Goal: Task Accomplishment & Management: Manage account settings

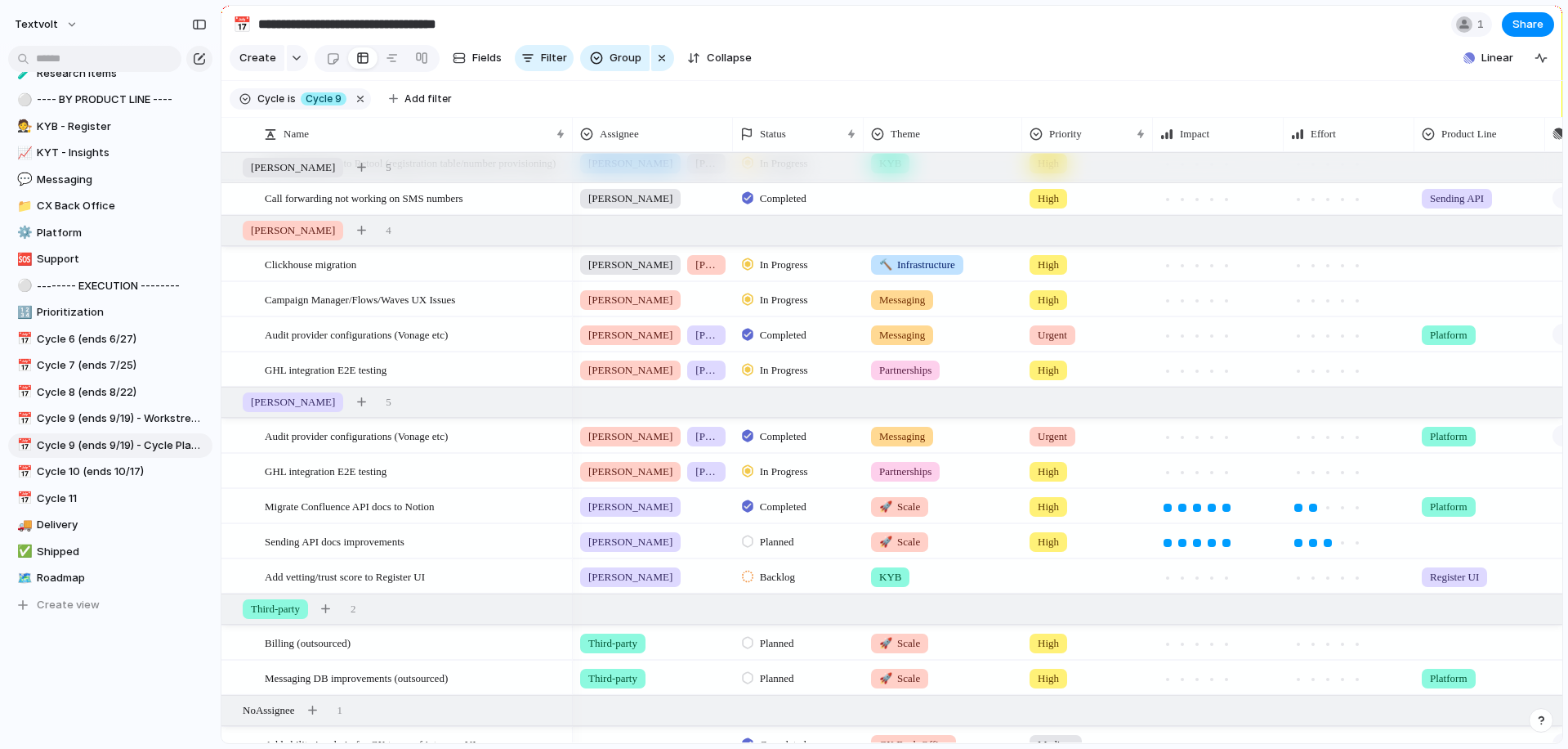
scroll to position [643, 0]
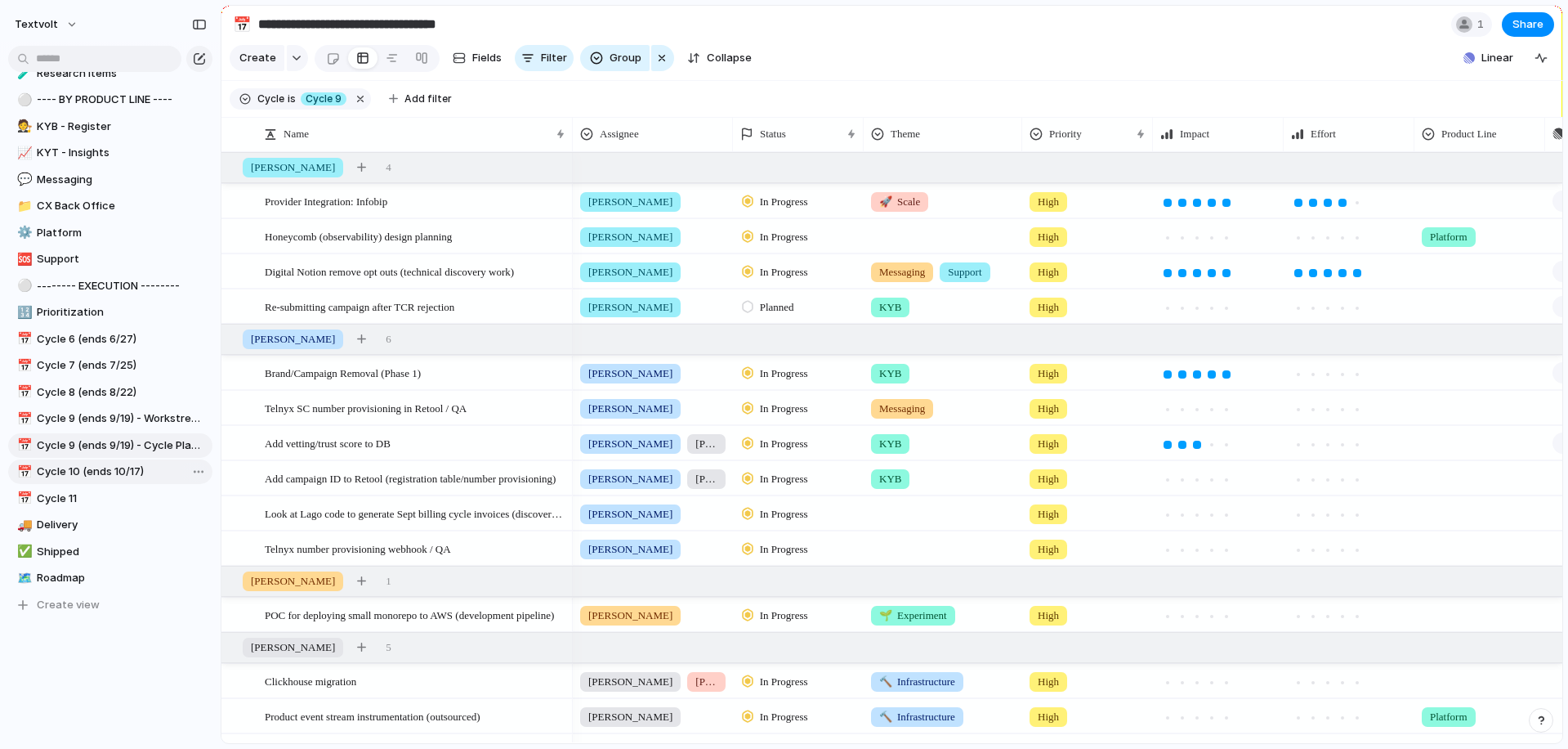
click at [147, 470] on span "Cycle 10 (ends 10/17)" at bounding box center [121, 471] width 170 height 16
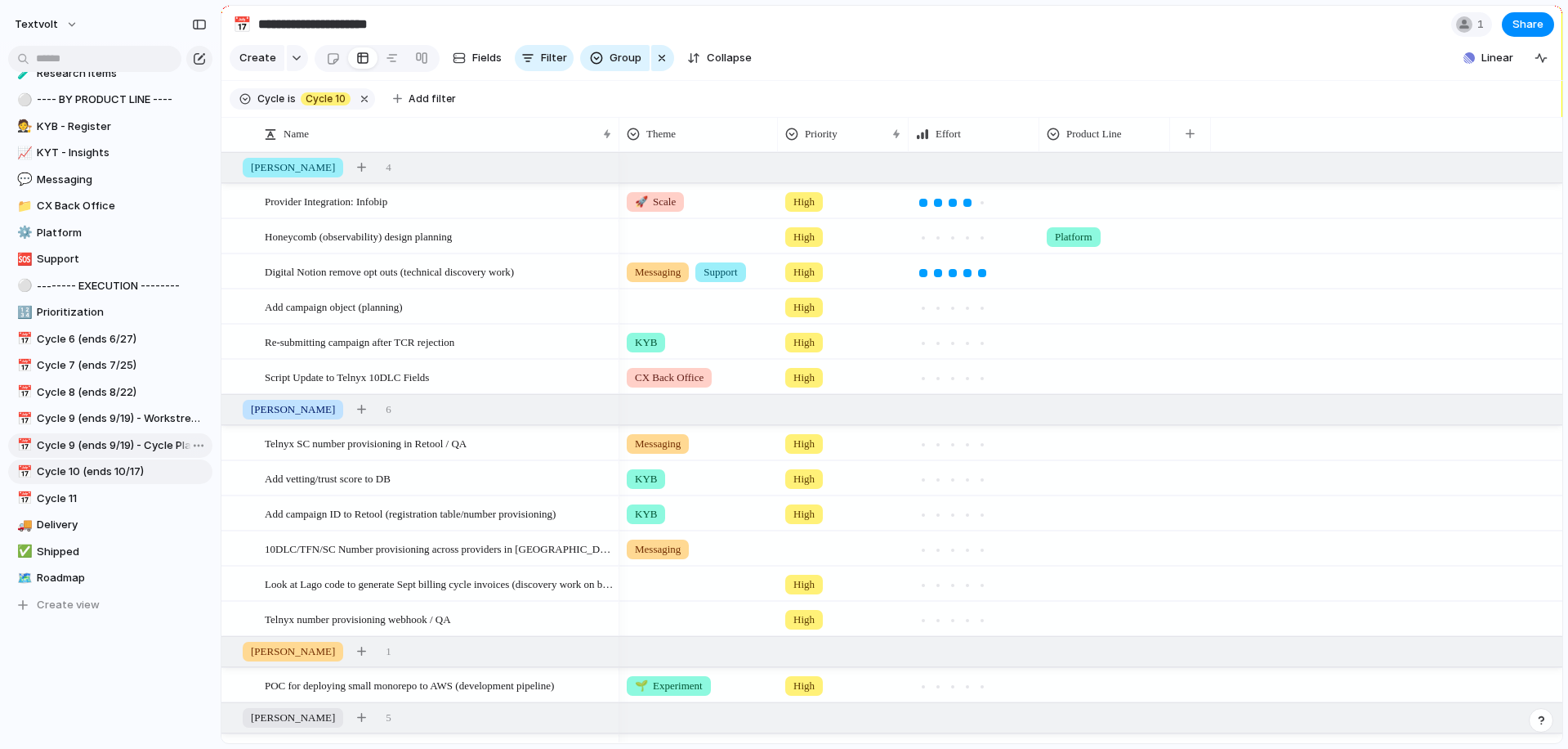
click at [120, 452] on span "Cycle 9 (ends 9/19) - Cycle Planning" at bounding box center [121, 445] width 170 height 16
type input "**********"
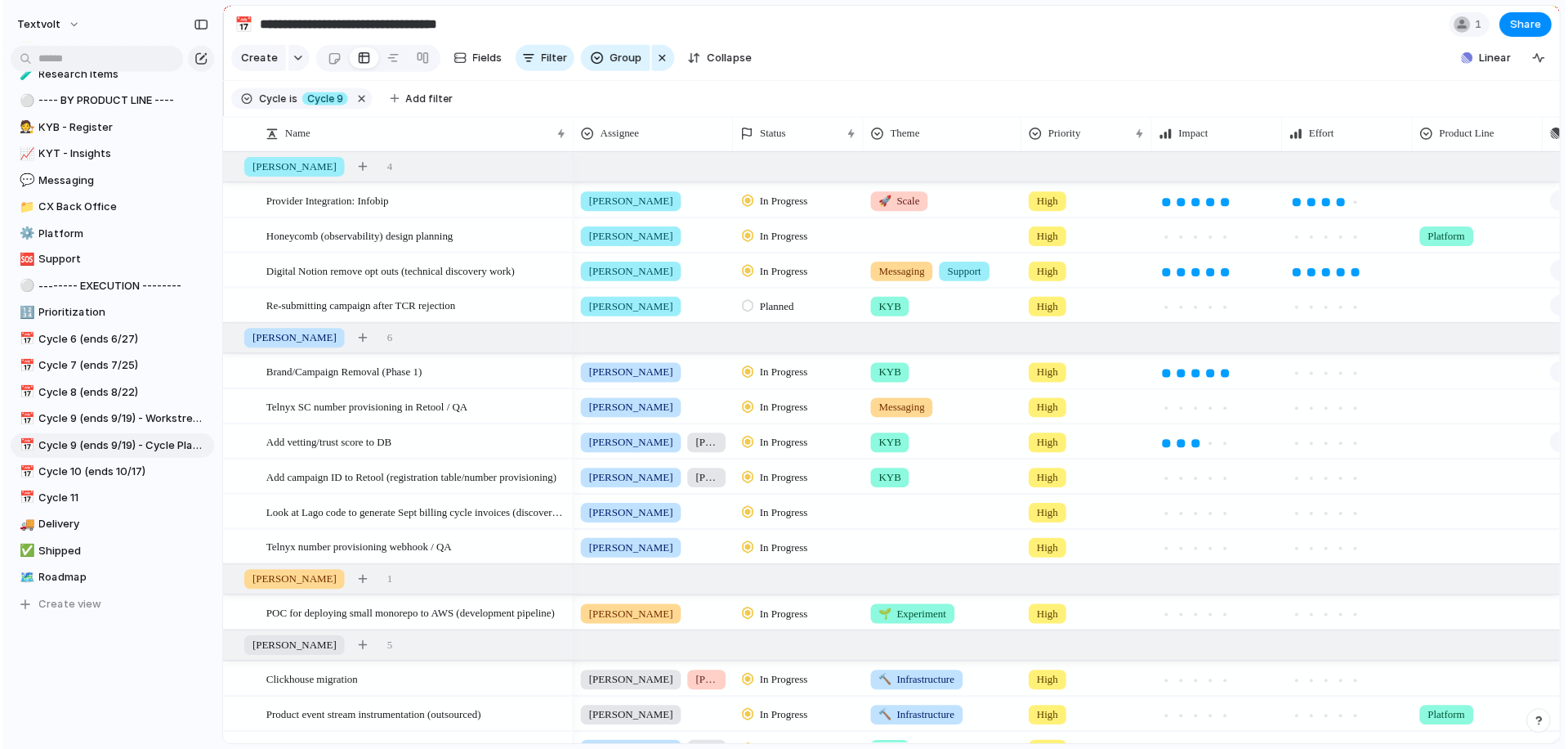
scroll to position [376, 0]
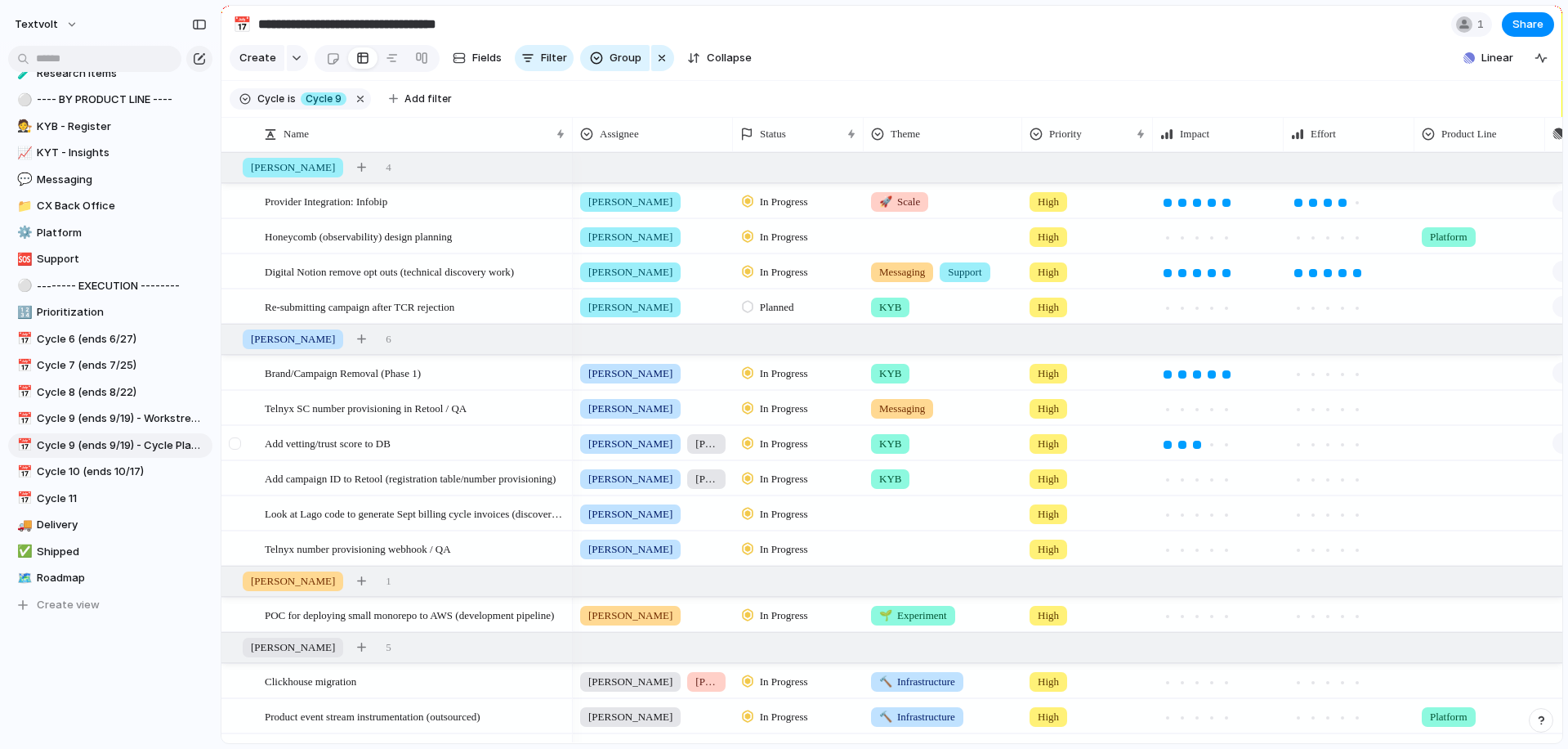
click at [235, 445] on div at bounding box center [234, 443] width 13 height 13
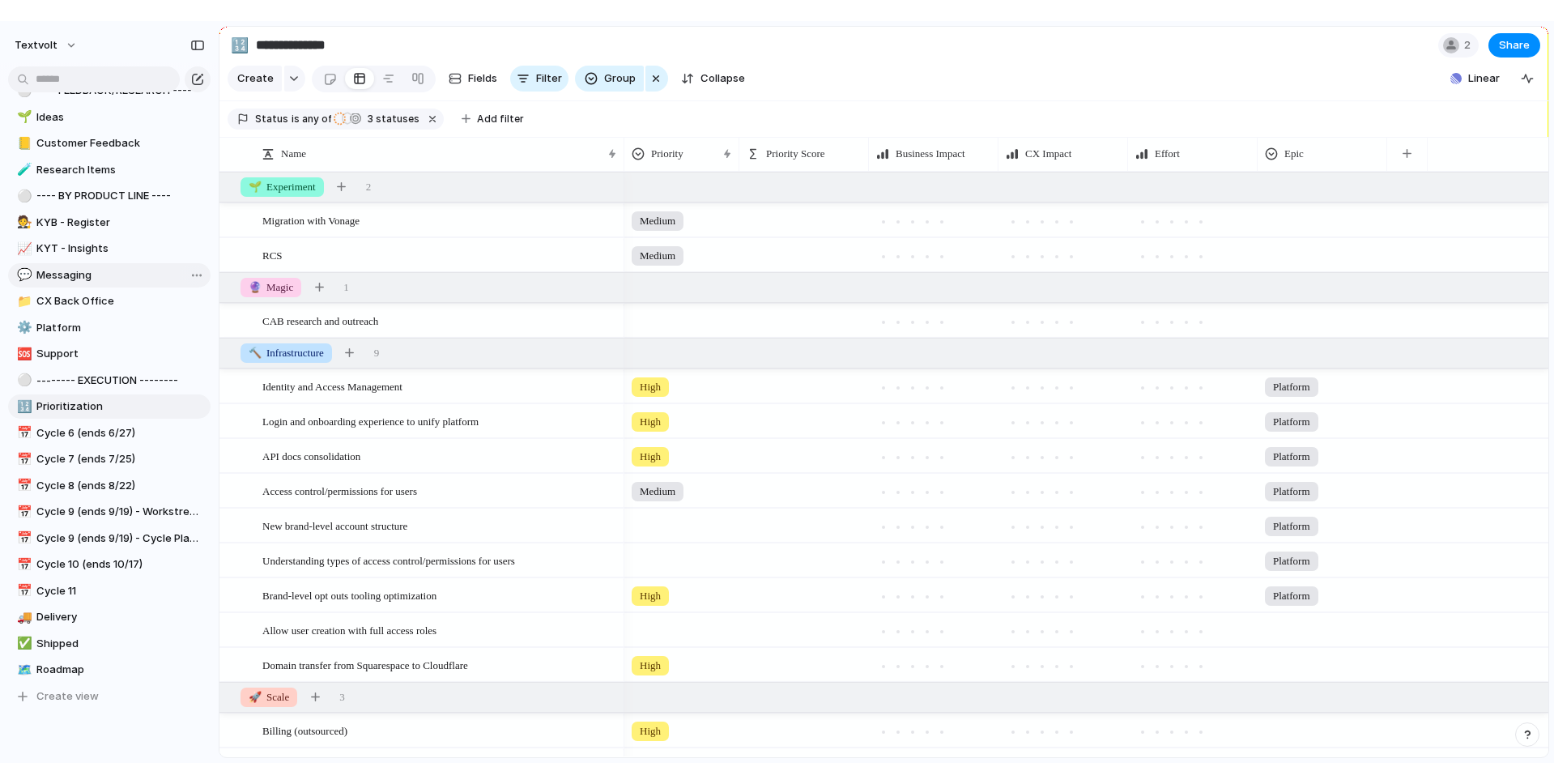
scroll to position [338, 0]
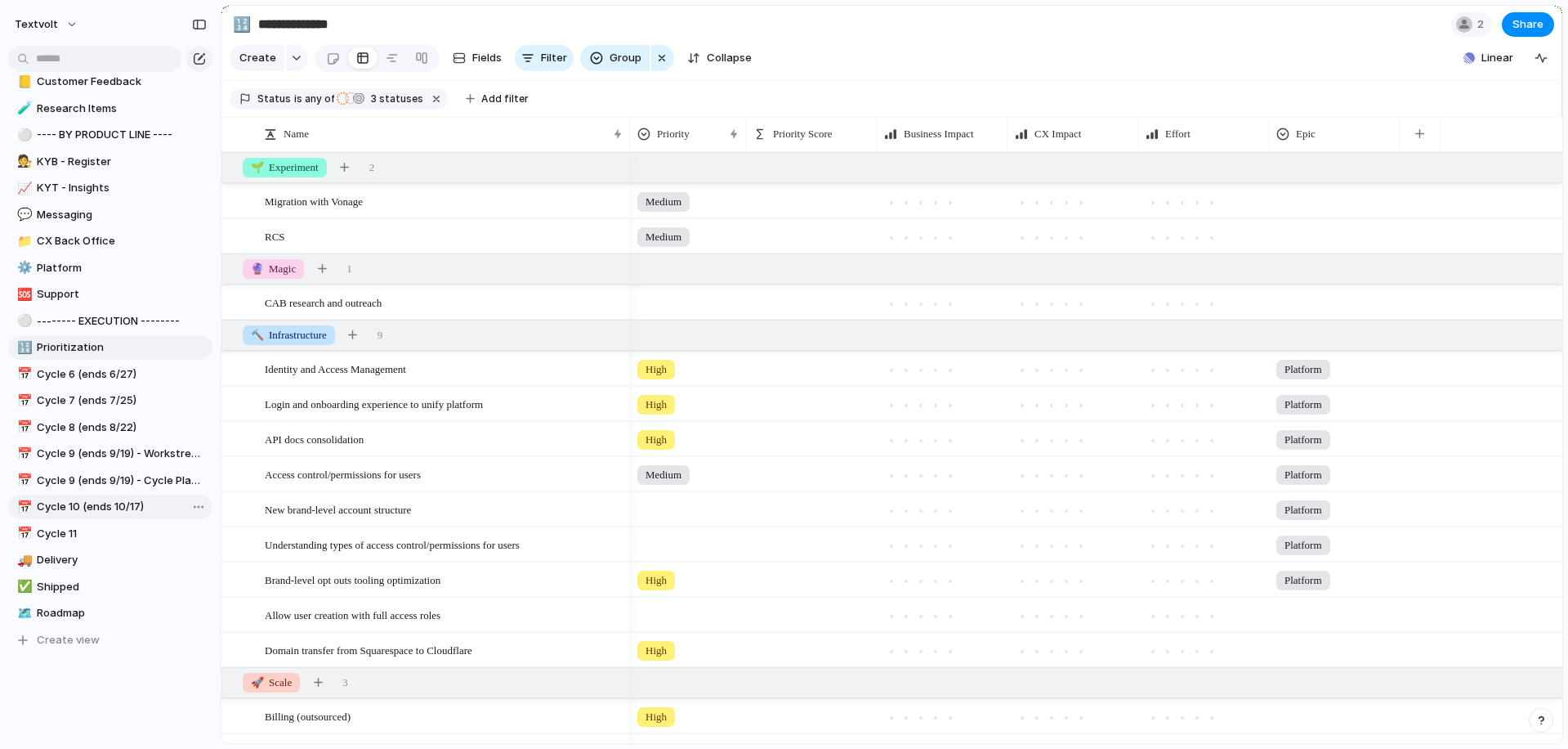
click at [126, 508] on span "Cycle 10 (ends 10/17)" at bounding box center [121, 506] width 170 height 16
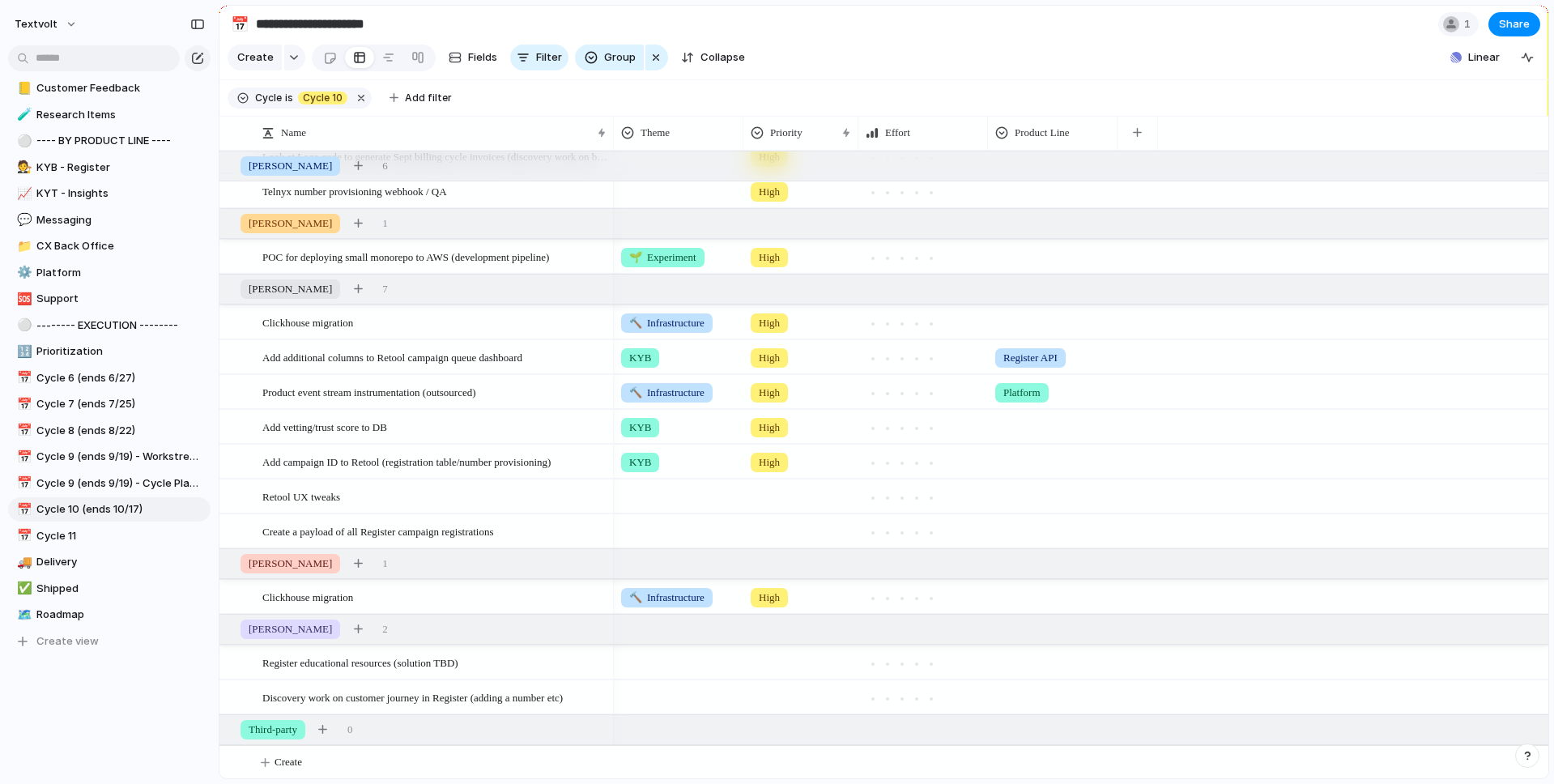
scroll to position [424, 0]
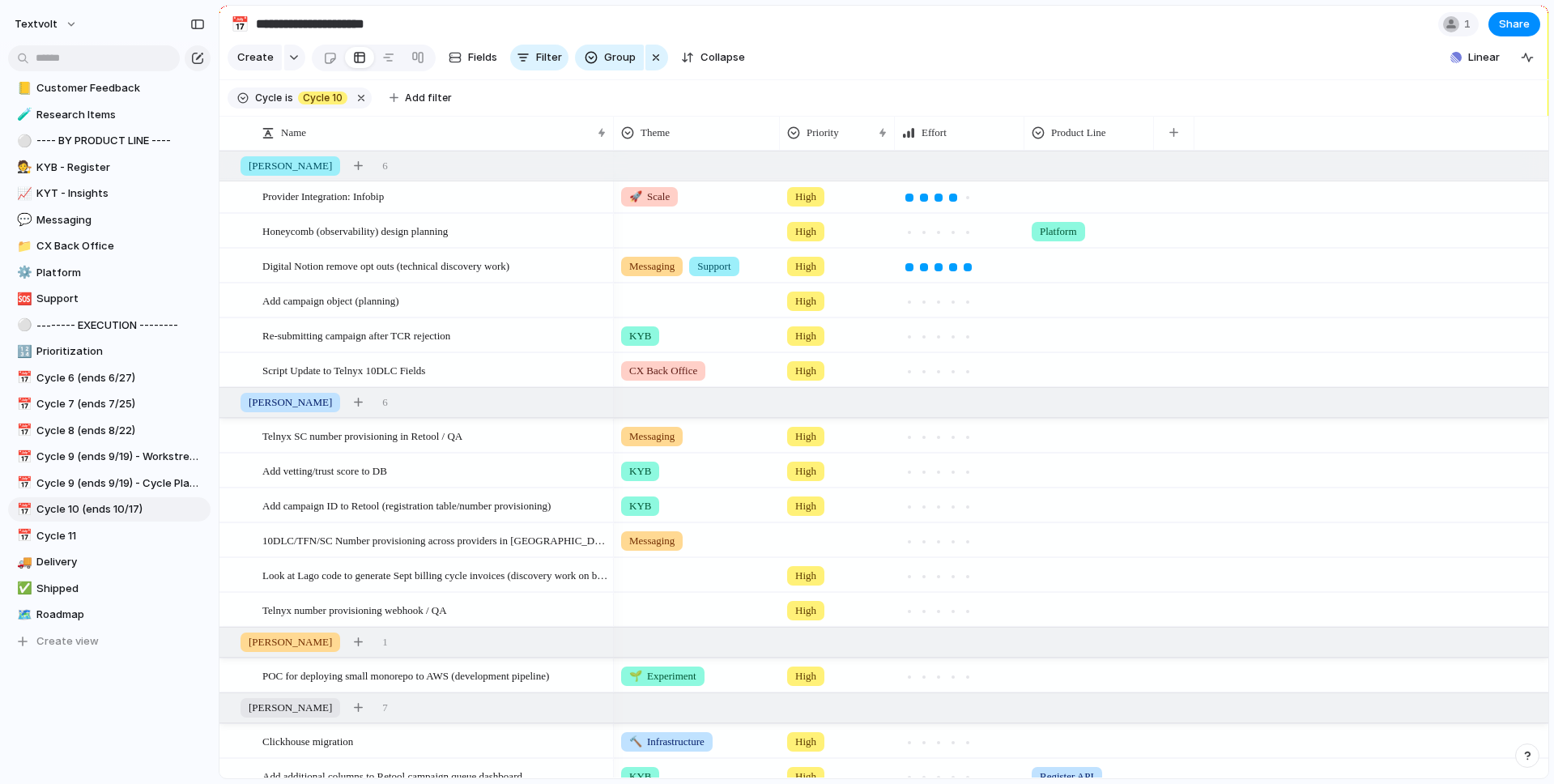
drag, startPoint x: 745, startPoint y: 132, endPoint x: 781, endPoint y: 133, distance: 36.0
click at [781, 133] on div at bounding box center [779, 133] width 8 height 34
click at [826, 14] on section "**********" at bounding box center [884, 24] width 1330 height 36
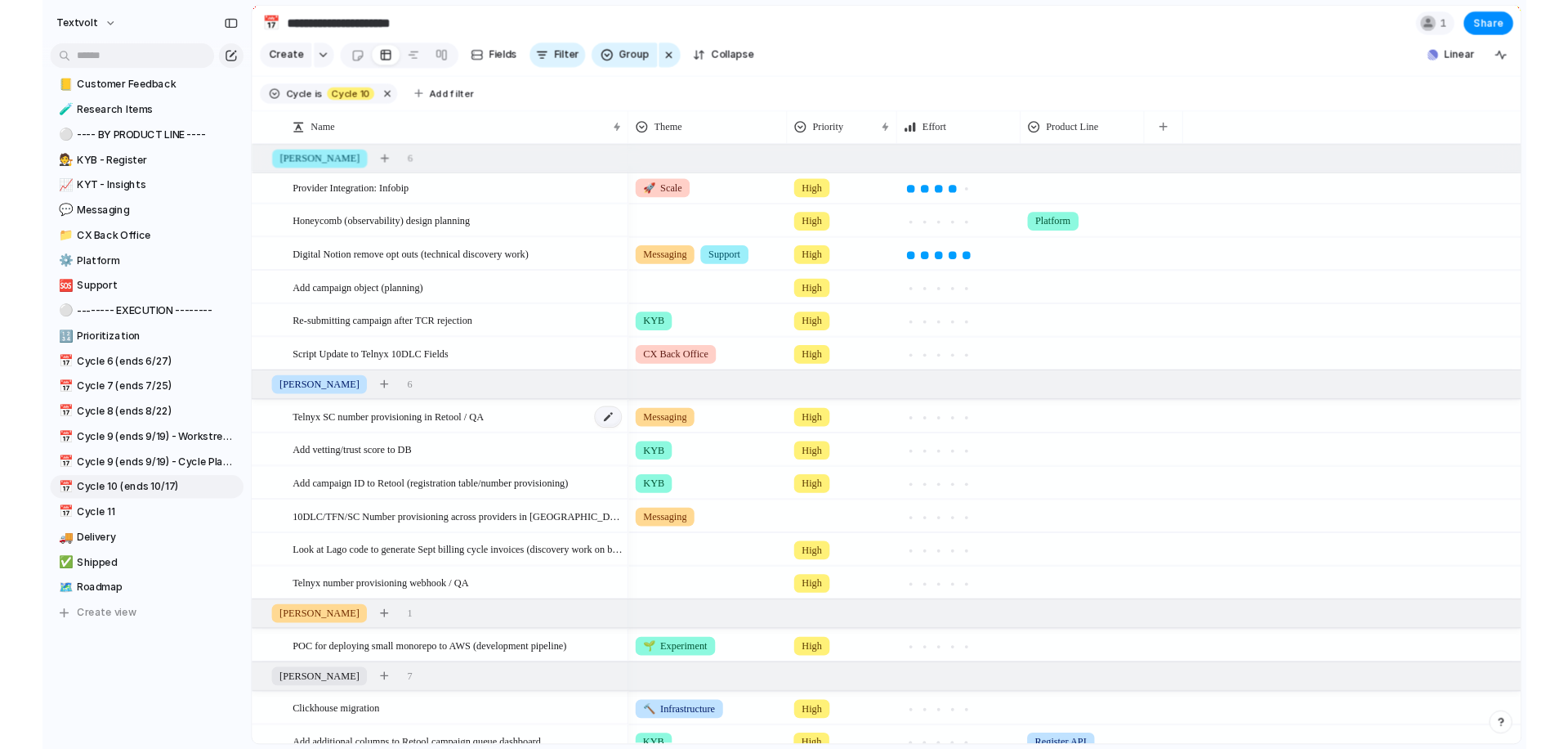
scroll to position [0, 0]
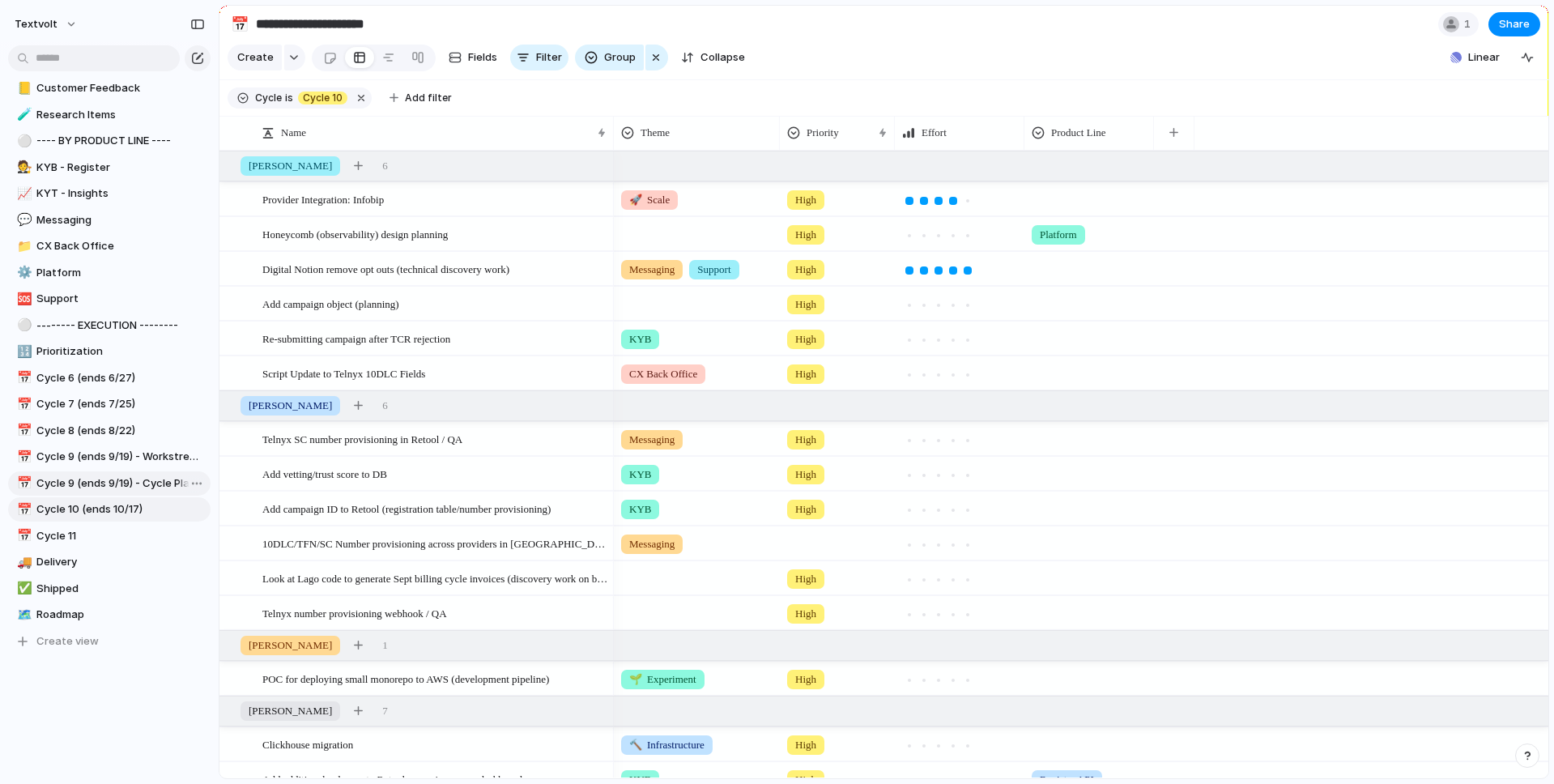
click at [93, 482] on span "Cycle 9 (ends 9/19) - Cycle Planning" at bounding box center [120, 483] width 168 height 16
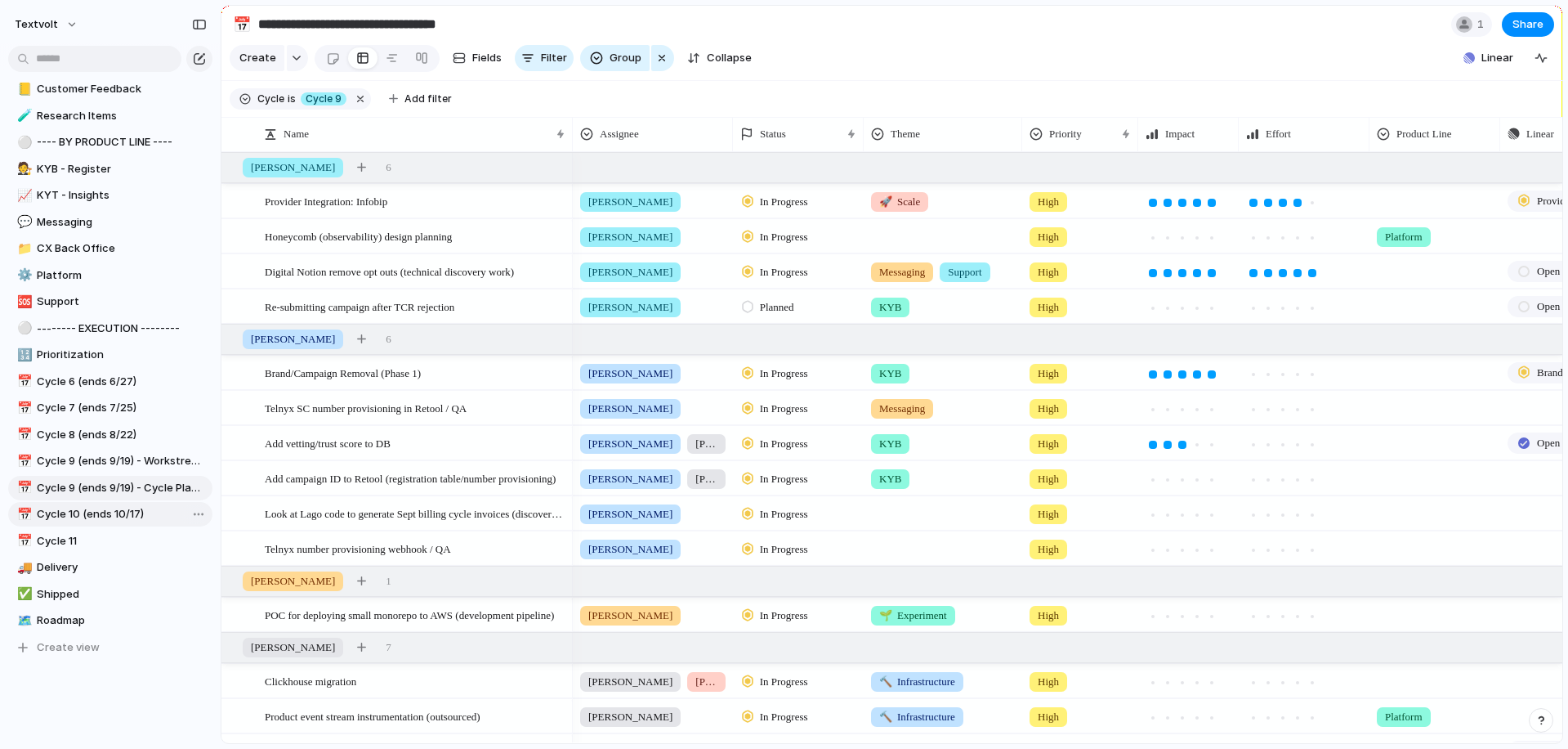
click at [105, 519] on span "Cycle 10 (ends 10/17)" at bounding box center [121, 514] width 170 height 16
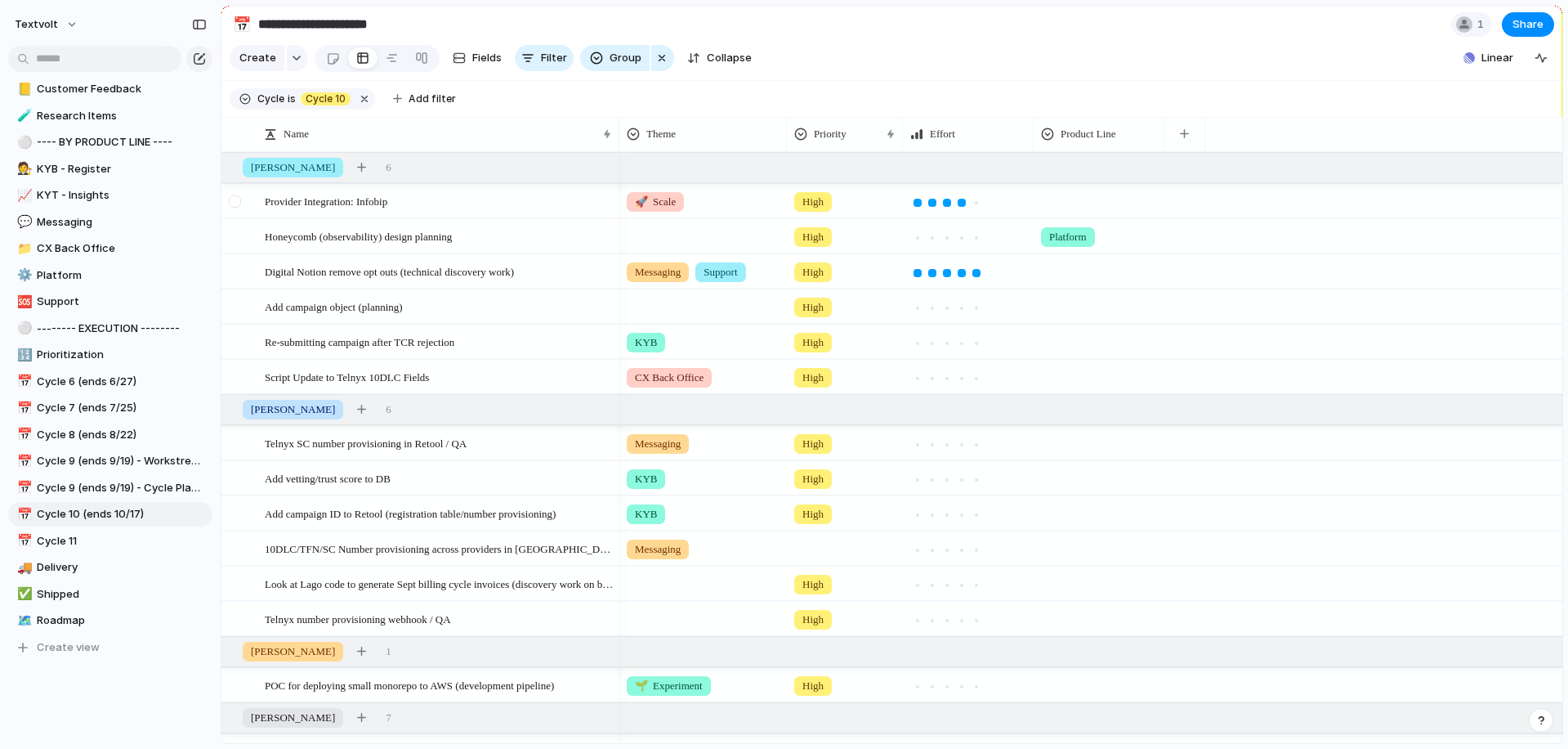
click at [237, 201] on div at bounding box center [234, 201] width 13 height 13
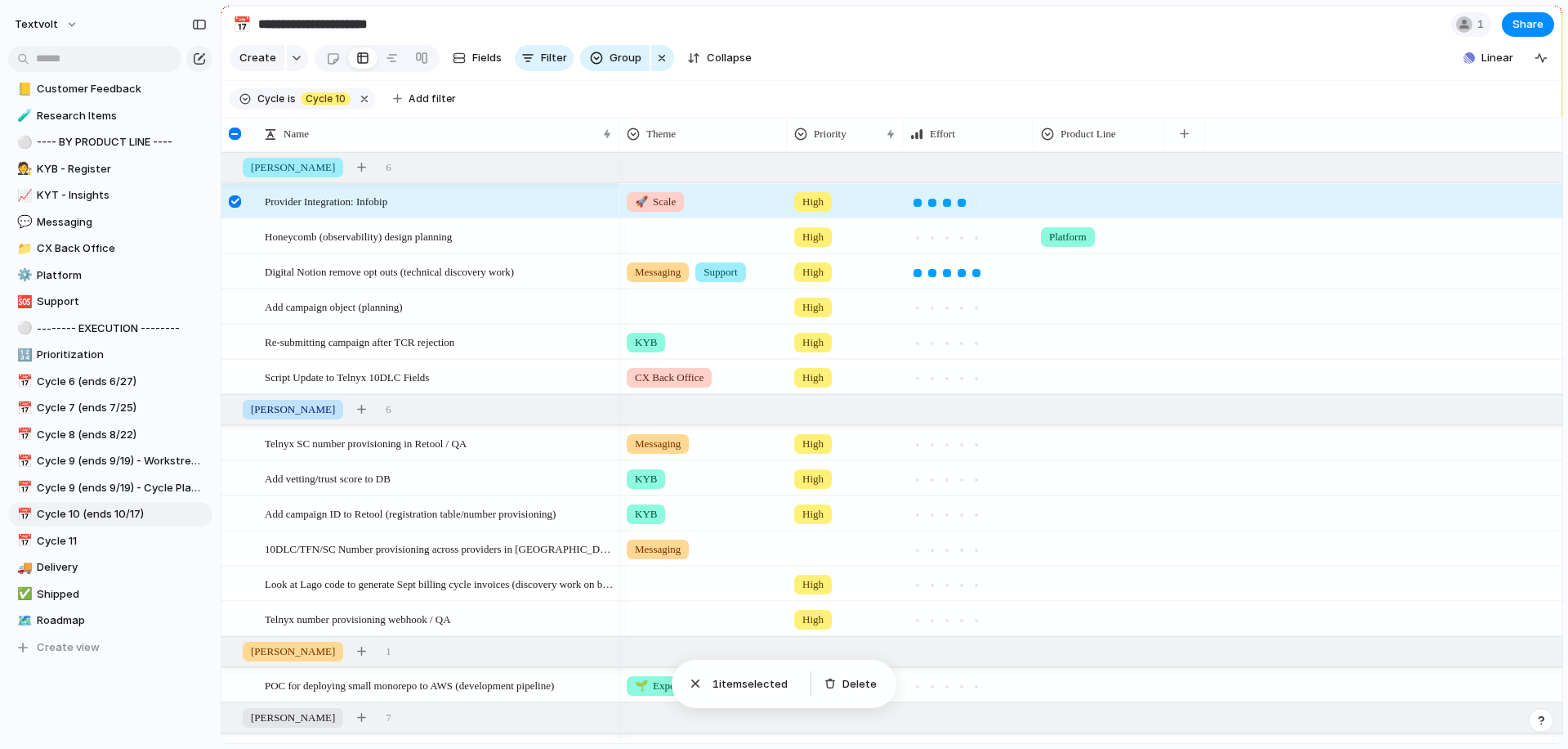
click at [238, 203] on div at bounding box center [234, 201] width 13 height 13
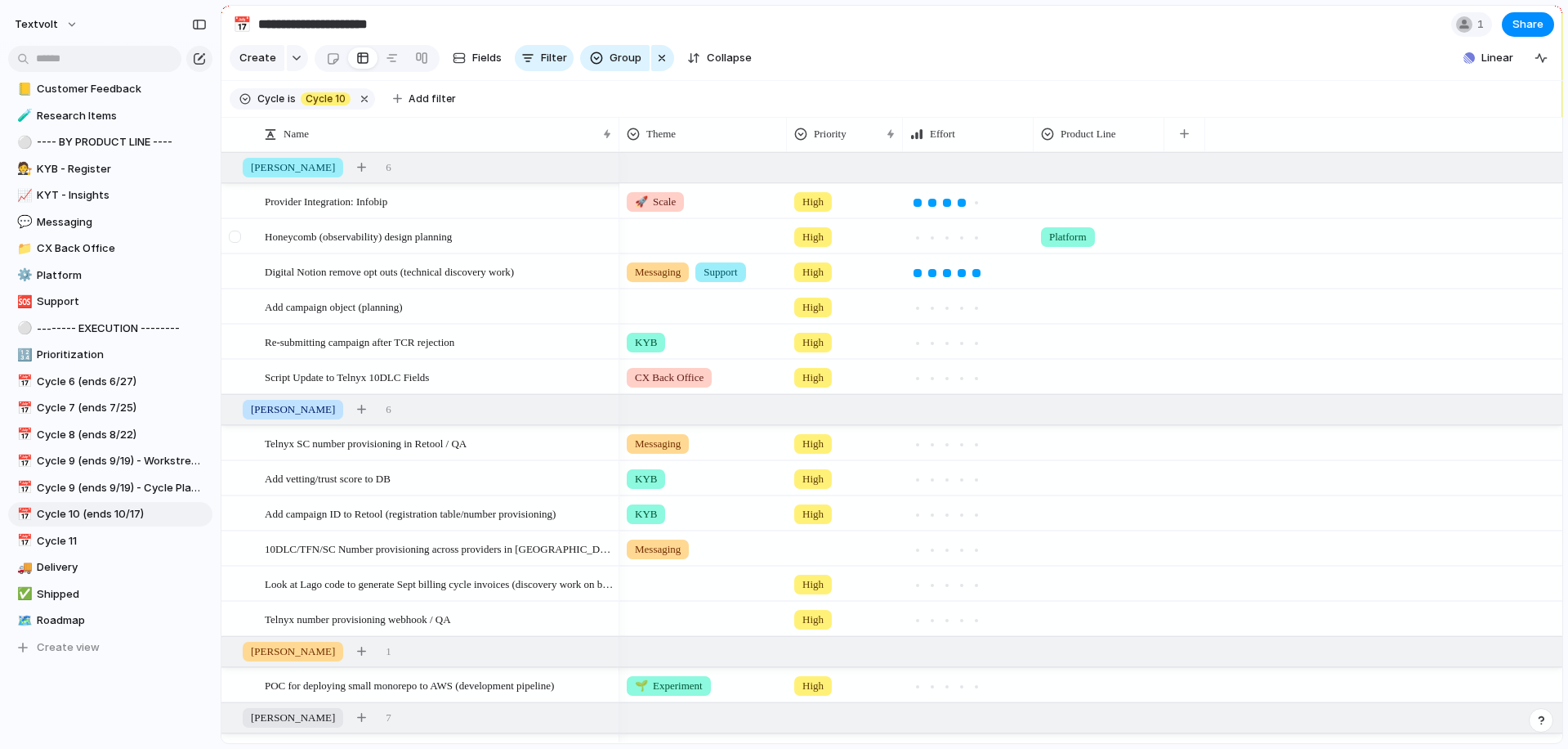
click at [233, 238] on div at bounding box center [234, 236] width 13 height 13
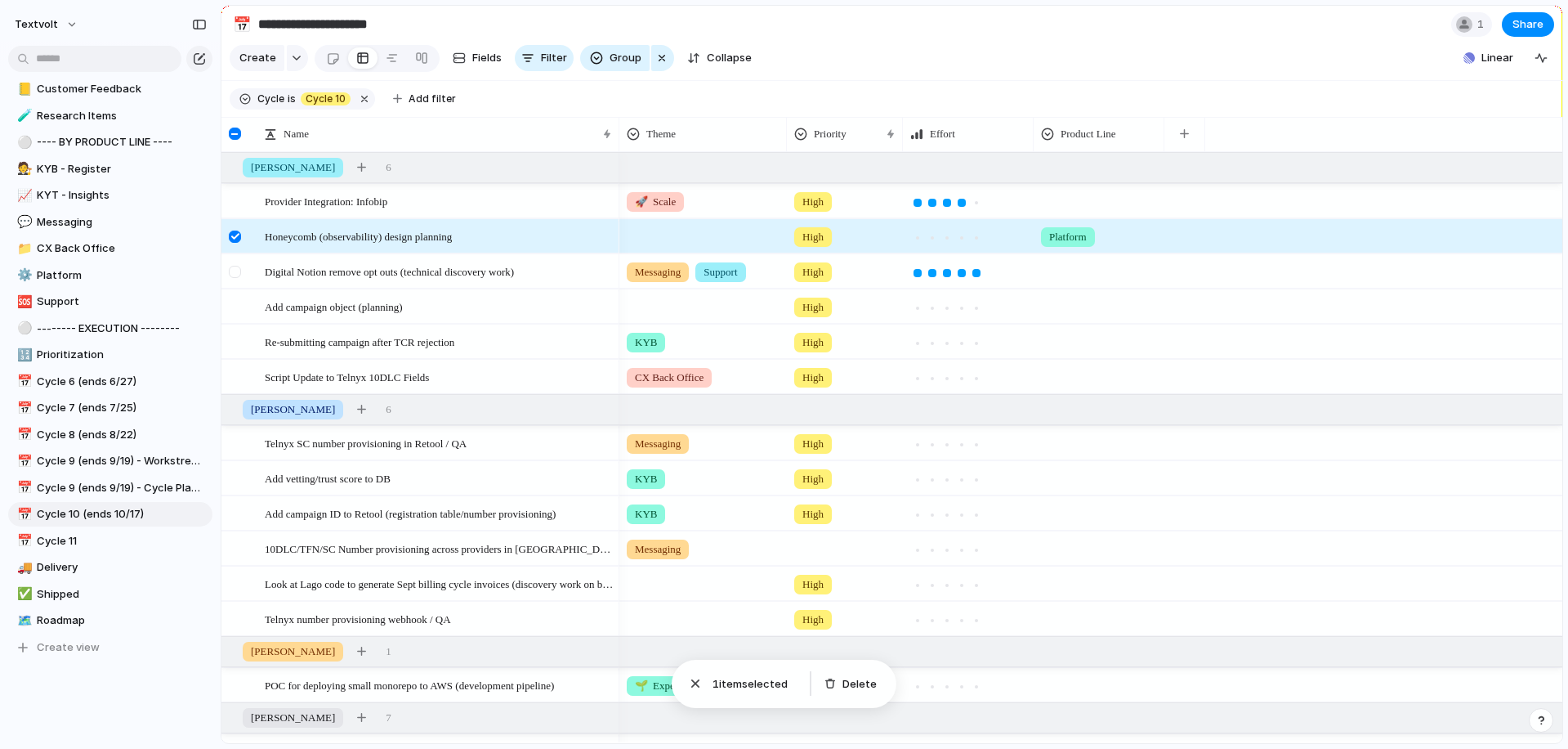
click at [233, 266] on div at bounding box center [234, 272] width 13 height 13
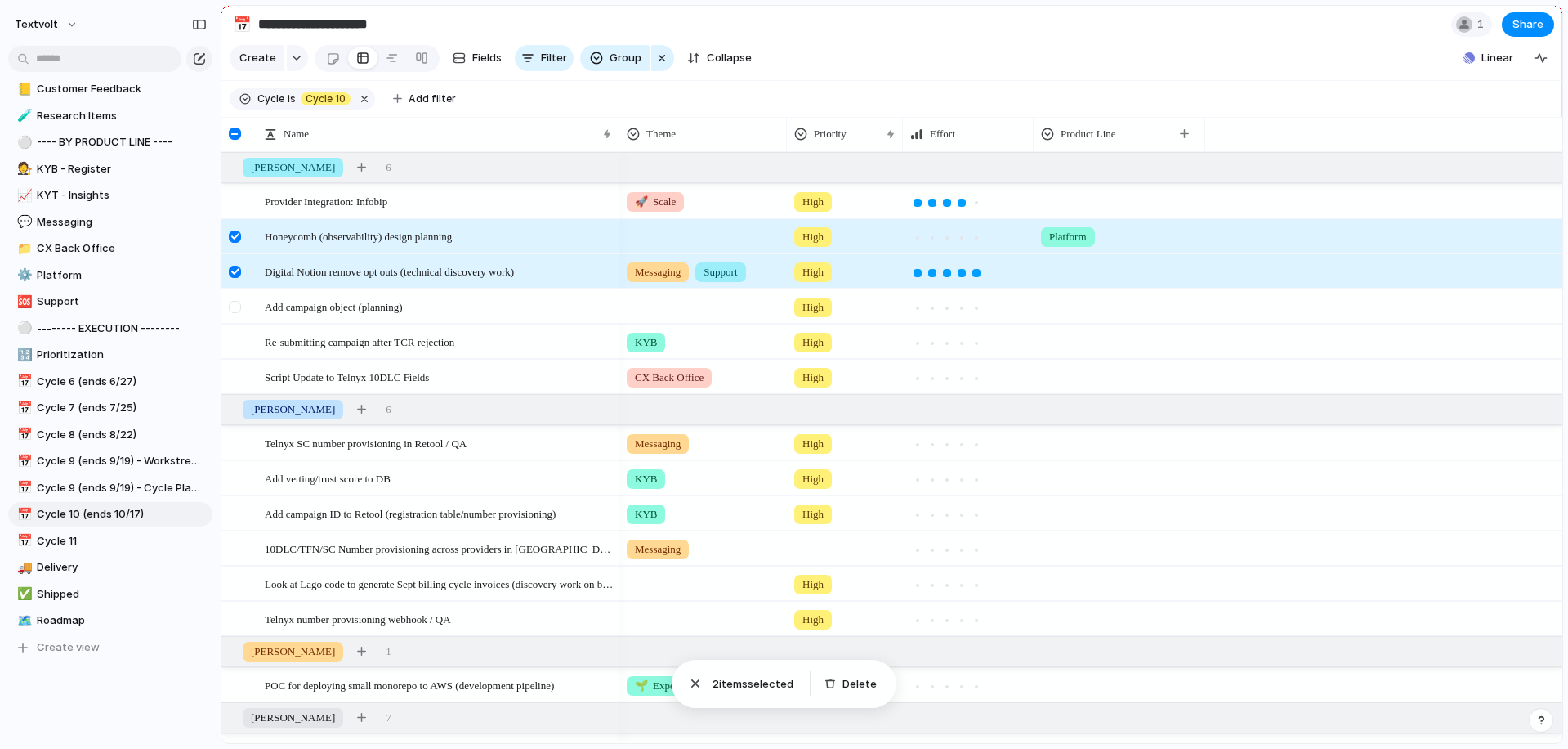
click at [234, 305] on div at bounding box center [234, 307] width 13 height 13
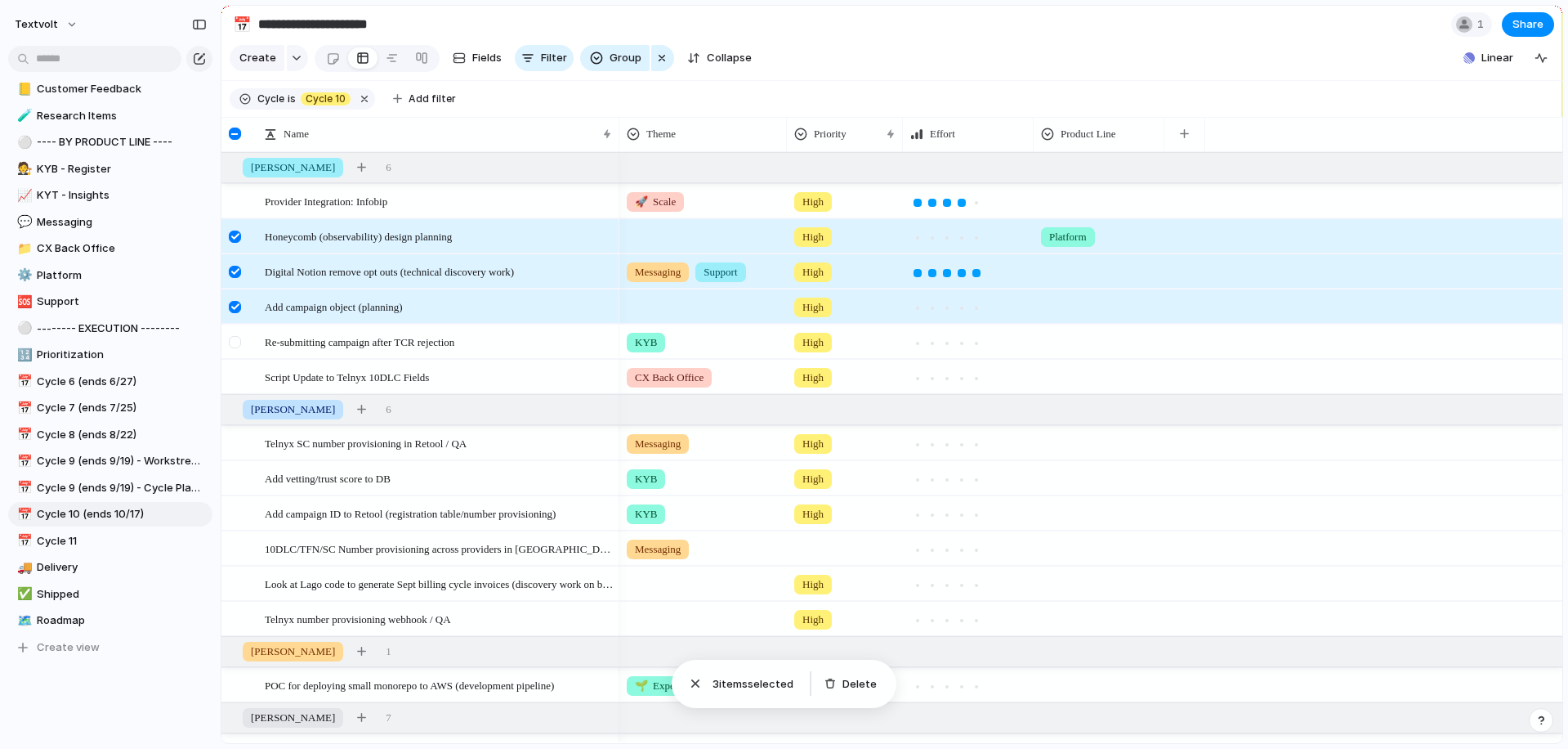
click at [233, 341] on div at bounding box center [234, 342] width 13 height 13
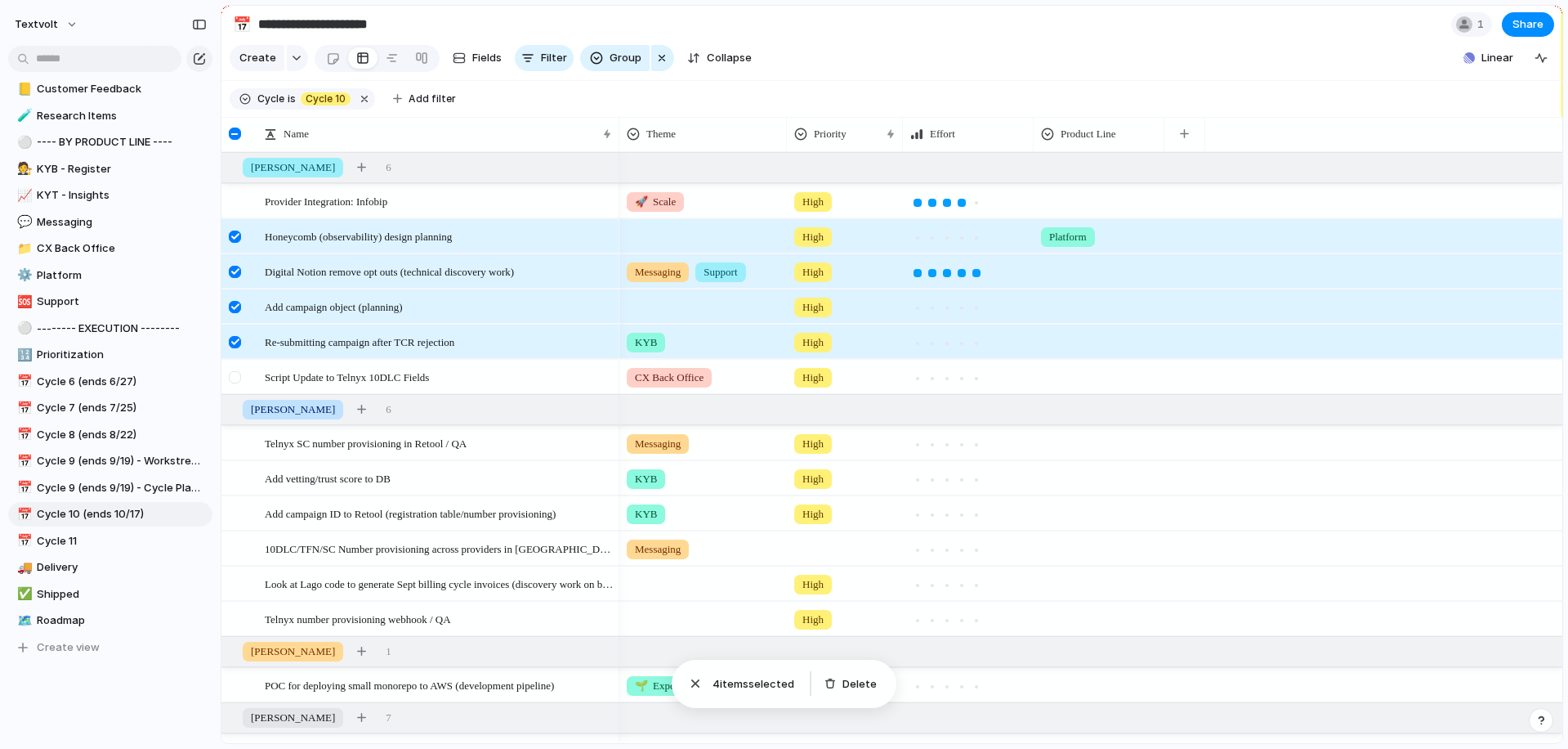
click at [234, 375] on div at bounding box center [234, 377] width 13 height 13
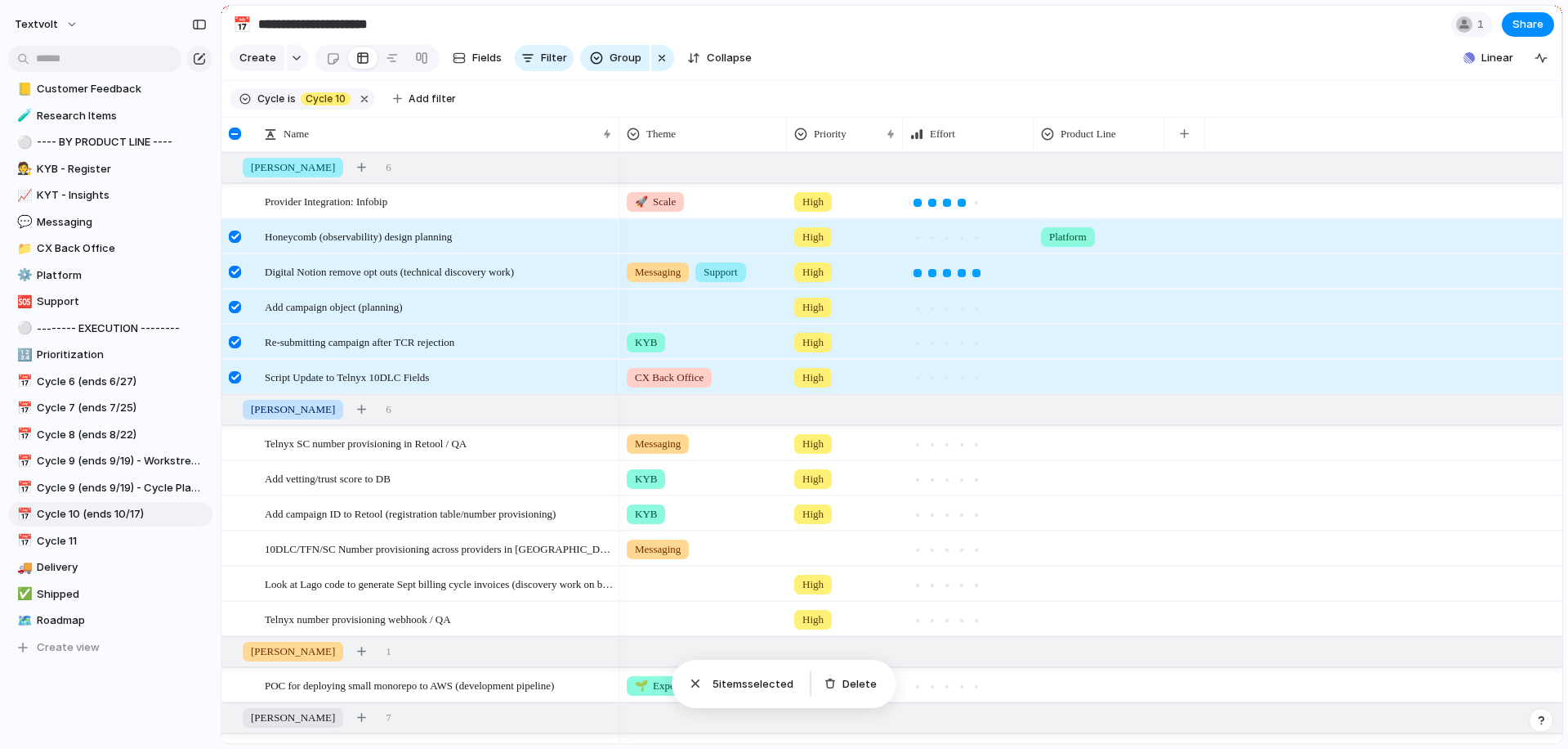
click at [238, 376] on div at bounding box center [234, 377] width 13 height 13
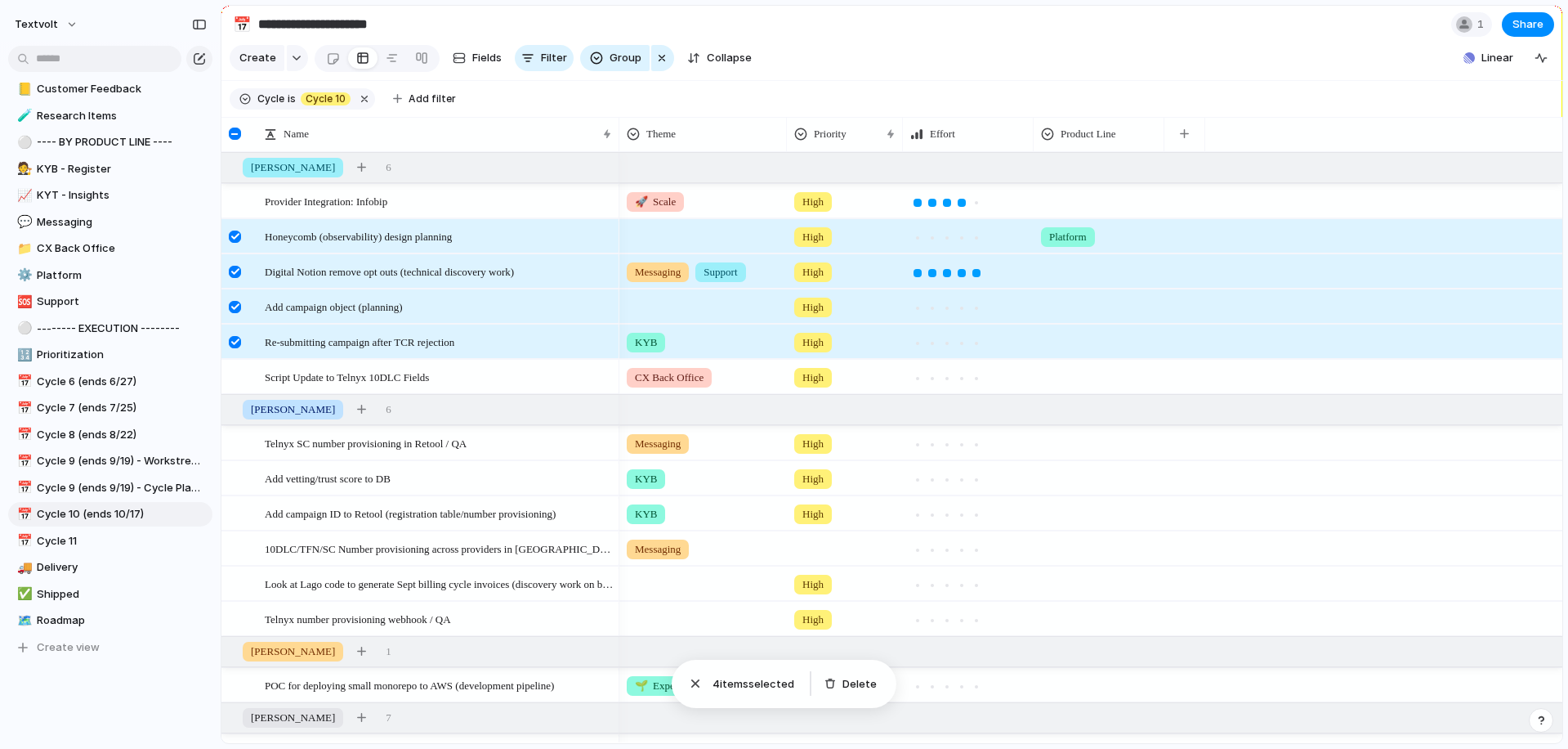
click at [237, 341] on div at bounding box center [234, 342] width 13 height 13
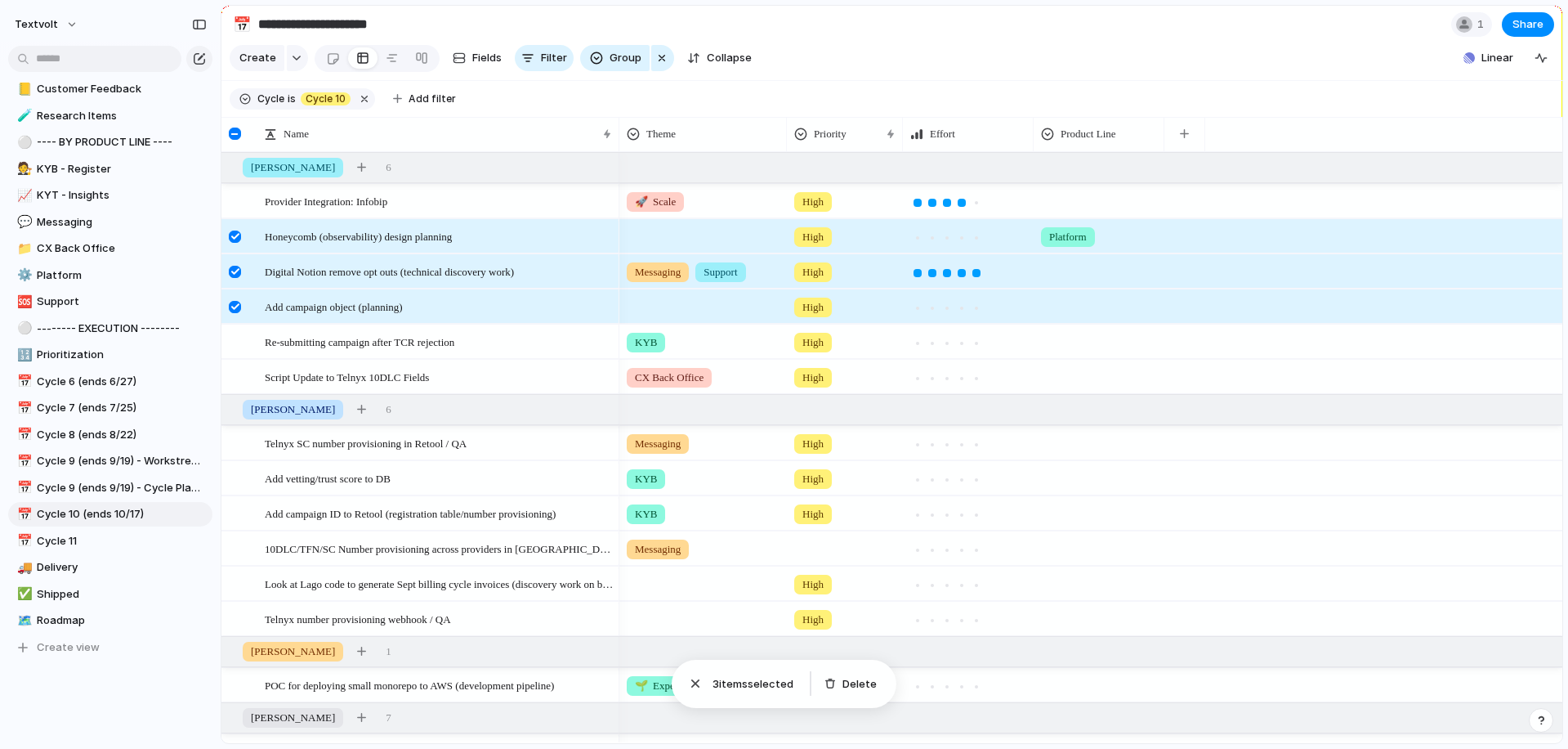
click at [237, 308] on div at bounding box center [234, 307] width 13 height 13
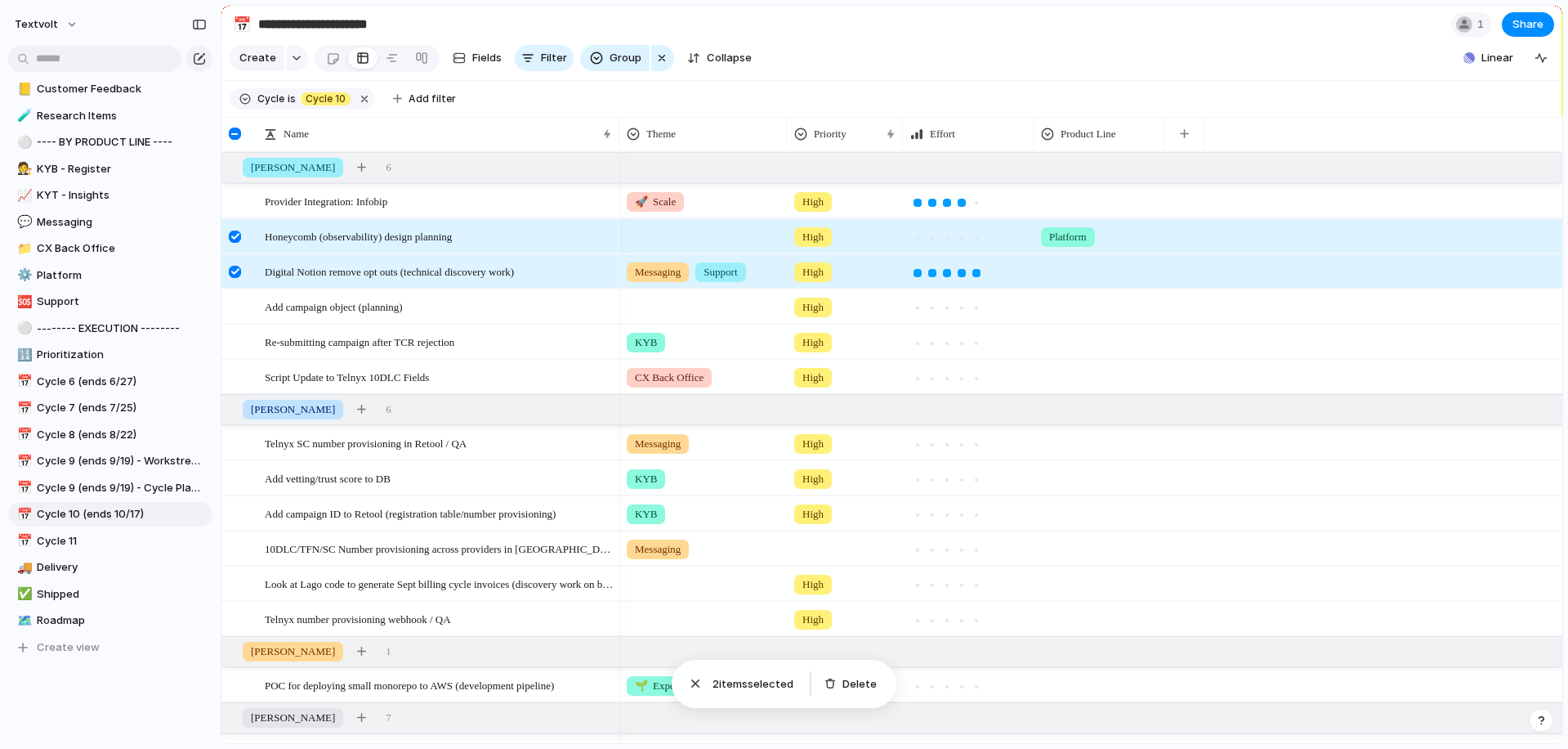
click at [237, 264] on div at bounding box center [237, 278] width 30 height 44
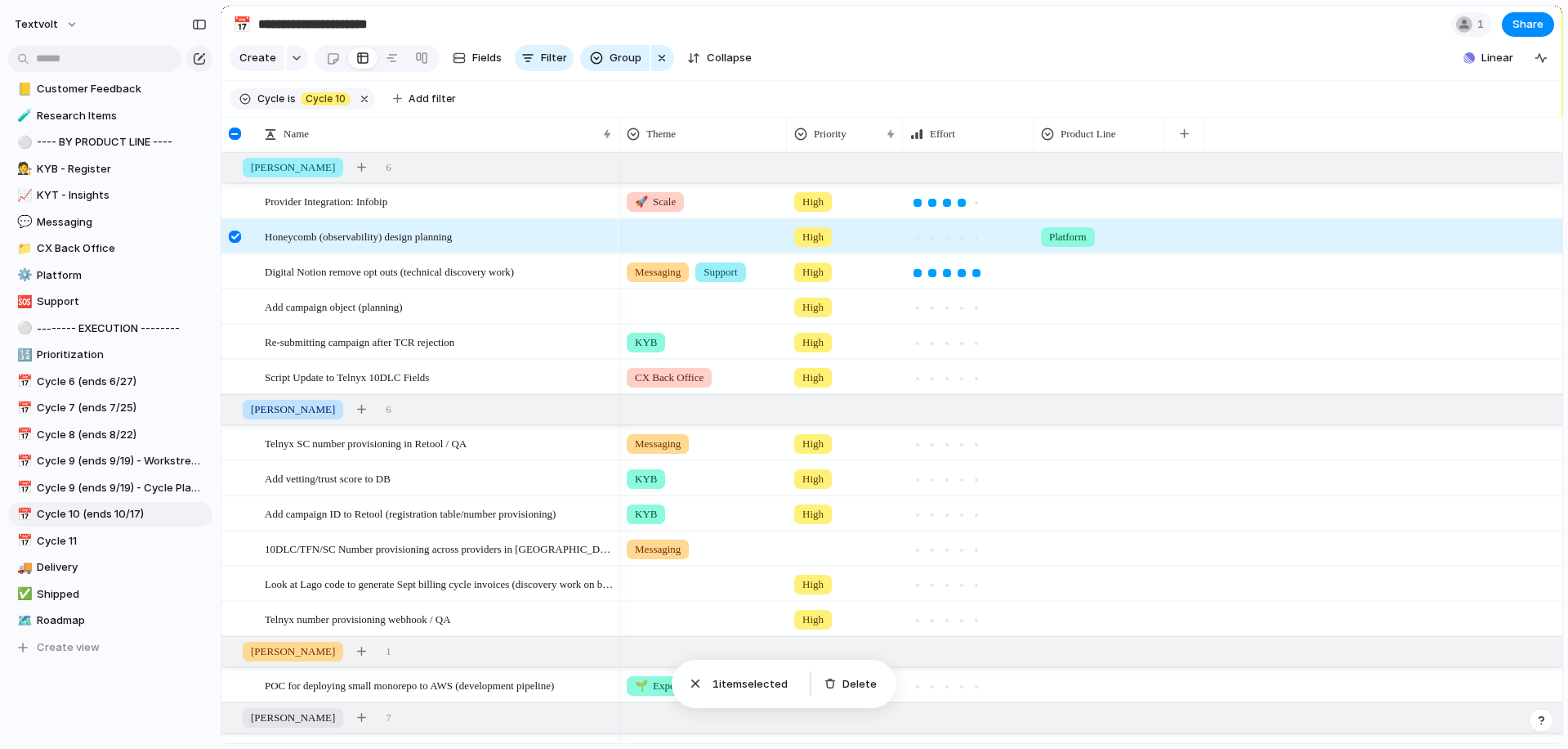
click at [236, 237] on div at bounding box center [234, 236] width 13 height 13
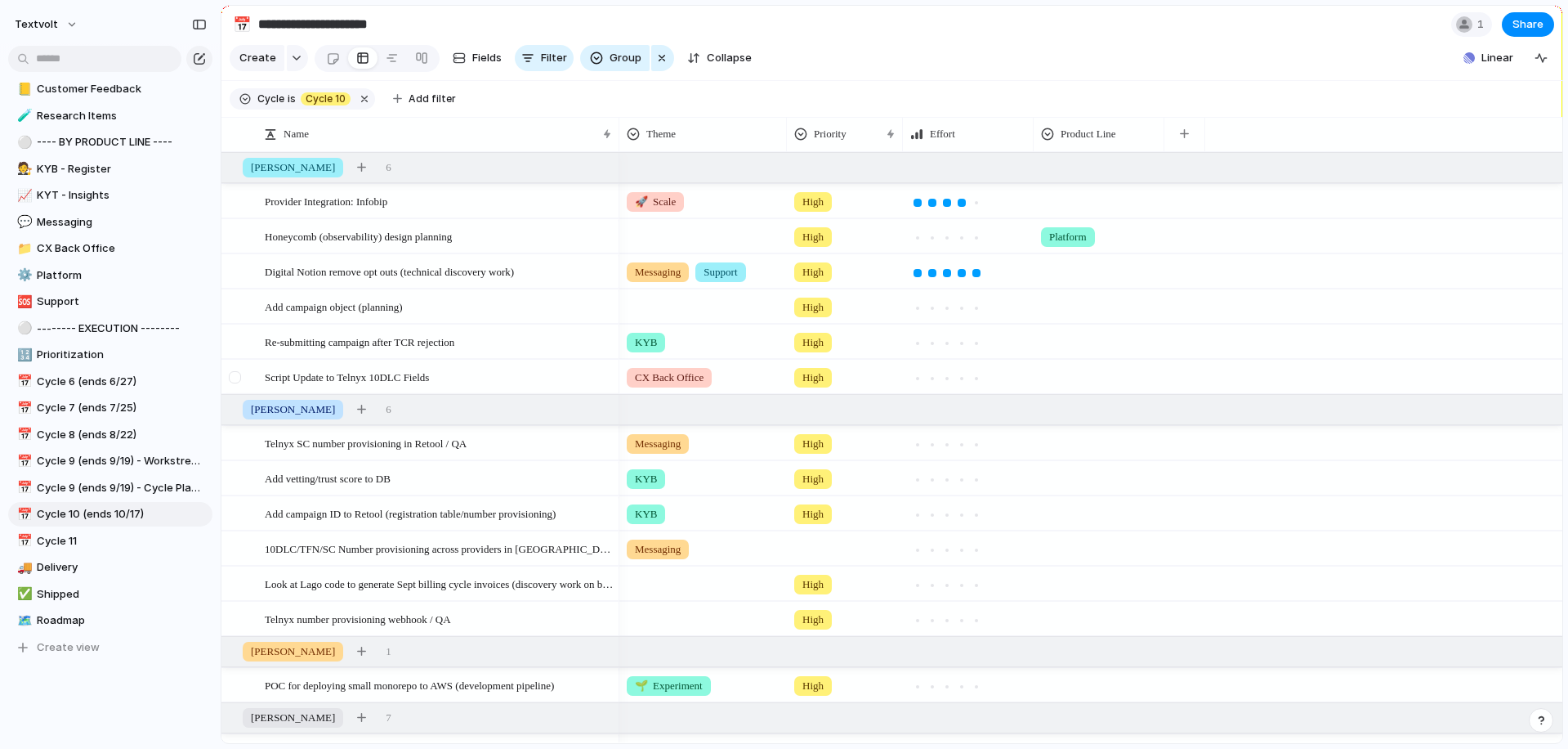
click at [237, 379] on div at bounding box center [234, 377] width 13 height 13
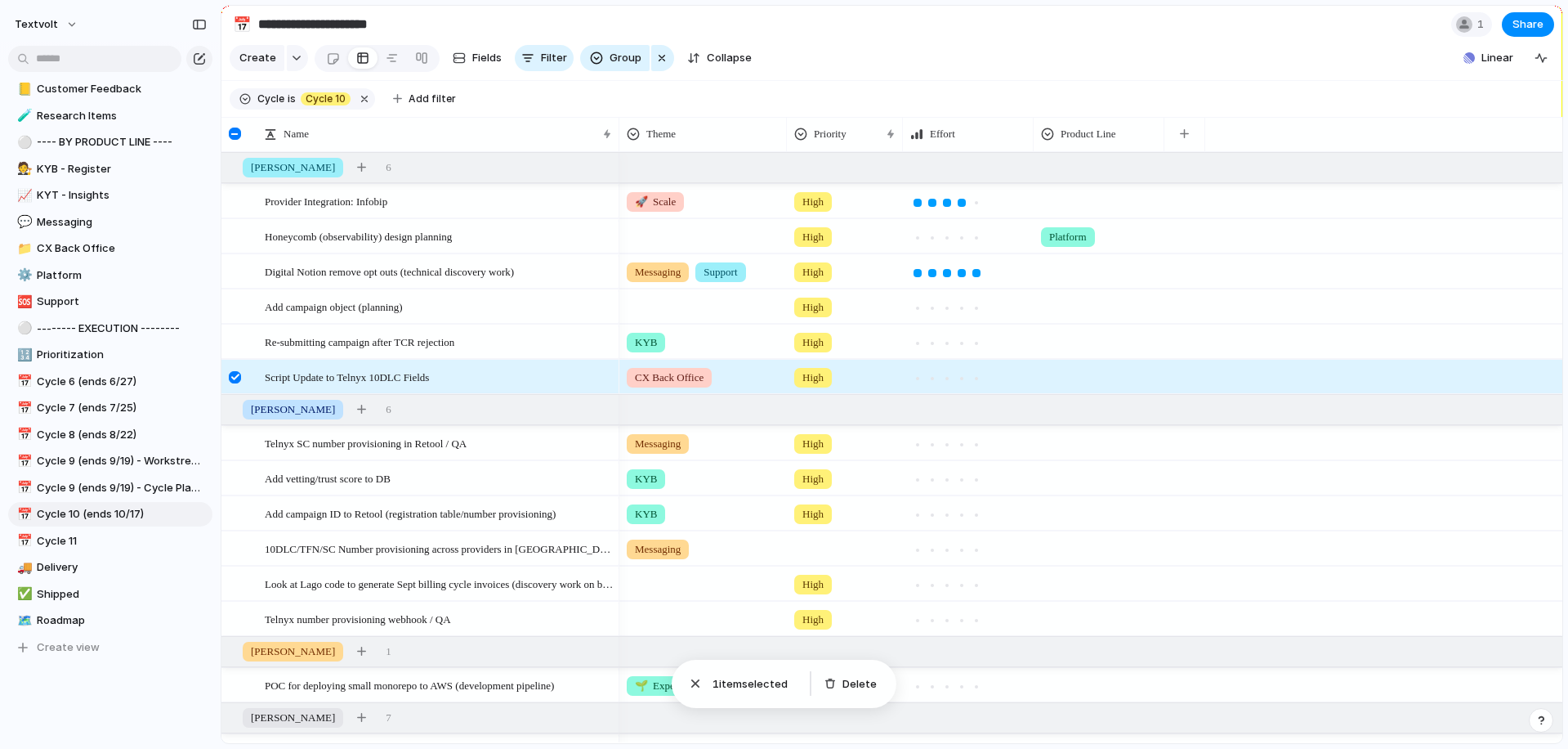
click at [237, 379] on div at bounding box center [234, 377] width 13 height 13
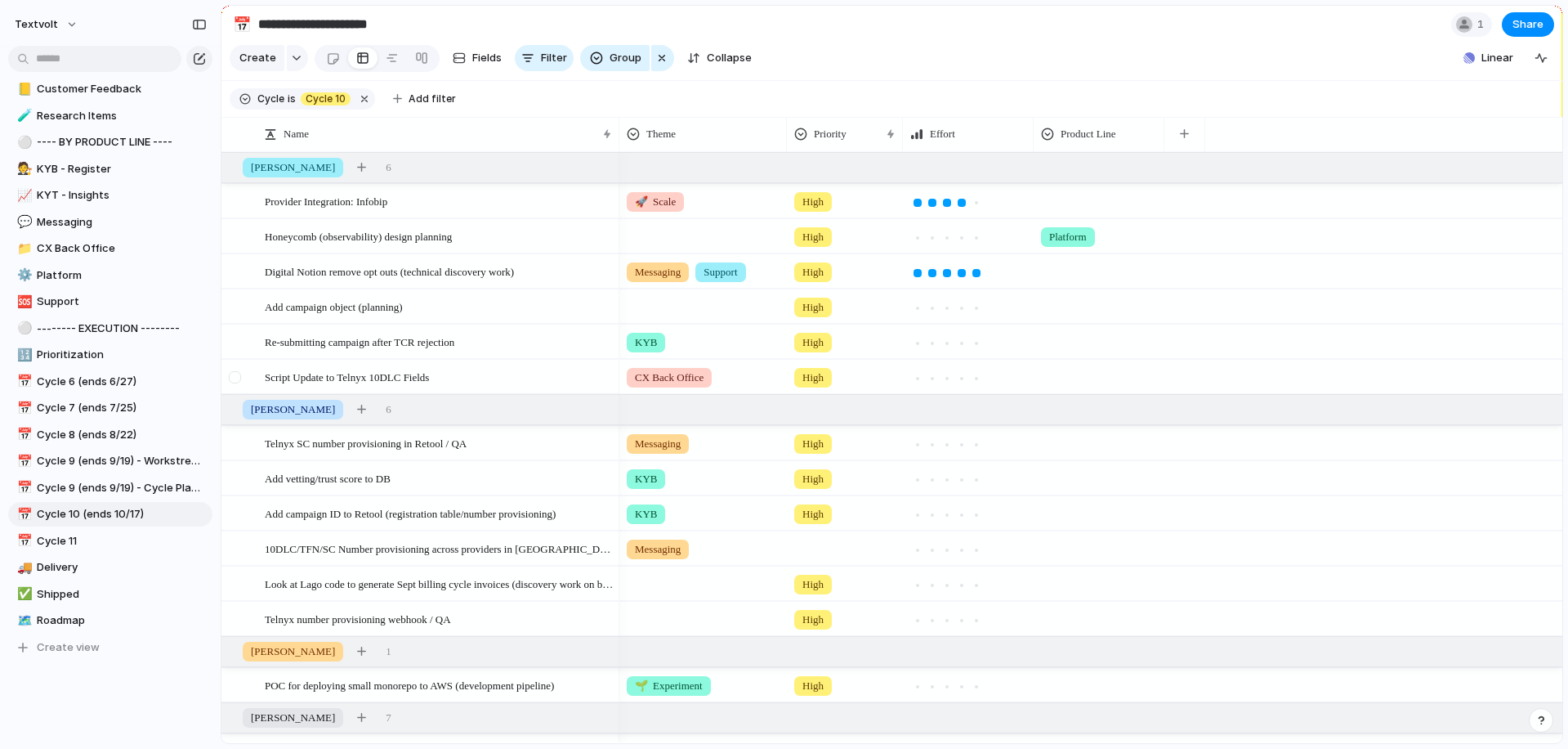
click at [237, 379] on div at bounding box center [234, 377] width 13 height 13
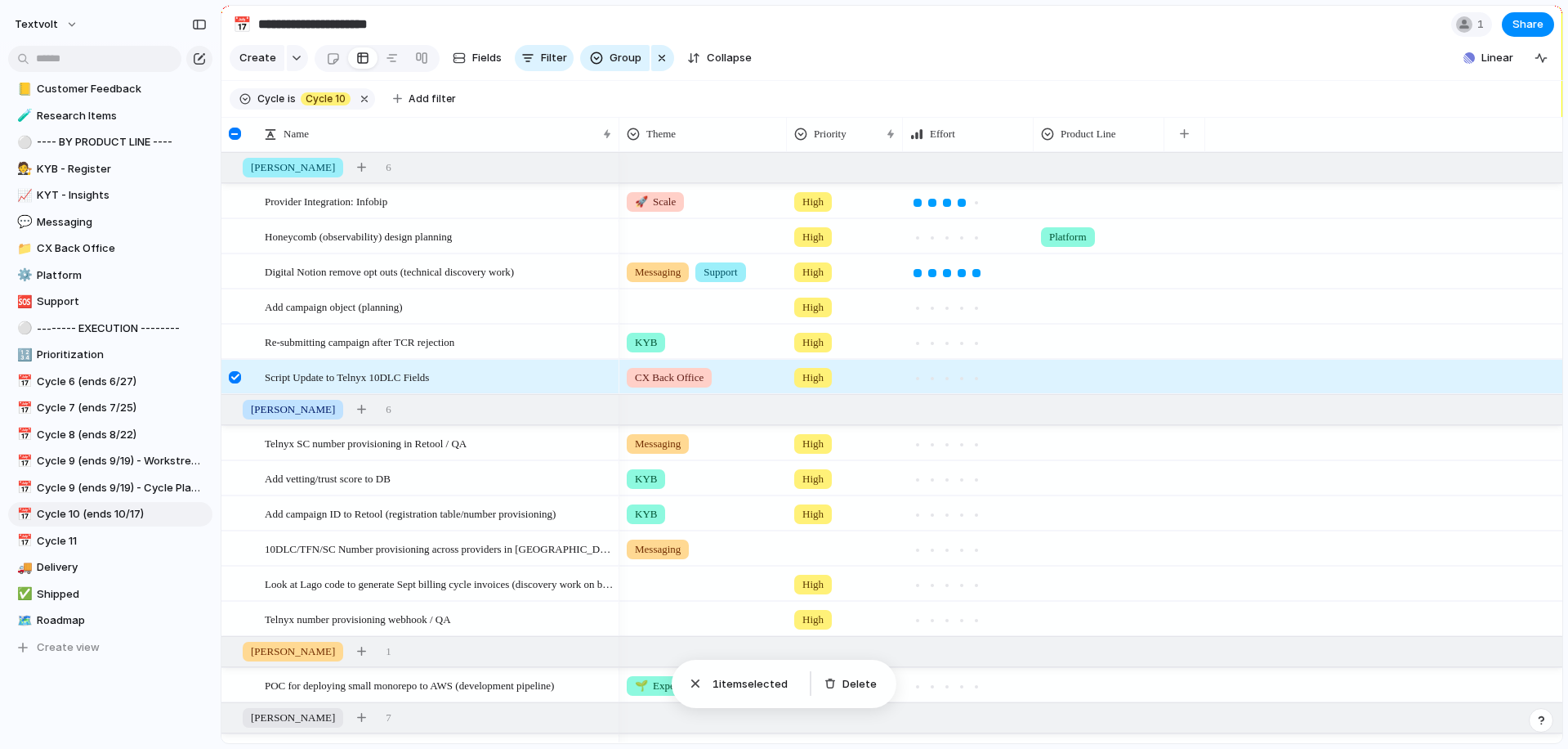
click at [238, 378] on div at bounding box center [234, 377] width 13 height 13
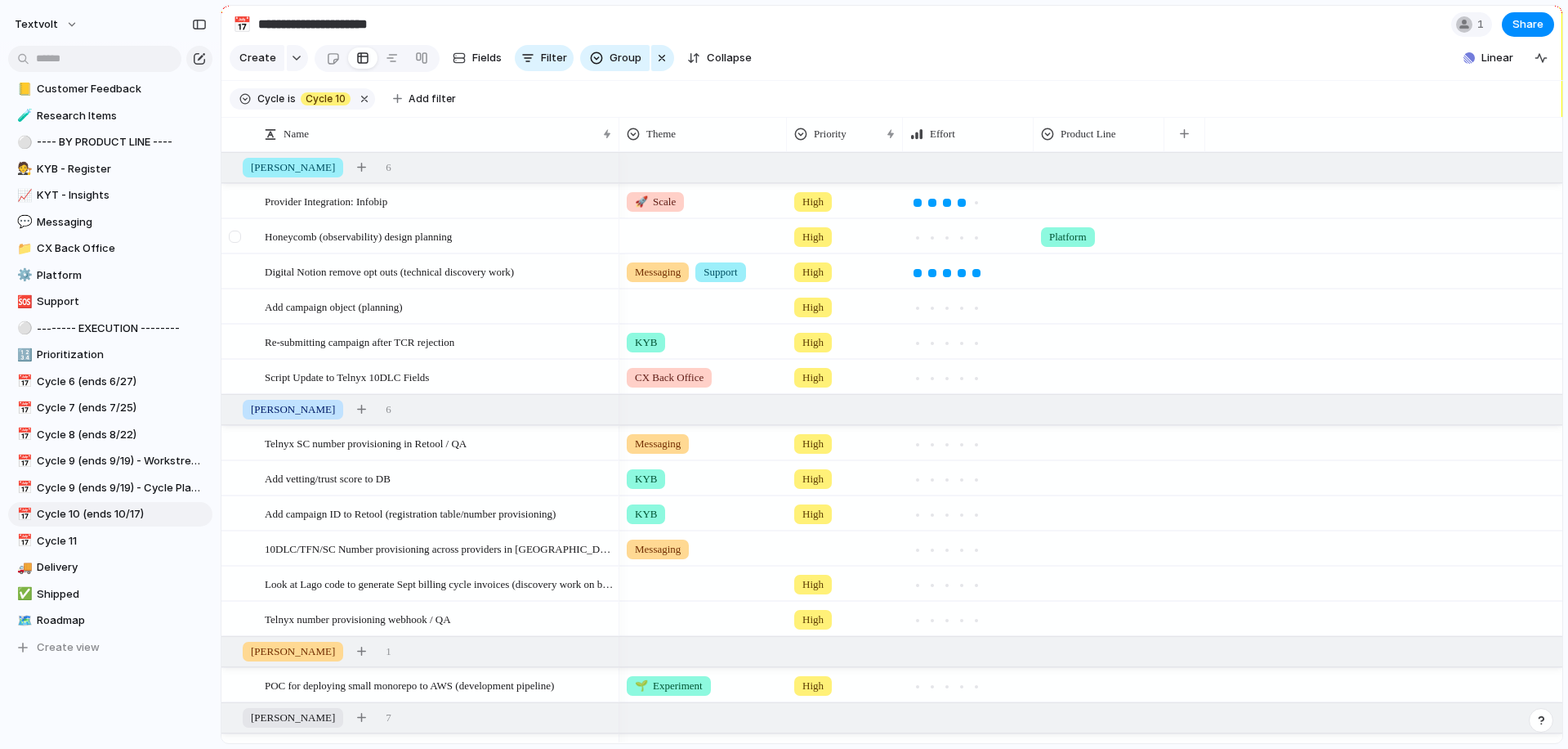
click at [239, 235] on div at bounding box center [234, 236] width 13 height 13
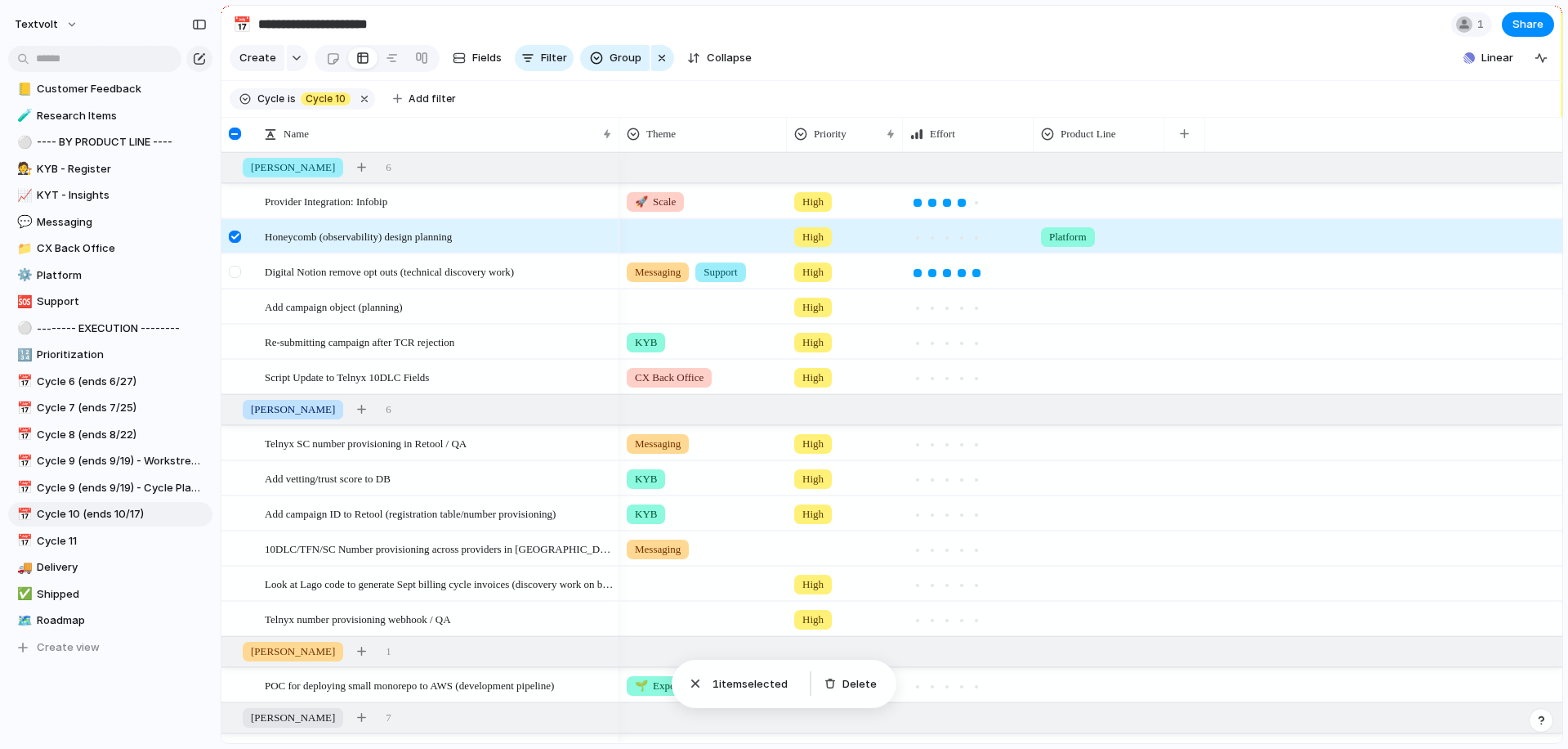
click at [235, 269] on div at bounding box center [234, 272] width 13 height 13
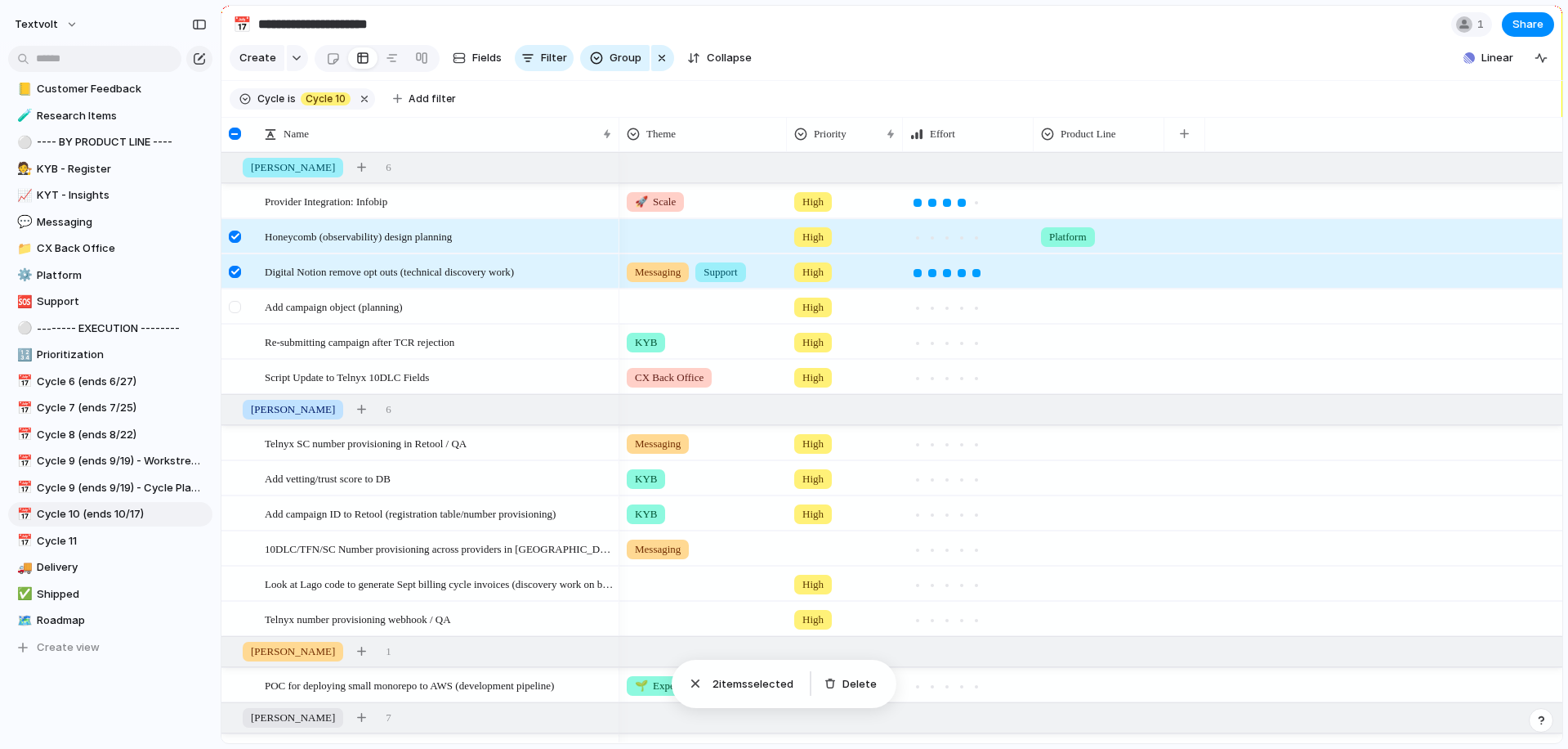
click at [235, 308] on div at bounding box center [234, 307] width 13 height 13
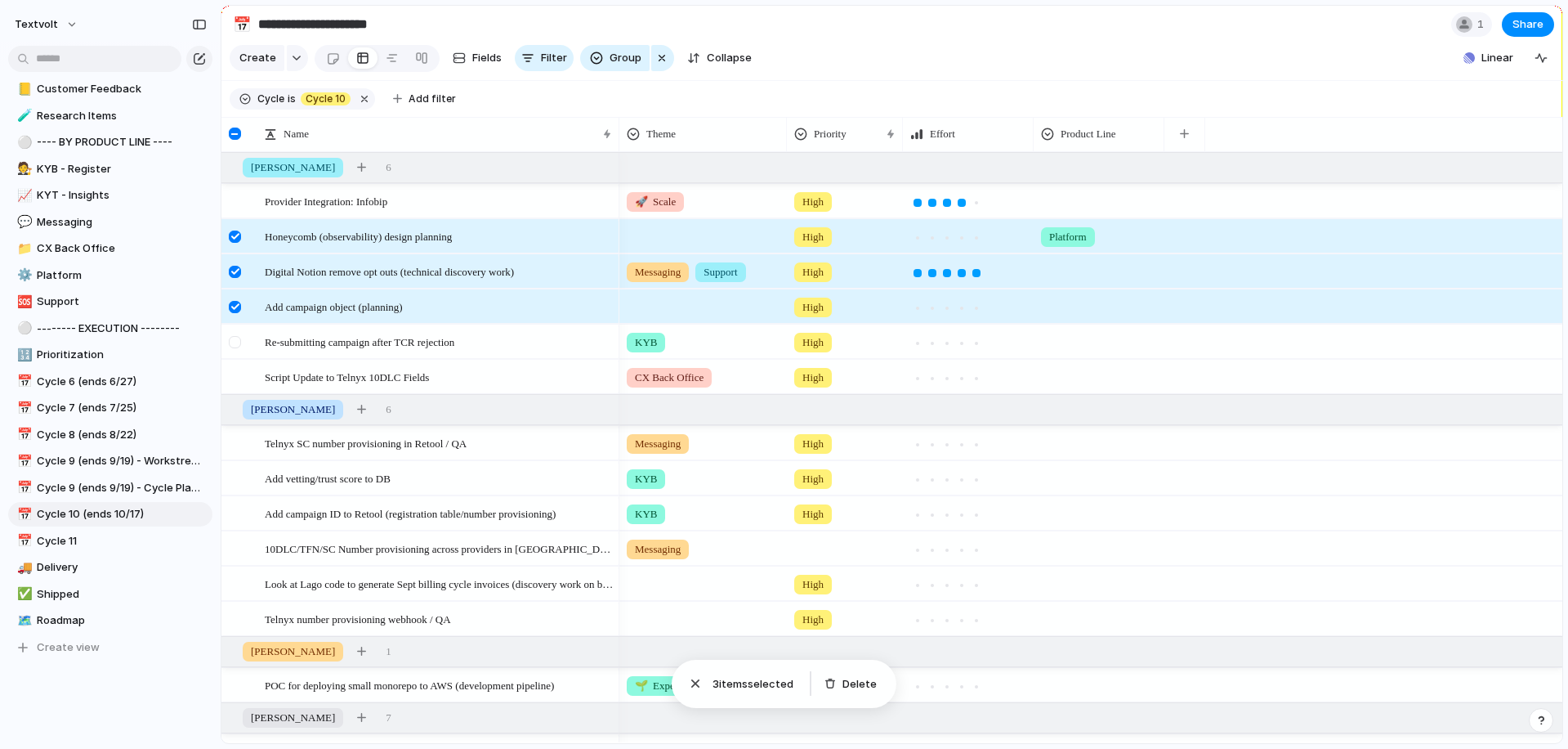
click at [238, 345] on div at bounding box center [234, 342] width 13 height 13
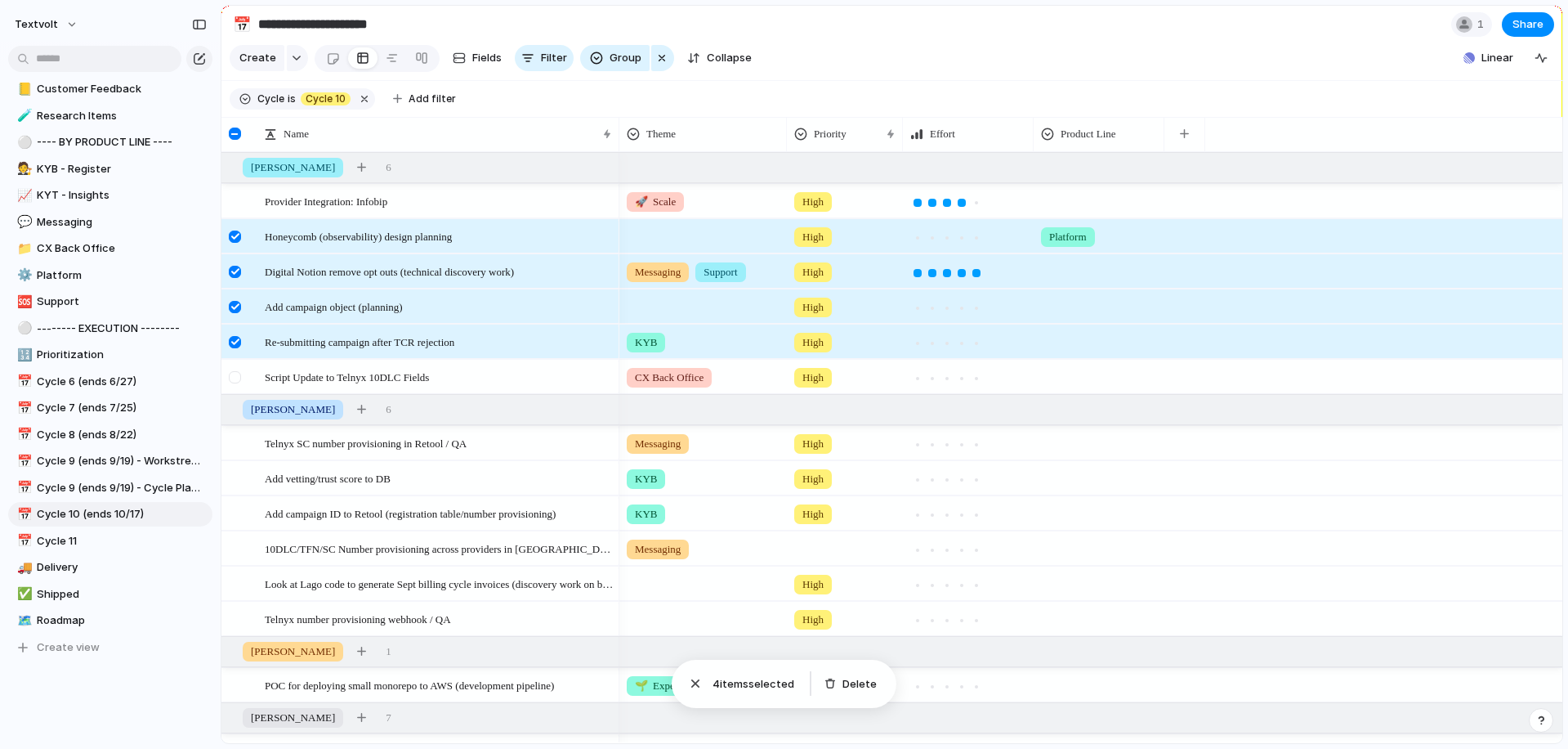
click at [238, 381] on div at bounding box center [234, 377] width 13 height 13
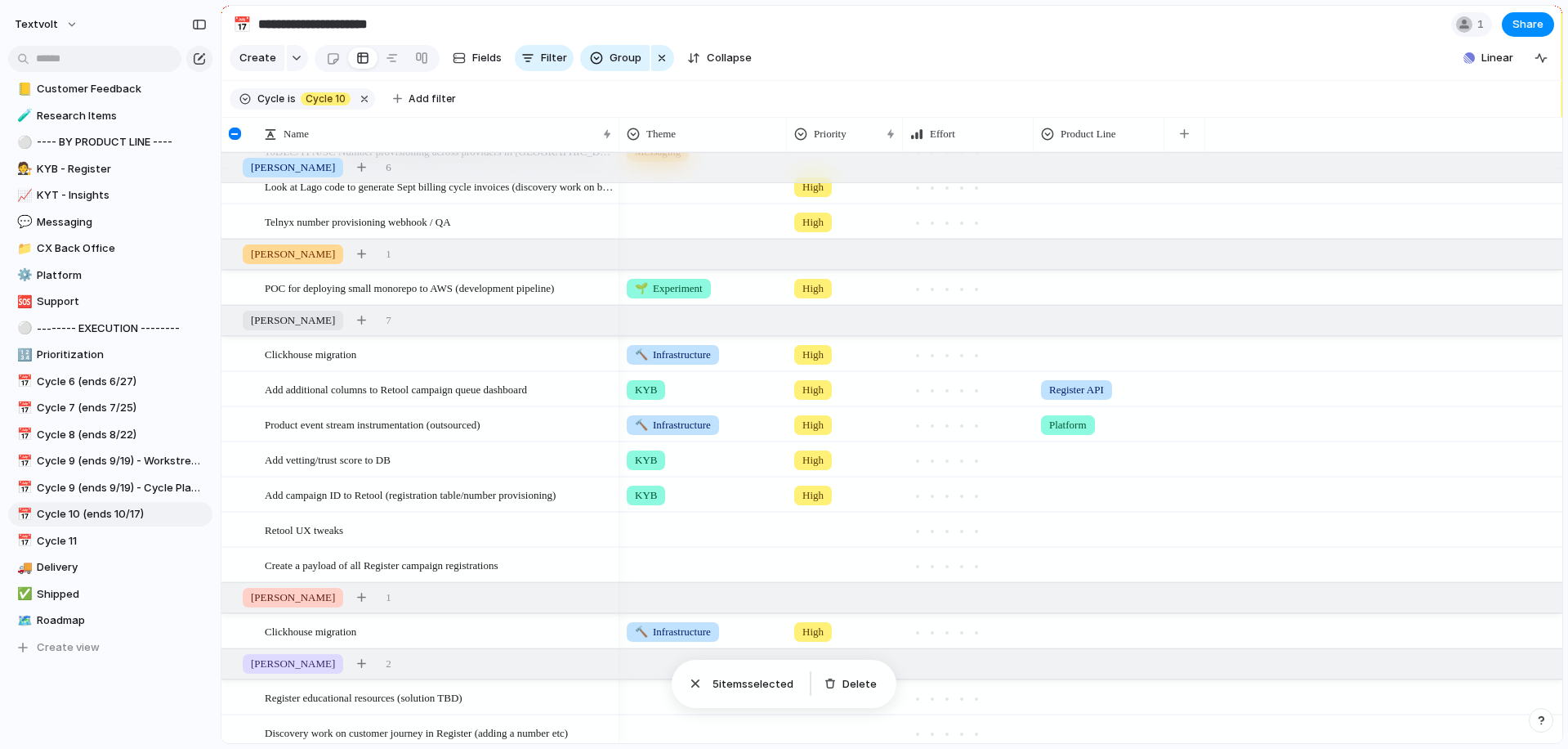
scroll to position [450, 0]
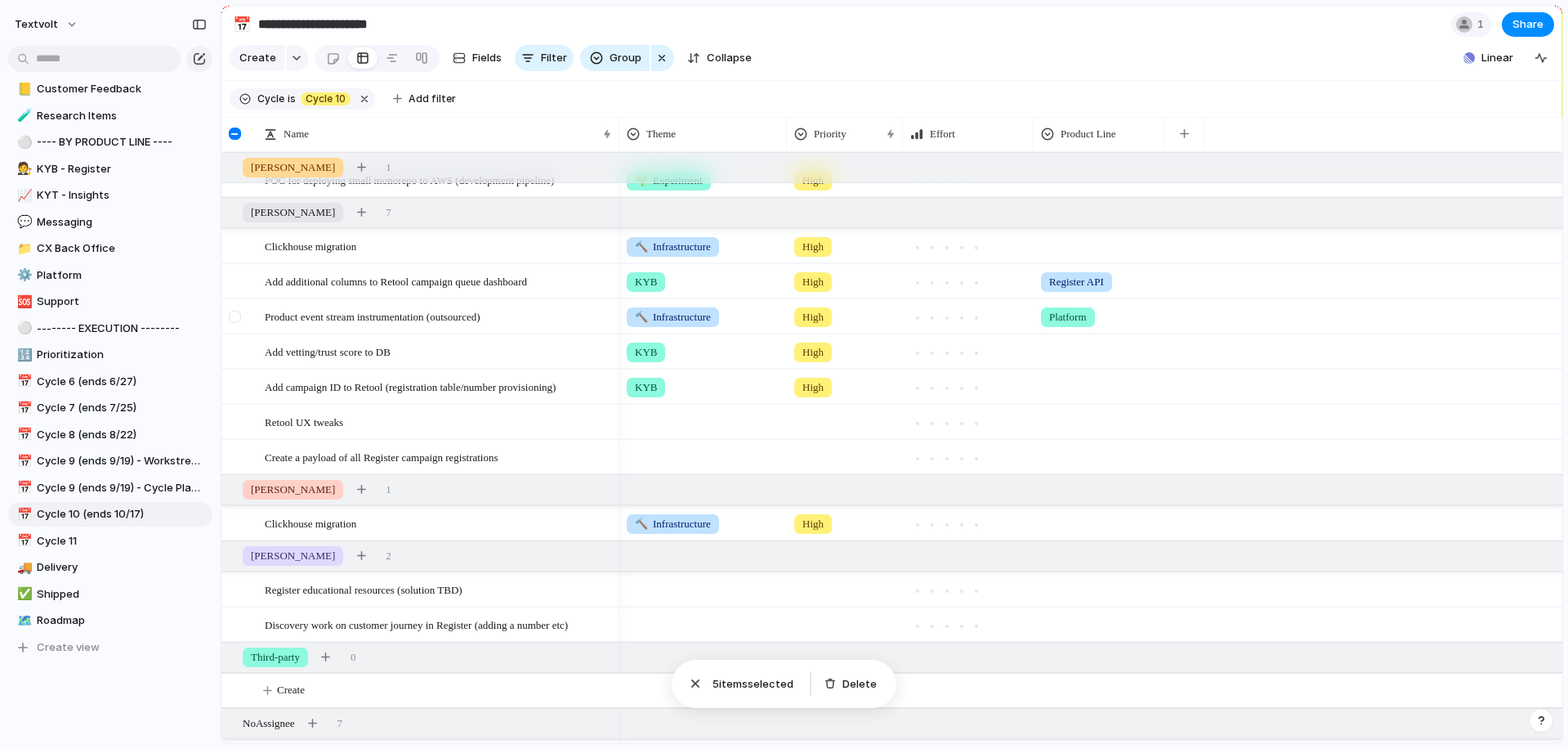
click at [239, 320] on div at bounding box center [234, 316] width 13 height 13
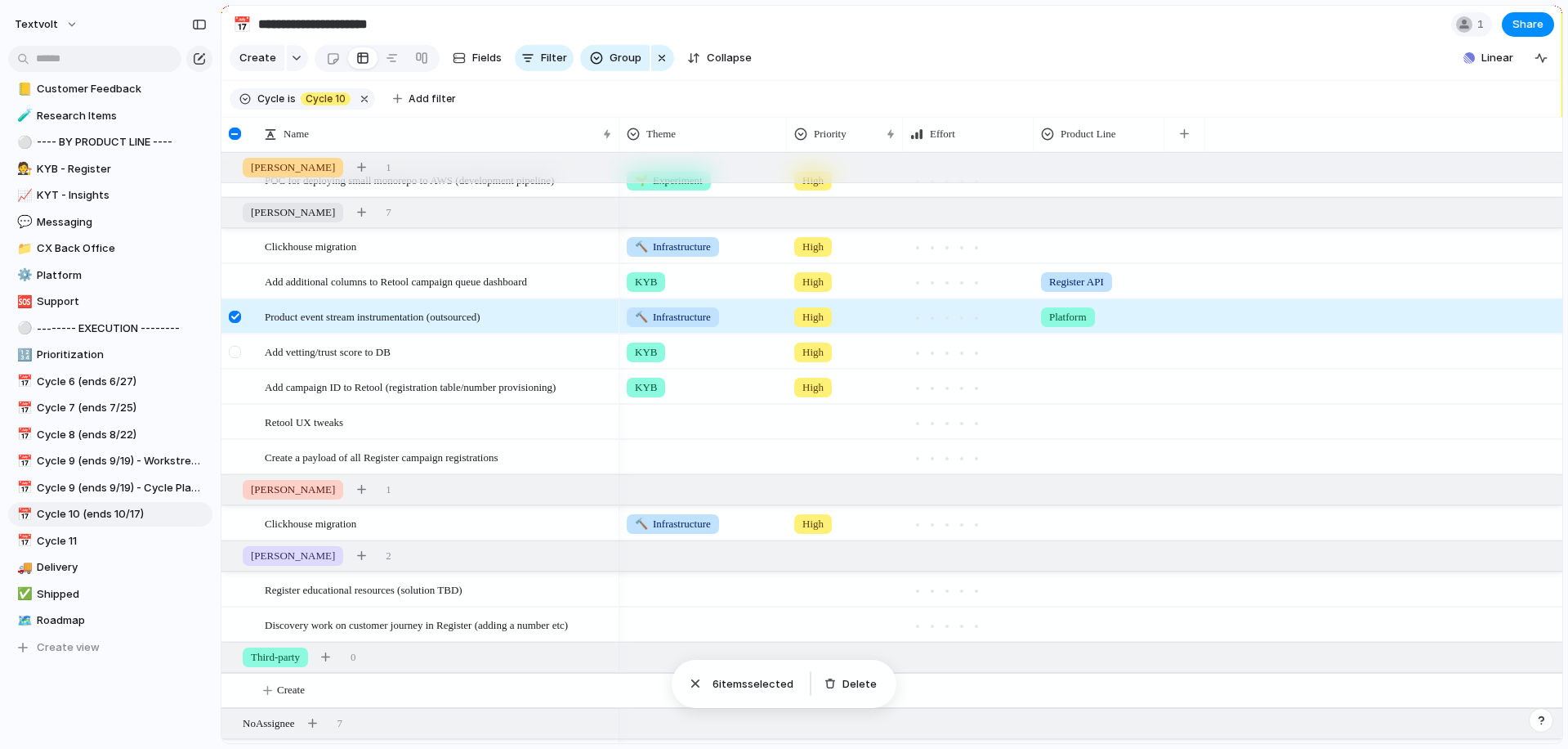
click at [236, 350] on div at bounding box center [234, 352] width 13 height 13
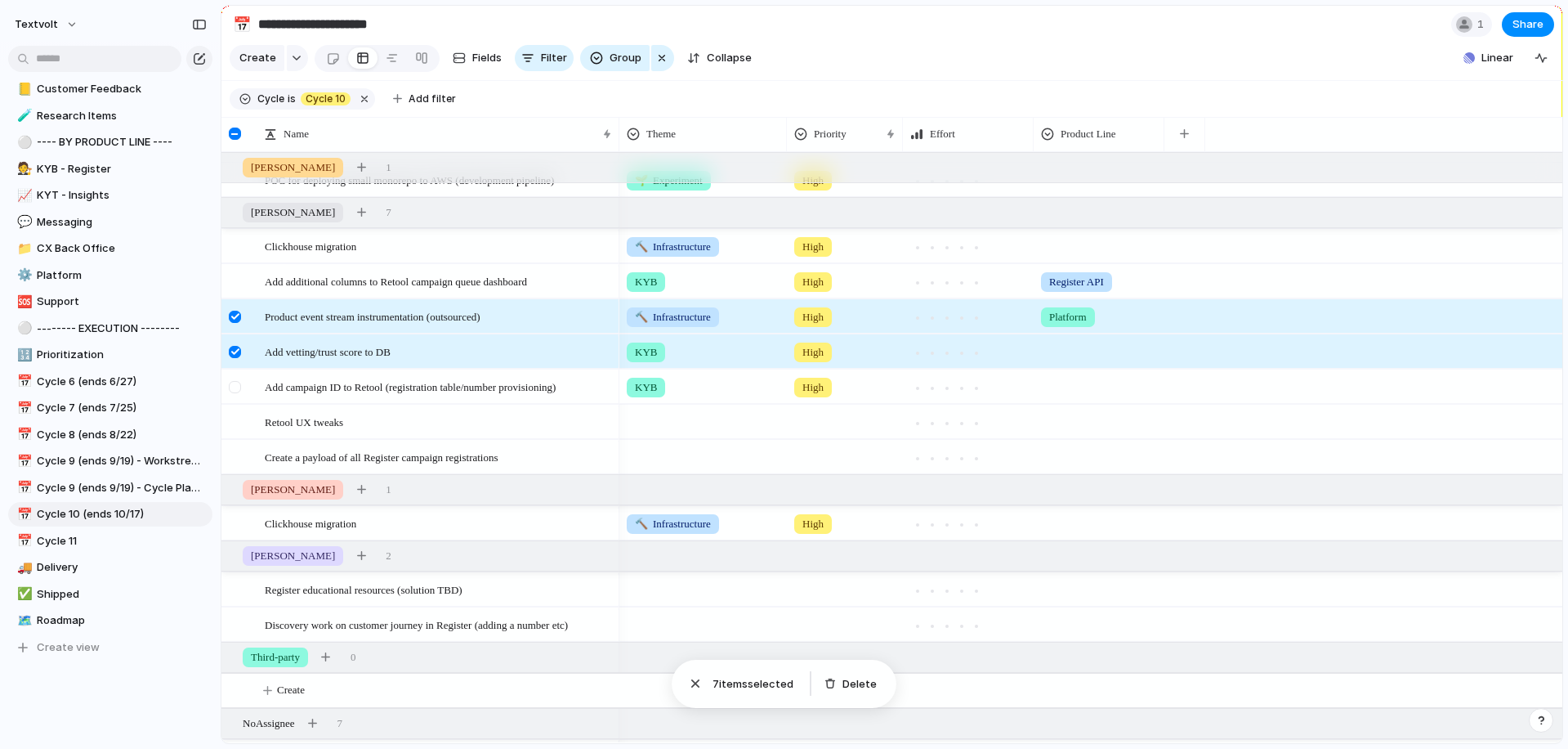
click at [236, 384] on div at bounding box center [234, 387] width 13 height 13
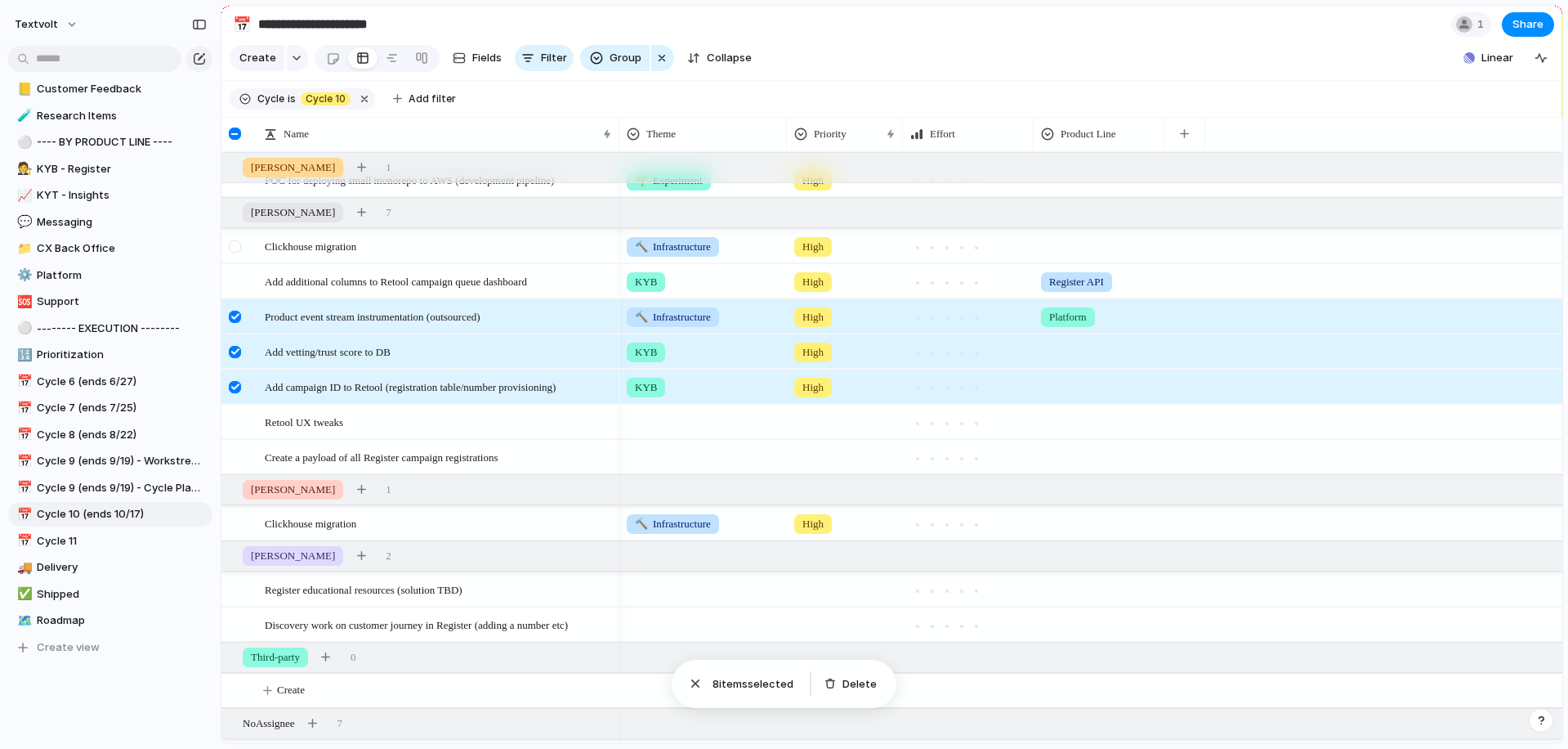
click at [236, 247] on div at bounding box center [234, 246] width 13 height 13
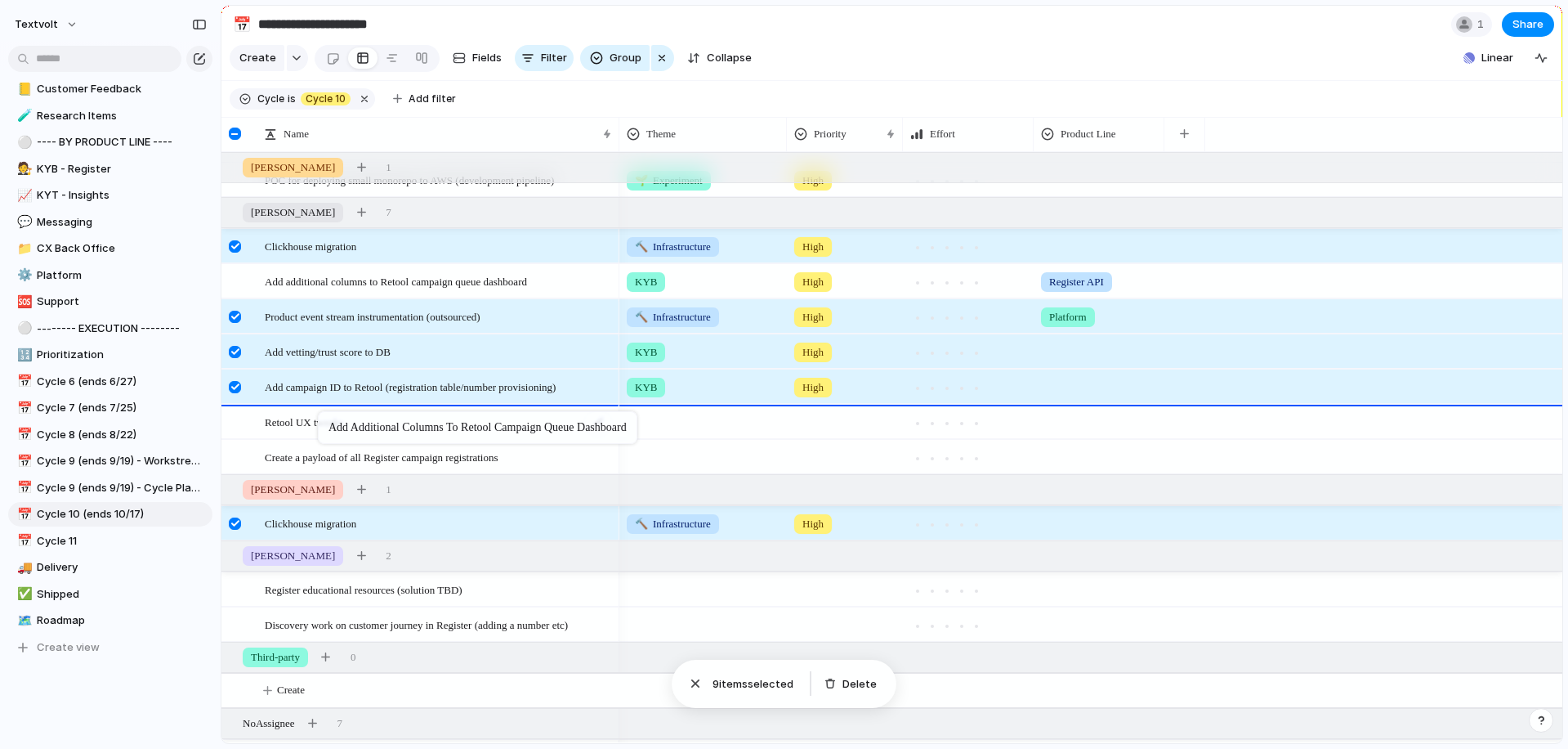
drag, startPoint x: 328, startPoint y: 278, endPoint x: 326, endPoint y: 414, distance: 136.0
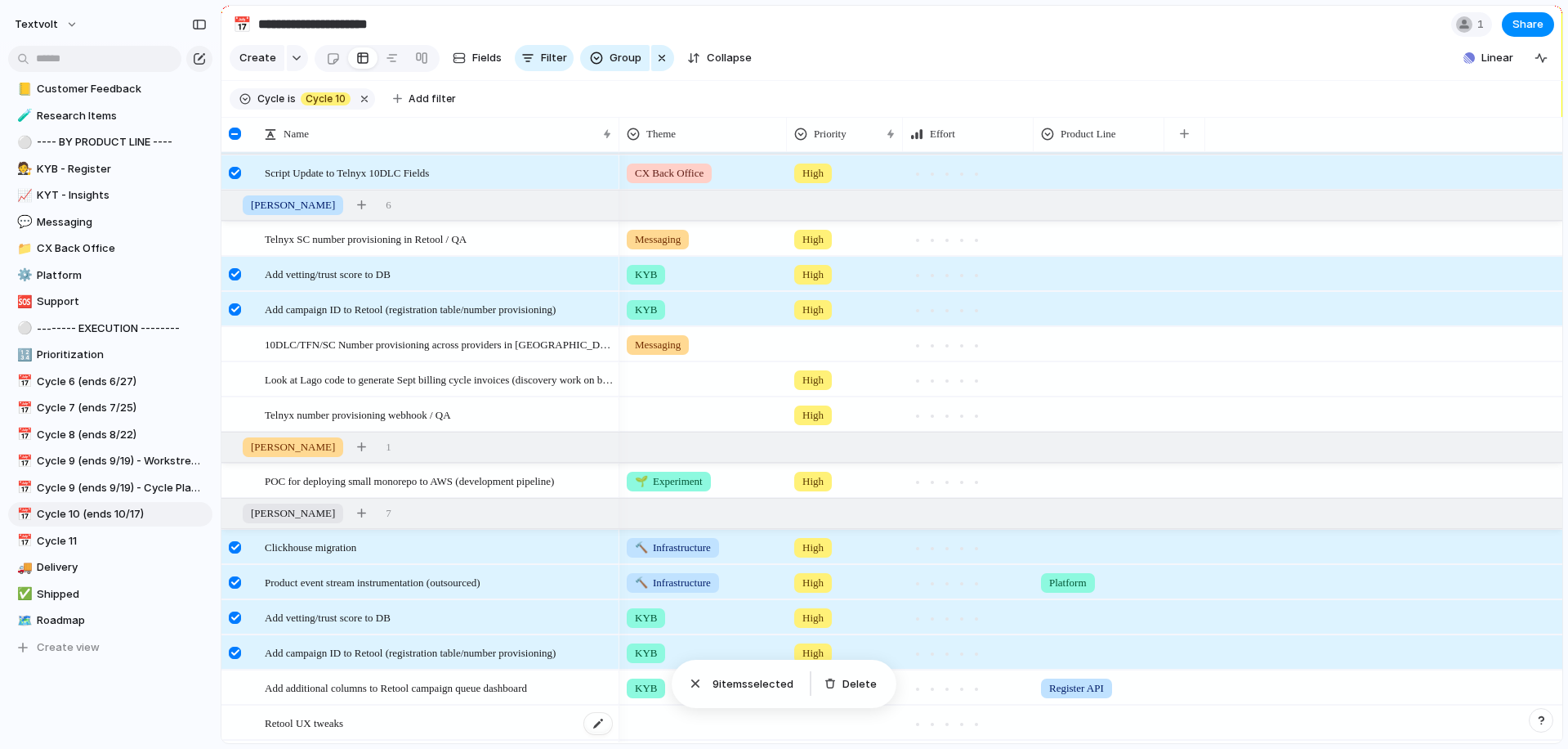
scroll to position [151, 0]
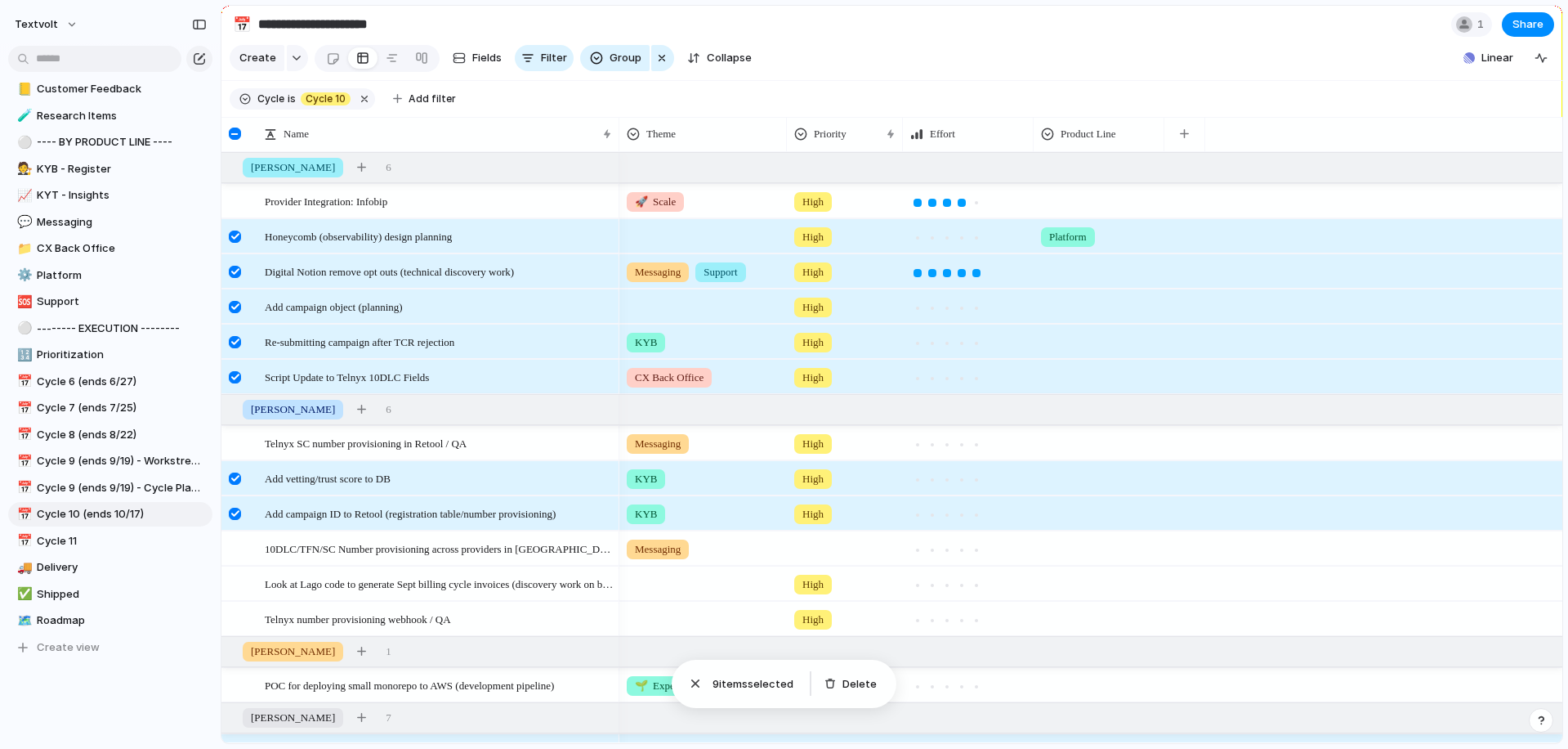
click at [234, 473] on div at bounding box center [234, 478] width 13 height 13
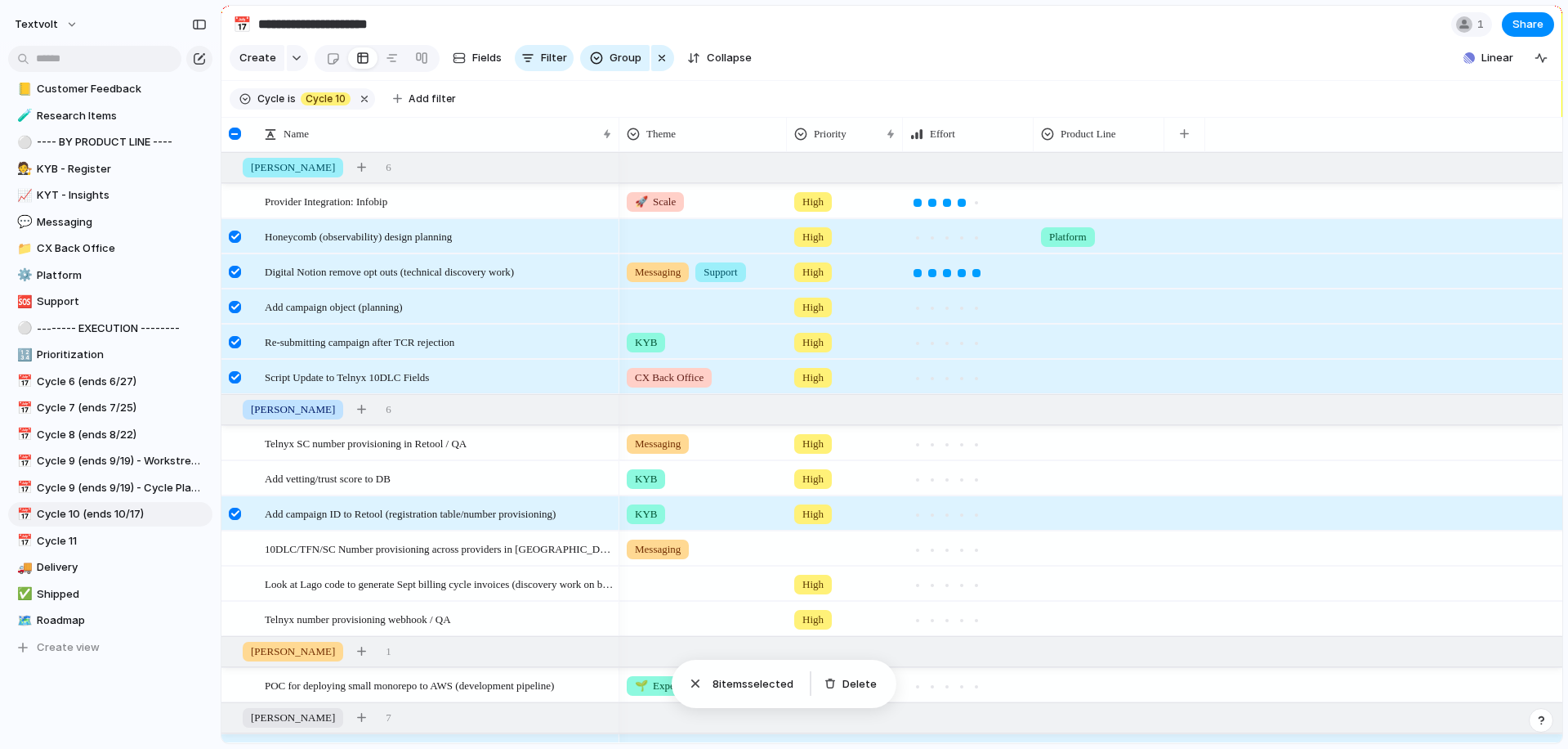
click at [234, 518] on div at bounding box center [234, 514] width 13 height 13
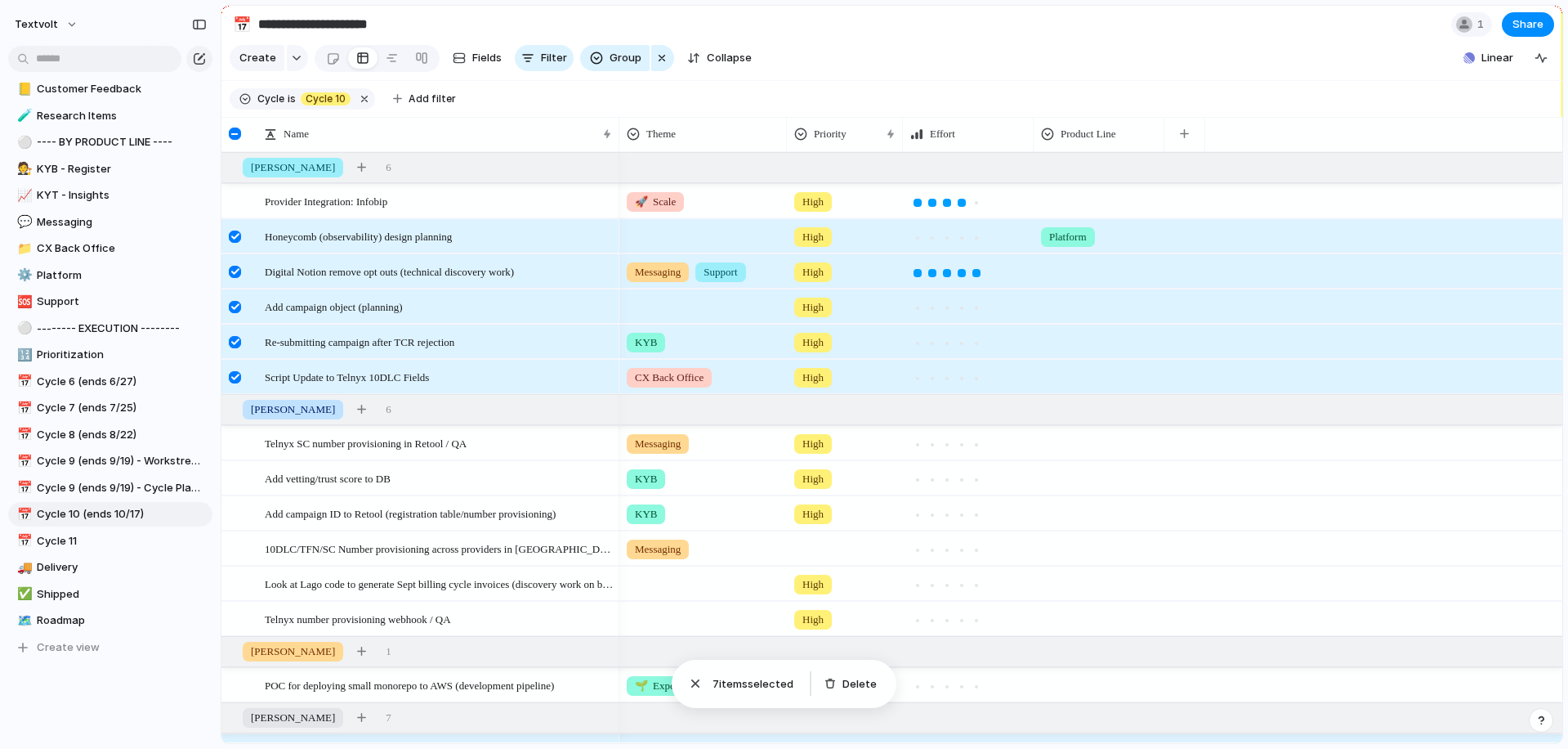
click at [234, 377] on div at bounding box center [234, 377] width 13 height 13
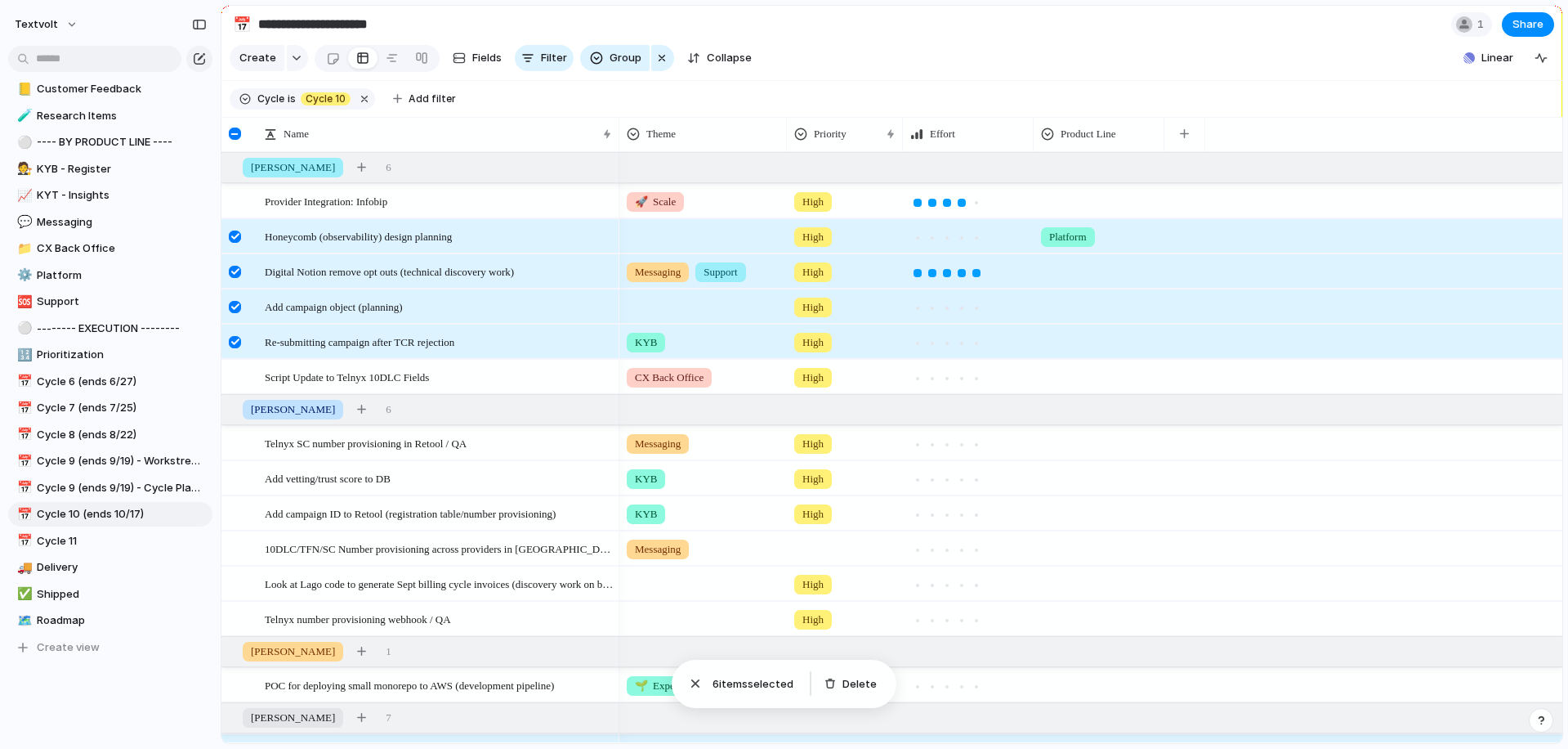
click at [235, 346] on div at bounding box center [234, 342] width 13 height 13
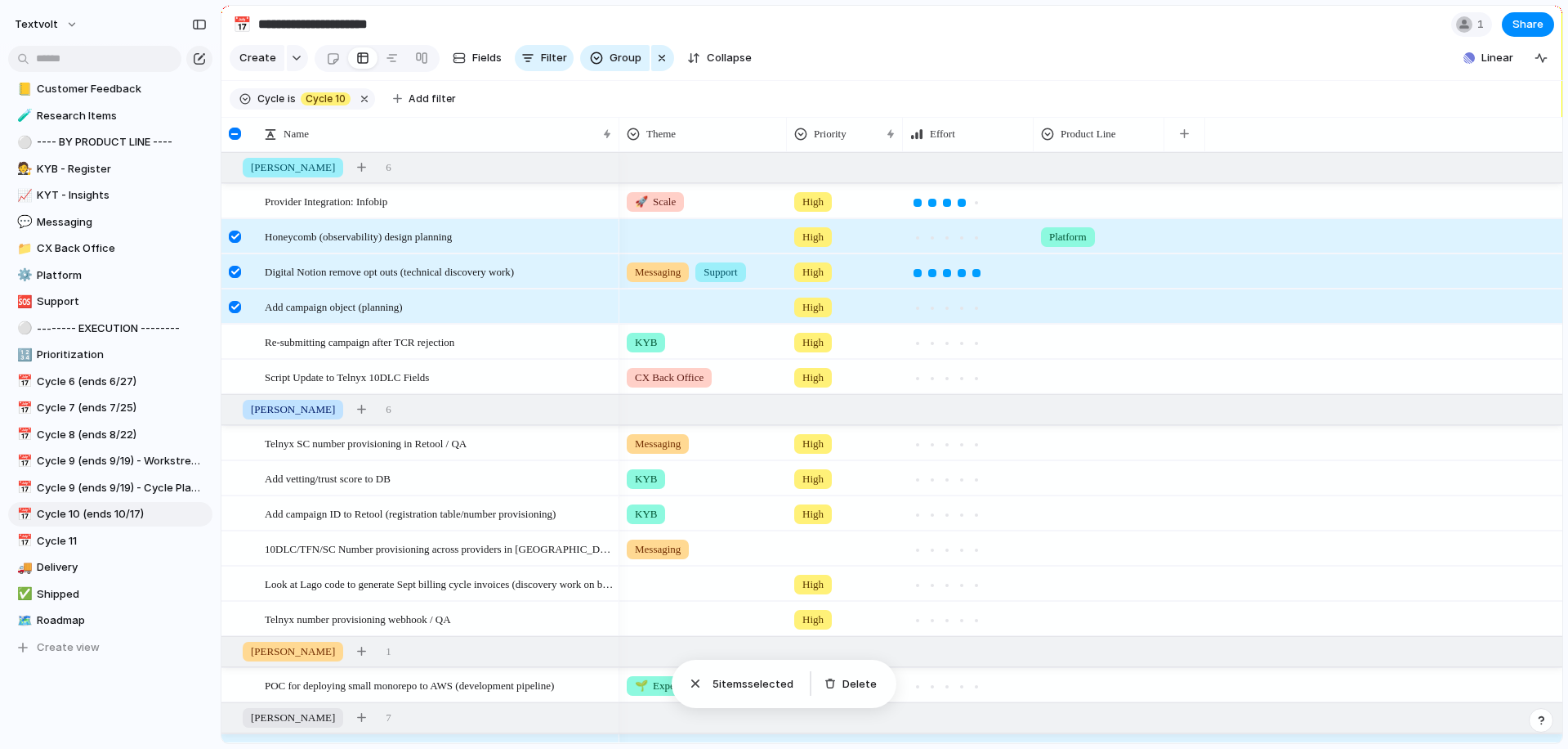
click at [239, 306] on div at bounding box center [234, 307] width 13 height 13
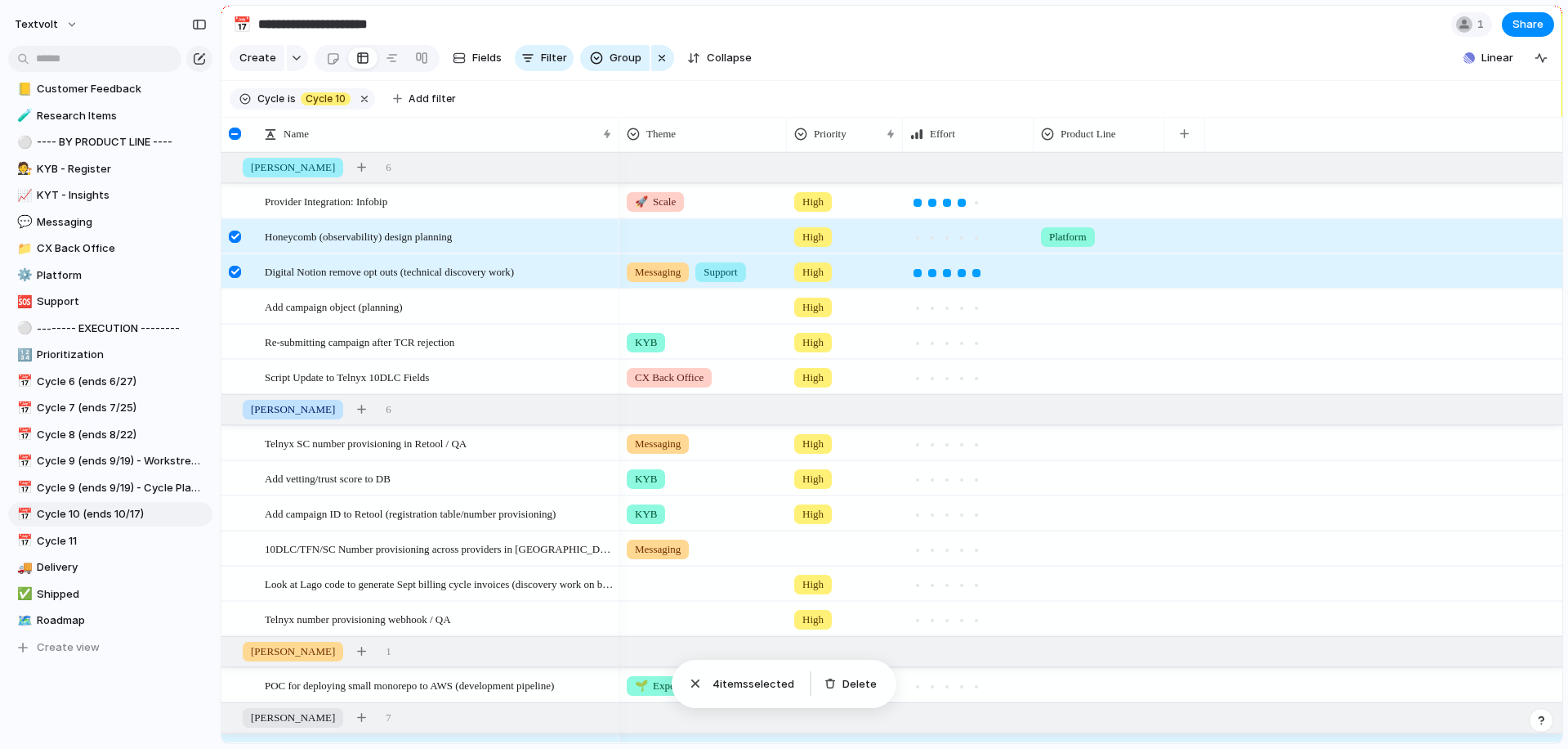
click at [237, 268] on div at bounding box center [234, 272] width 13 height 13
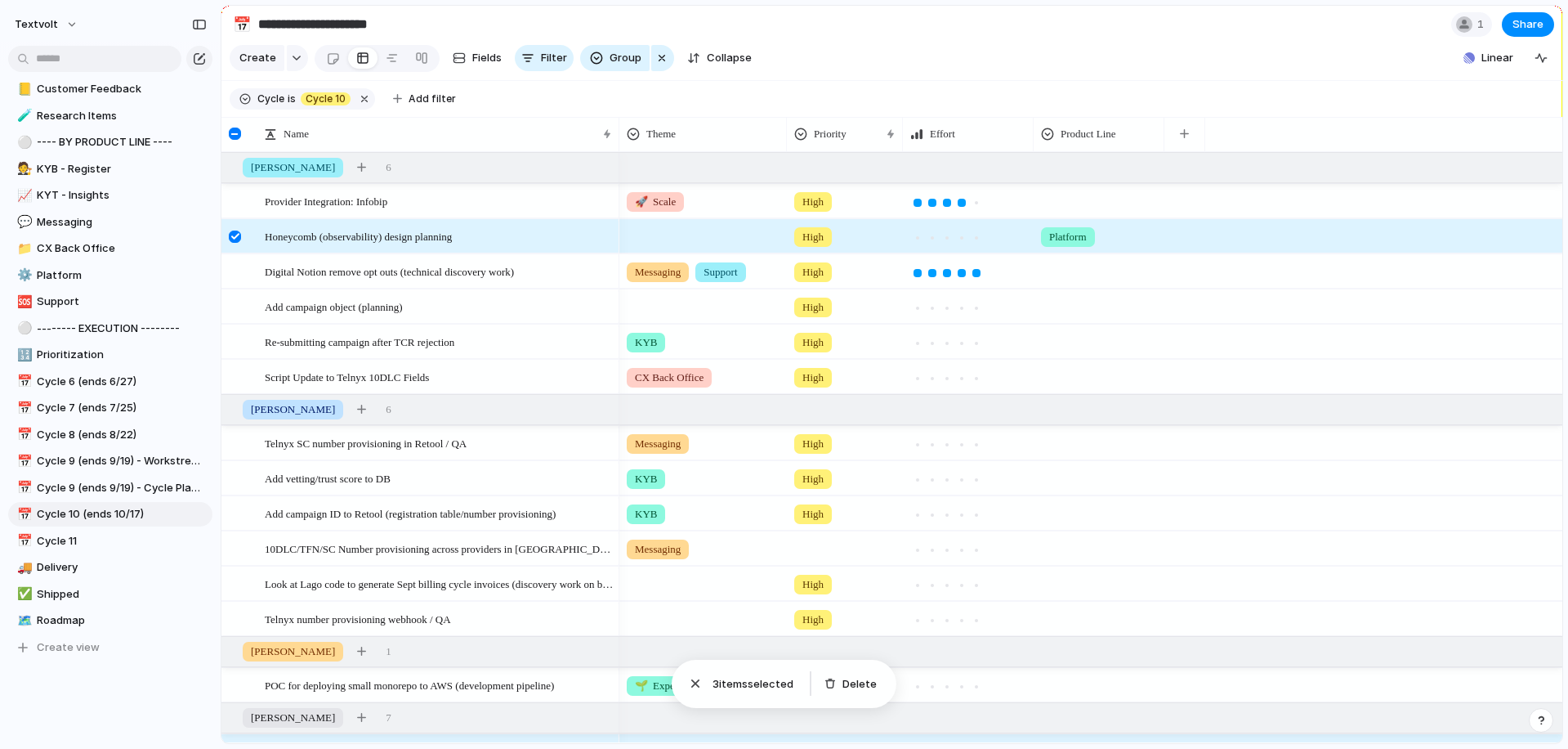
click at [236, 231] on div at bounding box center [234, 236] width 13 height 13
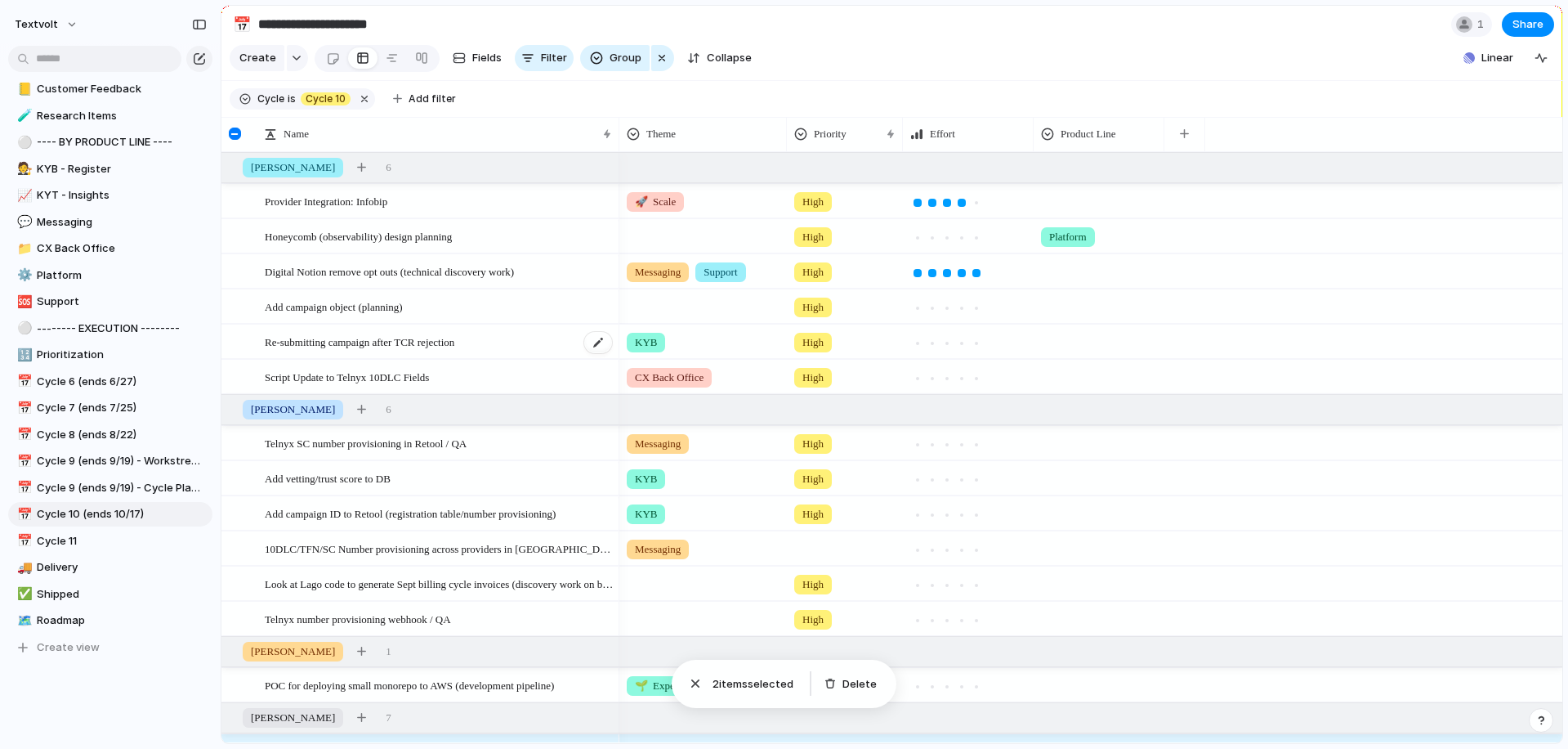
click at [332, 342] on span "Re-submitting campaign after TCR rejection" at bounding box center [359, 341] width 190 height 19
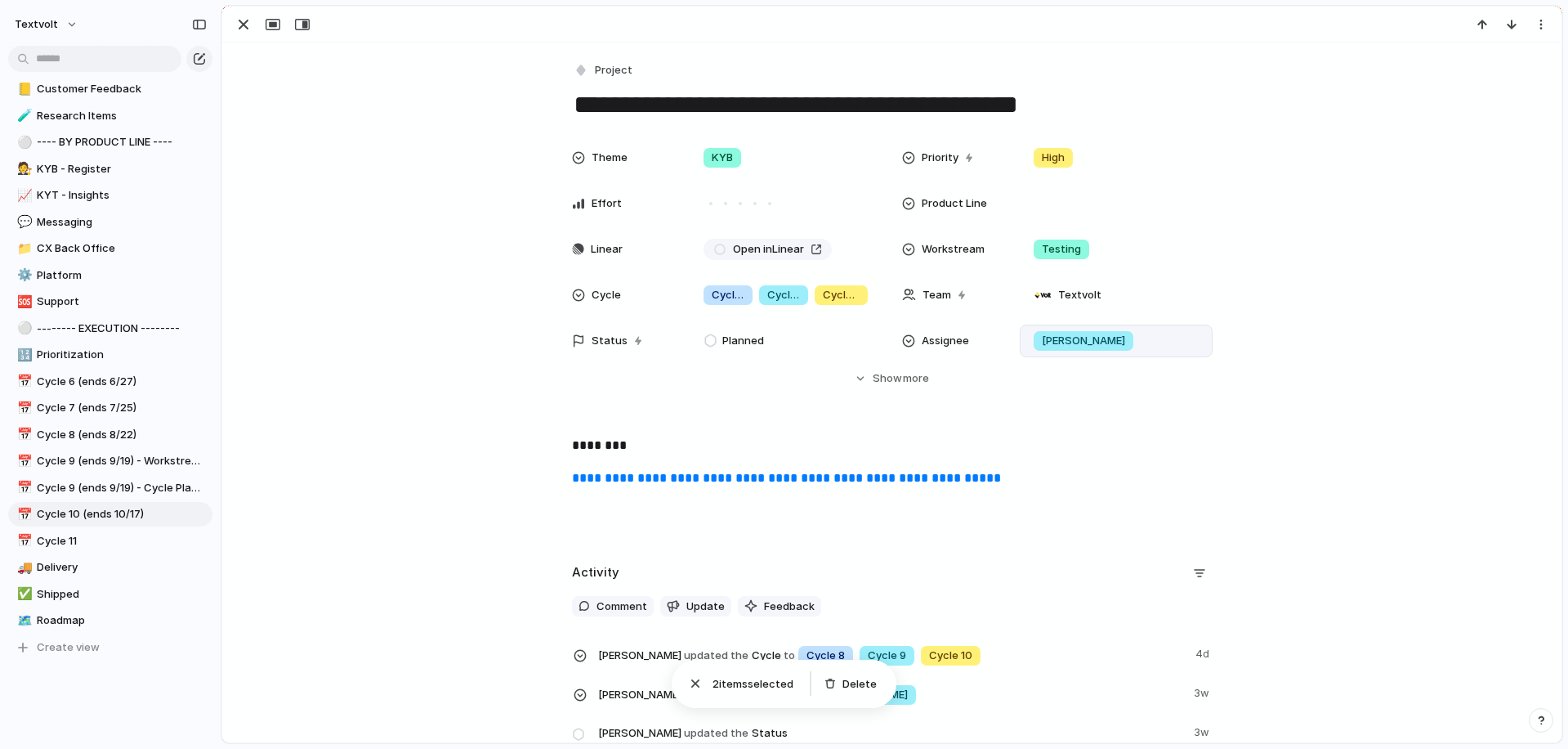
click at [1069, 341] on div "[PERSON_NAME]" at bounding box center [1083, 340] width 113 height 19
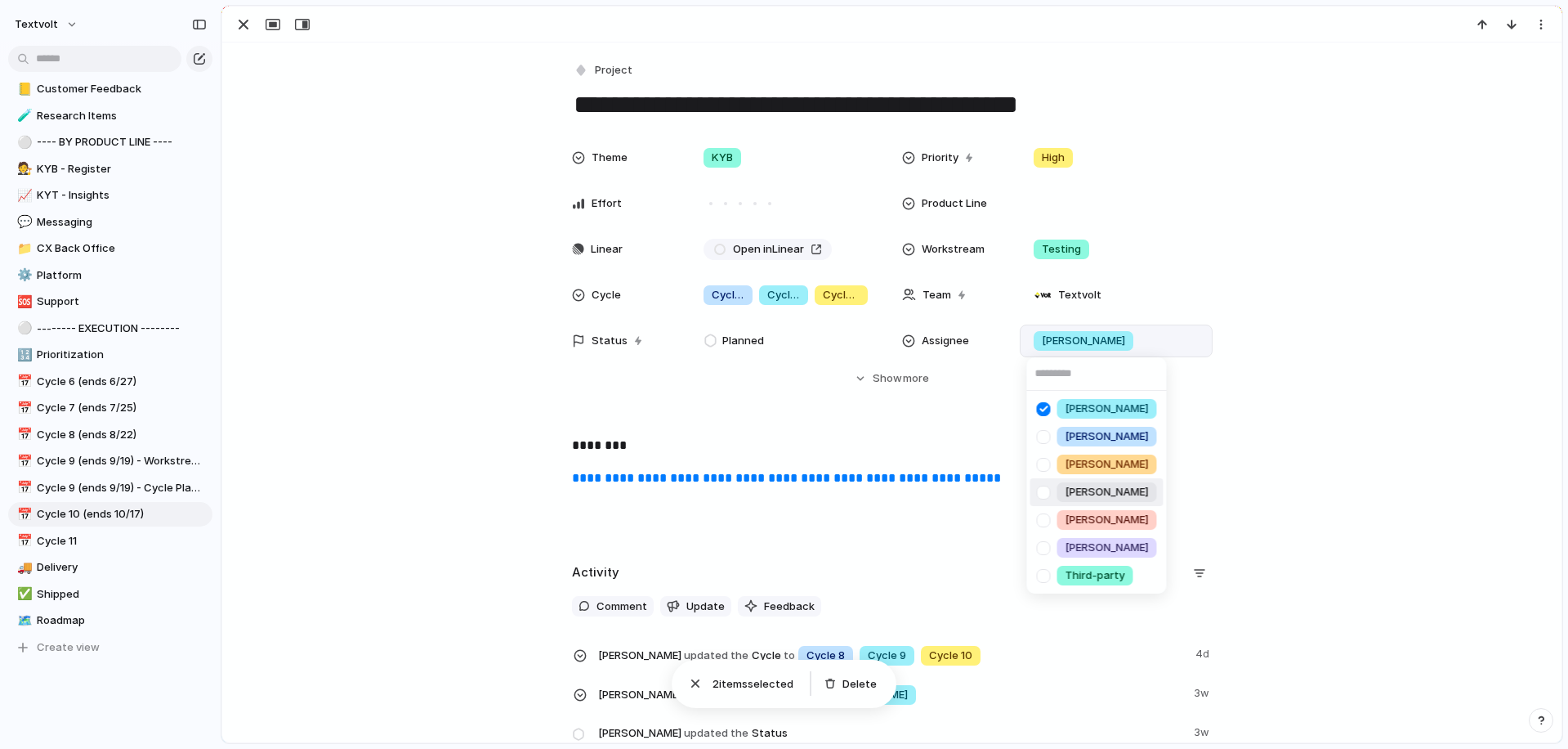
click at [1046, 495] on div at bounding box center [1044, 493] width 29 height 29
click at [1047, 492] on div at bounding box center [1044, 493] width 29 height 29
click at [442, 341] on div "[PERSON_NAME] [PERSON_NAME] [PERSON_NAME] [PERSON_NAME] [PERSON_NAME] Third-par…" at bounding box center [784, 374] width 1568 height 749
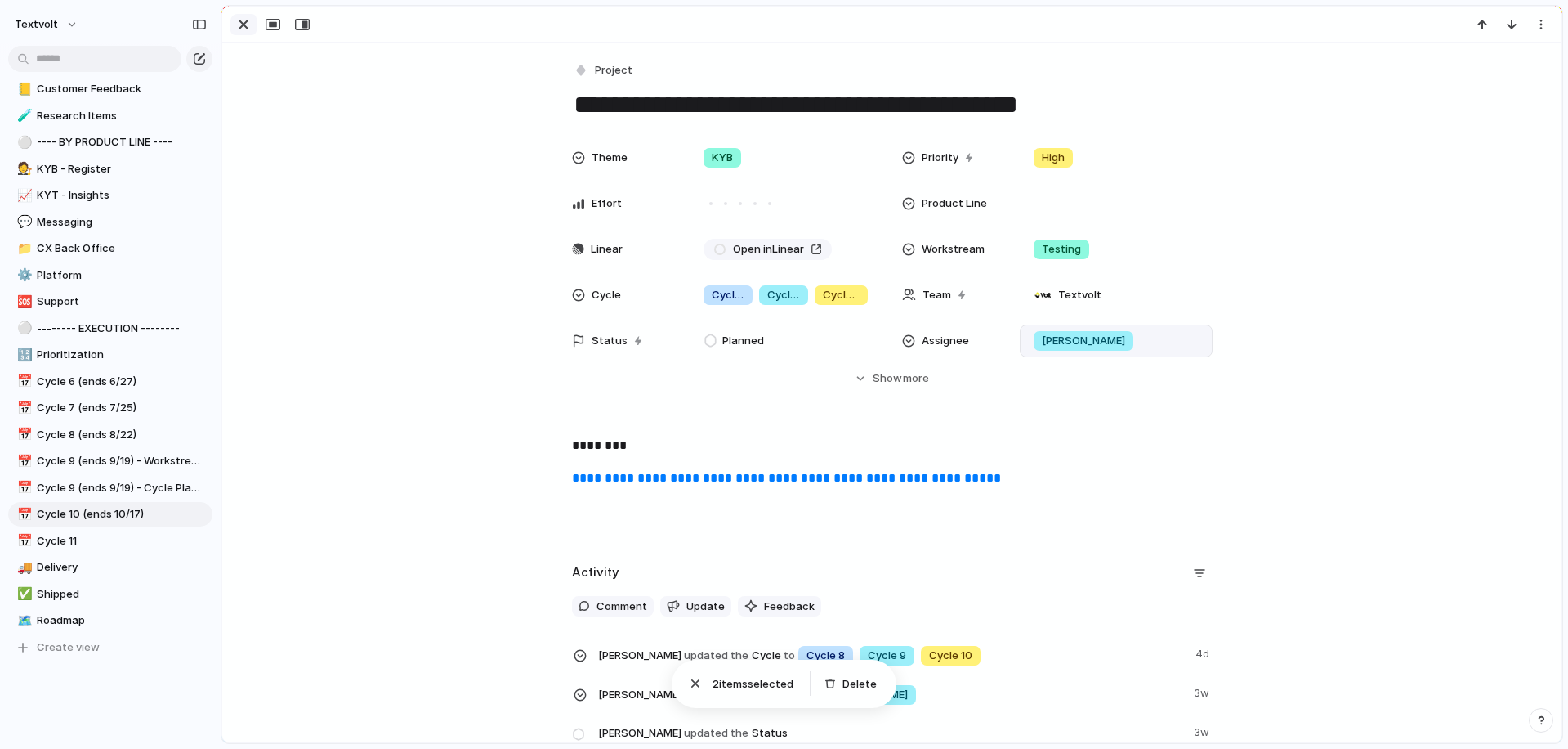
click at [240, 29] on div "button" at bounding box center [244, 24] width 19 height 19
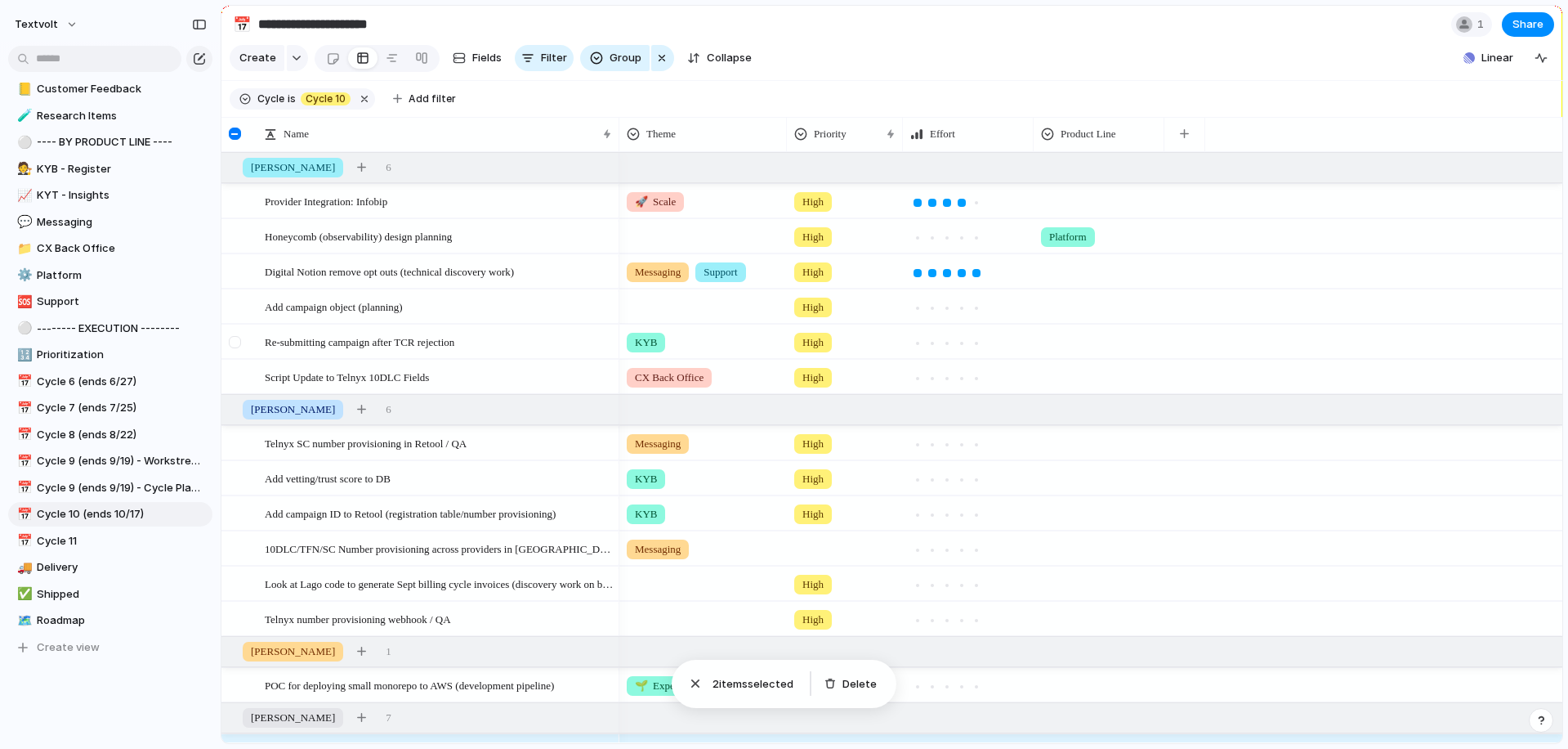
click at [236, 339] on div at bounding box center [234, 342] width 13 height 13
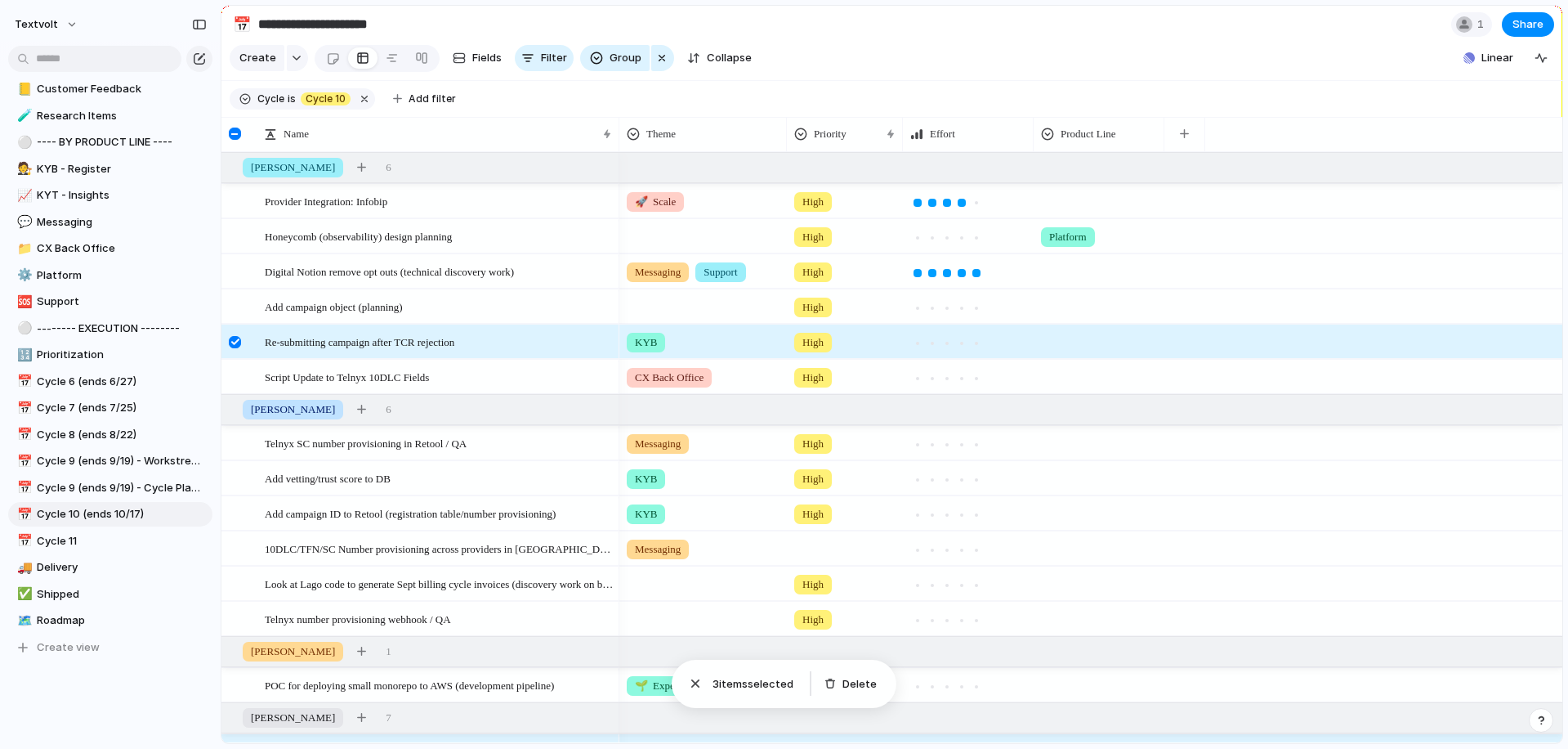
click at [238, 346] on div at bounding box center [234, 342] width 13 height 13
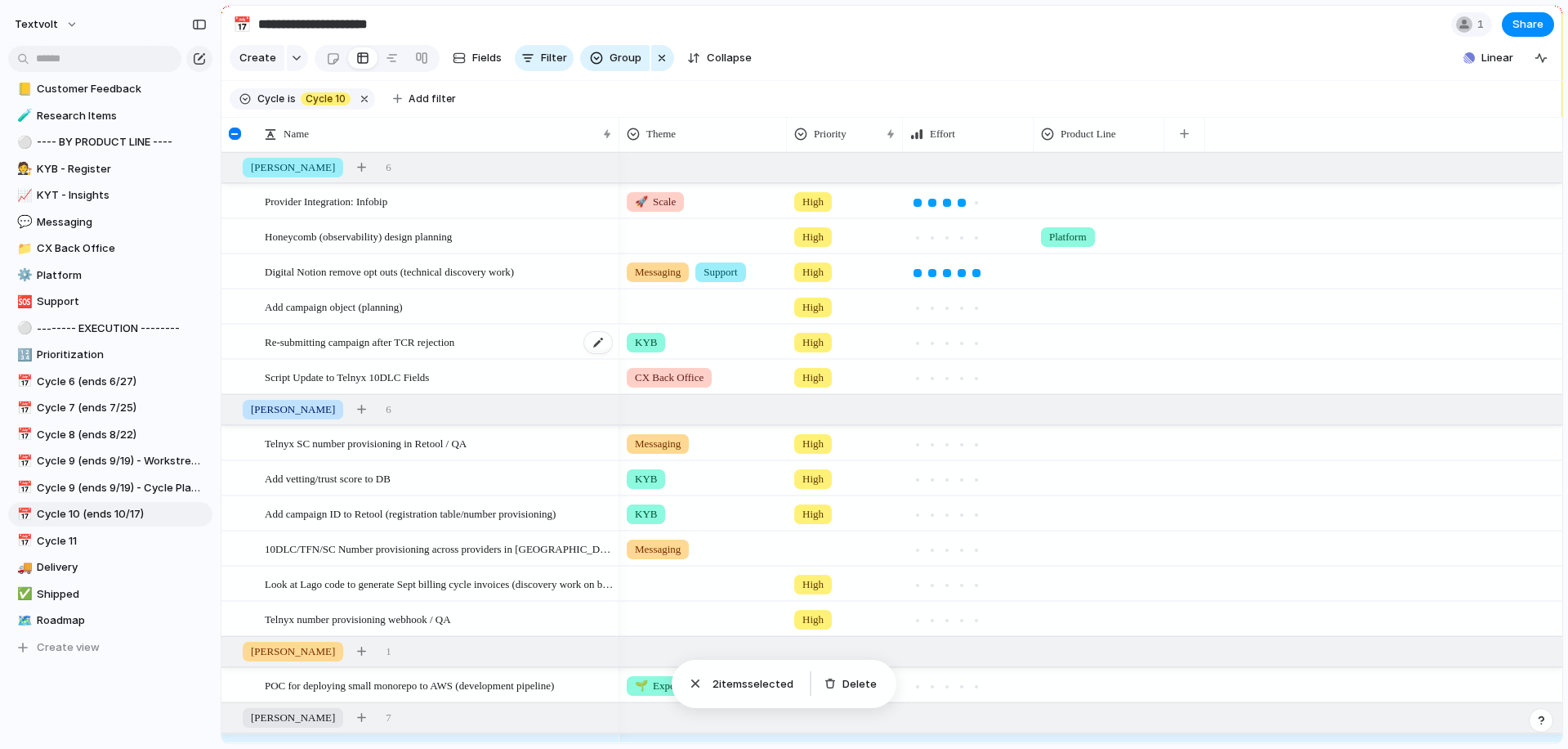
click at [310, 341] on span "Re-submitting campaign after TCR rejection" at bounding box center [359, 341] width 190 height 19
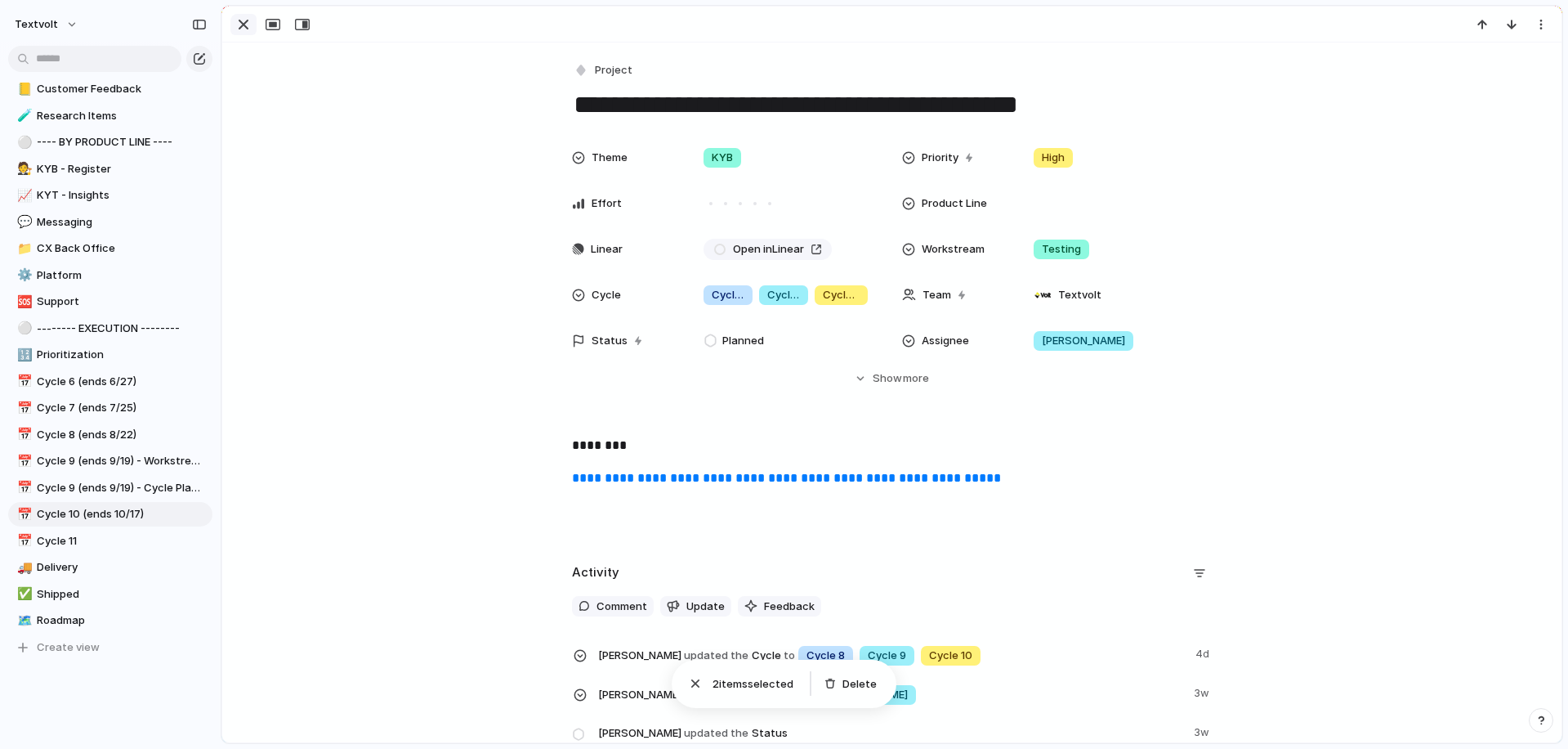
click at [240, 27] on div "button" at bounding box center [244, 24] width 19 height 19
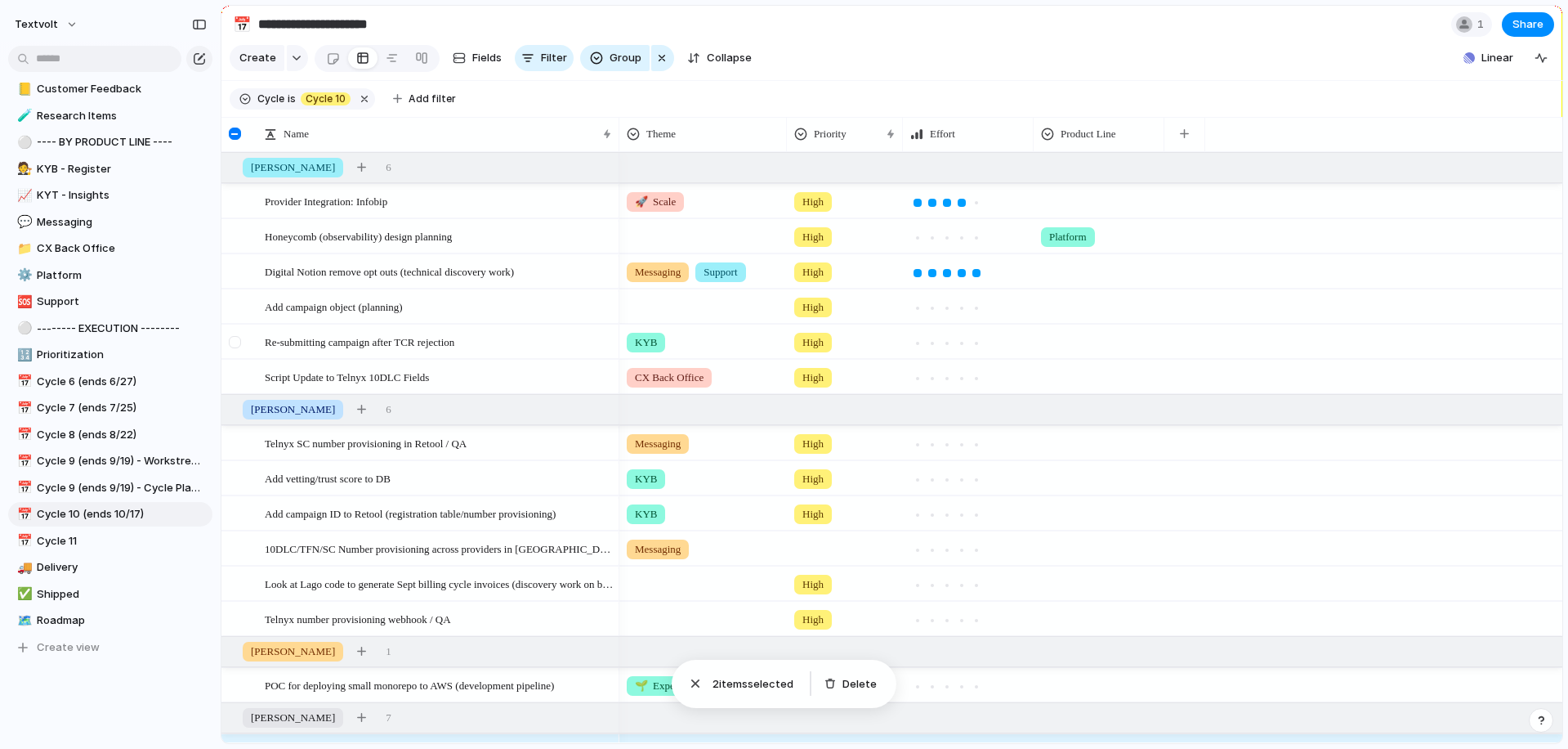
click at [236, 341] on div at bounding box center [234, 342] width 13 height 13
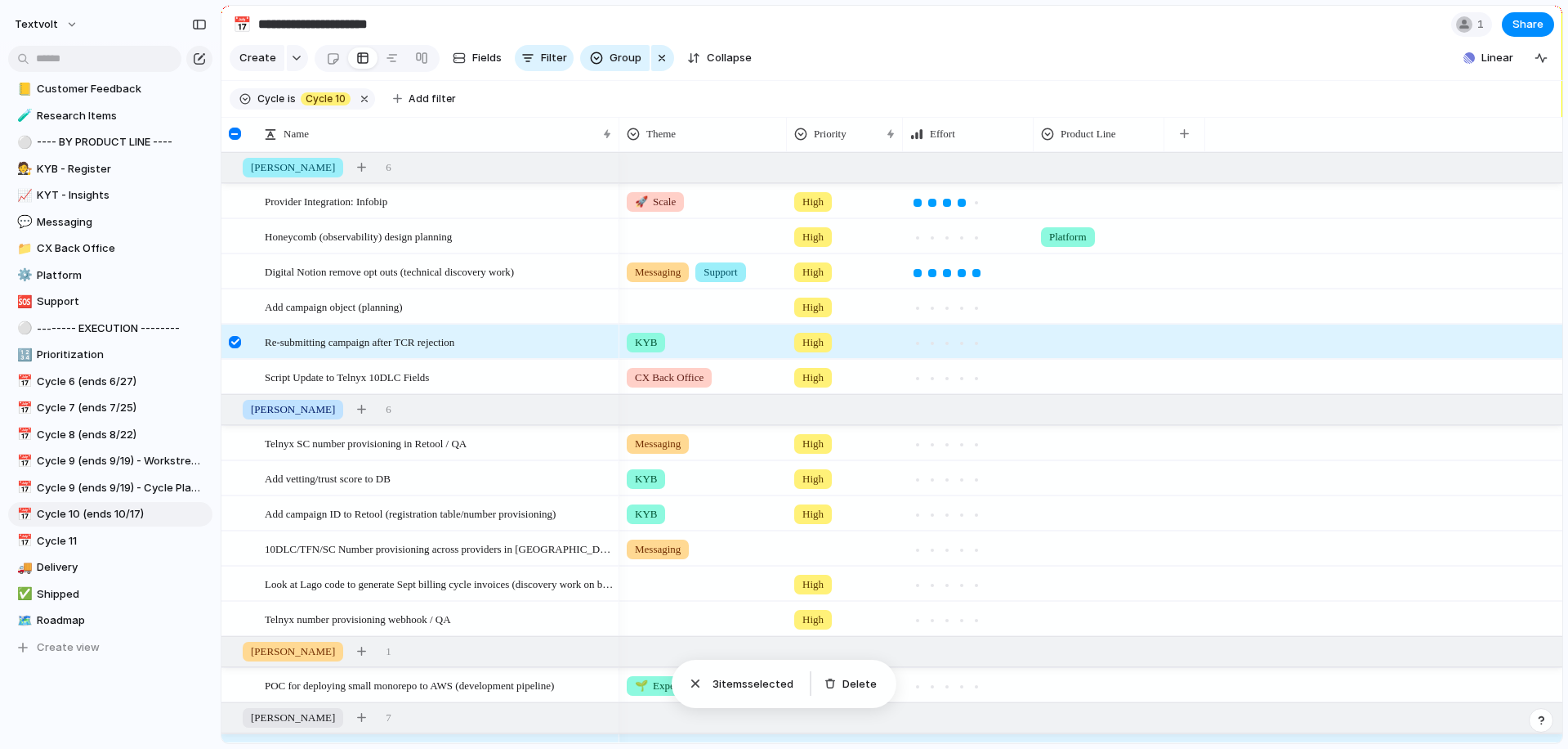
click at [234, 339] on div at bounding box center [234, 342] width 13 height 13
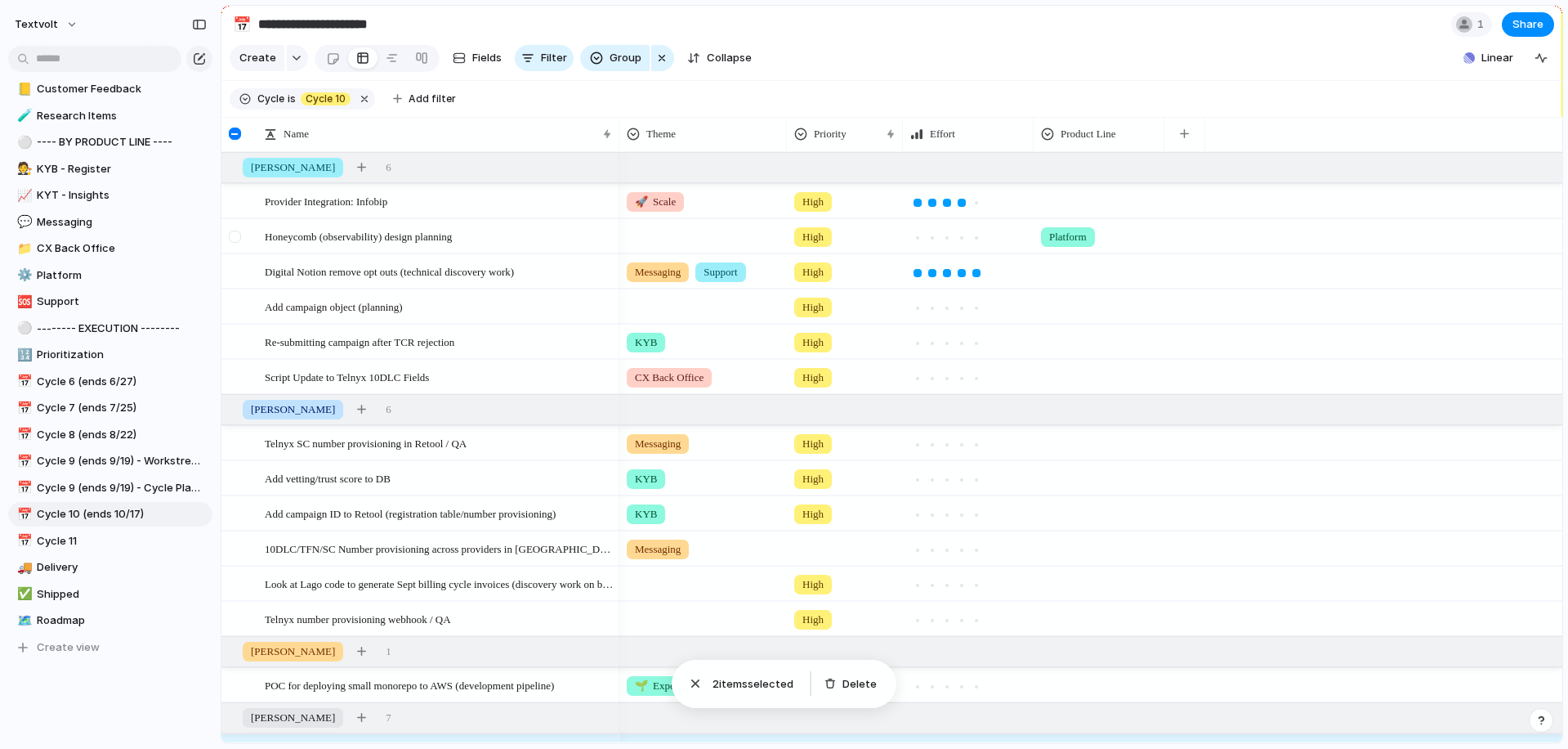
click at [234, 238] on div at bounding box center [234, 236] width 13 height 13
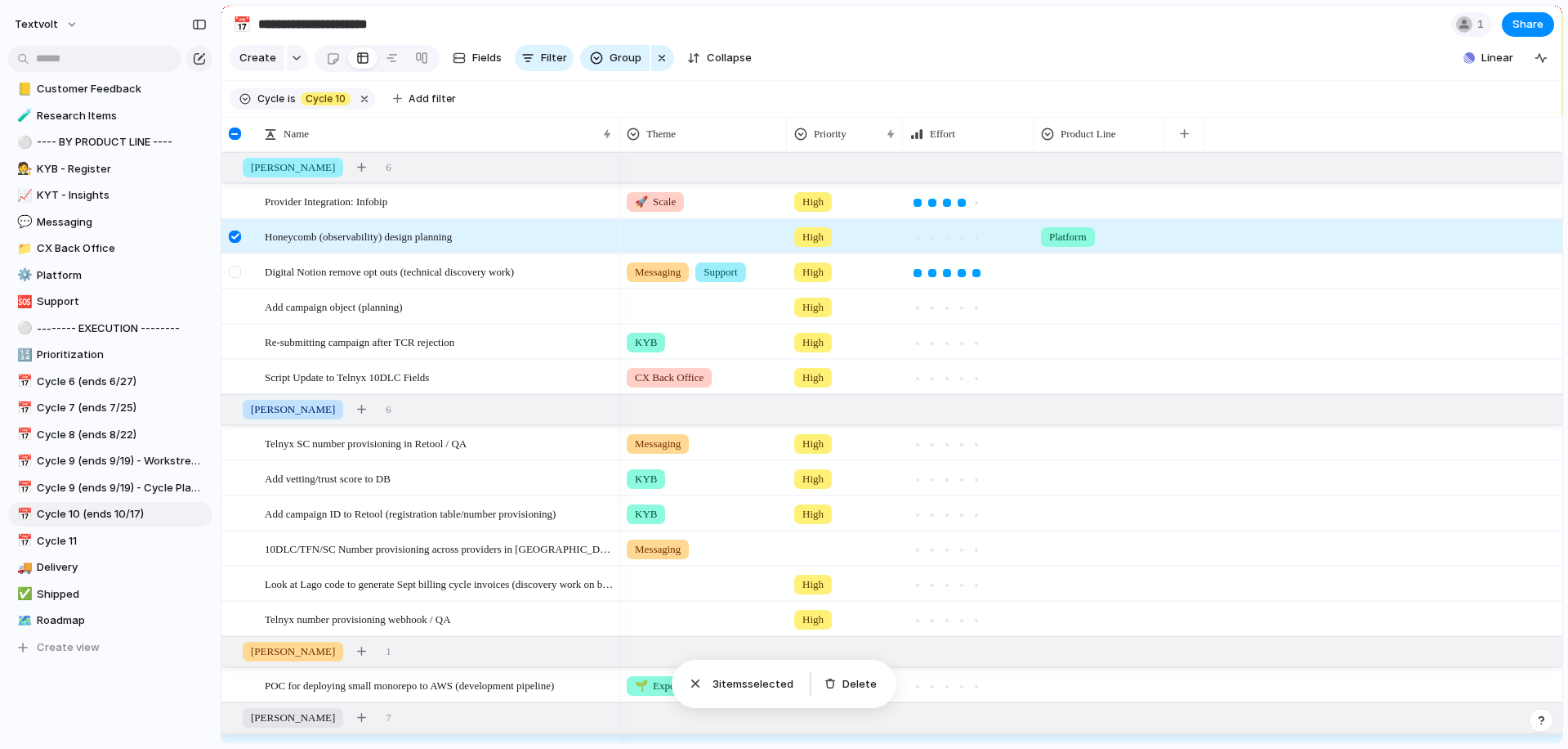
click at [235, 266] on div at bounding box center [234, 272] width 13 height 13
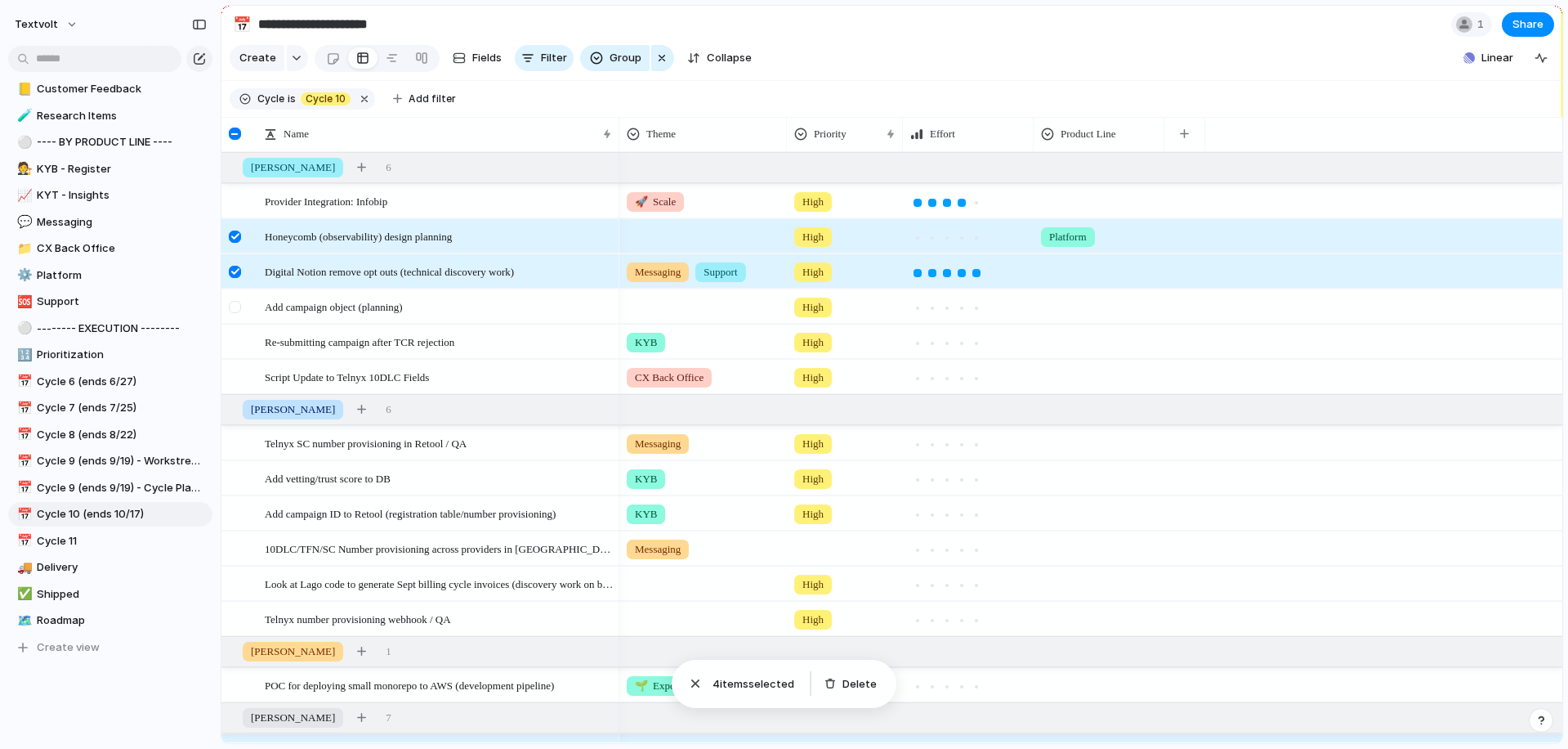
click at [235, 304] on div at bounding box center [234, 307] width 13 height 13
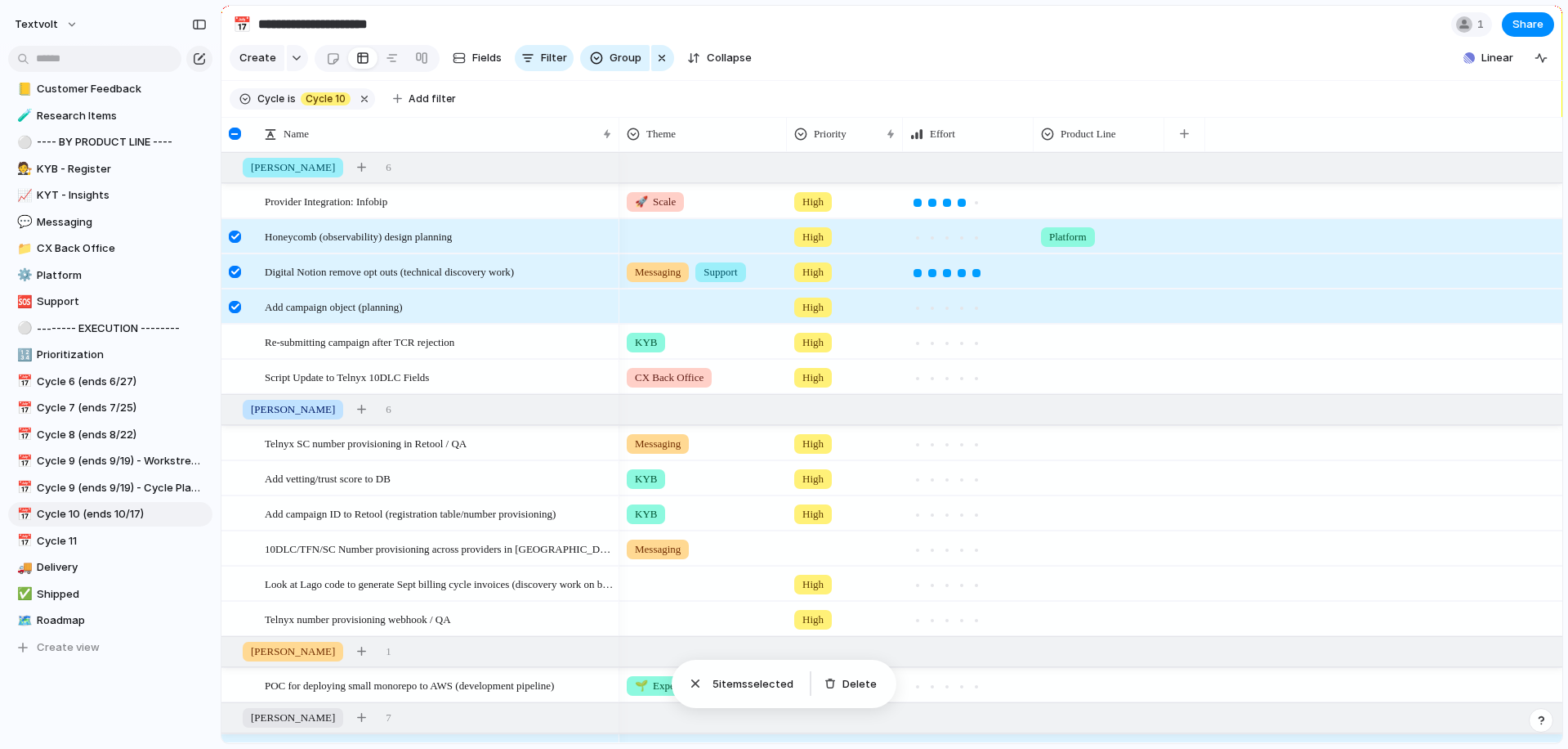
click at [235, 304] on div at bounding box center [234, 307] width 13 height 13
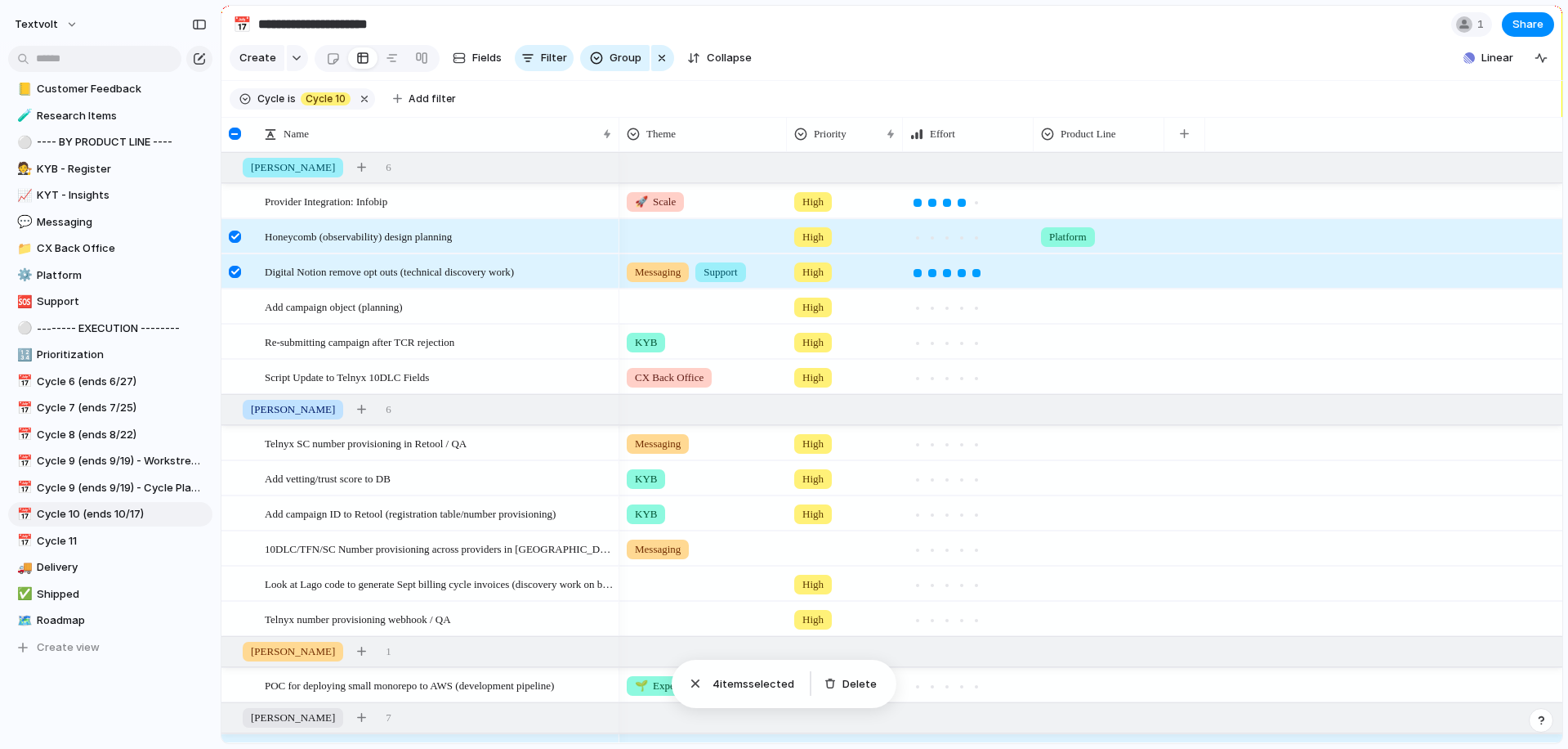
click at [235, 270] on div at bounding box center [234, 272] width 13 height 13
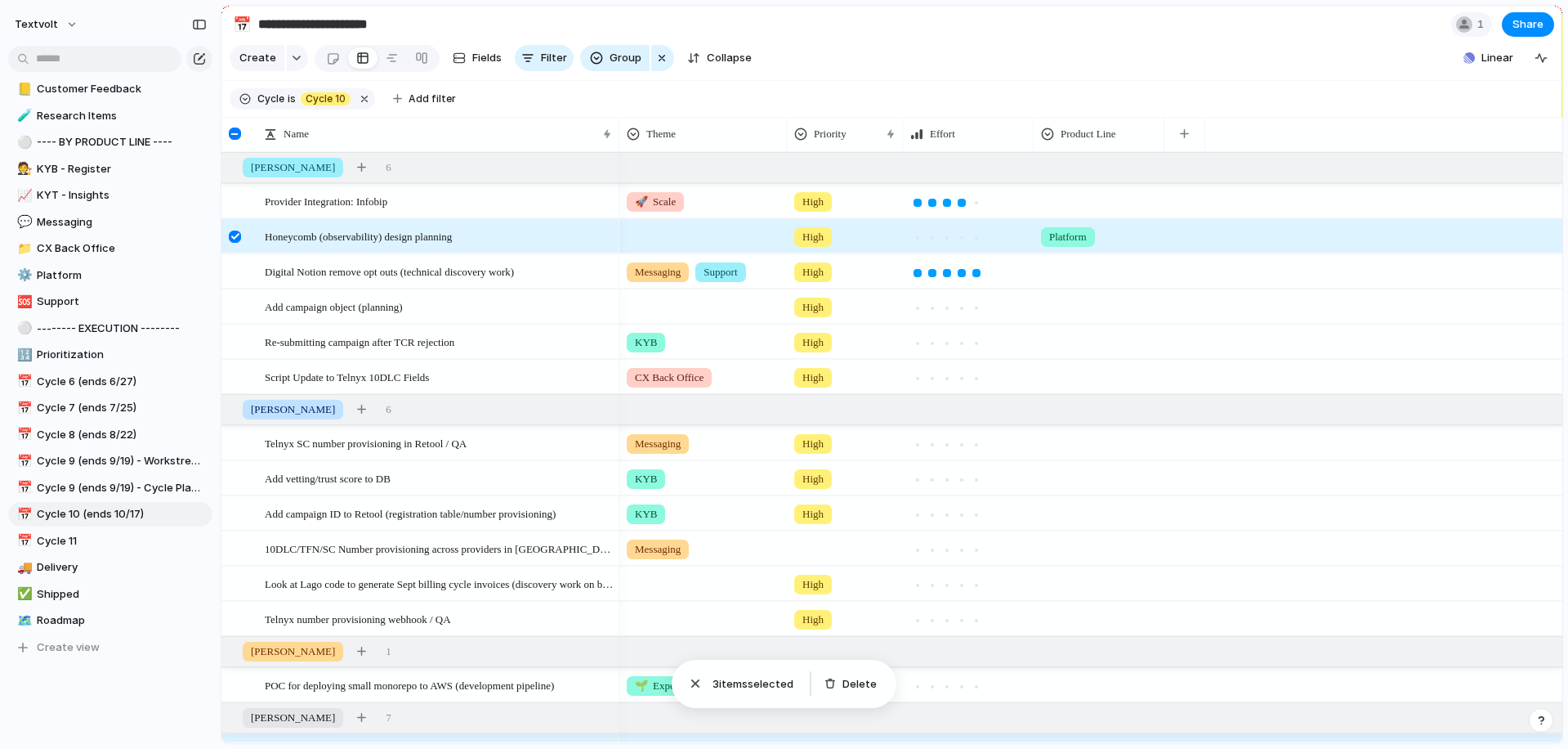
click at [235, 236] on div at bounding box center [234, 236] width 13 height 13
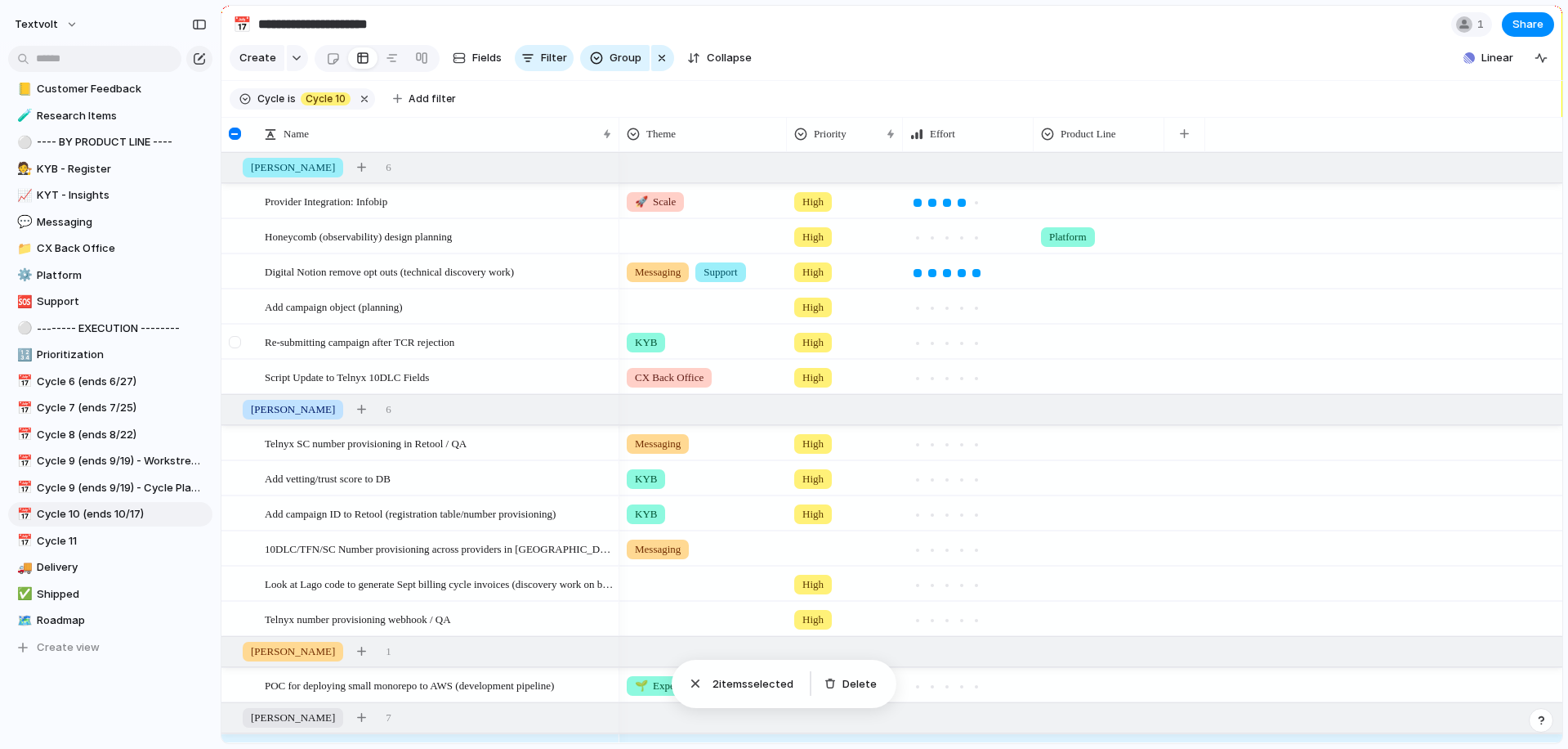
click at [235, 340] on div at bounding box center [234, 342] width 13 height 13
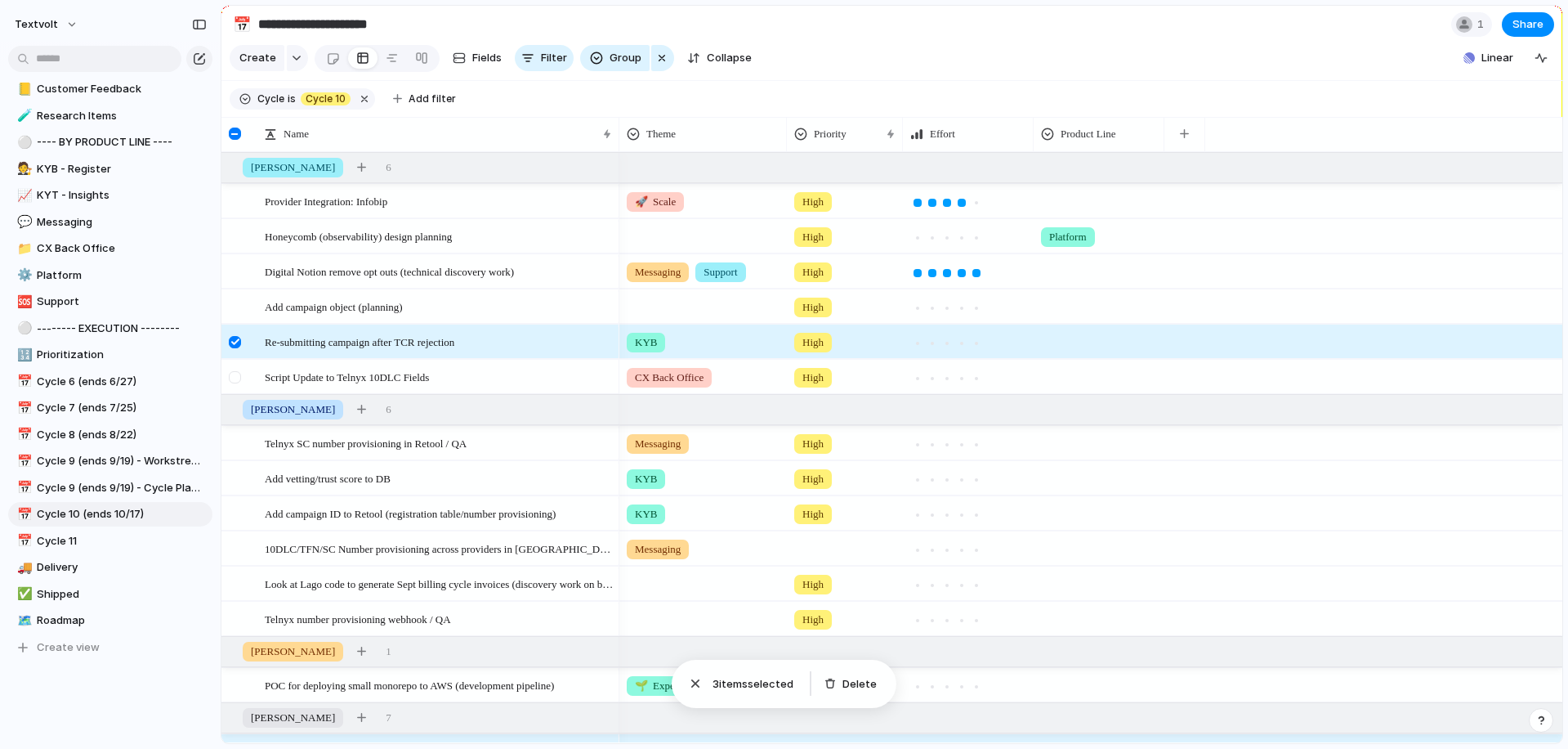
click at [234, 374] on div at bounding box center [234, 377] width 13 height 13
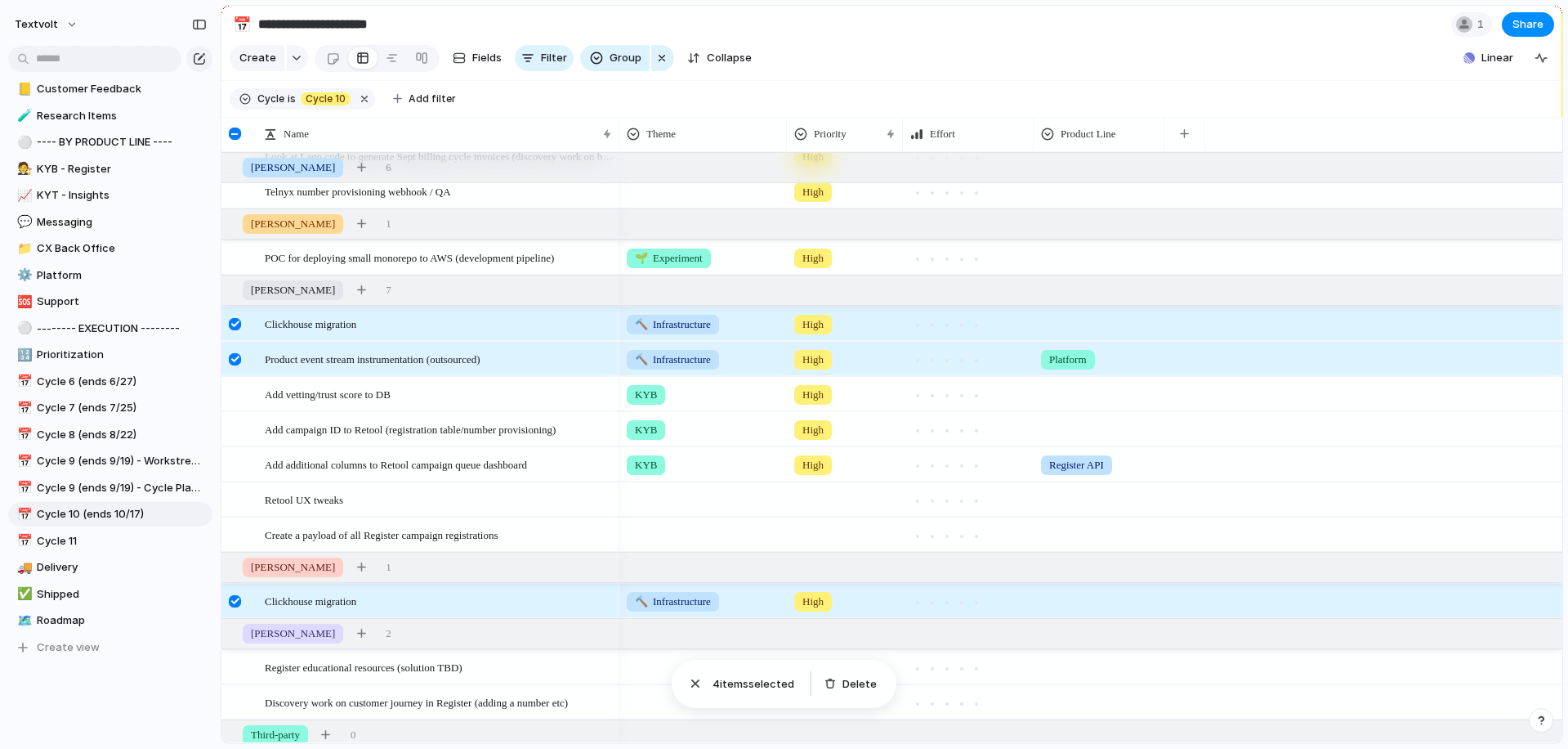
scroll to position [429, 0]
click at [236, 358] on div at bounding box center [234, 358] width 13 height 13
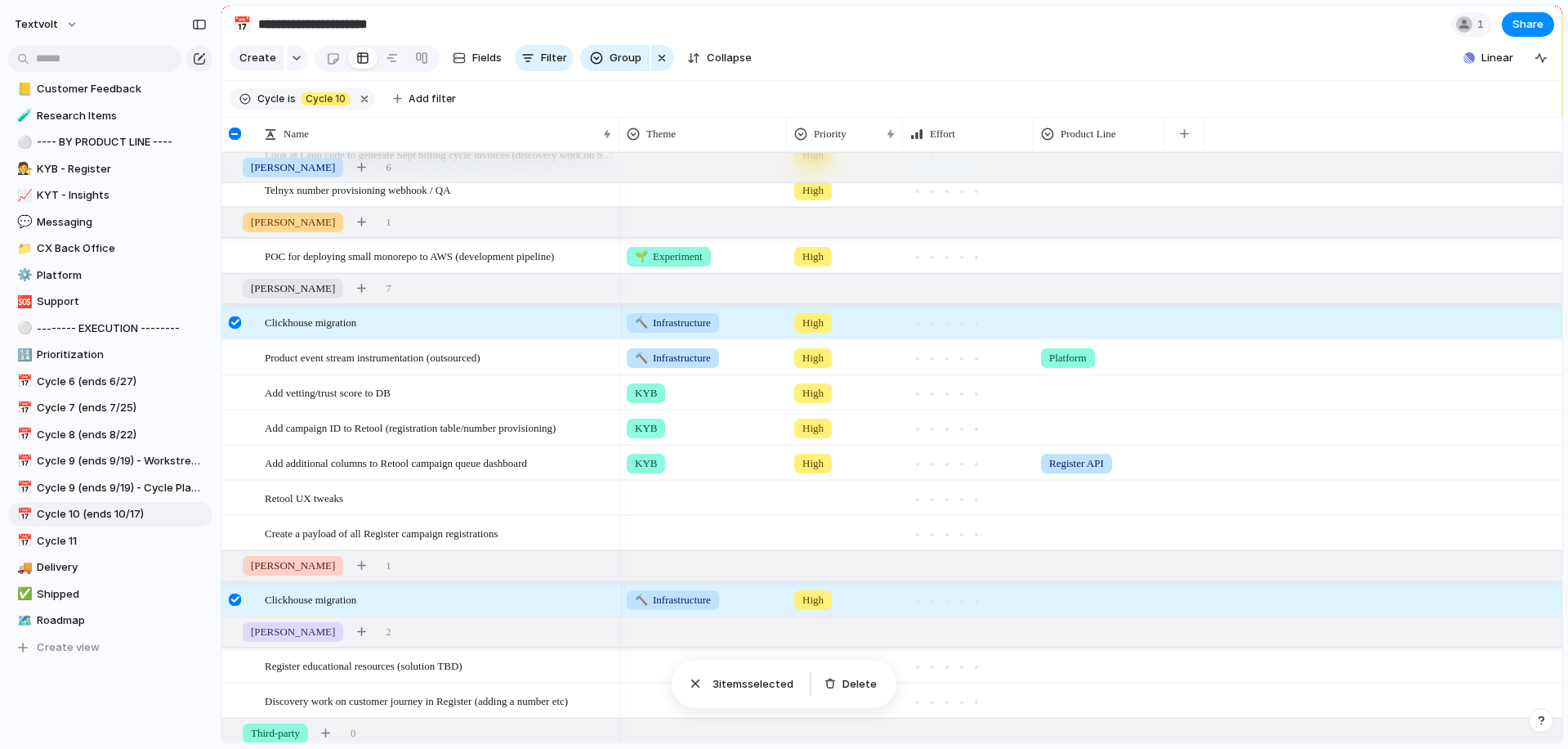
click at [235, 325] on div at bounding box center [234, 322] width 13 height 13
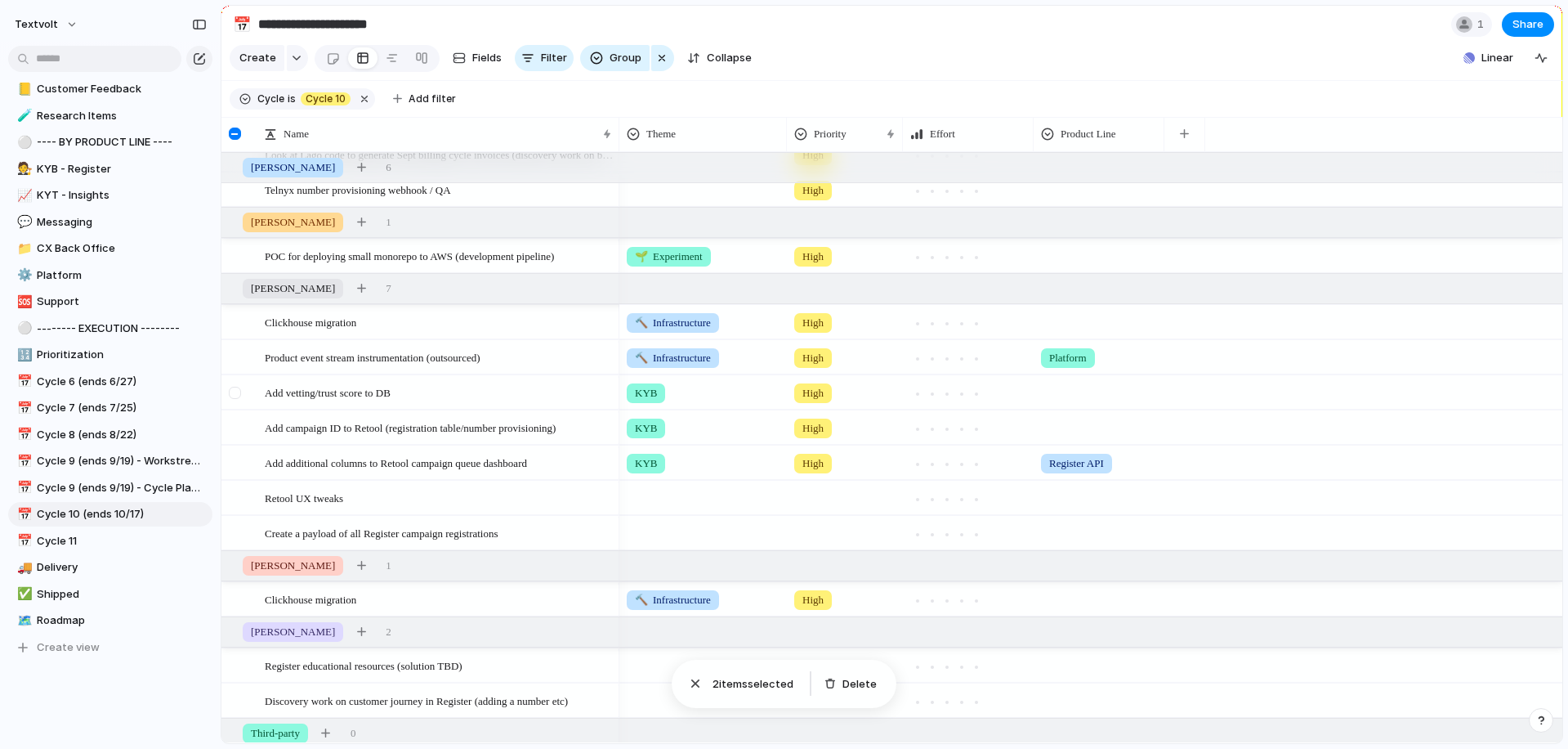
click at [234, 400] on div at bounding box center [237, 398] width 30 height 44
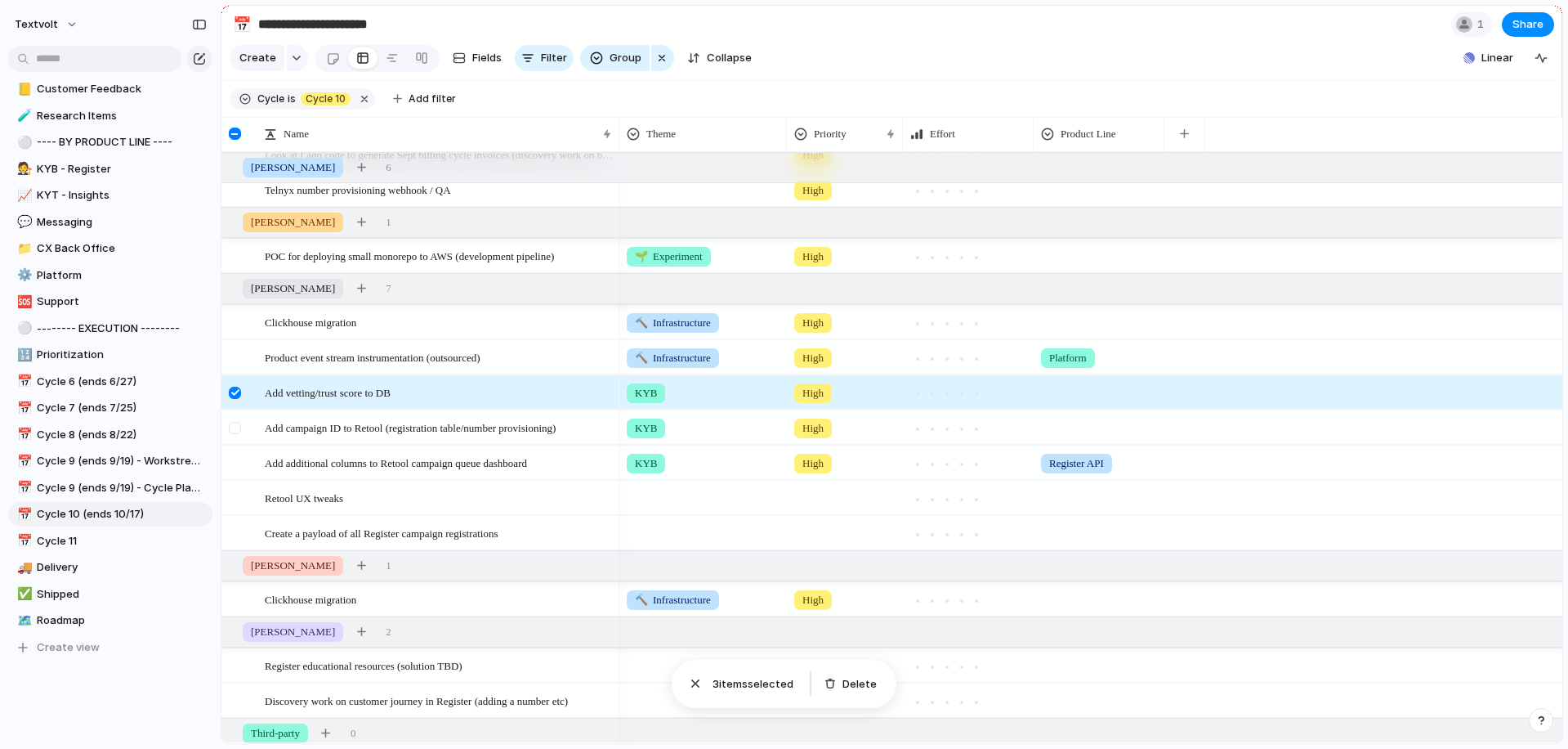
click at [239, 428] on div at bounding box center [234, 428] width 13 height 13
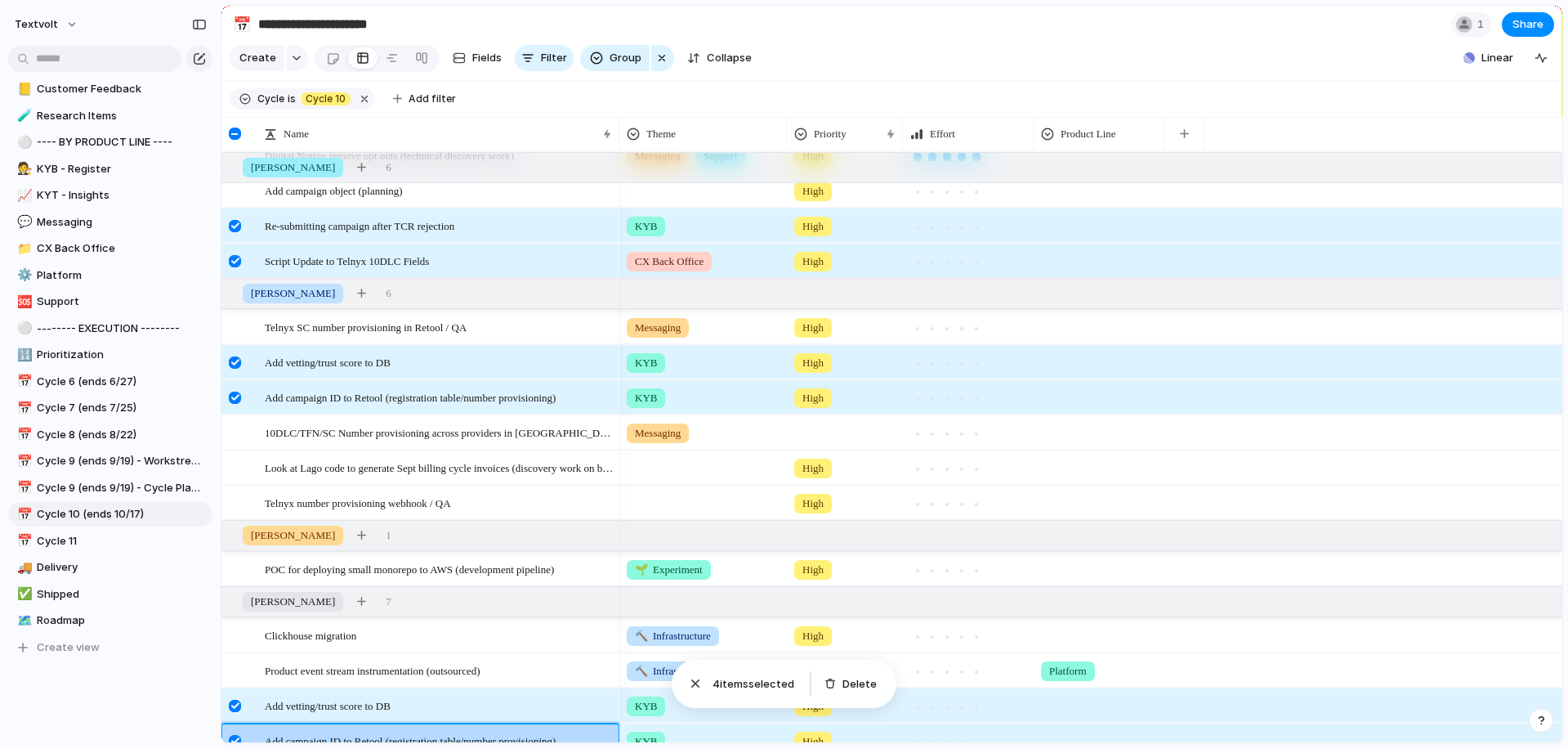
scroll to position [67, 0]
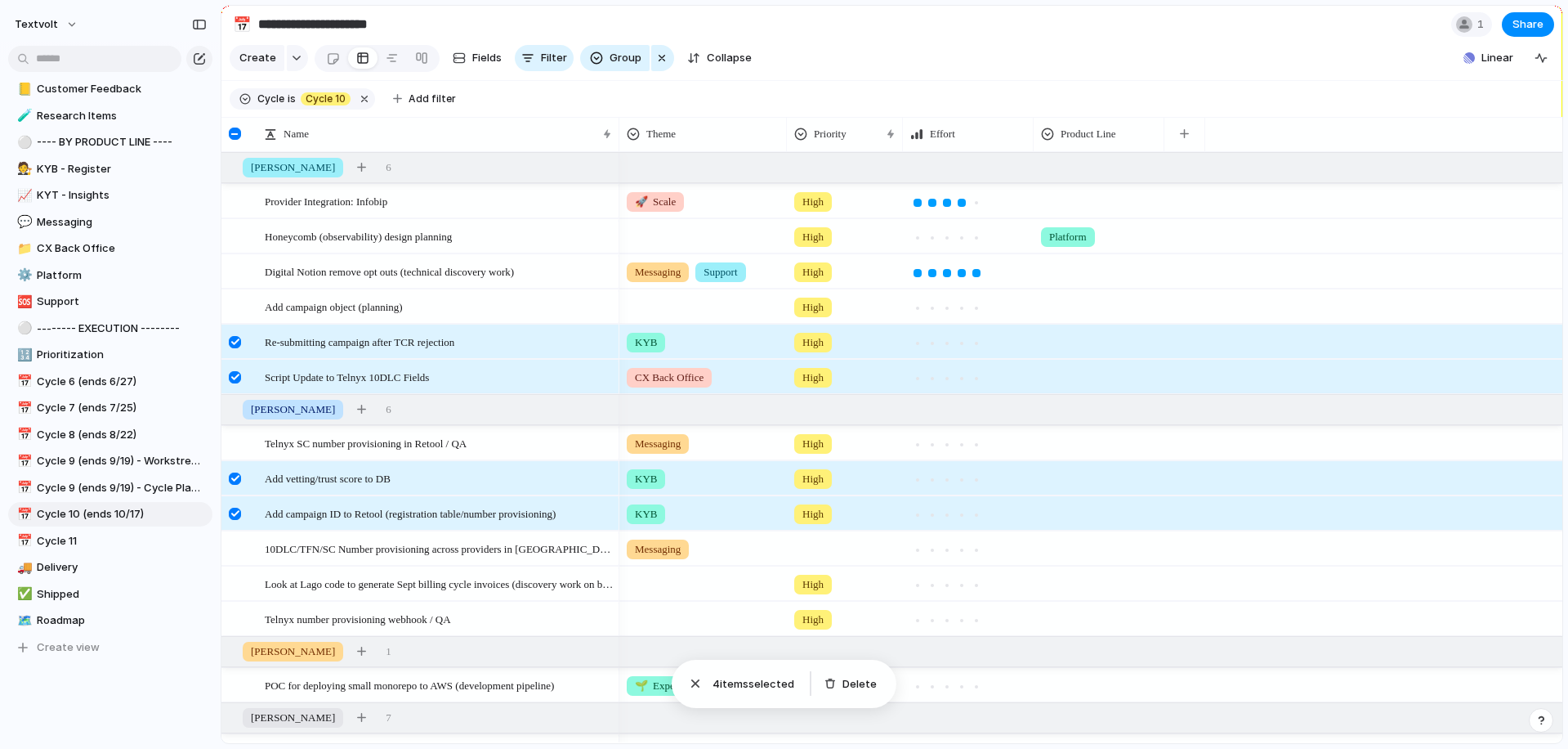
click at [233, 341] on div at bounding box center [234, 342] width 13 height 13
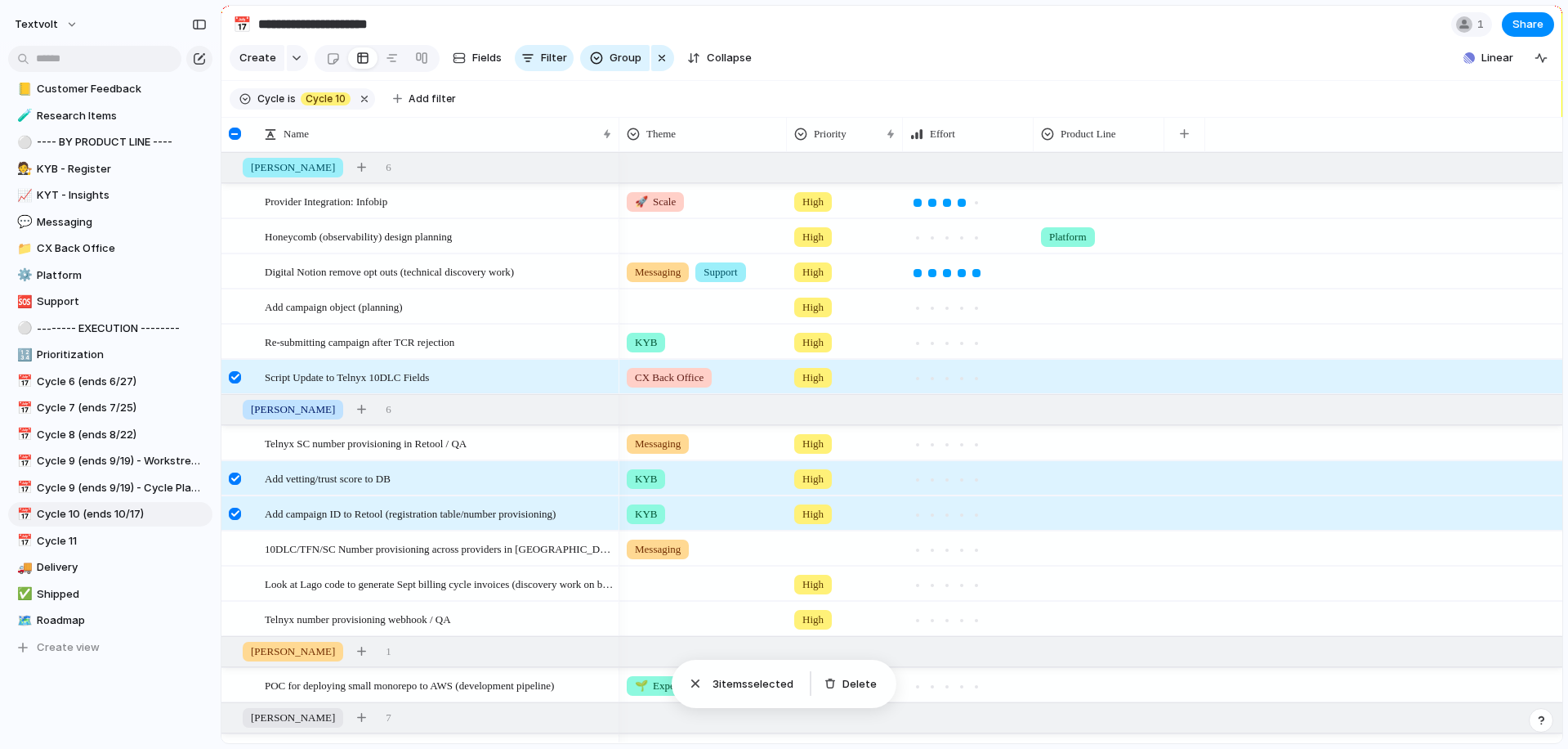
click at [233, 373] on div at bounding box center [234, 377] width 13 height 13
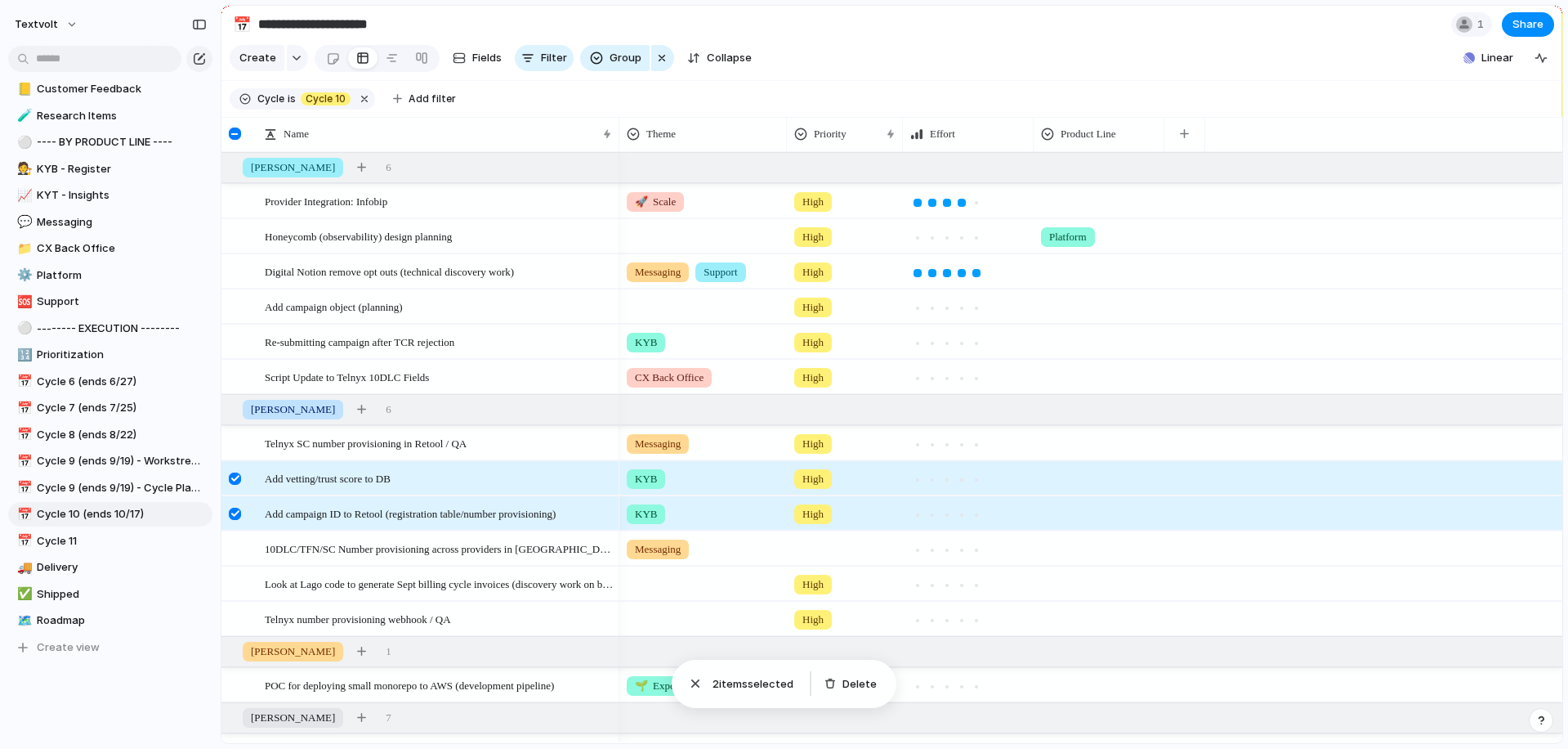
click at [234, 476] on div at bounding box center [234, 478] width 13 height 13
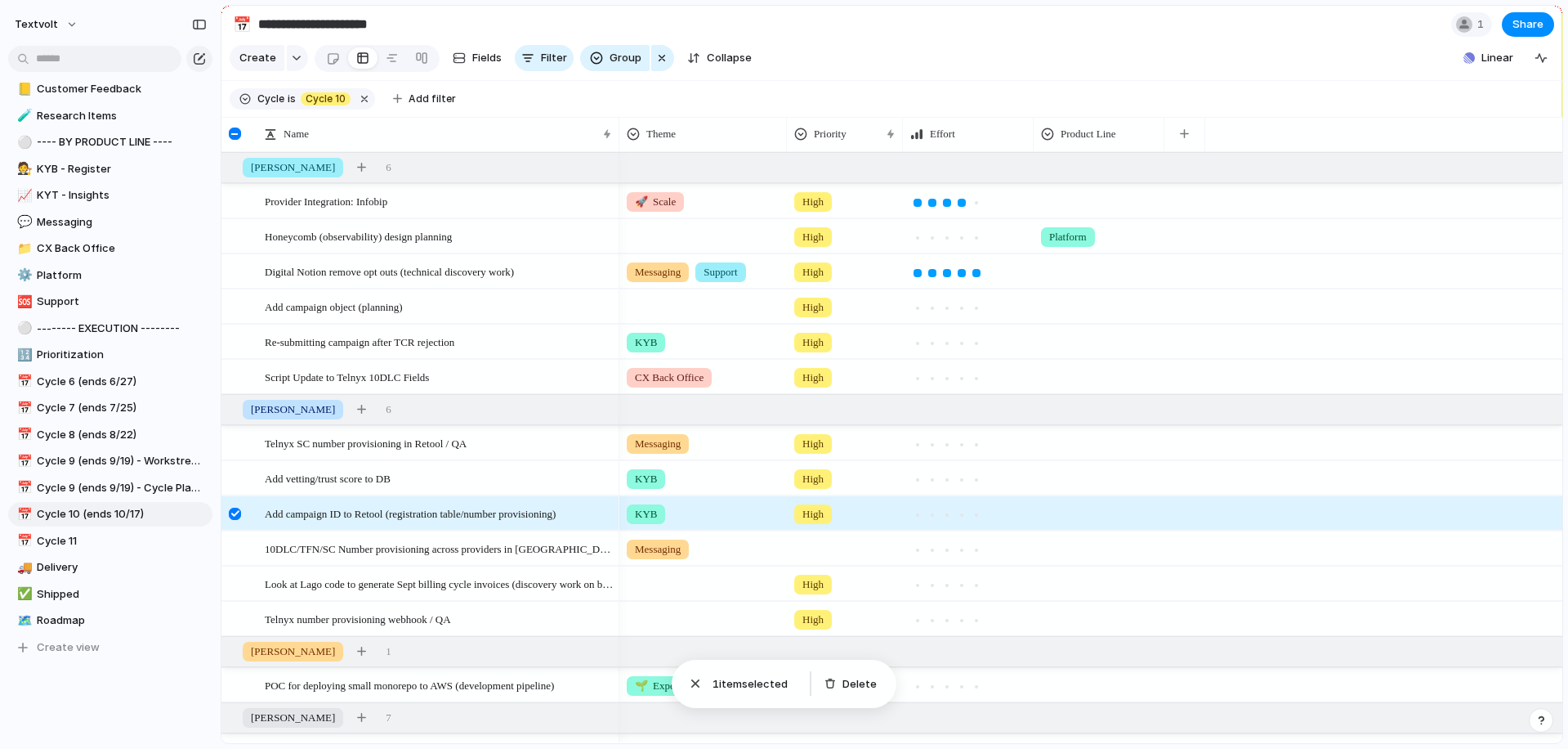
click at [234, 513] on div at bounding box center [234, 514] width 13 height 13
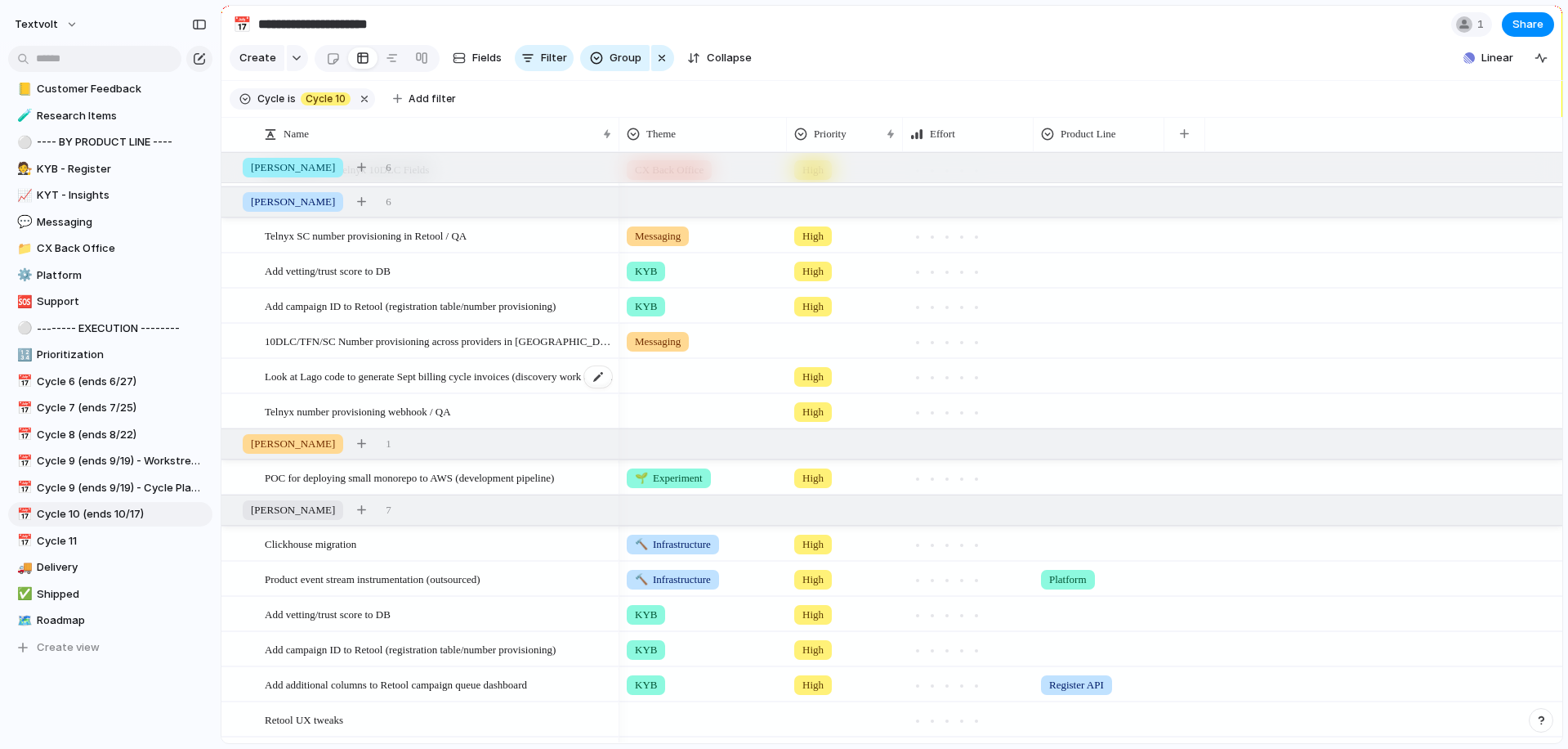
scroll to position [201, 0]
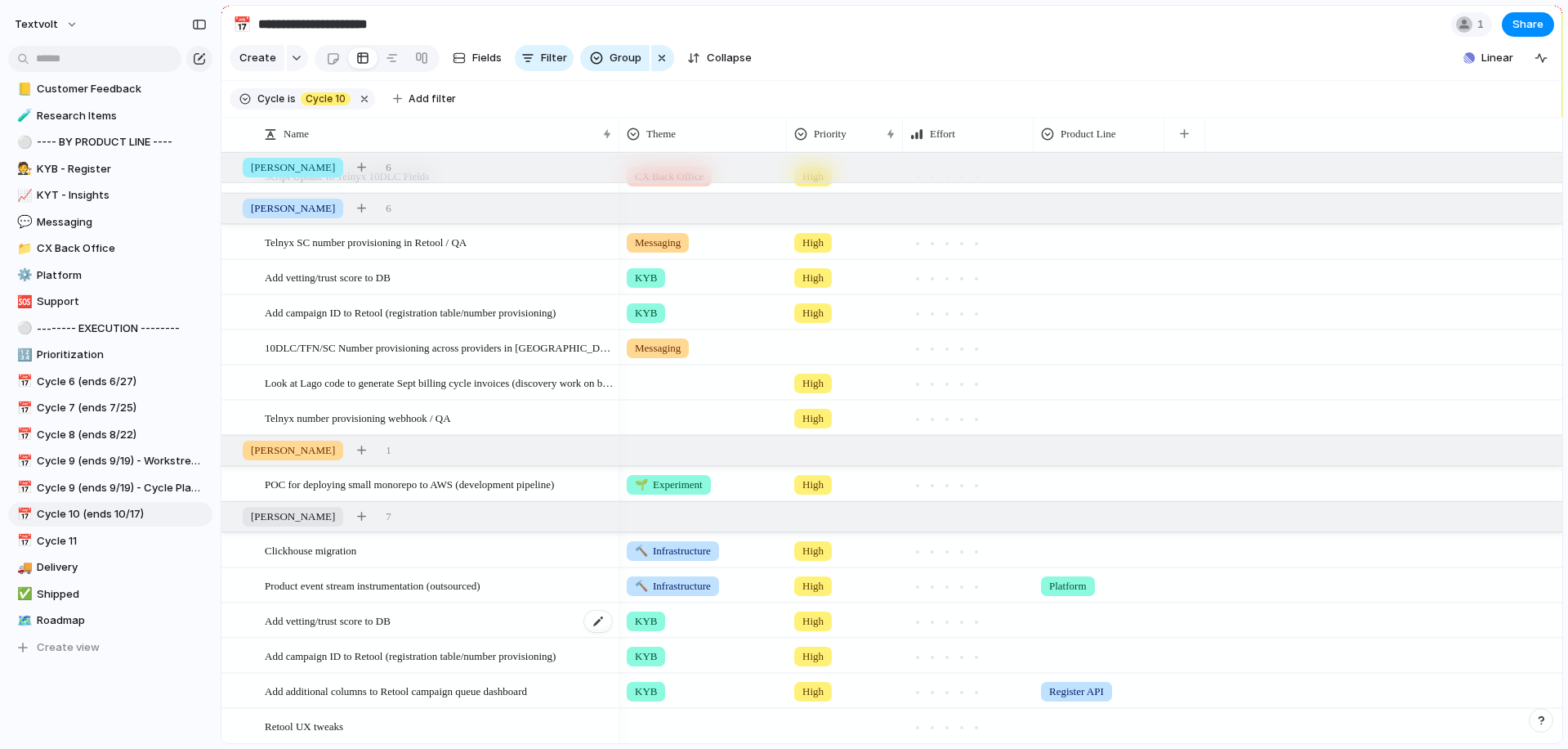
click at [422, 626] on div "Add vetting/trust score to DB" at bounding box center [439, 621] width 349 height 34
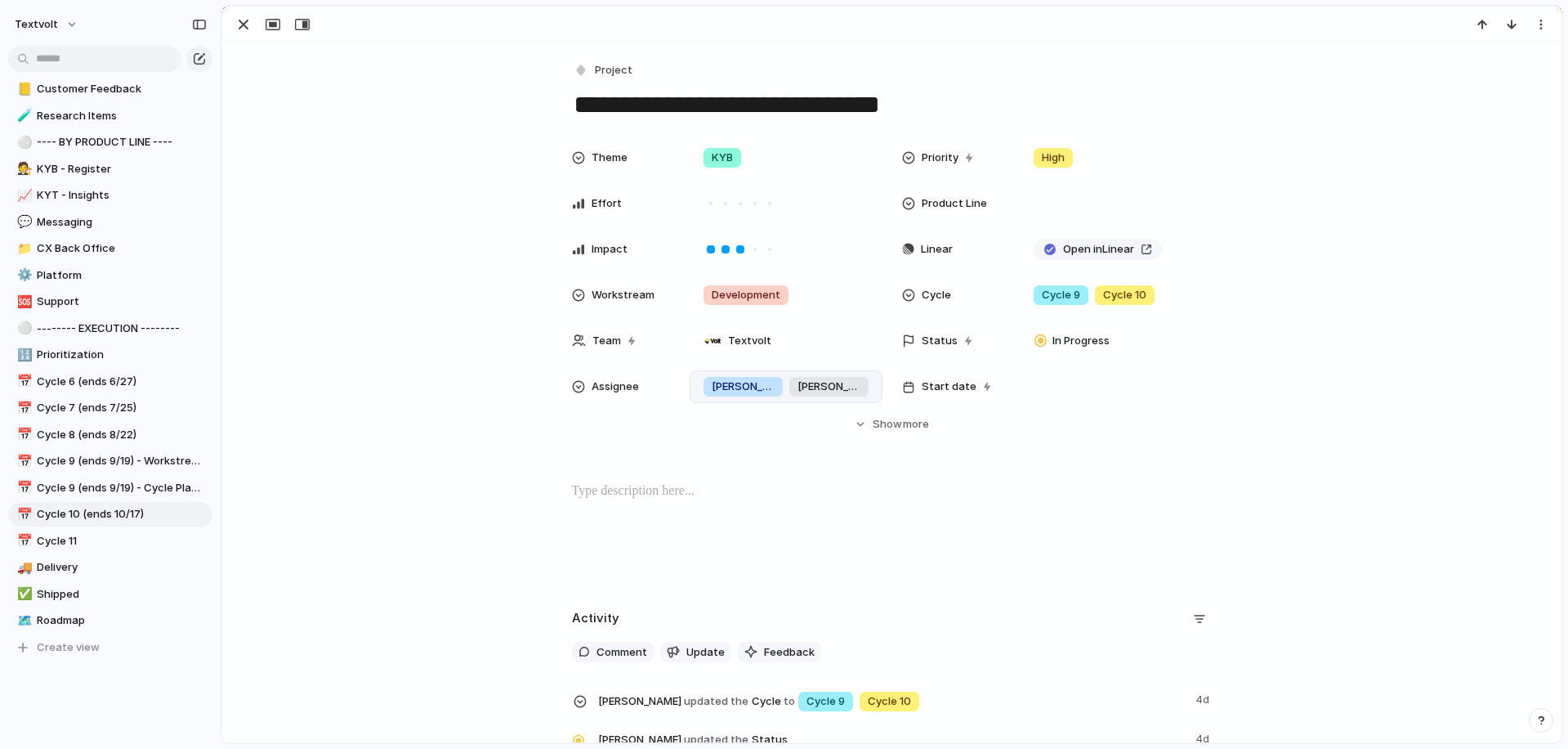
click at [803, 389] on div "Kelly Andy" at bounding box center [785, 387] width 178 height 18
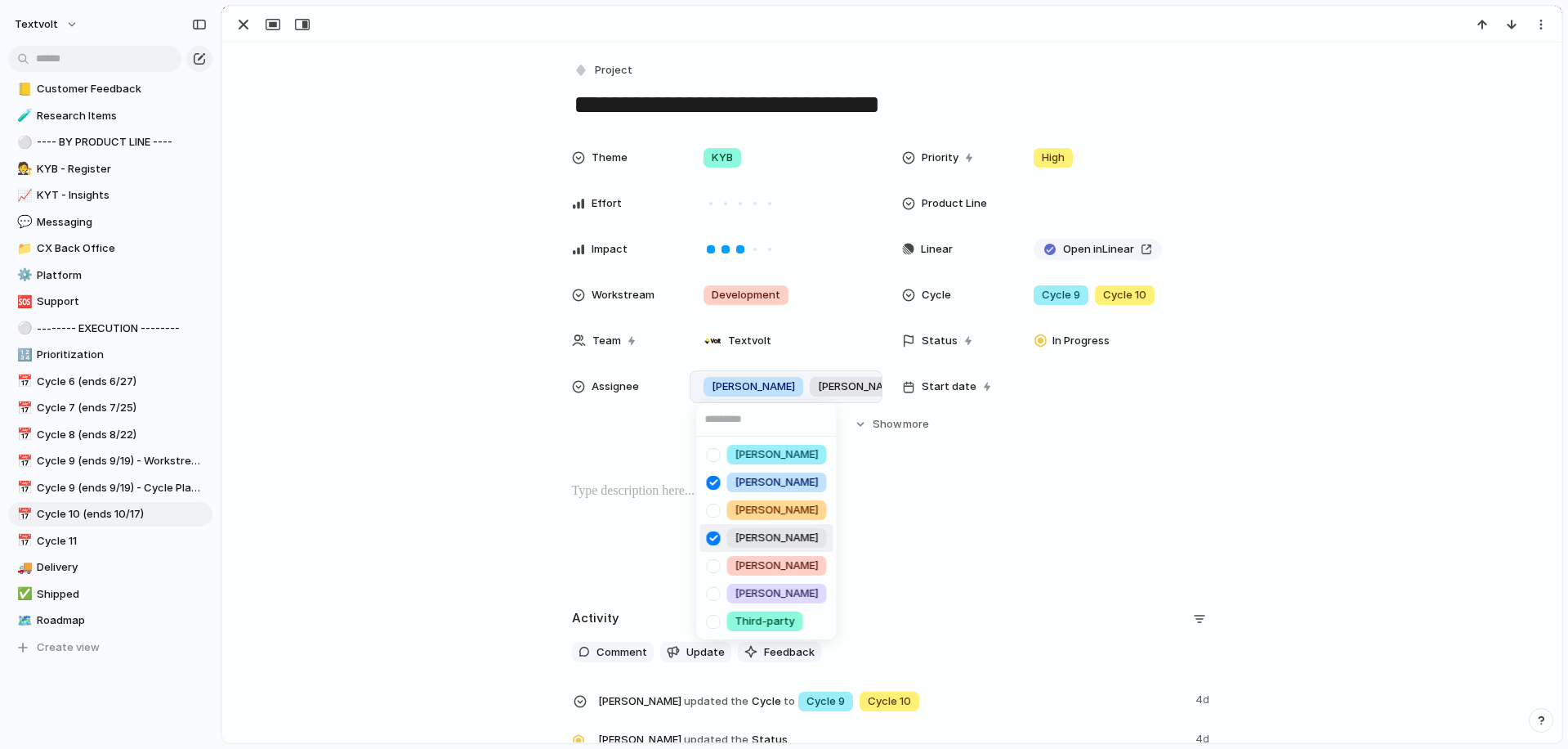
click at [714, 536] on div at bounding box center [714, 539] width 29 height 29
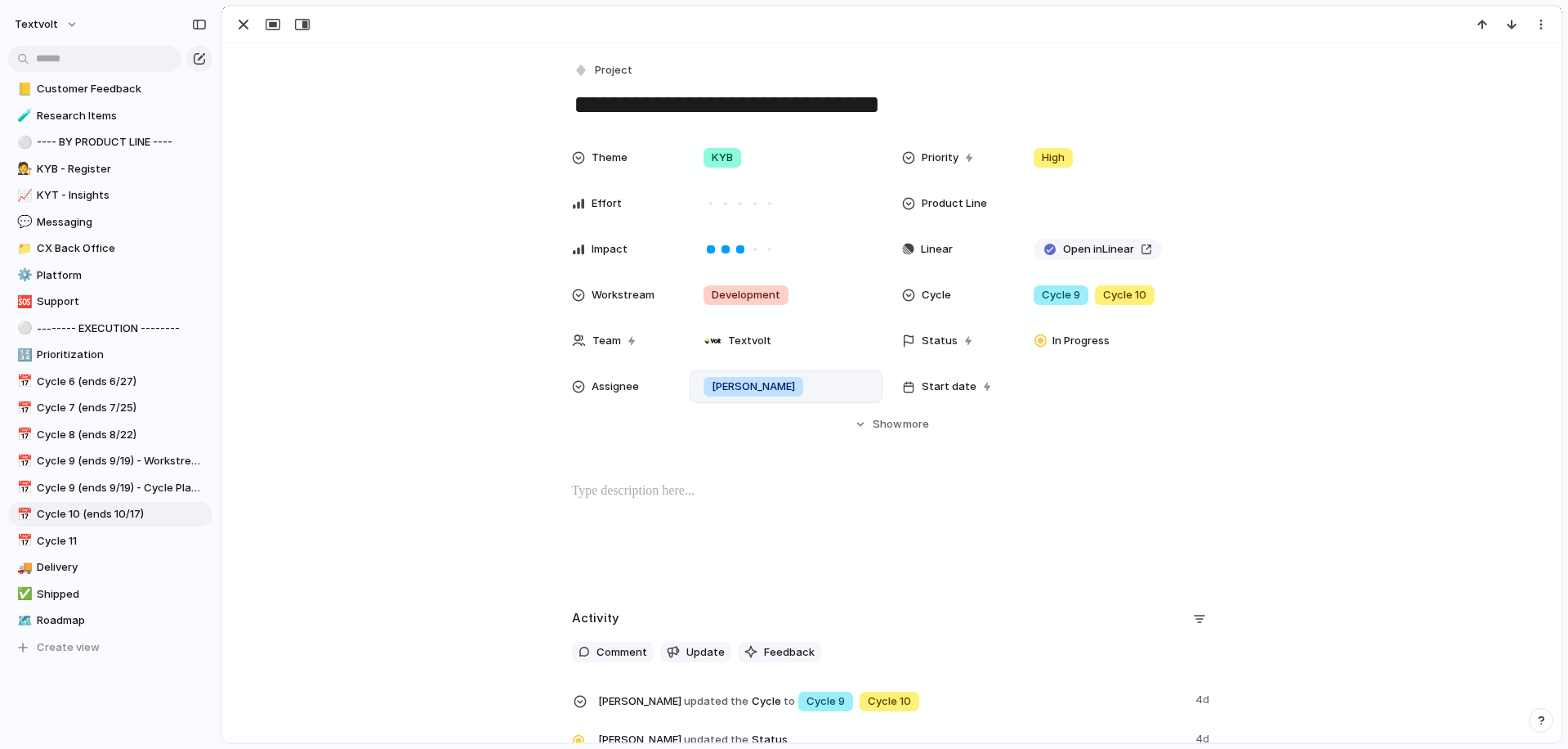
click at [284, 62] on div "[PERSON_NAME] [PERSON_NAME] [PERSON_NAME] [PERSON_NAME] [PERSON_NAME] Third-par…" at bounding box center [784, 374] width 1568 height 749
click at [239, 27] on div "button" at bounding box center [244, 24] width 19 height 19
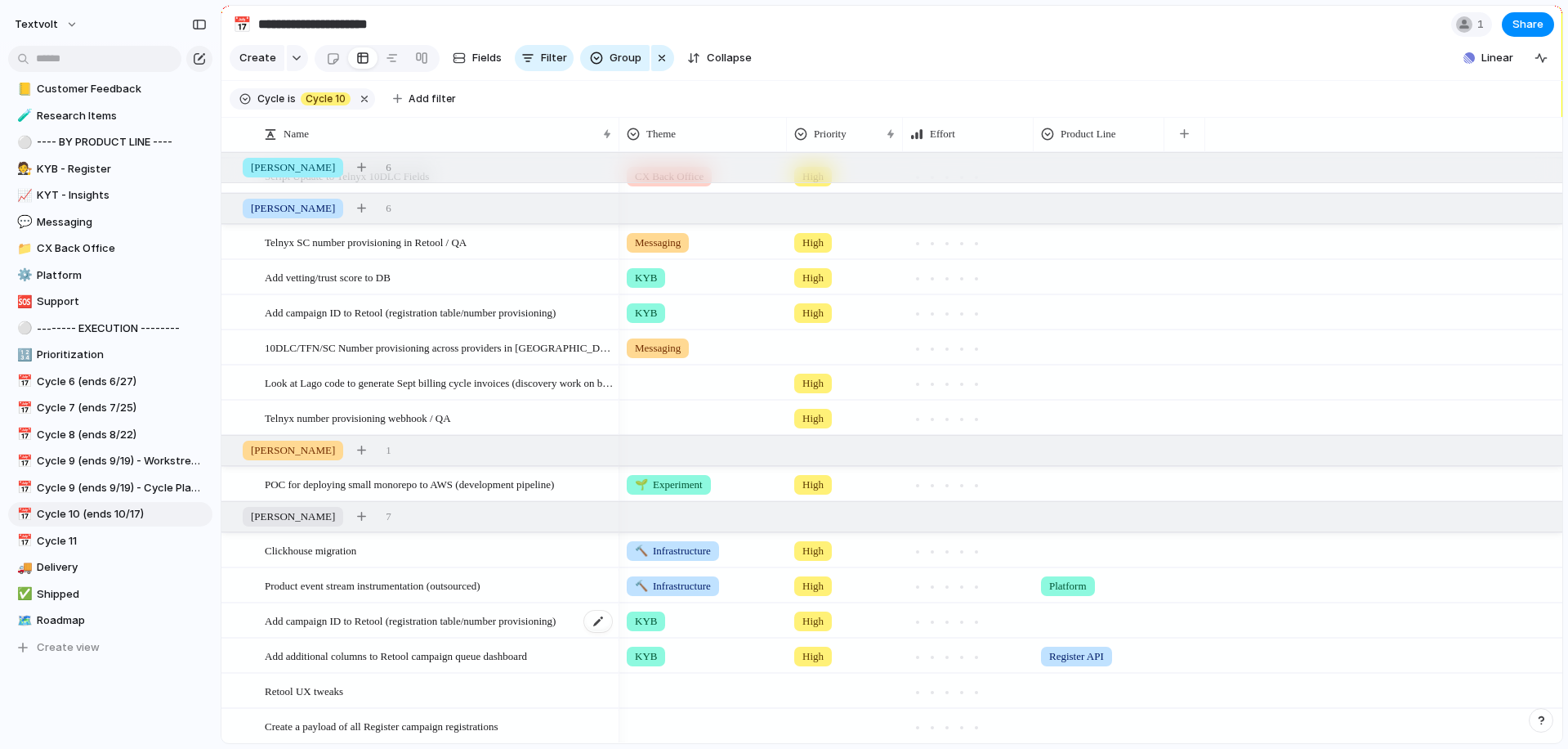
click at [331, 626] on span "Add campaign ID to Retool (registration table/number provisioning)" at bounding box center [411, 620] width 291 height 19
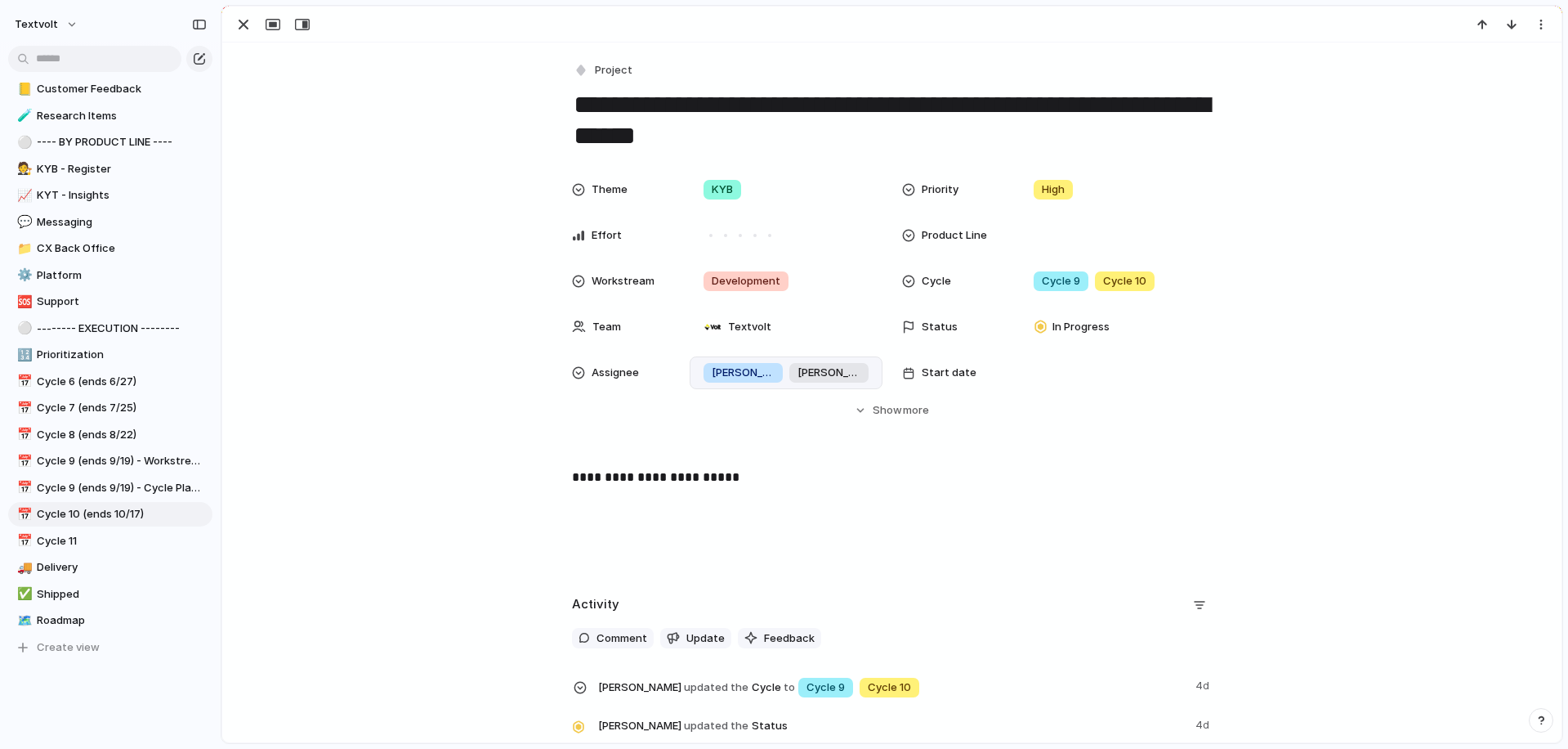
click at [737, 375] on div "[PERSON_NAME]" at bounding box center [743, 373] width 79 height 19
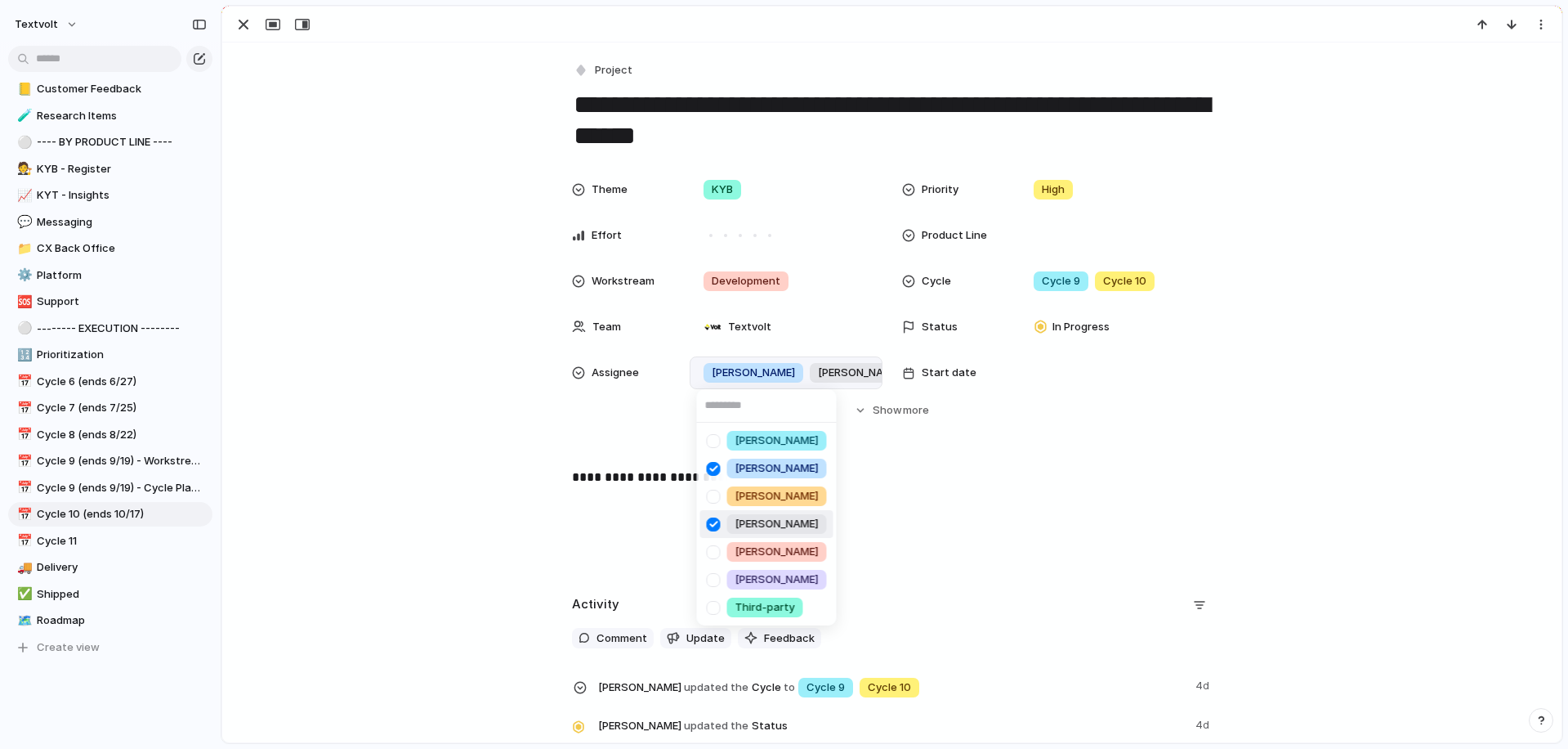
click at [716, 522] on div at bounding box center [714, 524] width 29 height 29
click at [404, 291] on div "[PERSON_NAME] [PERSON_NAME] [PERSON_NAME] [PERSON_NAME] [PERSON_NAME] Third-par…" at bounding box center [784, 374] width 1568 height 749
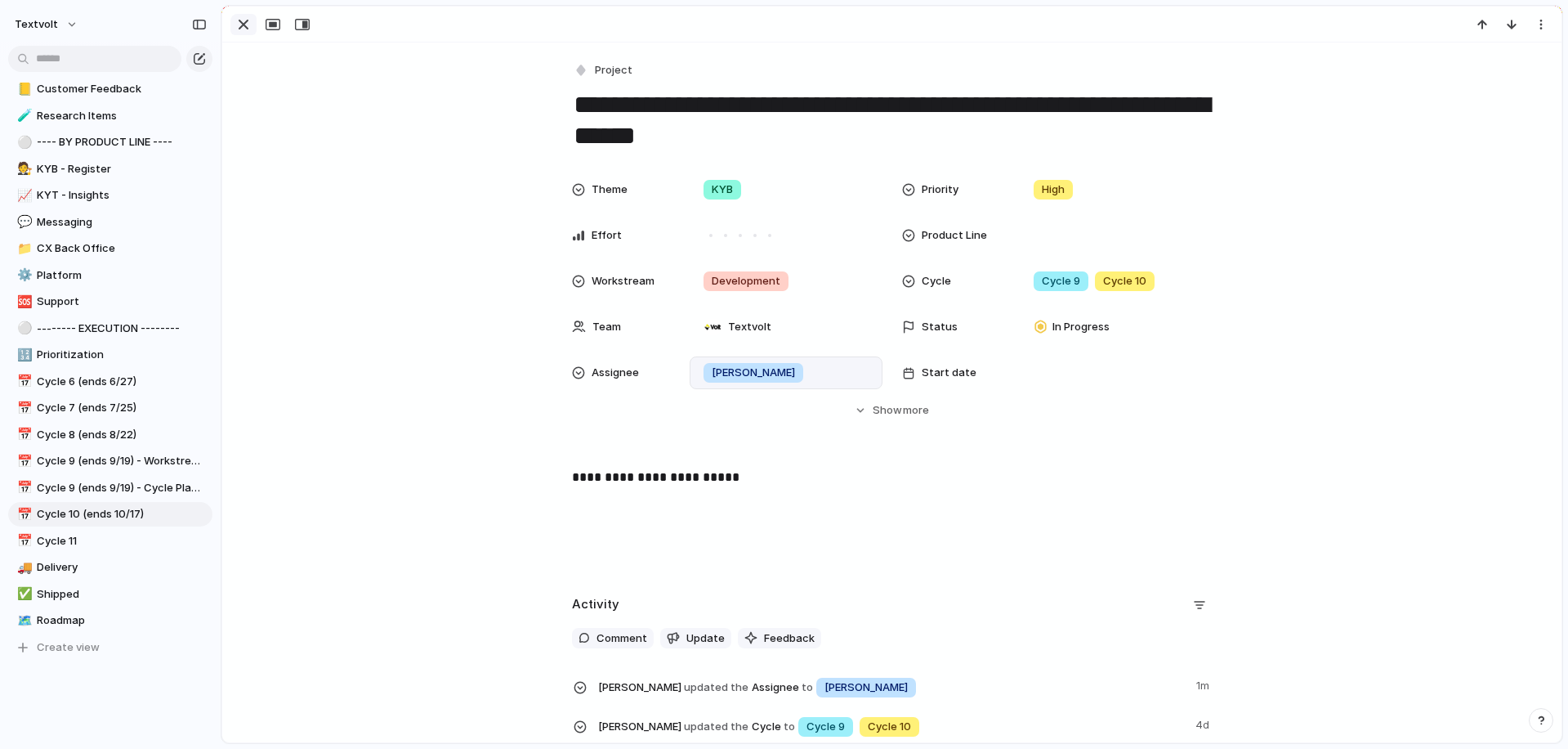
click at [242, 24] on div "button" at bounding box center [244, 24] width 19 height 19
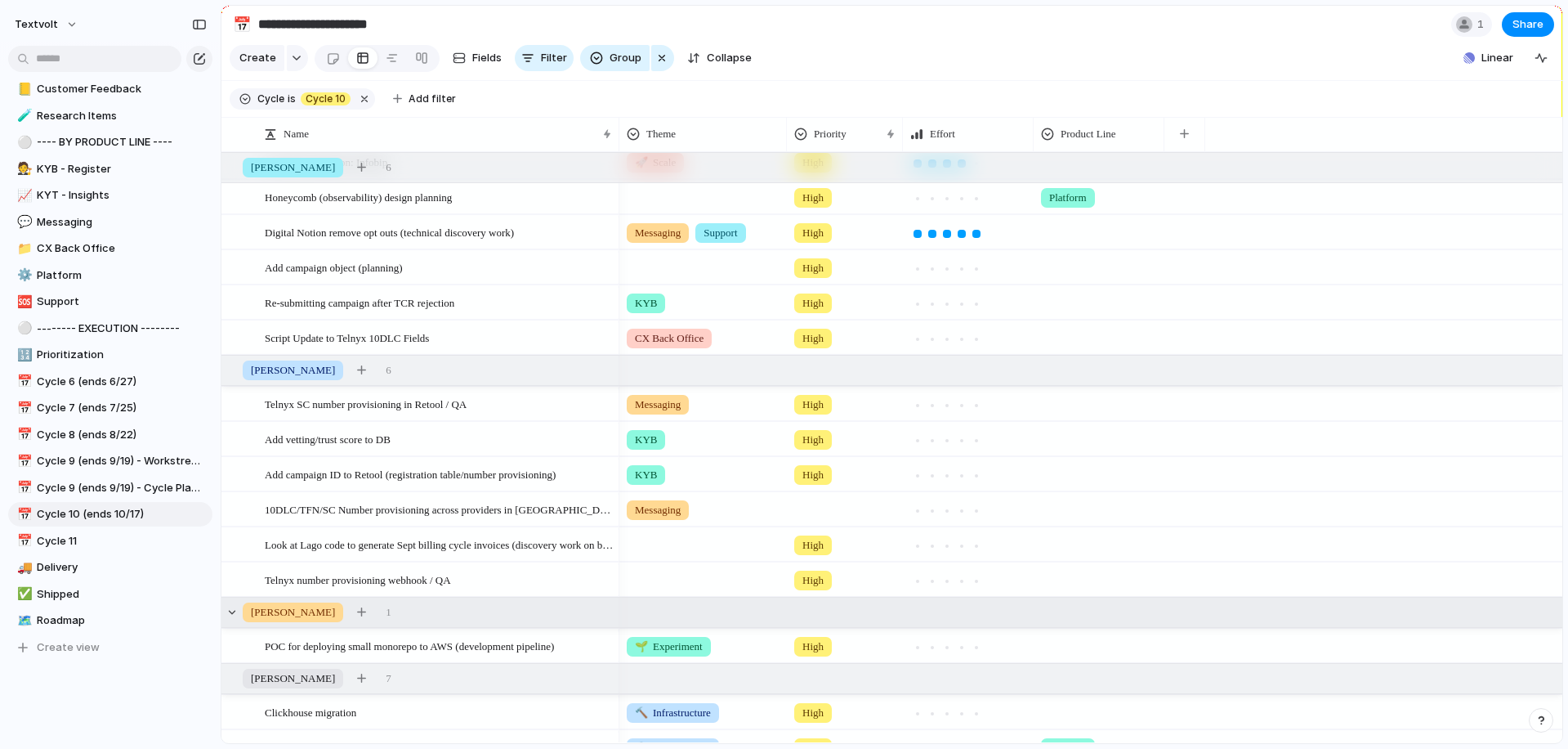
scroll to position [13, 0]
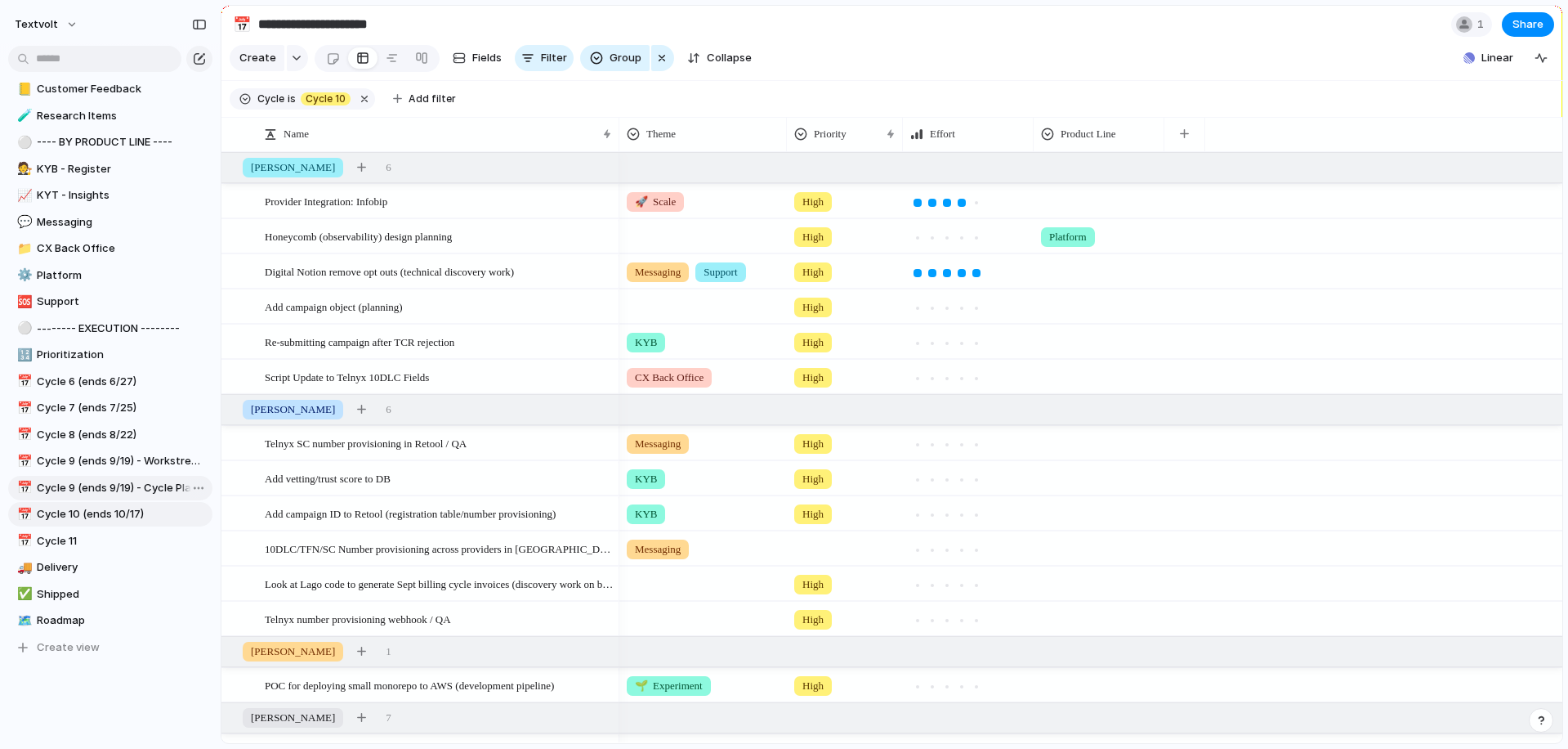
click at [116, 489] on span "Cycle 9 (ends 9/19) - Cycle Planning" at bounding box center [121, 488] width 170 height 16
type input "**********"
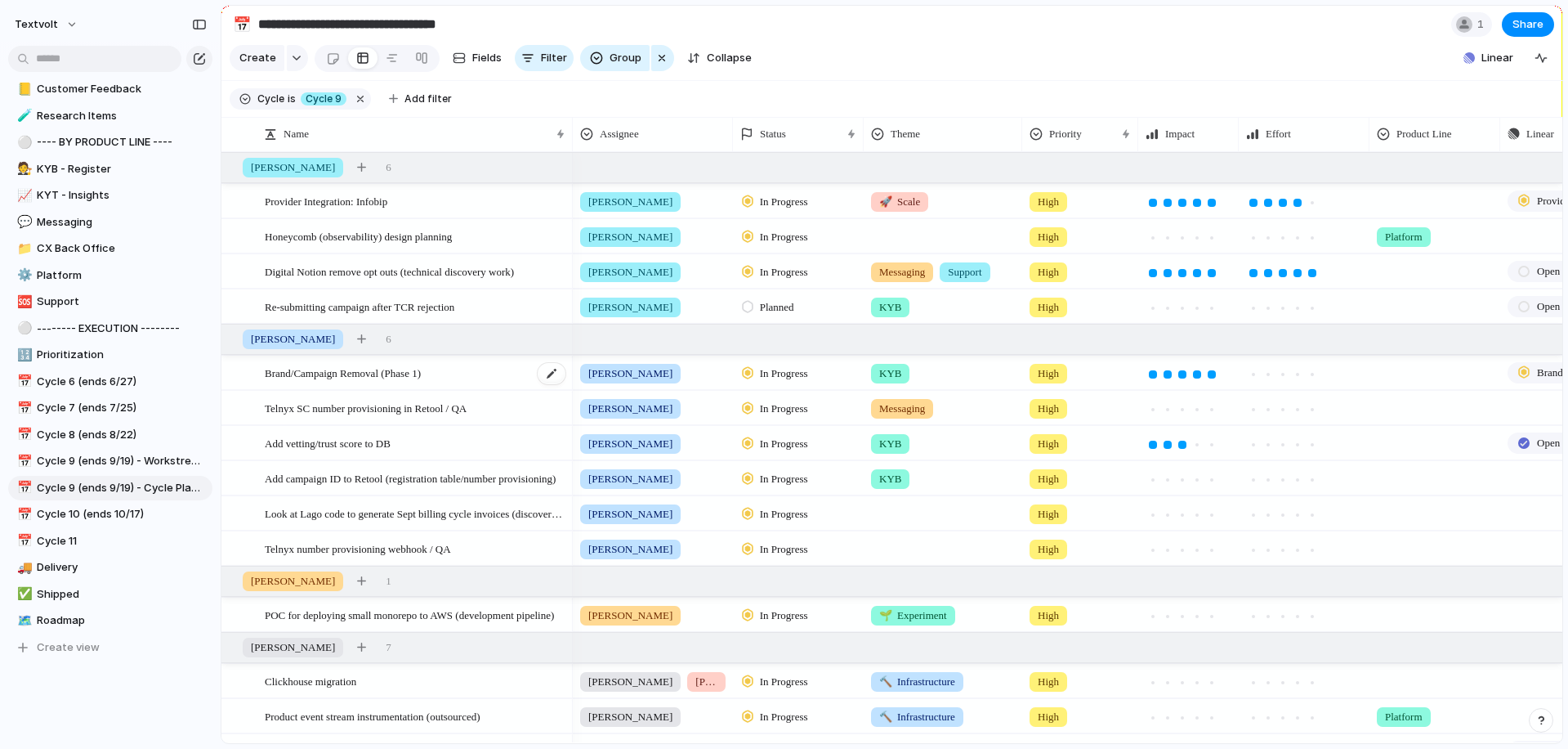
click at [359, 376] on span "Brand/Campaign Removal (Phase 1)" at bounding box center [343, 373] width 156 height 19
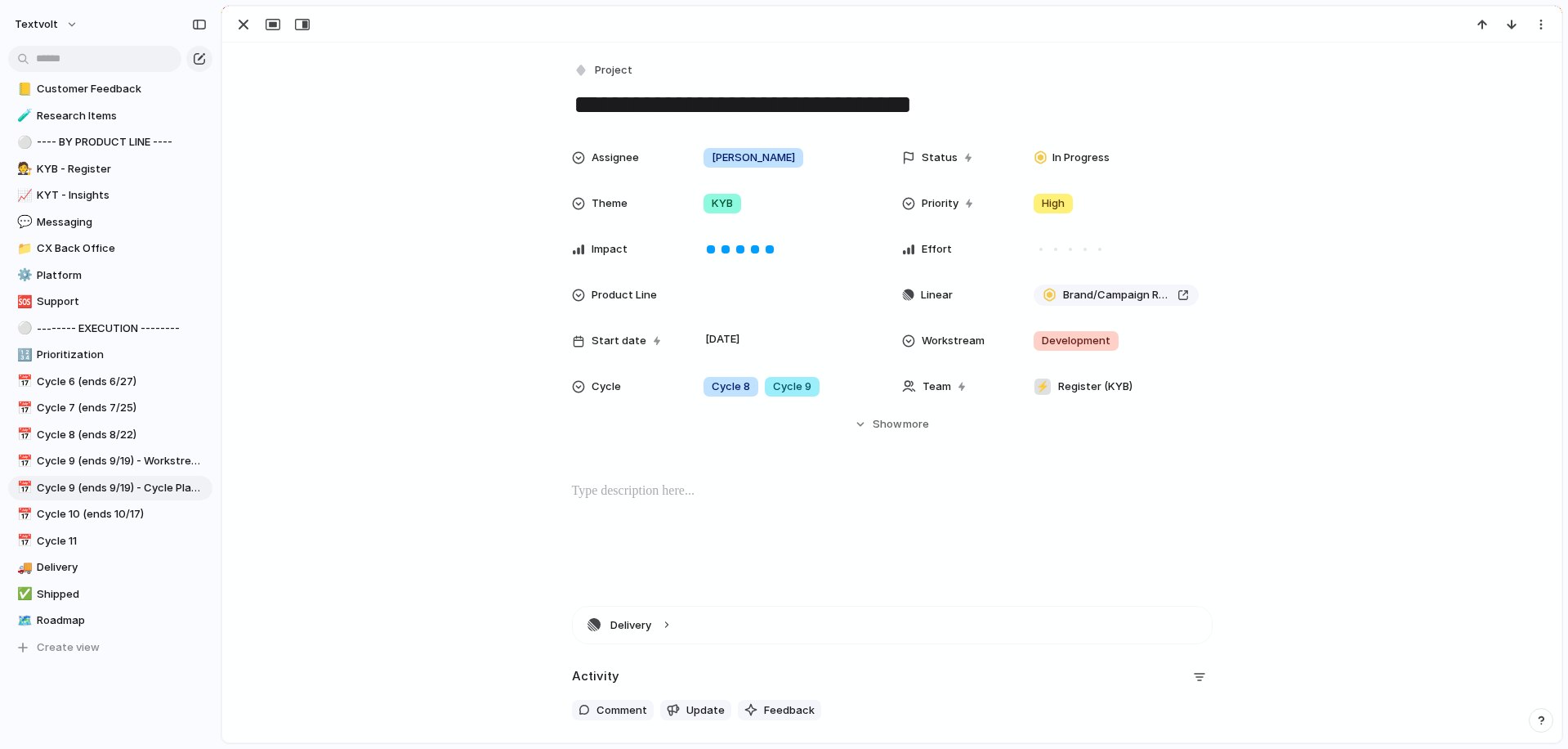
click at [1042, 110] on textarea "**********" at bounding box center [892, 105] width 641 height 35
type textarea "**********"
click at [864, 416] on button "Hide Show more" at bounding box center [892, 424] width 641 height 30
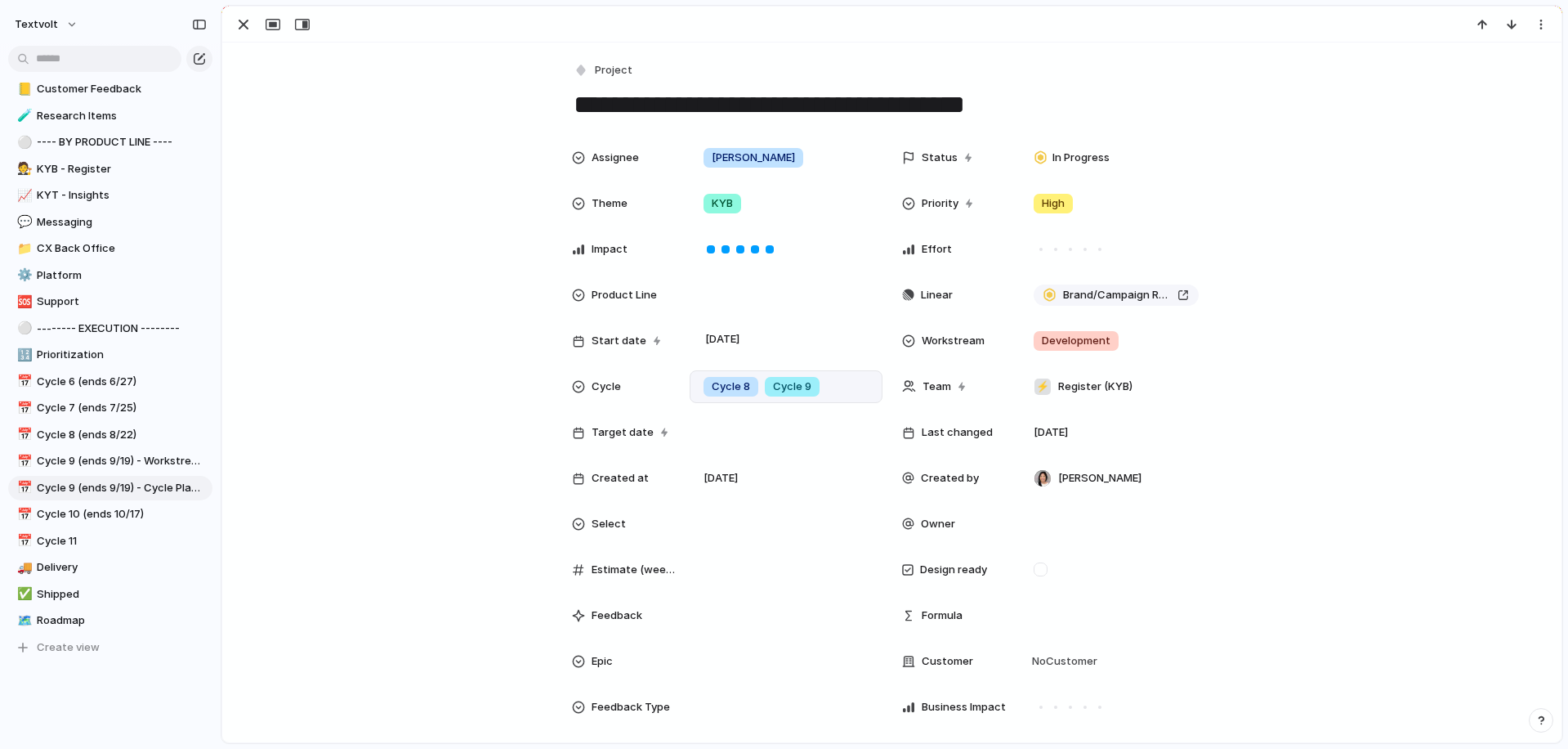
click at [852, 389] on div "Cycle 8 Cycle 9" at bounding box center [785, 387] width 178 height 18
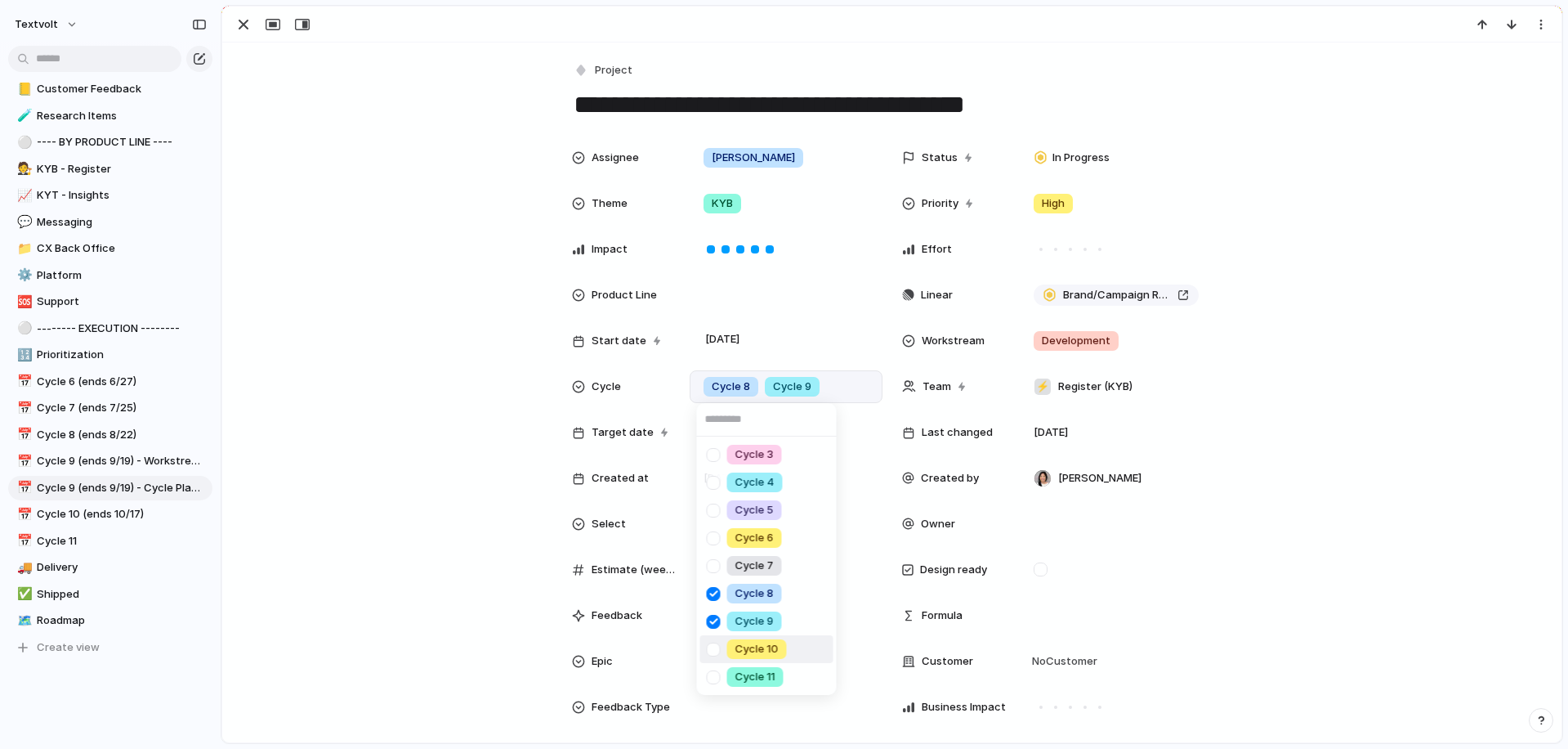
click at [712, 644] on div at bounding box center [714, 650] width 29 height 29
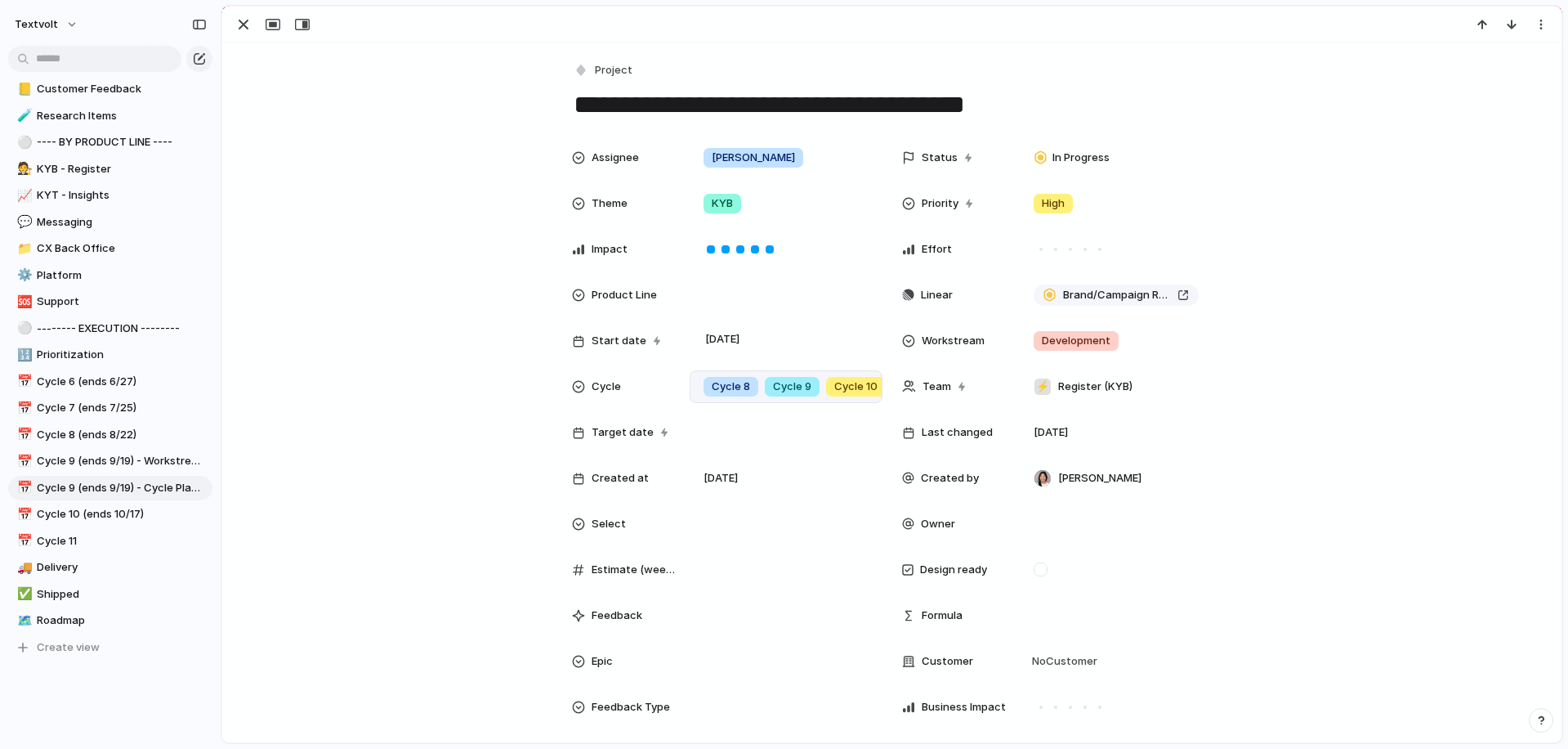
click at [531, 470] on div "Cycle 3 Cycle 4 Cycle 5 Cycle 6 Cycle 7 Cycle 8 Cycle 9 Cycle 10 Cycle 11" at bounding box center [784, 374] width 1568 height 749
click at [250, 27] on div "button" at bounding box center [244, 24] width 19 height 19
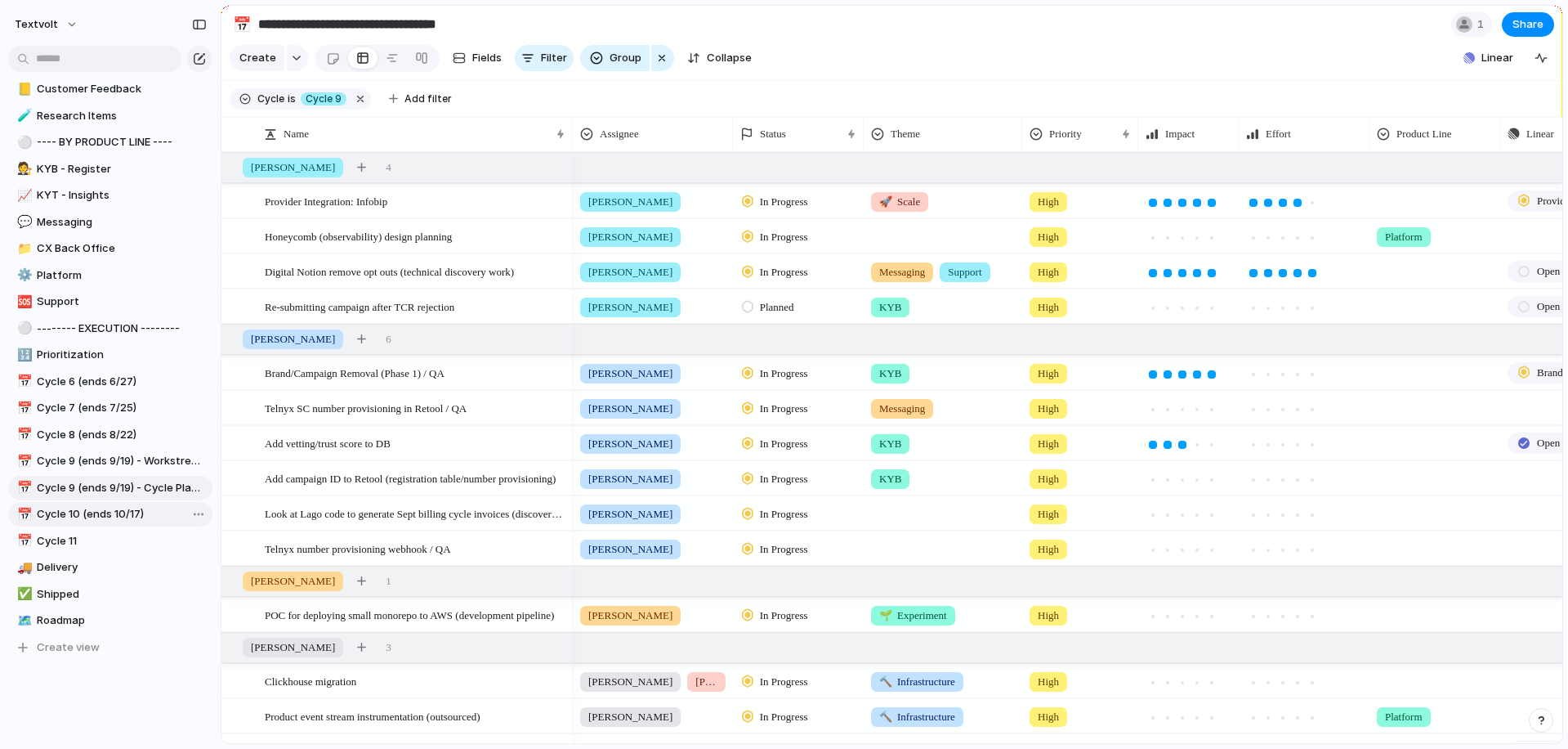
click at [124, 512] on span "Cycle 10 (ends 10/17)" at bounding box center [121, 514] width 170 height 16
type input "**********"
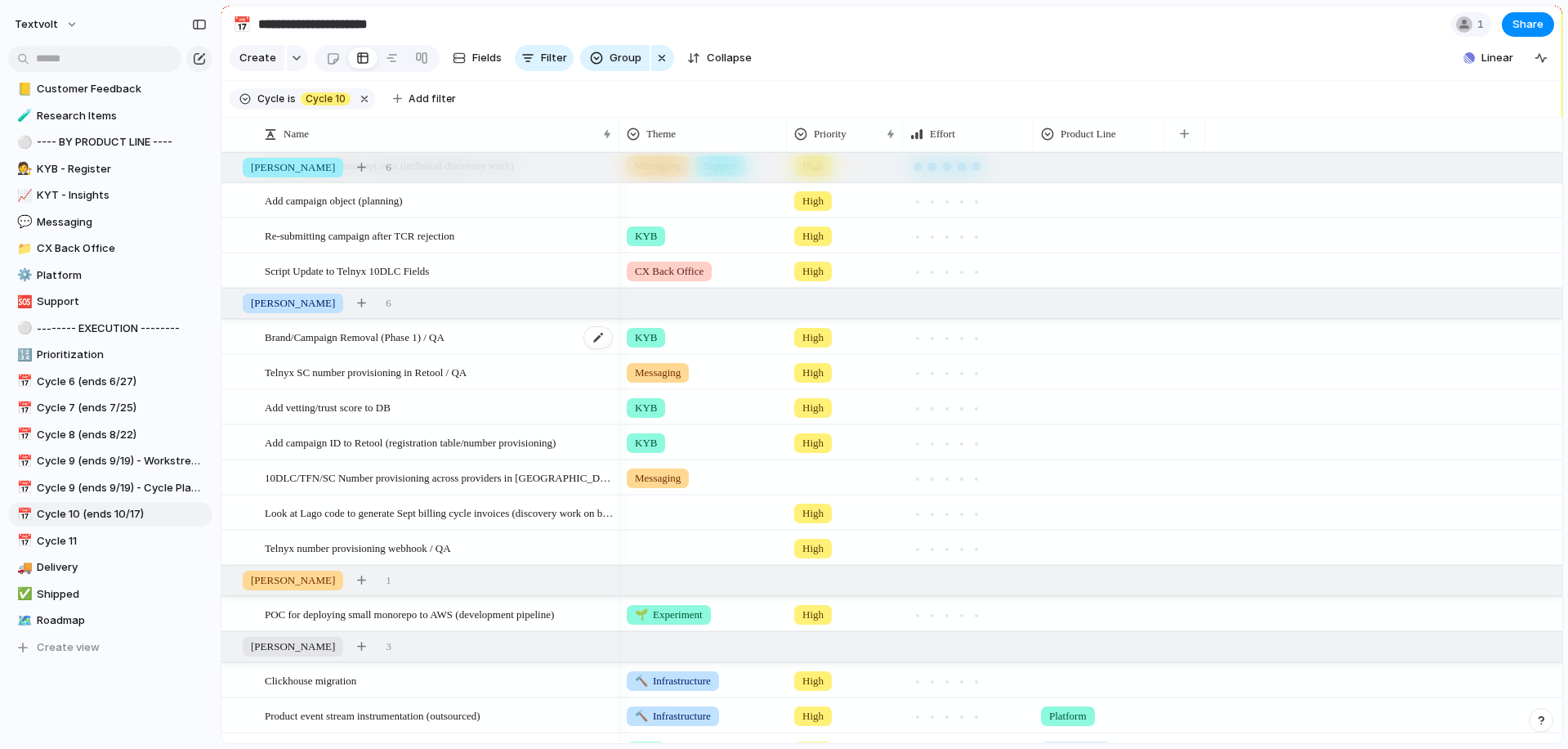
scroll to position [110, 0]
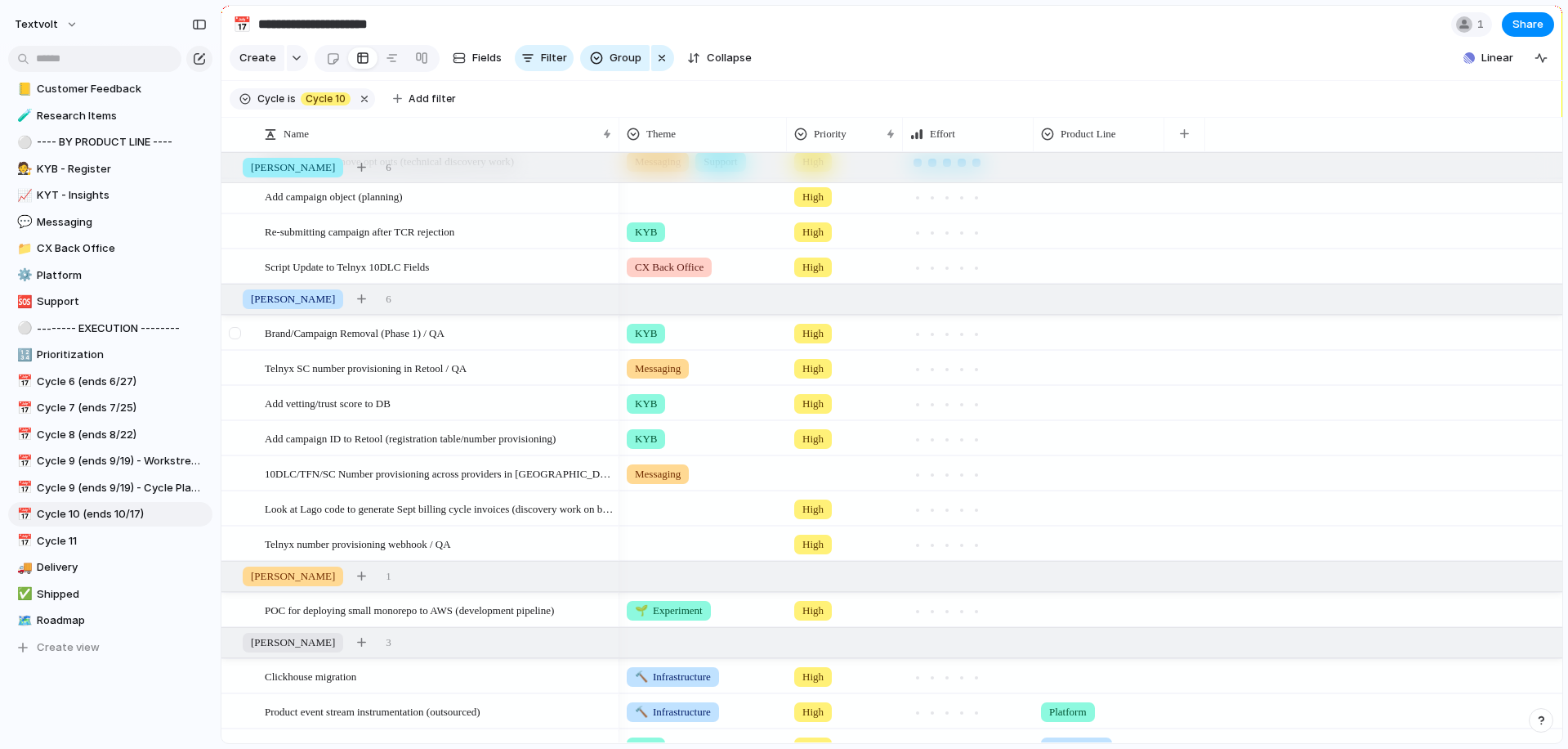
click at [237, 330] on div at bounding box center [234, 333] width 13 height 13
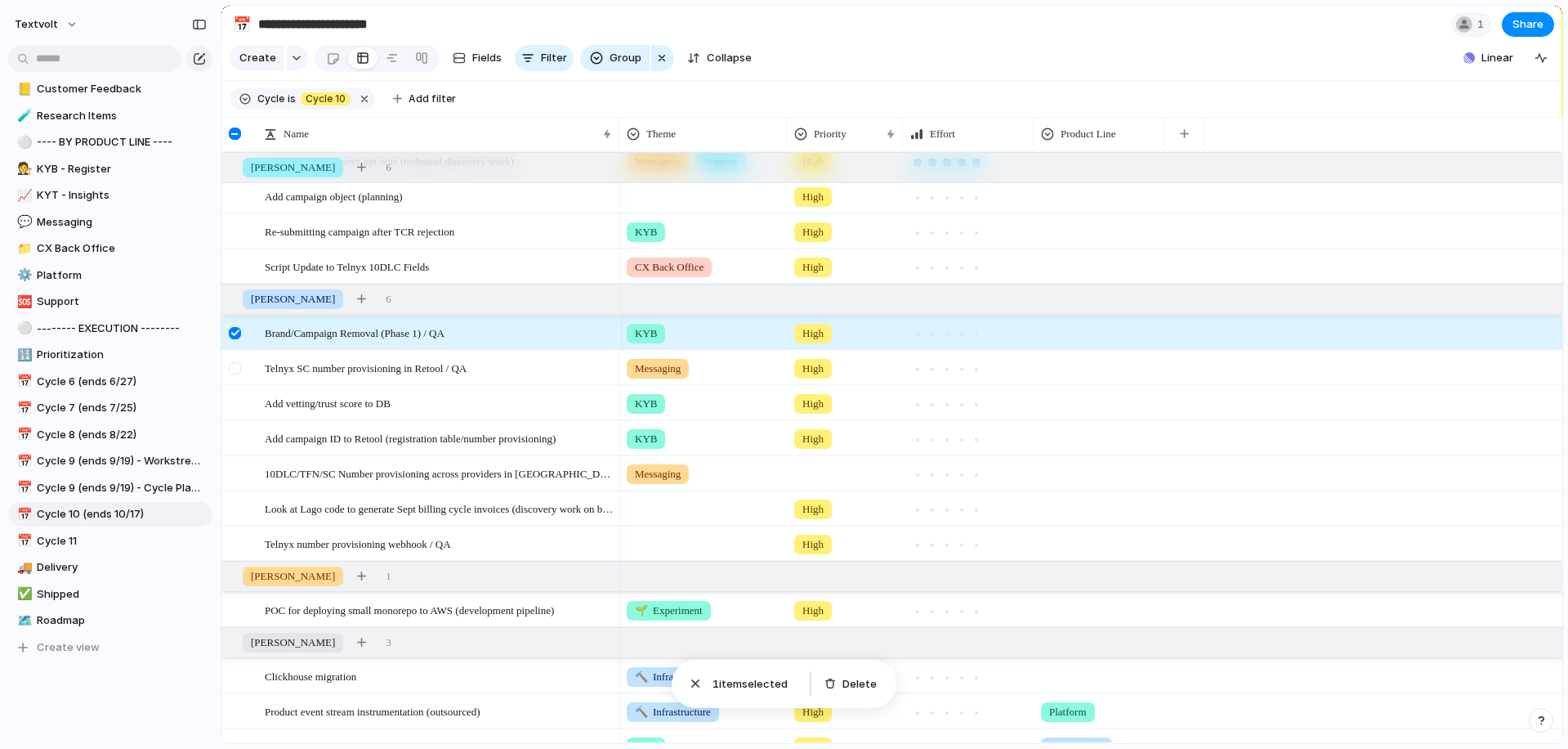
click at [235, 369] on div at bounding box center [234, 368] width 13 height 13
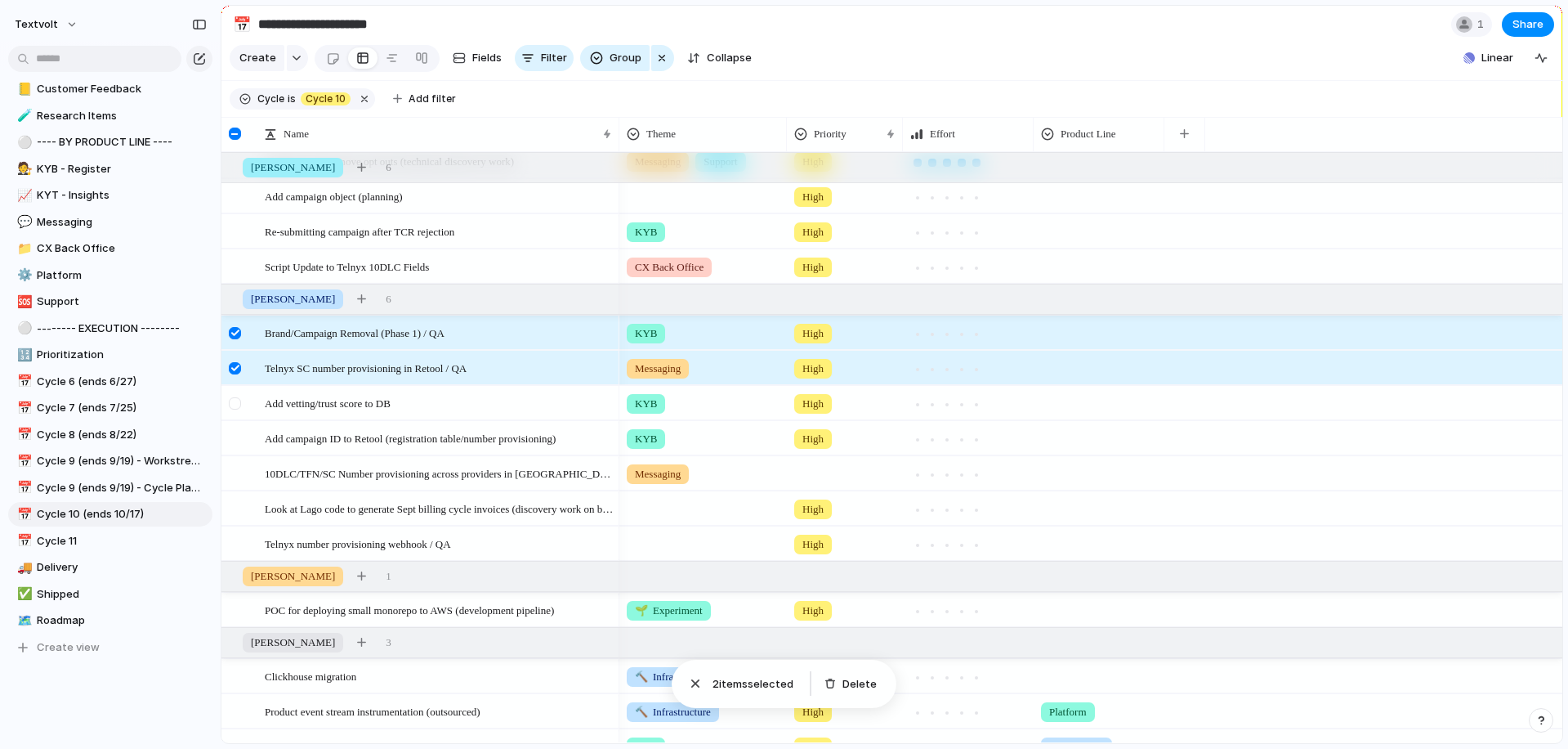
click at [235, 405] on div at bounding box center [234, 403] width 13 height 13
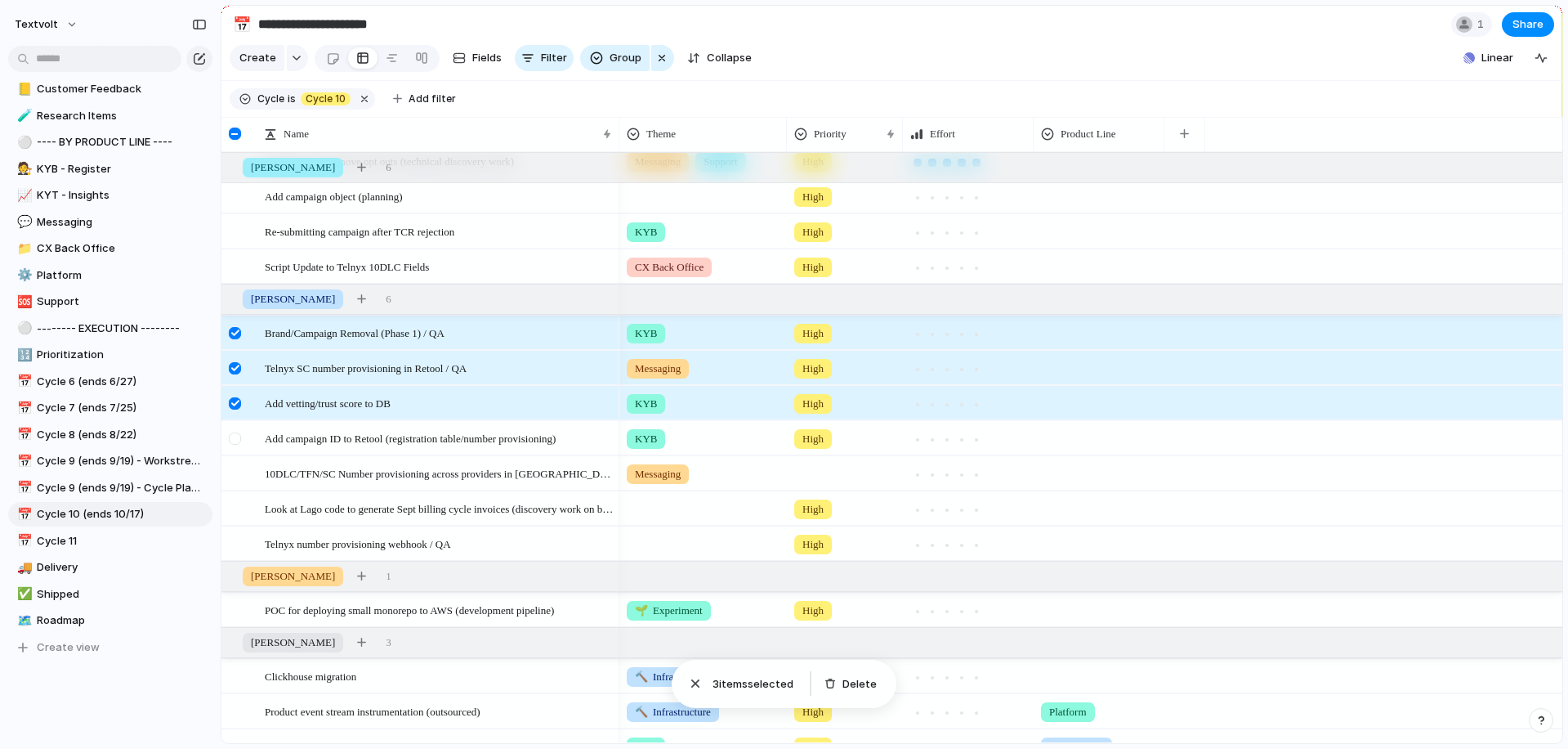
click at [236, 438] on div at bounding box center [234, 439] width 13 height 13
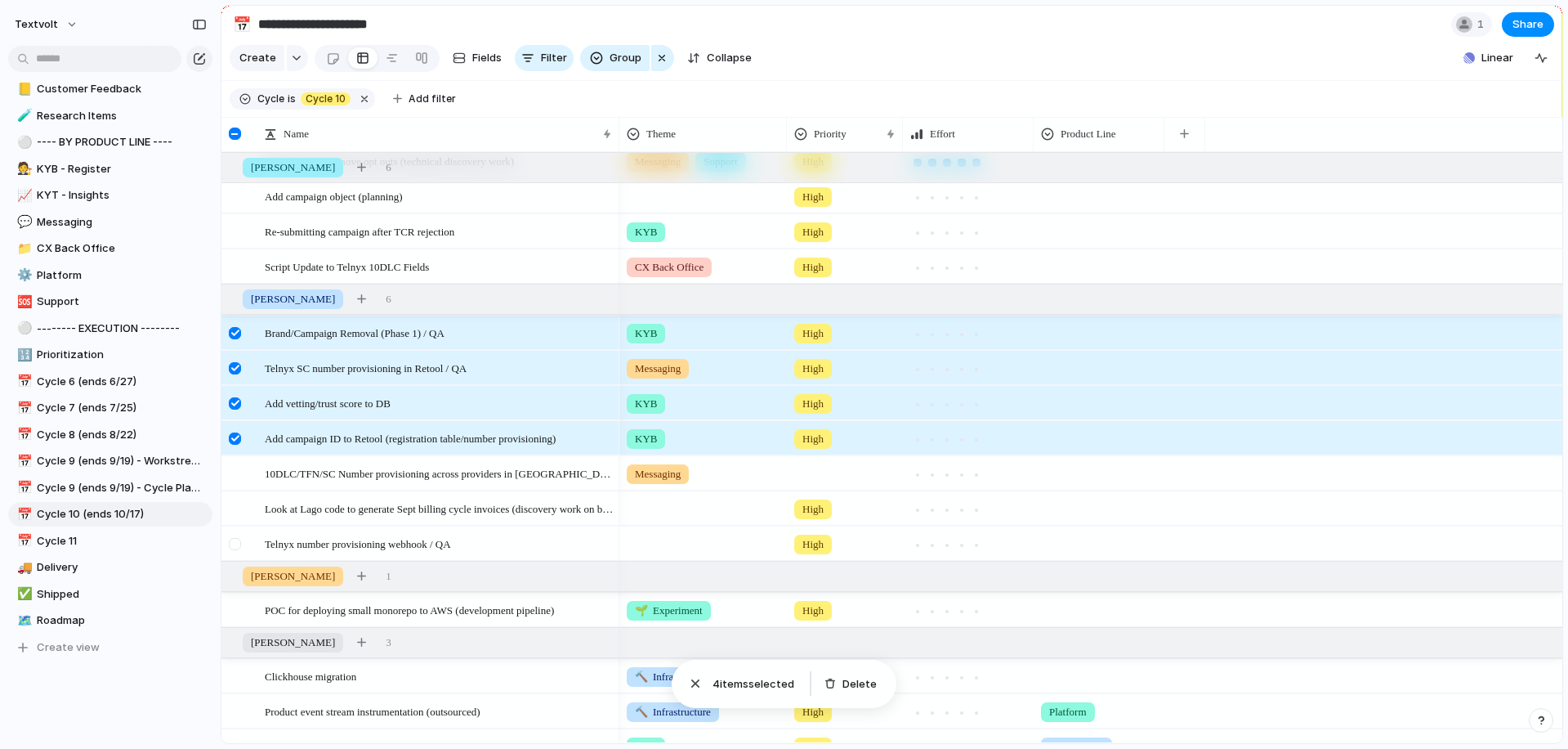
click at [239, 546] on div at bounding box center [234, 544] width 13 height 13
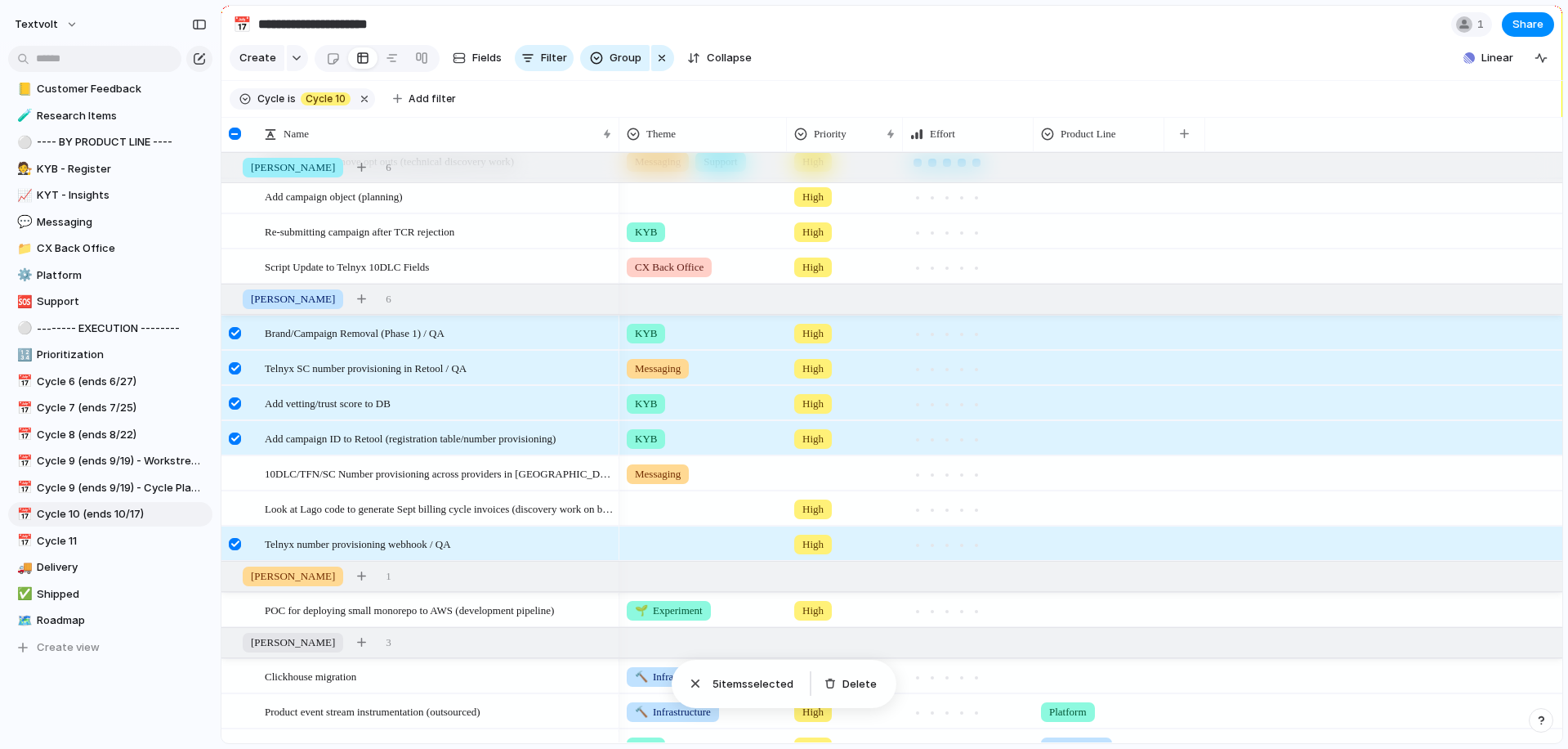
click at [235, 541] on div at bounding box center [234, 544] width 13 height 13
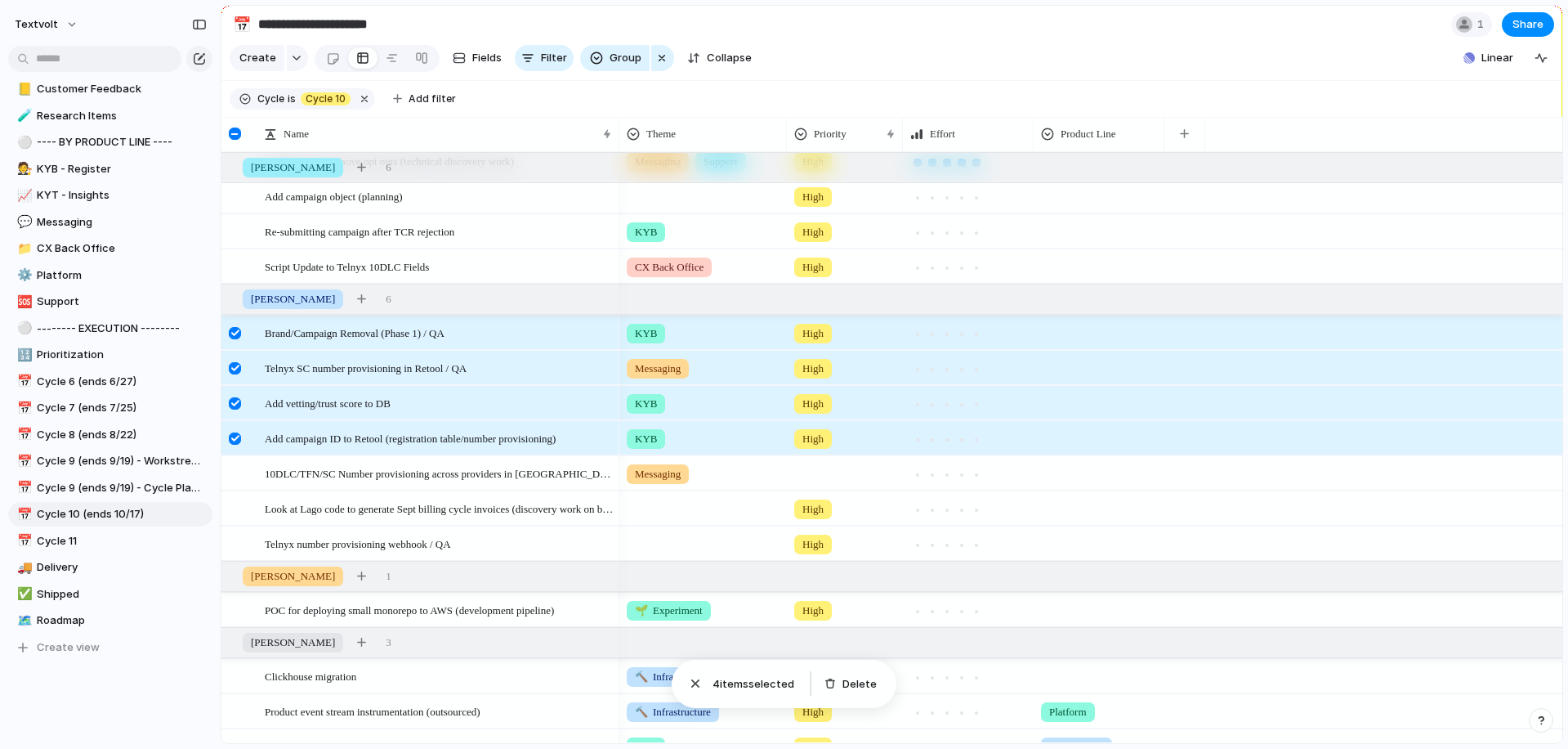
click at [235, 433] on div at bounding box center [234, 439] width 13 height 13
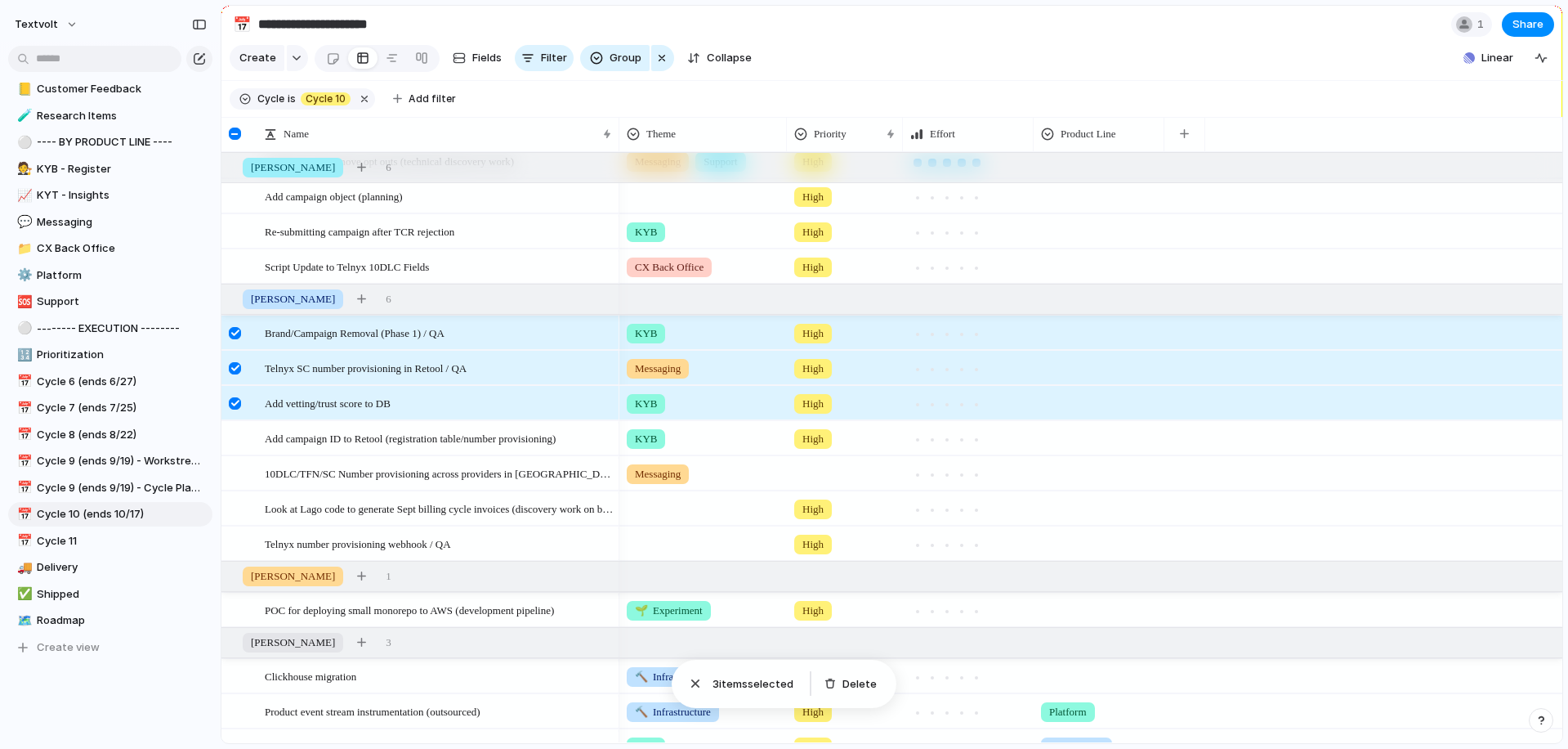
click at [235, 403] on div at bounding box center [234, 403] width 13 height 13
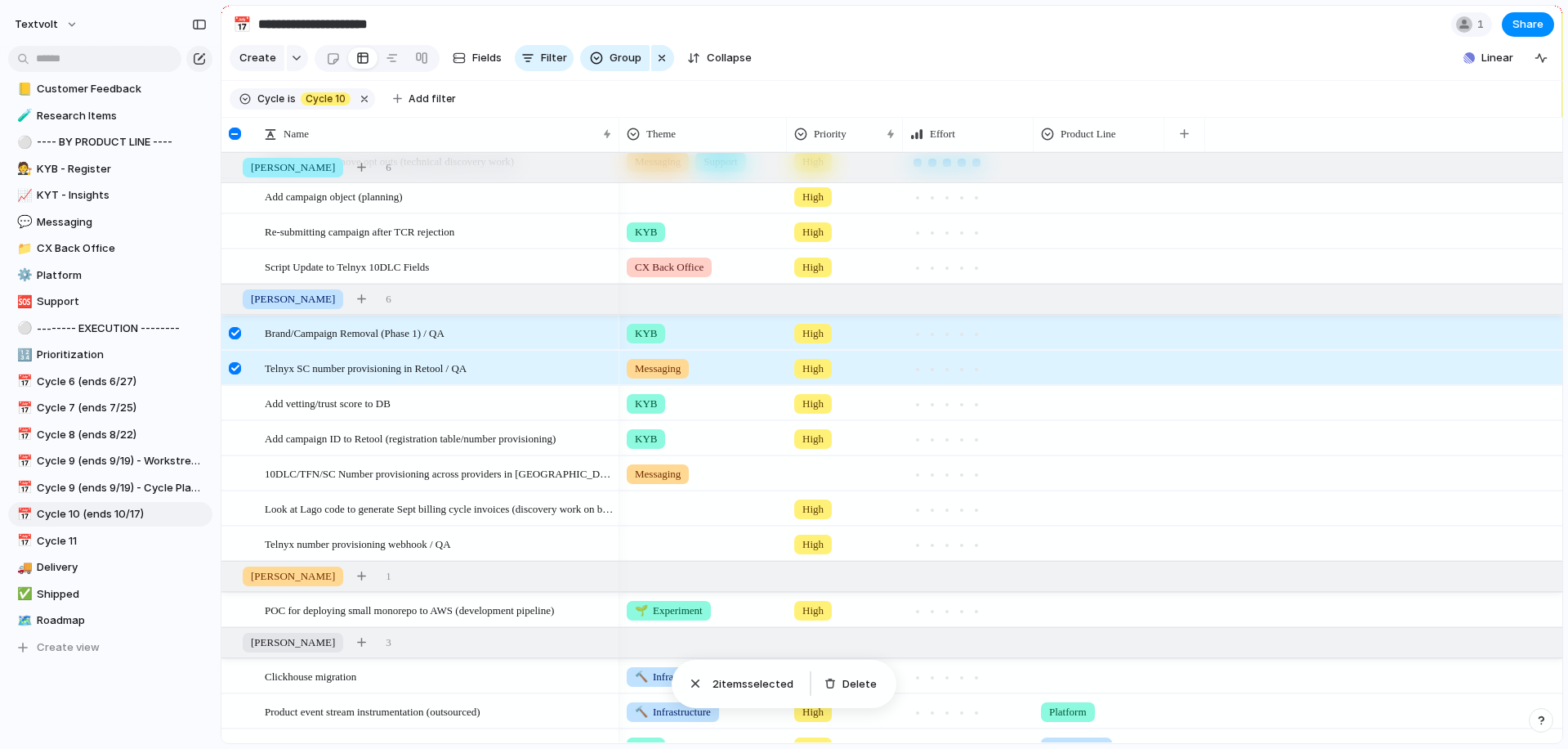
click at [235, 370] on div at bounding box center [234, 368] width 13 height 13
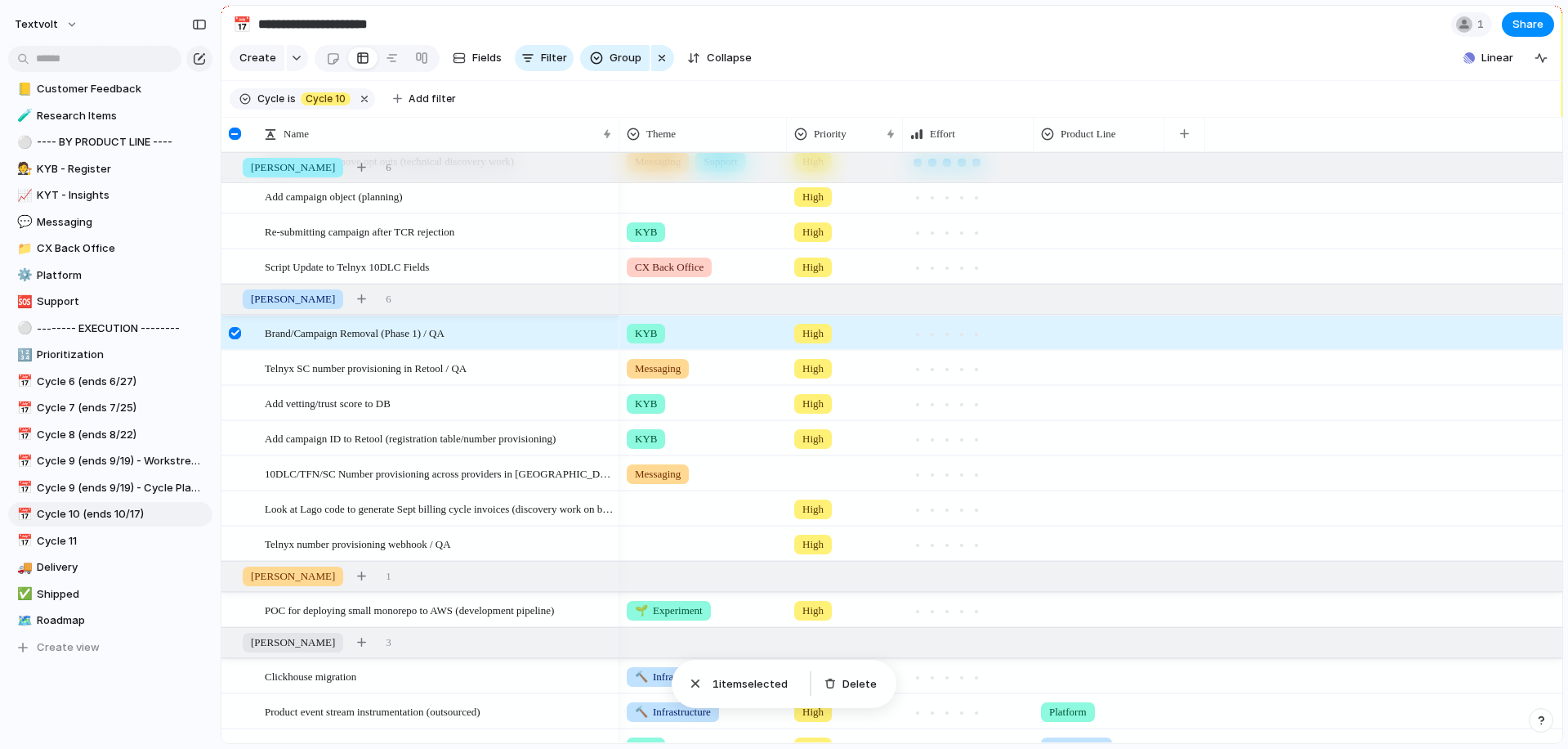
click at [235, 337] on div at bounding box center [234, 333] width 13 height 13
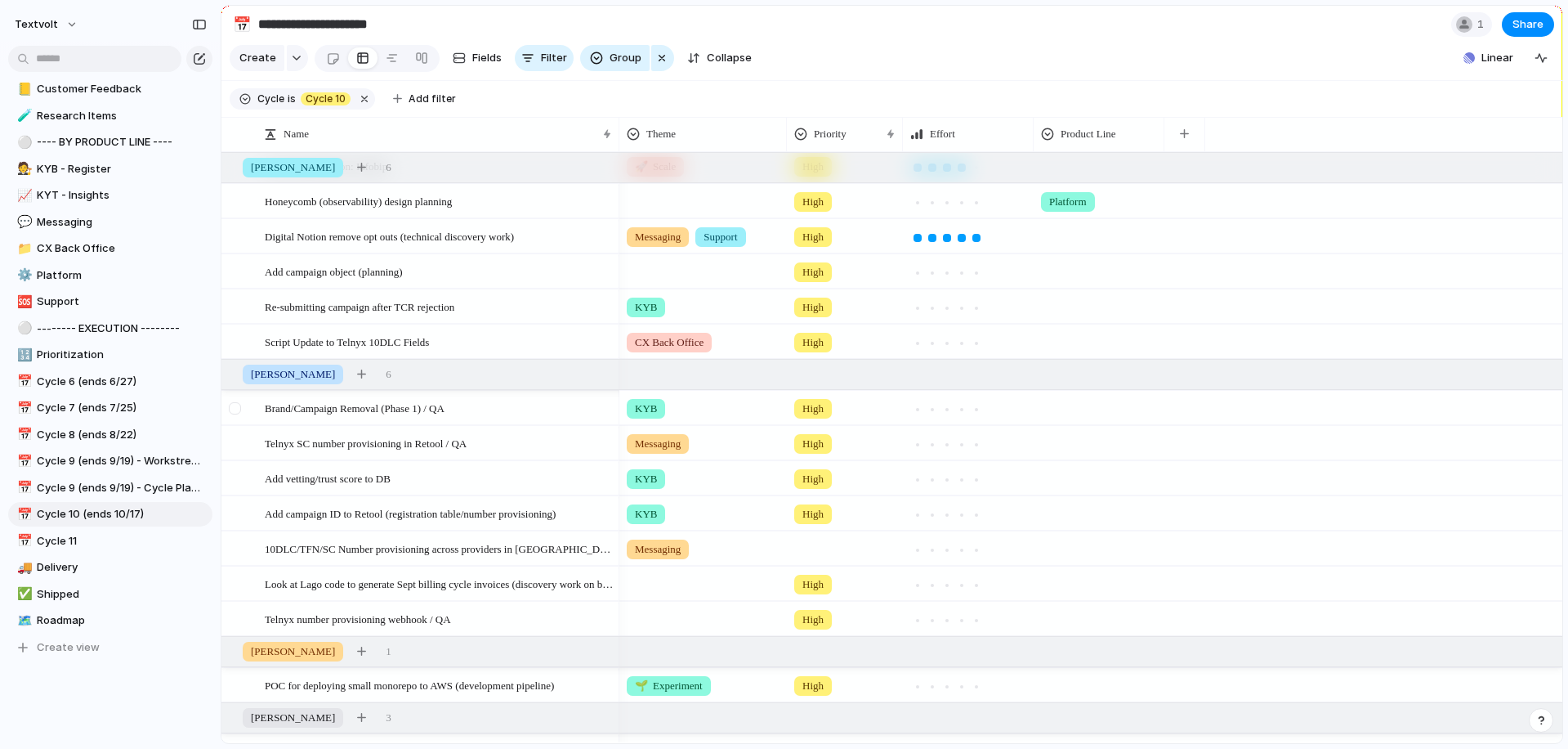
scroll to position [0, 0]
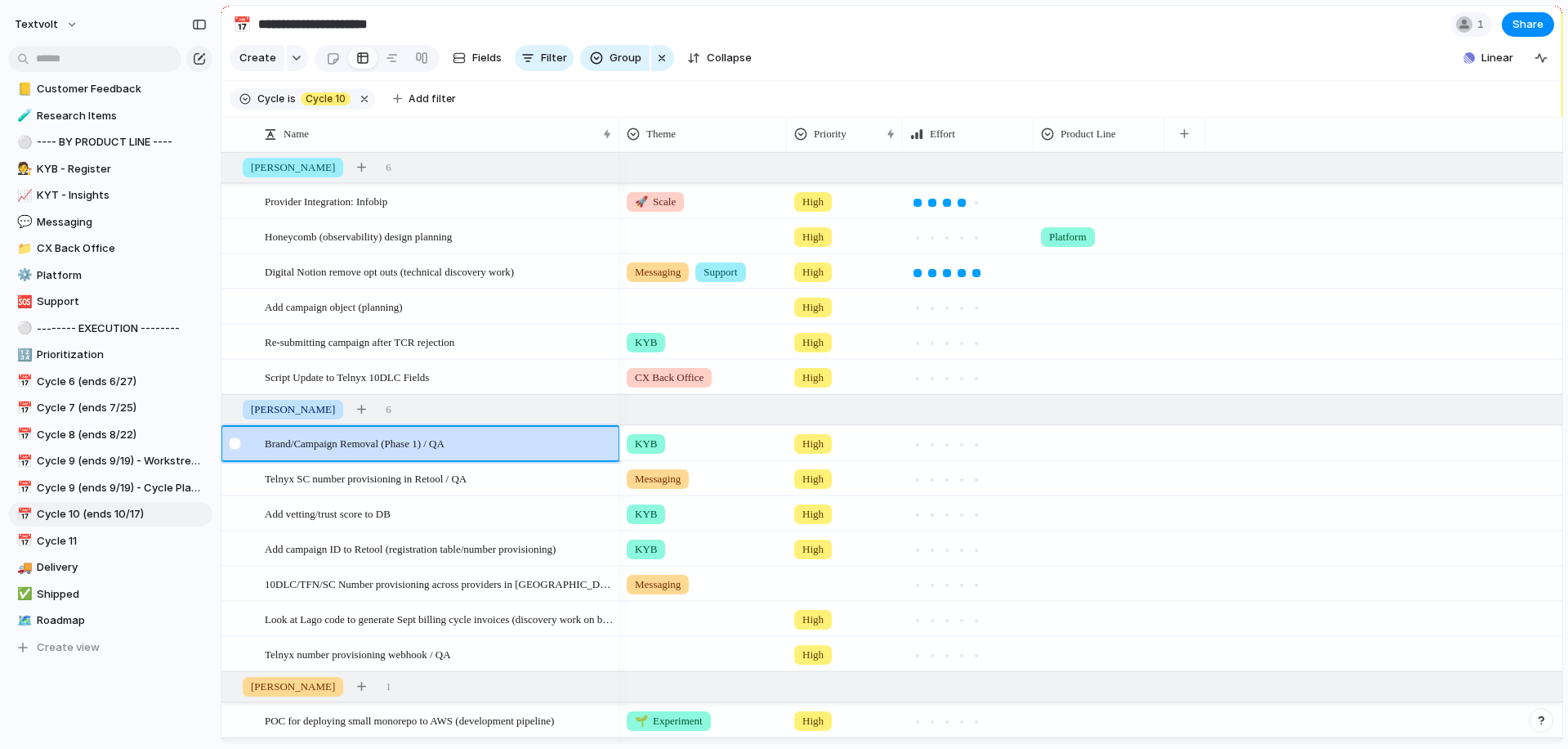
click at [237, 446] on div at bounding box center [234, 443] width 13 height 13
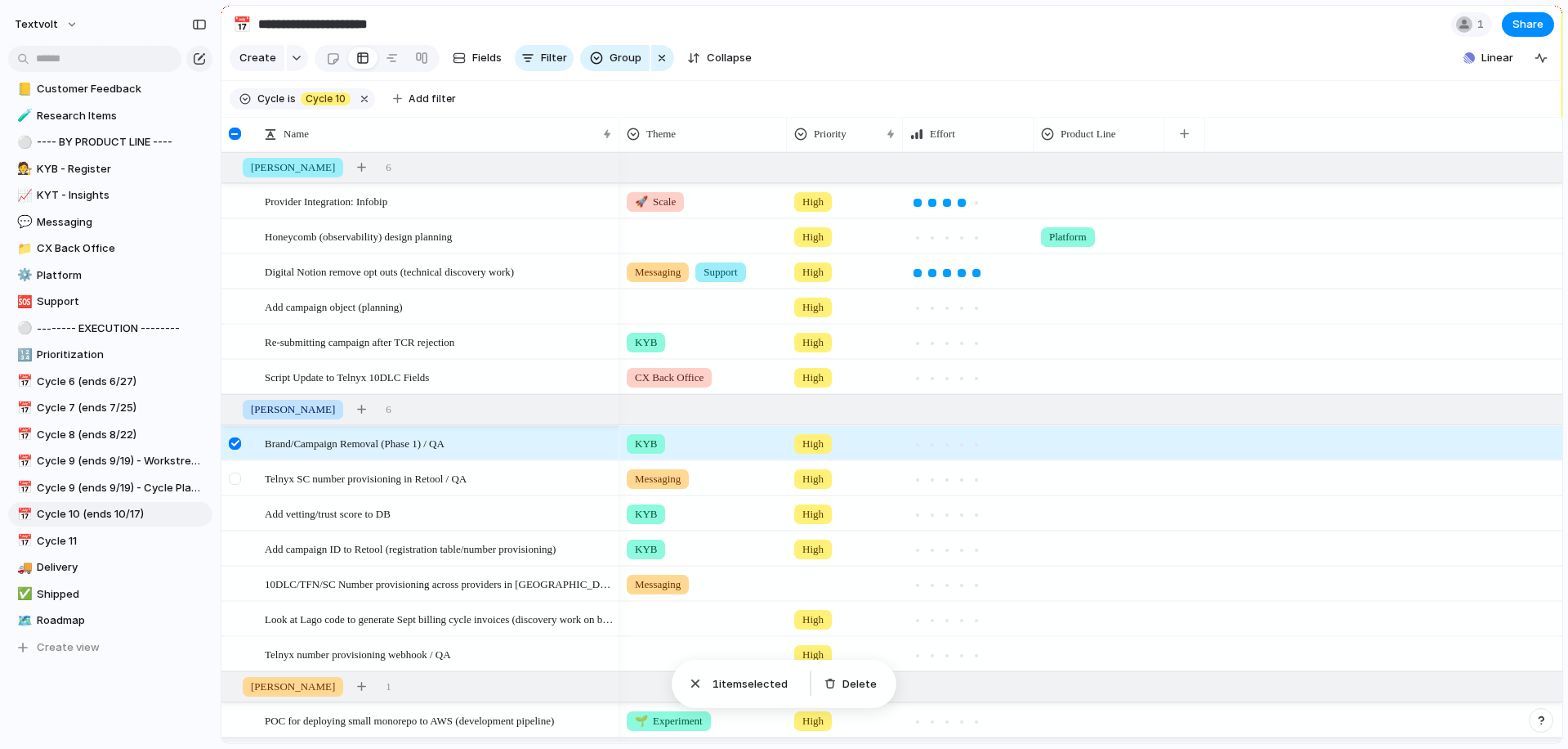
click at [237, 480] on div at bounding box center [234, 478] width 13 height 13
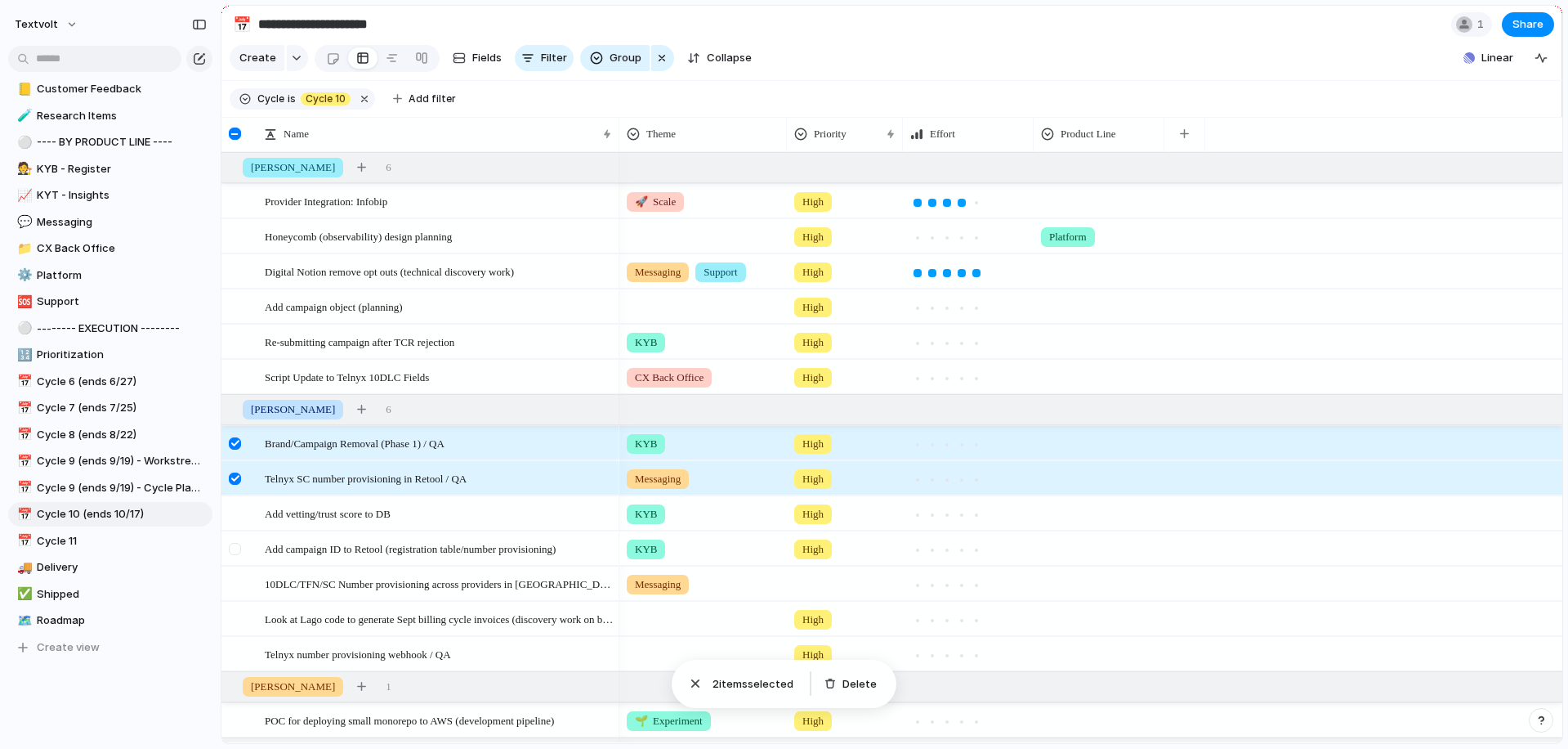
click at [233, 548] on div at bounding box center [234, 548] width 13 height 13
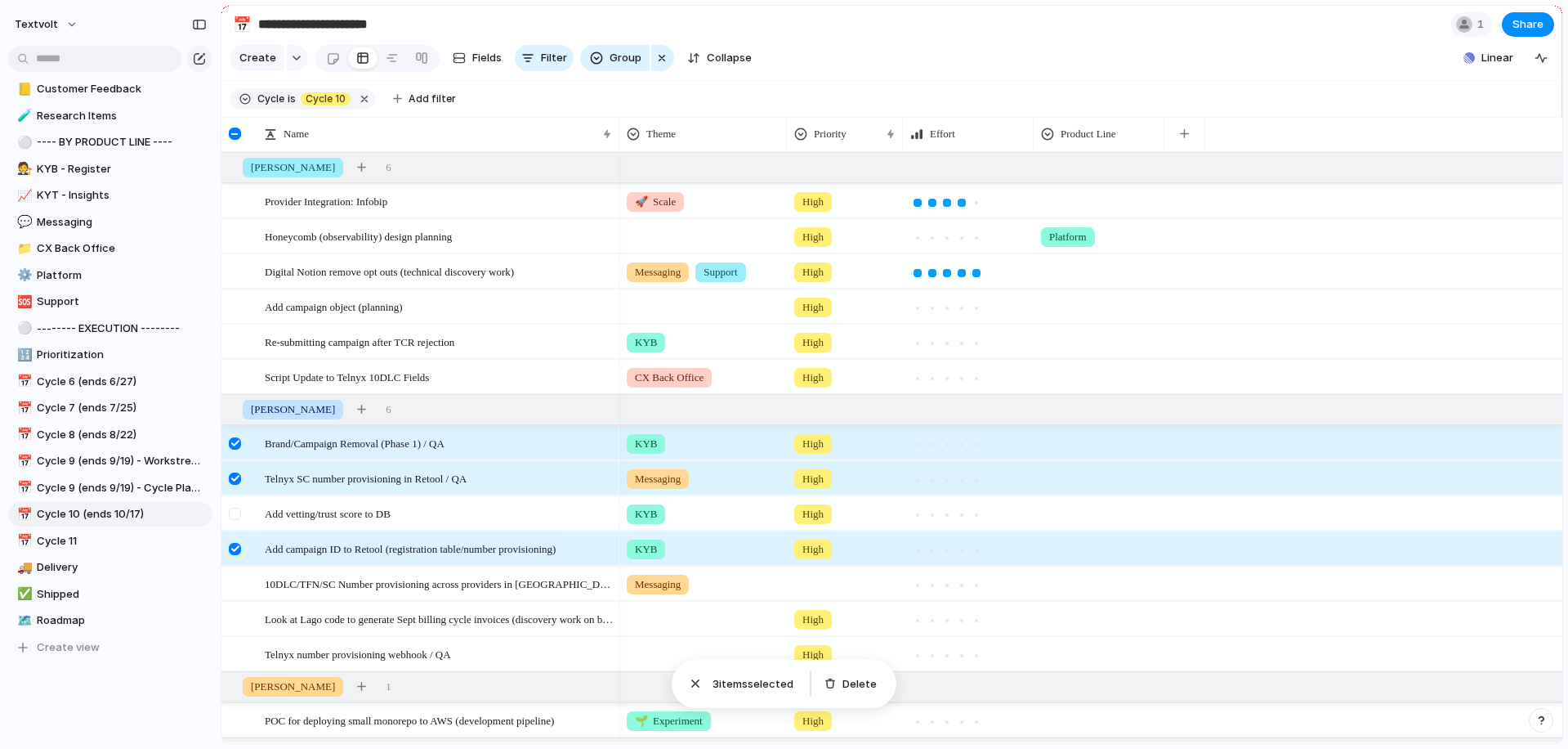
click at [229, 513] on div at bounding box center [234, 514] width 13 height 13
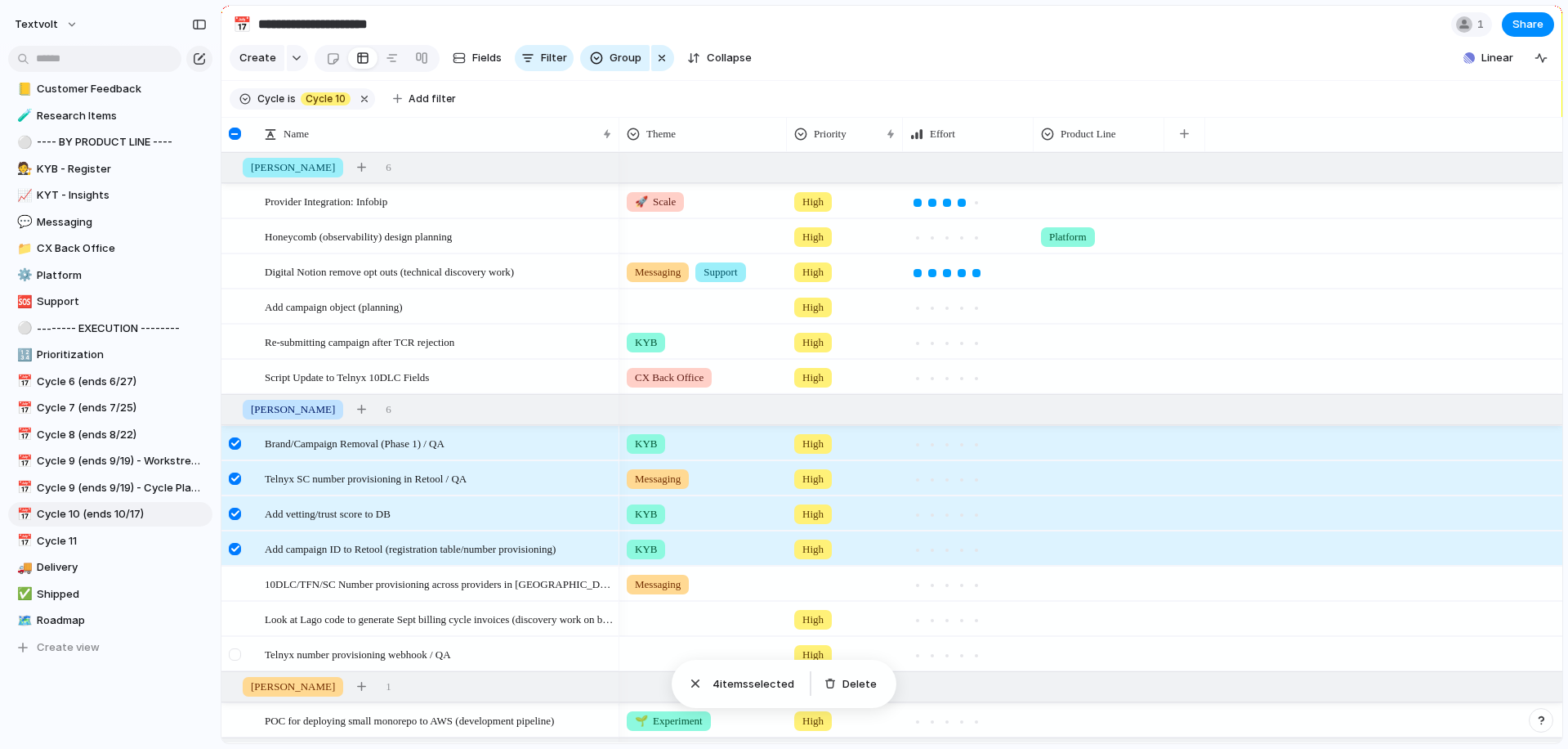
click at [239, 653] on div at bounding box center [234, 654] width 13 height 13
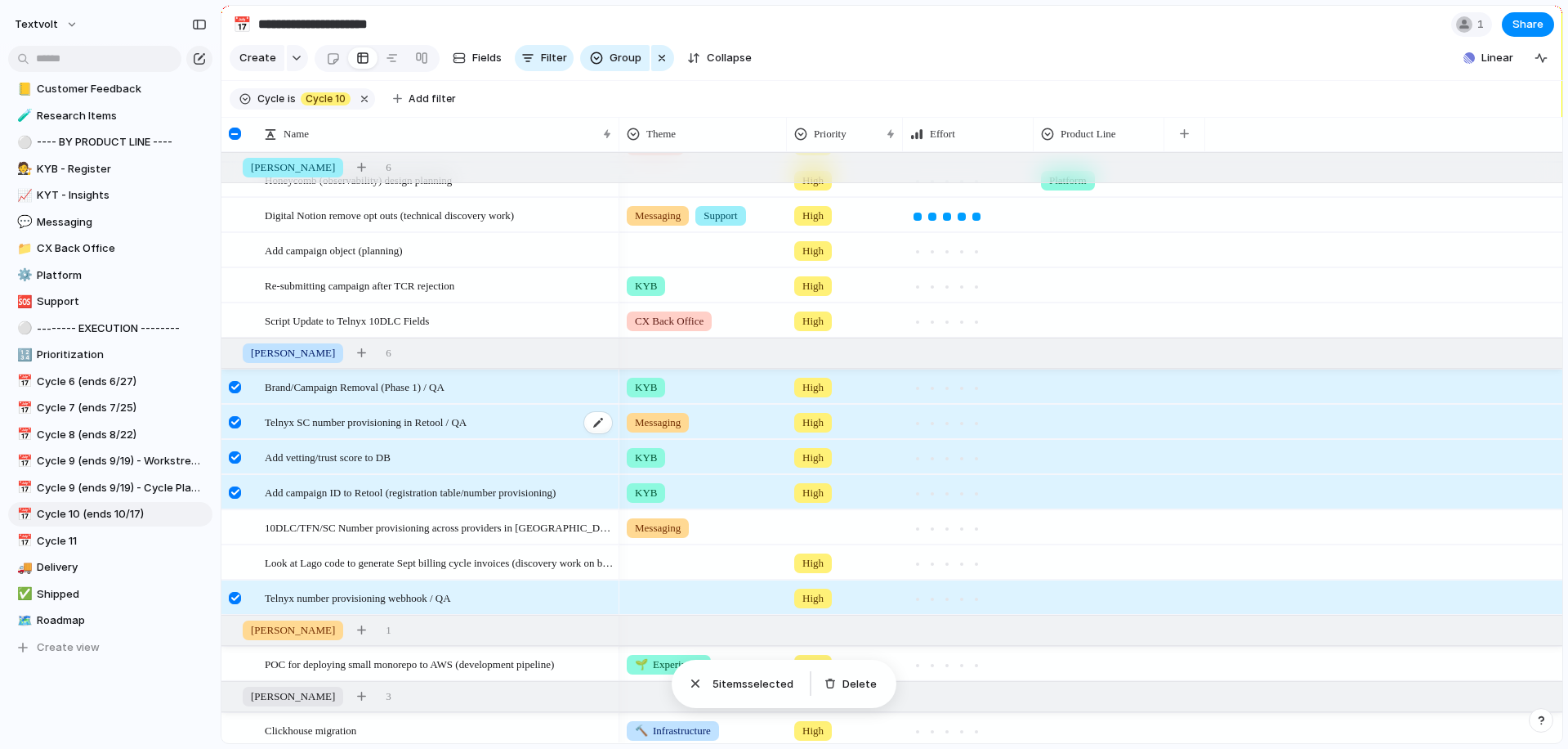
scroll to position [65, 0]
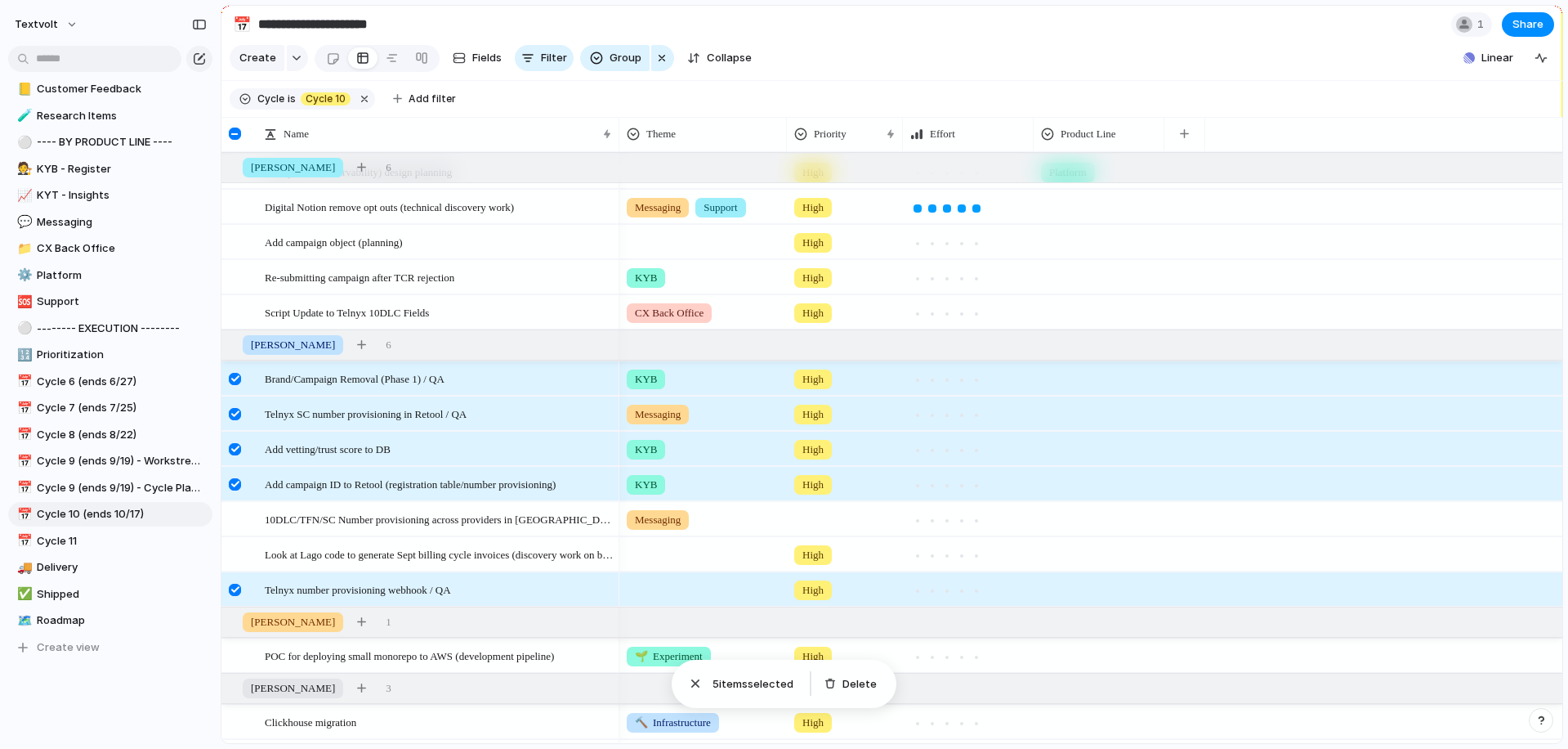
click at [232, 384] on div at bounding box center [234, 379] width 13 height 13
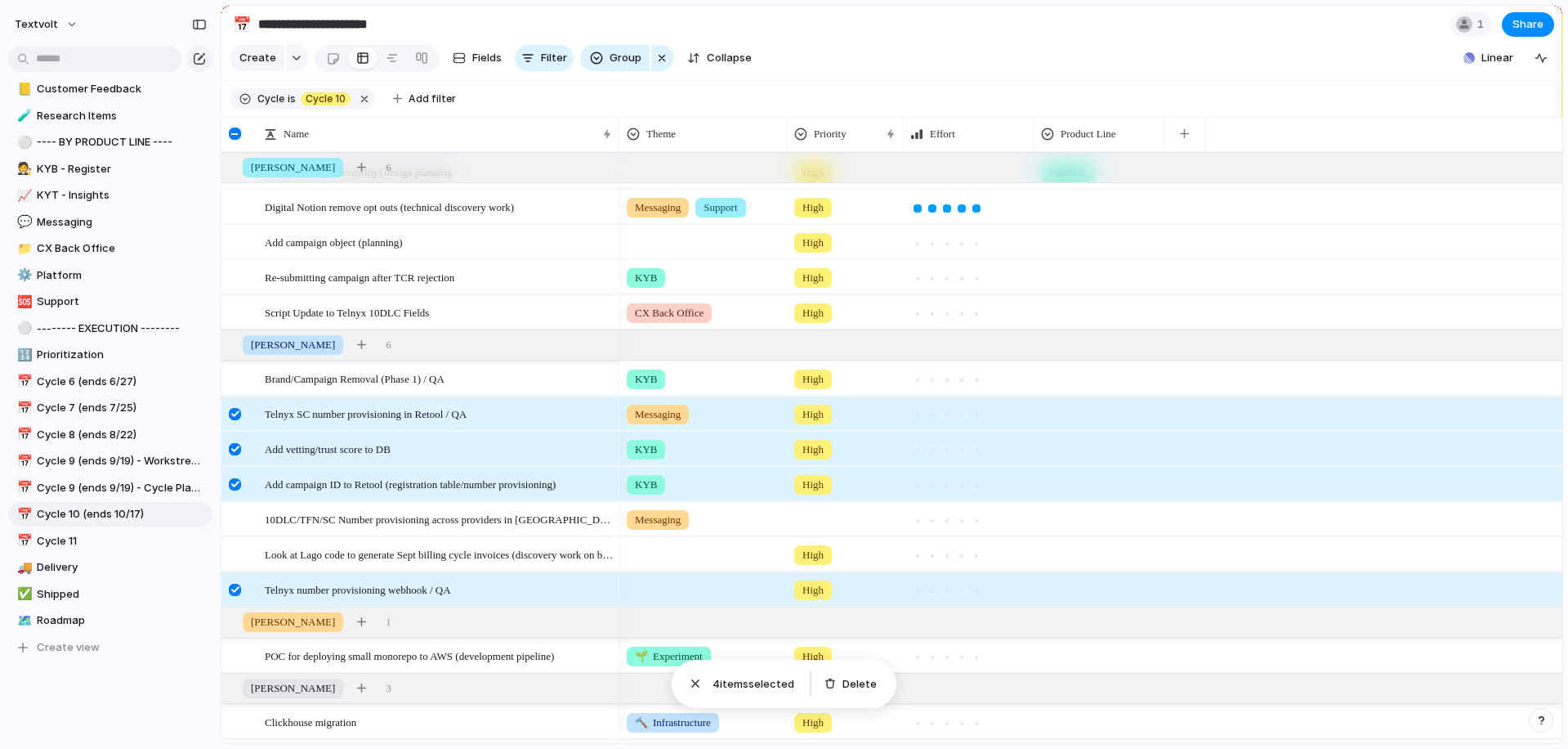
click at [232, 418] on div at bounding box center [234, 414] width 13 height 13
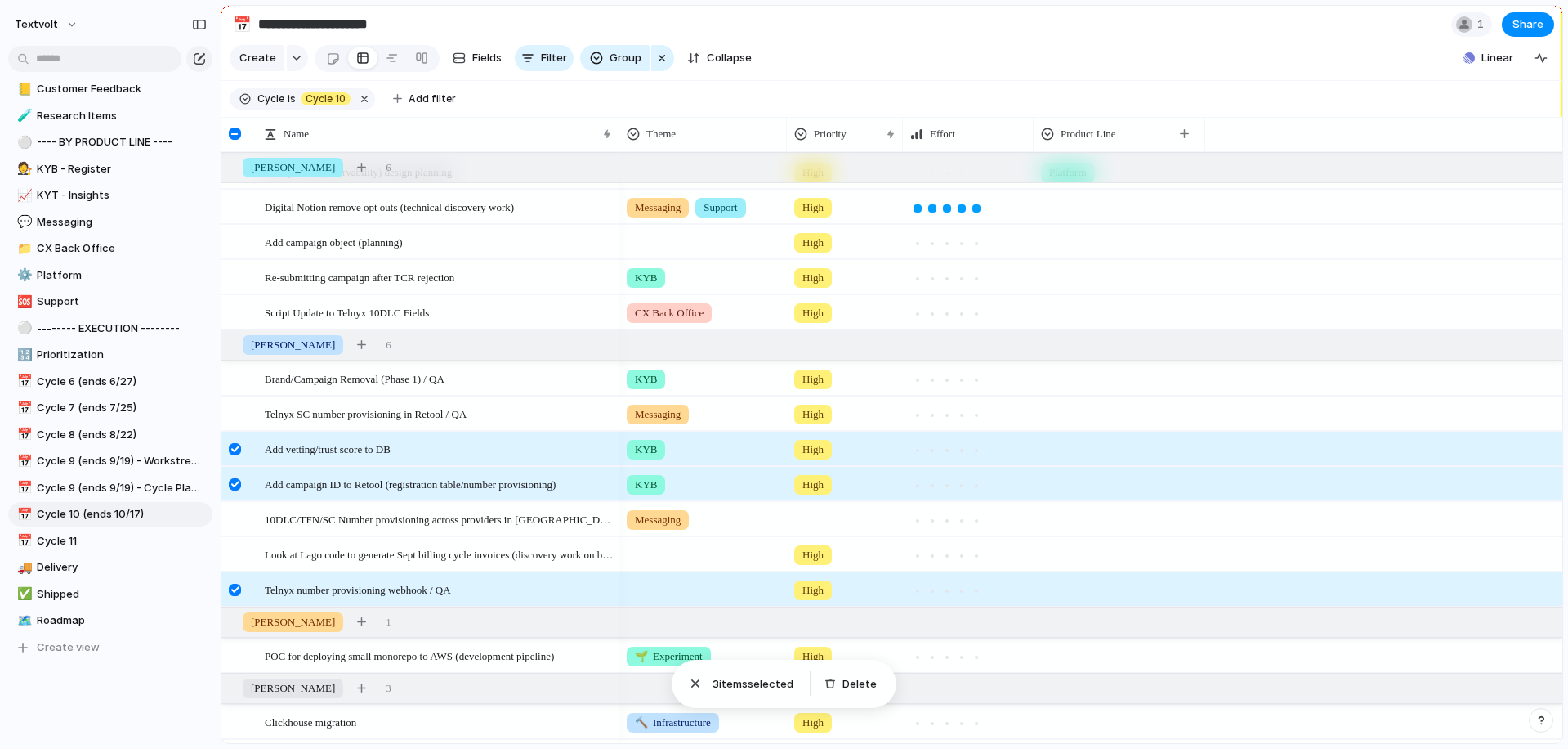
click at [231, 450] on div at bounding box center [234, 449] width 13 height 13
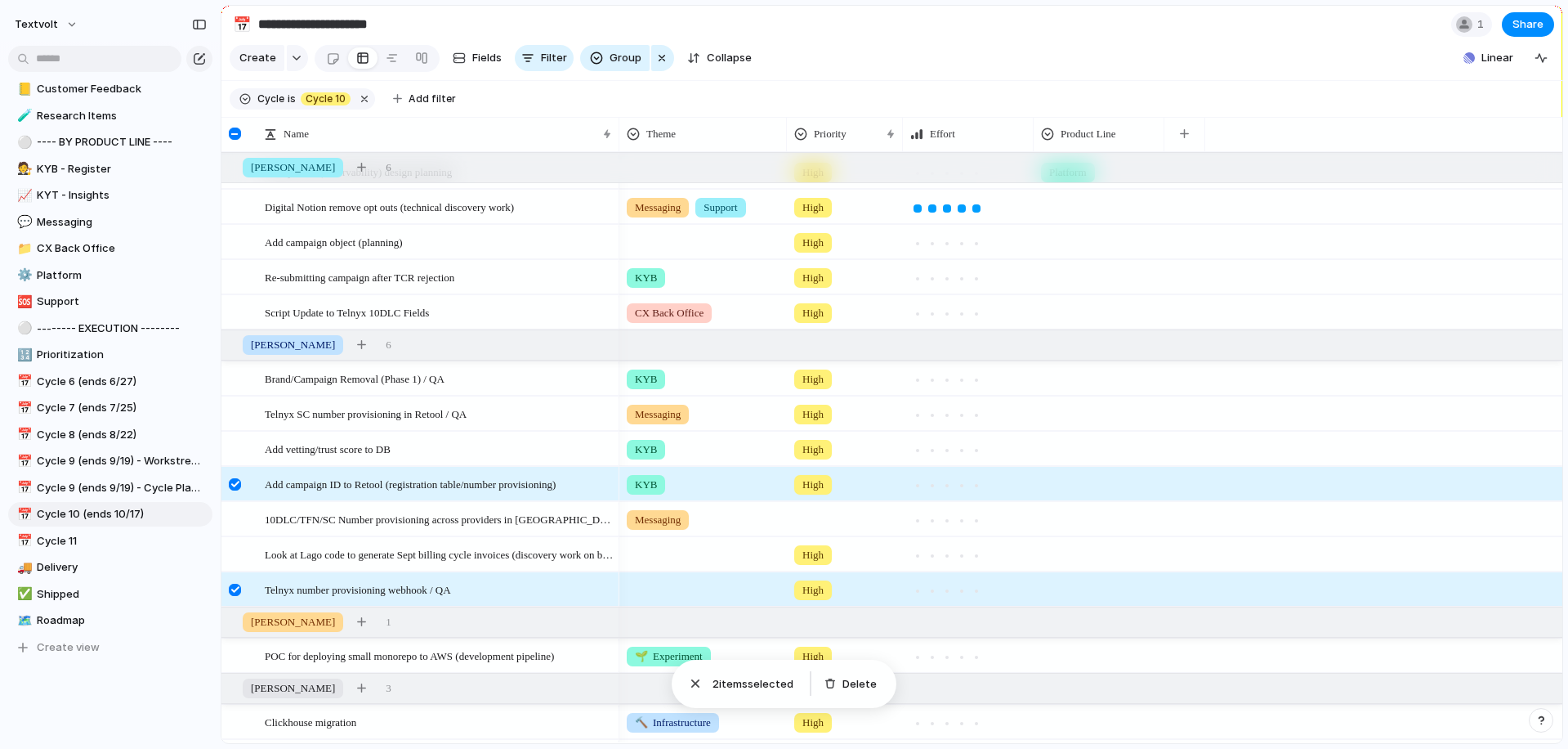
click at [232, 480] on div at bounding box center [234, 484] width 13 height 13
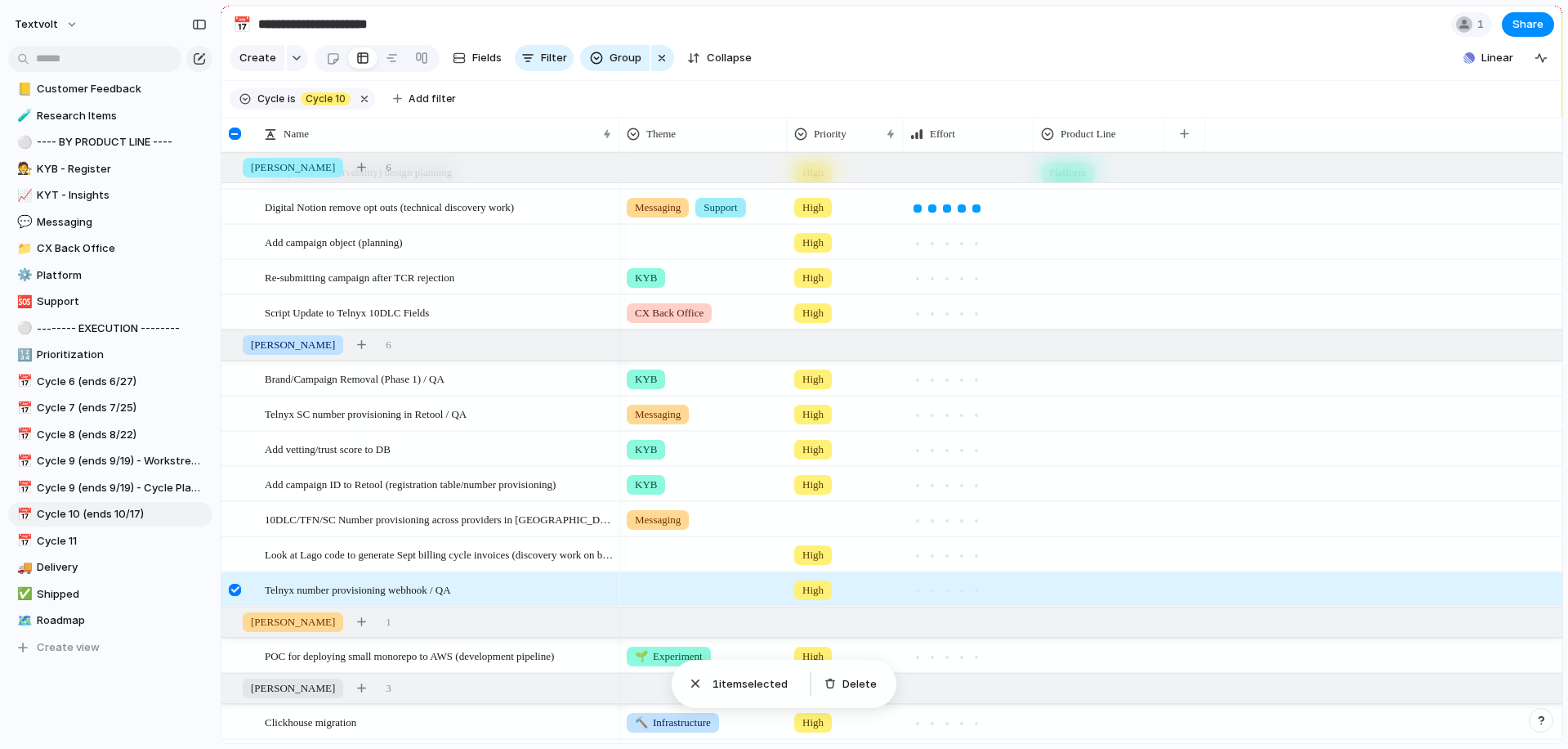
click at [231, 583] on div at bounding box center [234, 589] width 13 height 13
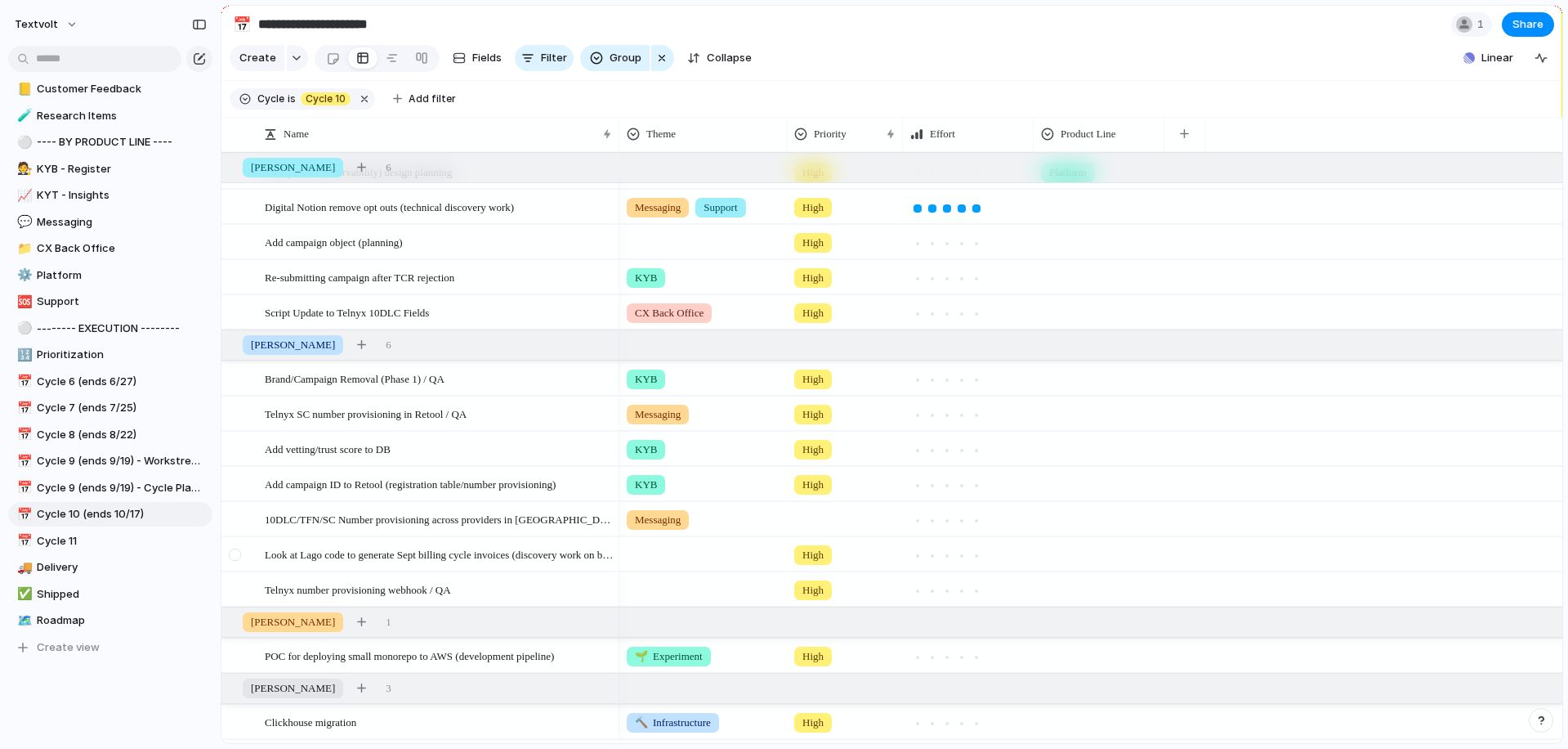
click at [234, 554] on div at bounding box center [234, 554] width 13 height 13
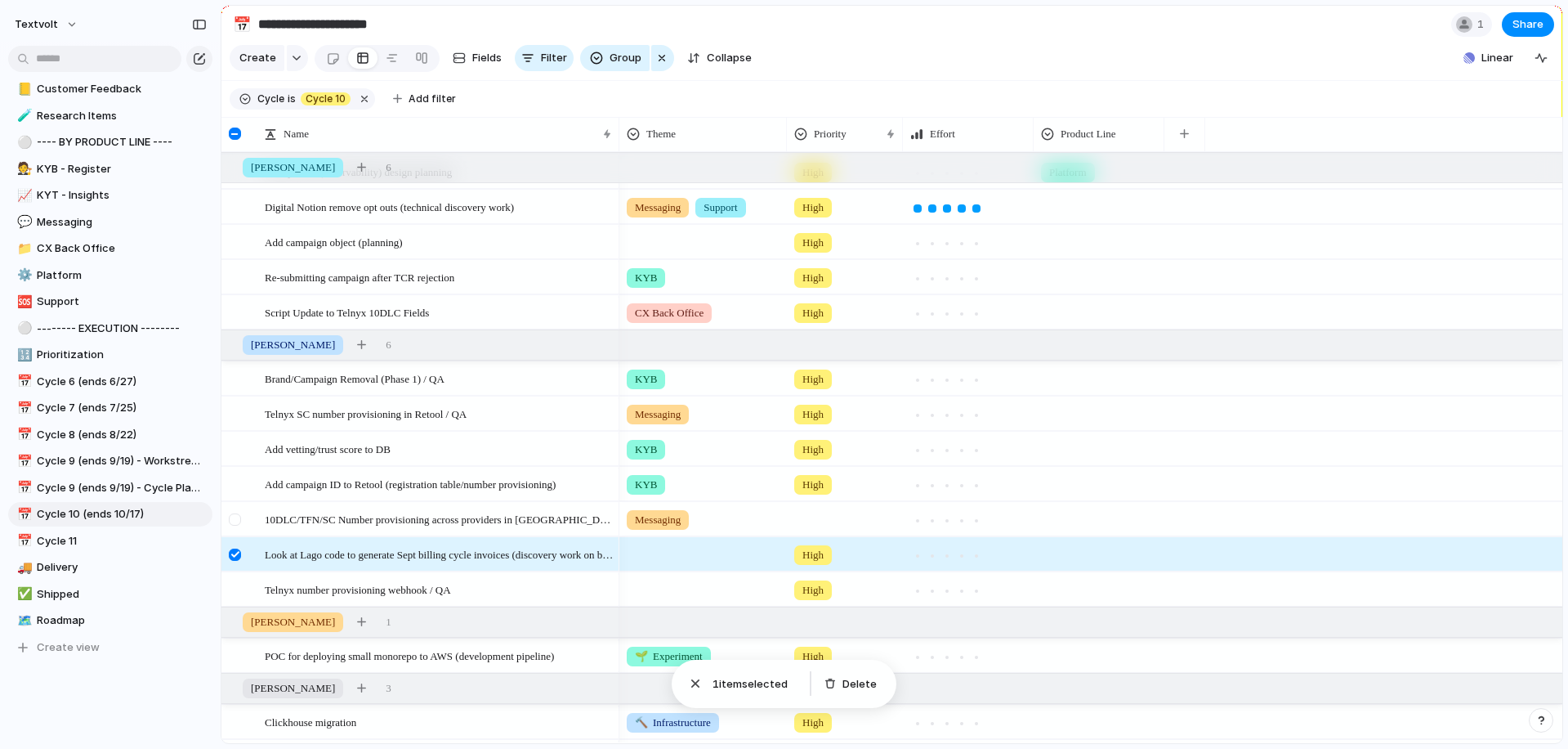
click at [236, 522] on div at bounding box center [234, 520] width 13 height 13
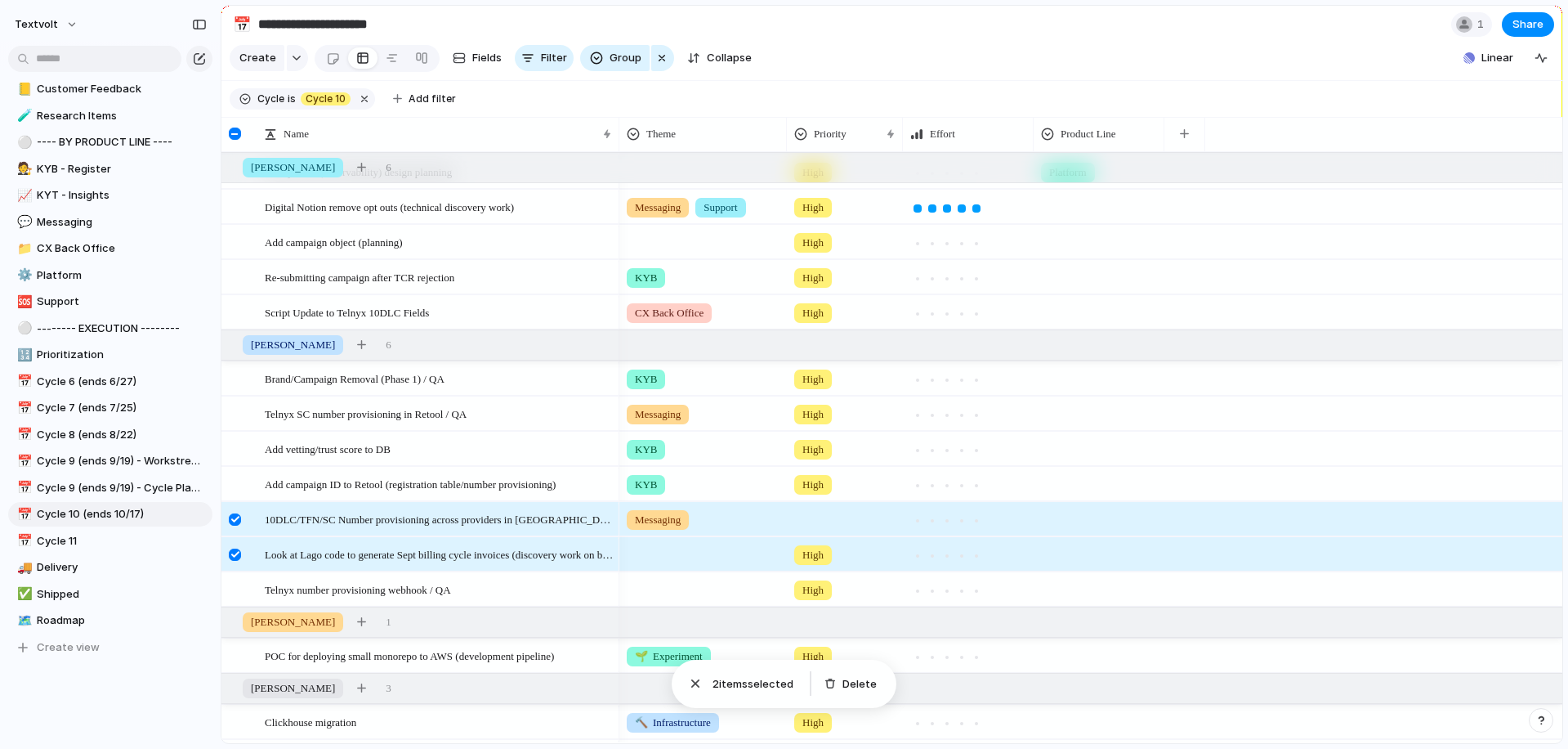
click at [233, 552] on div at bounding box center [234, 554] width 13 height 13
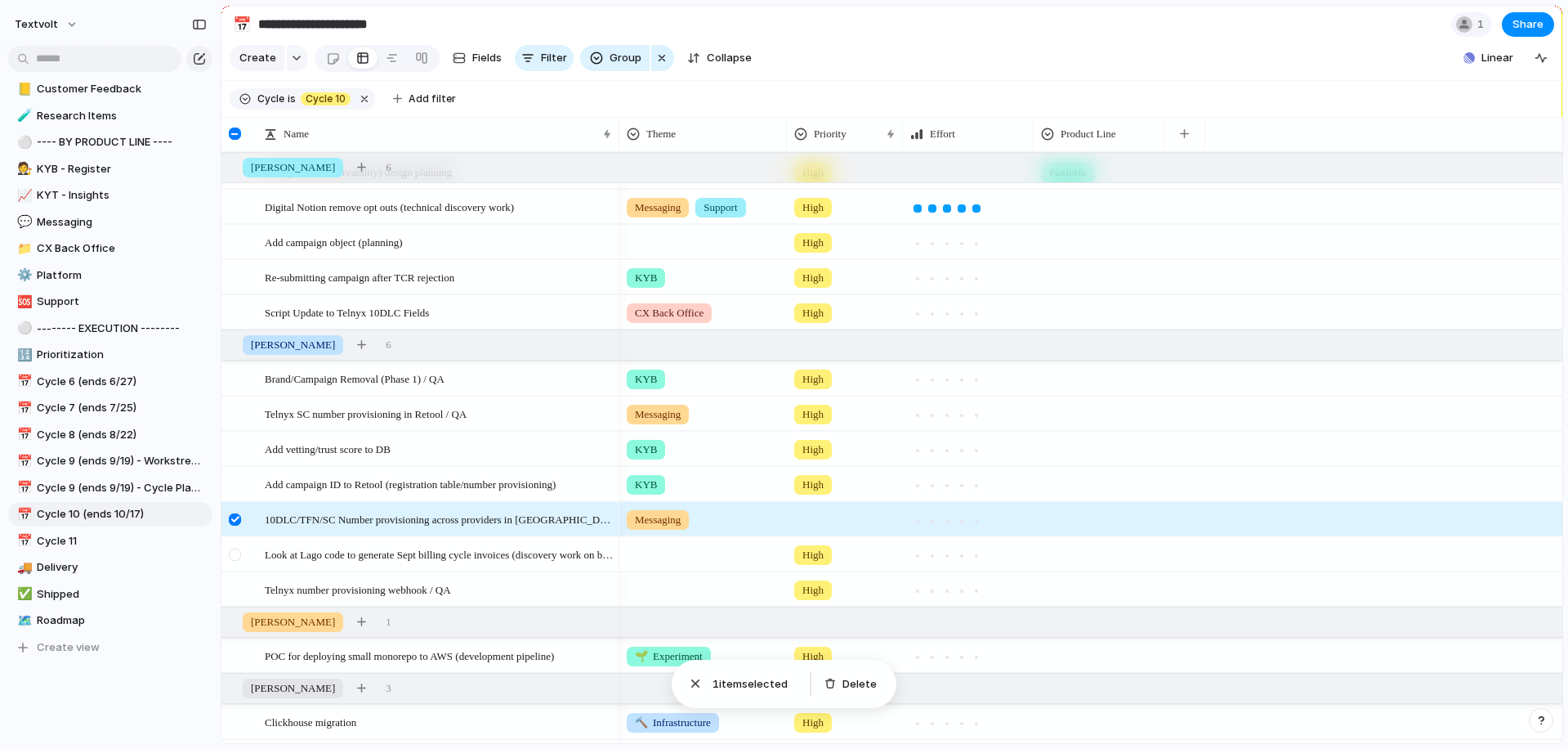
click at [234, 553] on div at bounding box center [234, 554] width 13 height 13
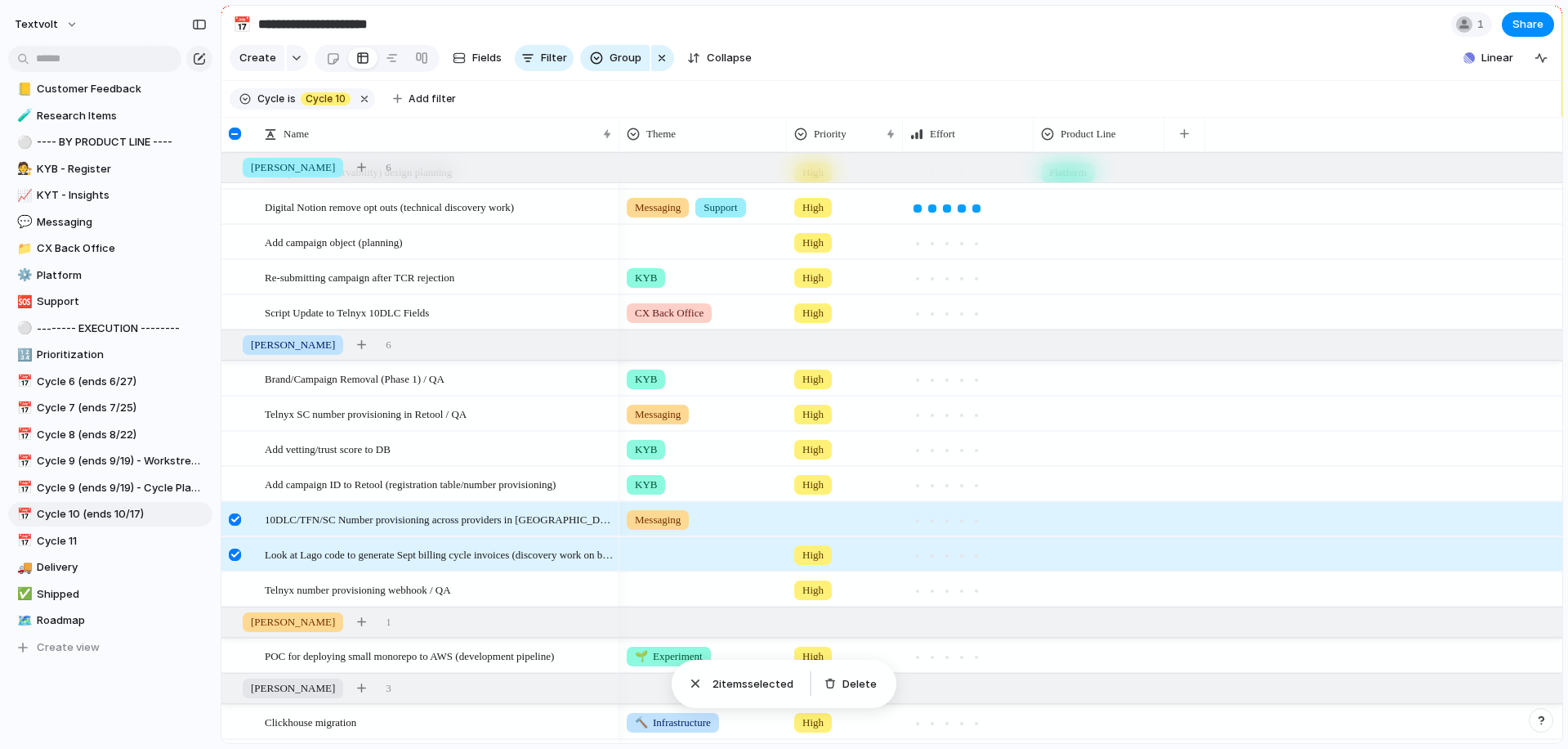
click at [233, 520] on div at bounding box center [234, 520] width 13 height 13
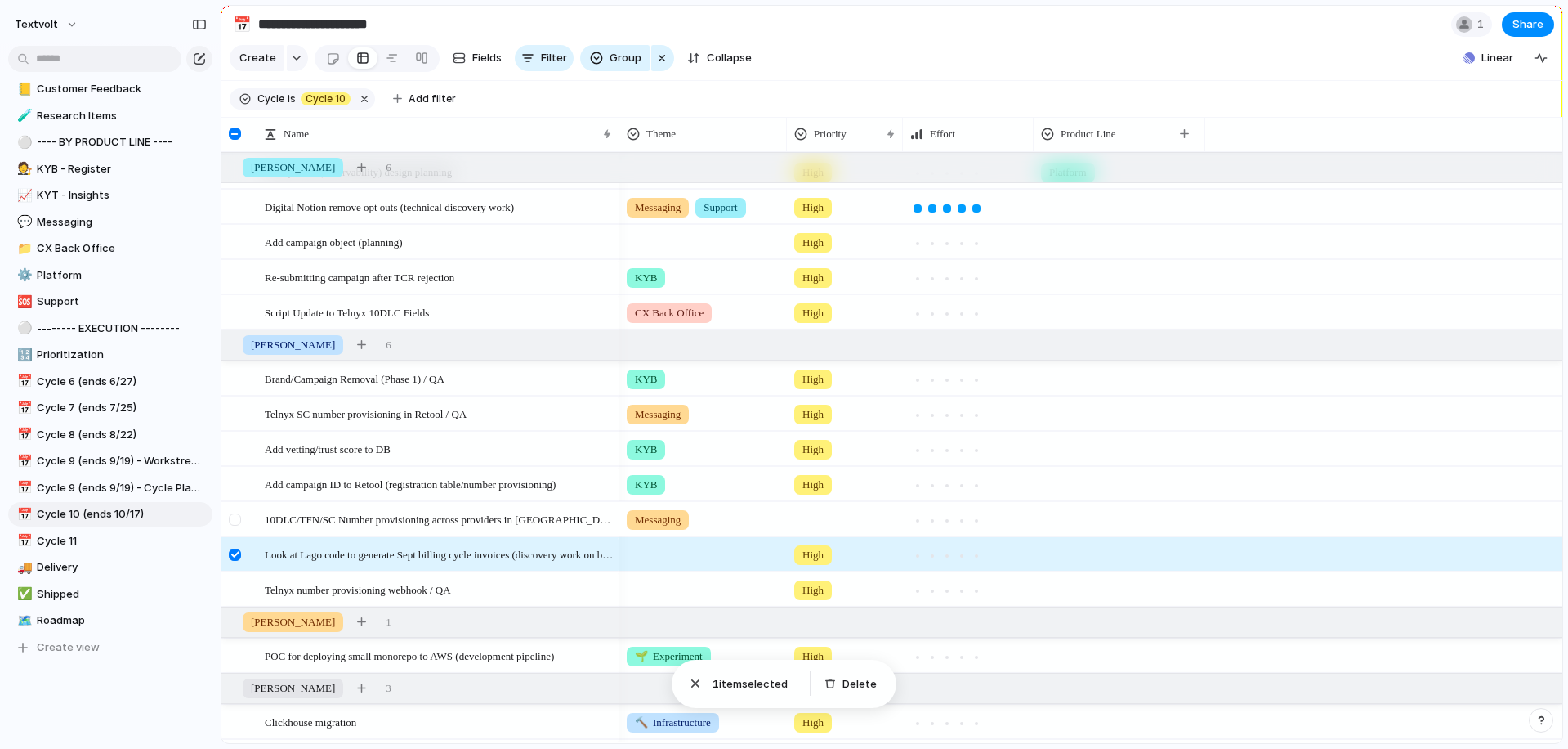
click at [239, 518] on div at bounding box center [234, 520] width 13 height 13
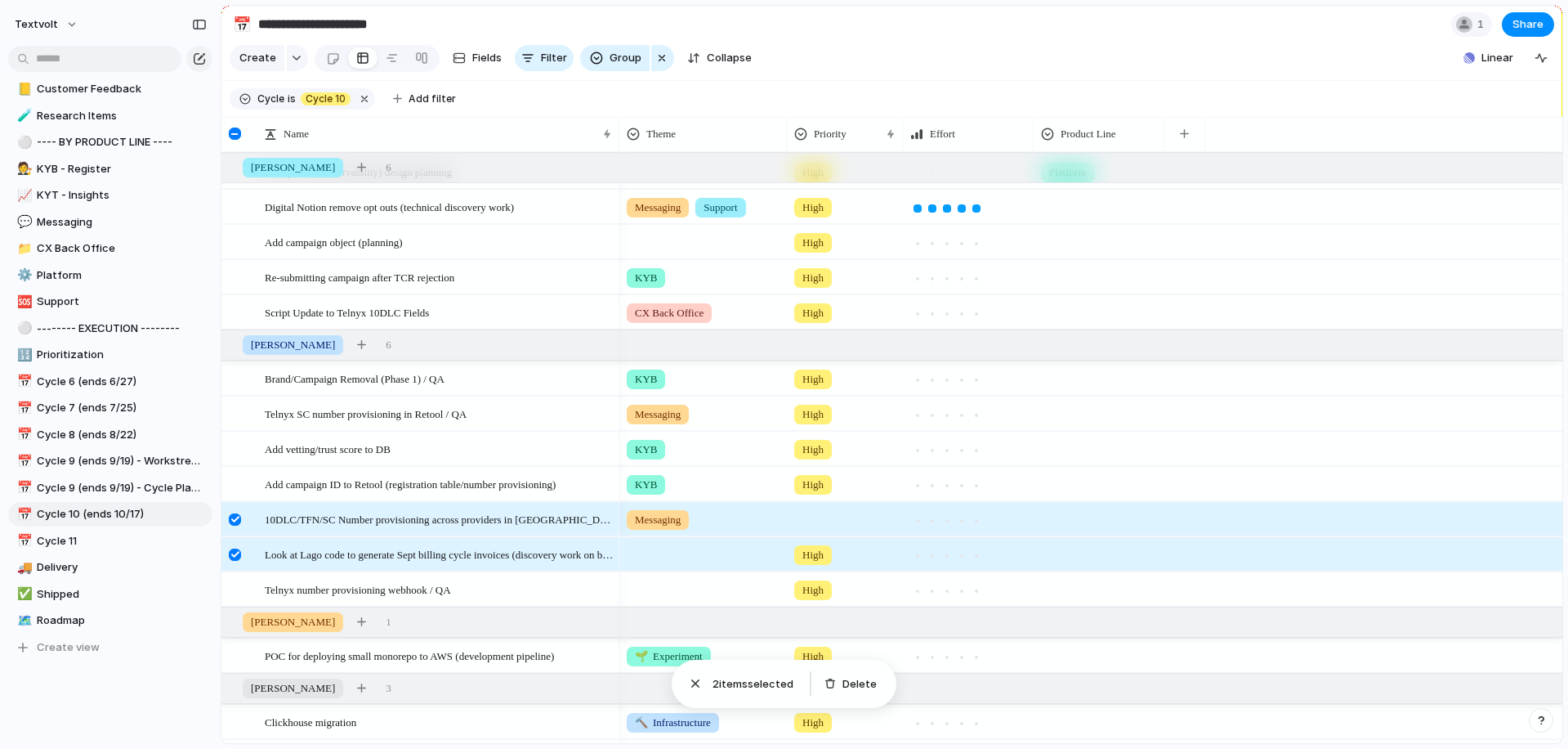
click at [237, 554] on div at bounding box center [234, 554] width 13 height 13
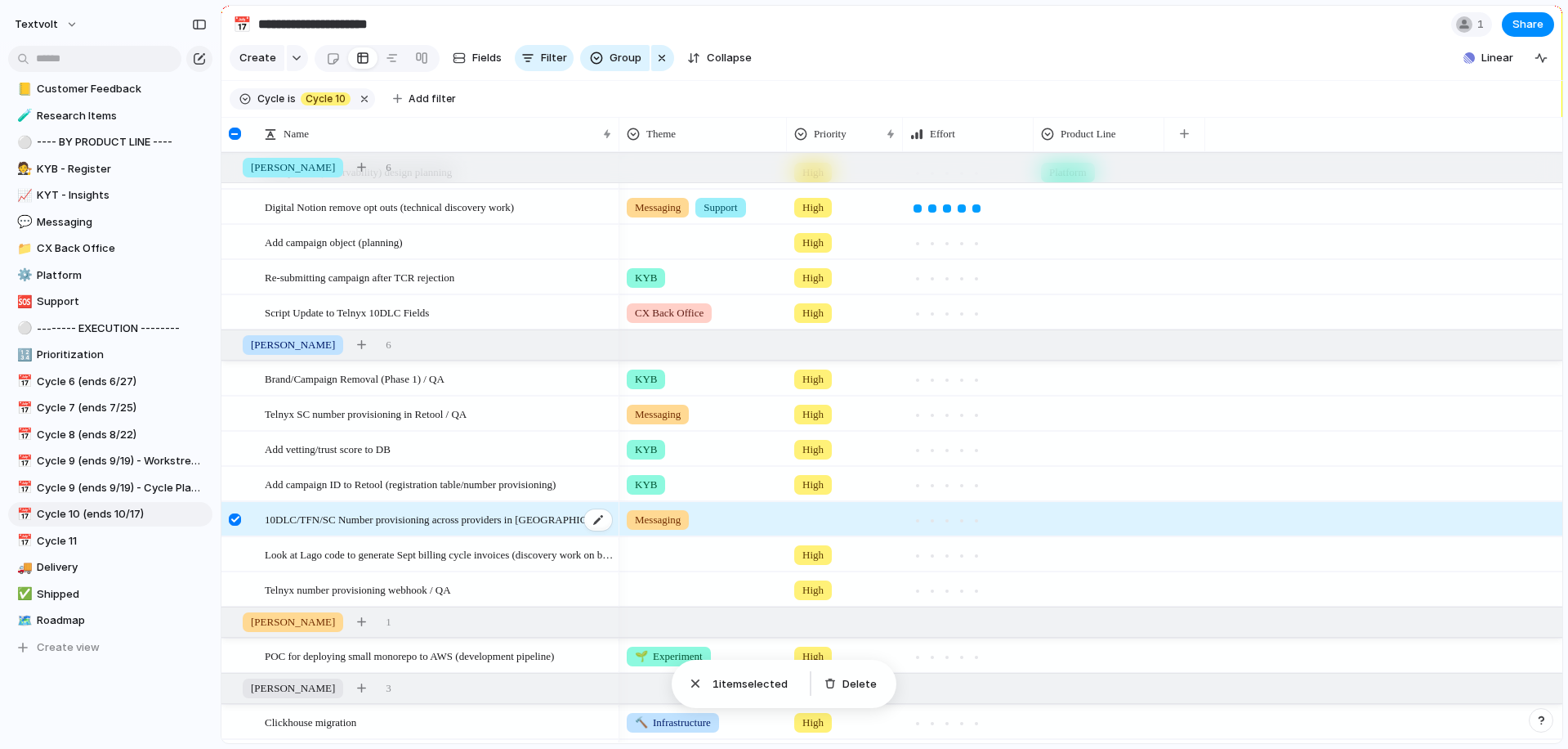
click at [305, 524] on span "10DLC/TFN/SC Number provisioning across providers in [GEOGRAPHIC_DATA]" at bounding box center [439, 519] width 349 height 19
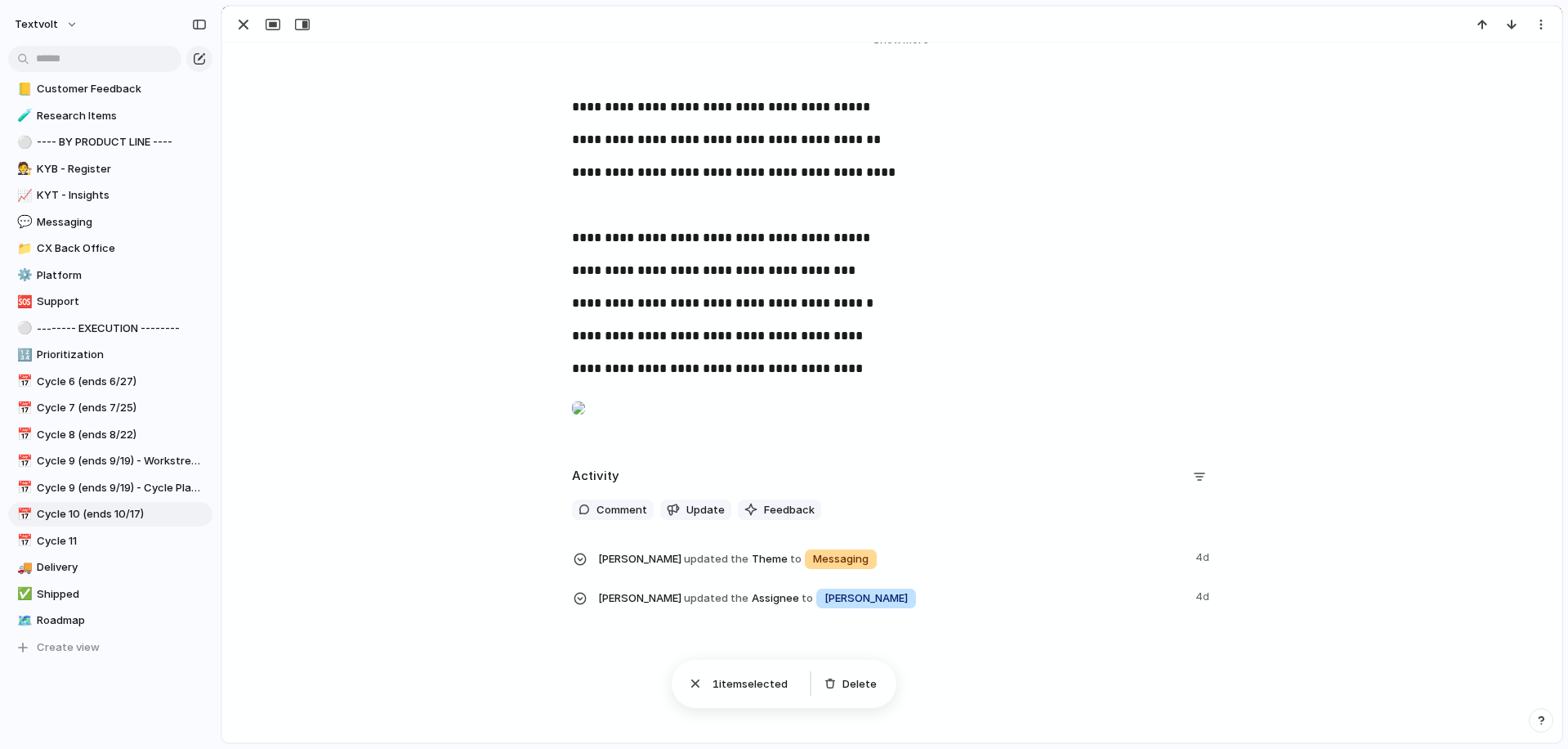
scroll to position [415, 0]
click at [585, 391] on div at bounding box center [579, 408] width 13 height 33
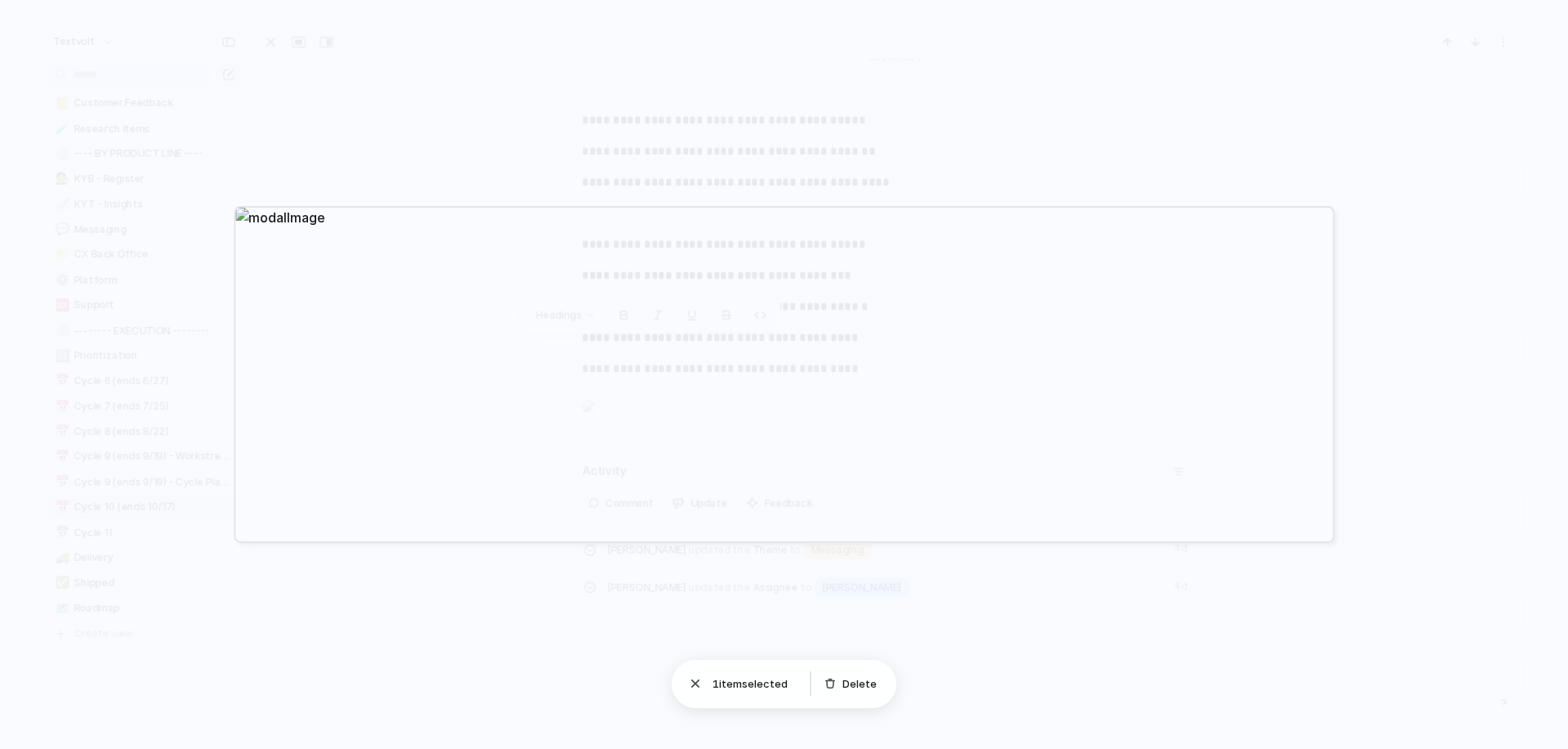
click at [532, 594] on div at bounding box center [784, 374] width 1568 height 749
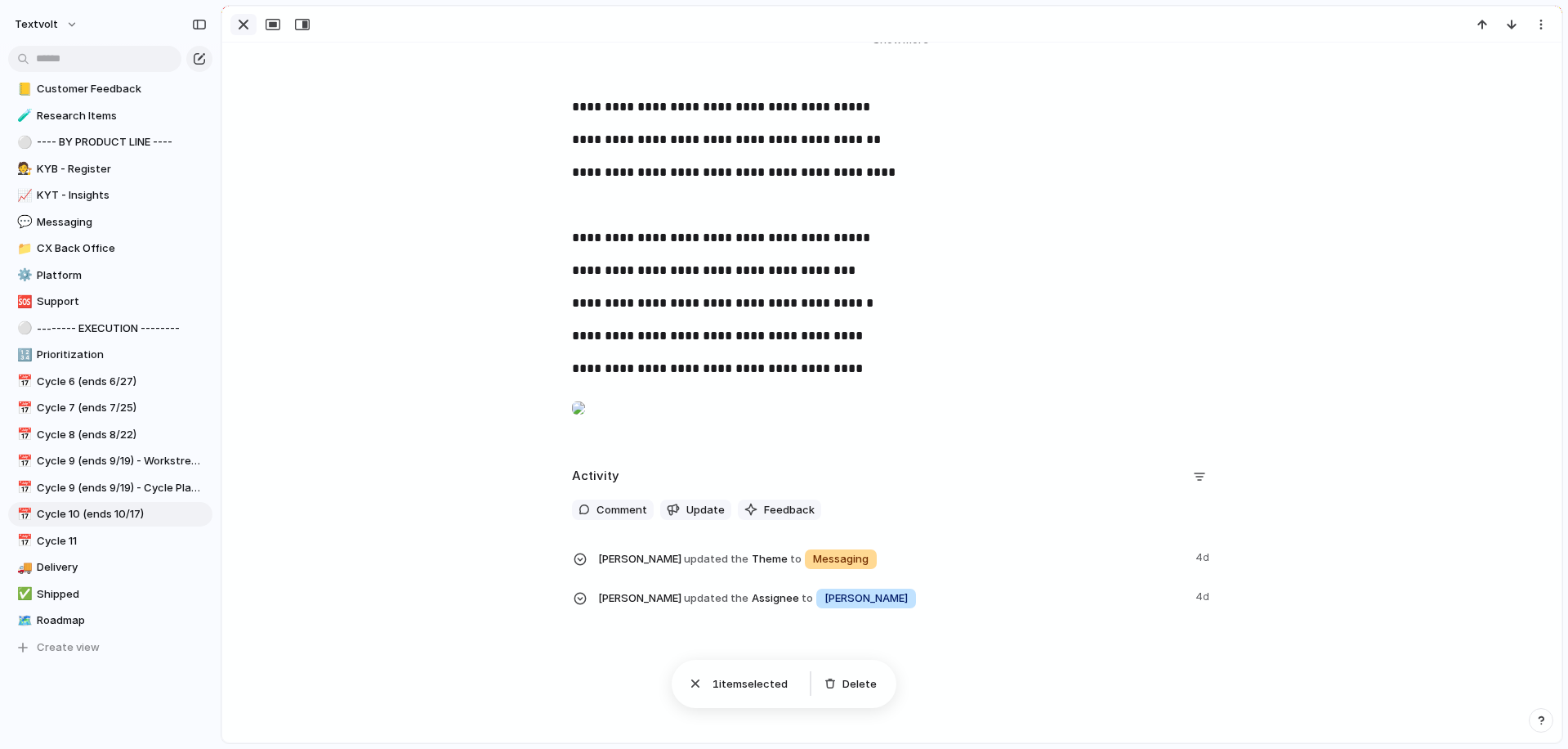
click at [240, 20] on div "button" at bounding box center [244, 24] width 19 height 19
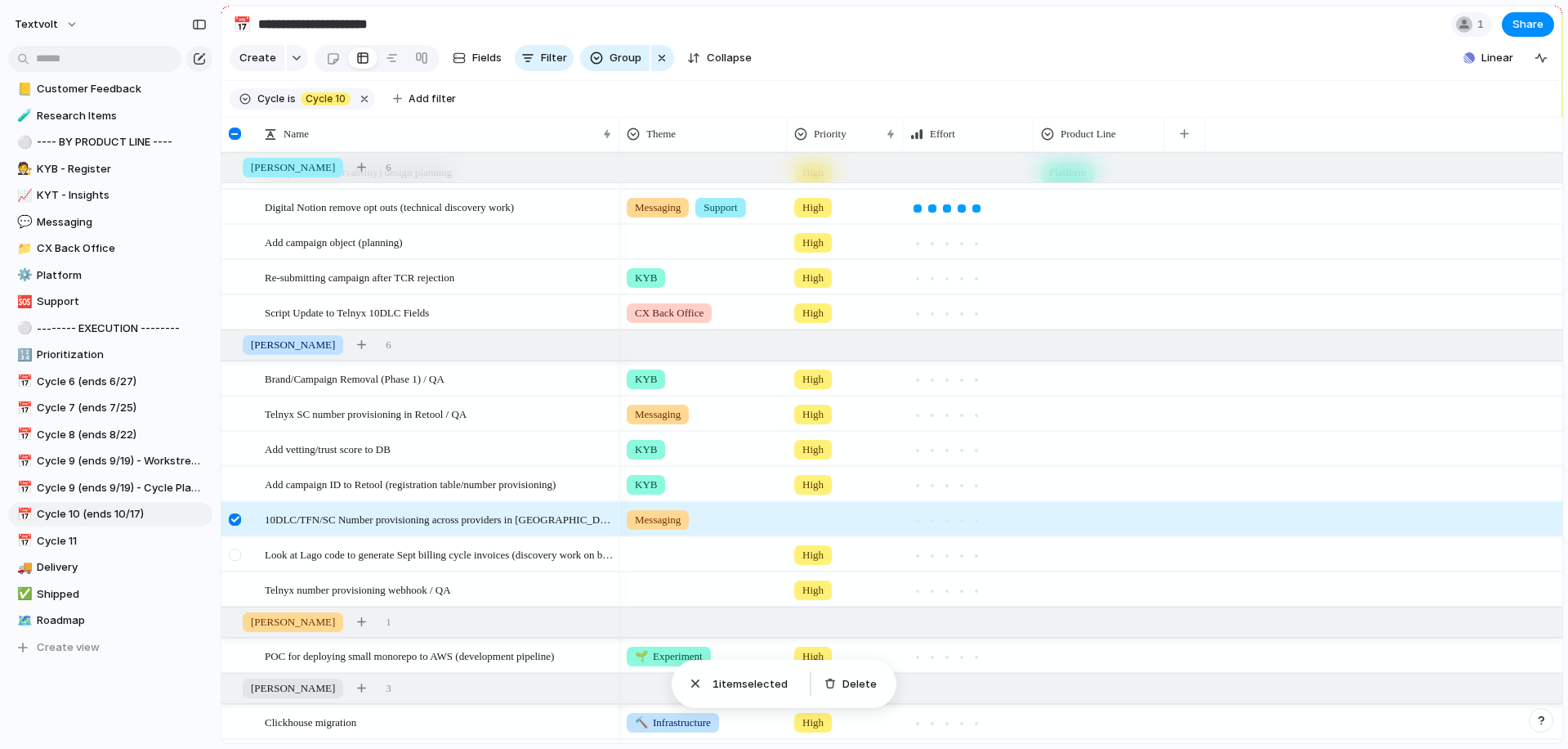
click at [237, 556] on div at bounding box center [234, 554] width 13 height 13
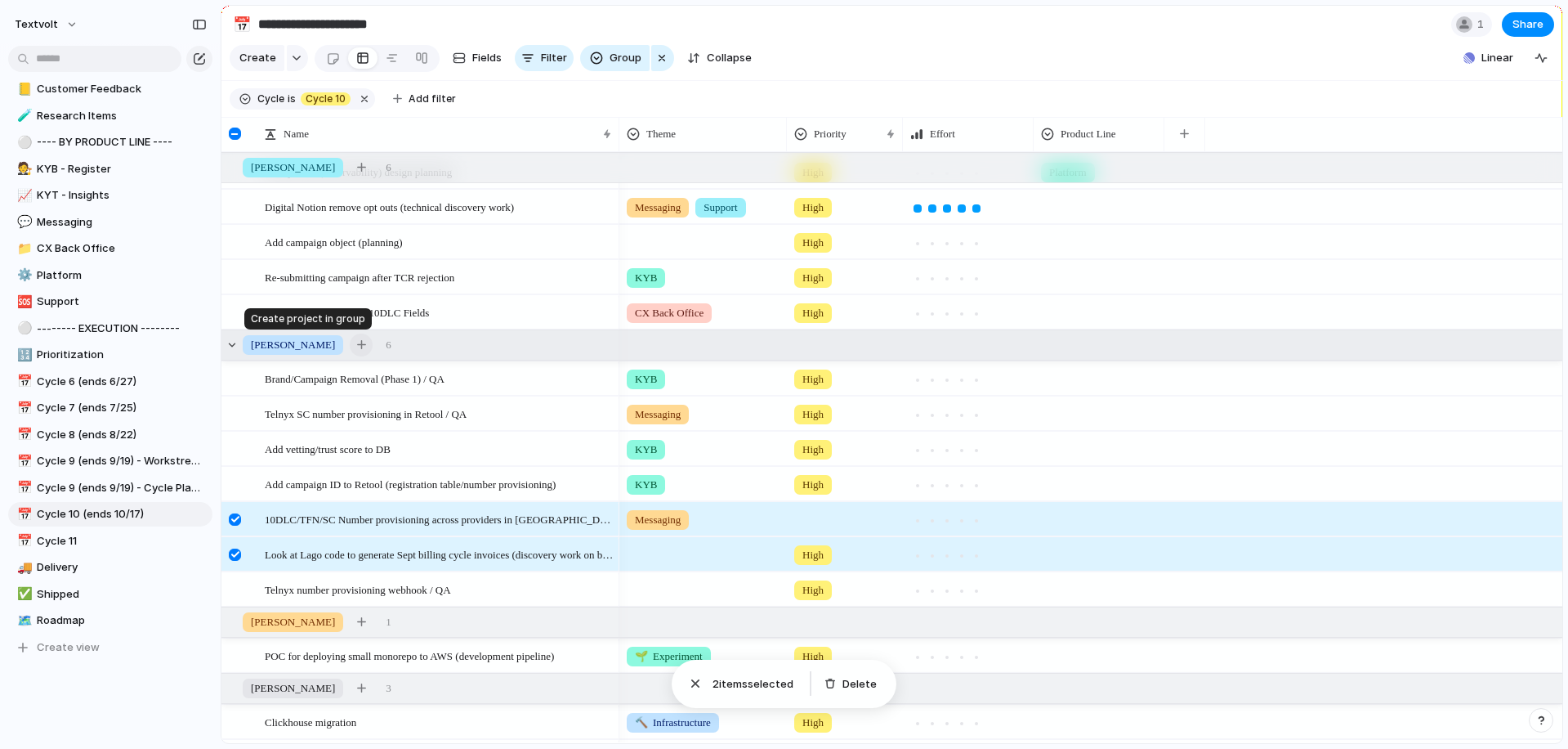
click at [358, 345] on div "button" at bounding box center [361, 344] width 9 height 9
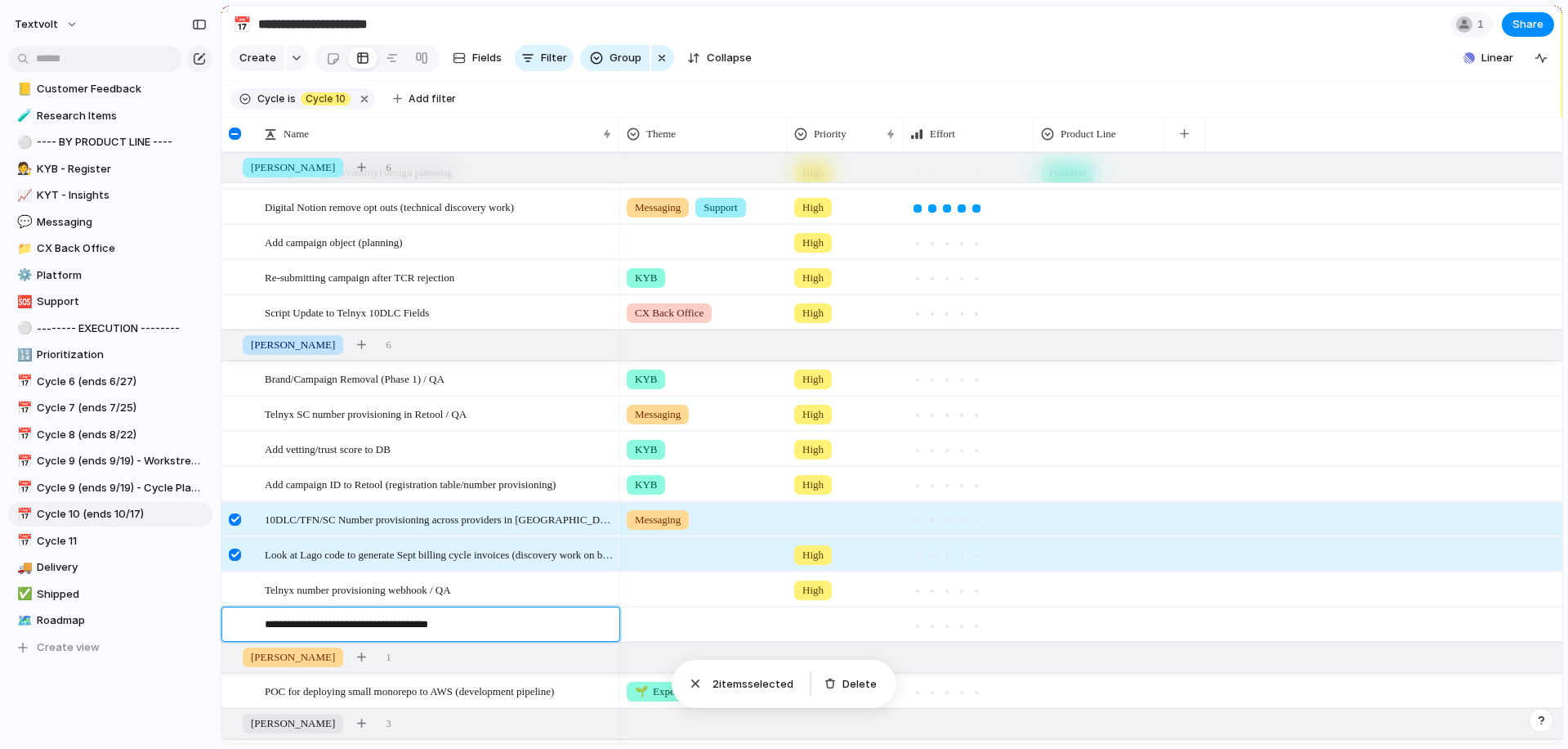
type textarea "**********"
click at [237, 627] on div at bounding box center [234, 625] width 13 height 13
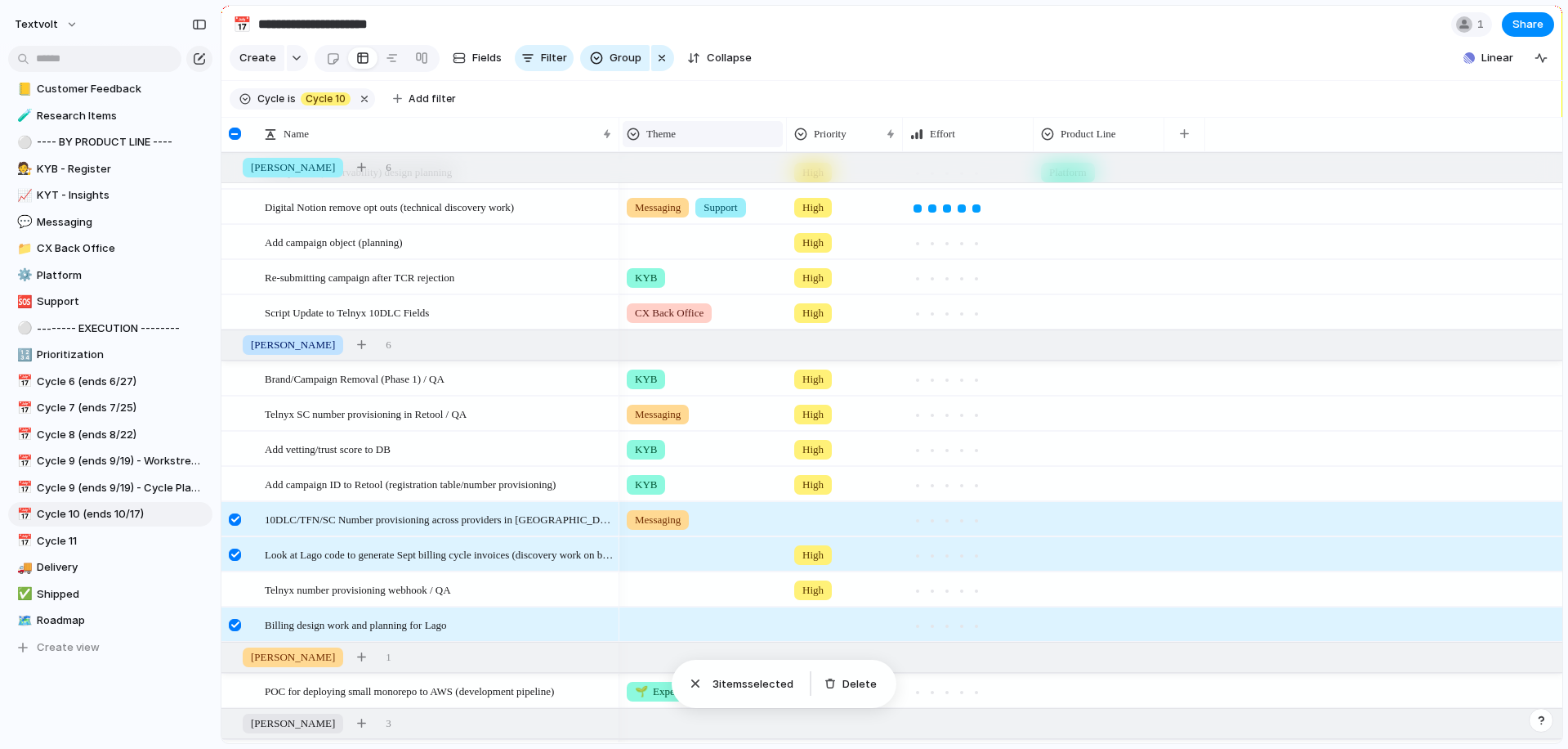
click at [664, 132] on span "Theme" at bounding box center [661, 134] width 30 height 16
click at [662, 171] on span "Modify" at bounding box center [672, 171] width 35 height 16
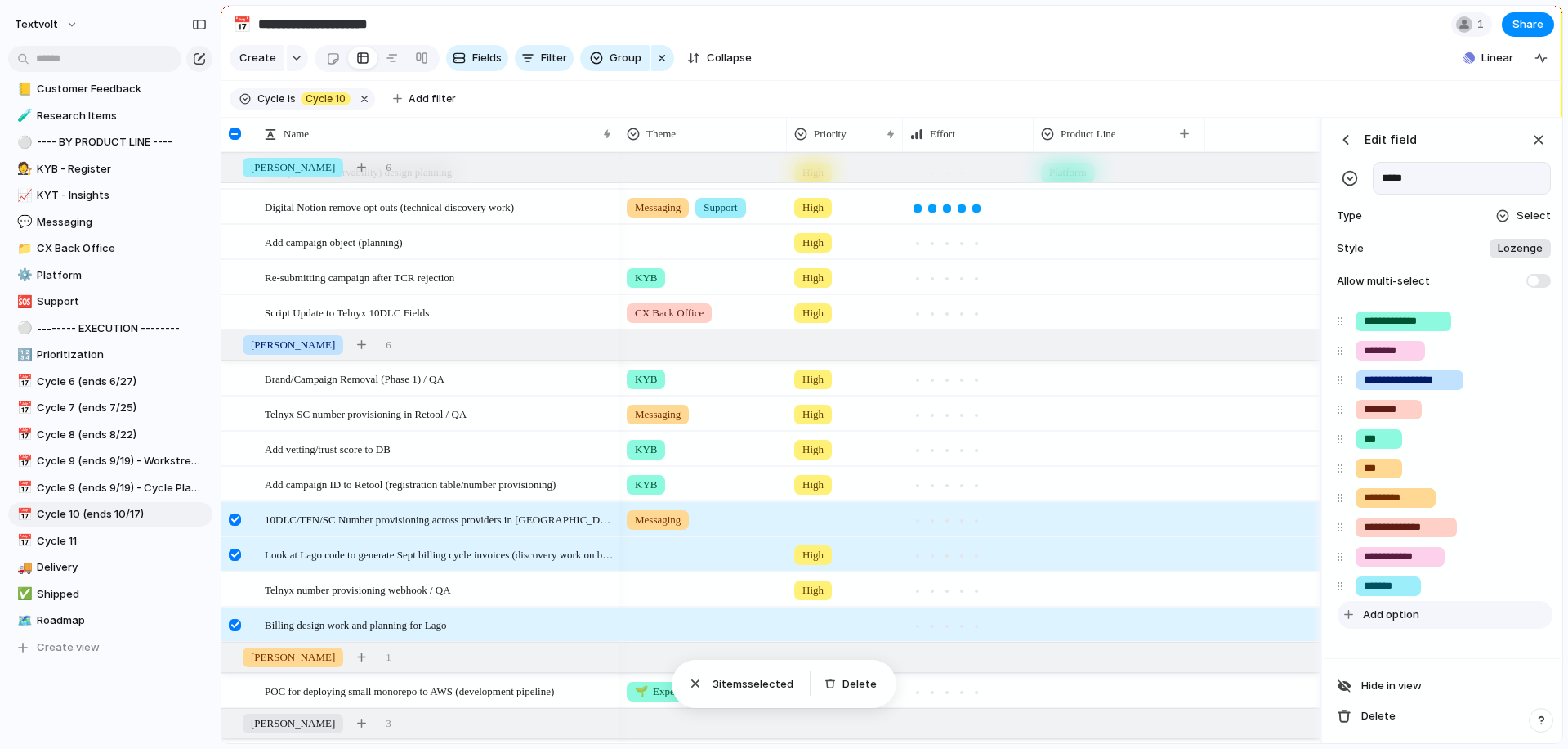
click at [1391, 618] on span "Add option" at bounding box center [1391, 614] width 57 height 16
type input "**********"
click at [1541, 143] on div "button" at bounding box center [1538, 140] width 18 height 18
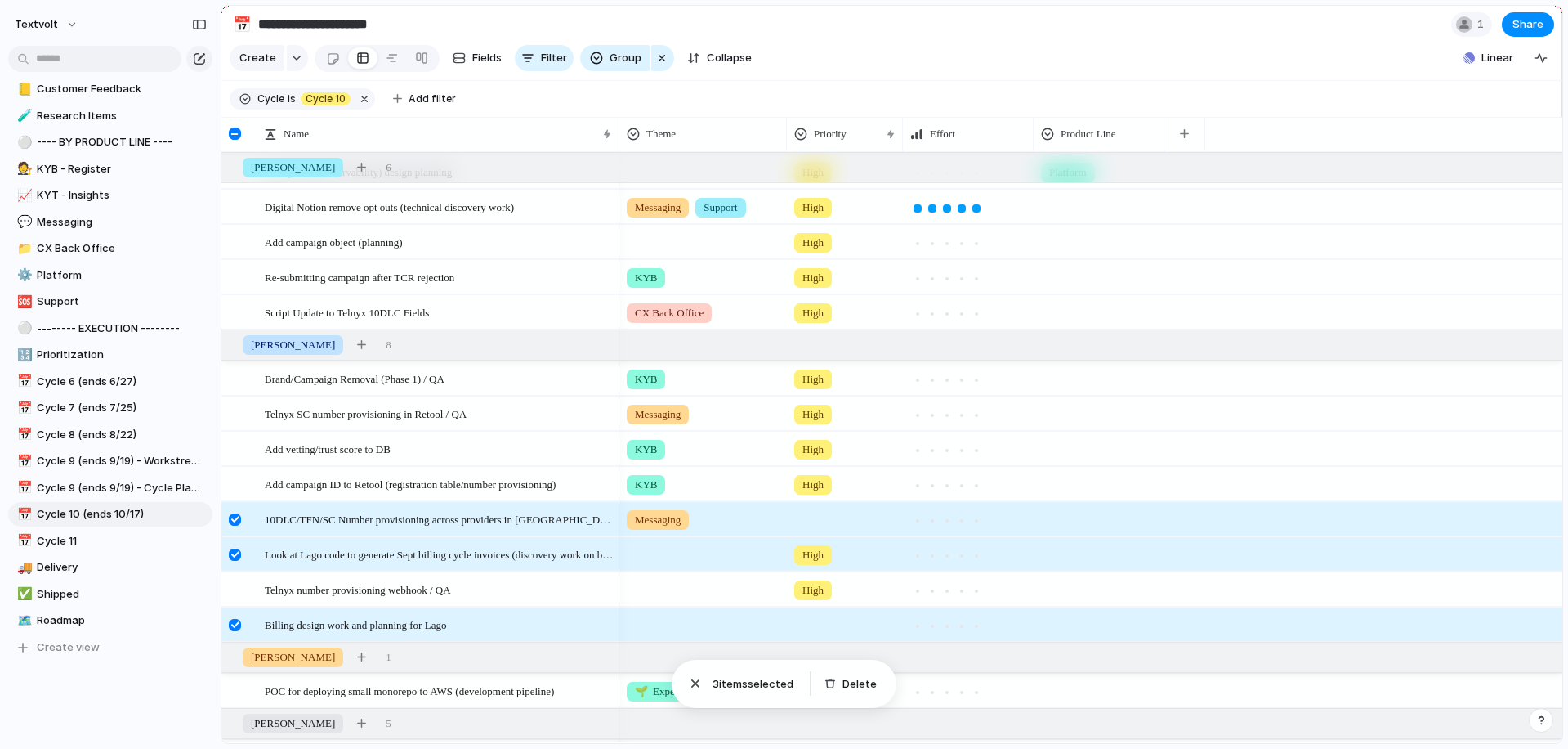
click at [690, 553] on div at bounding box center [704, 551] width 166 height 27
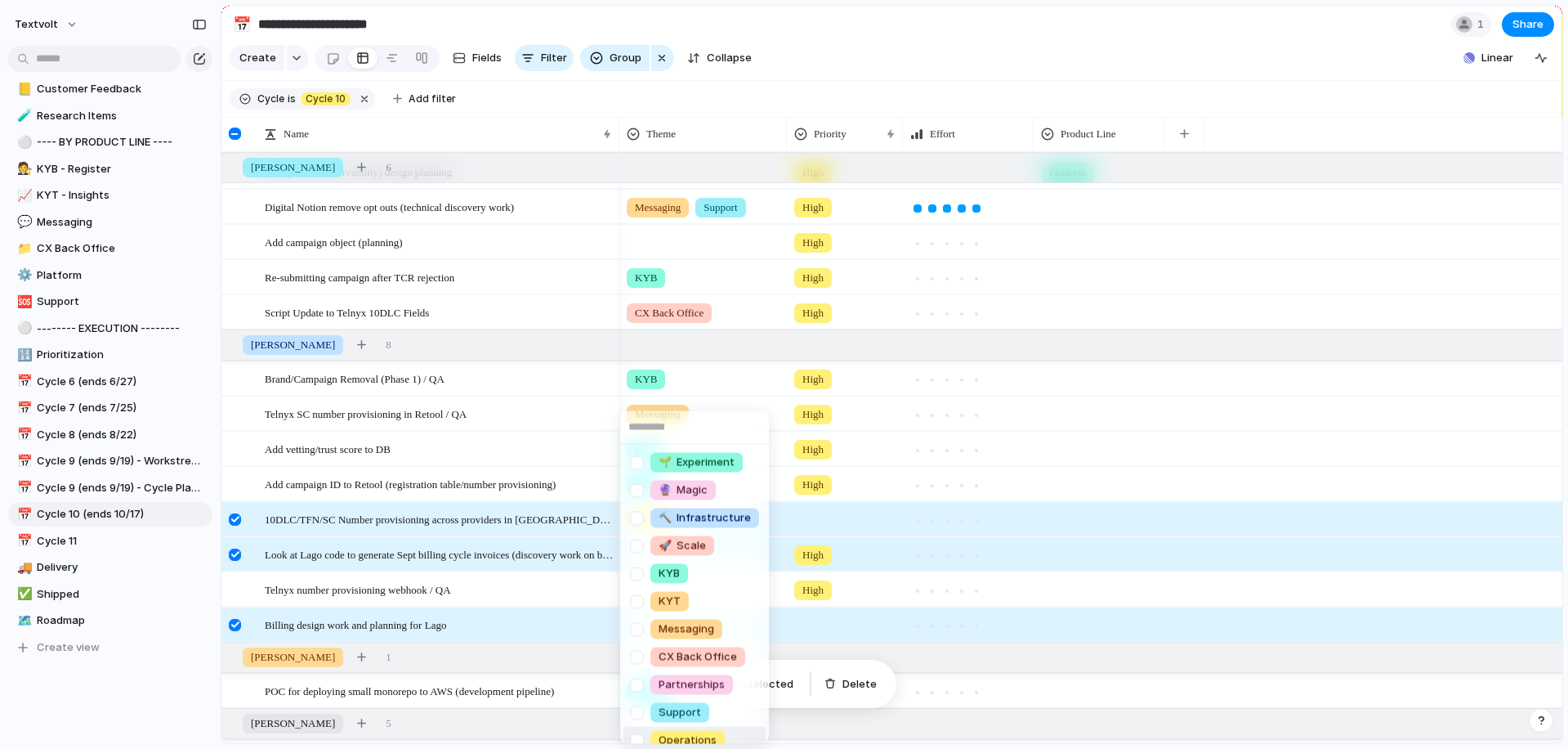
click at [638, 735] on div at bounding box center [637, 740] width 29 height 29
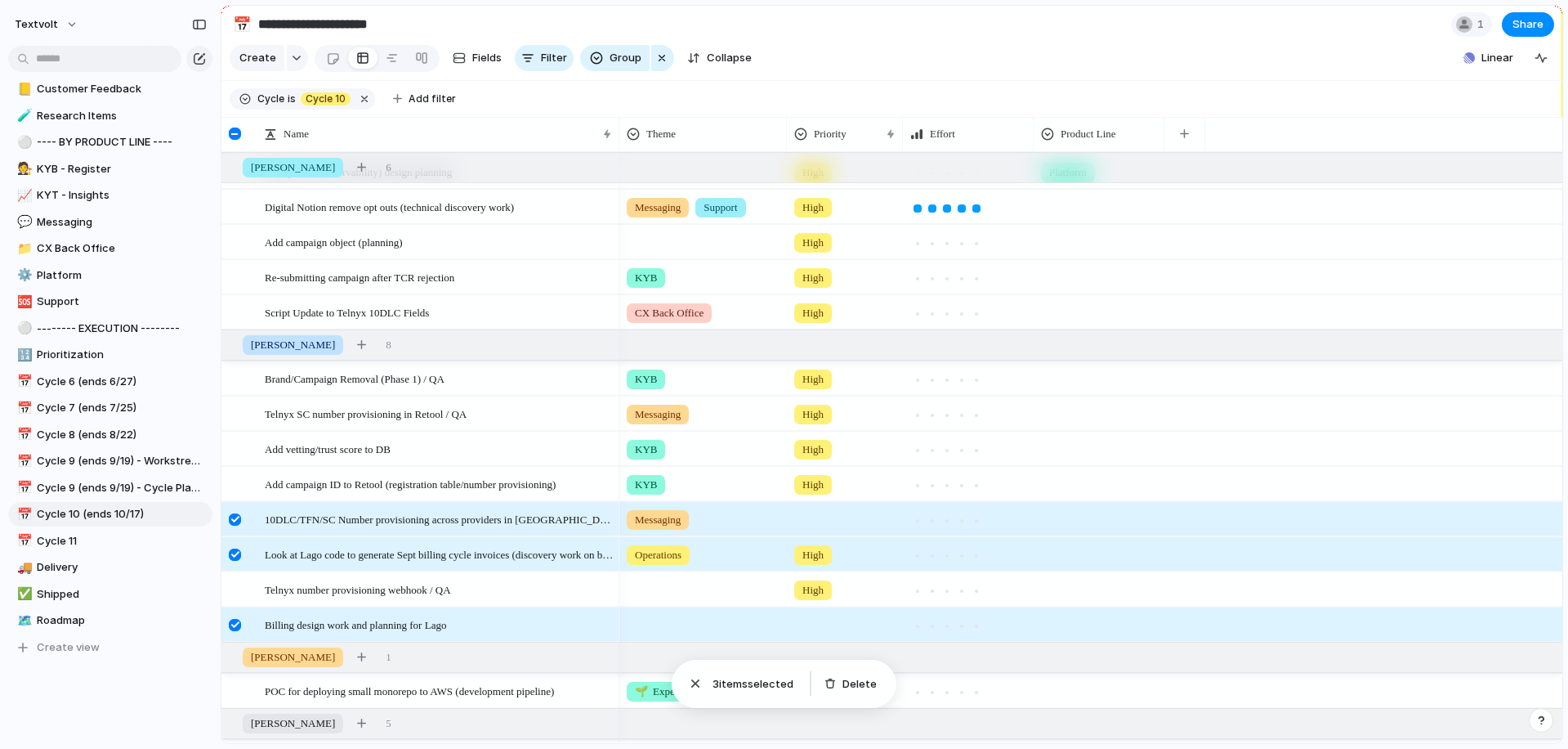
click at [858, 64] on div "🌱 Experiment 🔮 Magic 🔨 Infrastructure 🚀 Scale KYB KYT Messaging CX Back Office …" at bounding box center [784, 374] width 1568 height 749
click at [651, 627] on div at bounding box center [704, 622] width 166 height 27
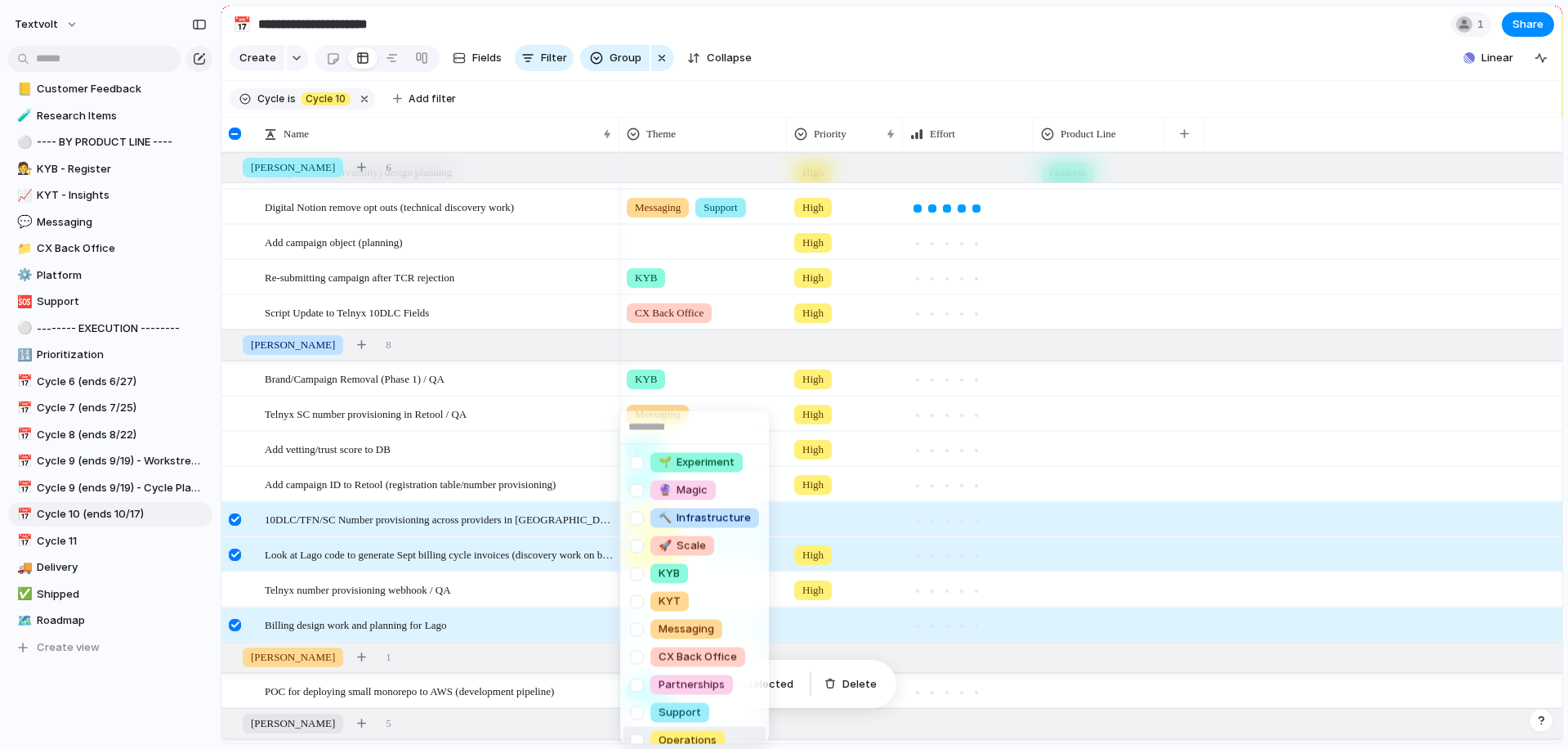
click at [634, 739] on div at bounding box center [637, 740] width 29 height 29
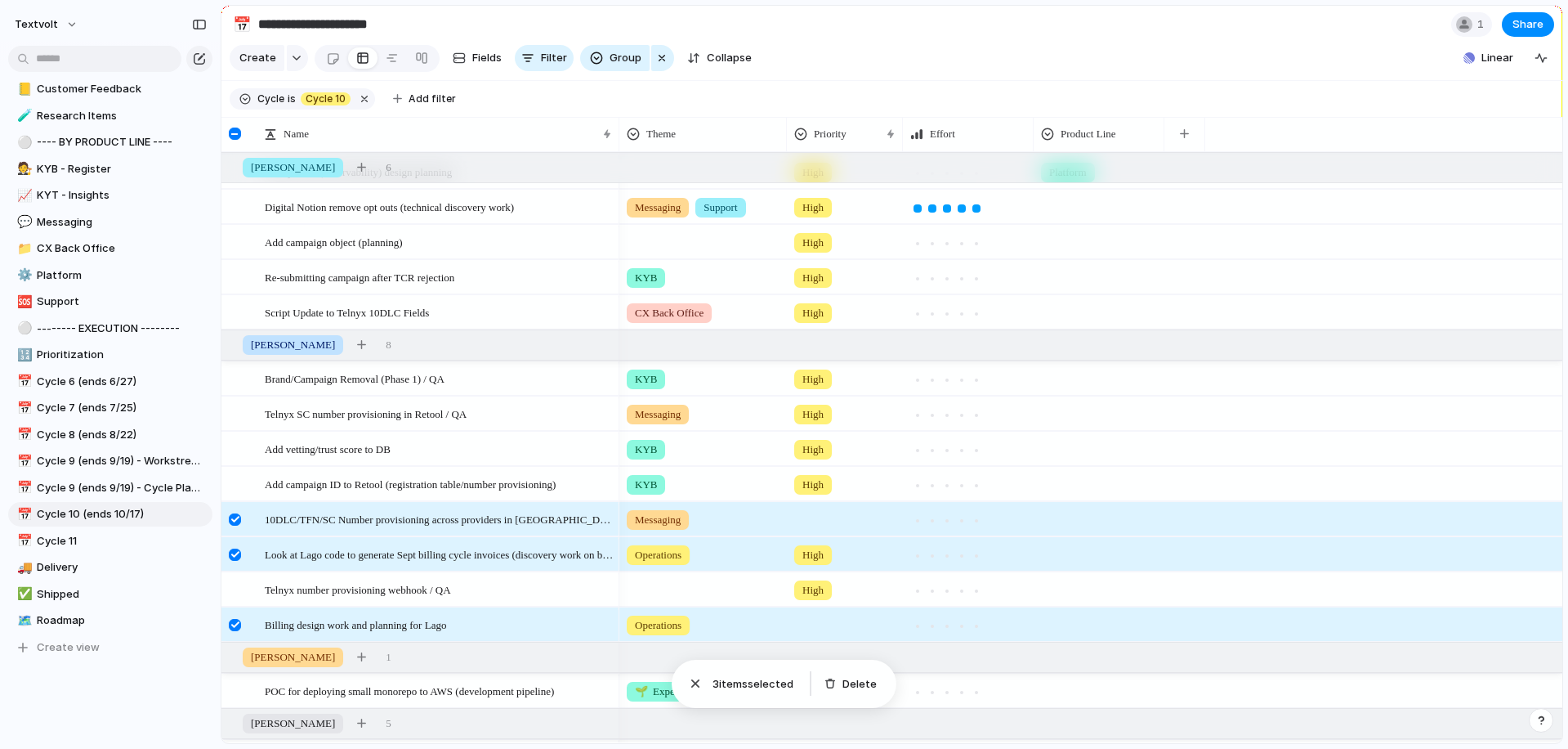
click at [823, 47] on div "🌱 Experiment 🔮 Magic 🔨 Infrastructure 🚀 Scale KYB KYT Messaging CX Back Office …" at bounding box center [784, 374] width 1568 height 749
click at [235, 449] on div at bounding box center [234, 449] width 13 height 13
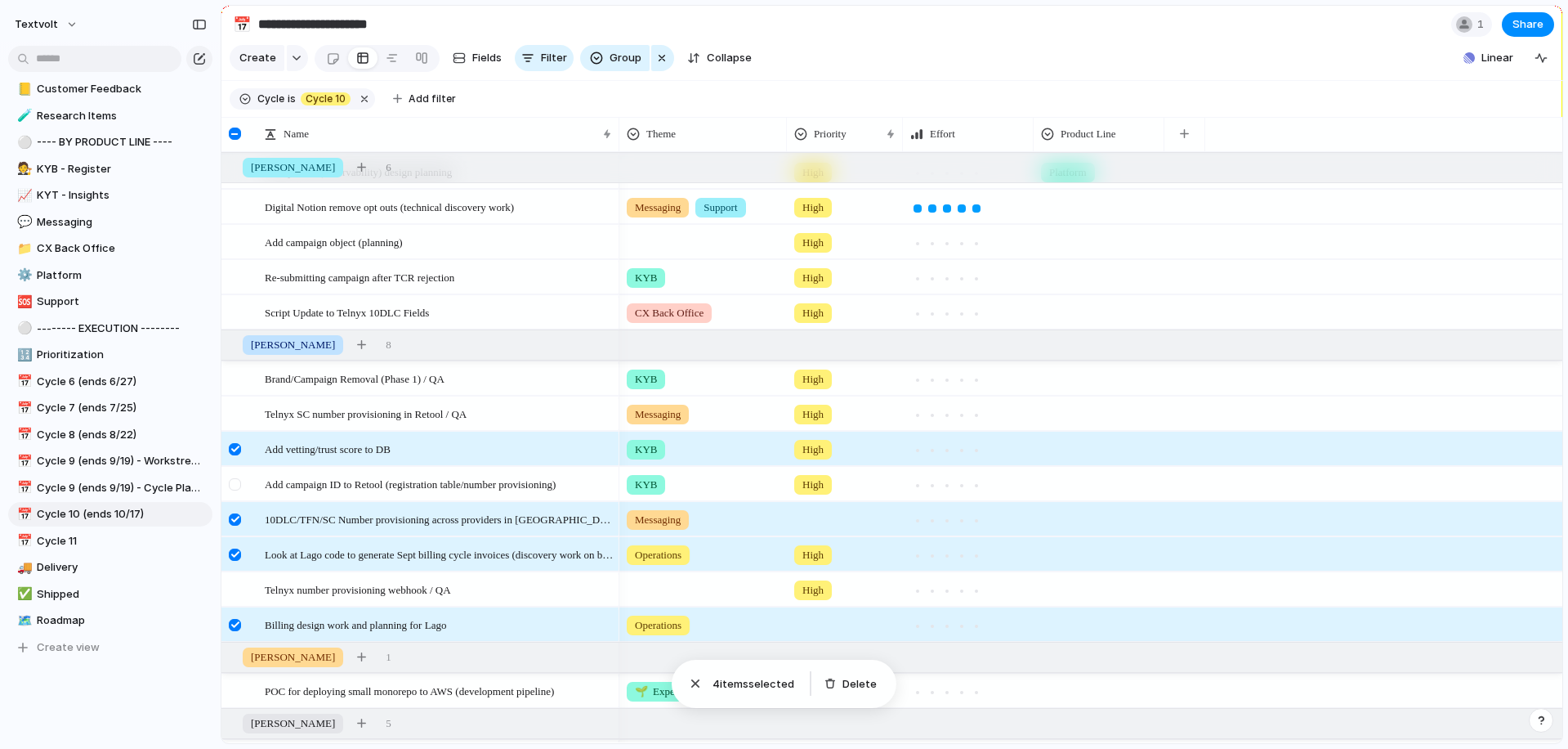
click at [234, 485] on div at bounding box center [234, 484] width 13 height 13
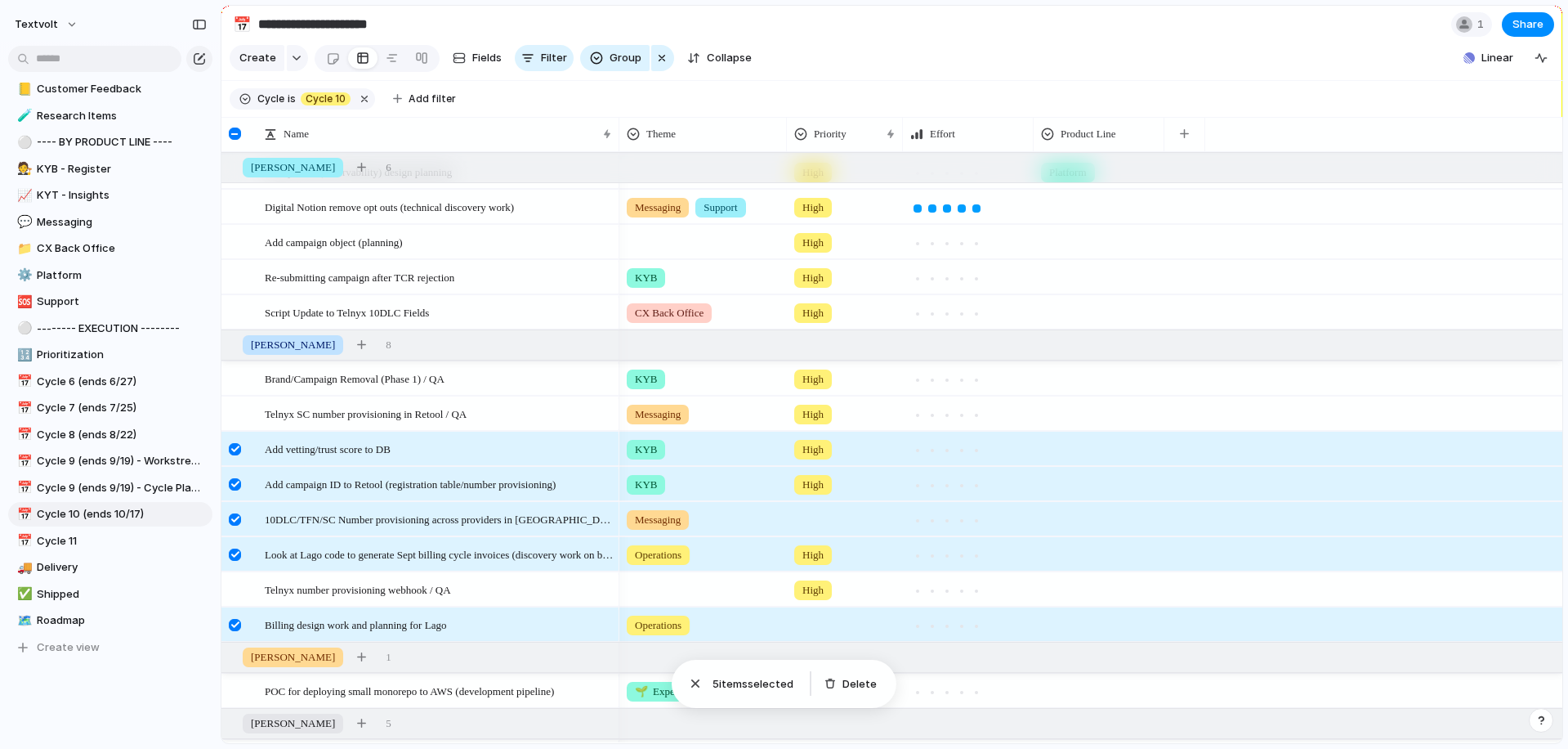
click at [234, 519] on div at bounding box center [234, 520] width 13 height 13
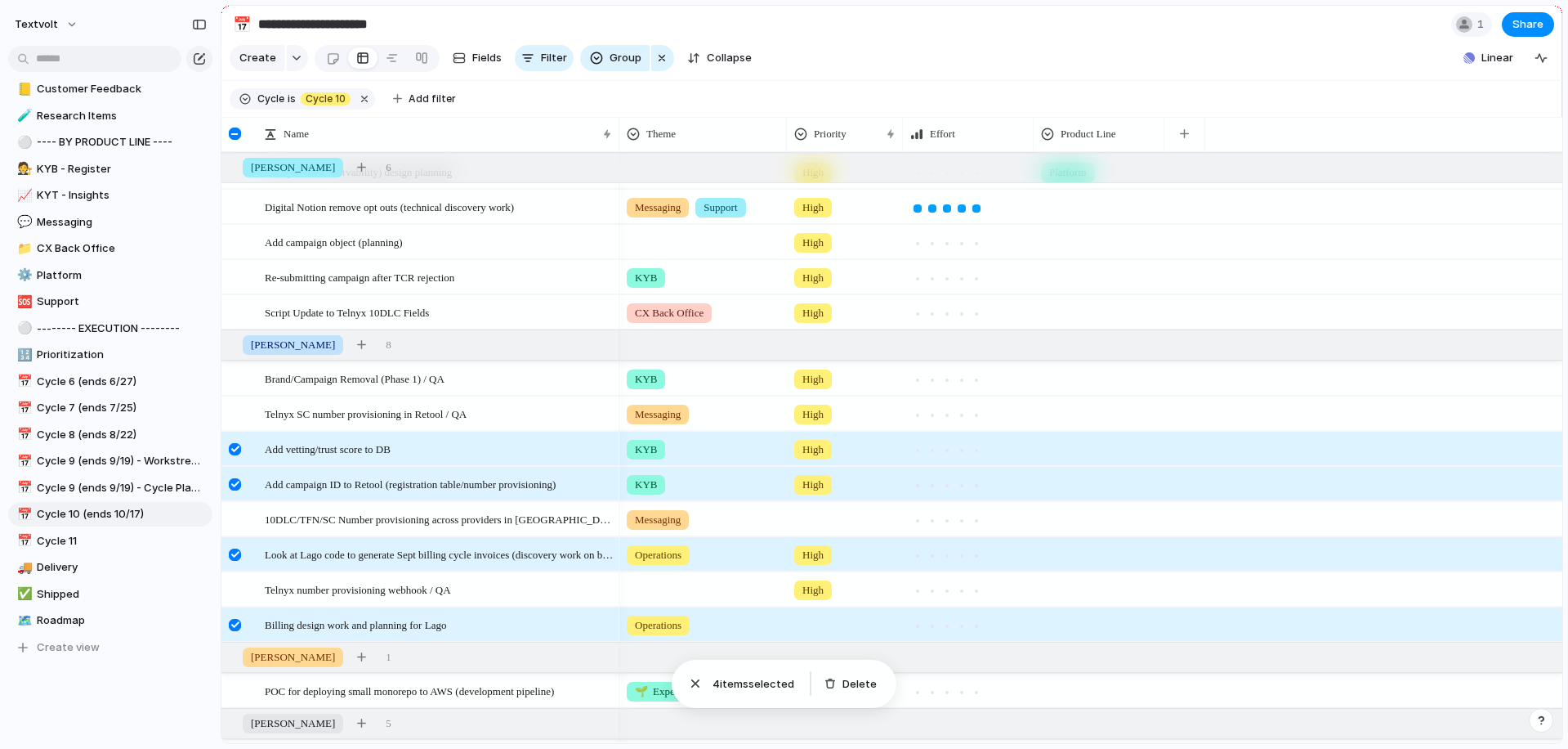
click at [234, 554] on div at bounding box center [234, 554] width 13 height 13
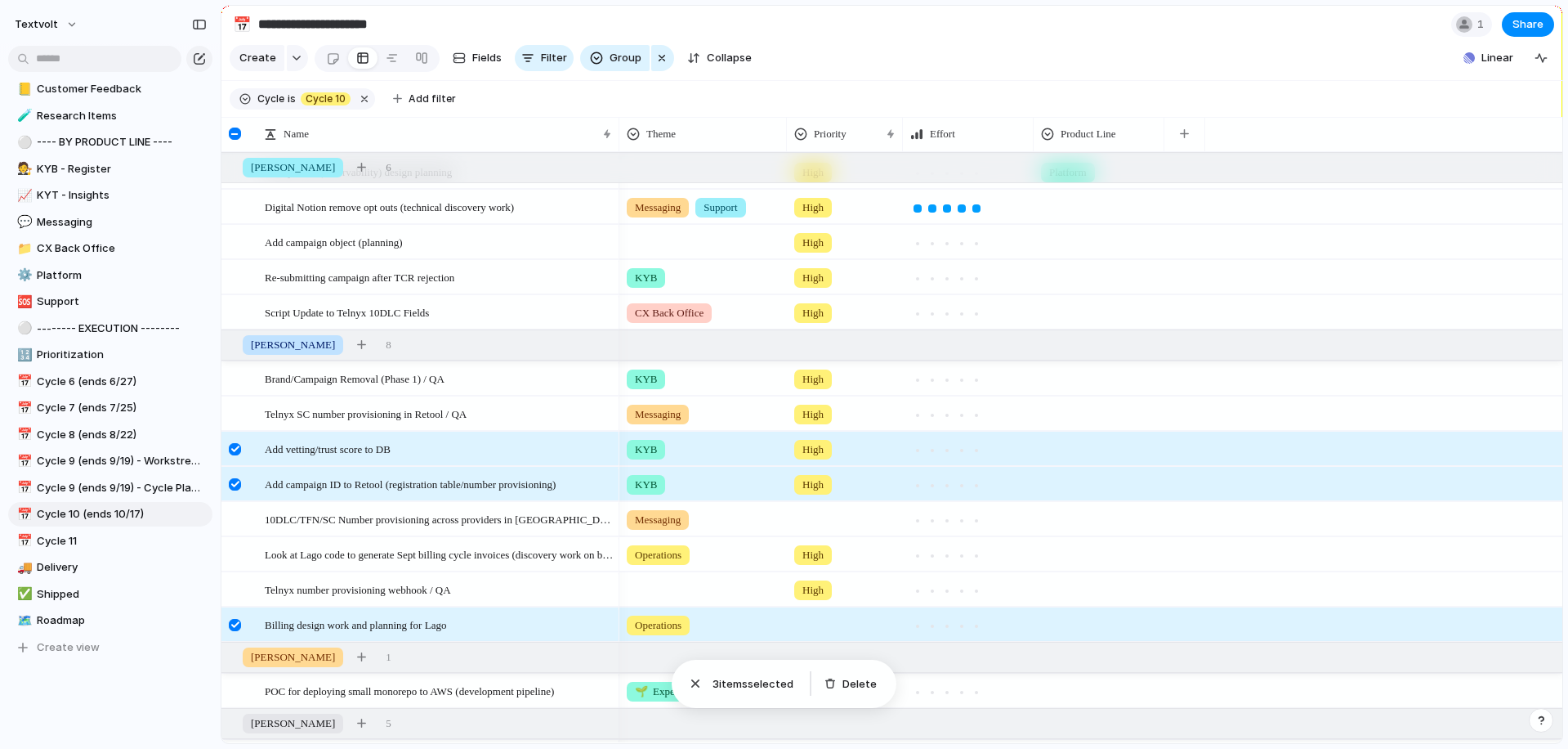
click at [233, 627] on div at bounding box center [234, 625] width 13 height 13
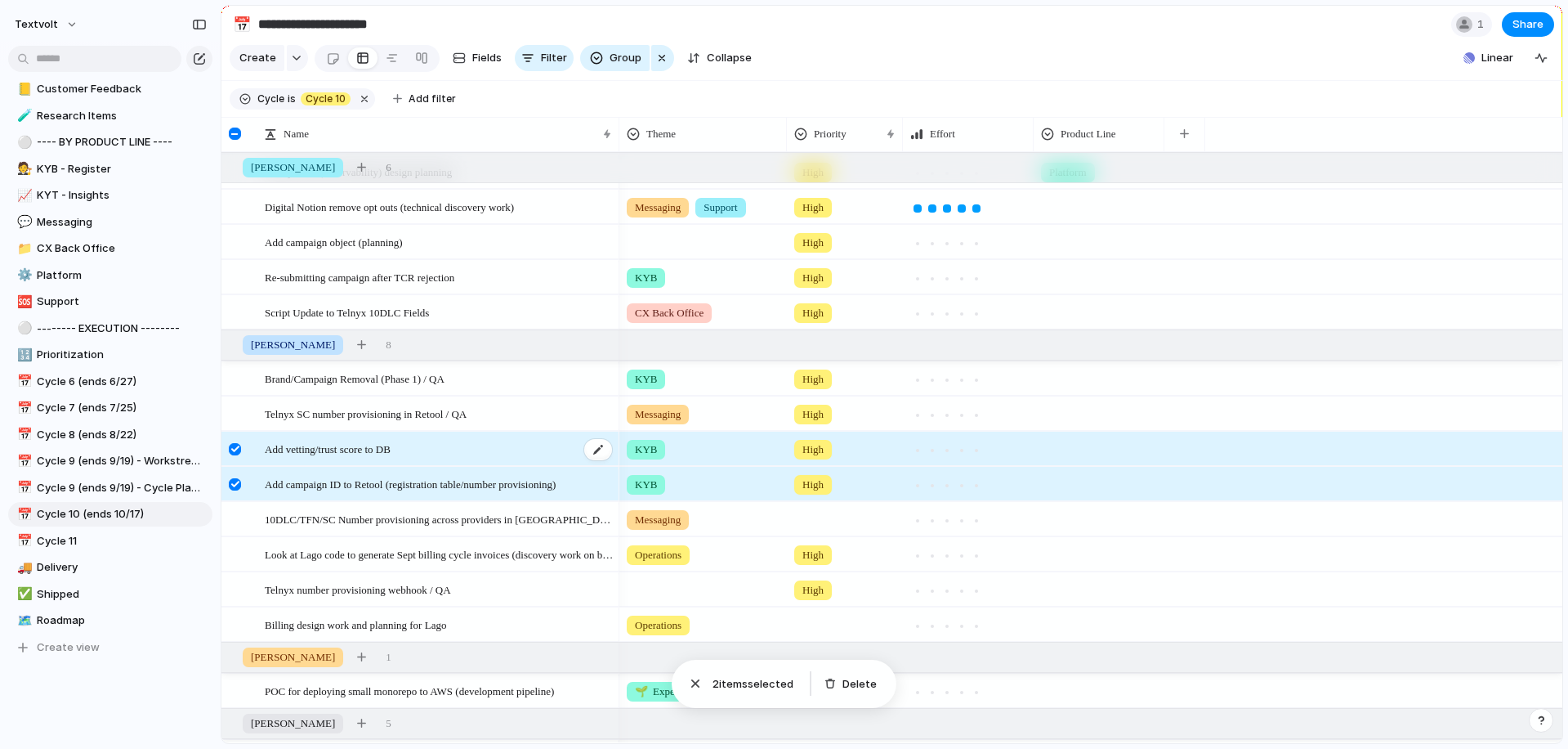
click at [487, 449] on div "Add vetting/trust score to DB" at bounding box center [439, 449] width 349 height 34
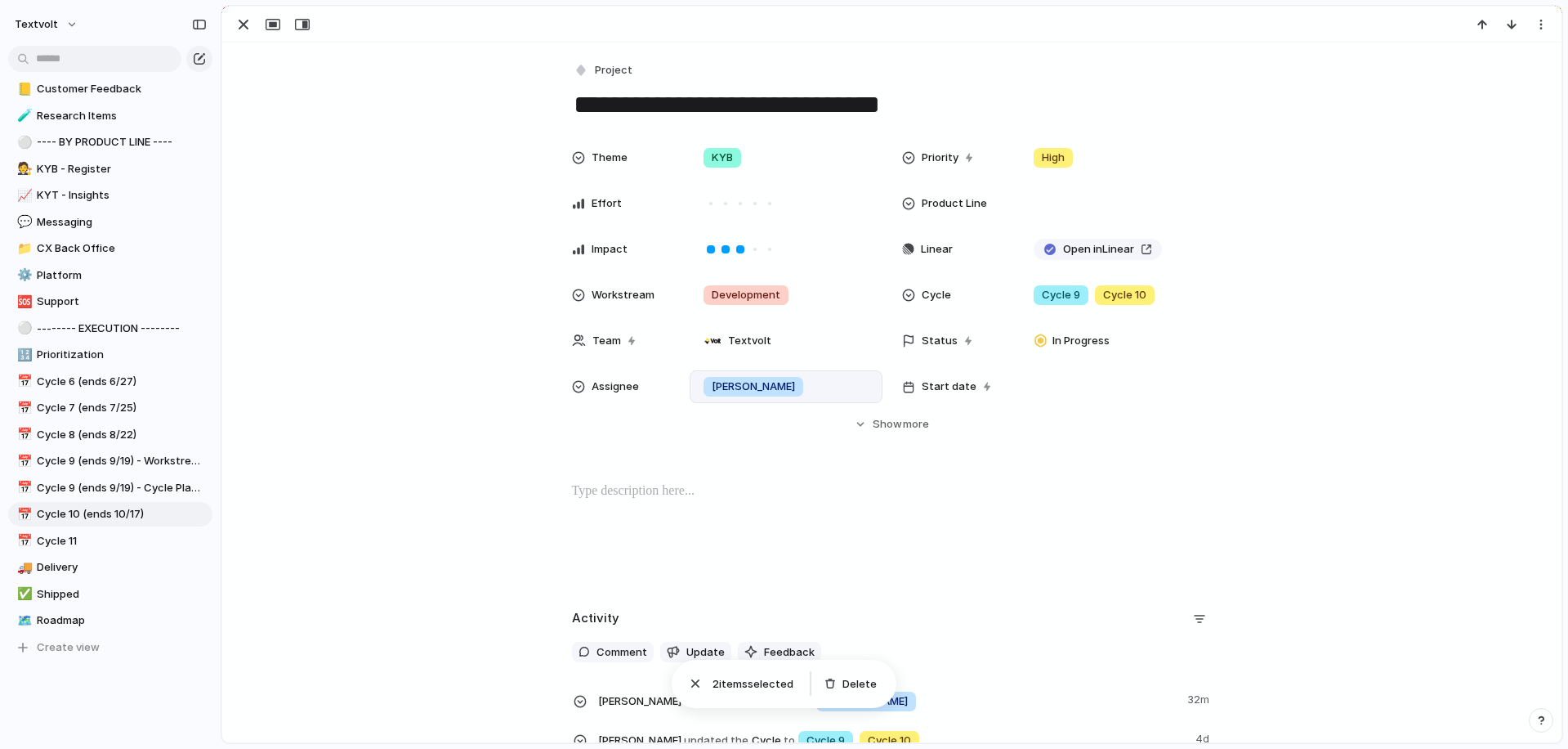
click at [766, 383] on div "[PERSON_NAME]" at bounding box center [785, 387] width 178 height 18
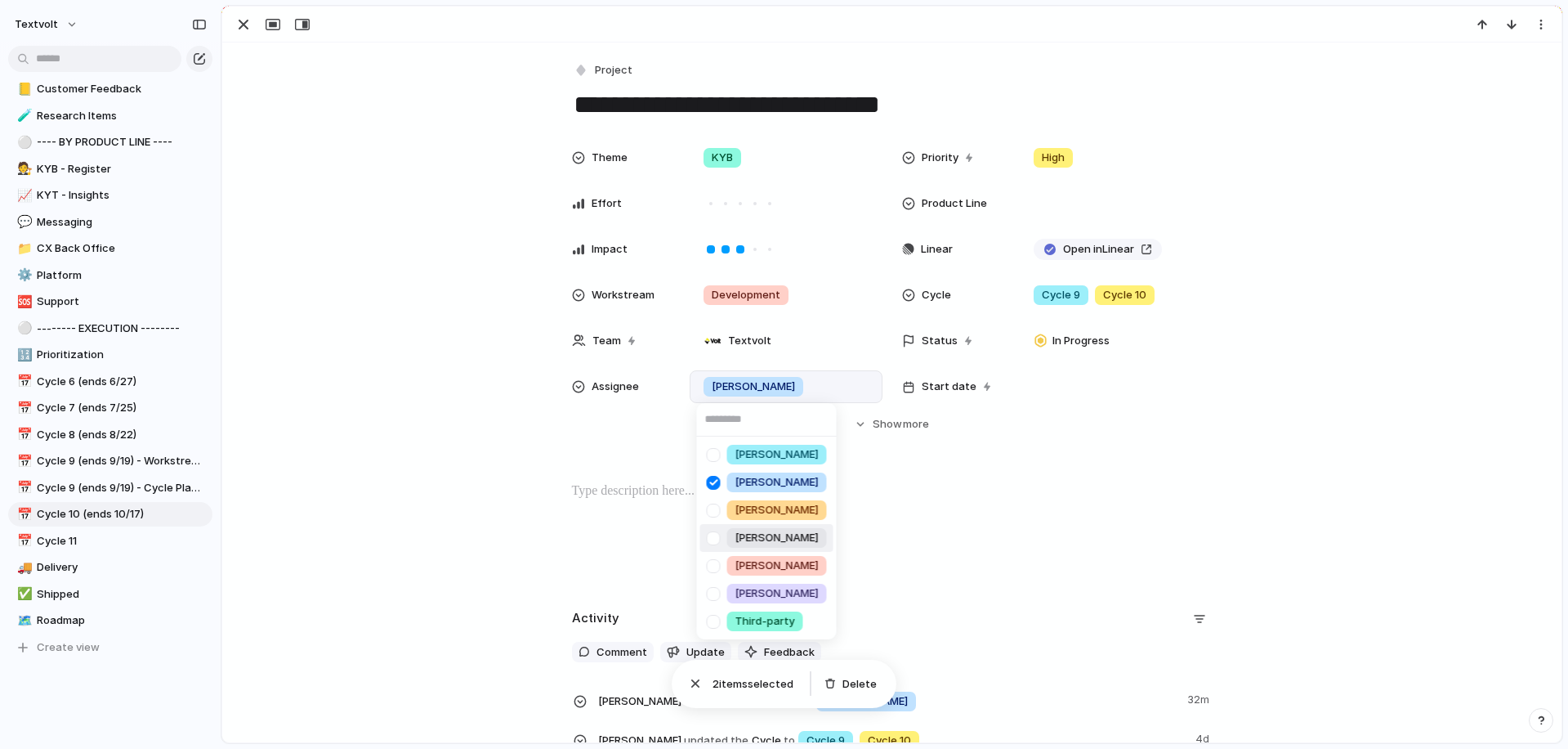
click at [716, 535] on div at bounding box center [714, 539] width 29 height 29
click at [713, 477] on div at bounding box center [714, 483] width 29 height 29
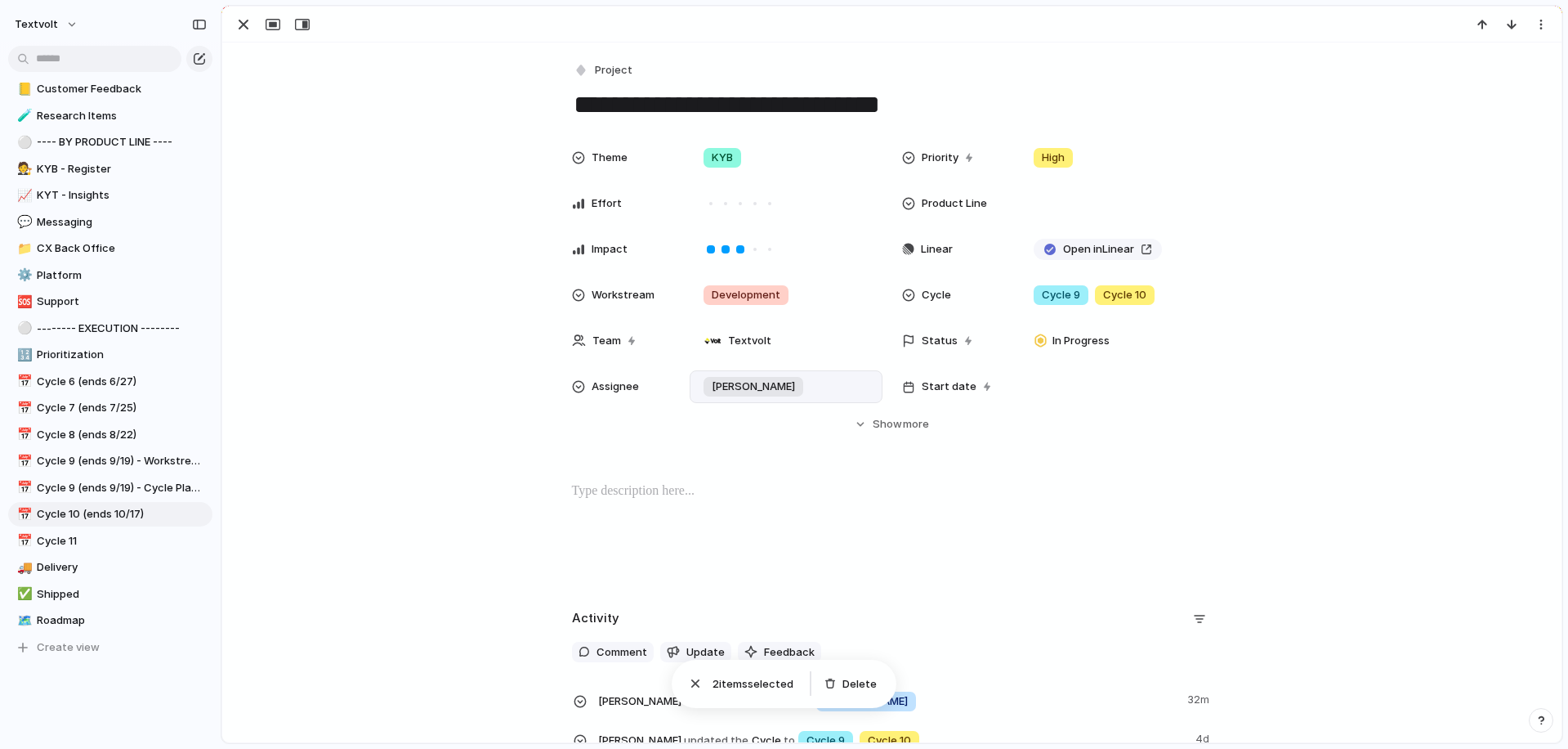
click at [245, 20] on div "[PERSON_NAME] [PERSON_NAME] [PERSON_NAME] [PERSON_NAME] [PERSON_NAME] Third-par…" at bounding box center [784, 374] width 1568 height 749
click at [245, 19] on div "button" at bounding box center [244, 24] width 19 height 19
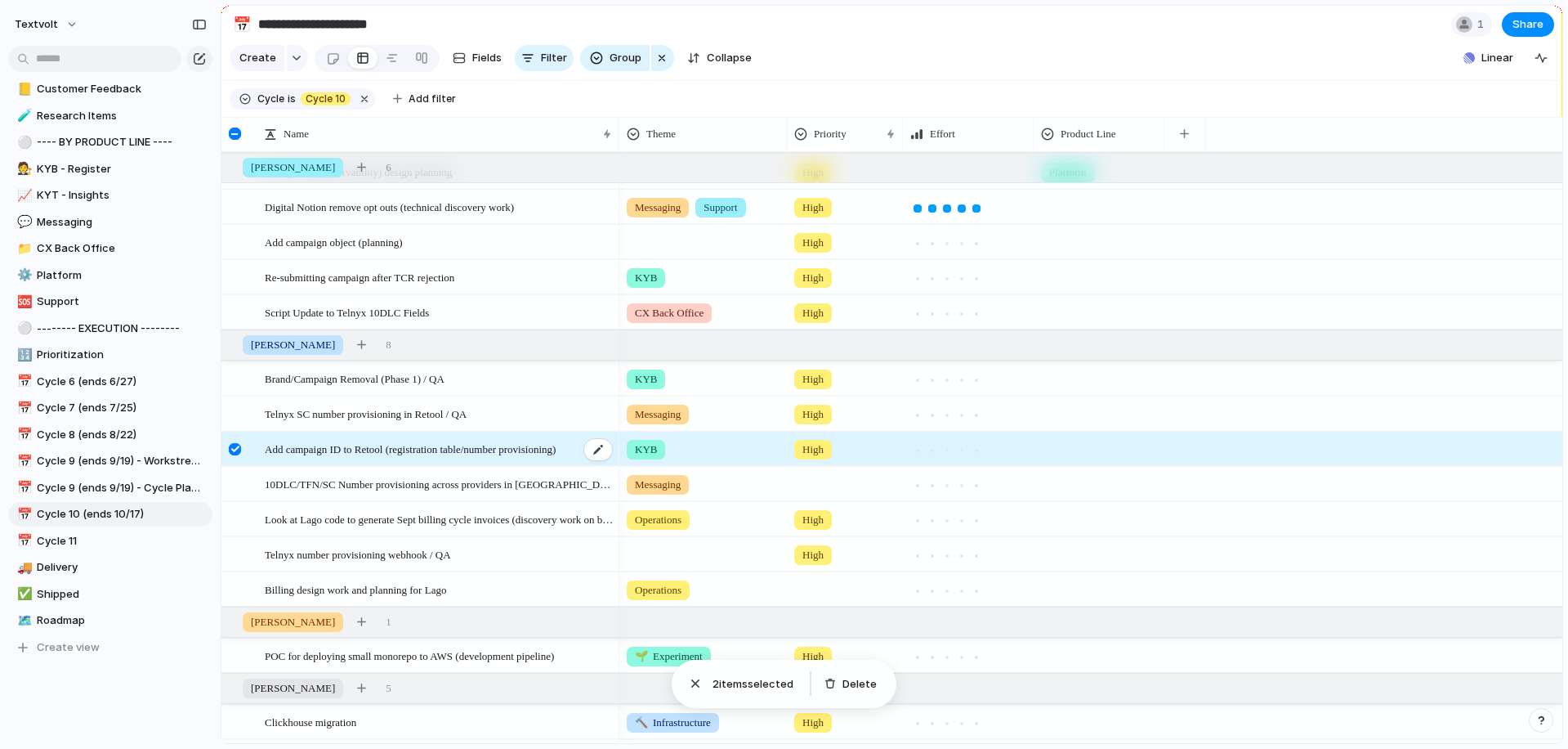
click at [334, 441] on span "Add campaign ID to Retool (registration table/number provisioning)" at bounding box center [411, 448] width 291 height 19
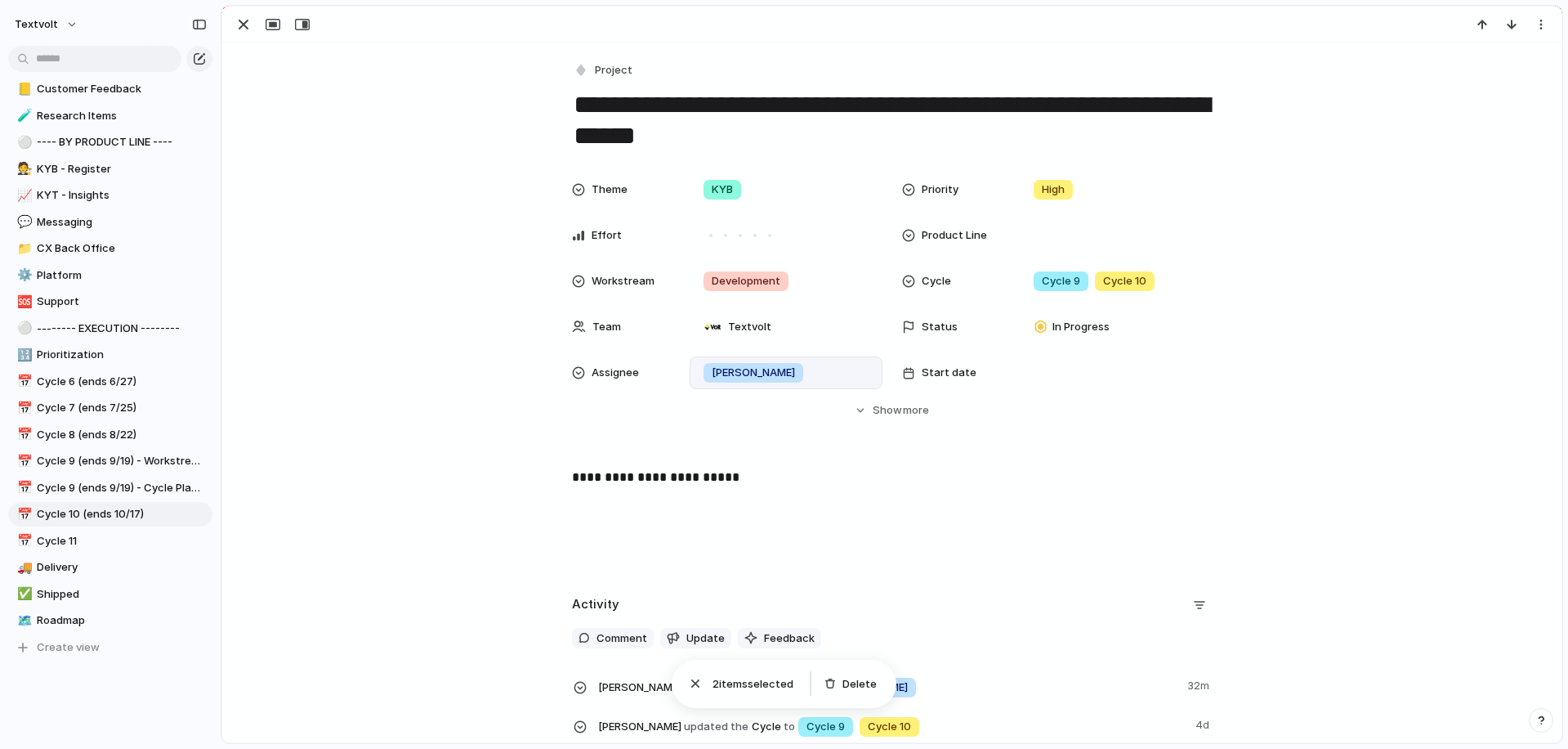
click at [731, 369] on span "[PERSON_NAME]" at bounding box center [754, 372] width 83 height 16
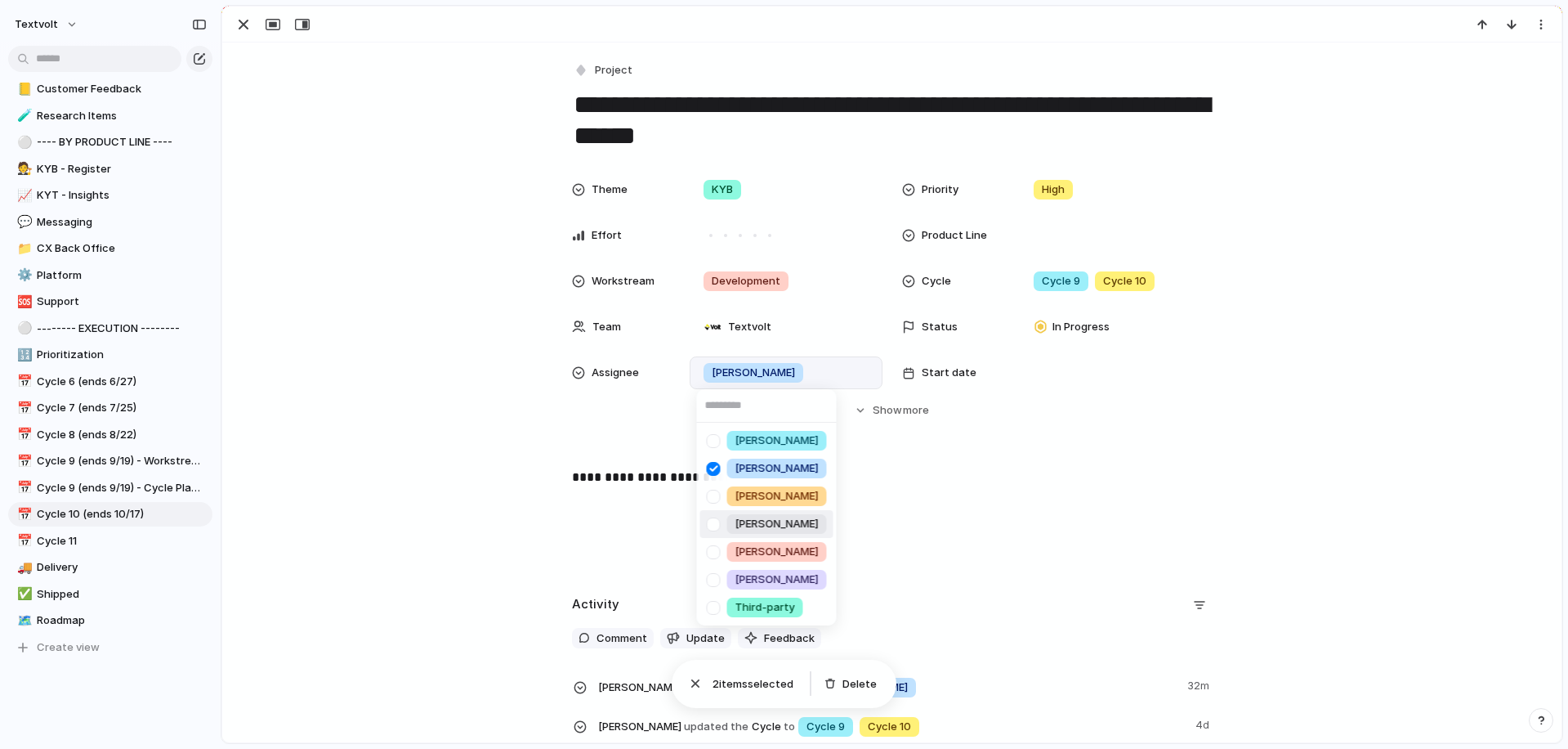
click at [716, 525] on div at bounding box center [714, 524] width 29 height 29
click at [713, 465] on div at bounding box center [714, 468] width 29 height 29
click at [236, 15] on div "[PERSON_NAME] [PERSON_NAME] [PERSON_NAME] [PERSON_NAME] [PERSON_NAME] Third-par…" at bounding box center [784, 374] width 1568 height 749
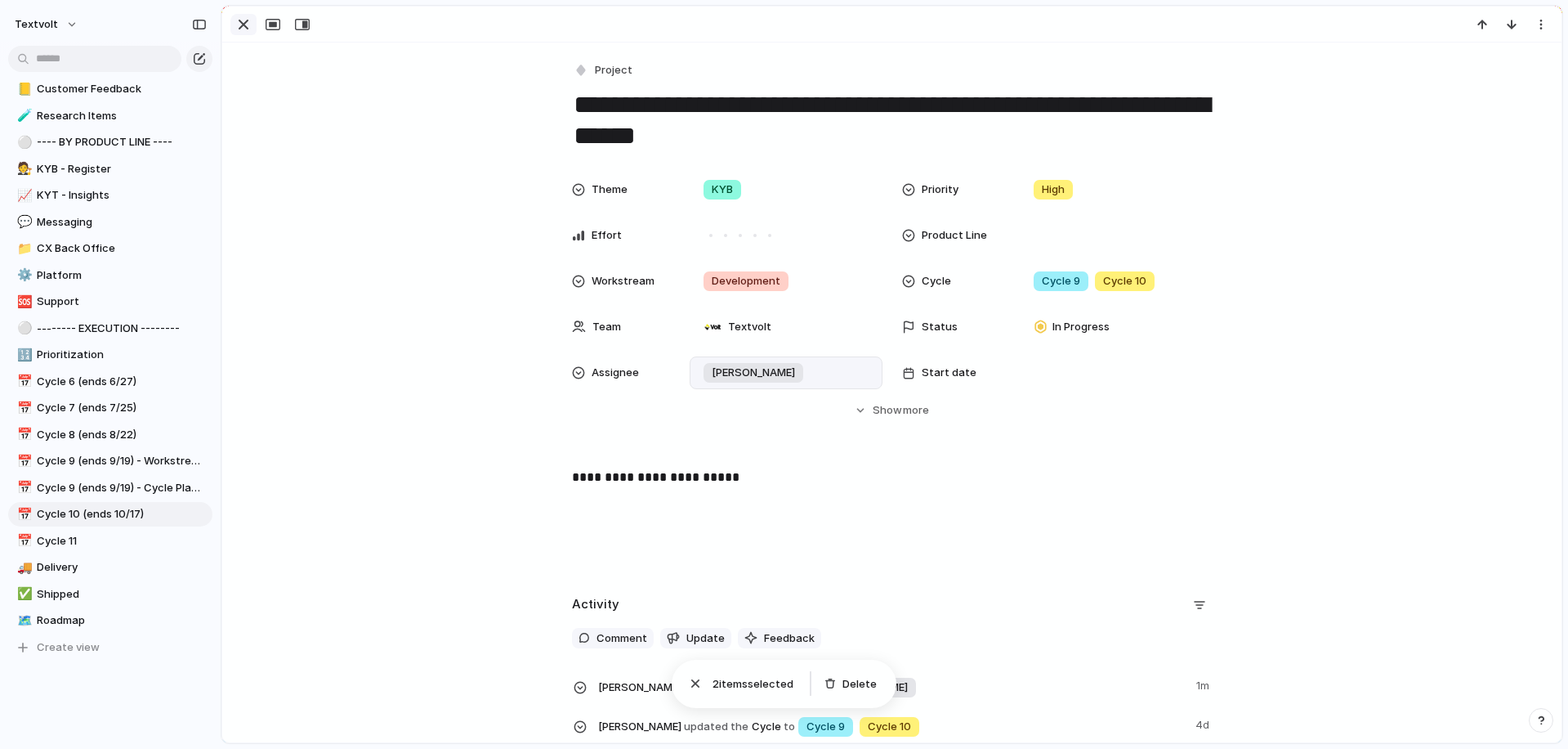
click at [241, 24] on div "button" at bounding box center [244, 24] width 19 height 19
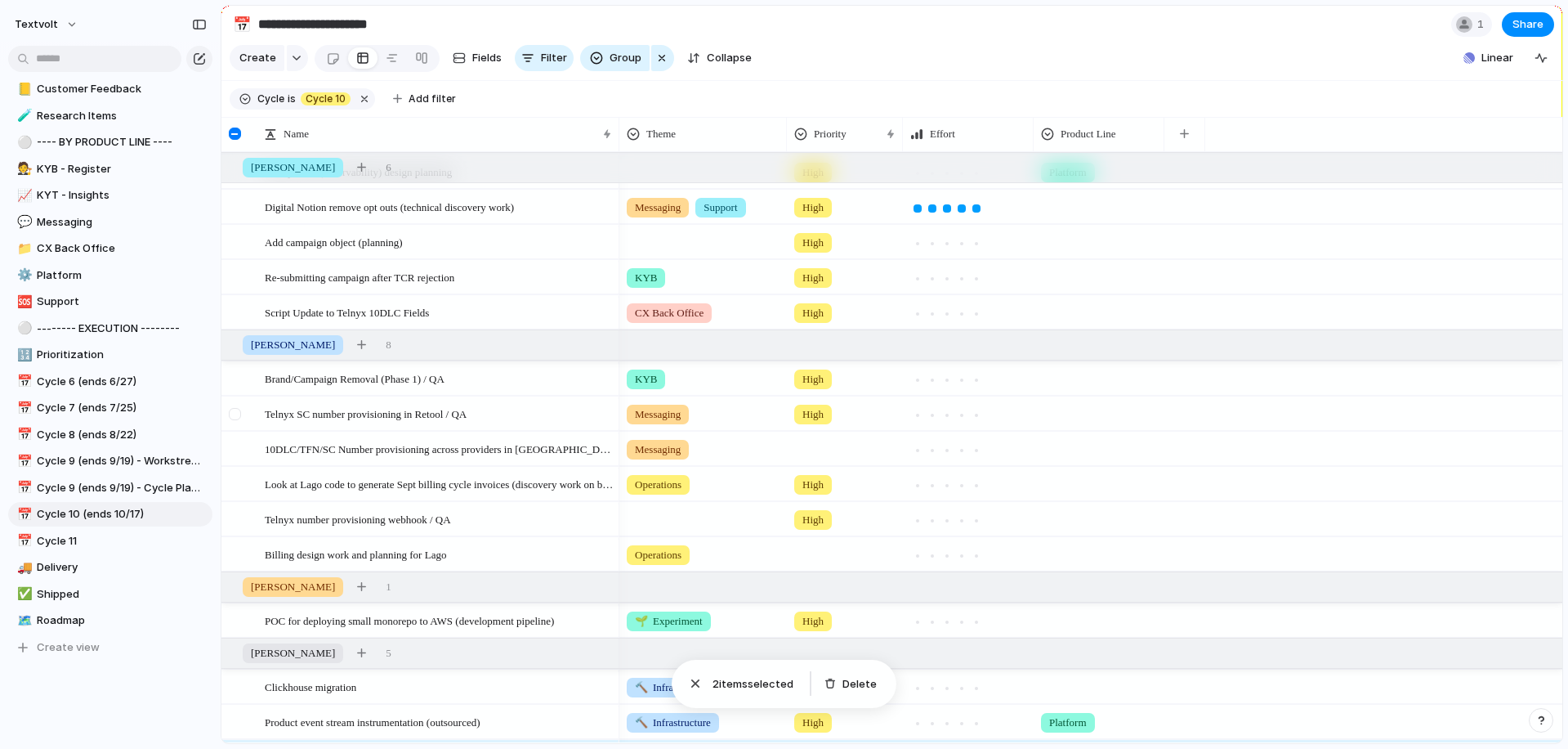
click at [234, 413] on div at bounding box center [234, 414] width 13 height 13
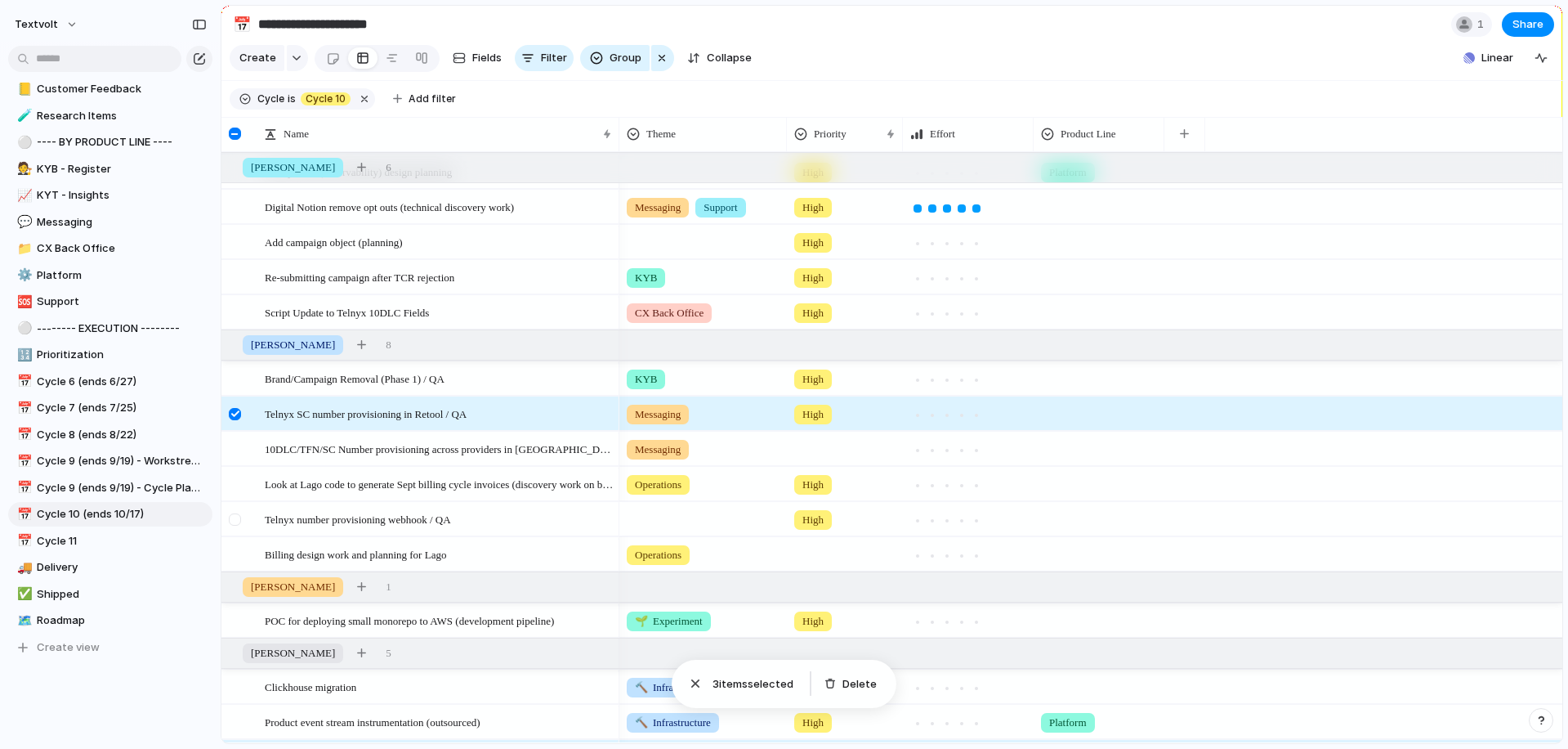
click at [234, 517] on div at bounding box center [234, 520] width 13 height 13
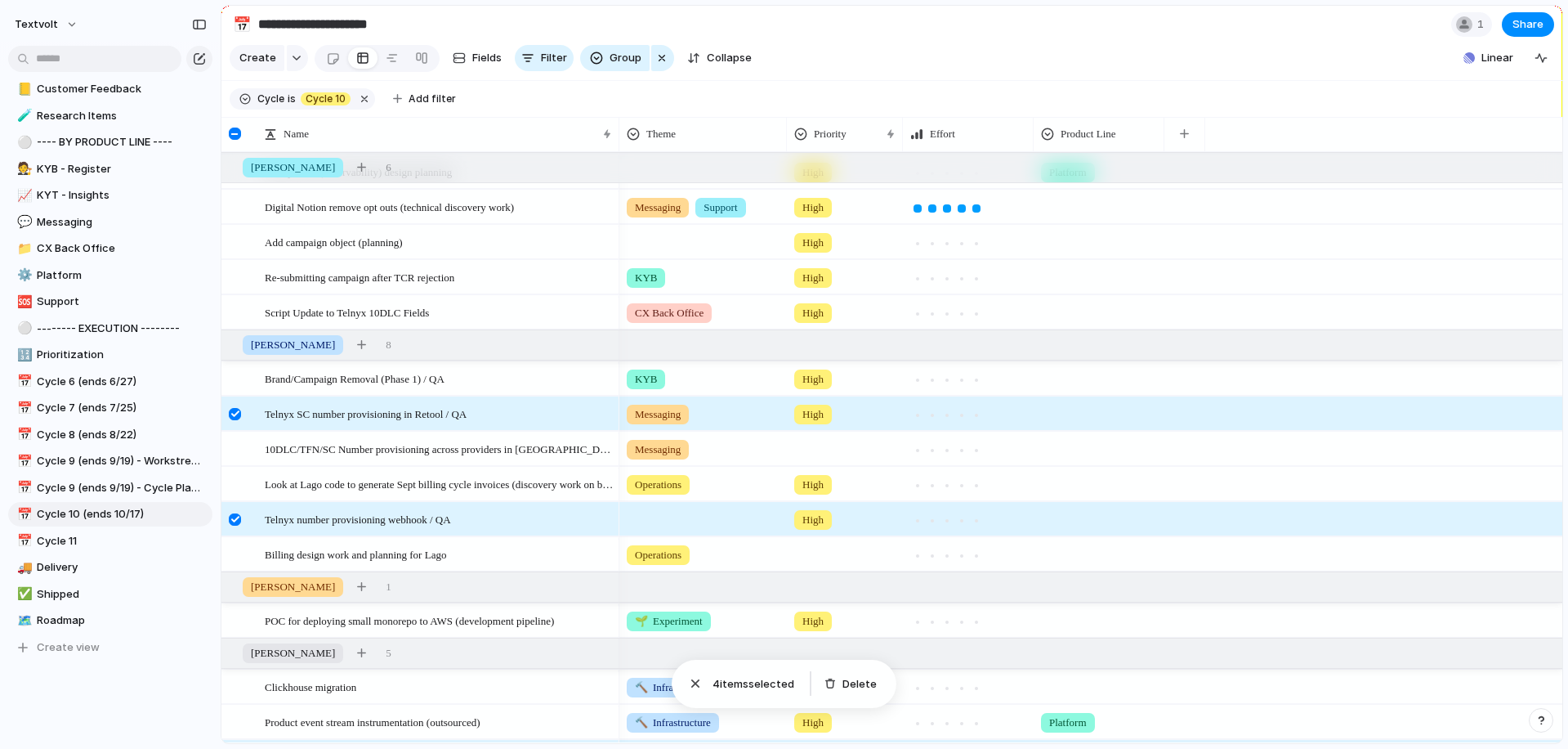
click at [234, 517] on div at bounding box center [234, 520] width 13 height 13
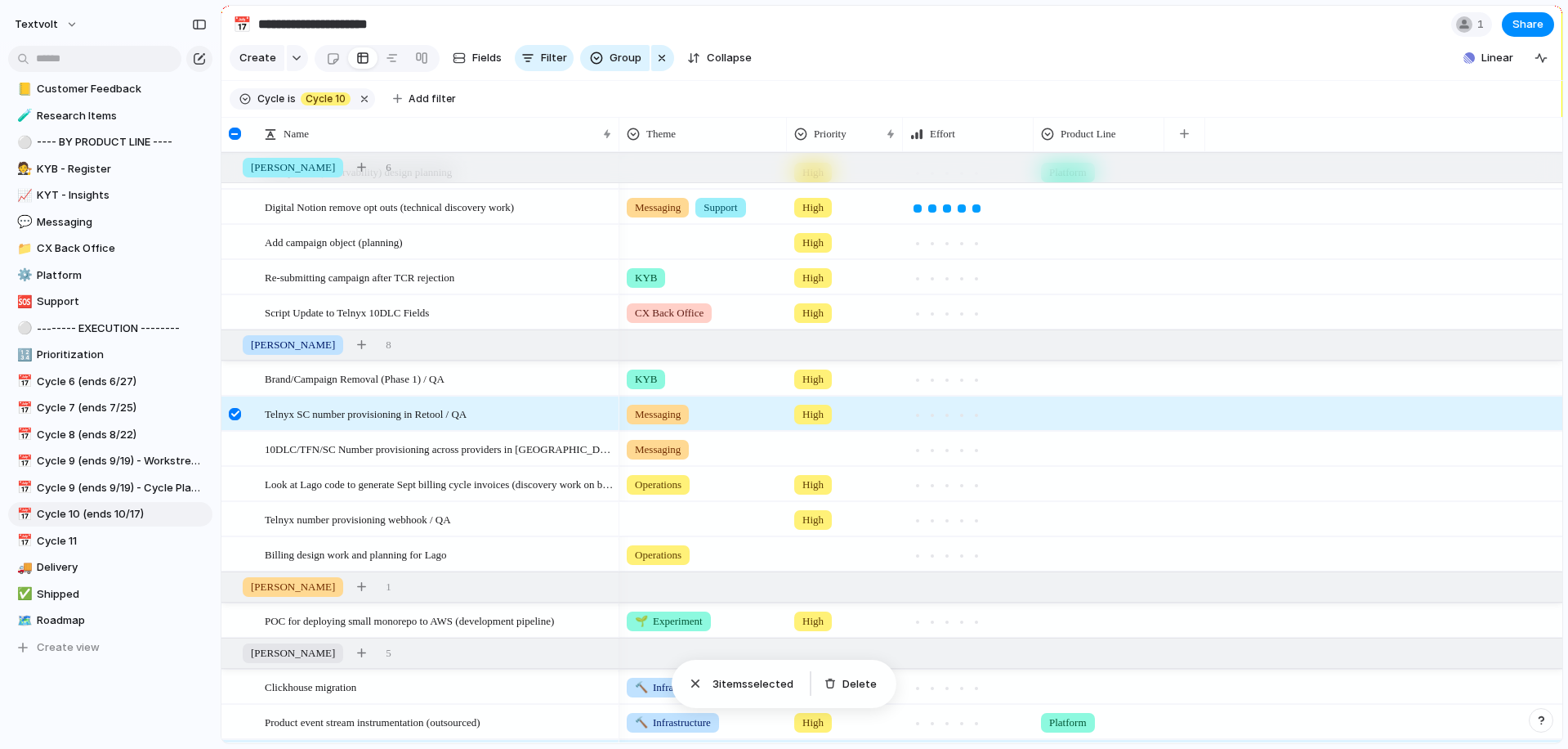
click at [234, 412] on div at bounding box center [234, 414] width 13 height 13
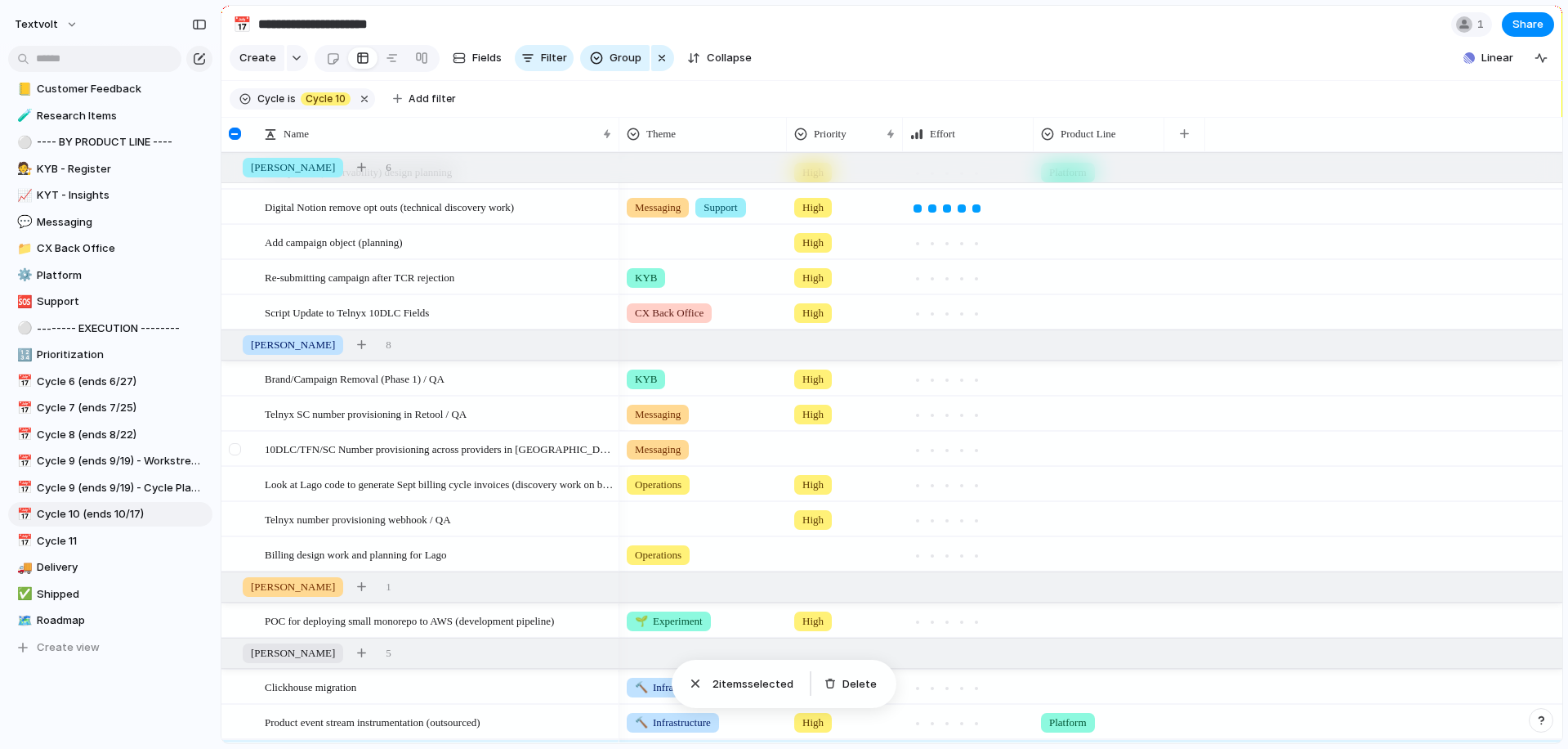
click at [234, 448] on div at bounding box center [234, 449] width 13 height 13
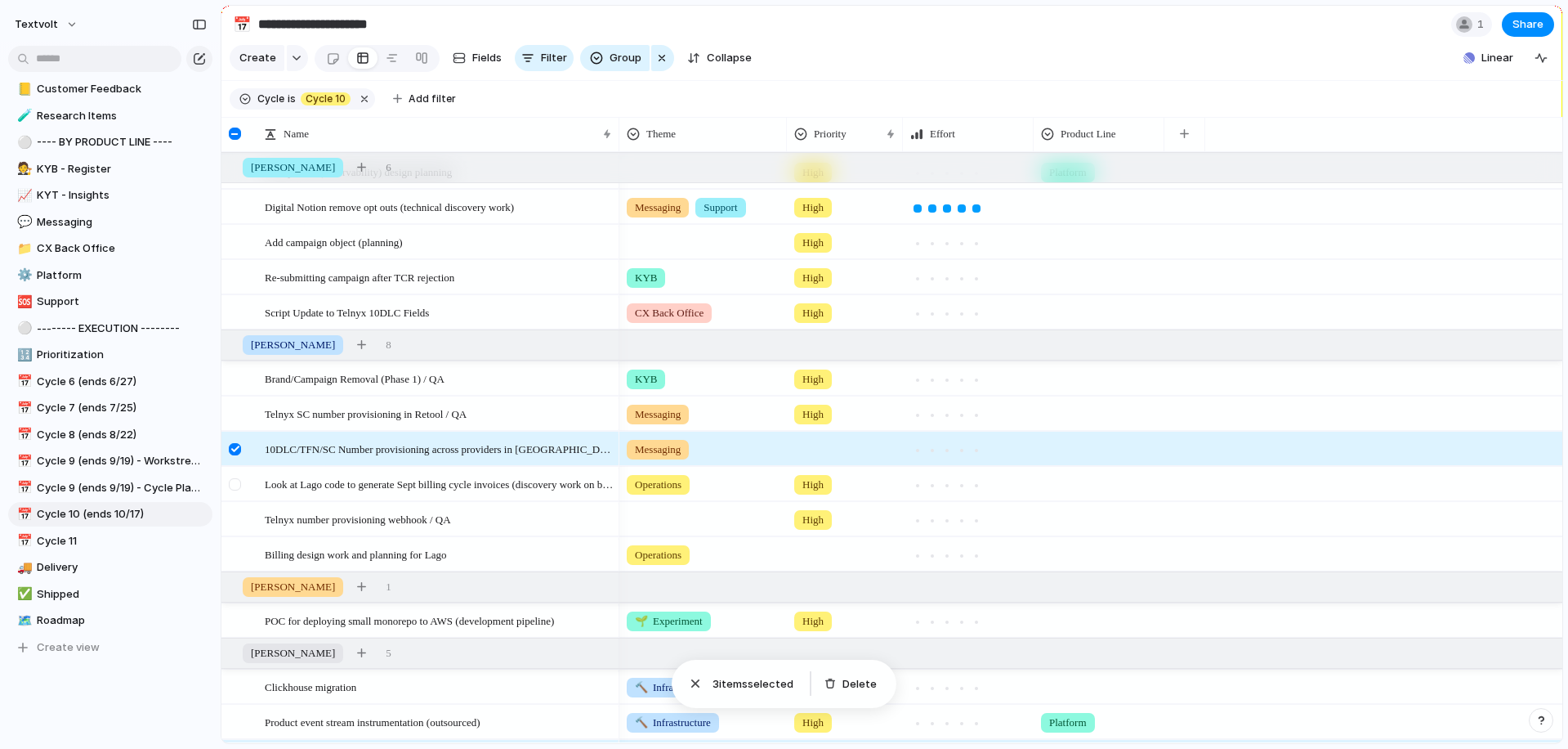
click at [236, 482] on div at bounding box center [234, 484] width 13 height 13
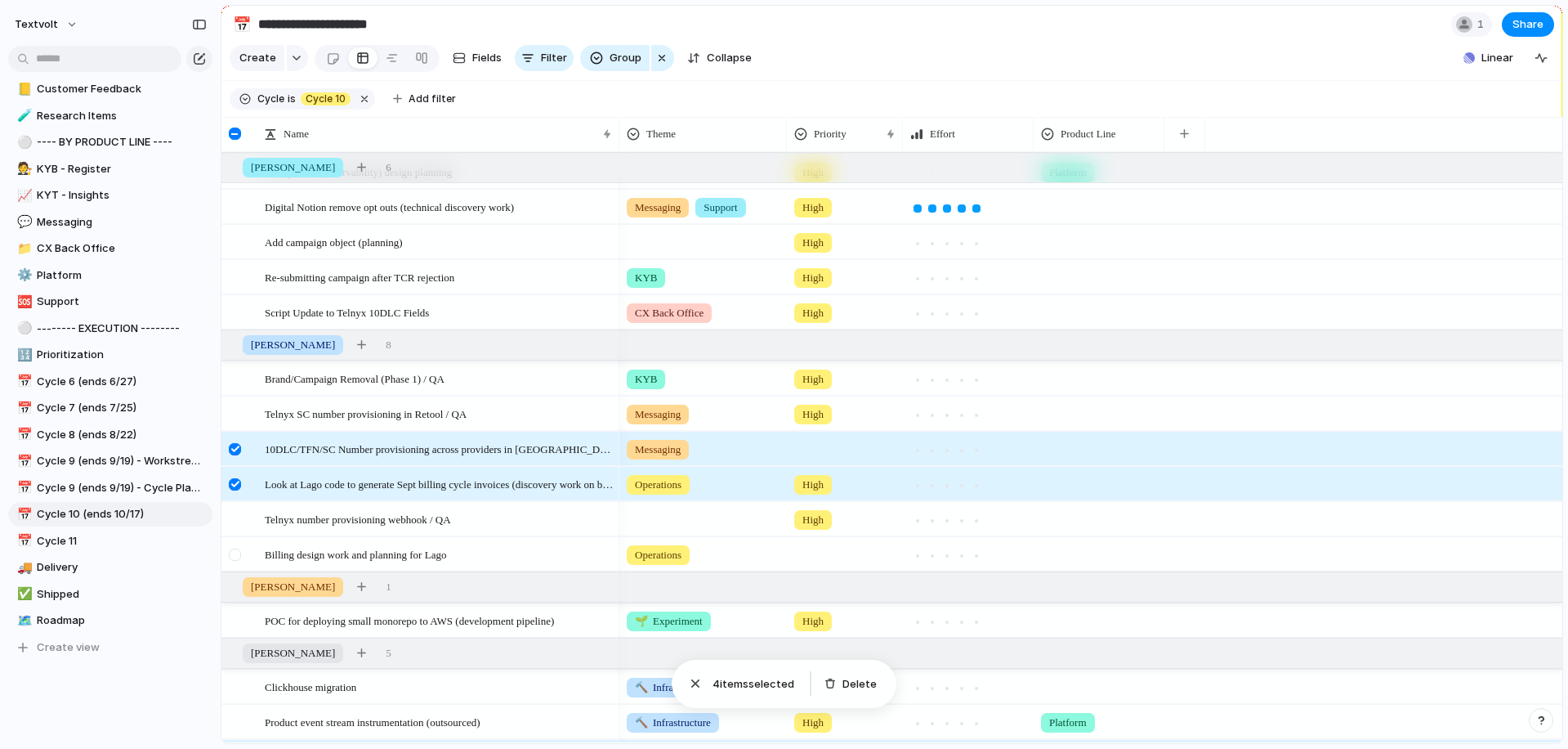
click at [237, 549] on div at bounding box center [234, 554] width 13 height 13
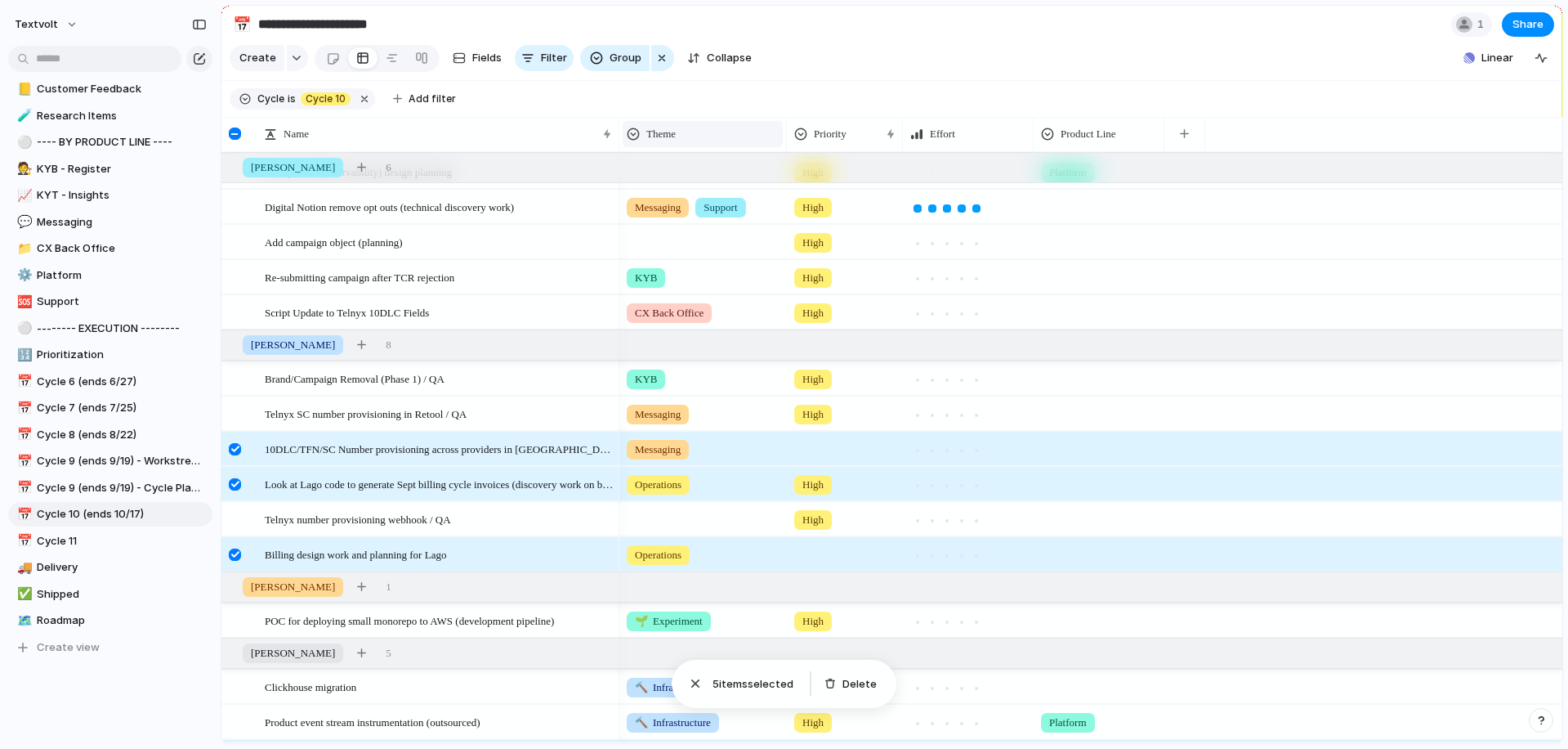
click at [670, 134] on span "Theme" at bounding box center [661, 134] width 30 height 16
click at [712, 174] on li "Modify" at bounding box center [686, 171] width 120 height 26
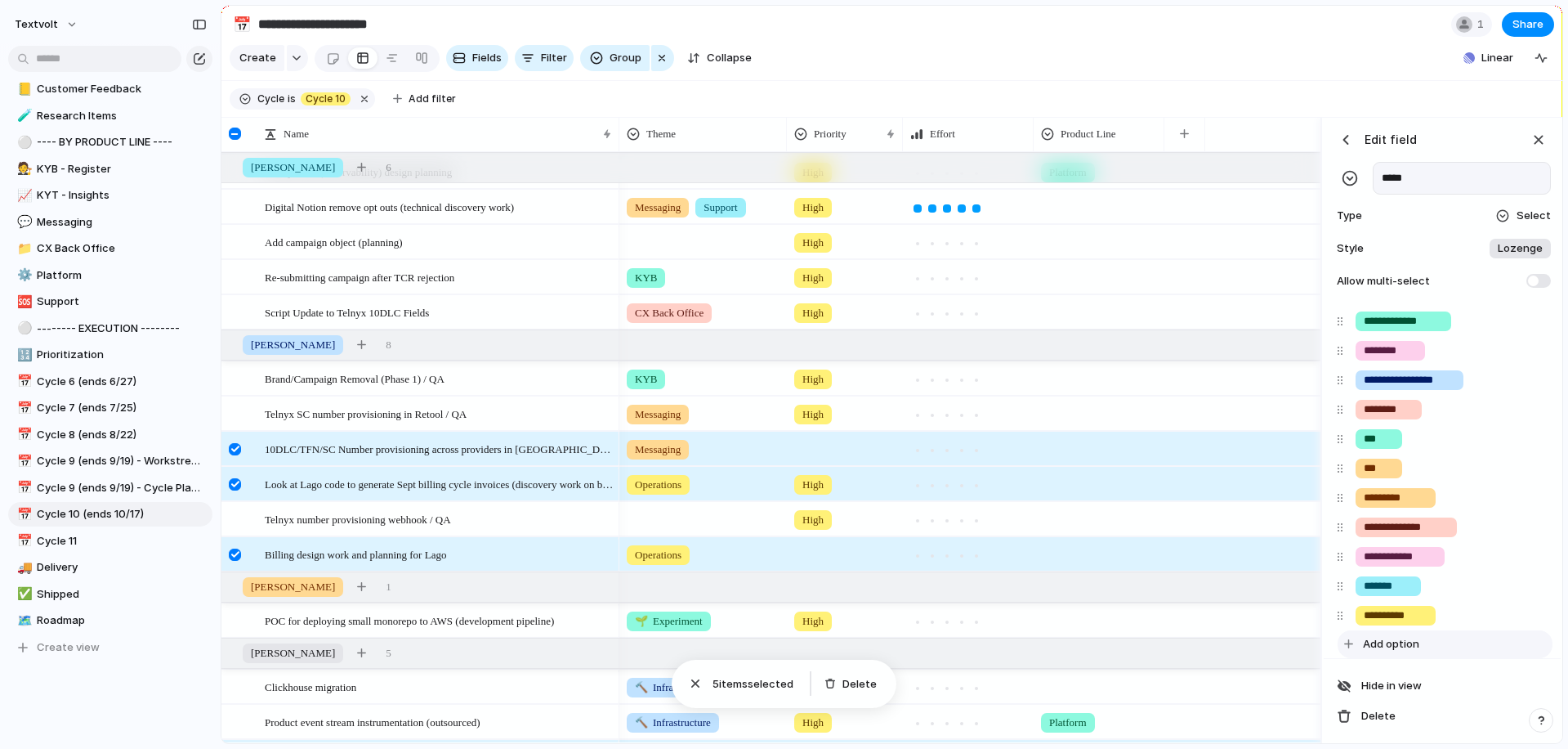
click at [1390, 648] on span "Add option" at bounding box center [1391, 644] width 57 height 16
type input "**********"
click at [1539, 140] on div "button" at bounding box center [1538, 140] width 18 height 18
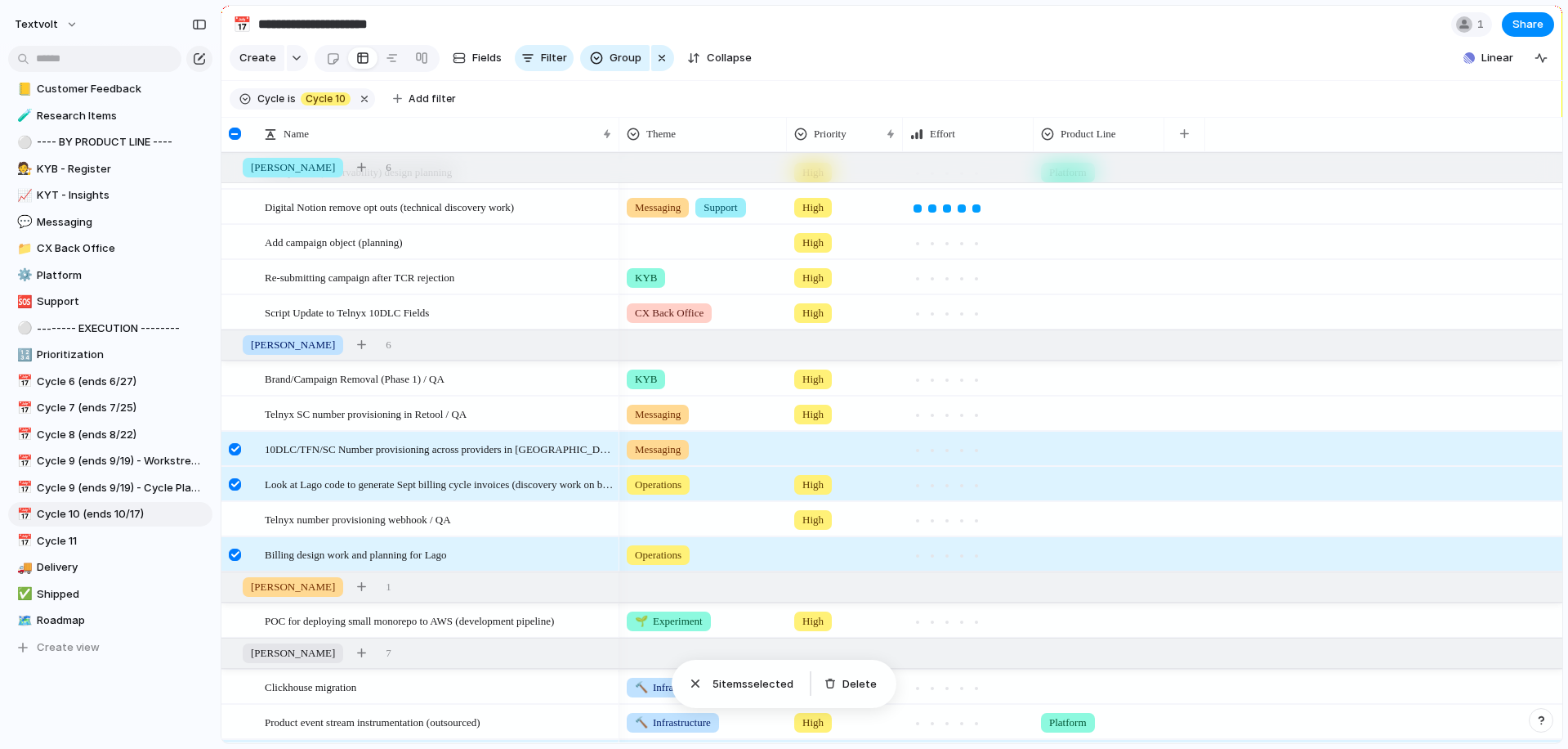
click at [234, 447] on div at bounding box center [234, 449] width 13 height 13
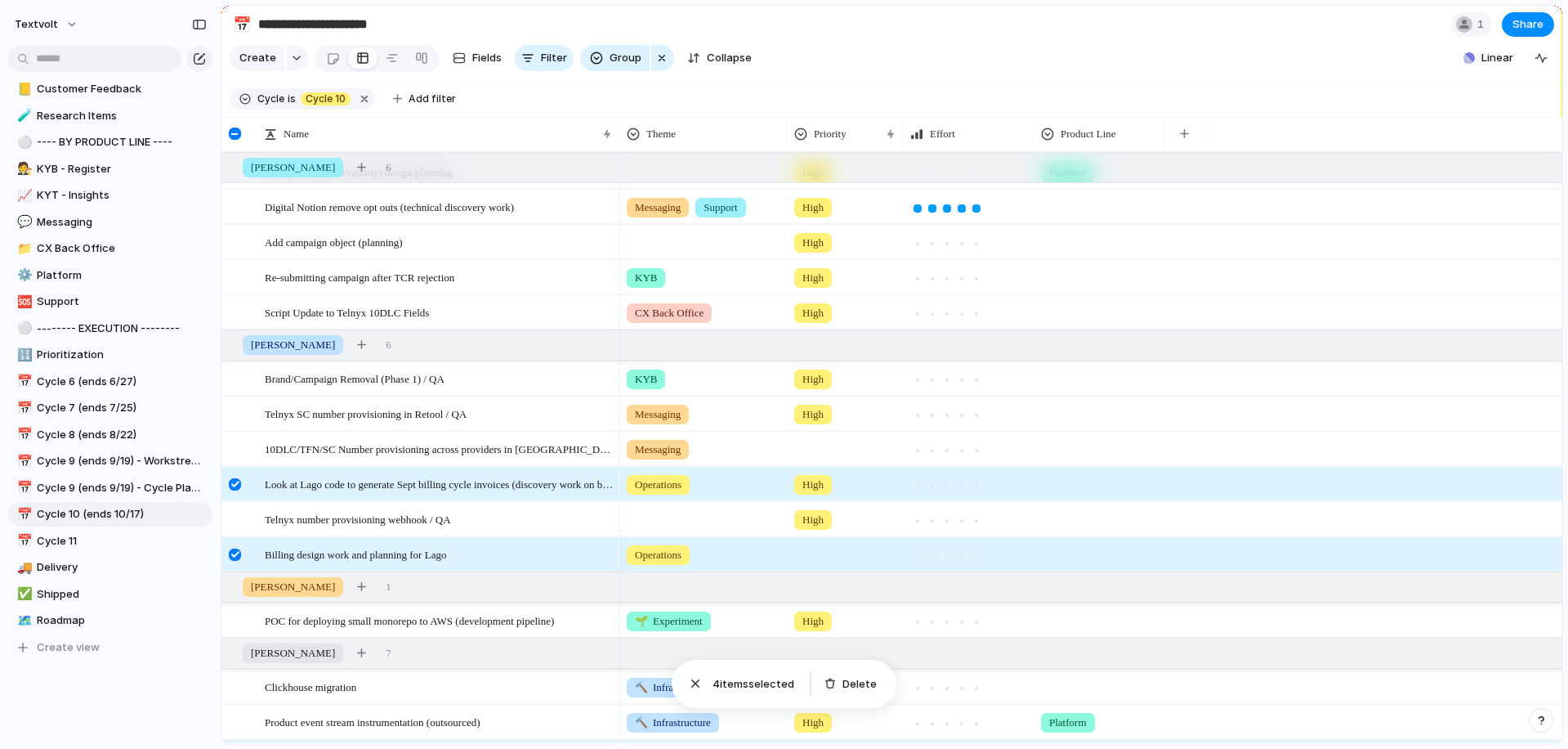
click at [233, 481] on div at bounding box center [234, 484] width 13 height 13
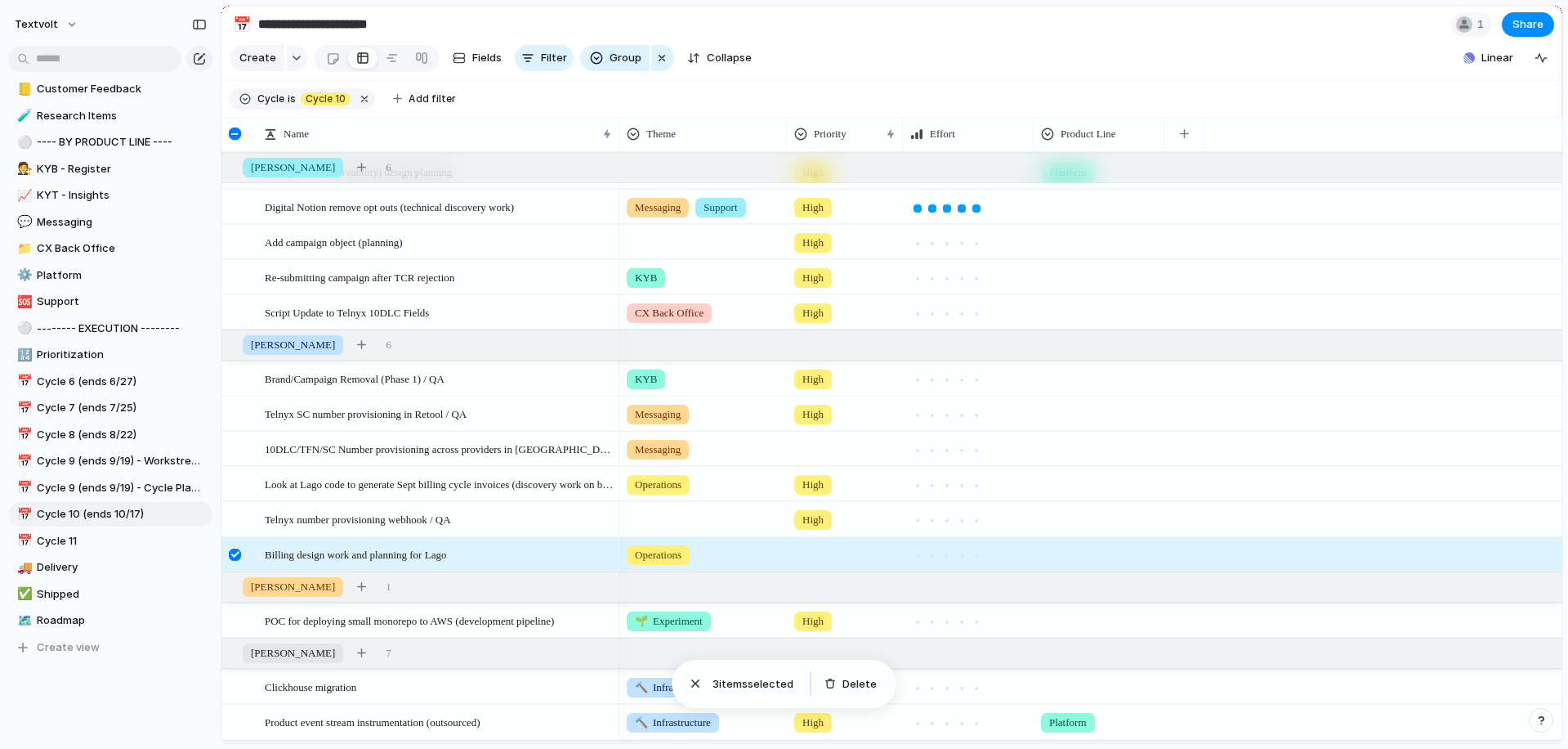
click at [232, 555] on div at bounding box center [234, 554] width 13 height 13
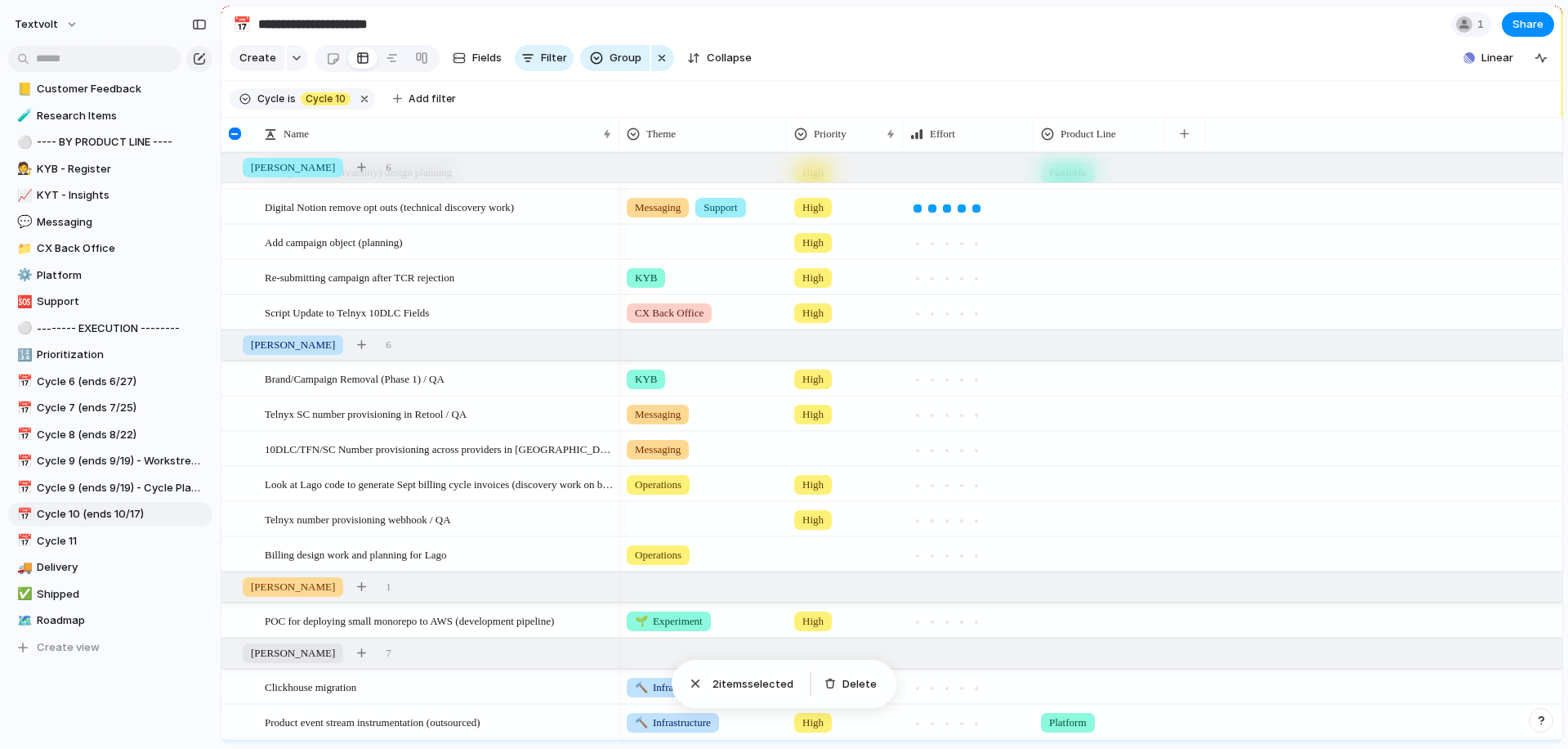
click at [670, 421] on span "Messaging" at bounding box center [657, 414] width 45 height 16
type input "***"
click at [634, 483] on div at bounding box center [637, 482] width 29 height 29
click at [675, 412] on div "*** Number Management Add 'num'" at bounding box center [784, 374] width 1568 height 749
click at [669, 413] on span "Messaging" at bounding box center [657, 414] width 45 height 16
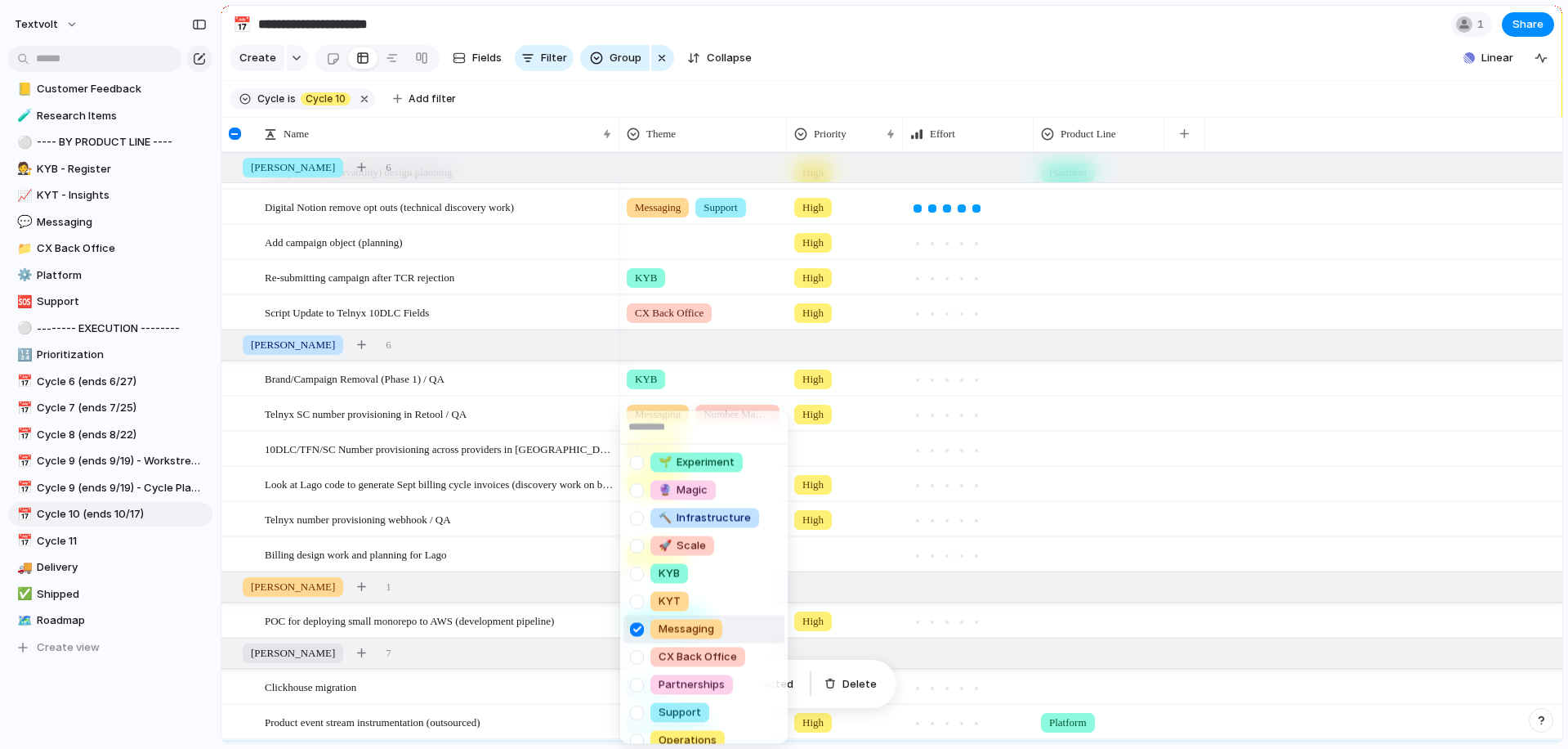
click at [638, 632] on div at bounding box center [637, 629] width 29 height 29
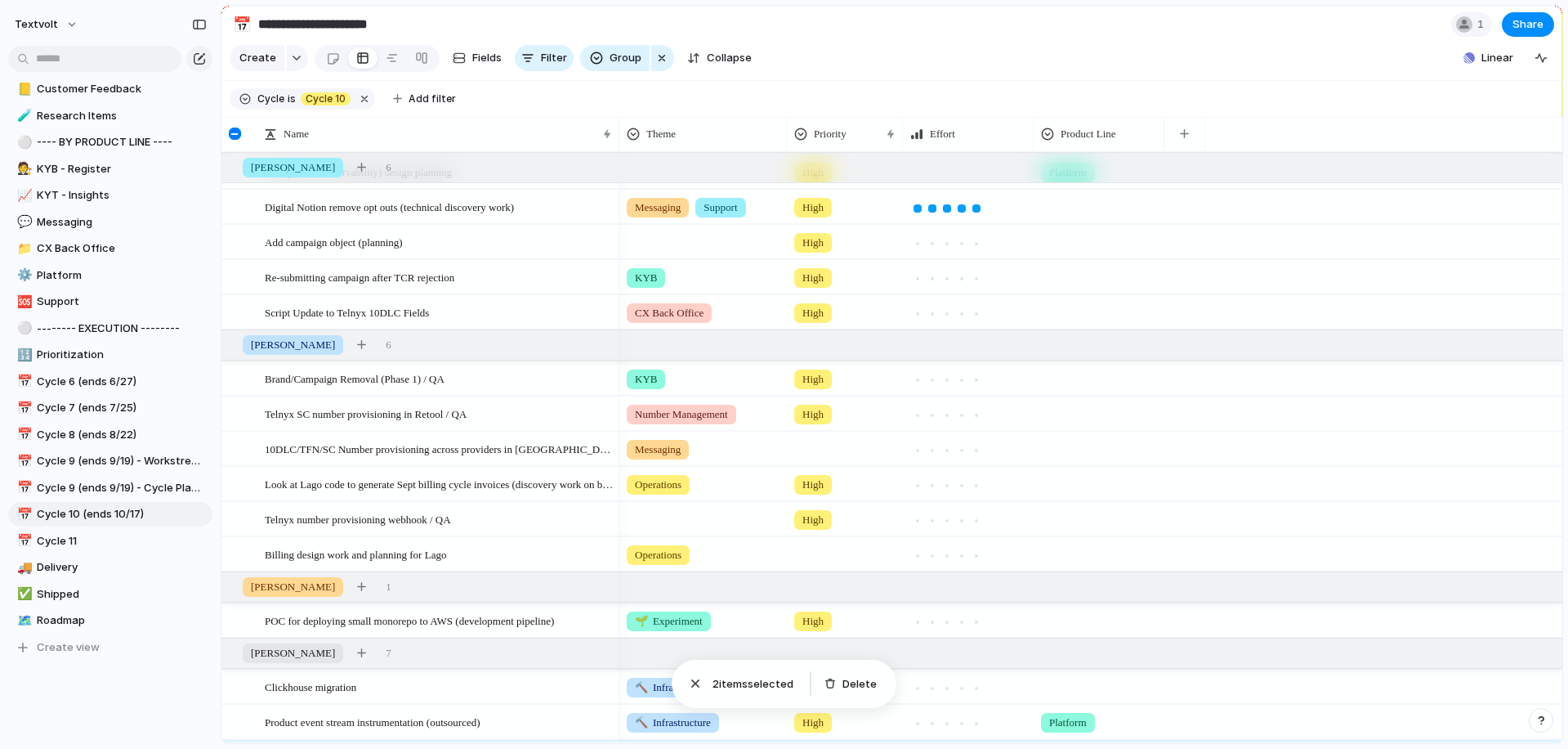
click at [807, 68] on div "🌱 Experiment 🔮 Magic 🔨 Infrastructure 🚀 Scale KYB KYT Messaging CX Back Office …" at bounding box center [784, 374] width 1568 height 749
click at [680, 449] on span "Messaging" at bounding box center [657, 449] width 45 height 16
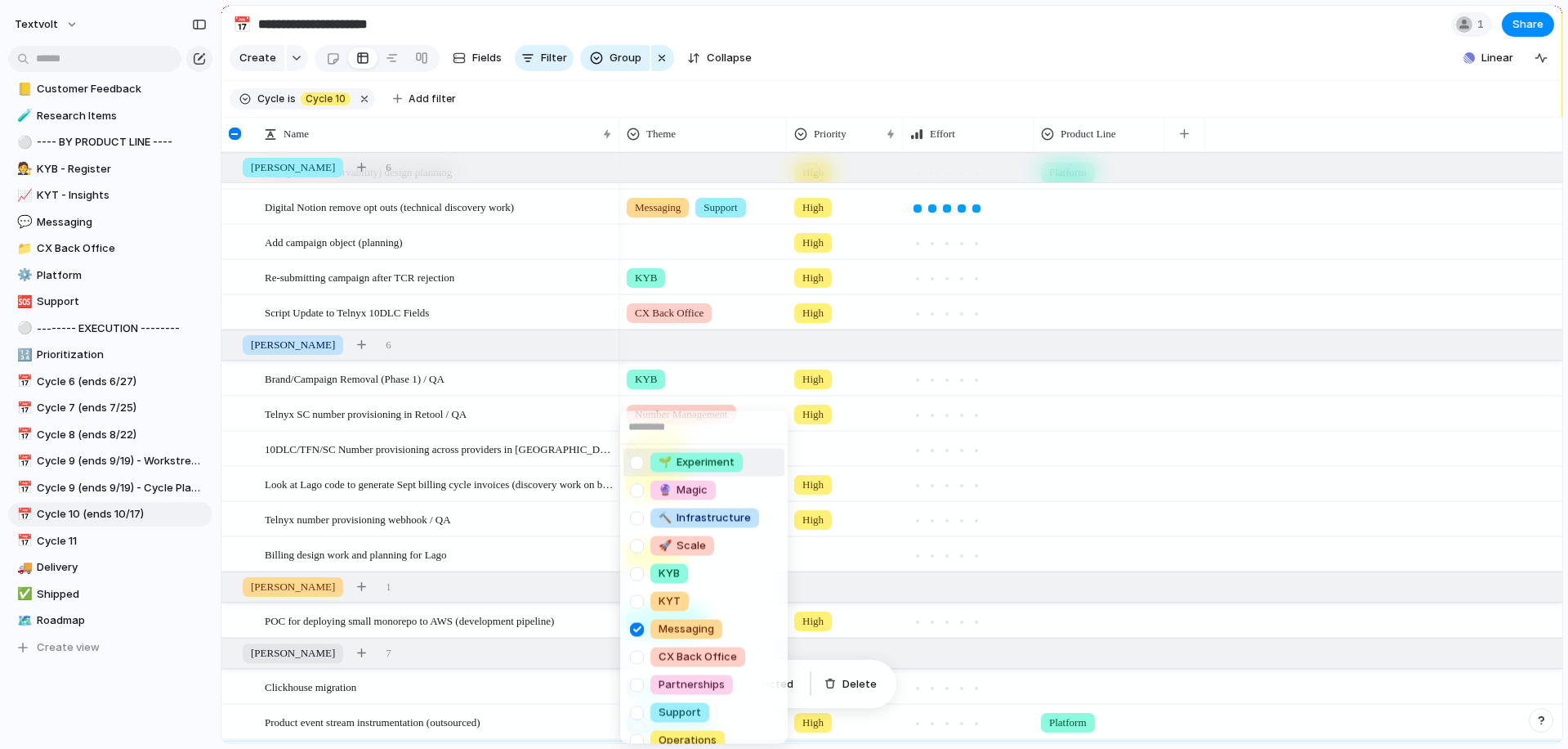
click at [677, 449] on li "🌱 Experiment" at bounding box center [704, 463] width 161 height 28
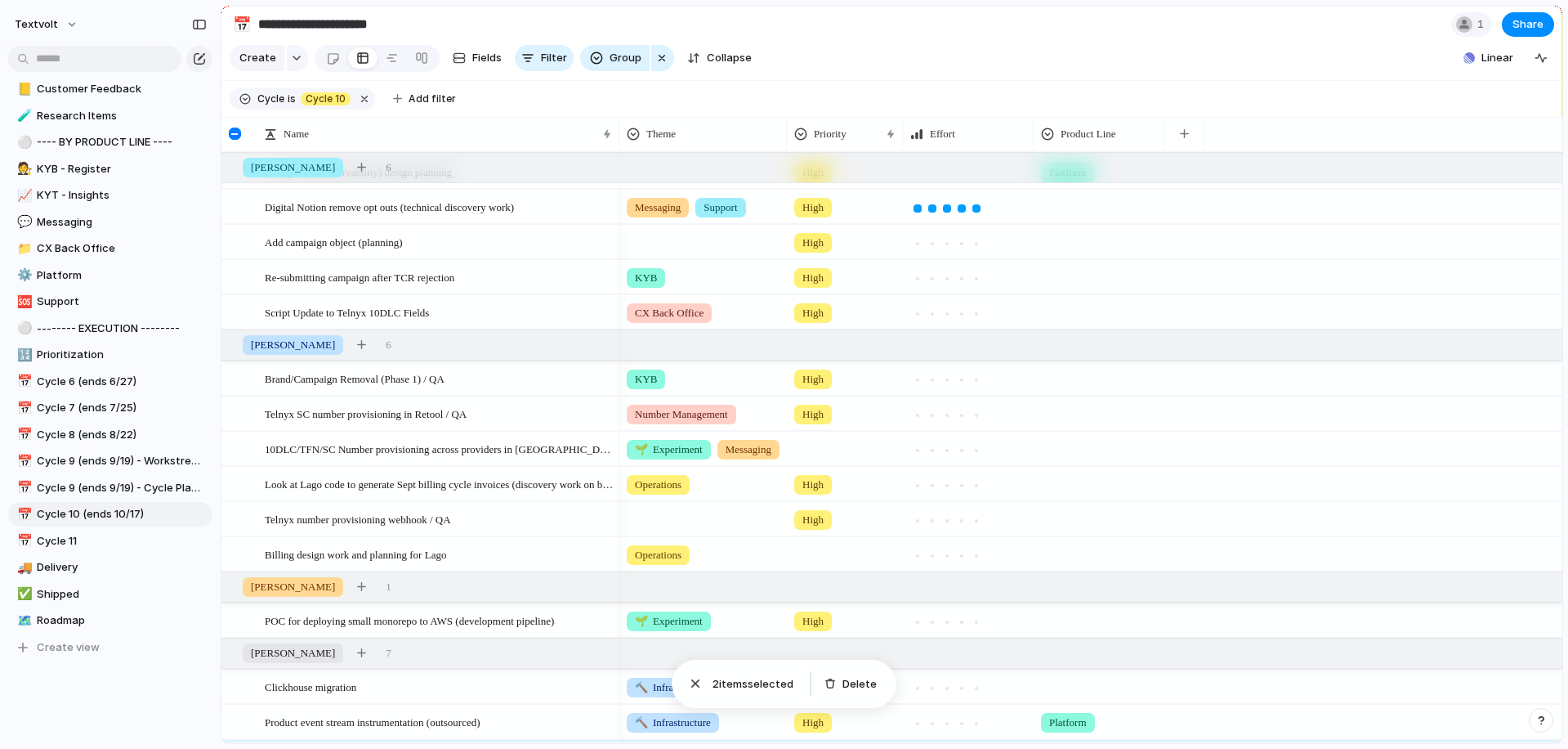
click at [677, 449] on span "🌱 Experiment" at bounding box center [669, 449] width 67 height 16
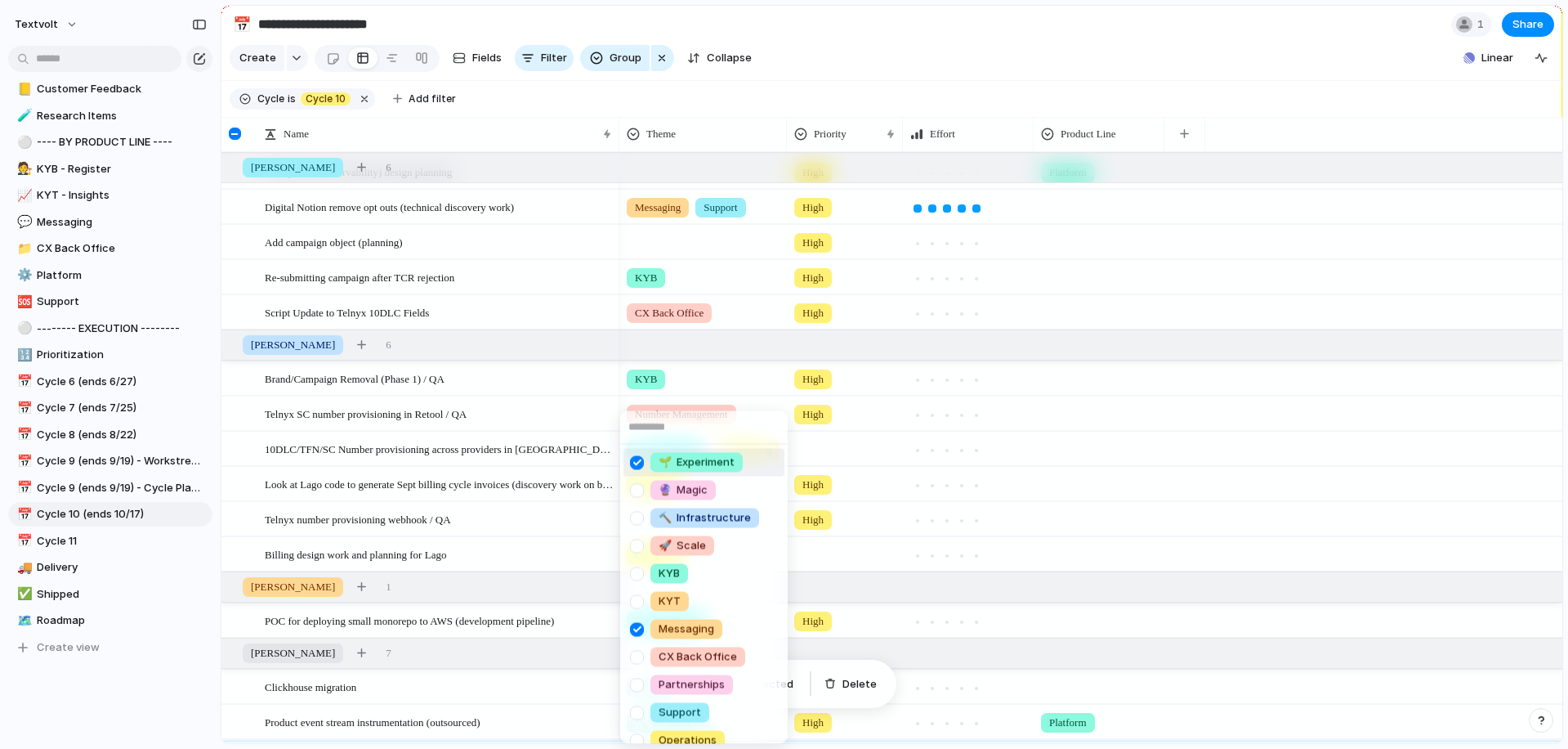
click at [640, 466] on div at bounding box center [637, 463] width 29 height 29
click at [636, 628] on div at bounding box center [637, 629] width 29 height 29
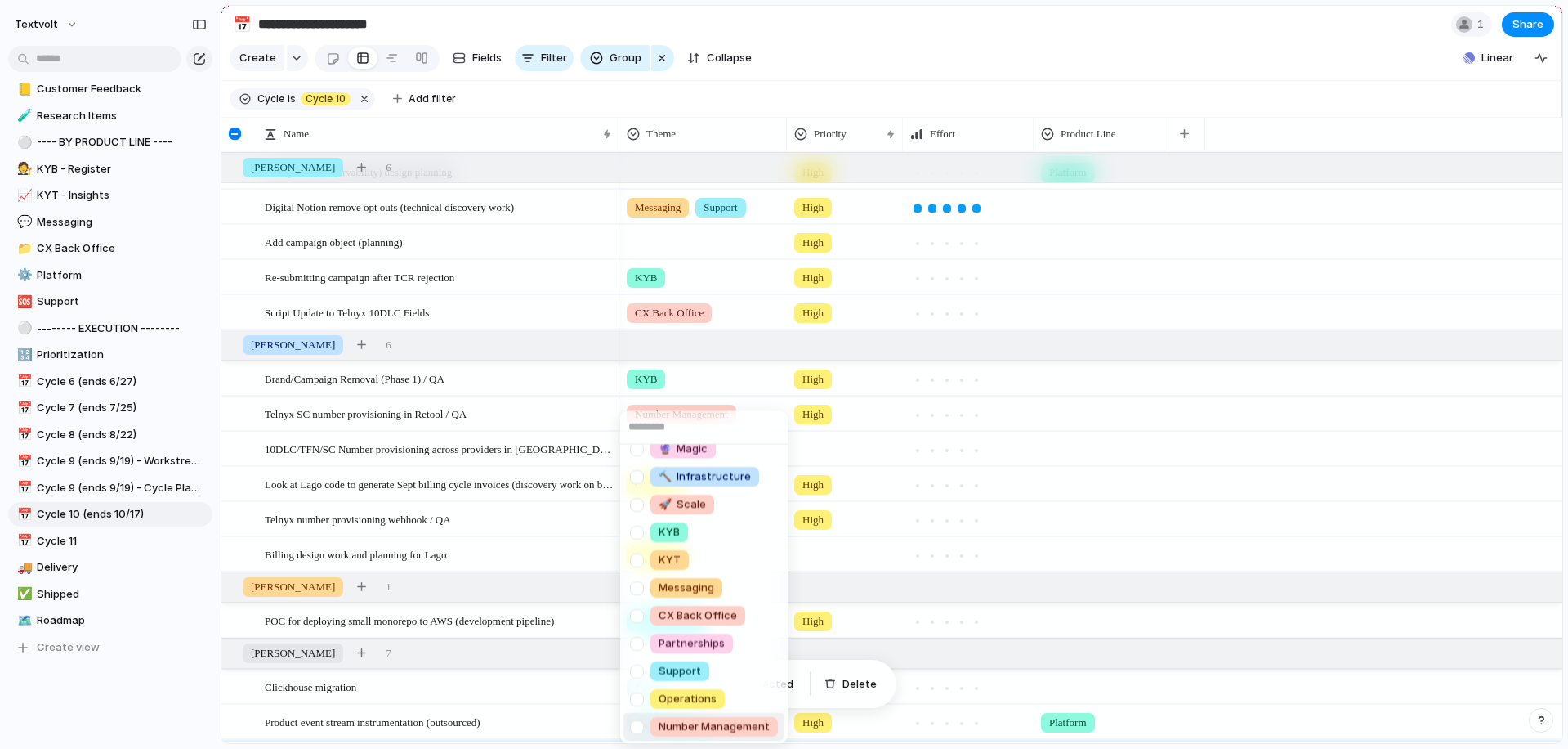
click at [636, 725] on div at bounding box center [637, 727] width 29 height 29
click at [771, 91] on div "🌱 Experiment 🔮 Magic 🔨 Infrastructure 🚀 Scale KYB KYT Messaging CX Back Office …" at bounding box center [784, 374] width 1568 height 749
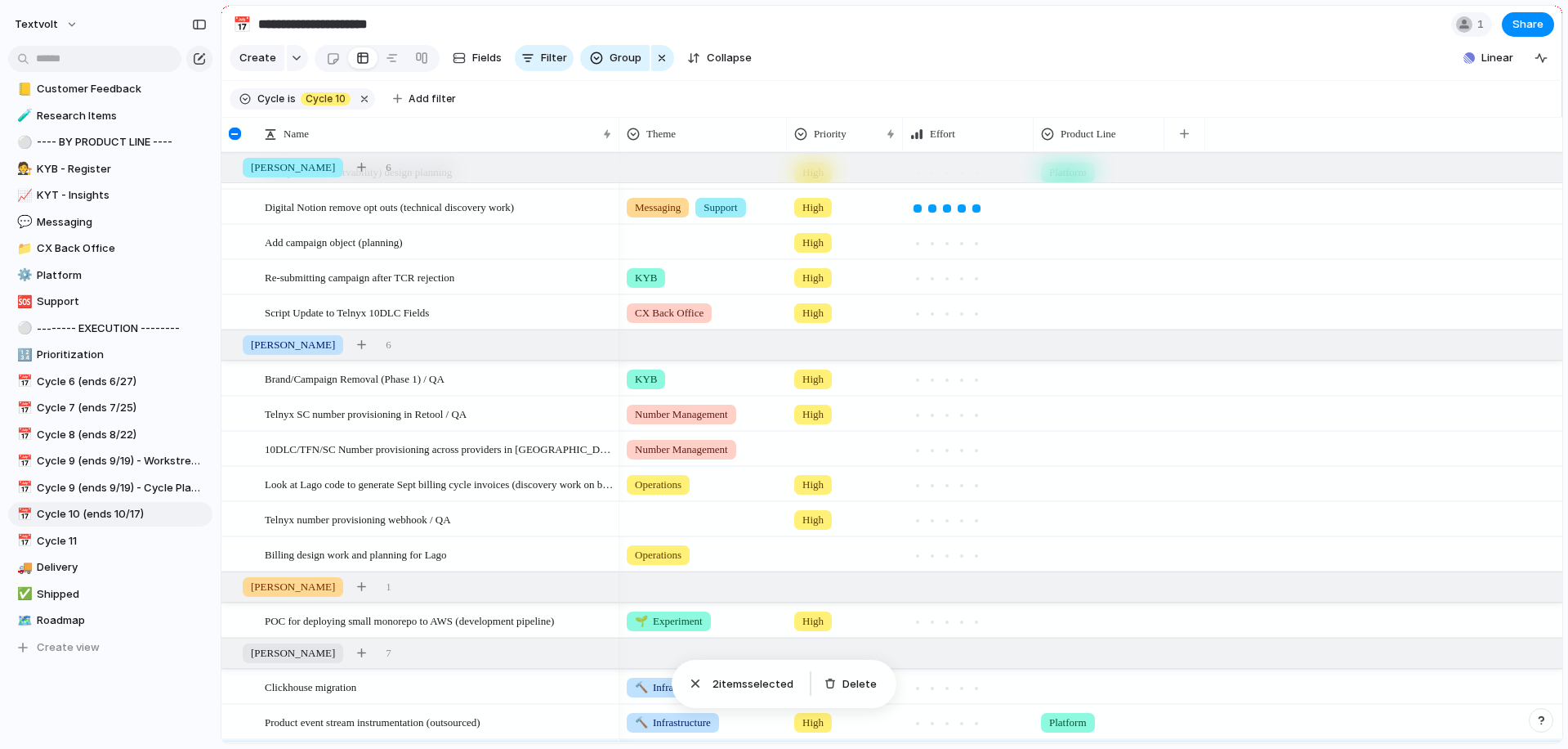
click at [660, 520] on div at bounding box center [704, 517] width 166 height 27
type input "***"
click at [636, 586] on div at bounding box center [637, 587] width 29 height 29
click at [858, 22] on div "*** Number Management Add 'num'" at bounding box center [784, 374] width 1568 height 749
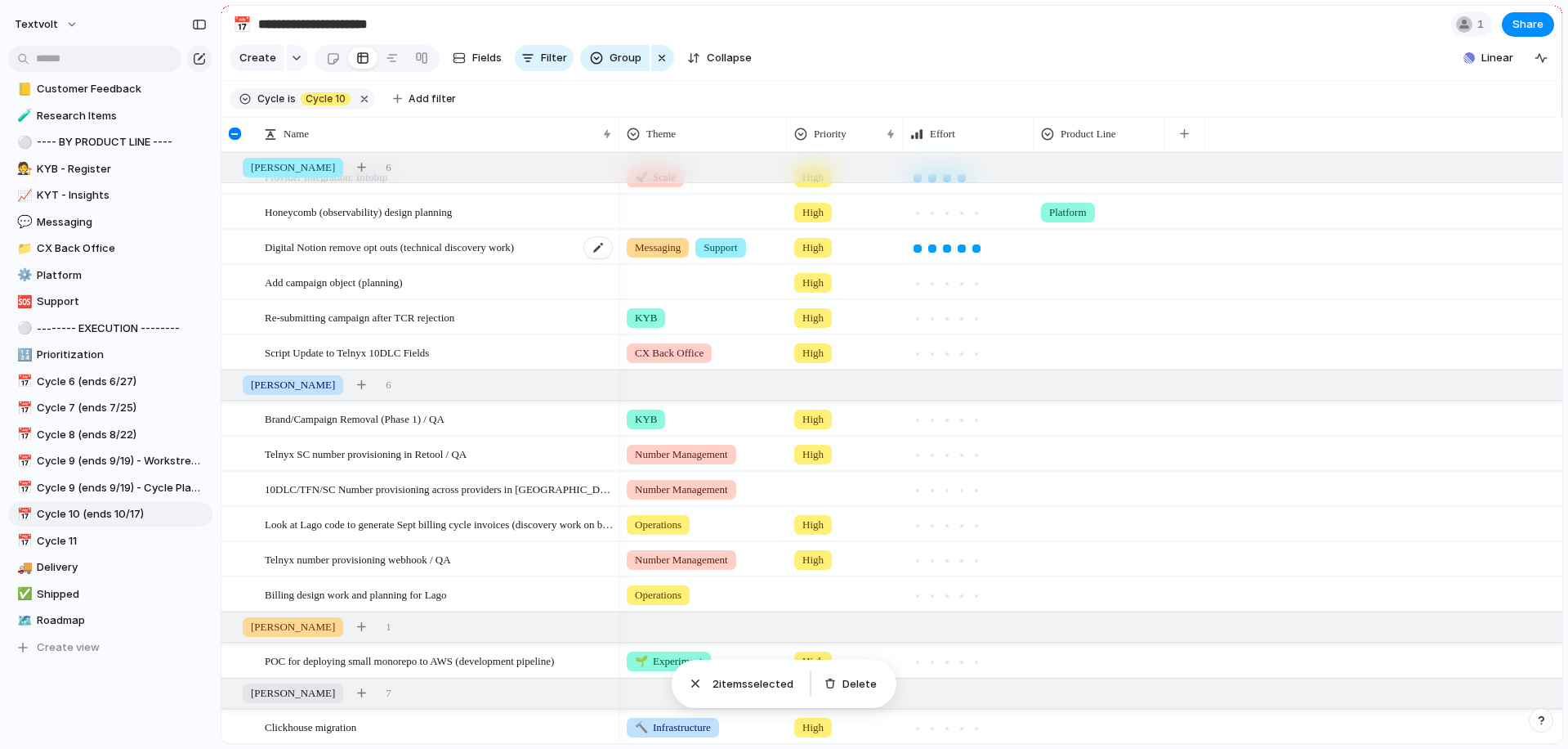
scroll to position [0, 0]
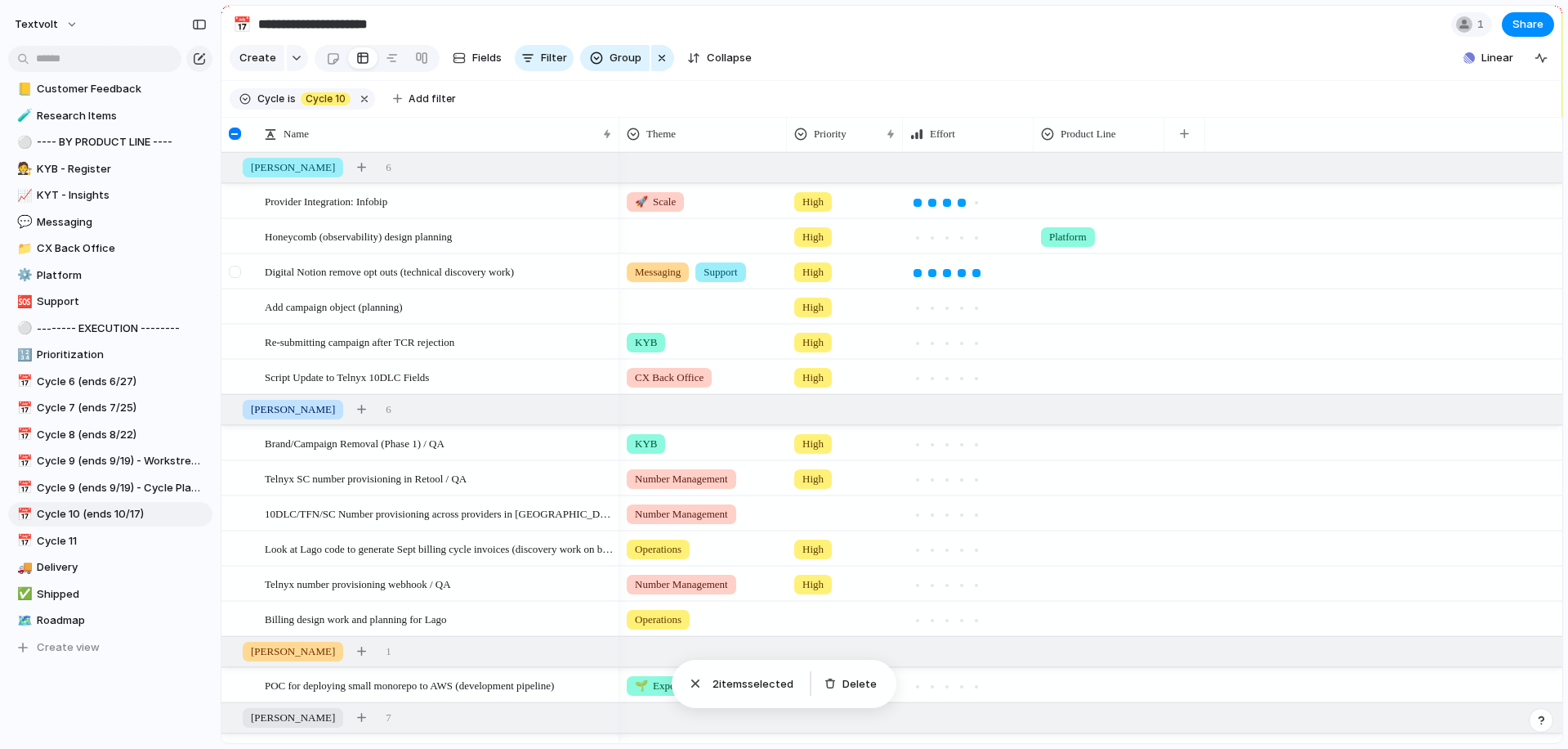
click at [241, 275] on div at bounding box center [234, 272] width 13 height 13
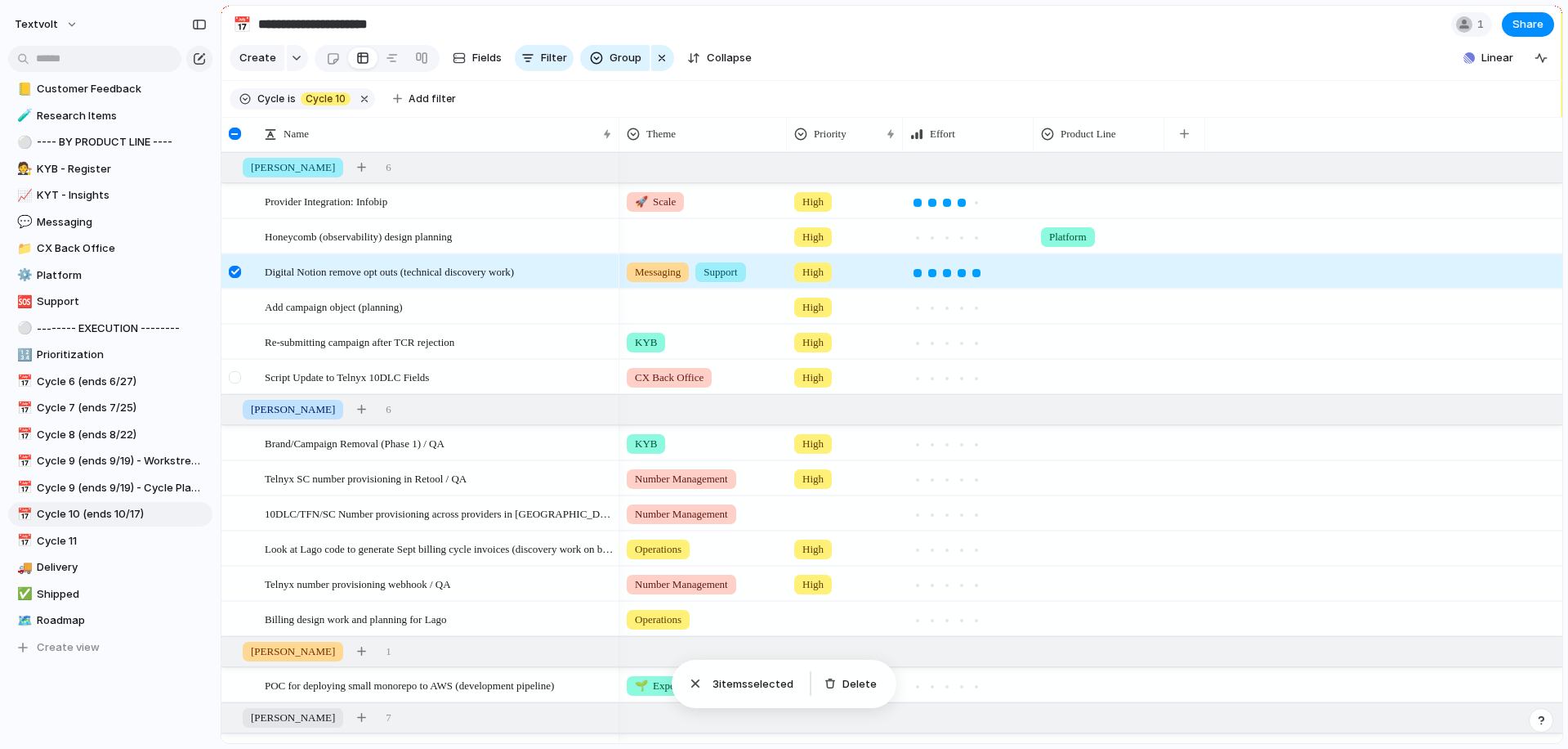
click at [237, 379] on div at bounding box center [234, 377] width 13 height 13
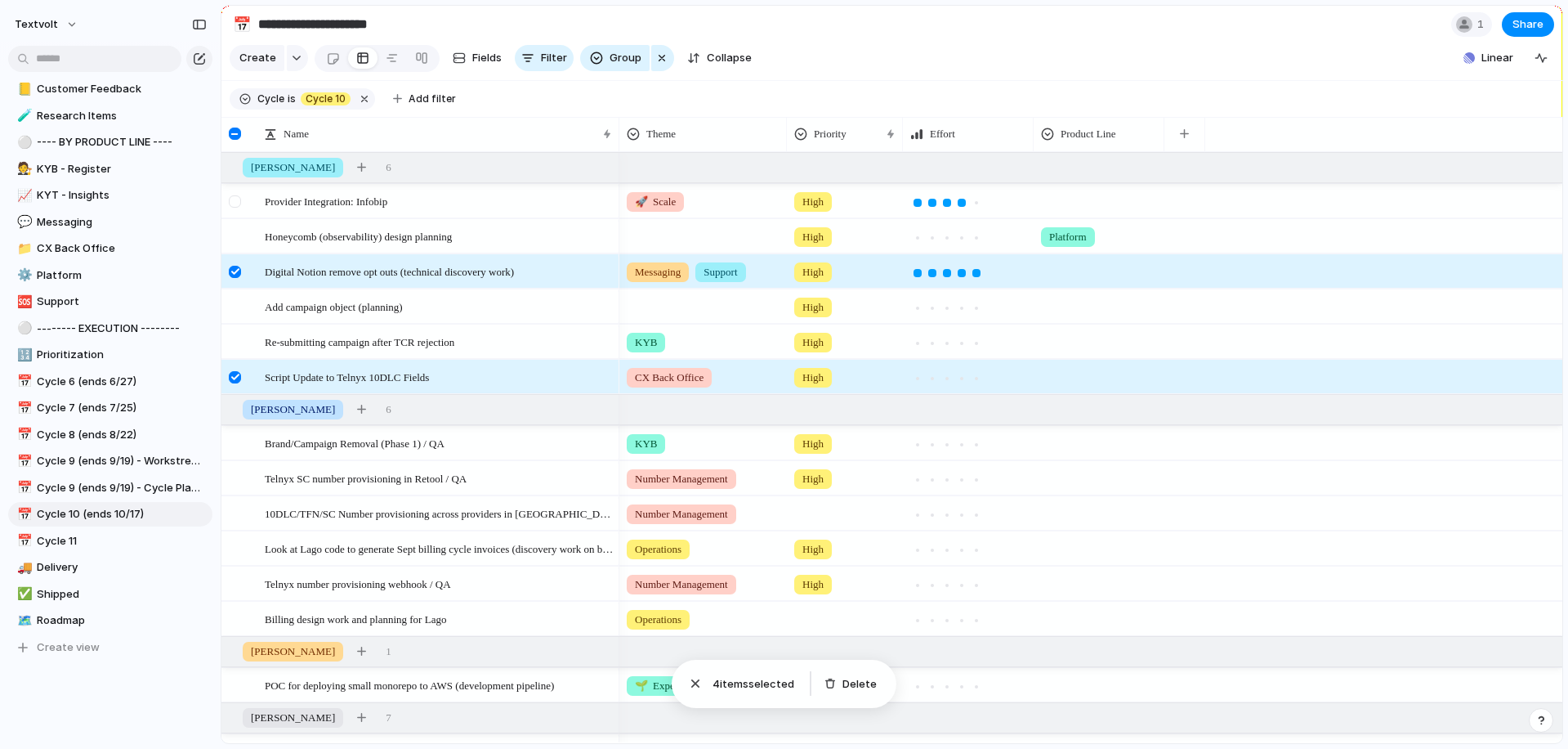
click at [239, 201] on div at bounding box center [234, 201] width 13 height 13
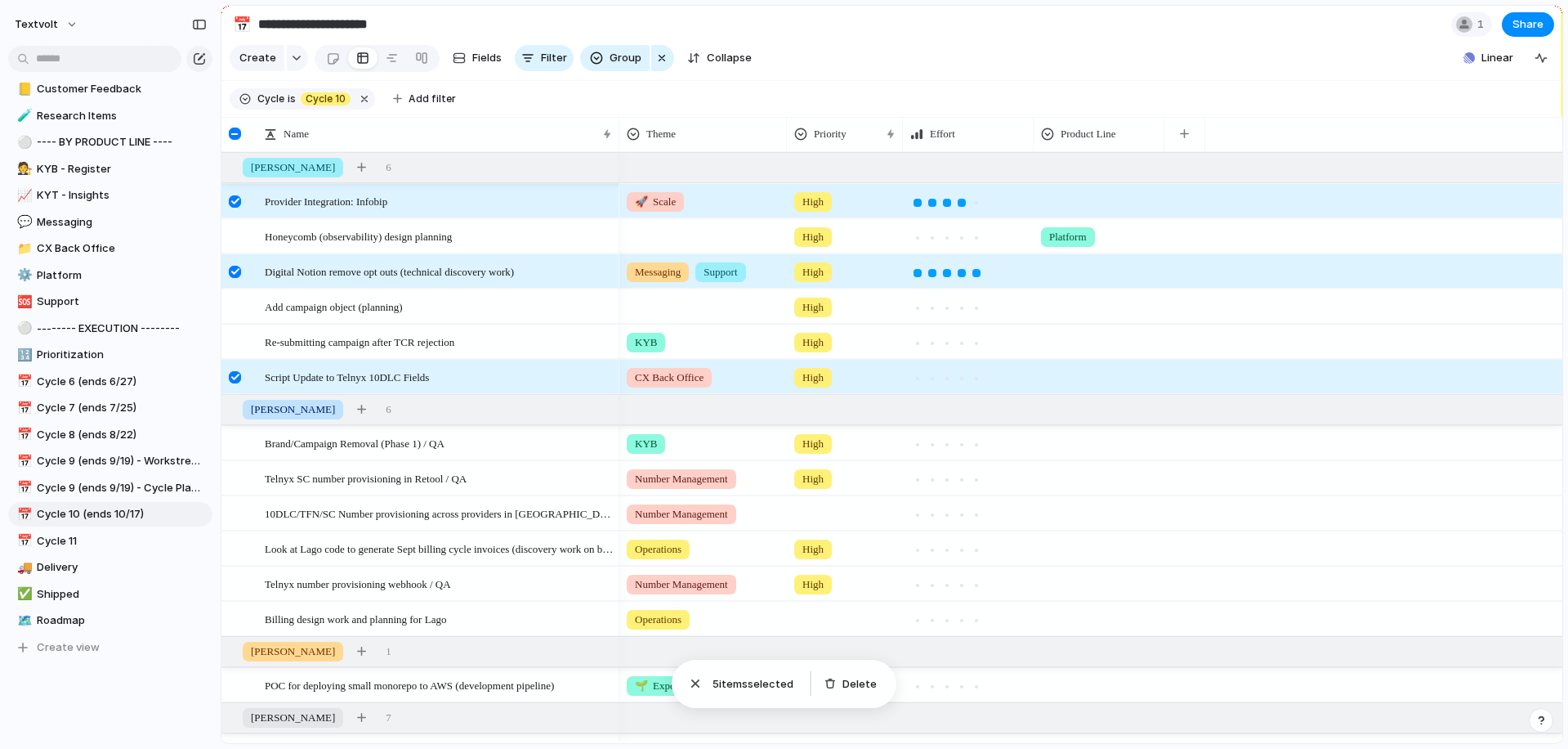
click at [234, 205] on div at bounding box center [234, 201] width 13 height 13
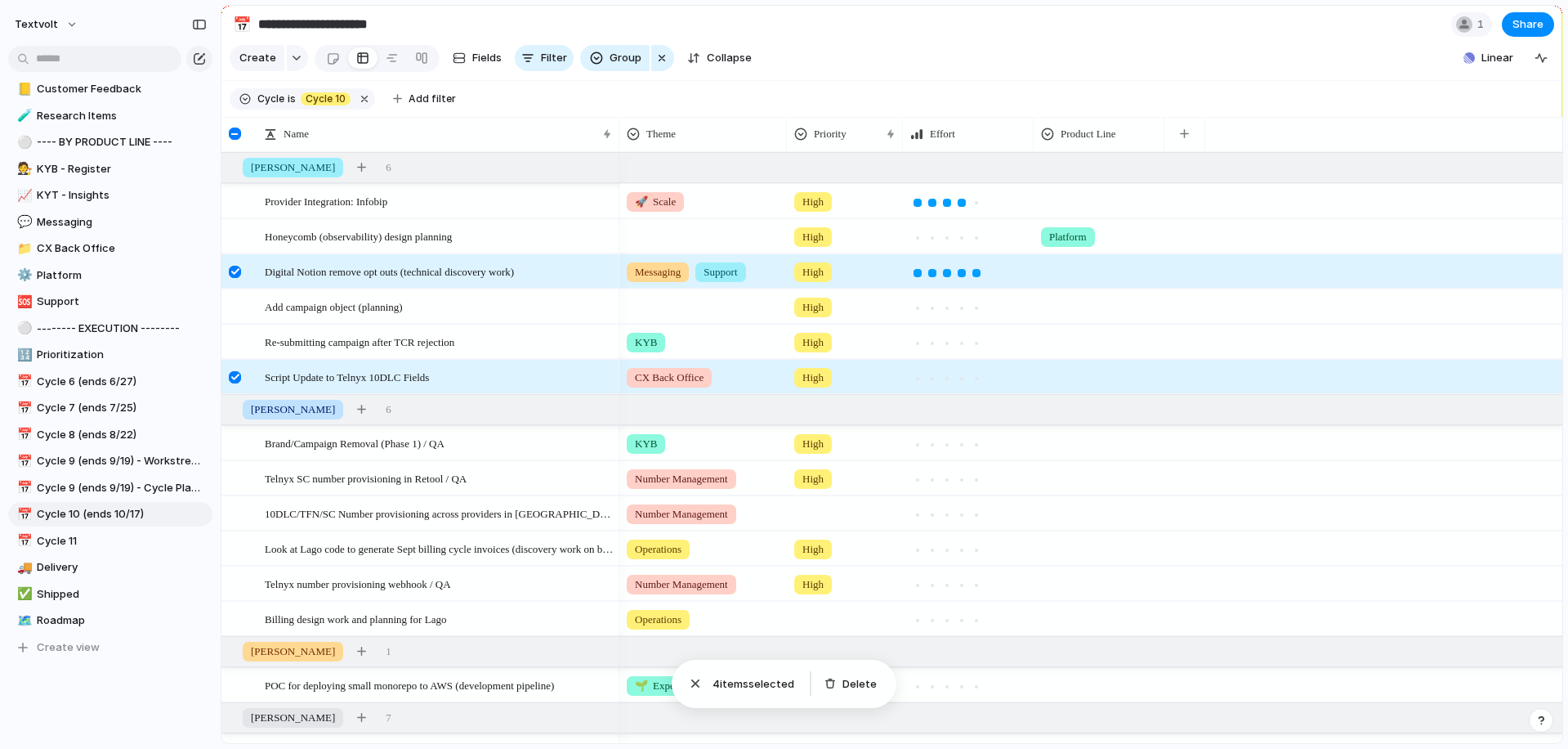
click at [234, 274] on div at bounding box center [234, 272] width 13 height 13
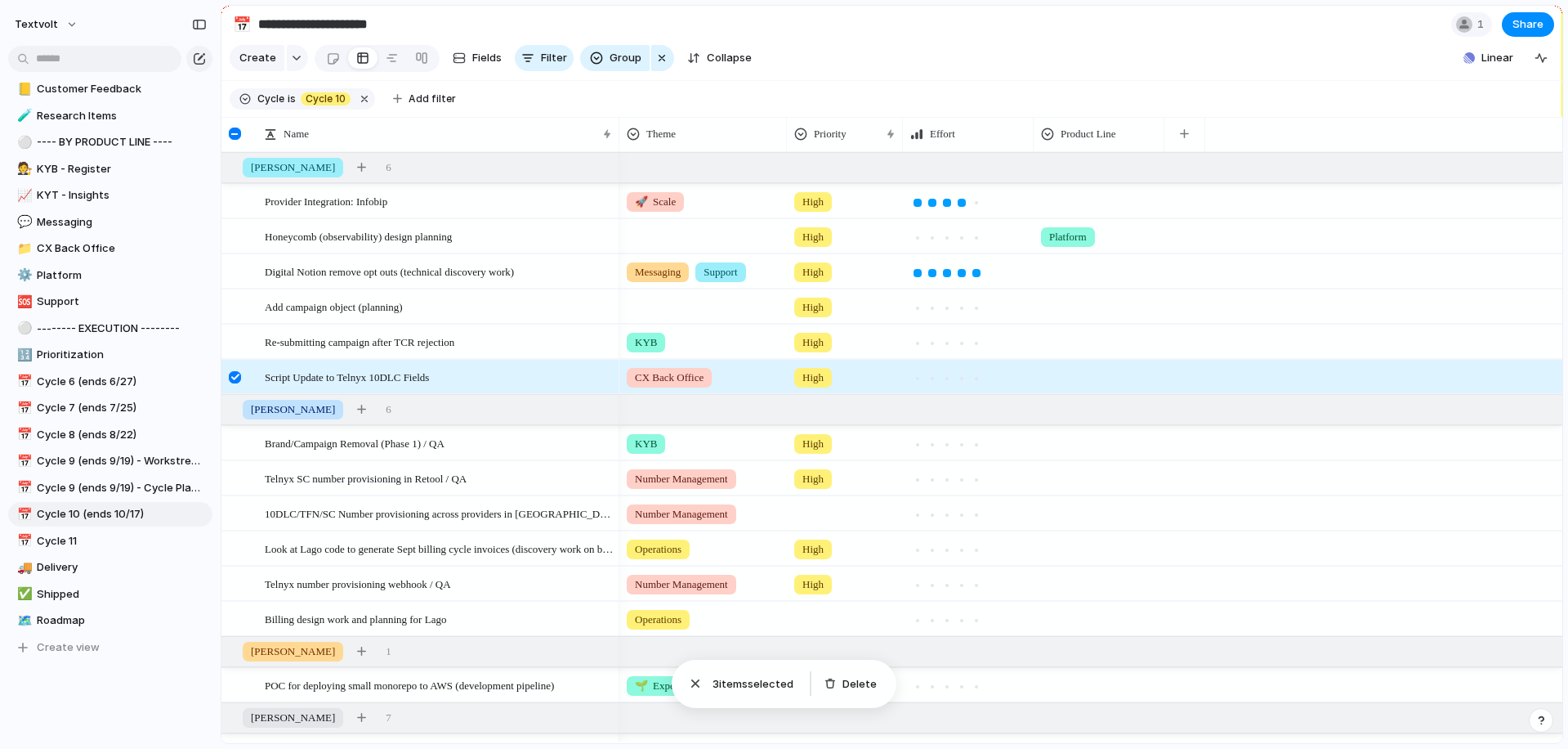
click at [234, 368] on div at bounding box center [237, 383] width 30 height 44
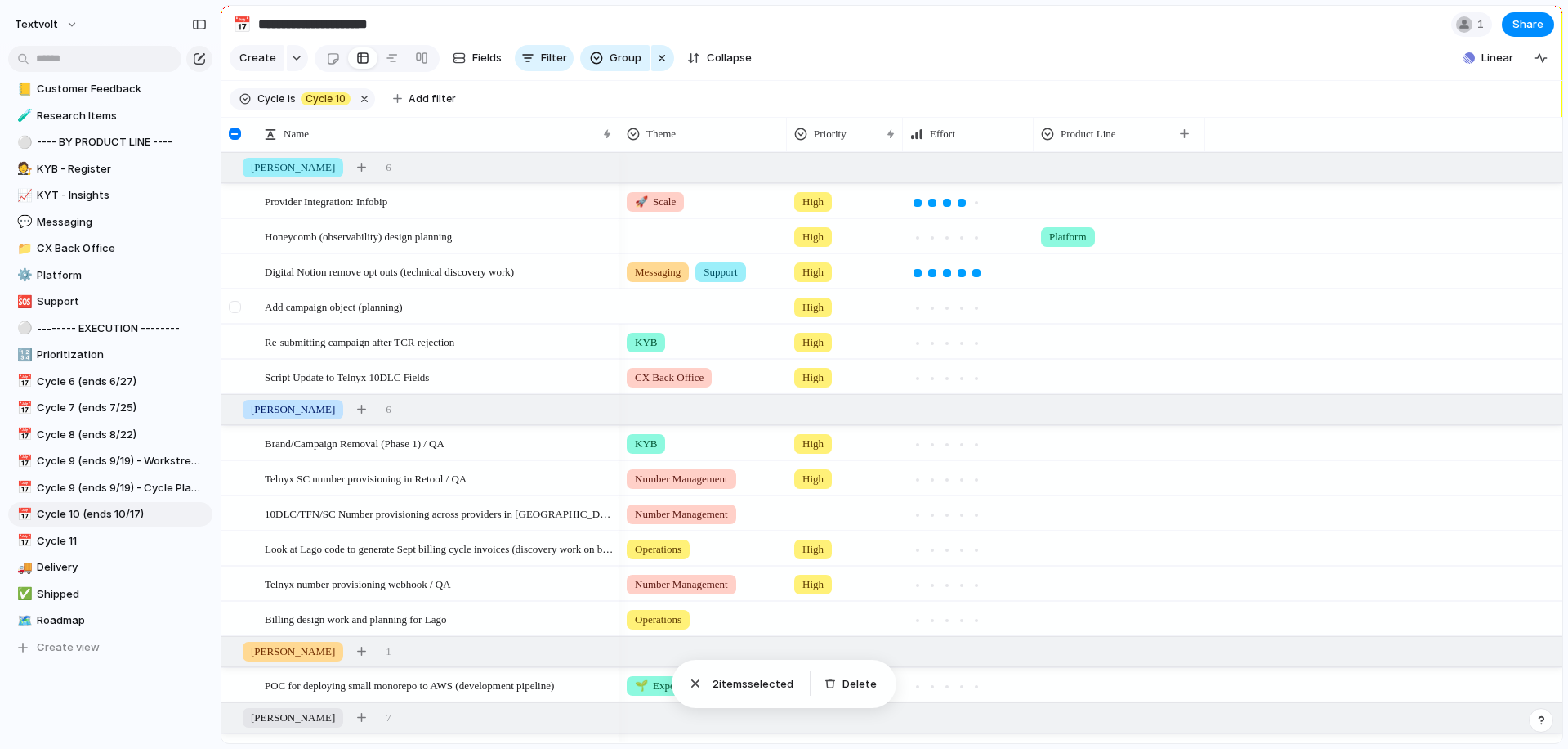
click at [232, 308] on div at bounding box center [234, 307] width 13 height 13
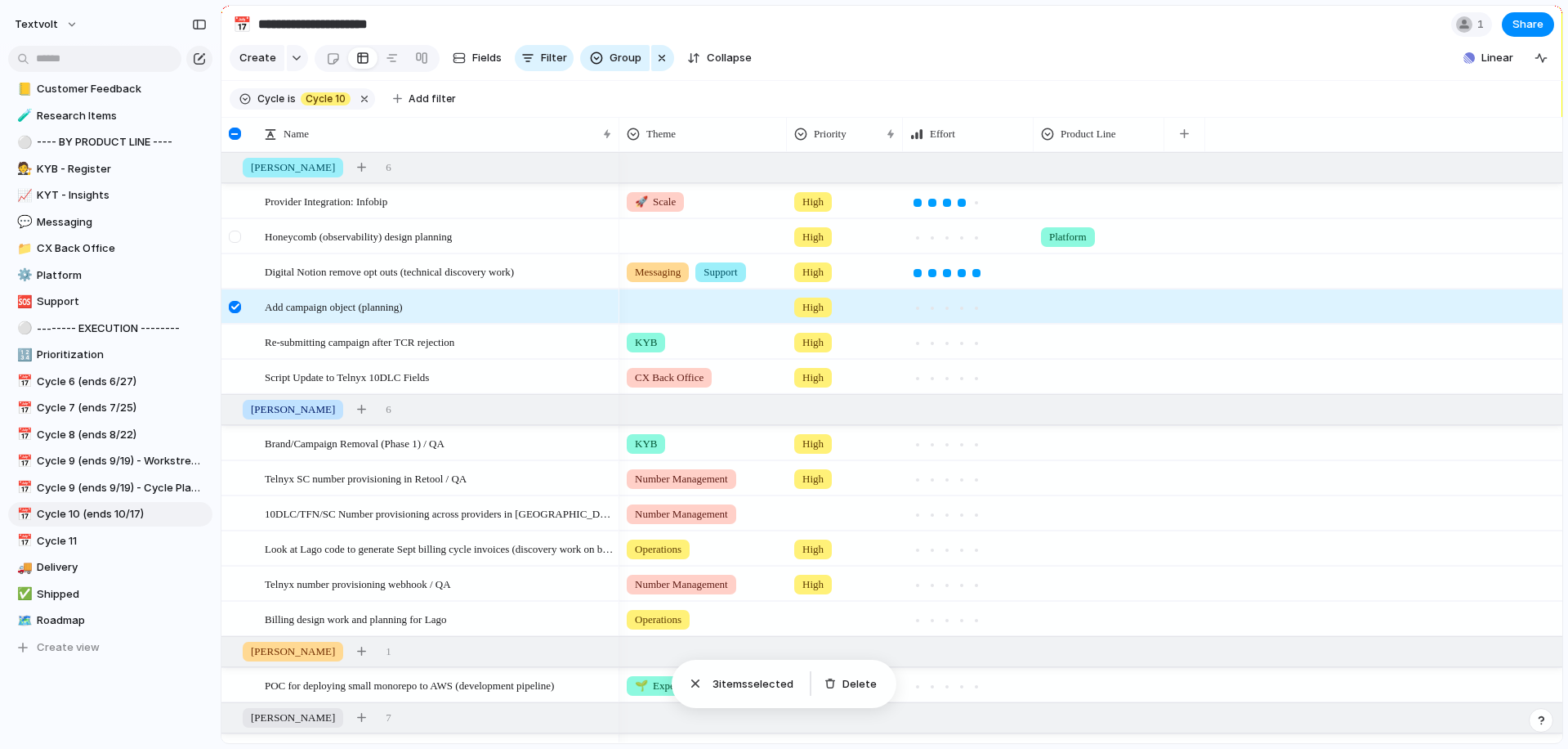
click at [236, 239] on div at bounding box center [234, 236] width 13 height 13
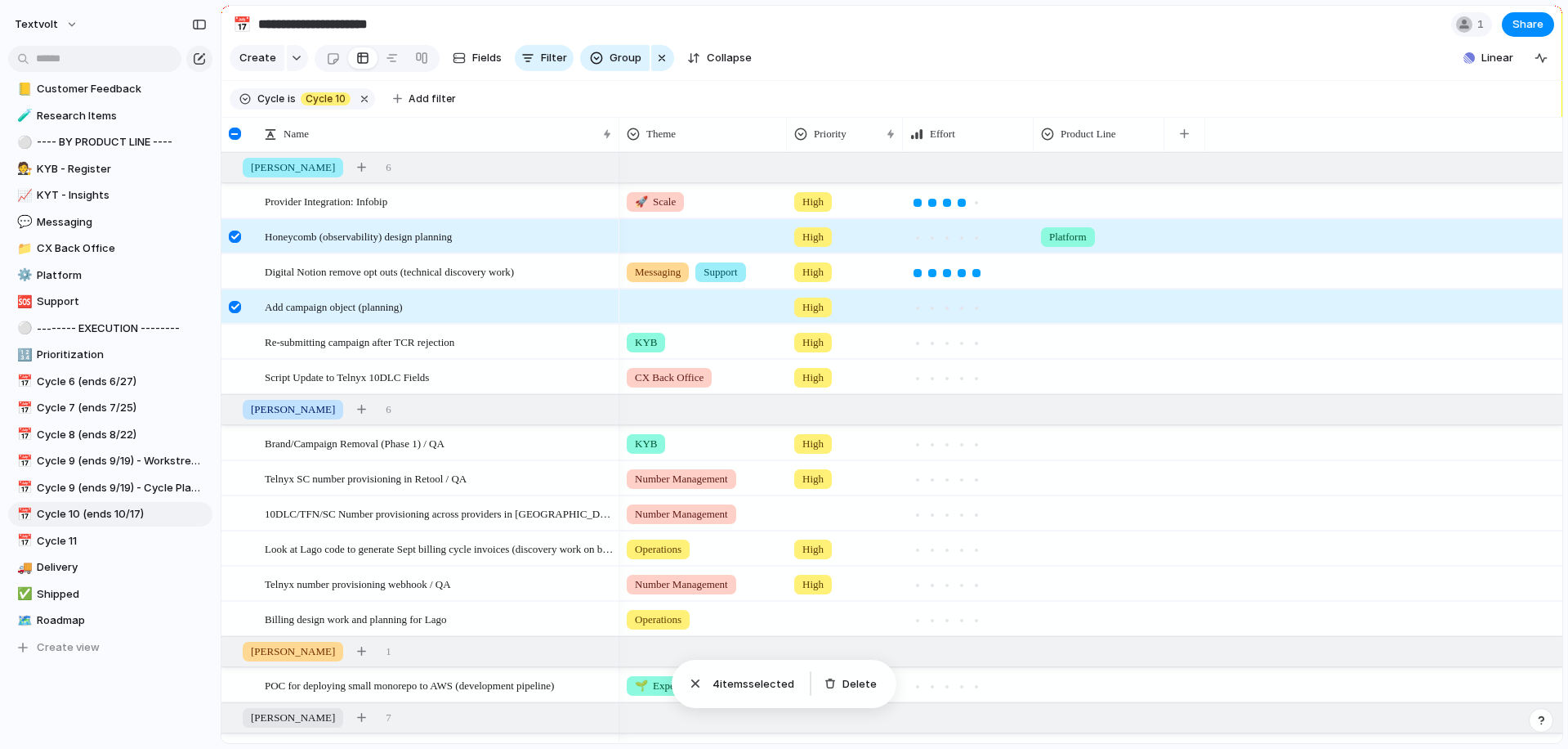
click at [234, 303] on div at bounding box center [234, 307] width 13 height 13
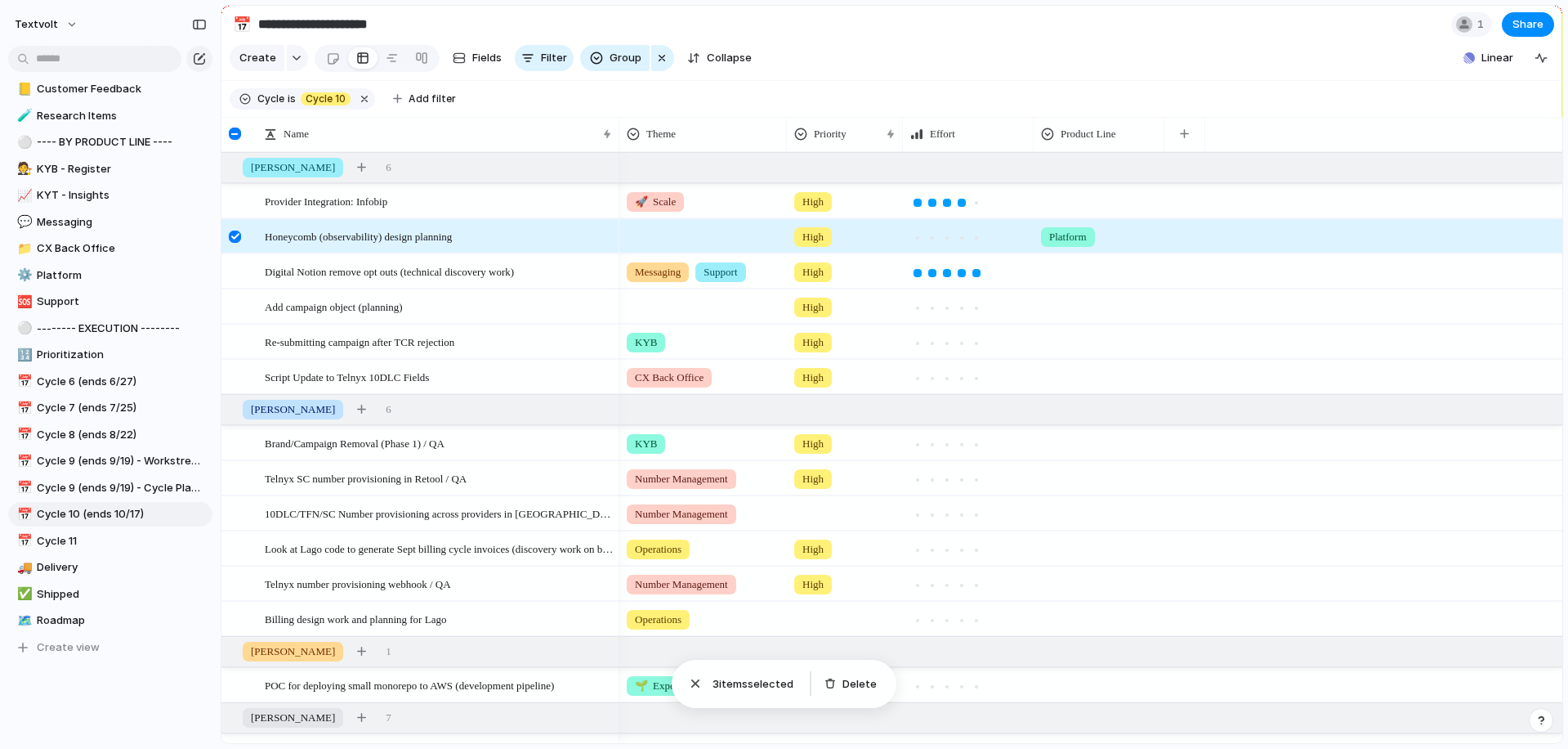
click at [234, 238] on div at bounding box center [234, 236] width 13 height 13
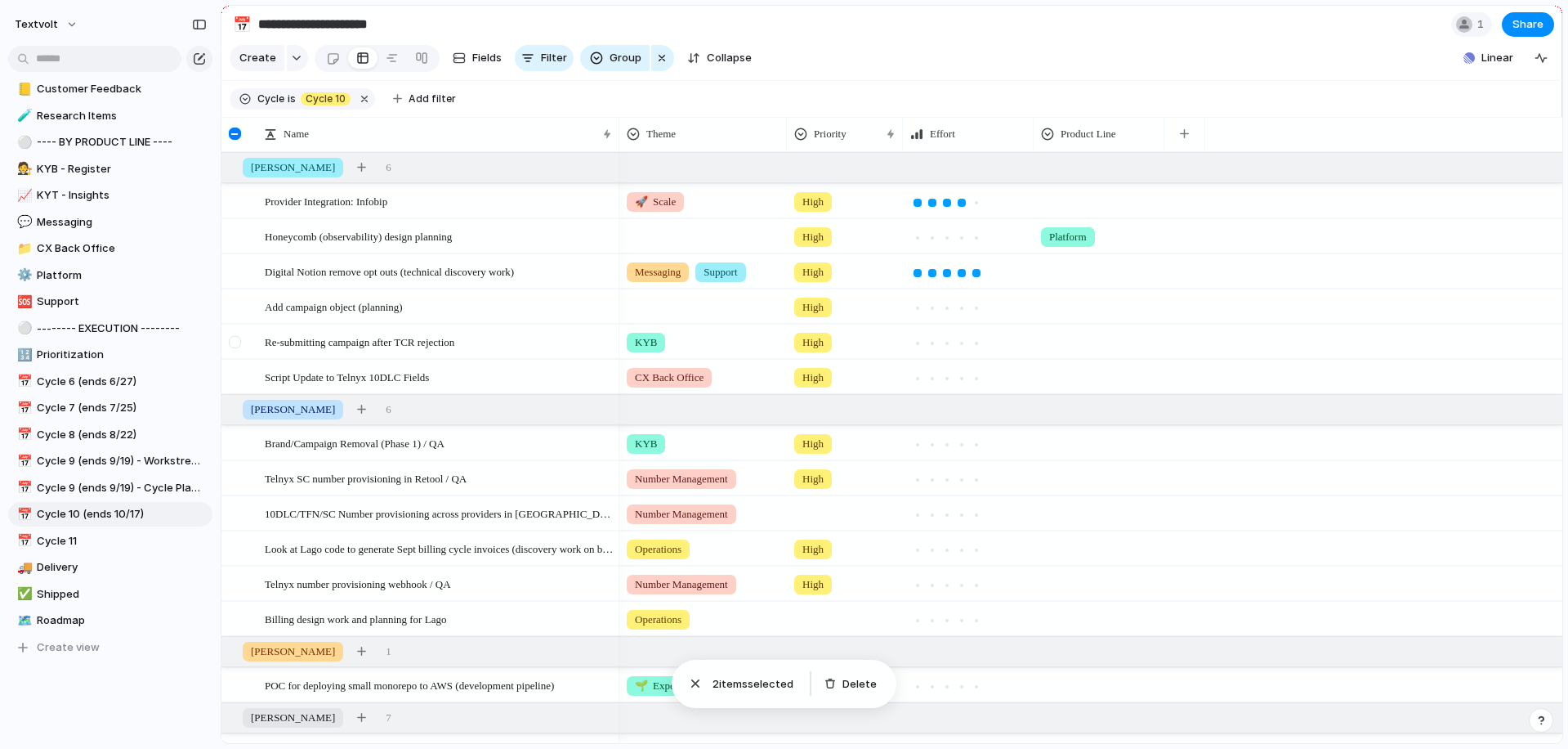
click at [237, 343] on div at bounding box center [234, 342] width 13 height 13
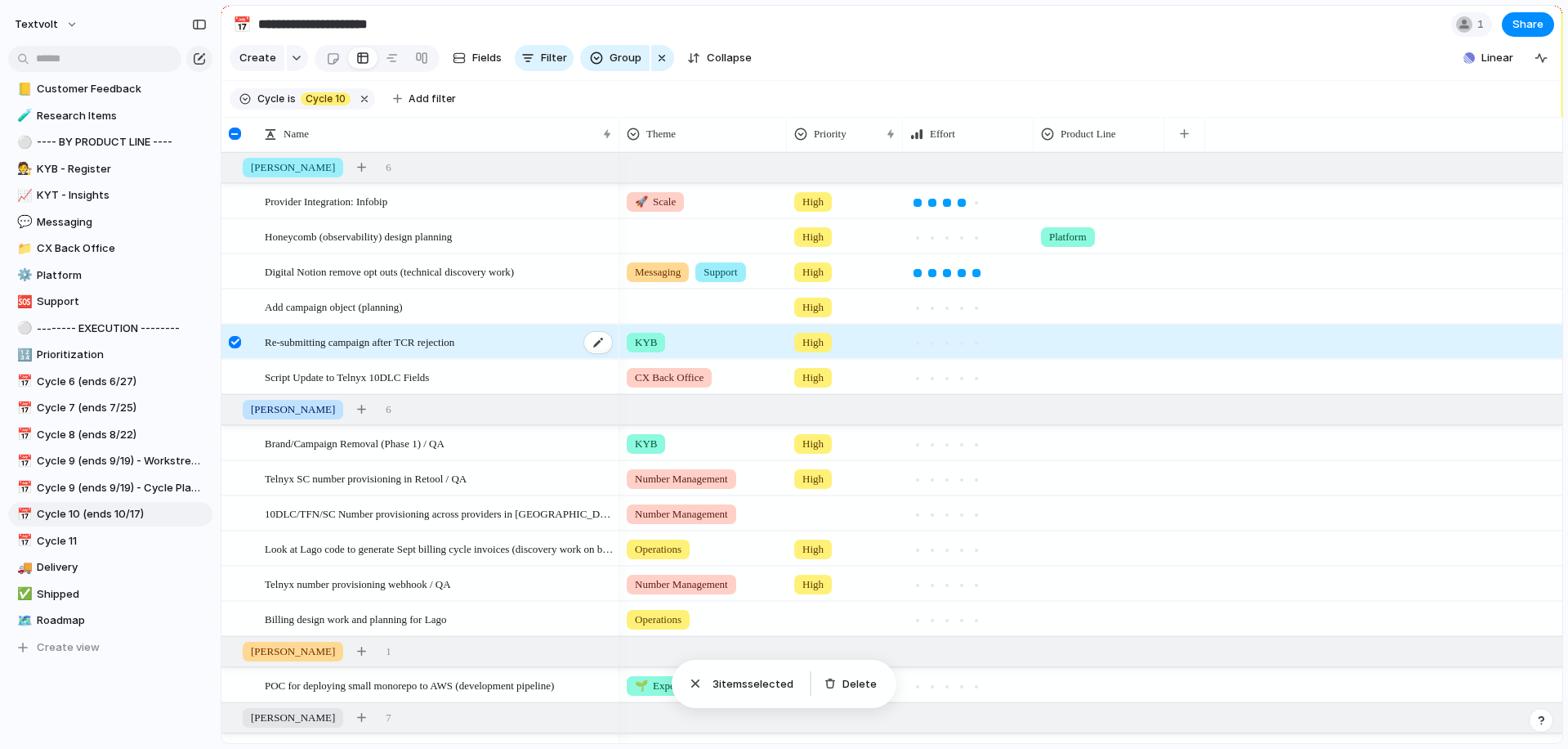
click at [357, 348] on span "Re-submitting campaign after TCR rejection" at bounding box center [359, 341] width 190 height 19
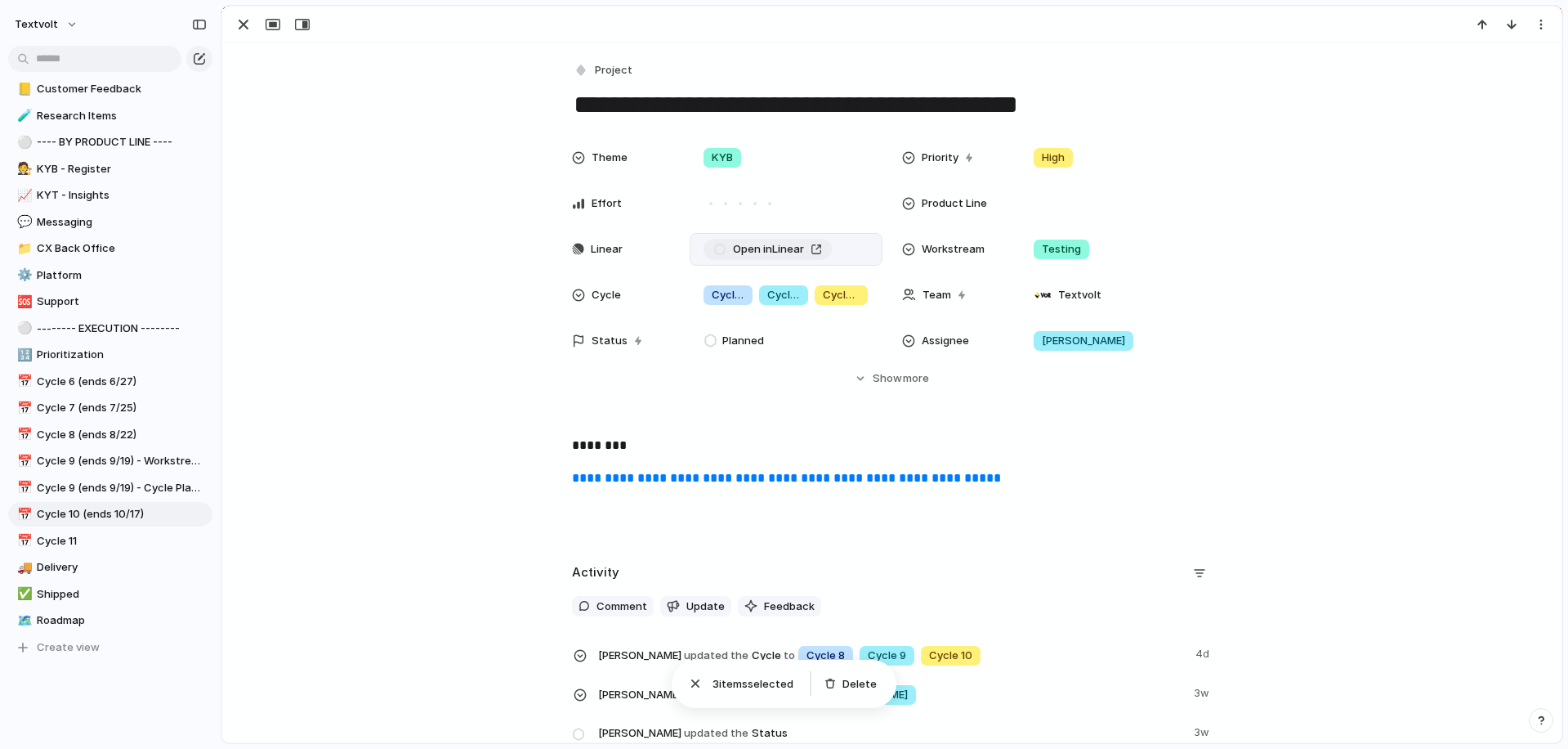
click at [745, 246] on span "Open in Linear" at bounding box center [769, 249] width 71 height 16
click at [244, 24] on div "button" at bounding box center [244, 24] width 19 height 19
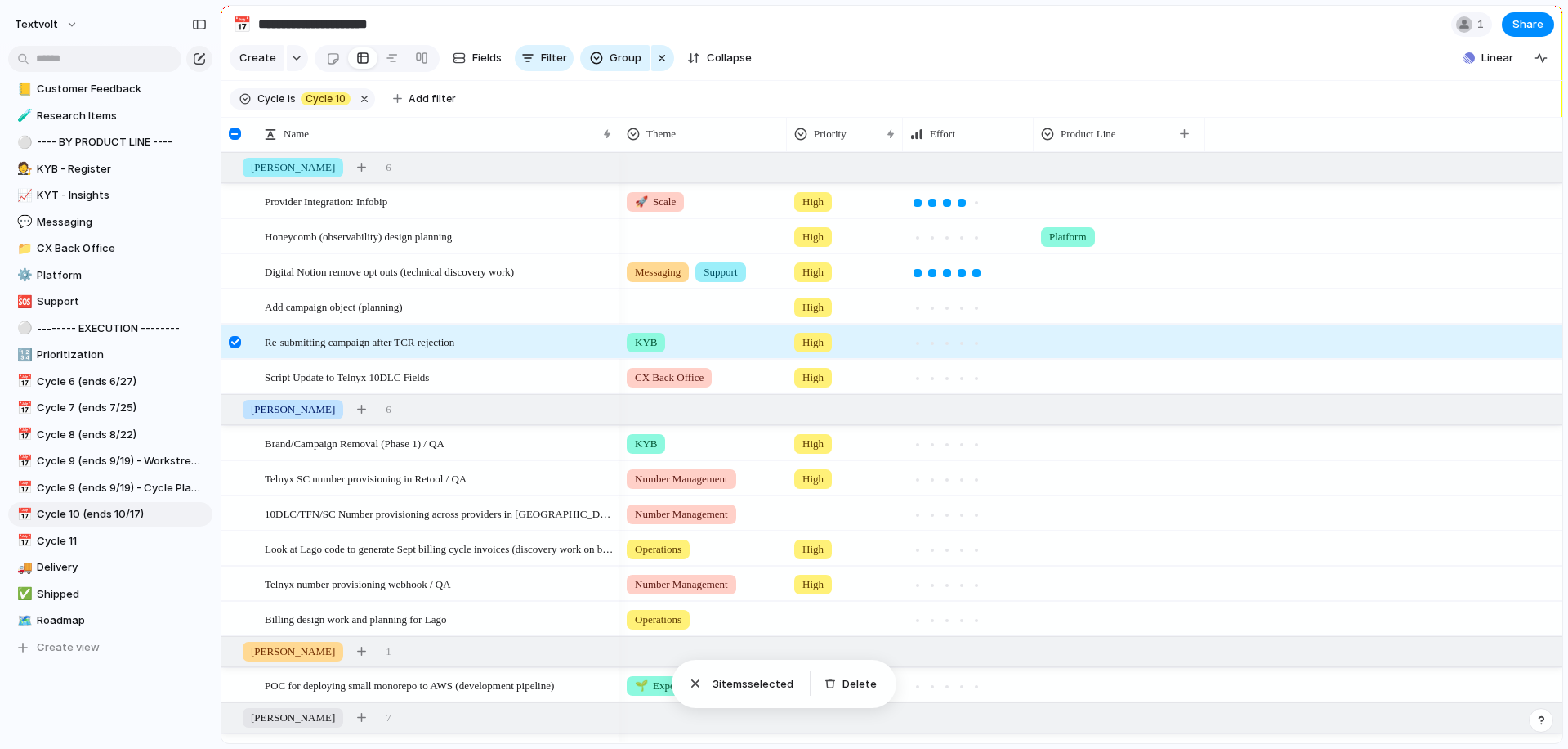
click at [234, 340] on div at bounding box center [234, 342] width 13 height 13
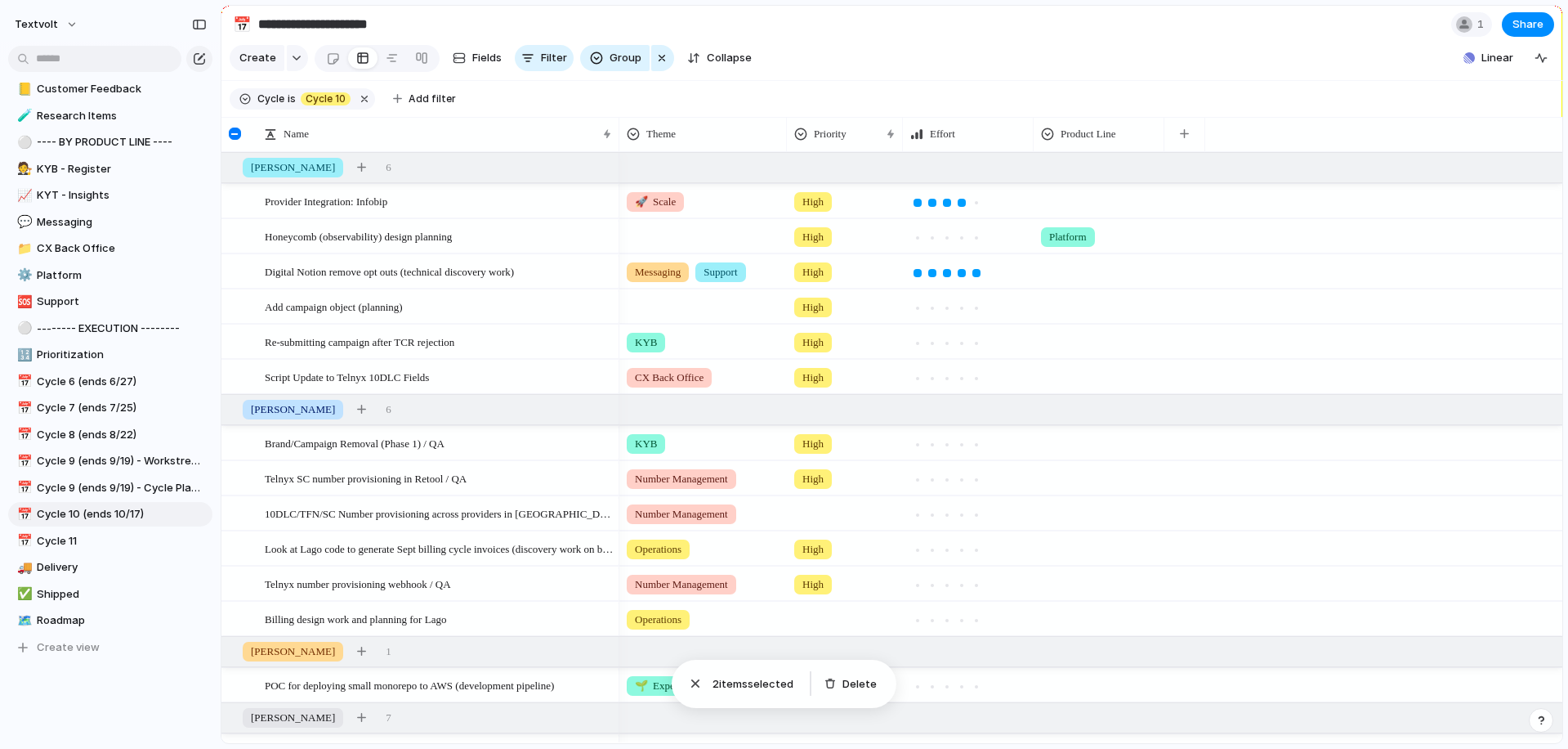
click at [688, 241] on div at bounding box center [704, 233] width 166 height 27
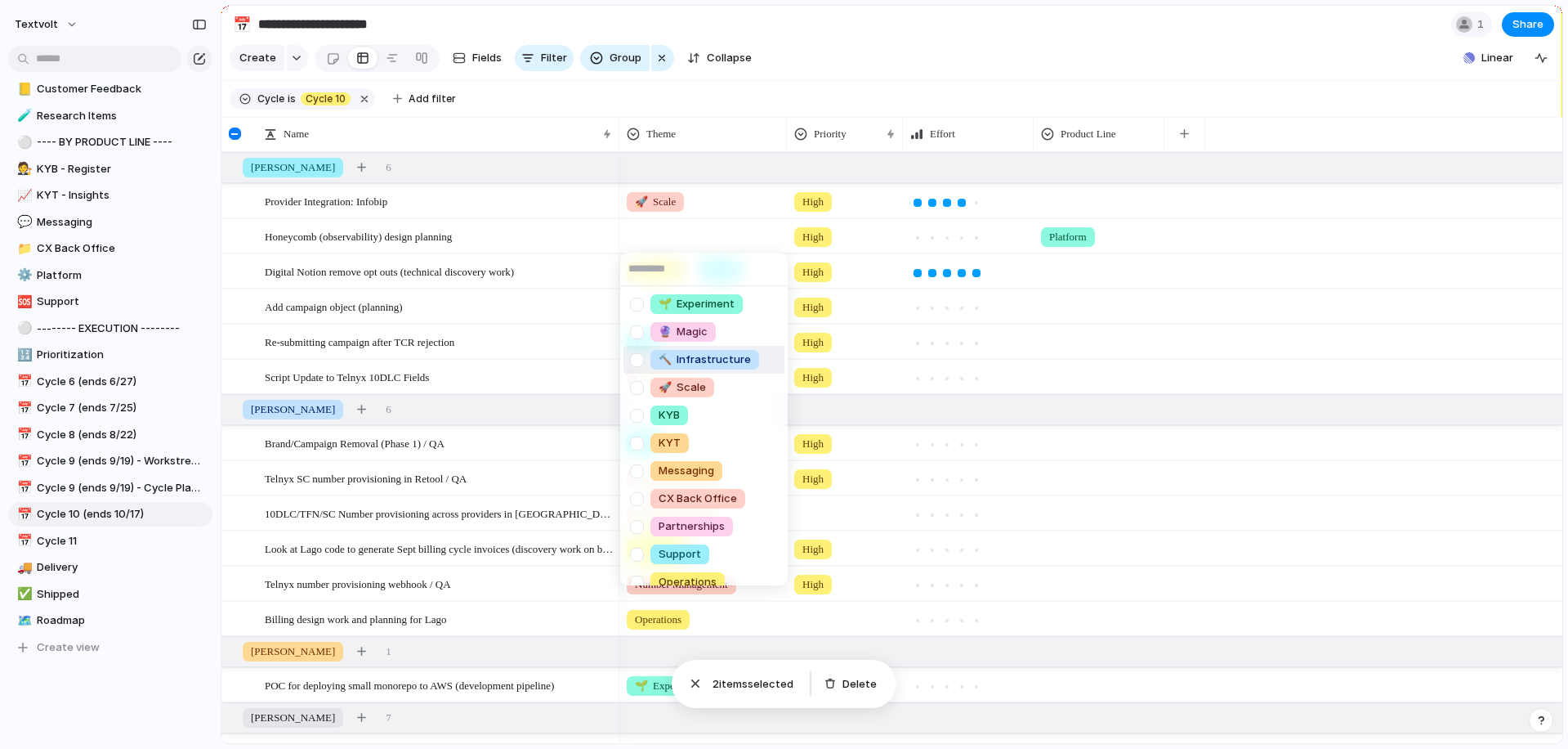
click at [640, 357] on div at bounding box center [637, 361] width 29 height 29
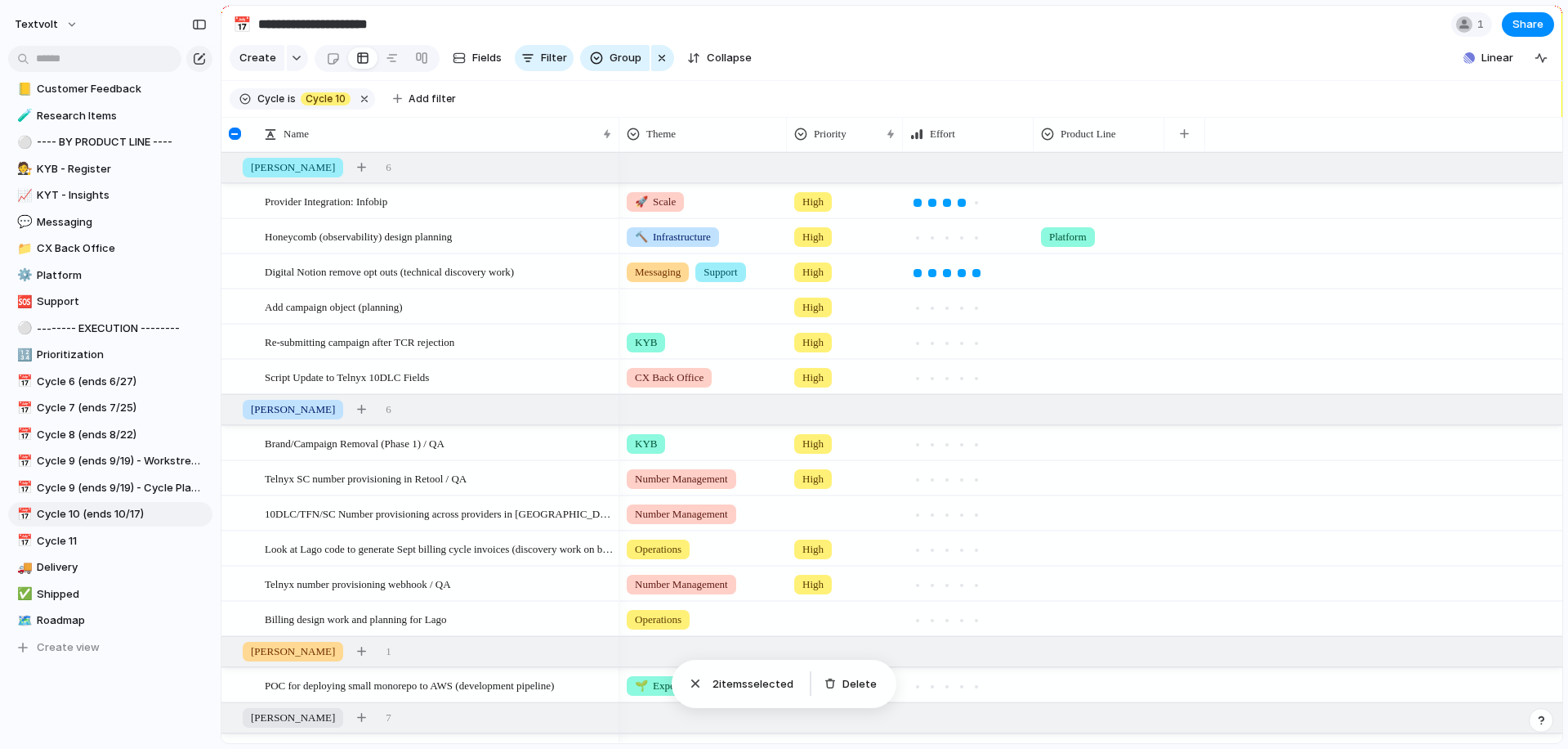
click at [793, 82] on div "🌱 Experiment 🔮 Magic 🔨 Infrastructure 🚀 Scale KYB KYT Messaging CX Back Office …" at bounding box center [784, 374] width 1568 height 749
click at [676, 308] on div at bounding box center [704, 304] width 166 height 27
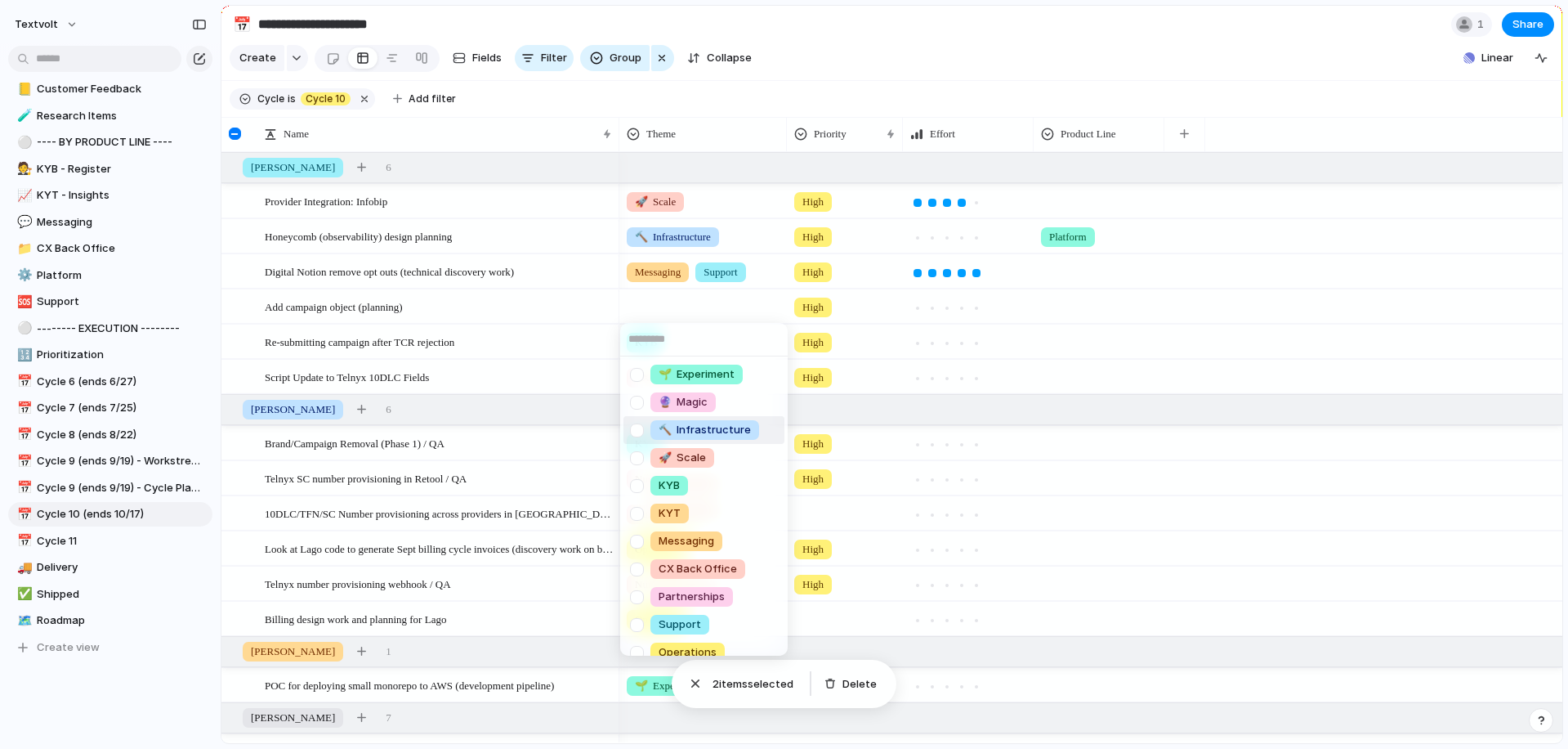
click at [637, 427] on div at bounding box center [637, 431] width 29 height 29
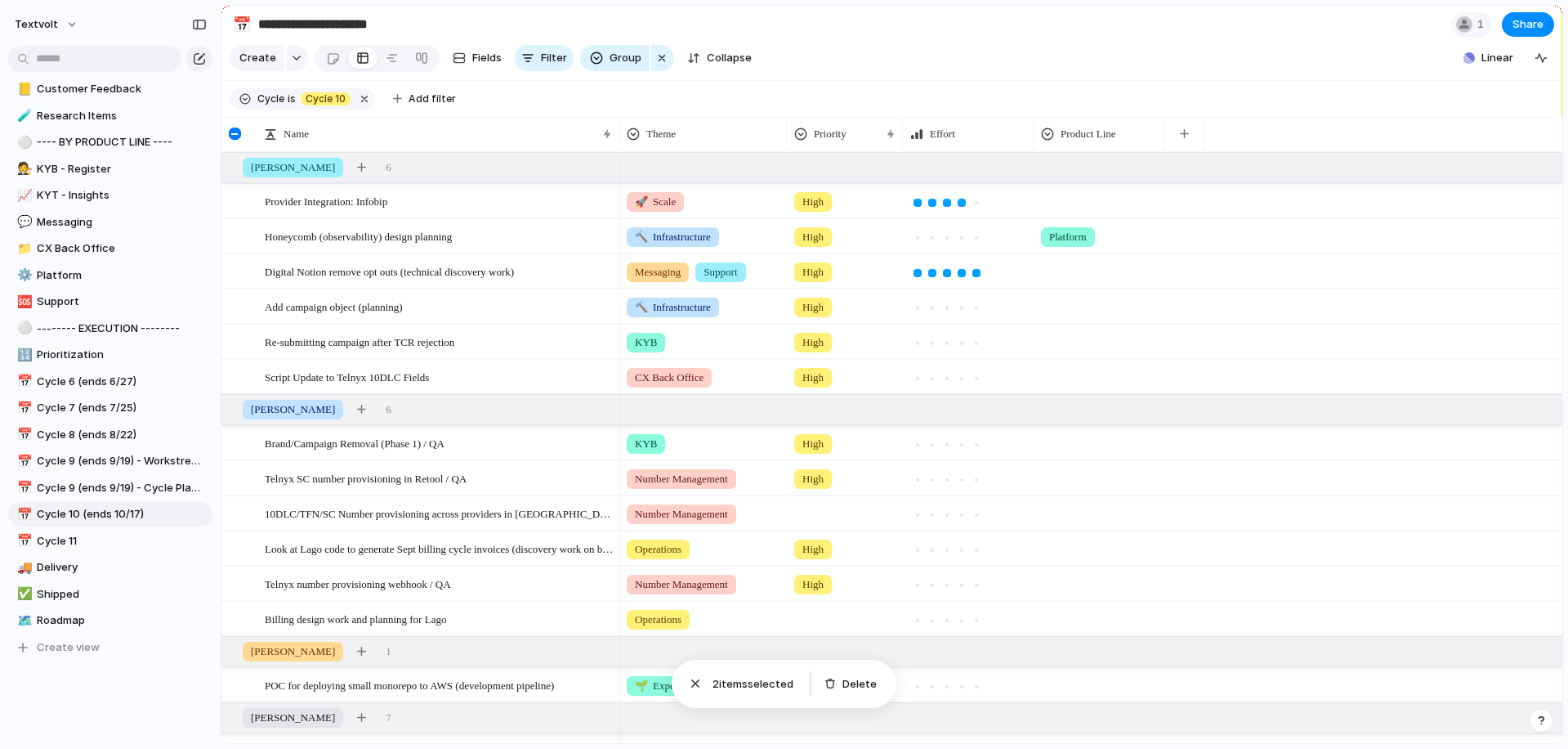
click at [798, 78] on div "🌱 Experiment 🔮 Magic 🔨 Infrastructure 🚀 Scale KYB KYT Messaging CX Back Office …" at bounding box center [784, 374] width 1568 height 749
click at [824, 497] on div at bounding box center [844, 511] width 115 height 27
click at [813, 602] on span "High" at bounding box center [817, 608] width 23 height 16
click at [813, 617] on div at bounding box center [844, 616] width 115 height 27
click at [812, 664] on span "High" at bounding box center [817, 670] width 23 height 16
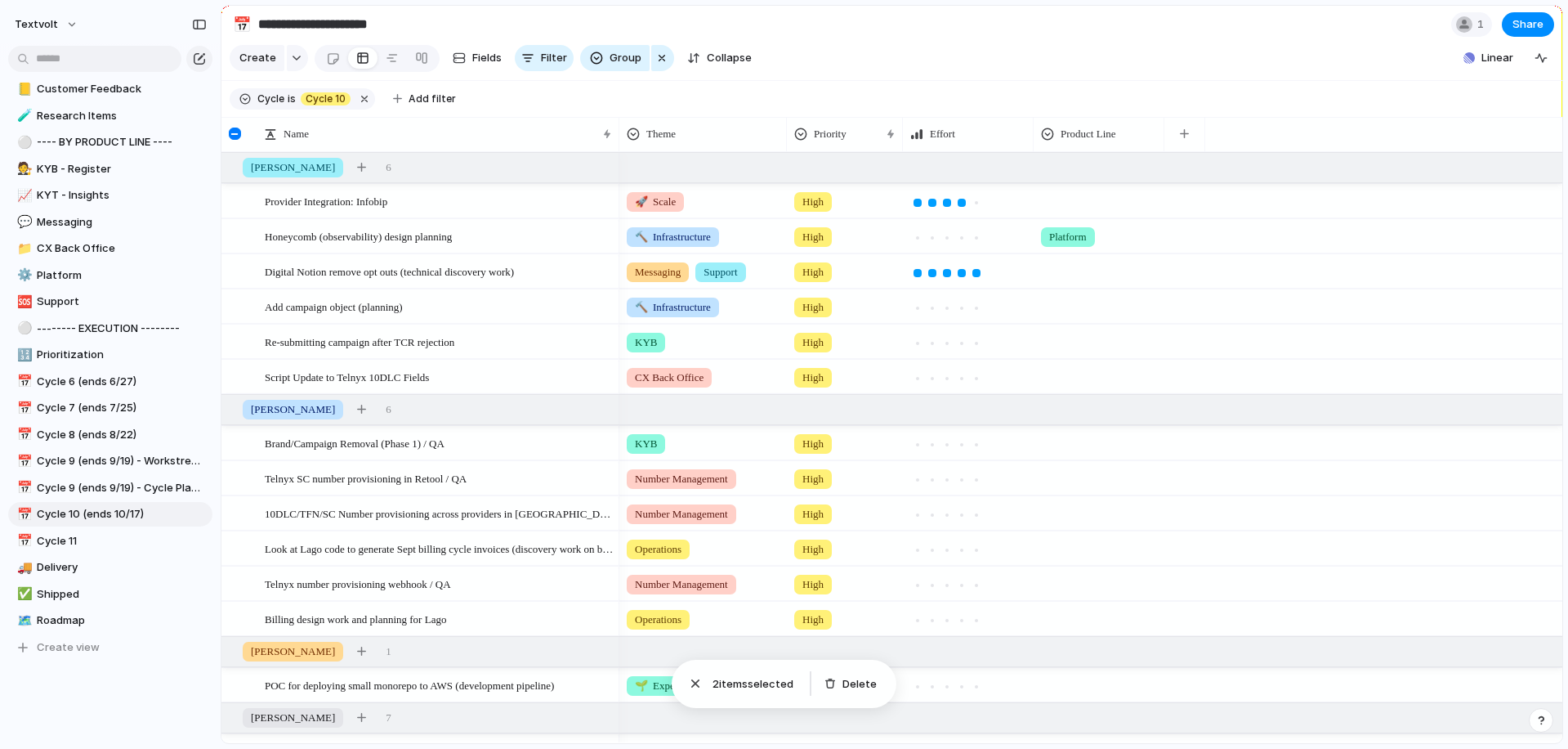
click at [895, 55] on section "Create Fields Filter Group Zoom Collapse Linear" at bounding box center [892, 61] width 1342 height 40
click at [732, 374] on div "CX Back Office" at bounding box center [704, 374] width 166 height 27
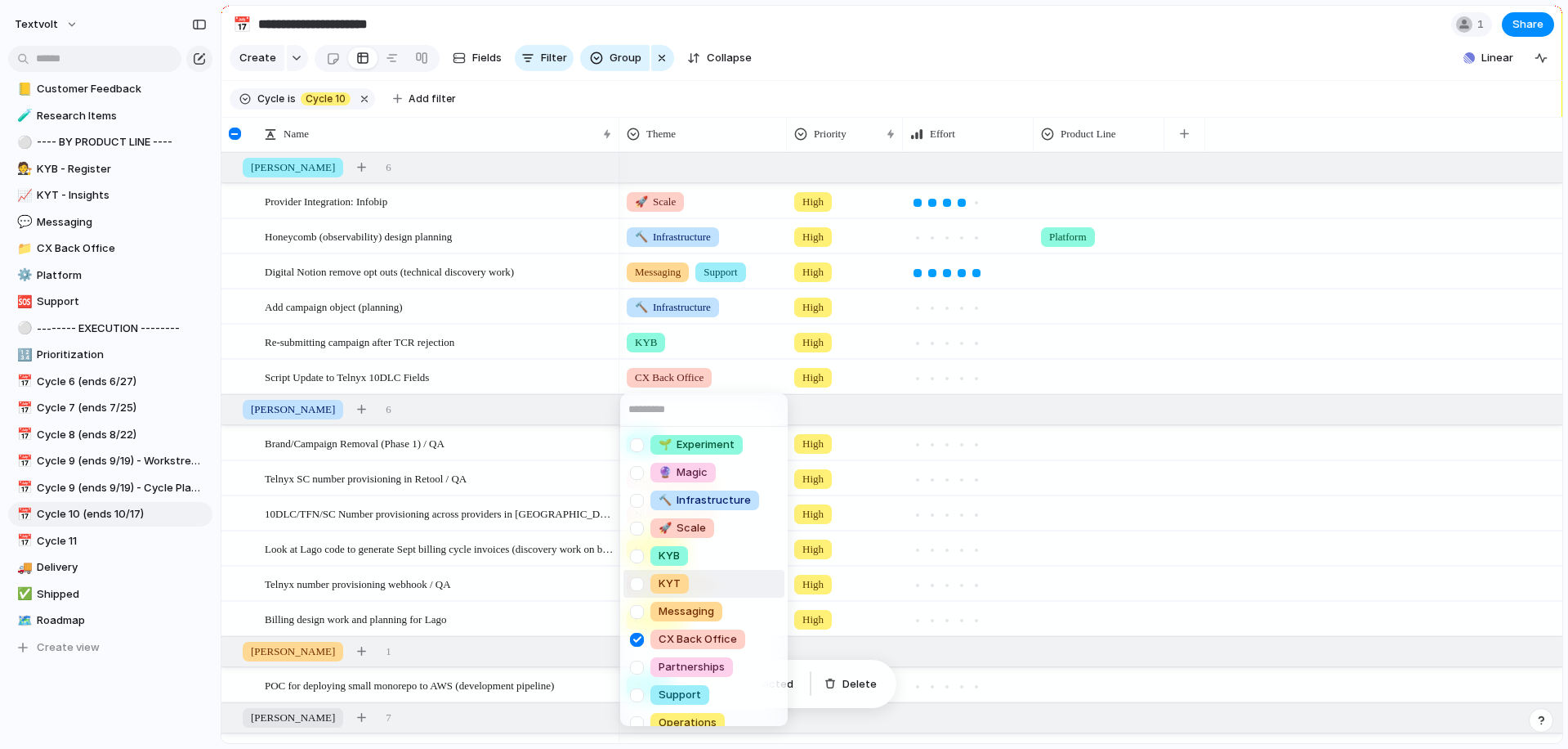
scroll to position [41, 0]
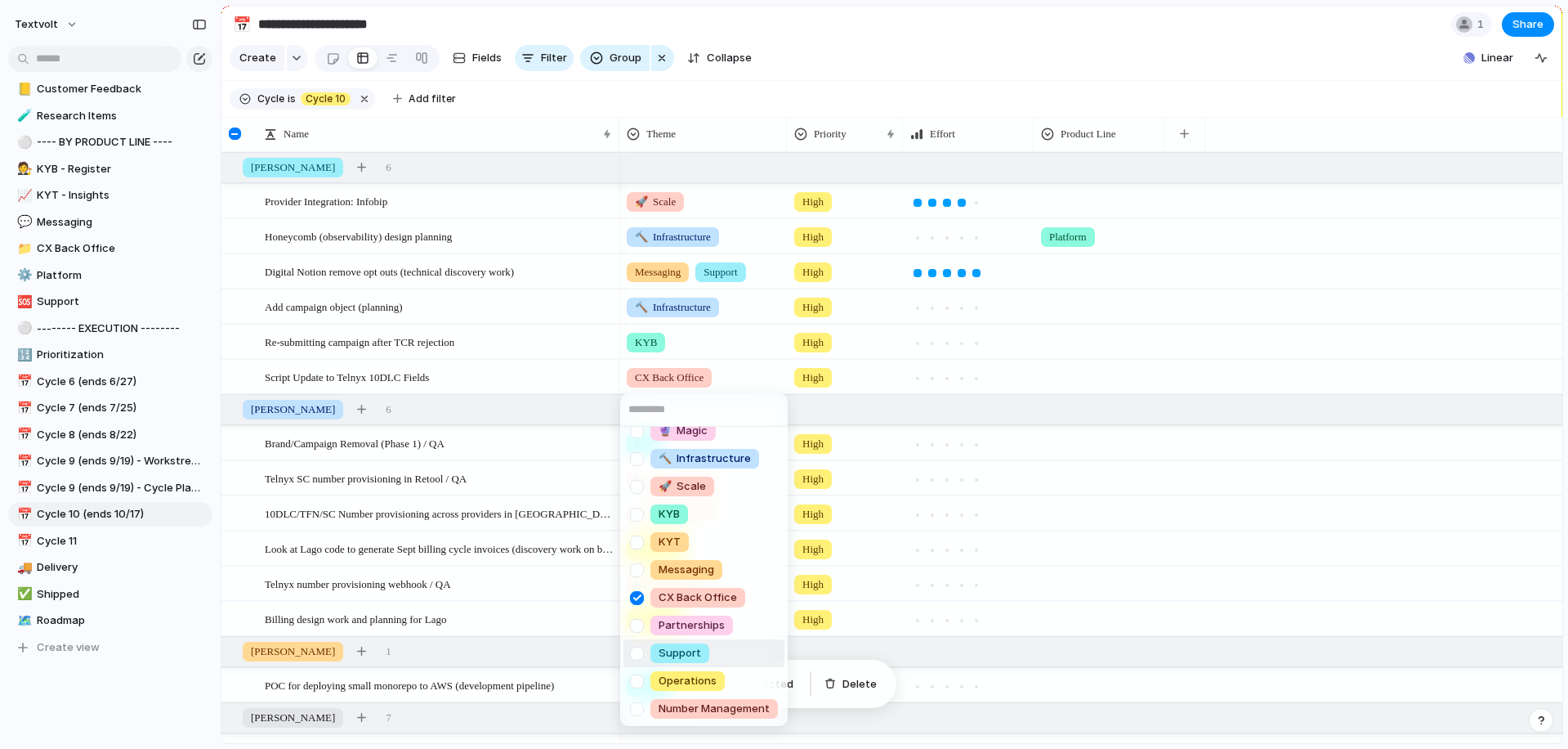
click at [635, 653] on div at bounding box center [637, 654] width 29 height 29
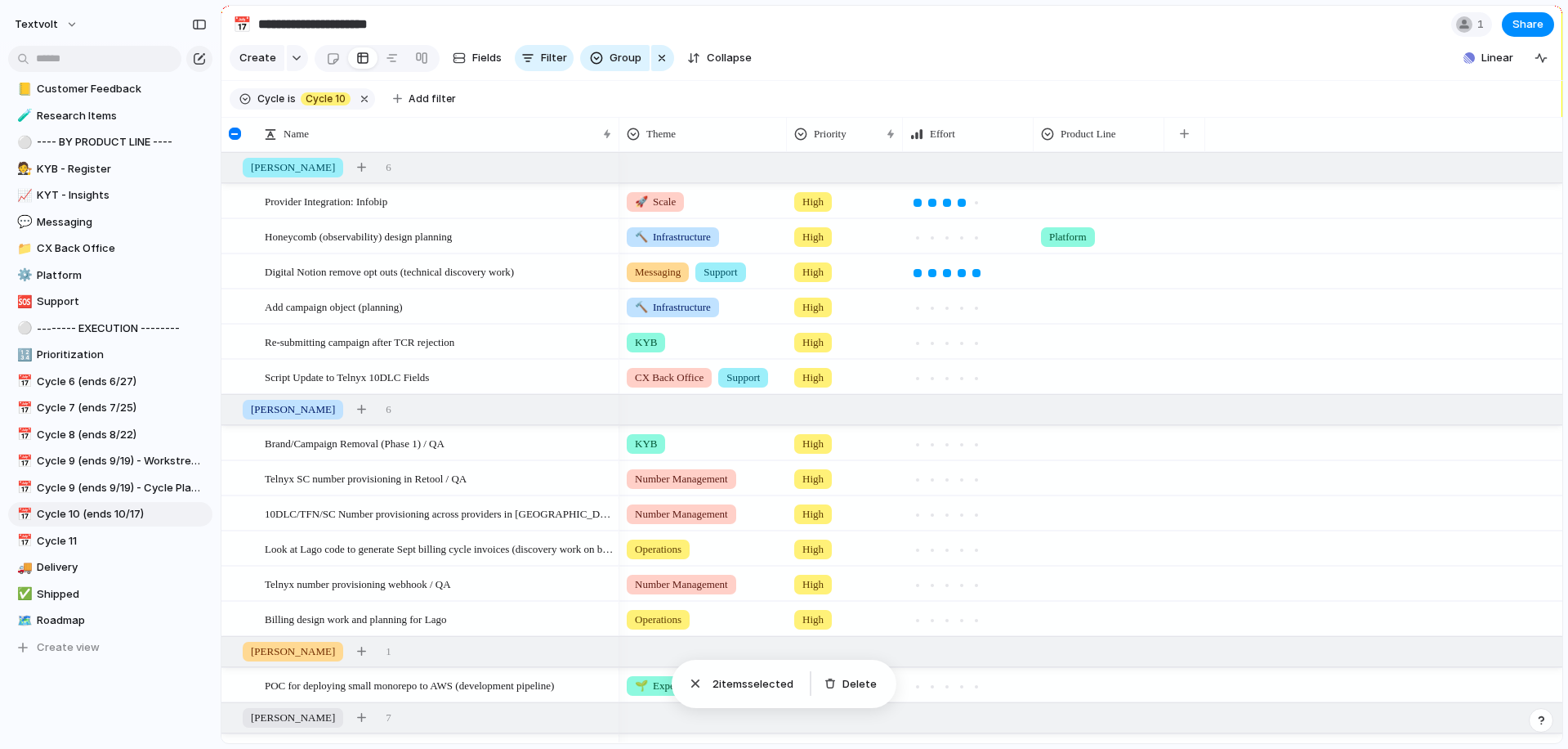
click at [853, 39] on div "🌱 Experiment 🔮 Magic 🔨 Infrastructure 🚀 Scale KYB KYT Messaging CX Back Office …" at bounding box center [784, 374] width 1568 height 749
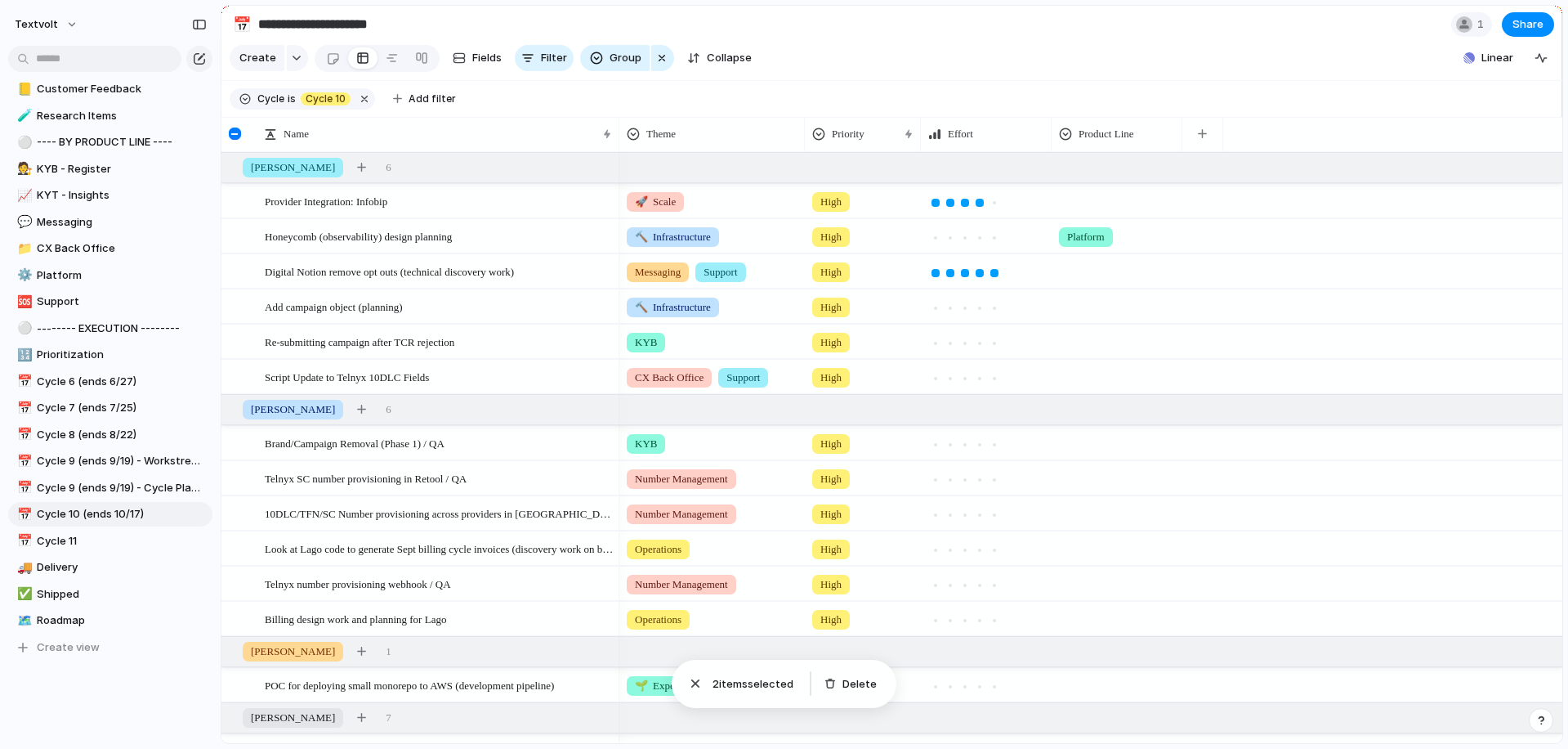
drag, startPoint x: 787, startPoint y: 122, endPoint x: 806, endPoint y: 123, distance: 19.0
click at [806, 123] on div at bounding box center [804, 134] width 8 height 35
click at [854, 40] on section "**********" at bounding box center [892, 24] width 1342 height 37
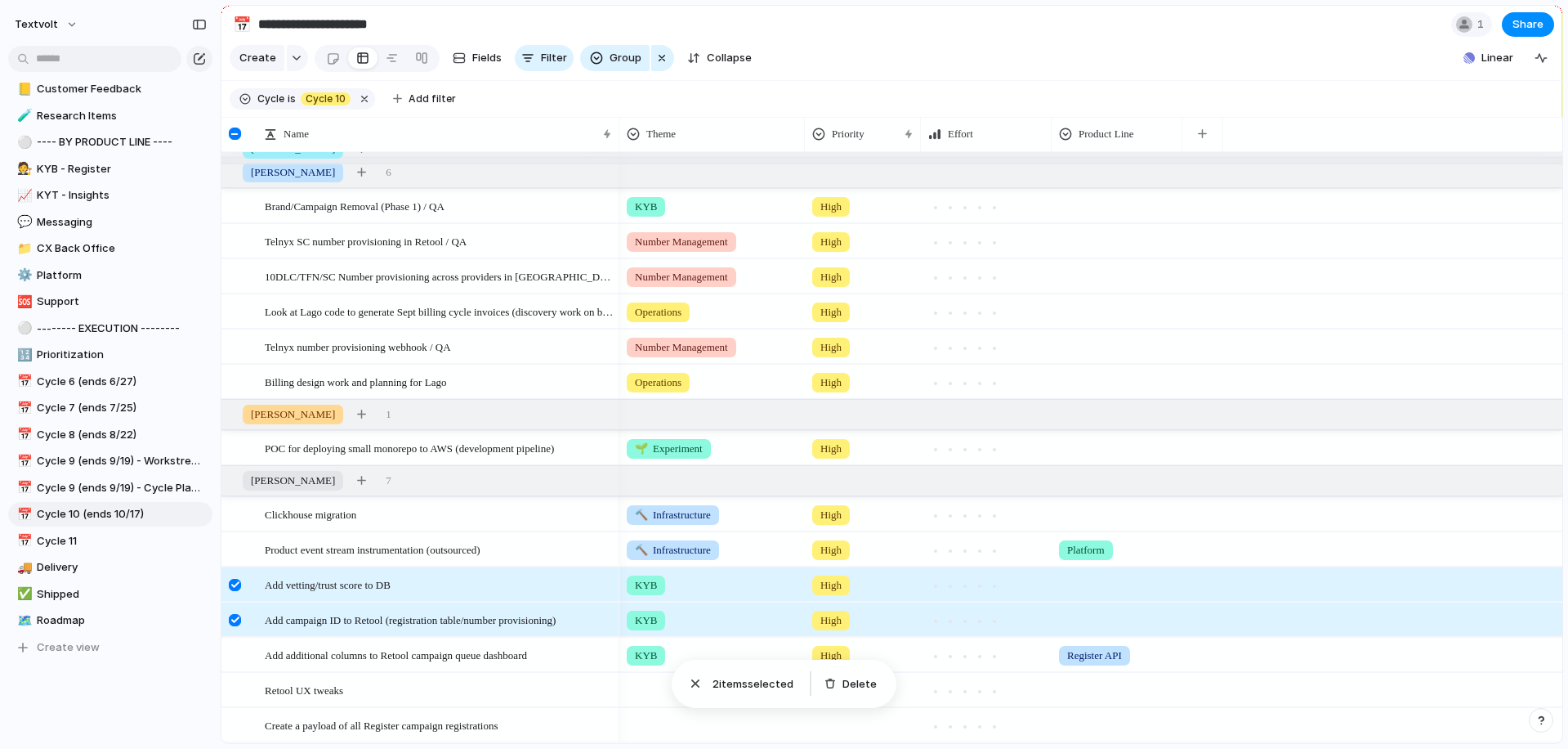
scroll to position [305, 0]
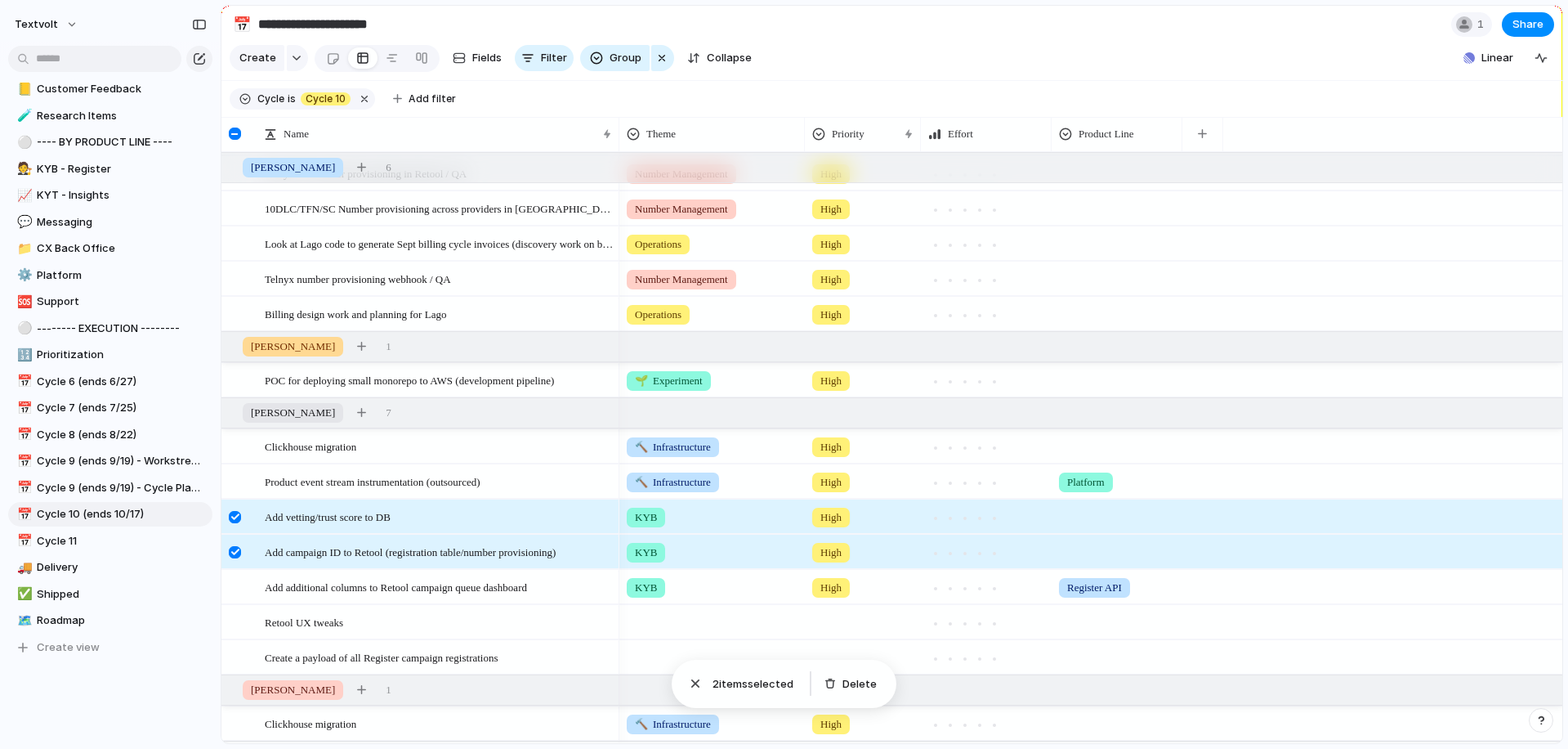
click at [237, 517] on div at bounding box center [234, 517] width 13 height 13
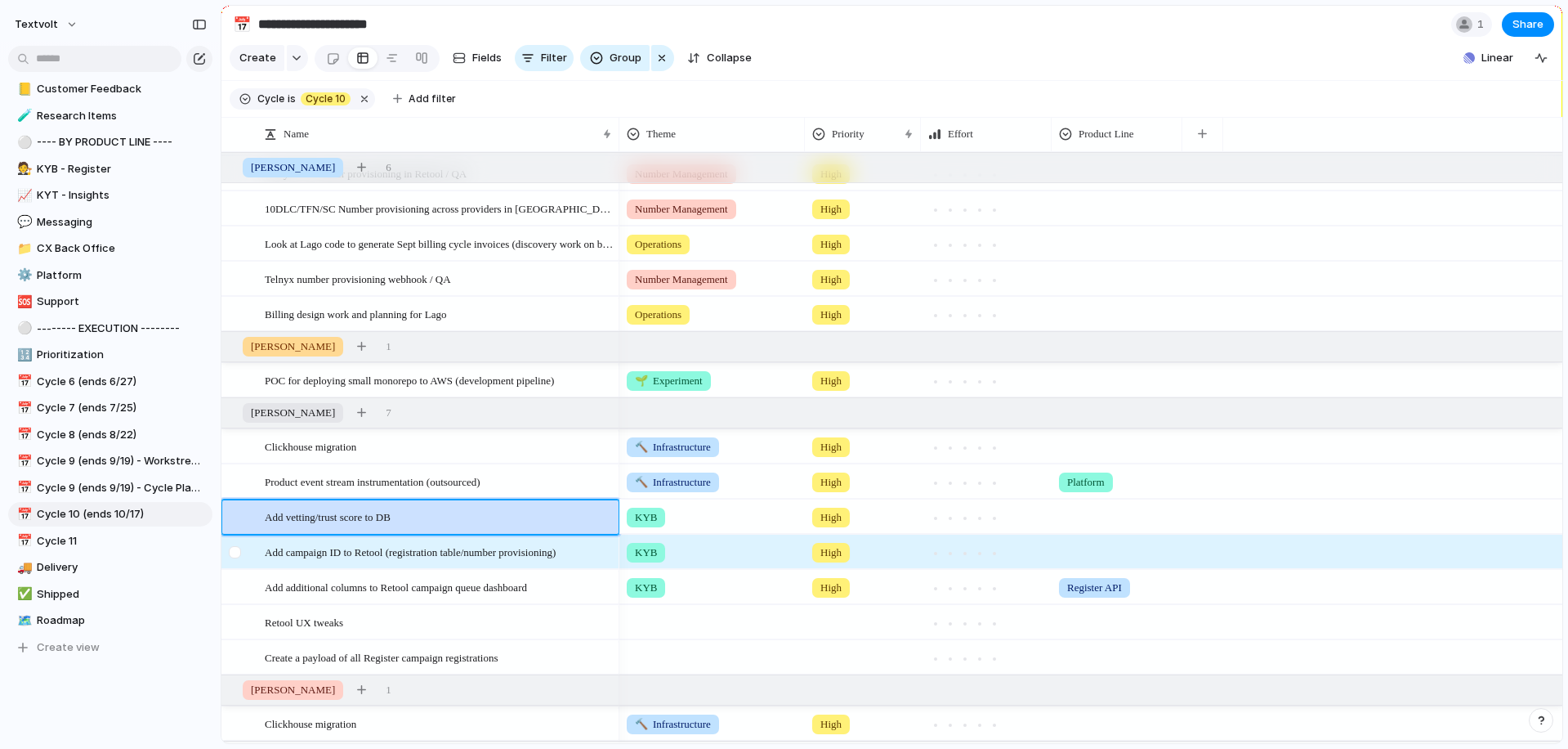
click at [236, 553] on div at bounding box center [234, 551] width 13 height 13
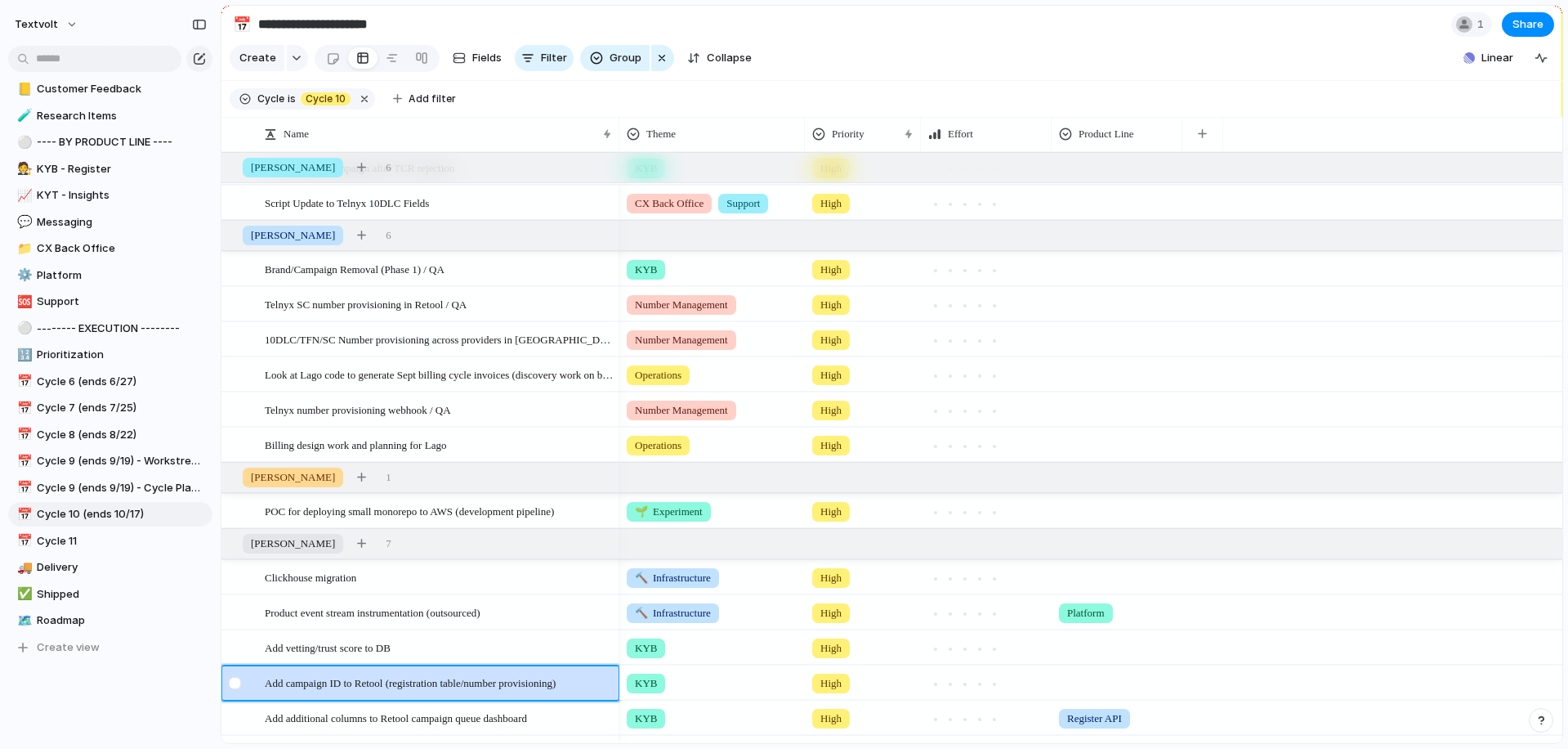
scroll to position [0, 0]
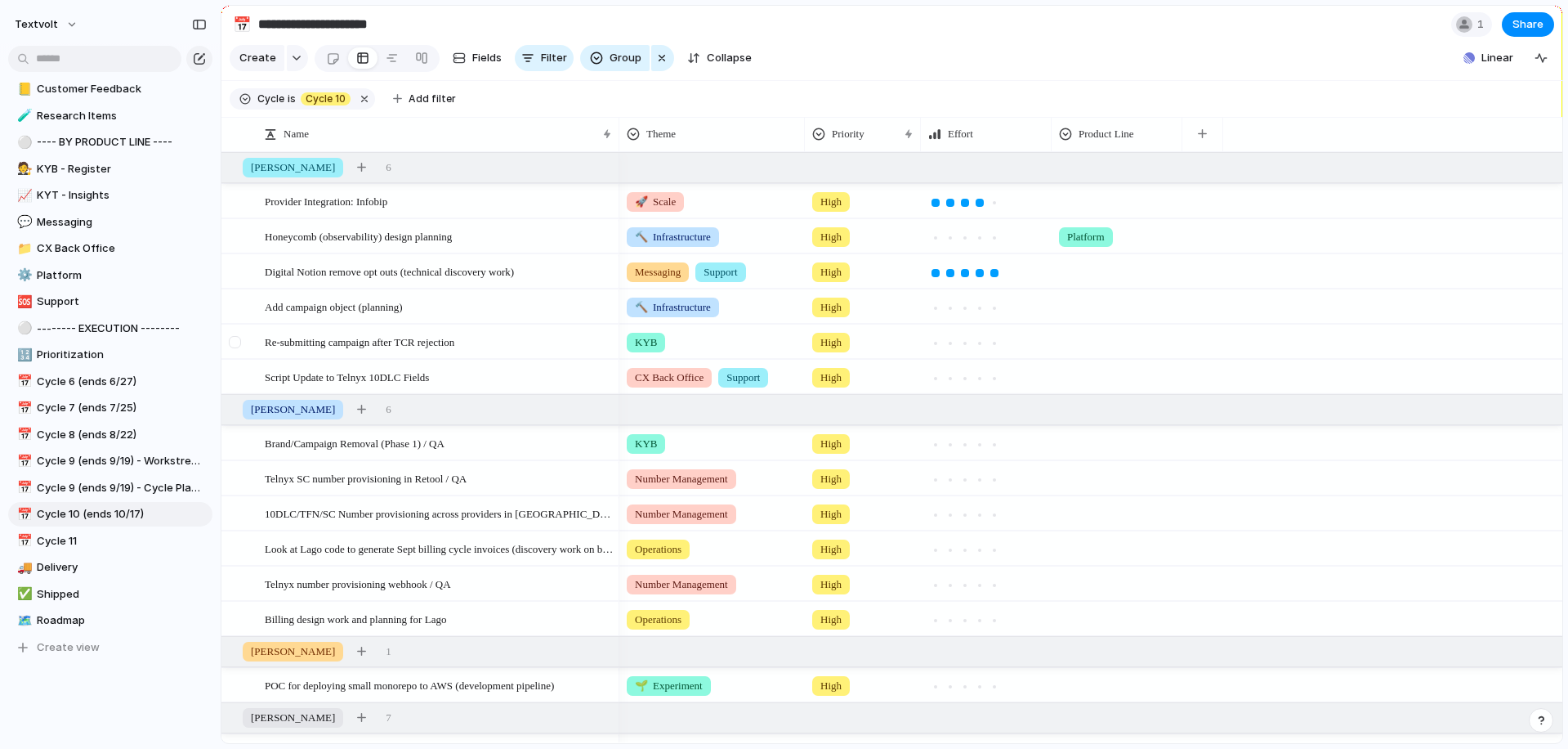
click at [234, 341] on div at bounding box center [234, 342] width 13 height 13
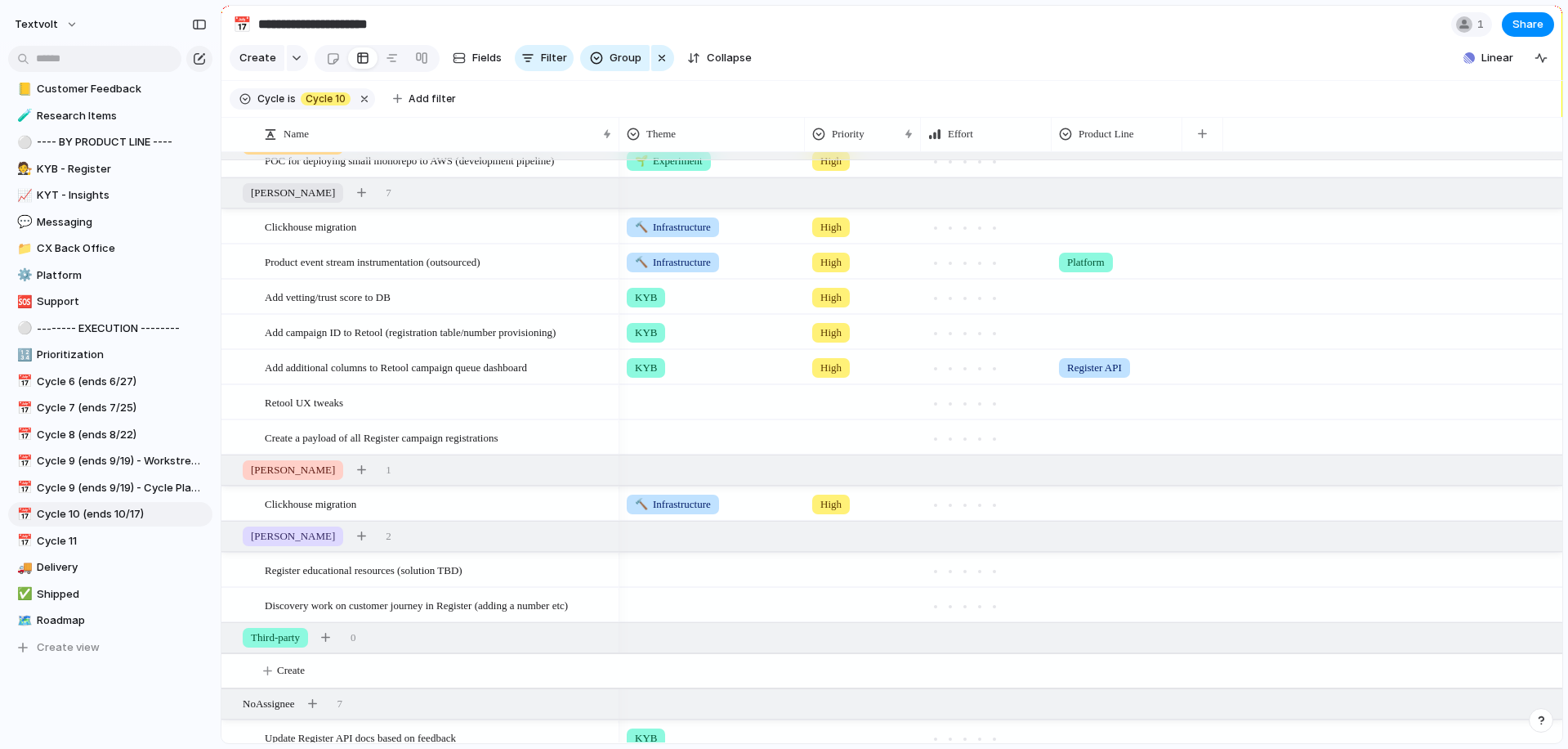
scroll to position [350, 0]
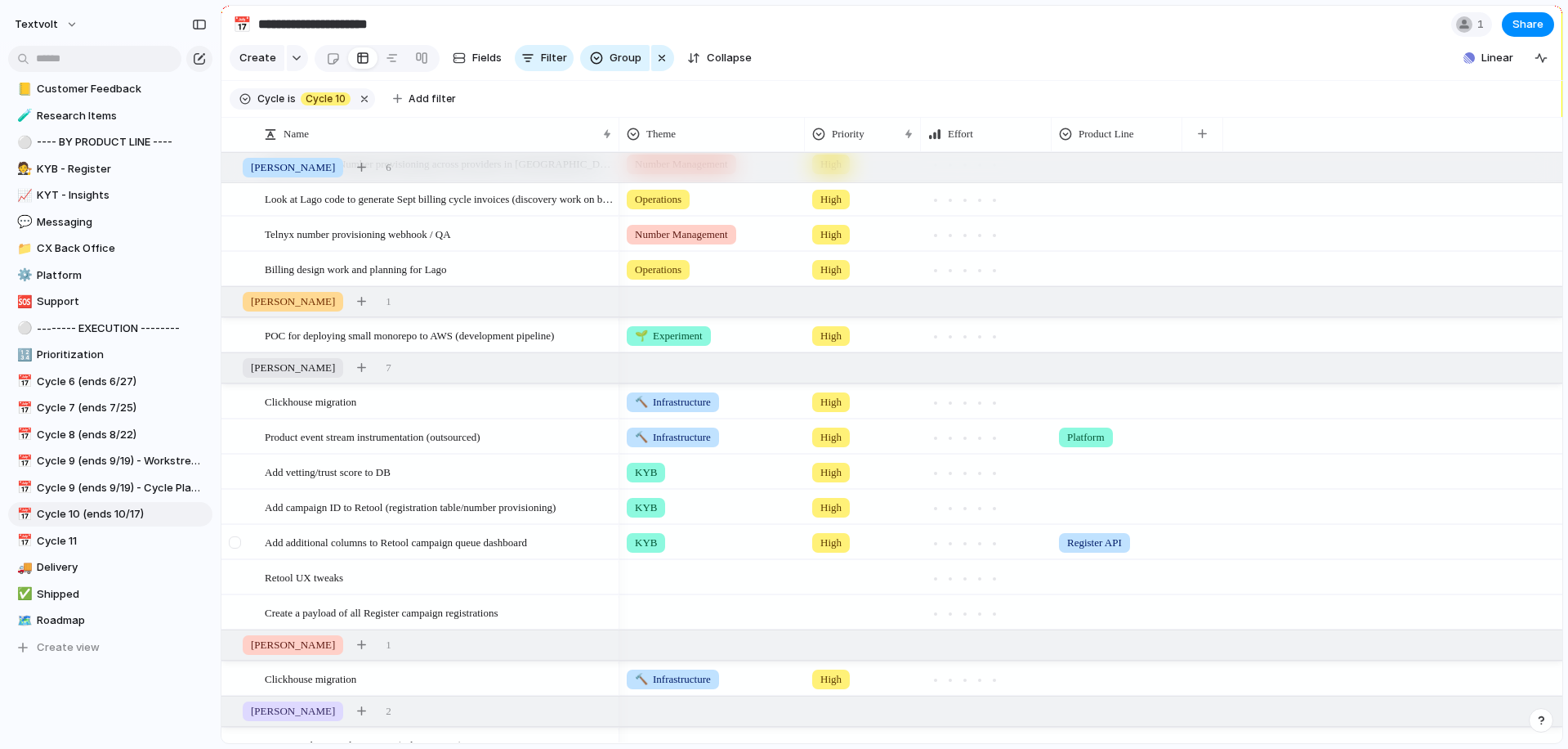
click at [237, 540] on div at bounding box center [234, 542] width 13 height 13
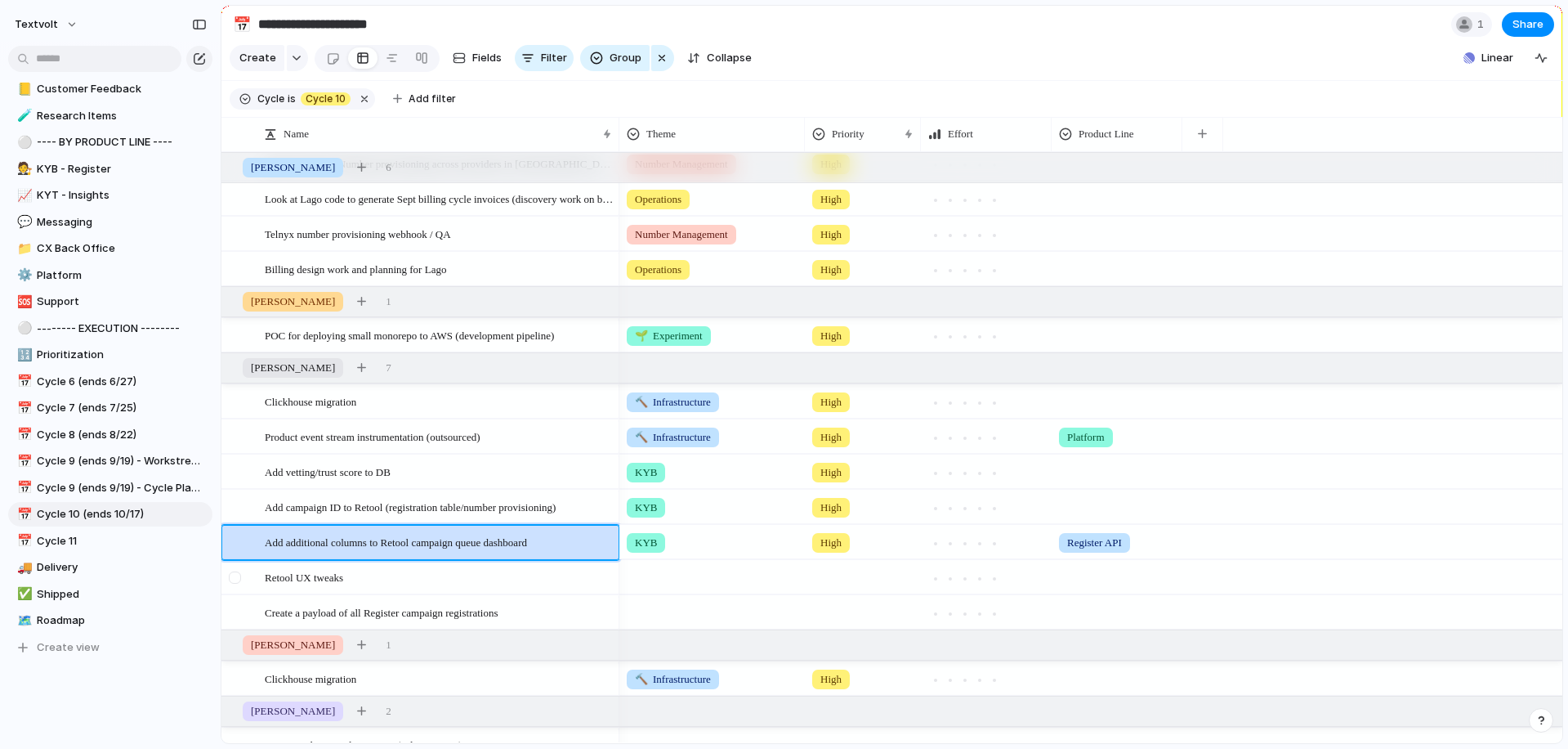
click at [236, 577] on div at bounding box center [234, 577] width 13 height 13
click at [236, 543] on div at bounding box center [234, 542] width 13 height 13
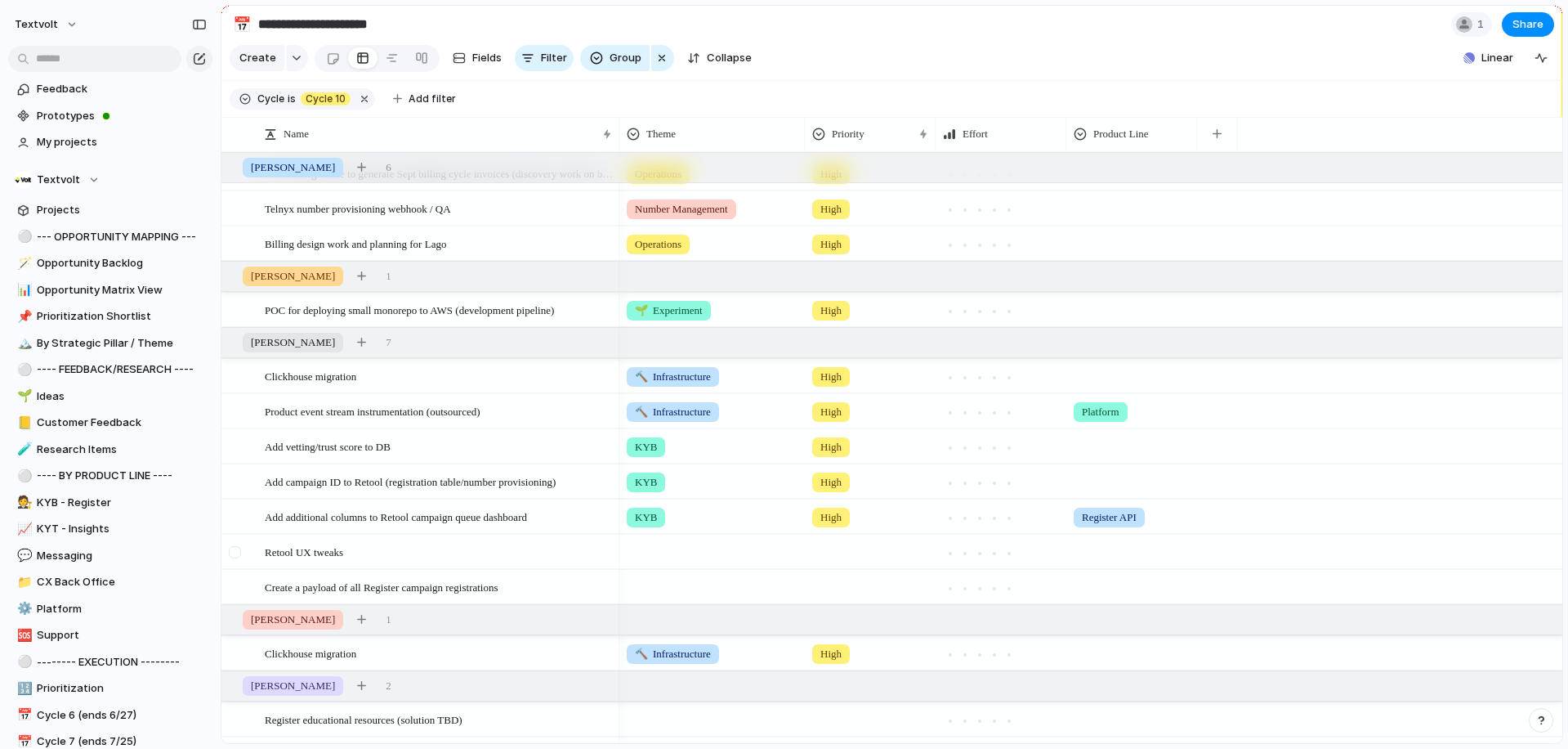
click at [239, 548] on div at bounding box center [234, 551] width 13 height 13
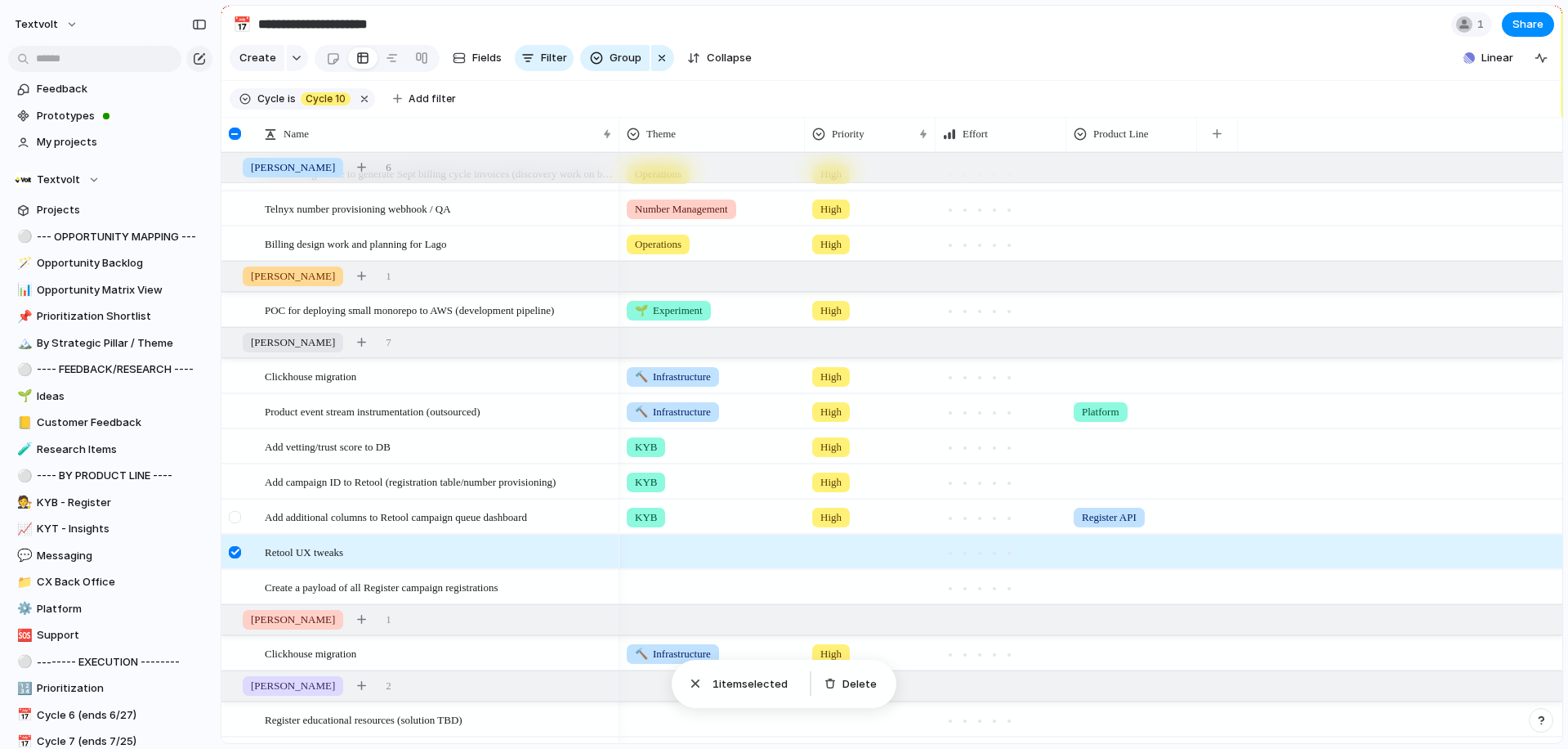
click at [237, 518] on div at bounding box center [234, 517] width 13 height 13
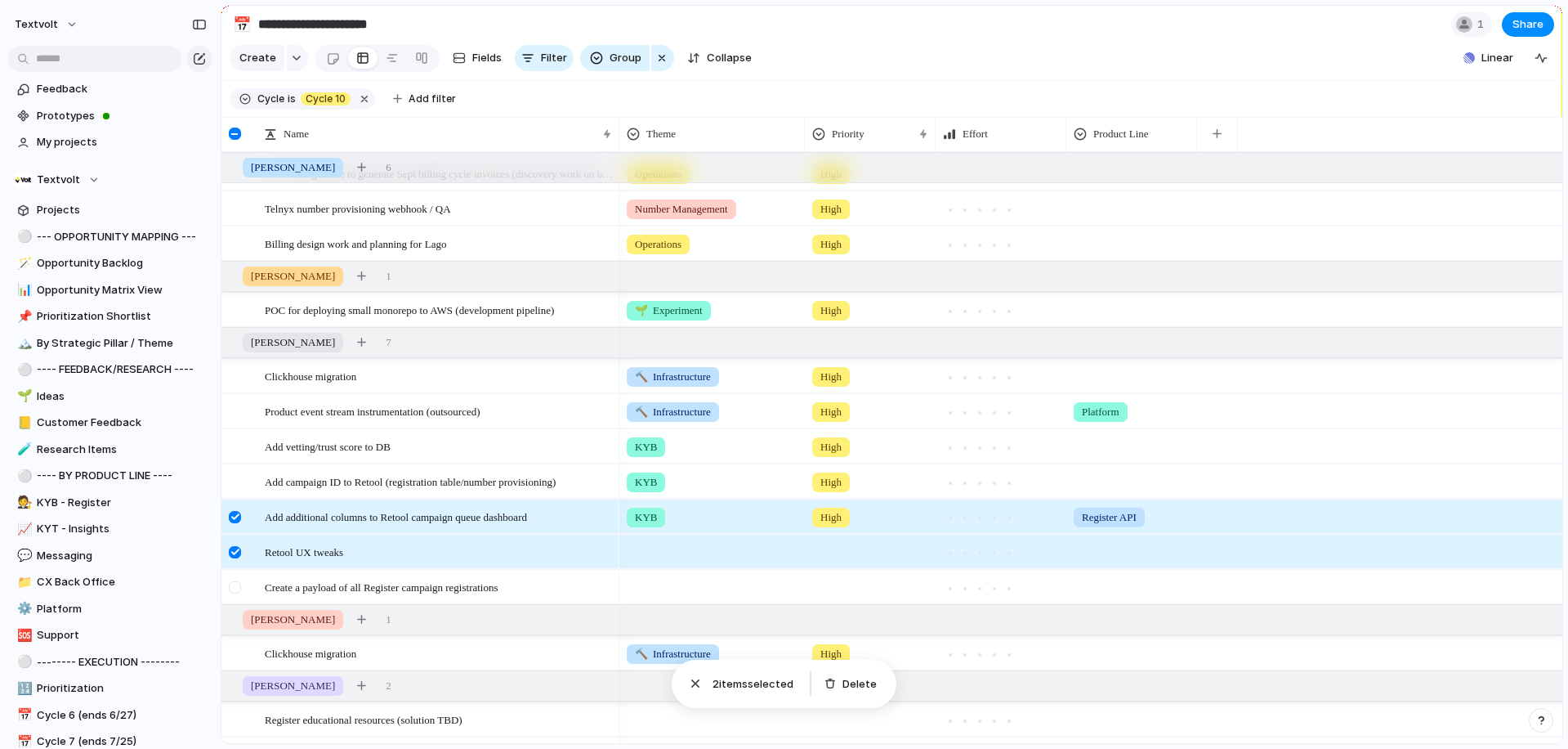
click at [238, 585] on div at bounding box center [234, 587] width 13 height 13
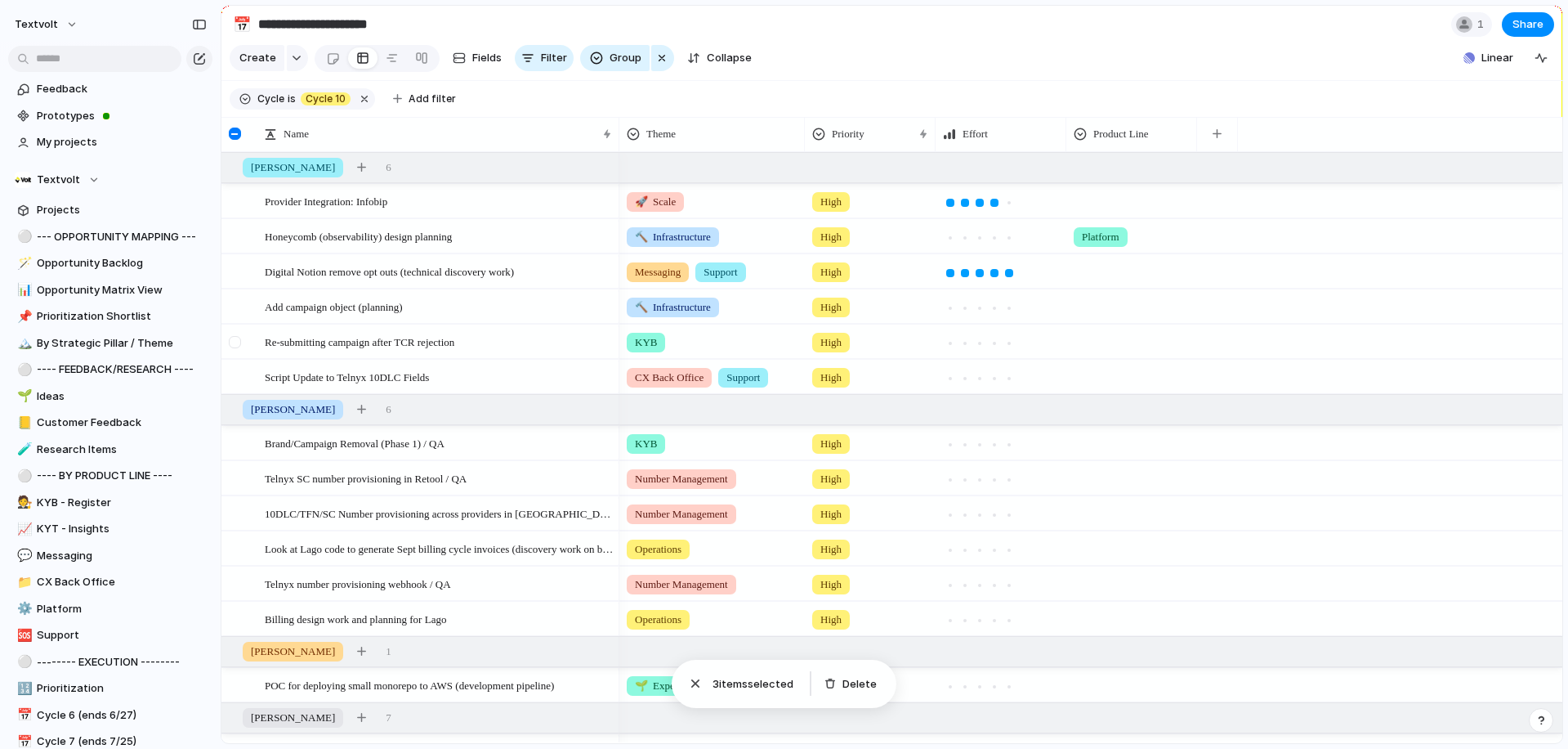
click at [239, 341] on div at bounding box center [234, 342] width 13 height 13
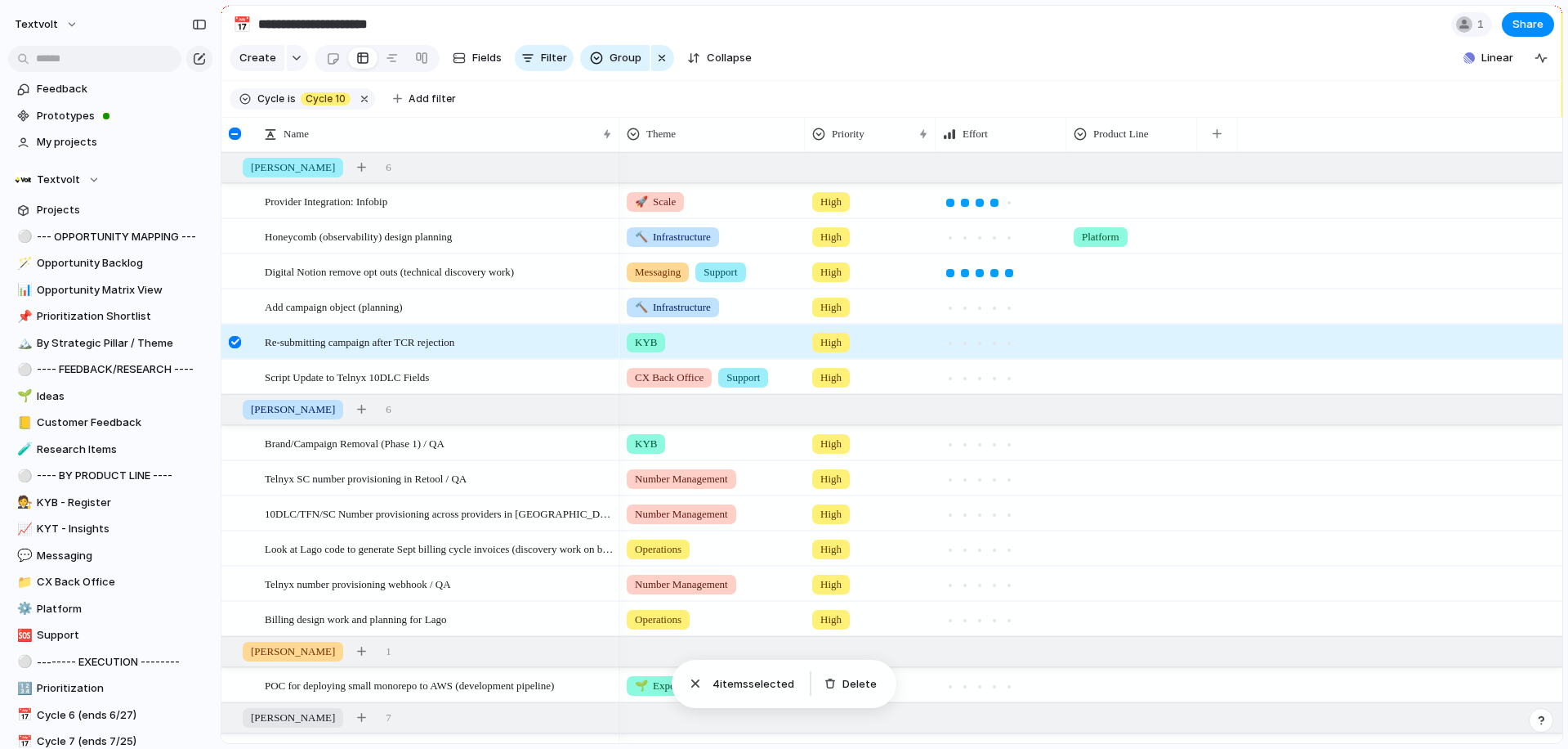
click at [235, 342] on div at bounding box center [234, 342] width 13 height 13
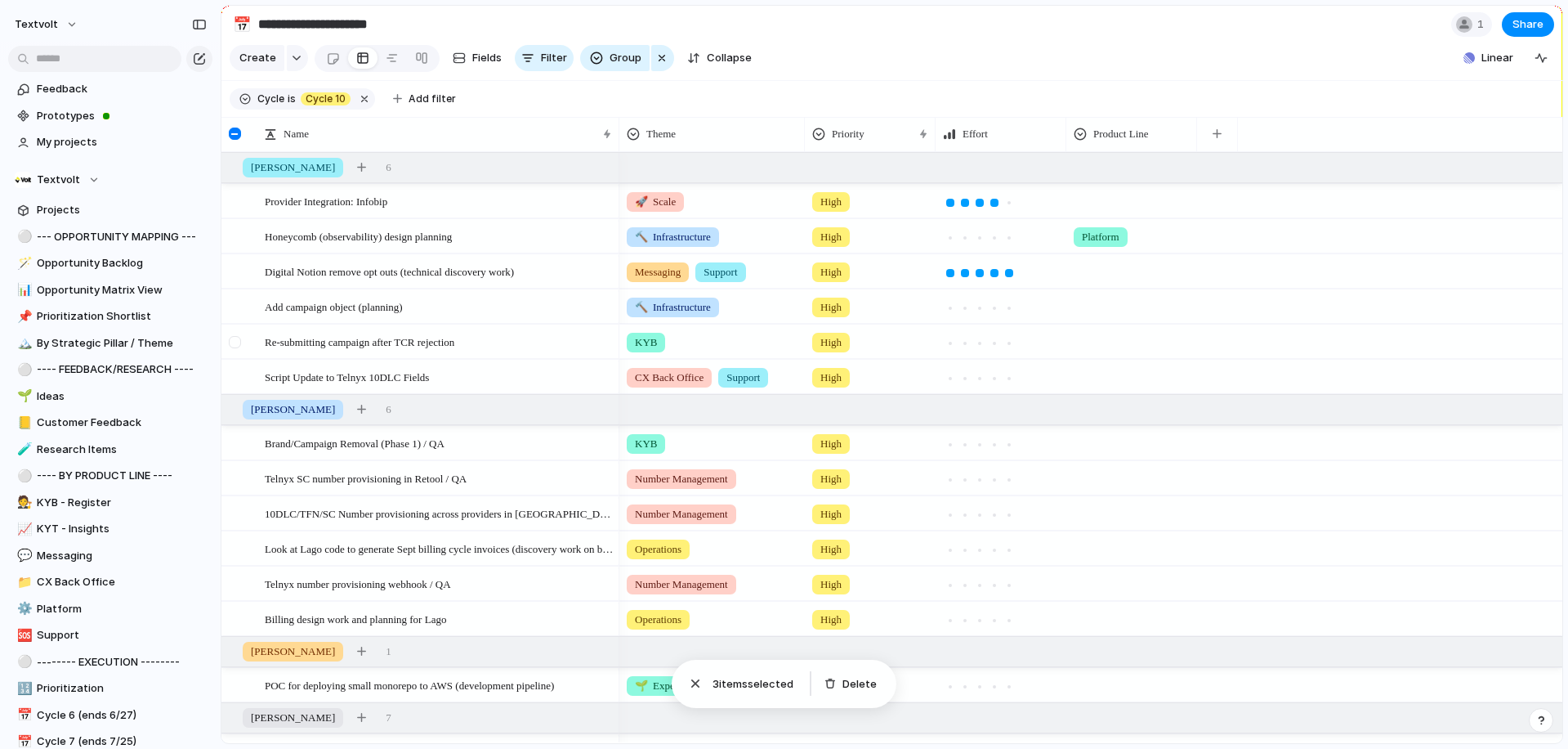
click at [235, 342] on div at bounding box center [234, 342] width 13 height 13
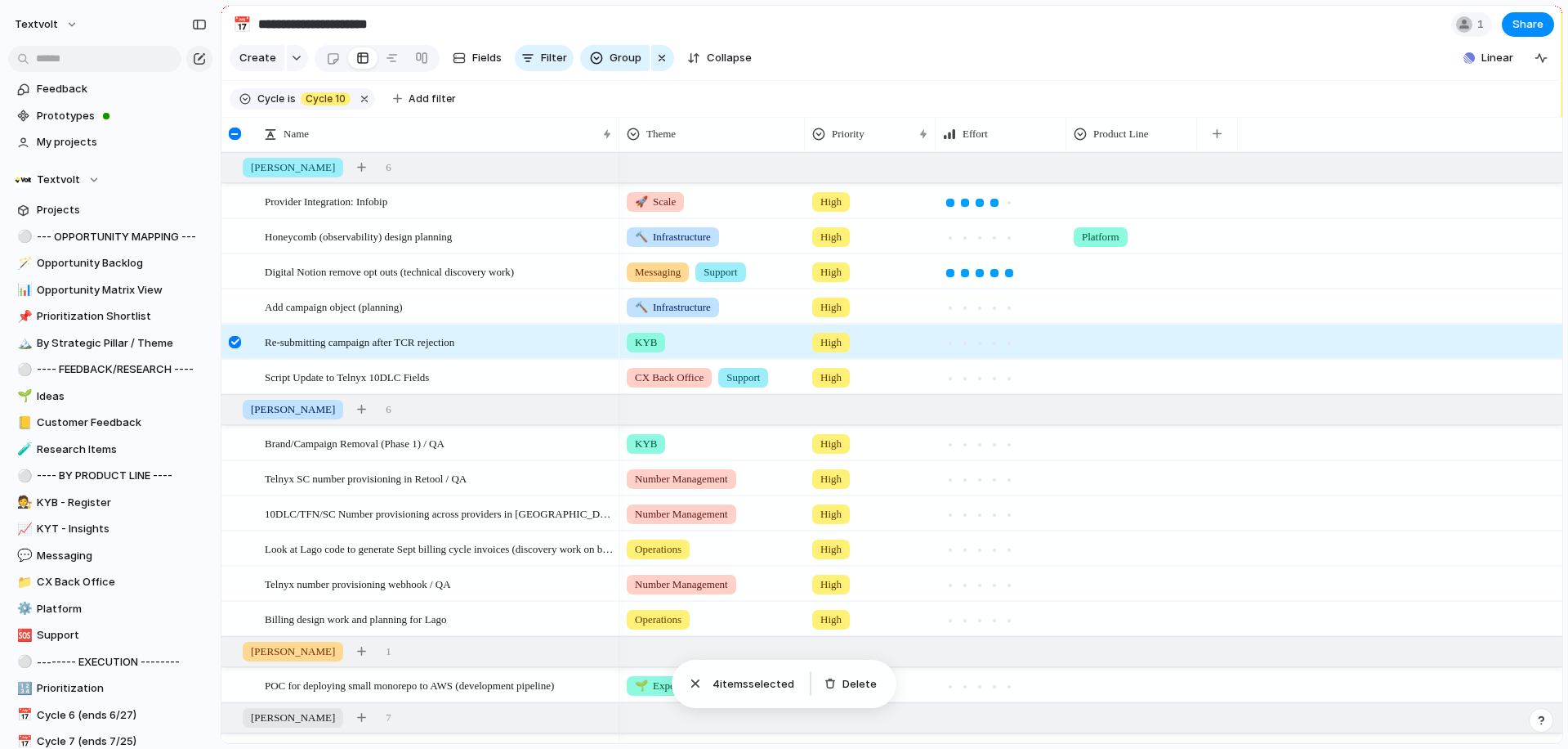
click at [235, 341] on div at bounding box center [234, 342] width 13 height 13
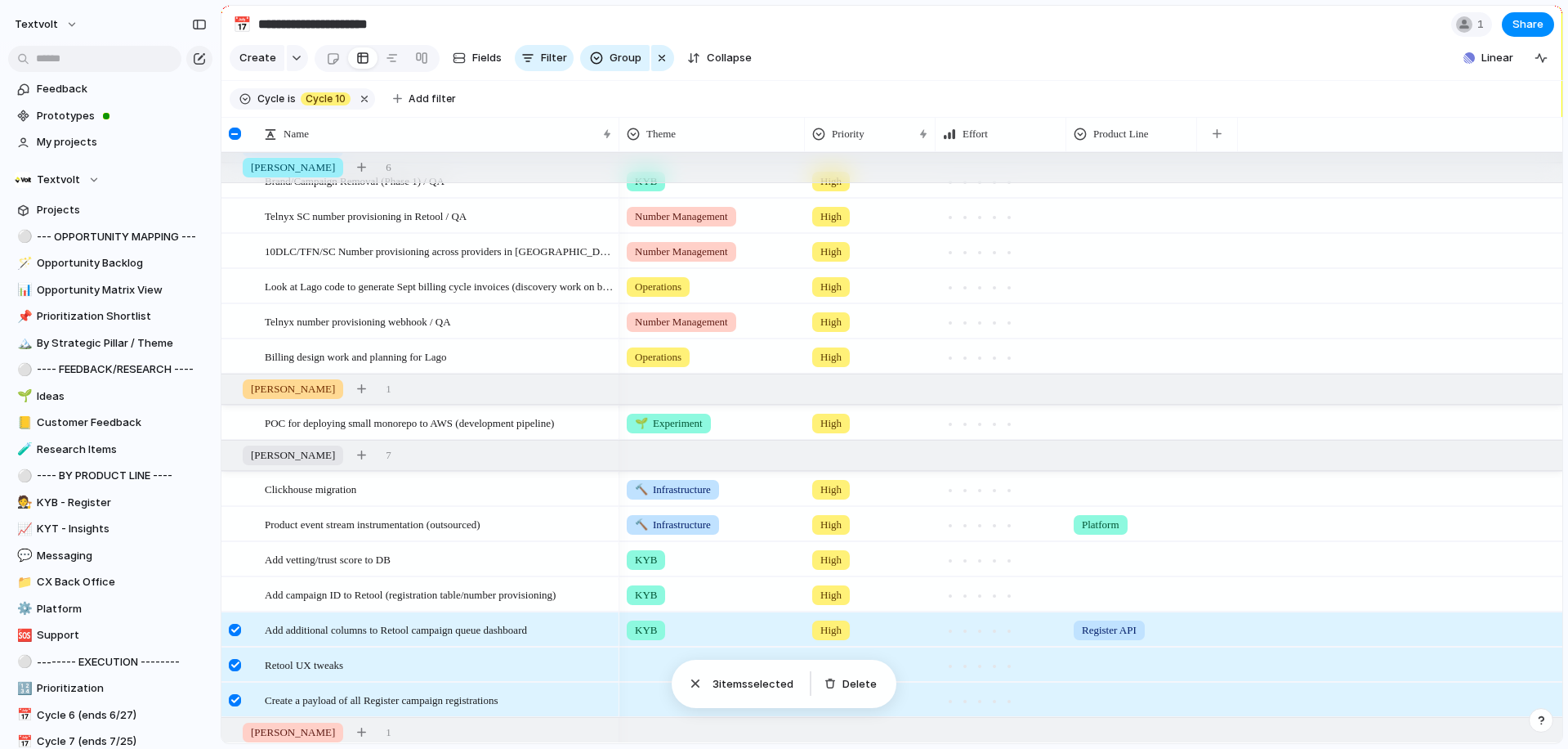
scroll to position [516, 0]
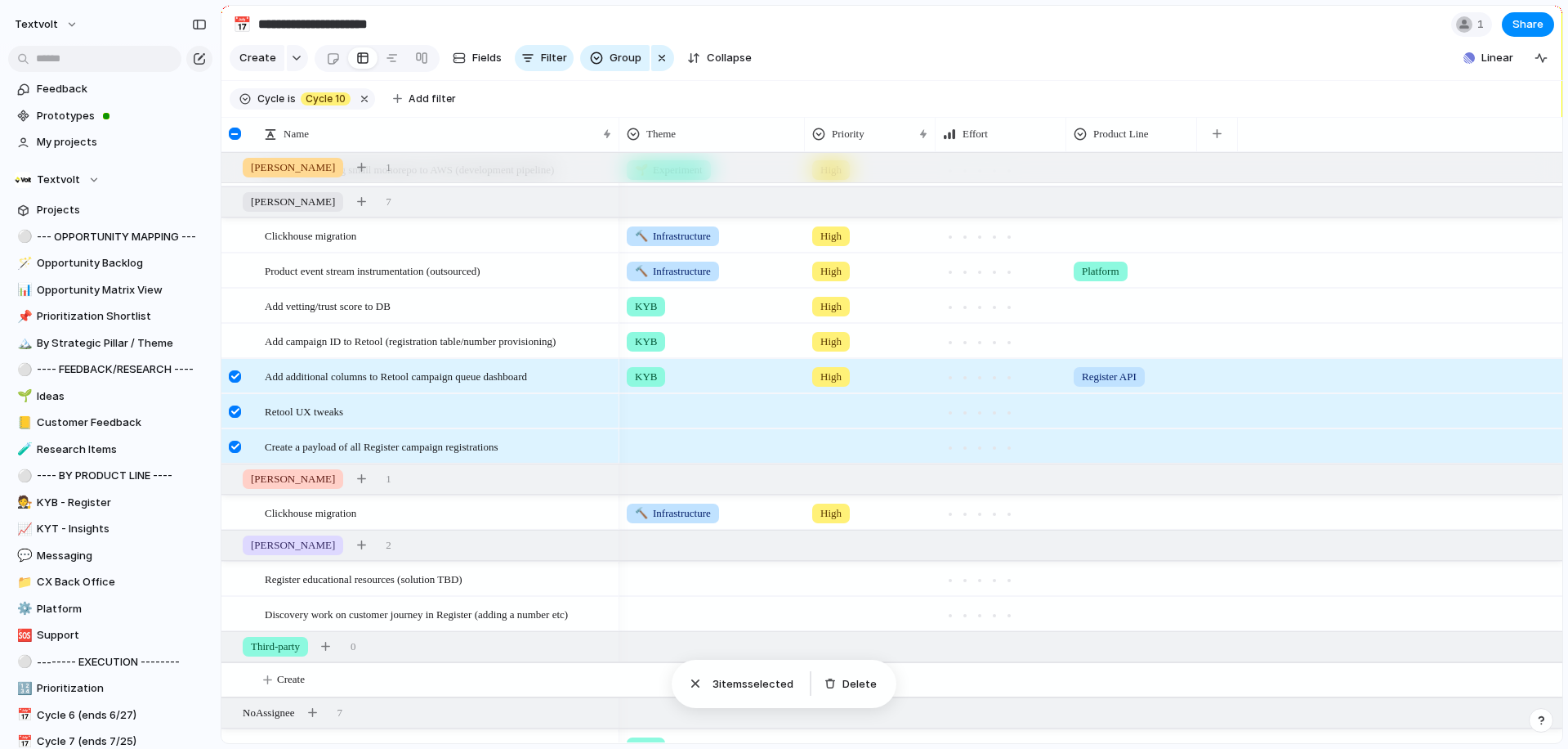
click at [235, 374] on div at bounding box center [234, 376] width 13 height 13
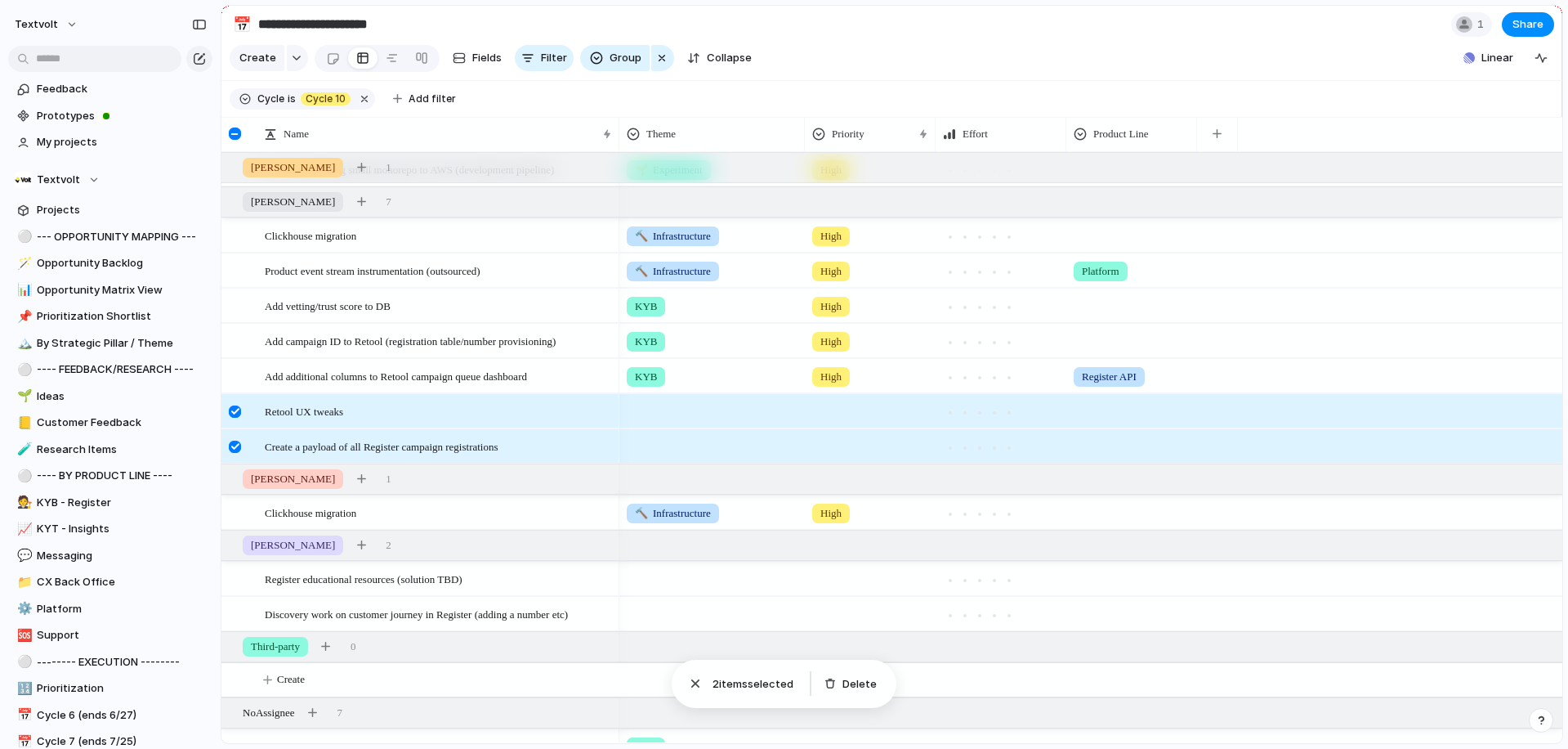
click at [235, 409] on div at bounding box center [234, 412] width 13 height 13
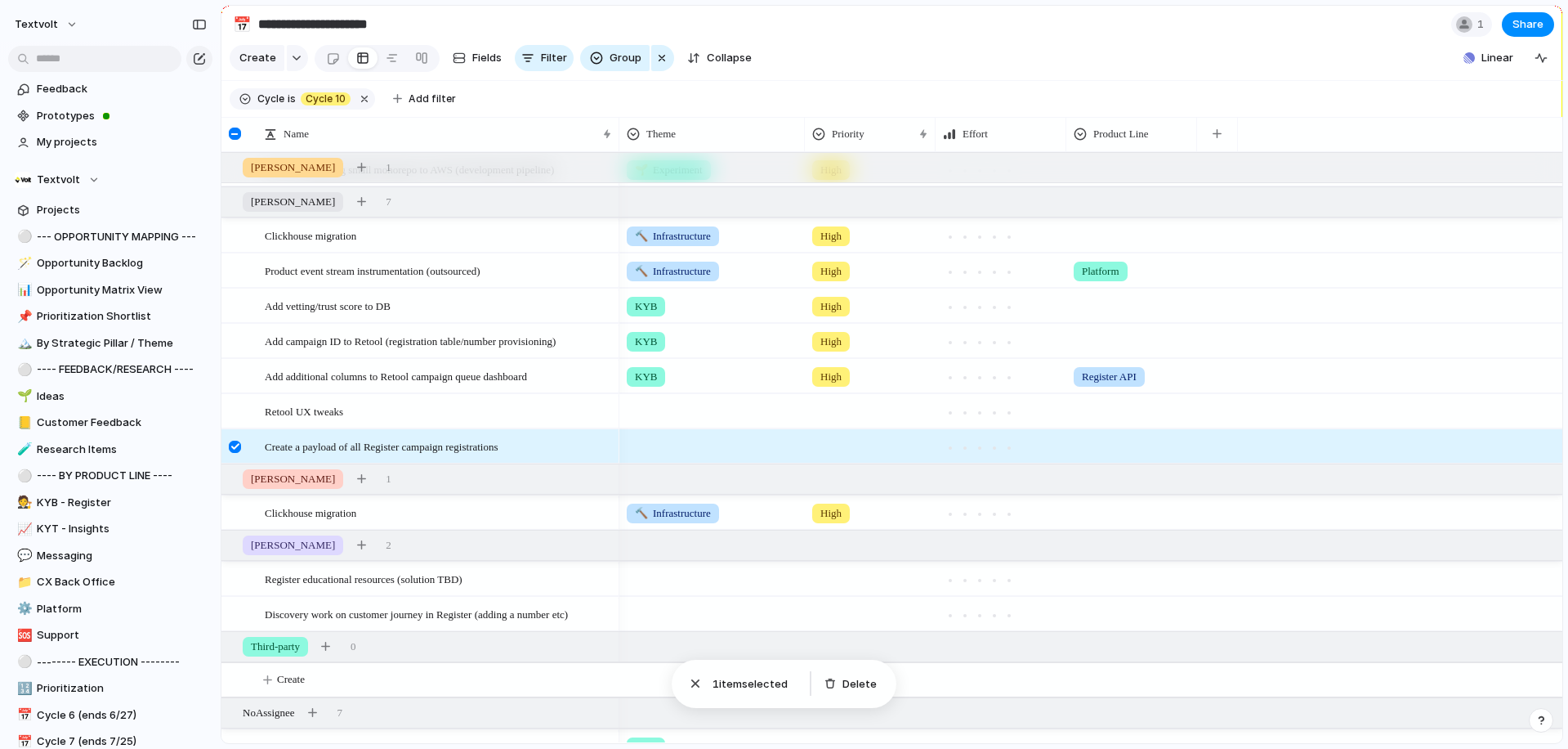
click at [228, 445] on div at bounding box center [234, 446] width 13 height 13
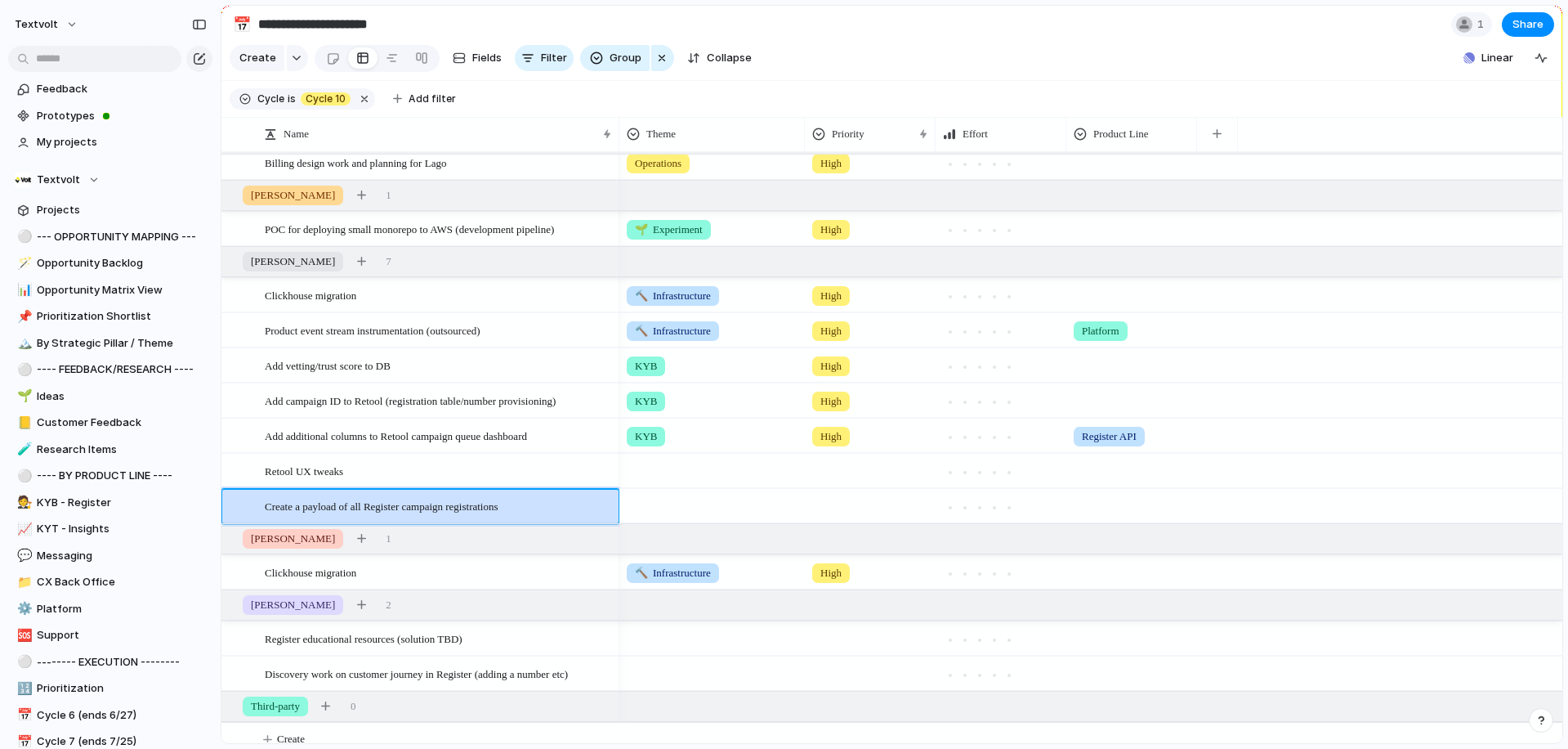
scroll to position [481, 0]
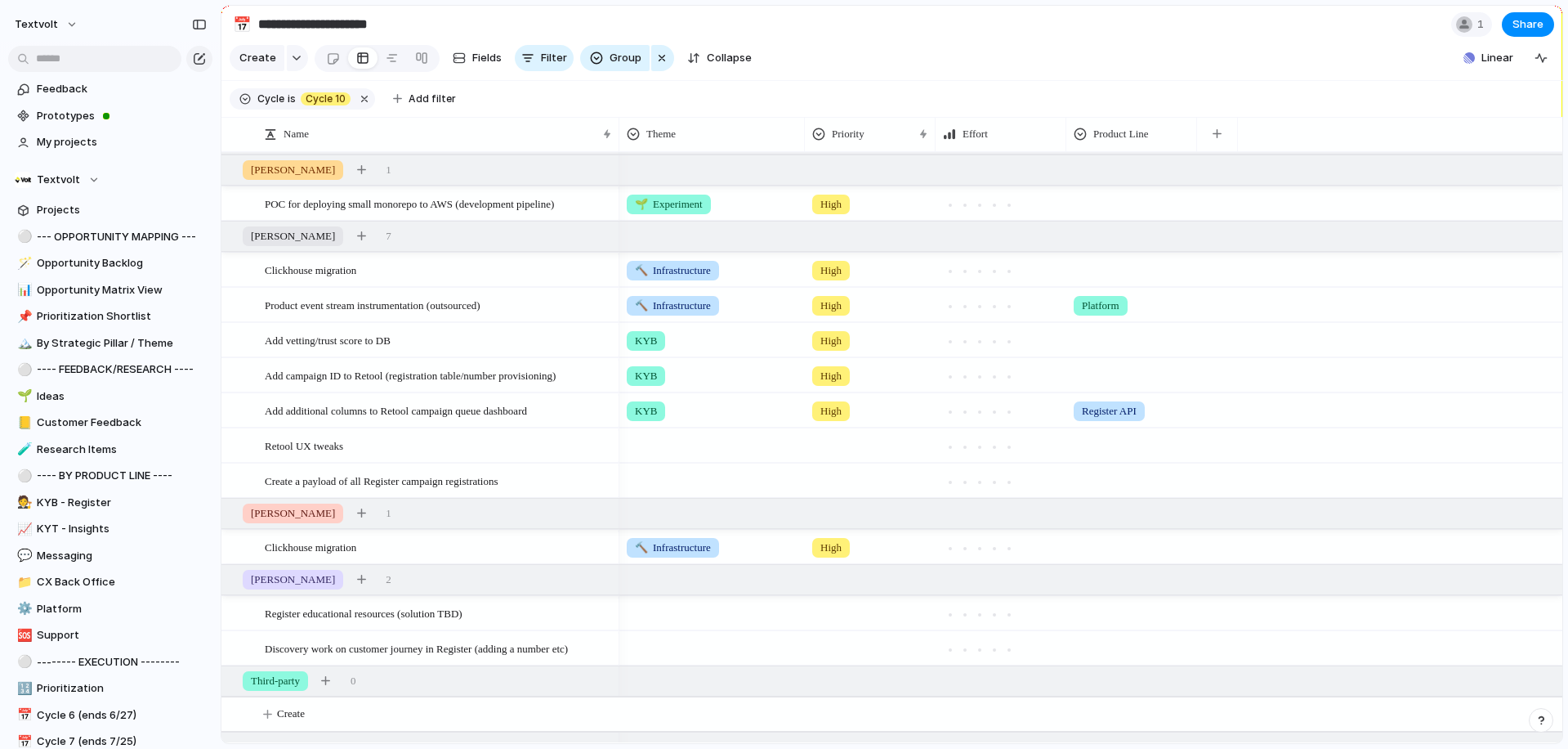
click at [773, 94] on section "Cycle is Cycle 10 Add filter" at bounding box center [892, 99] width 1342 height 37
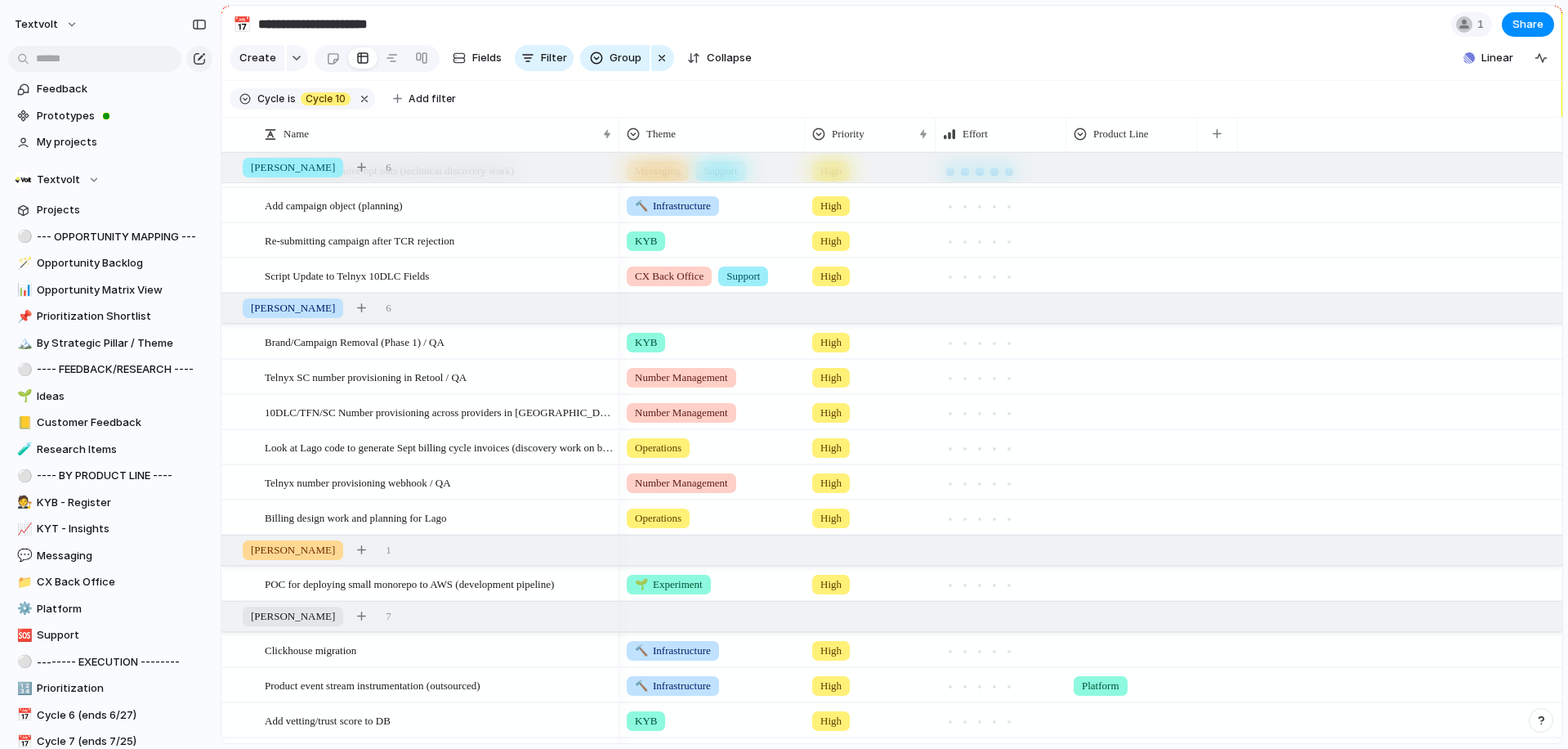
scroll to position [101, 0]
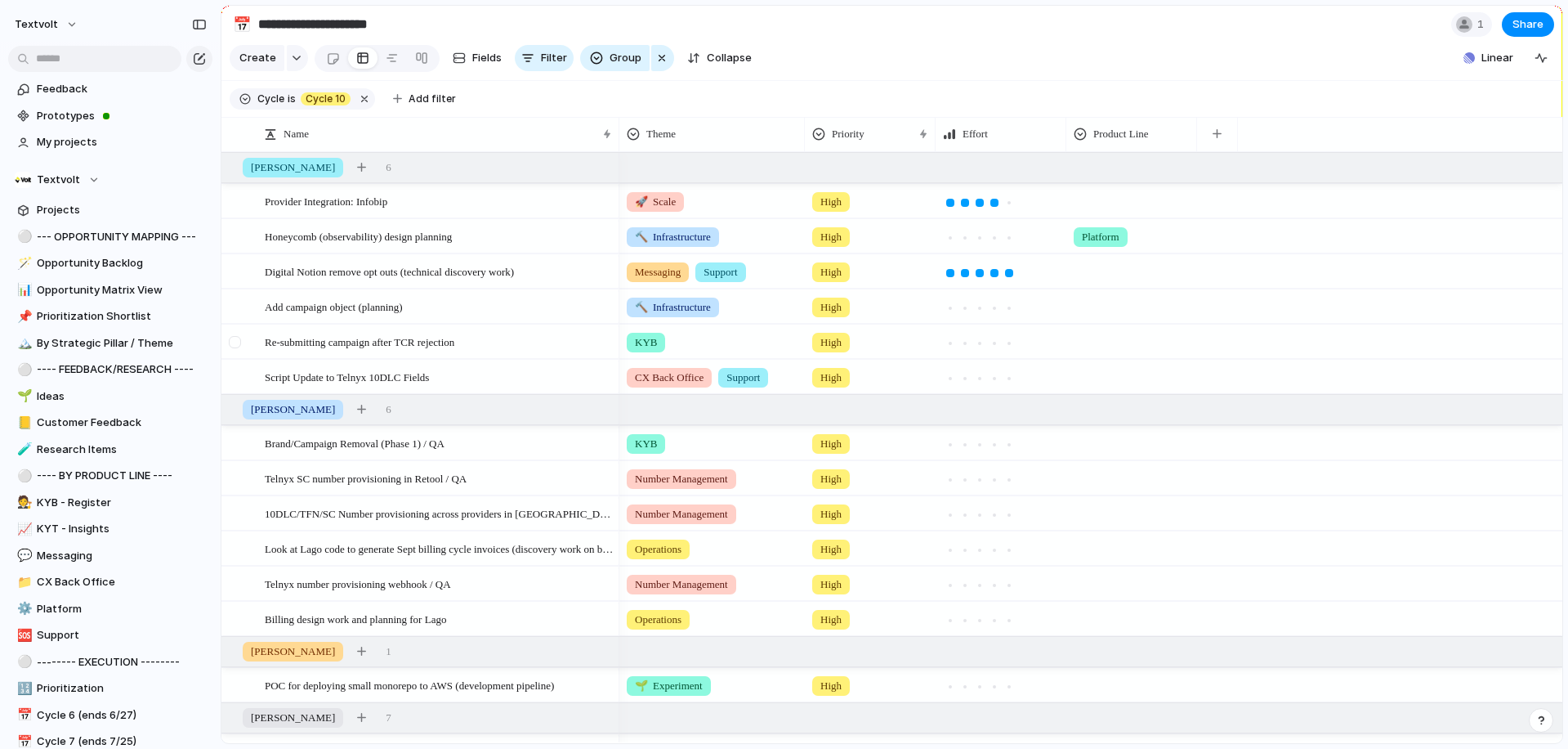
click at [236, 343] on div at bounding box center [234, 342] width 13 height 13
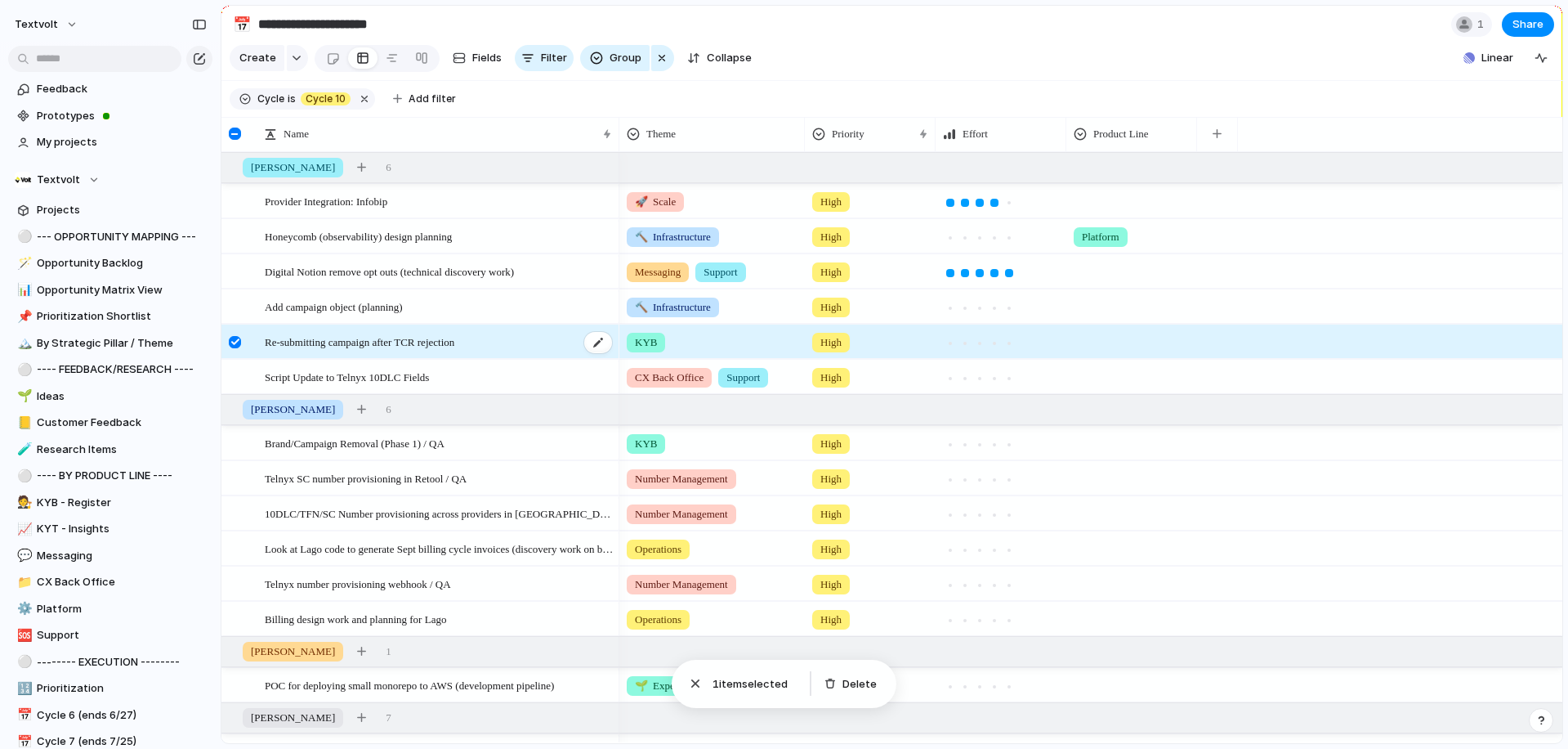
click at [326, 349] on span "Re-submitting campaign after TCR rejection" at bounding box center [359, 341] width 190 height 19
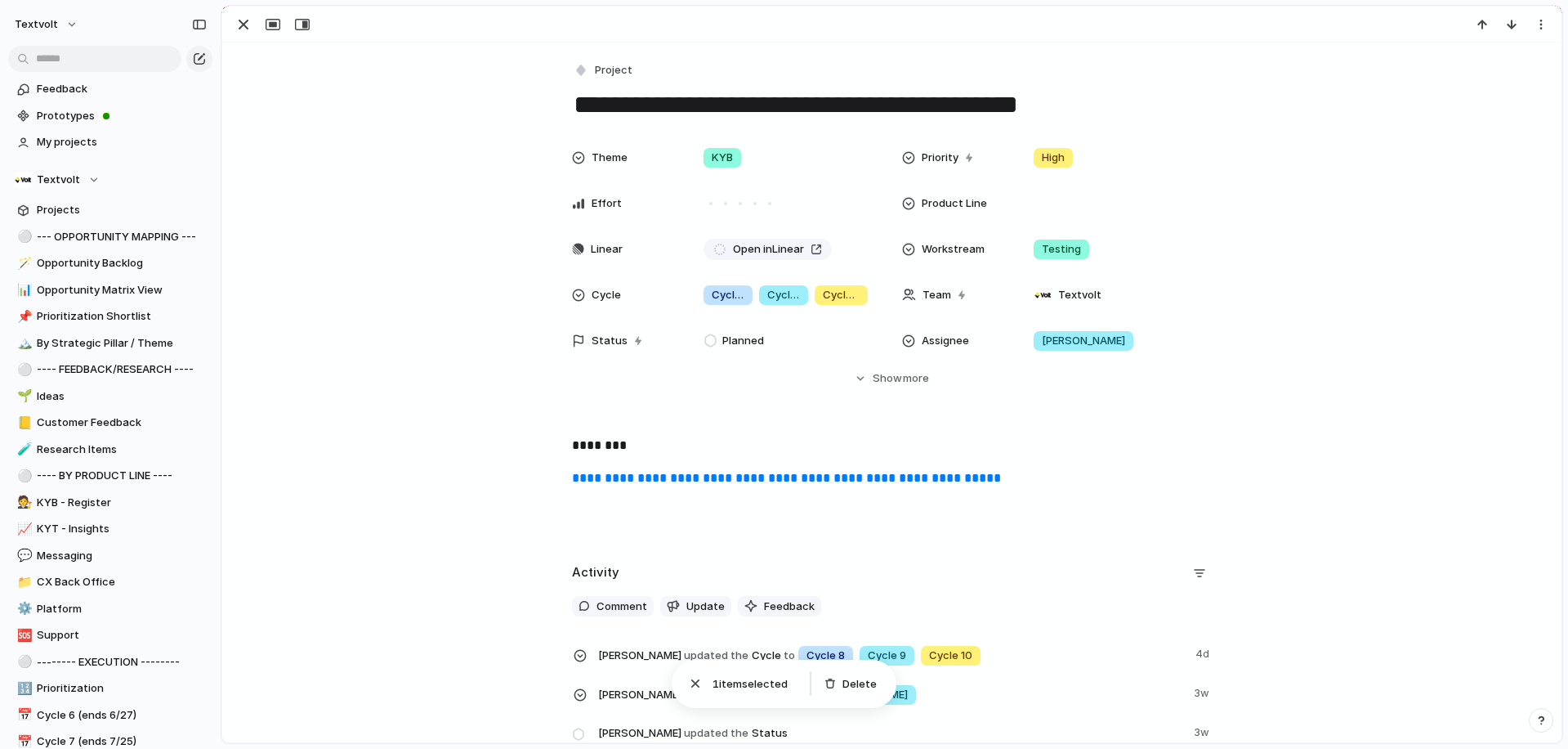
drag, startPoint x: 586, startPoint y: 111, endPoint x: 817, endPoint y: 100, distance: 231.3
click at [782, 99] on textarea "**********" at bounding box center [892, 105] width 641 height 35
click at [889, 108] on textarea "**********" at bounding box center [892, 105] width 641 height 35
drag, startPoint x: 578, startPoint y: 108, endPoint x: 874, endPoint y: 121, distance: 296.3
click at [874, 121] on textarea "**********" at bounding box center [892, 105] width 641 height 35
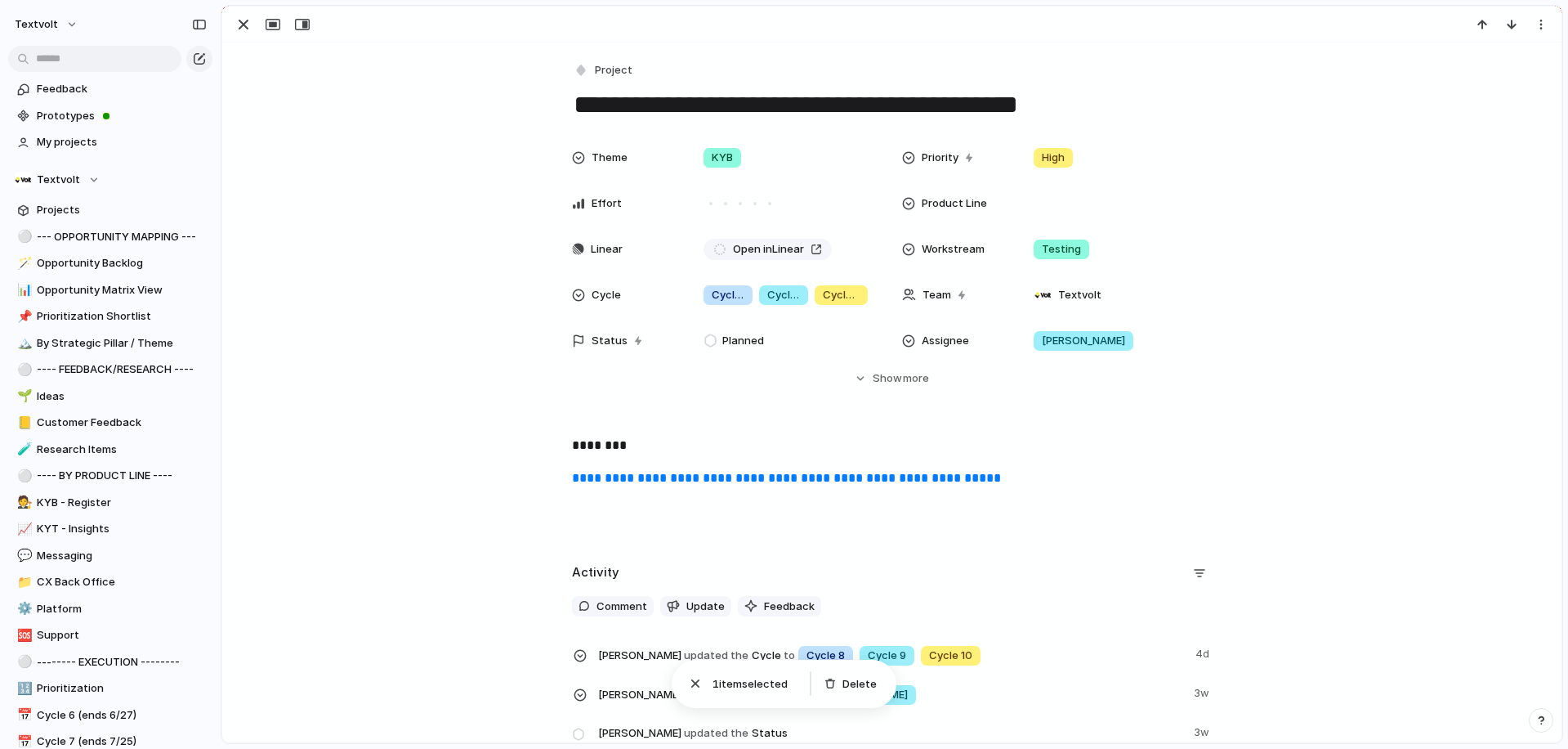
click at [870, 109] on textarea "**********" at bounding box center [892, 105] width 641 height 35
click at [243, 26] on div "button" at bounding box center [244, 24] width 19 height 19
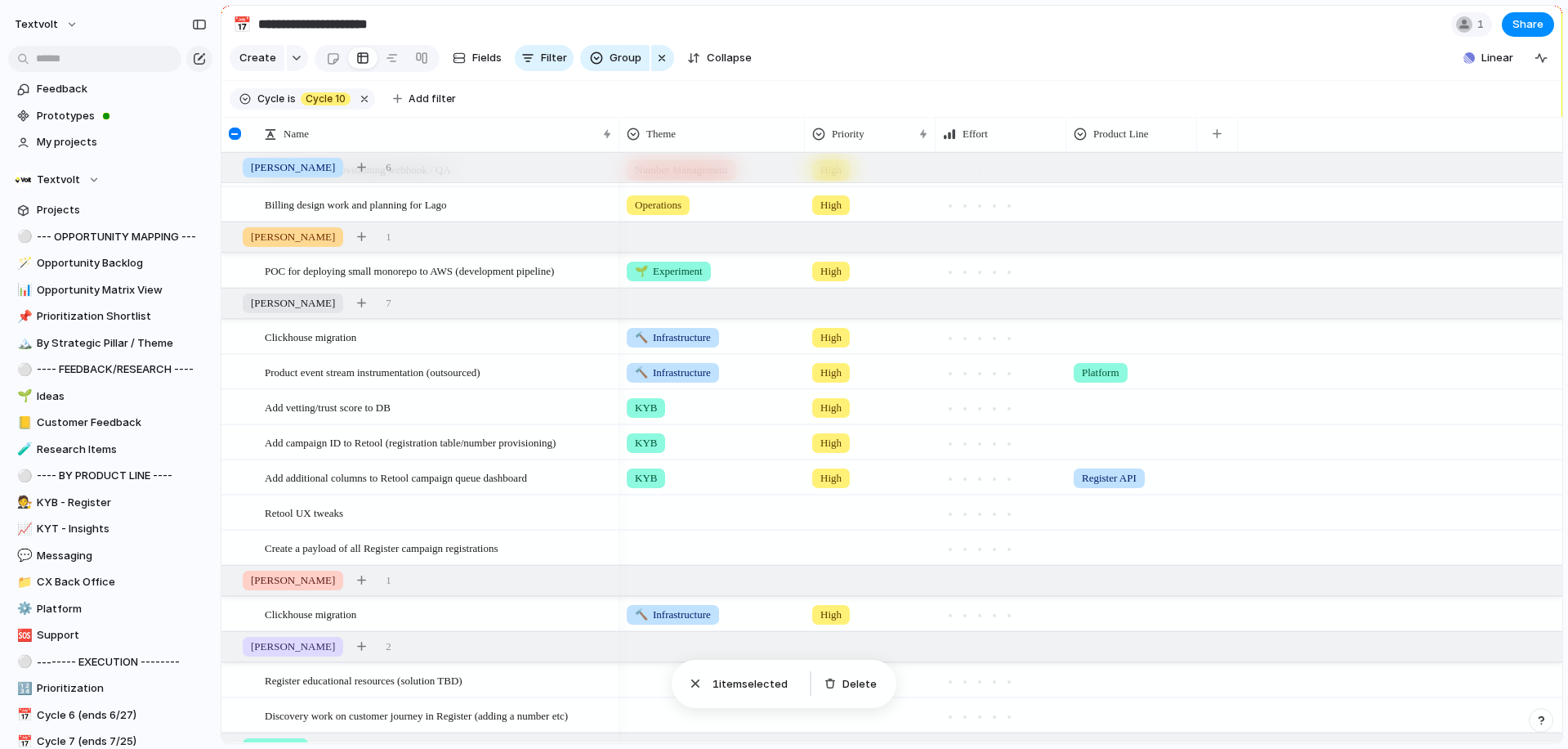
scroll to position [426, 0]
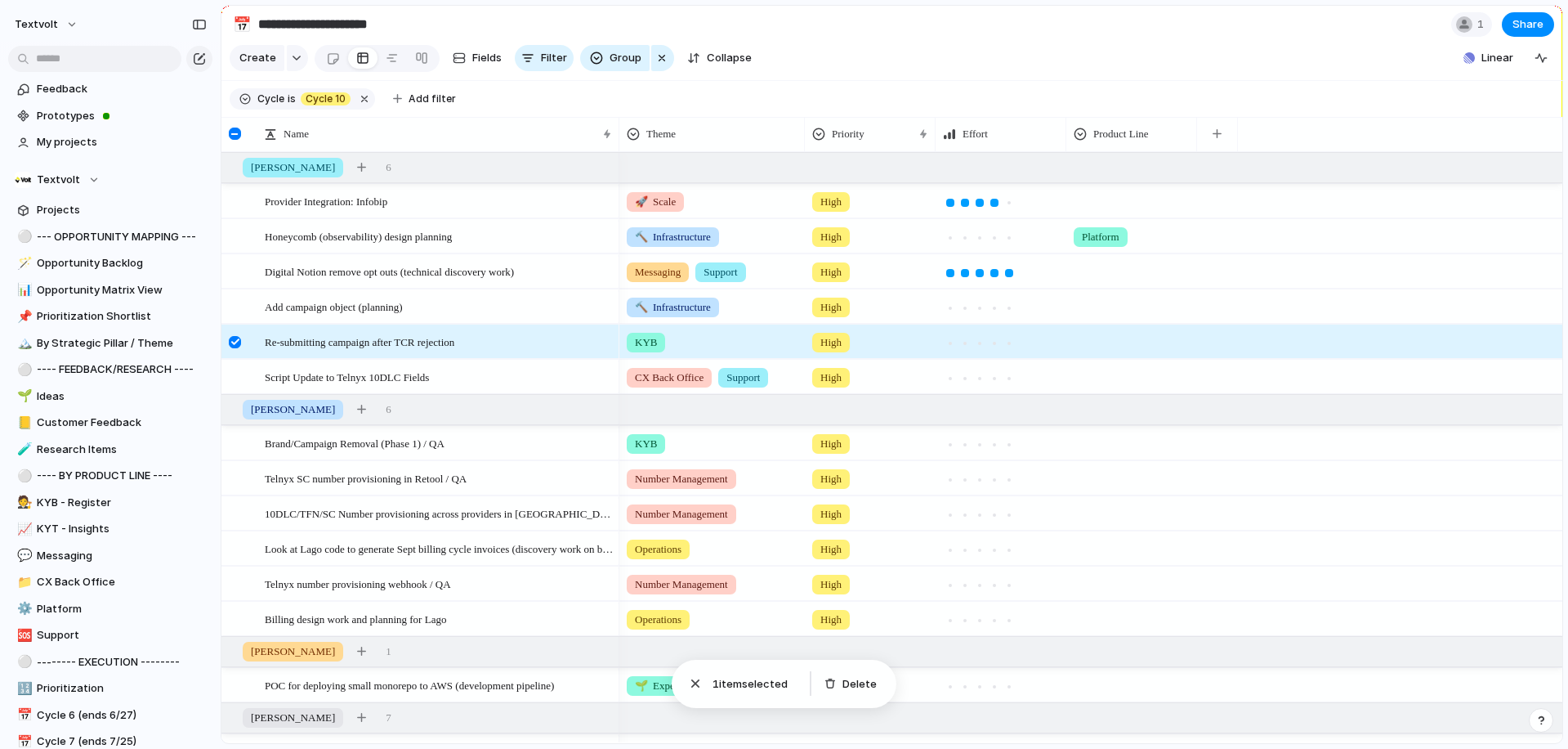
click at [237, 345] on div at bounding box center [234, 342] width 13 height 13
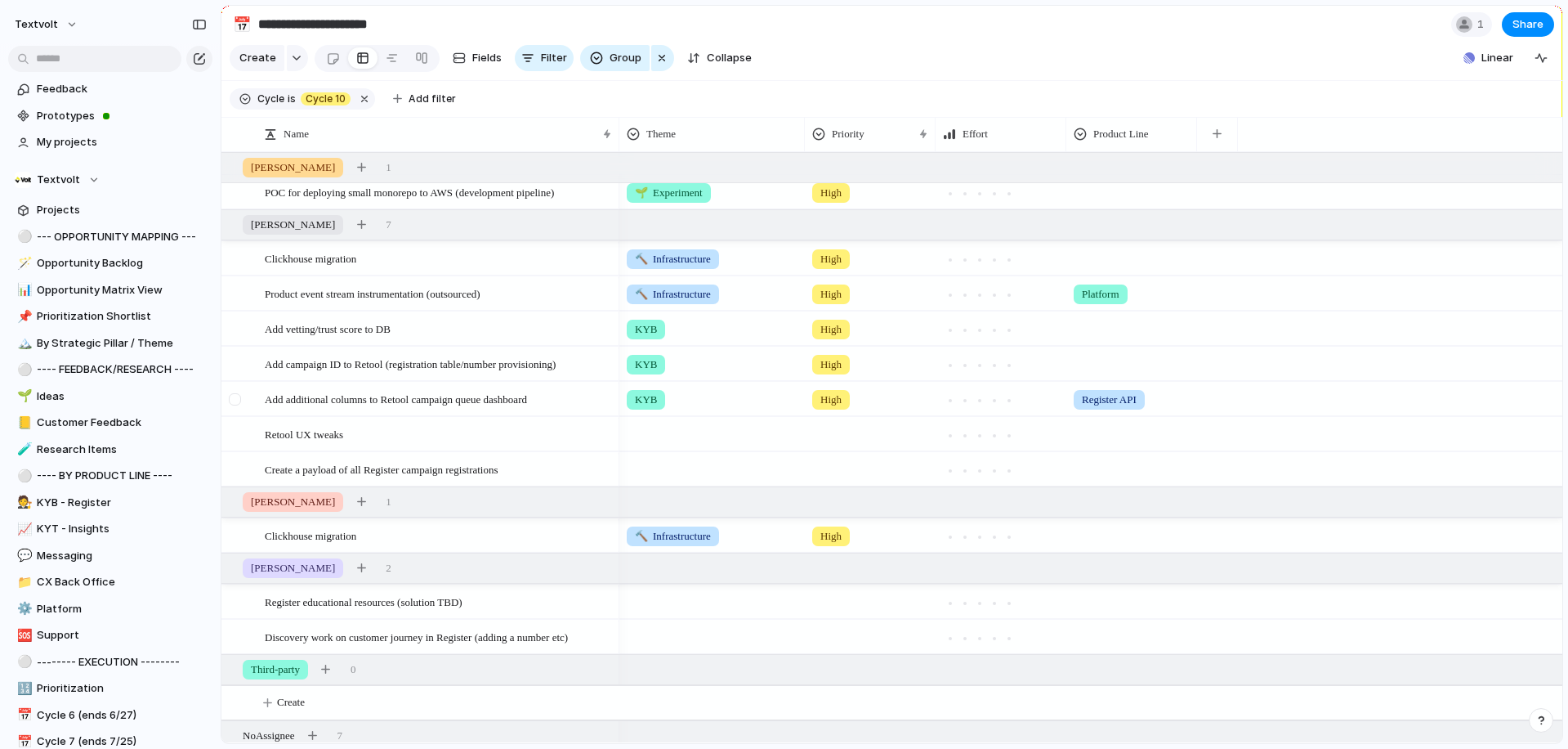
click at [234, 399] on div at bounding box center [234, 399] width 13 height 13
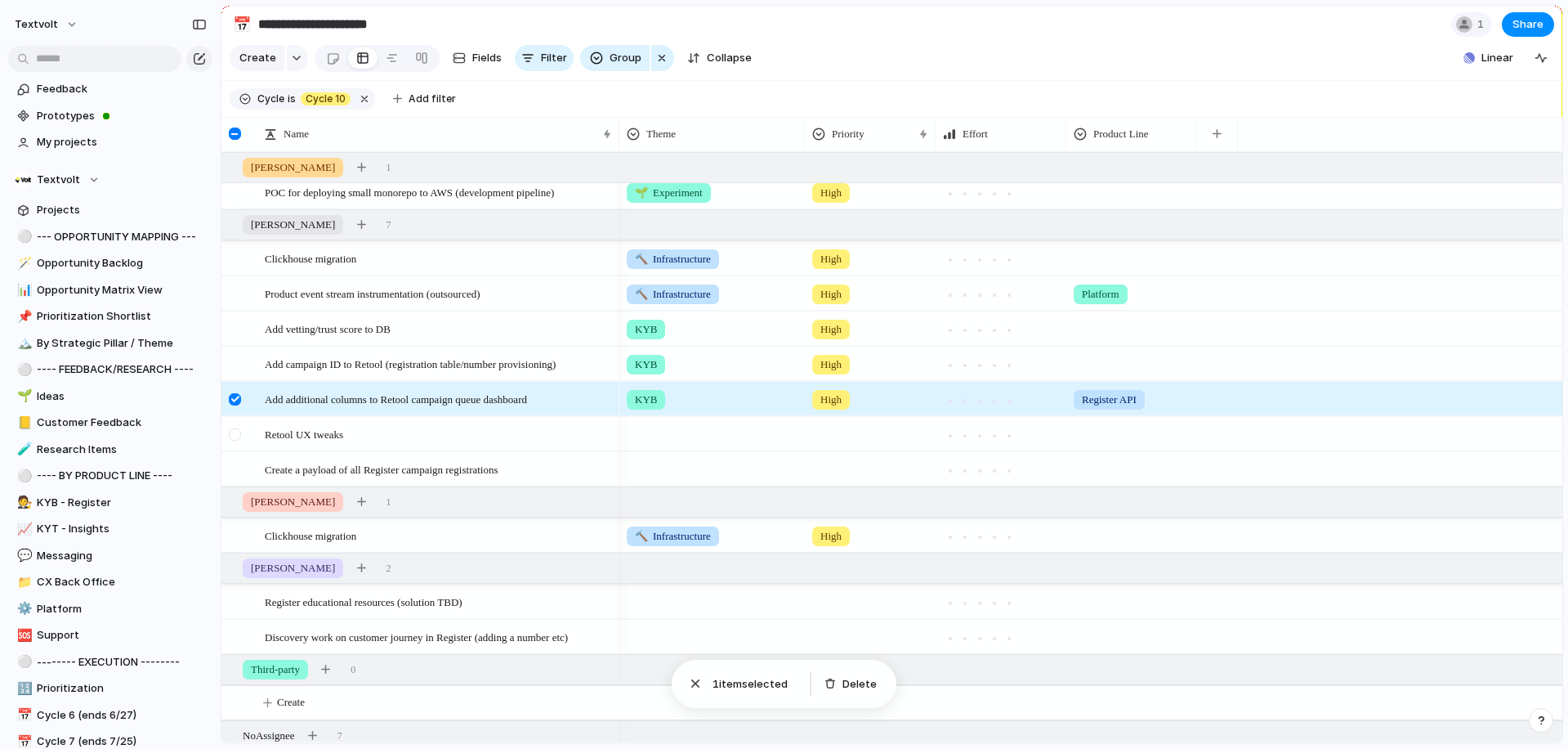
click at [230, 433] on div at bounding box center [234, 434] width 13 height 13
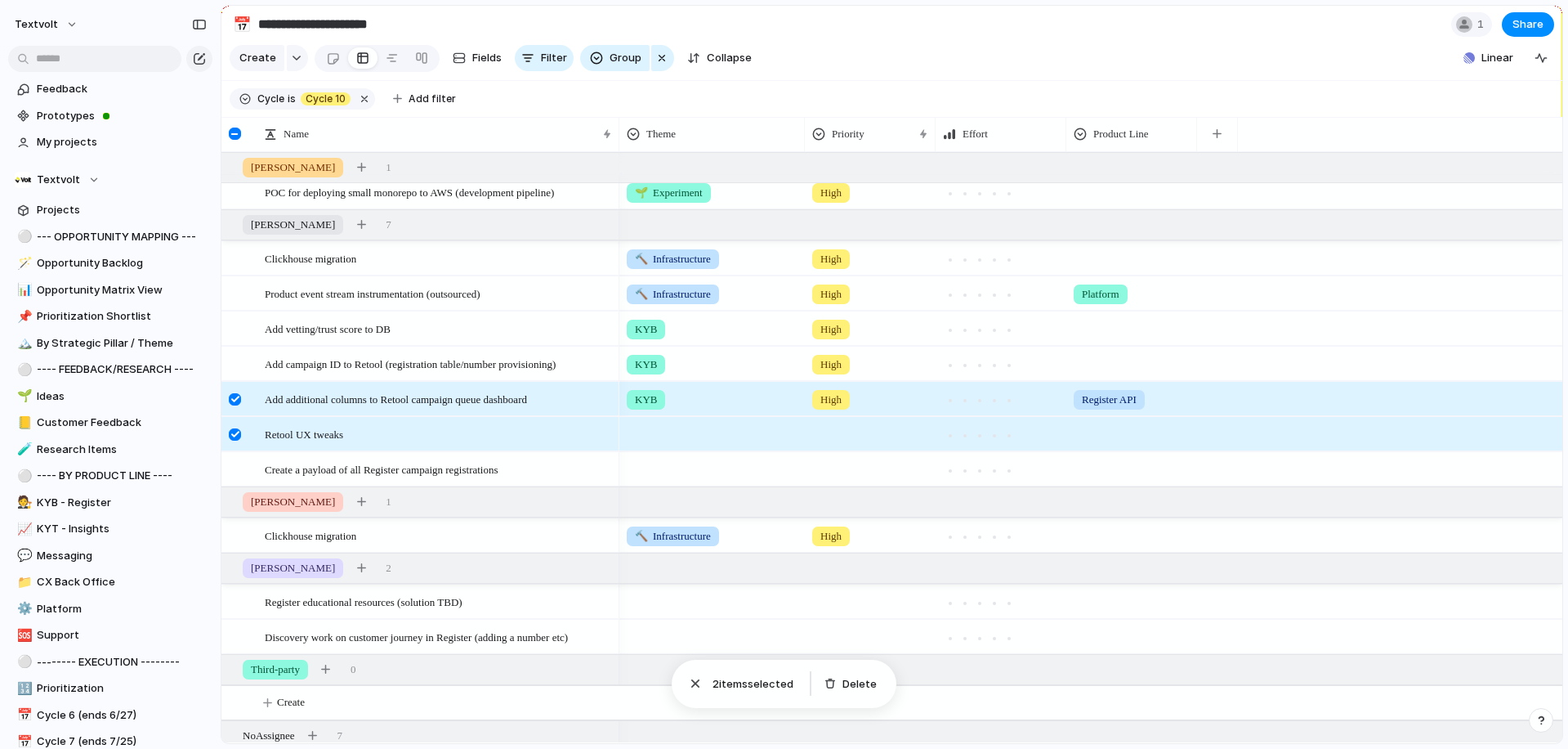
click at [236, 433] on div at bounding box center [234, 434] width 13 height 13
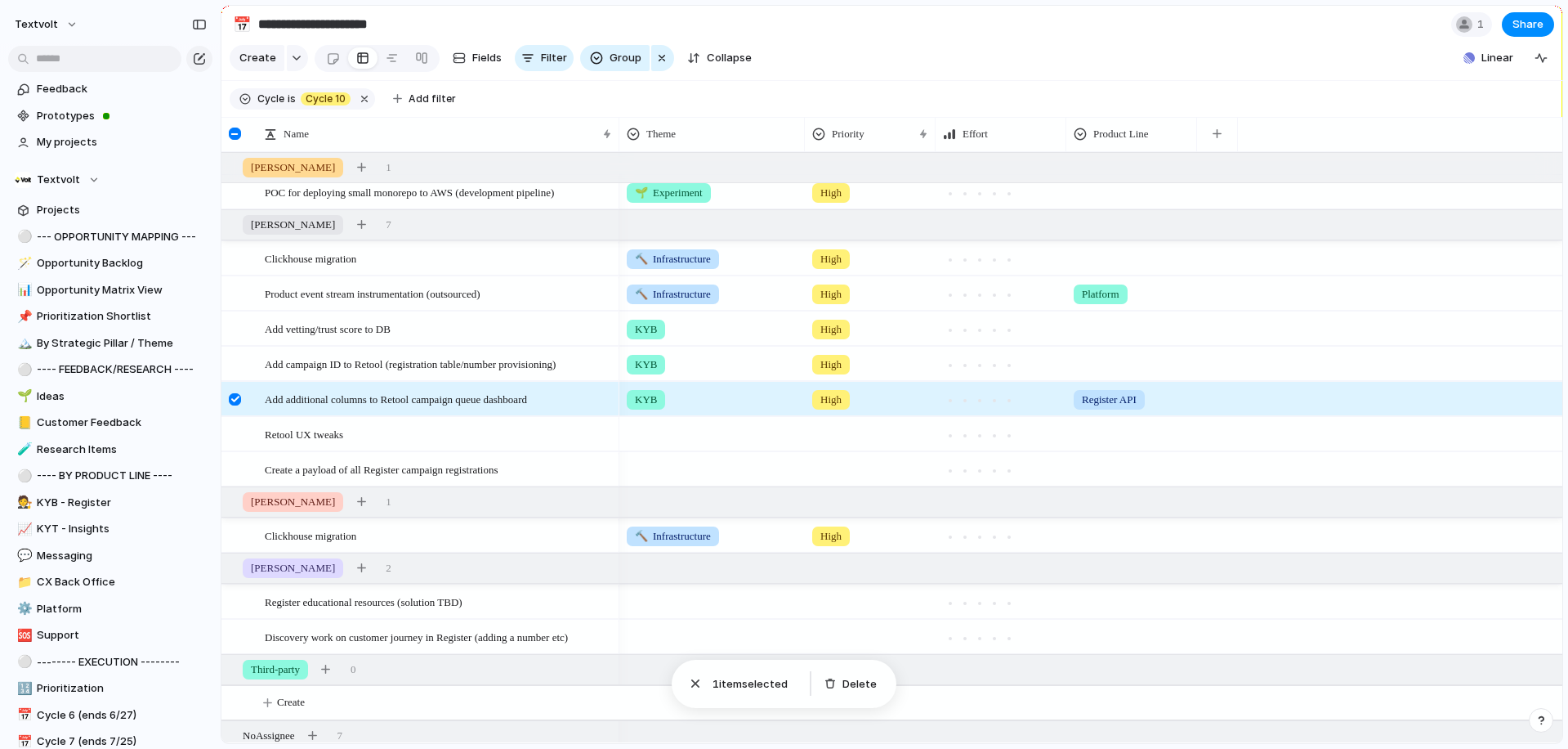
click at [236, 400] on div at bounding box center [234, 399] width 13 height 13
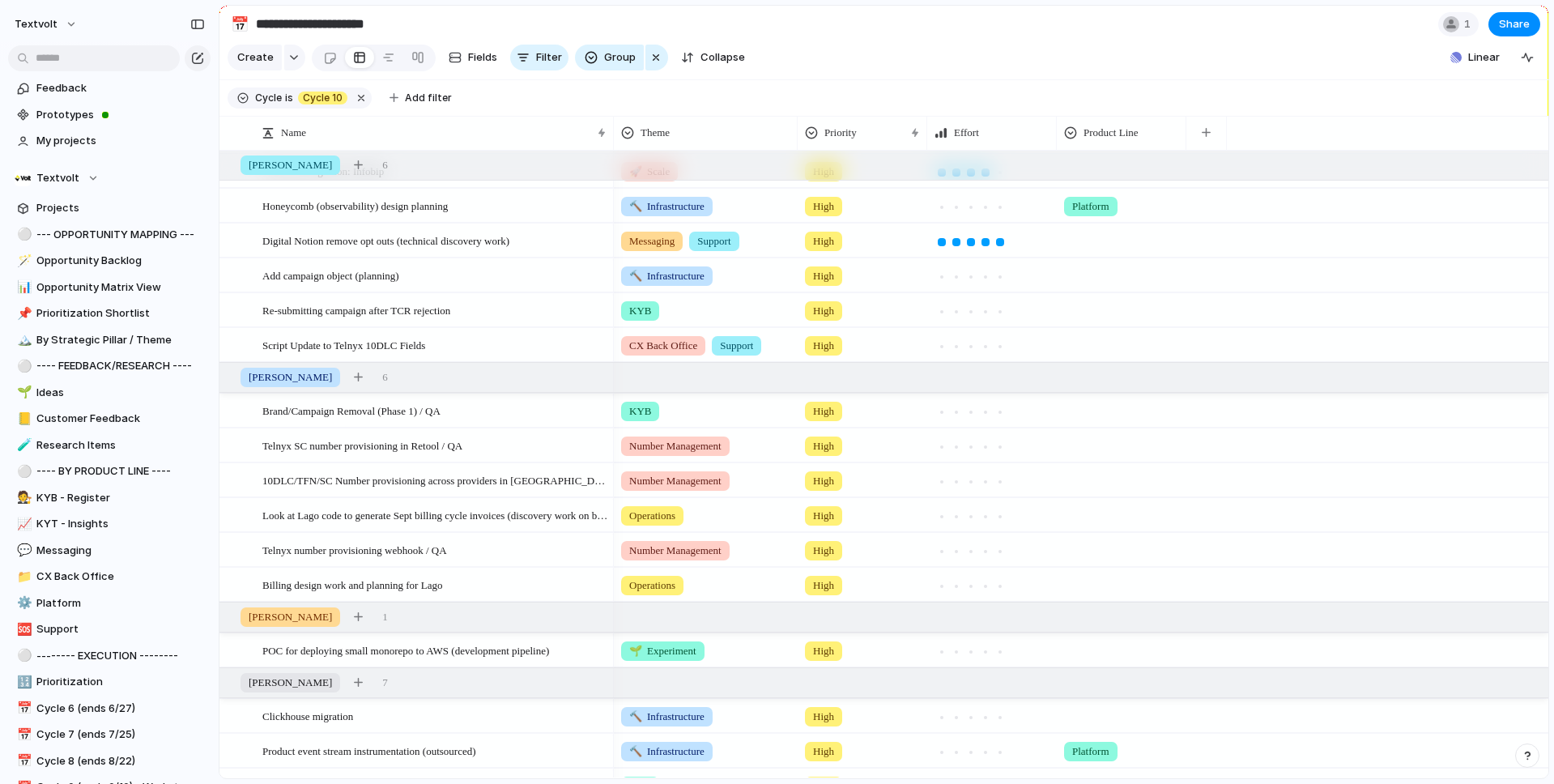
scroll to position [0, 0]
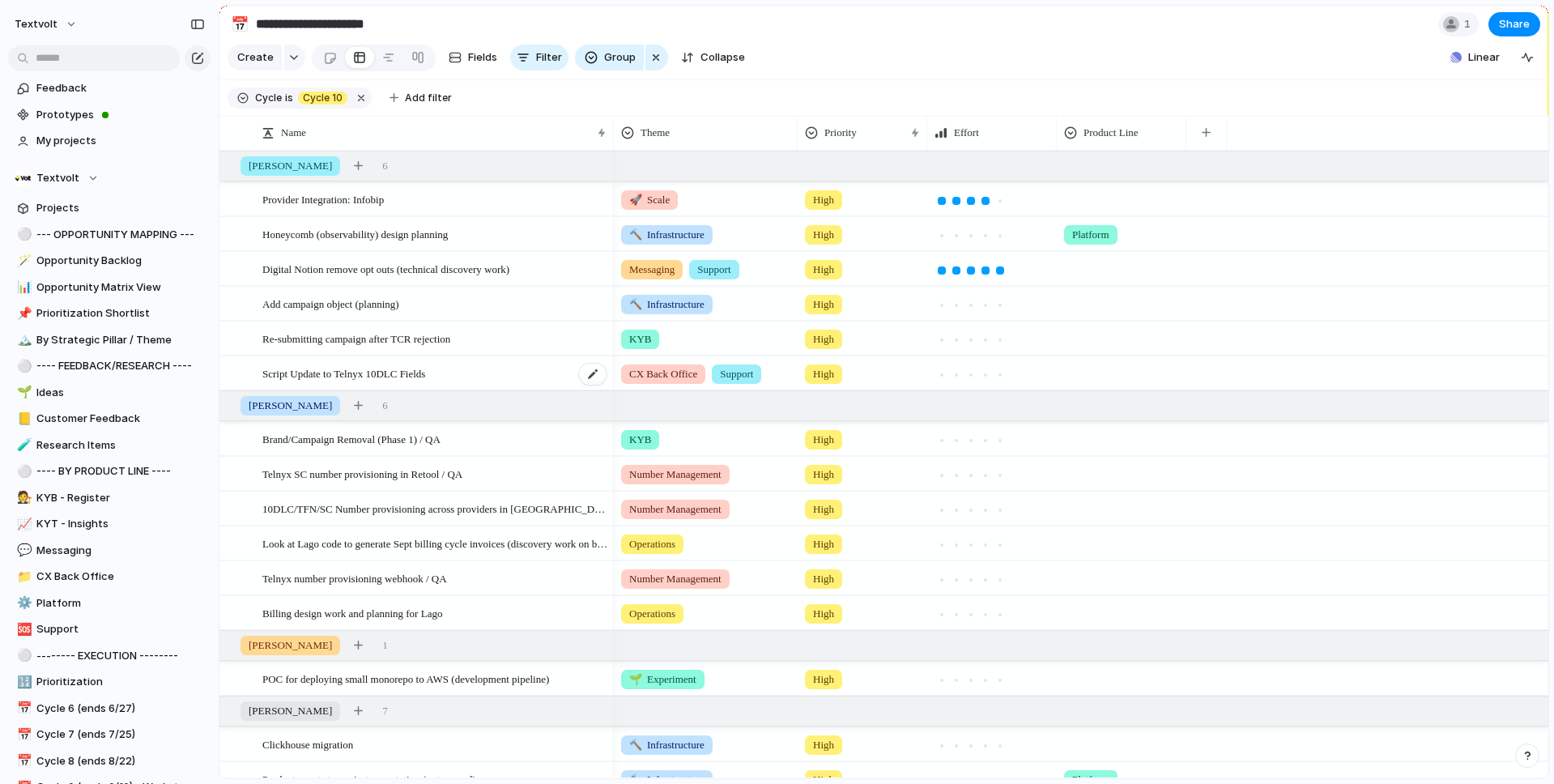
click at [521, 365] on div "Script Update to Telnyx 10DLC Fields" at bounding box center [436, 373] width 346 height 33
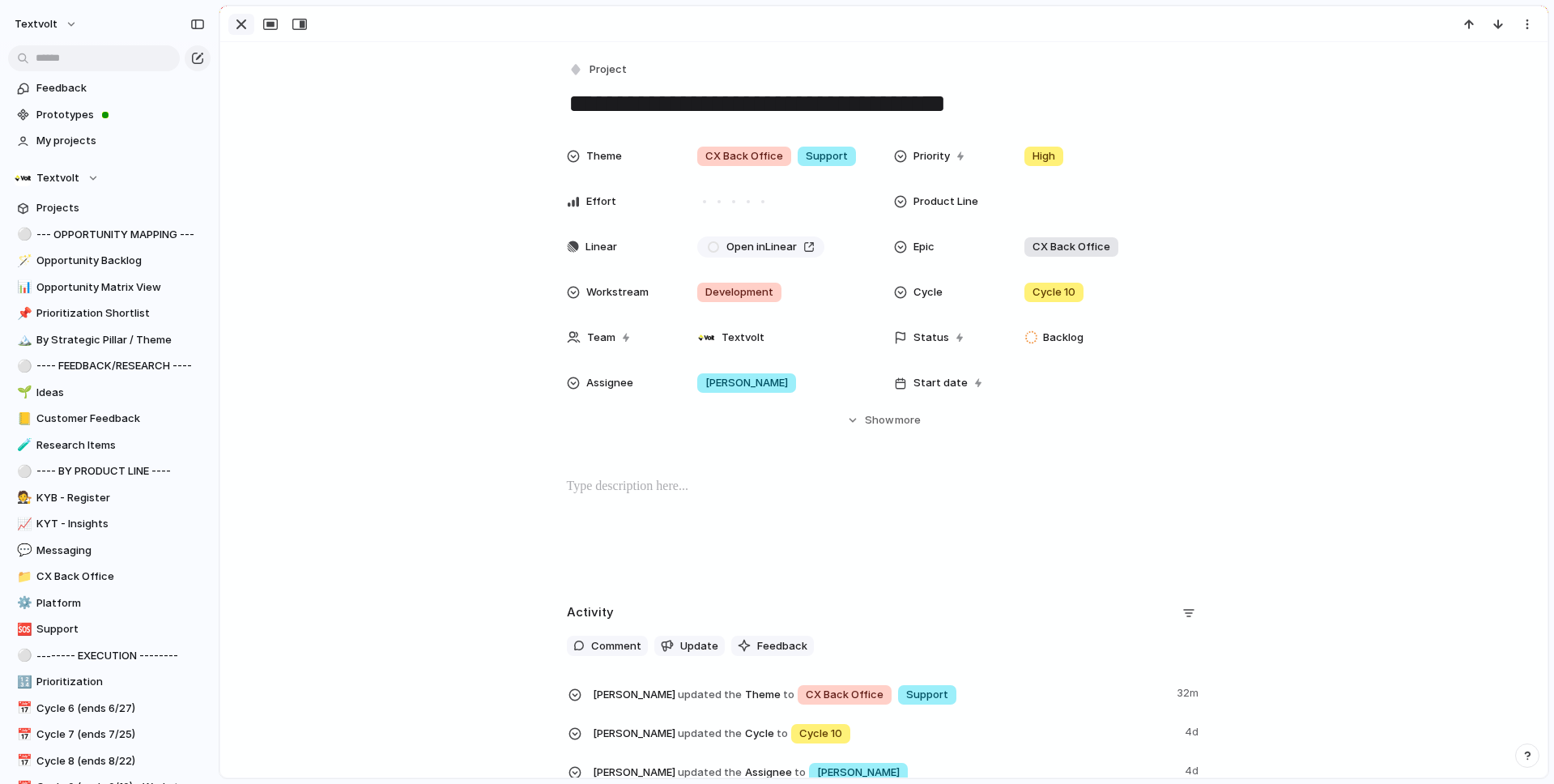
click at [243, 23] on div "button" at bounding box center [242, 24] width 19 height 19
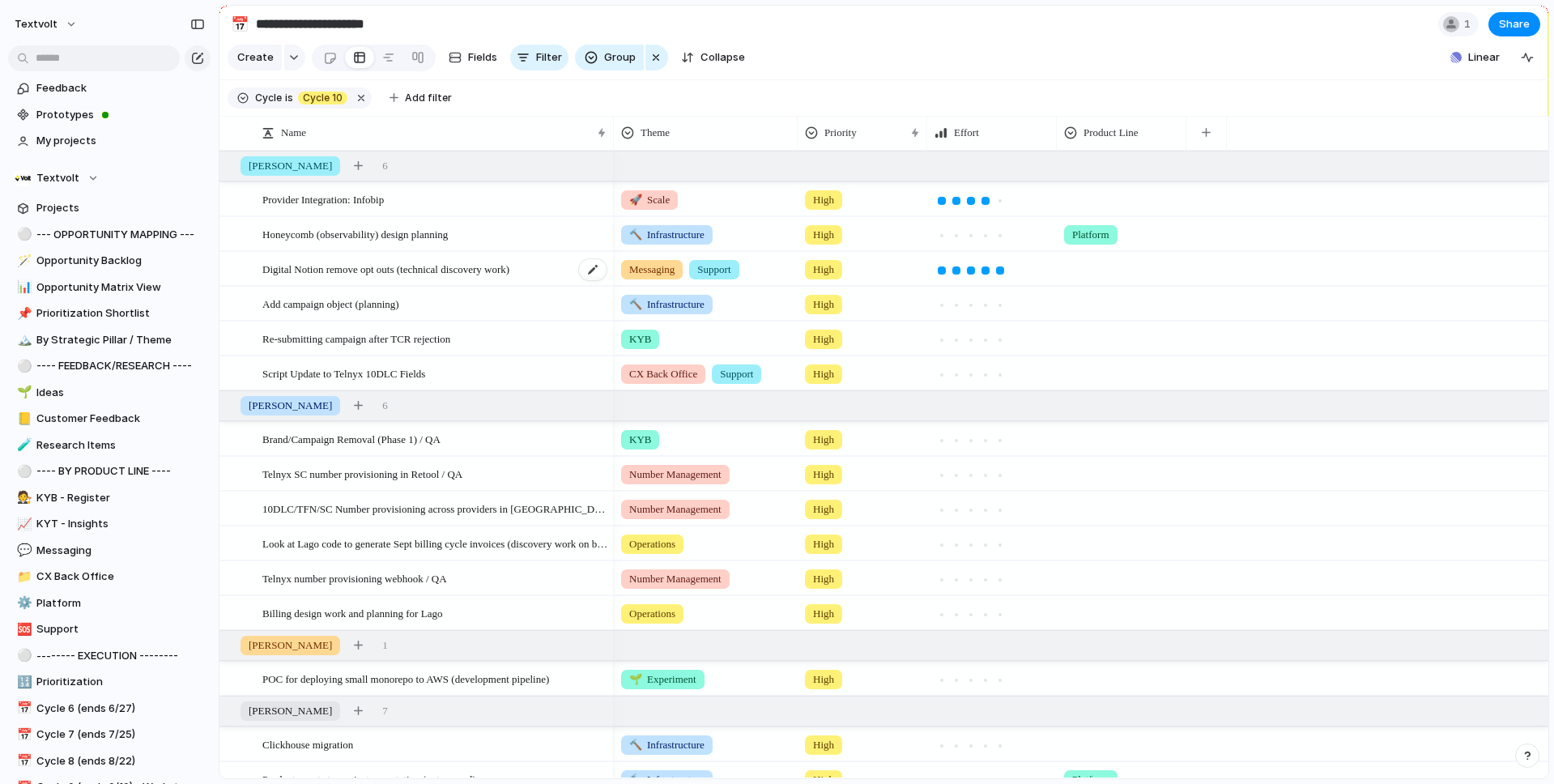
click at [361, 264] on span "Digital Notion remove opt outs (technical discovery work)" at bounding box center [386, 268] width 247 height 19
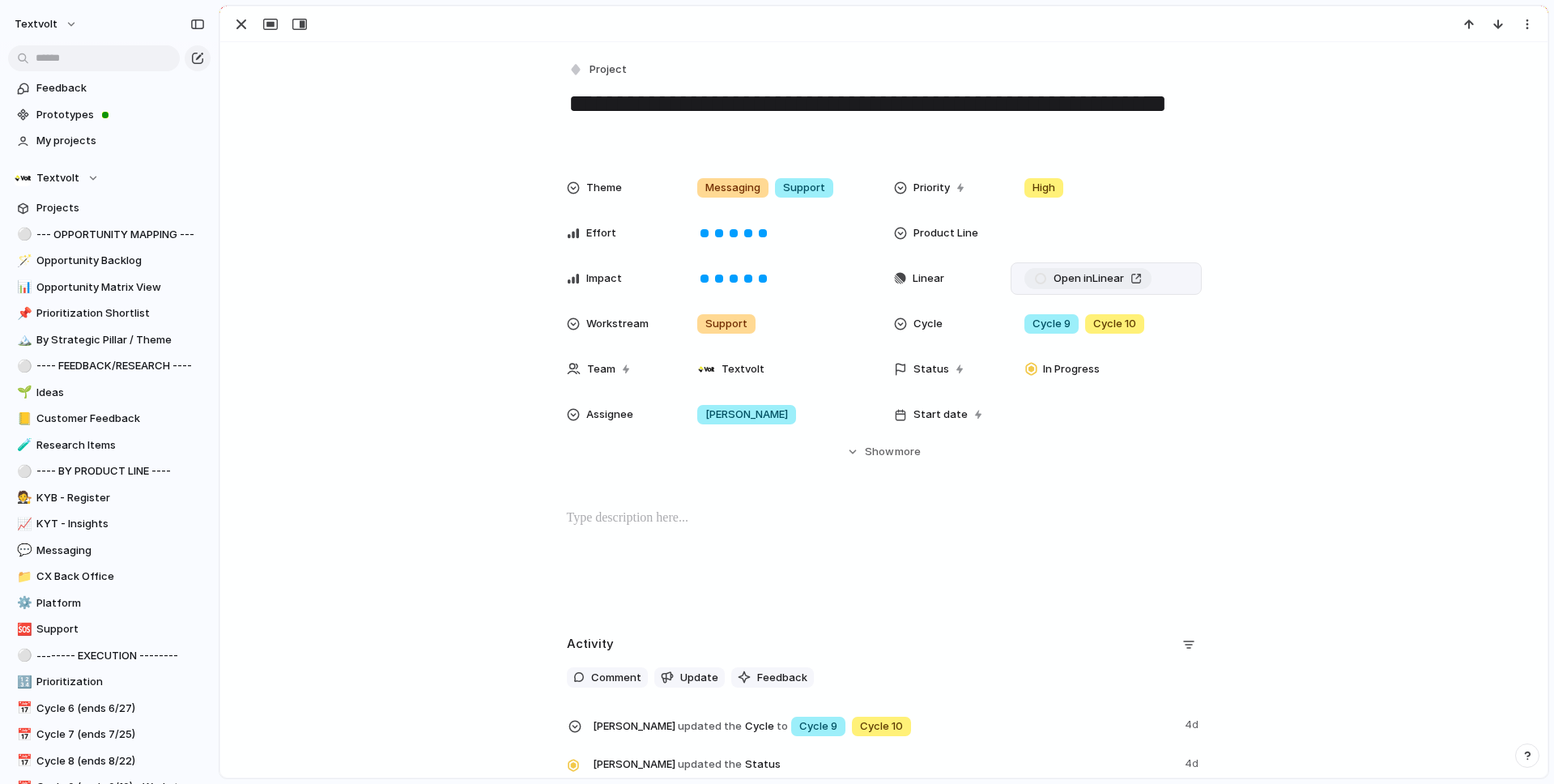
click at [1074, 282] on span "Open in Linear" at bounding box center [1089, 278] width 71 height 16
click at [241, 20] on div "button" at bounding box center [242, 24] width 19 height 19
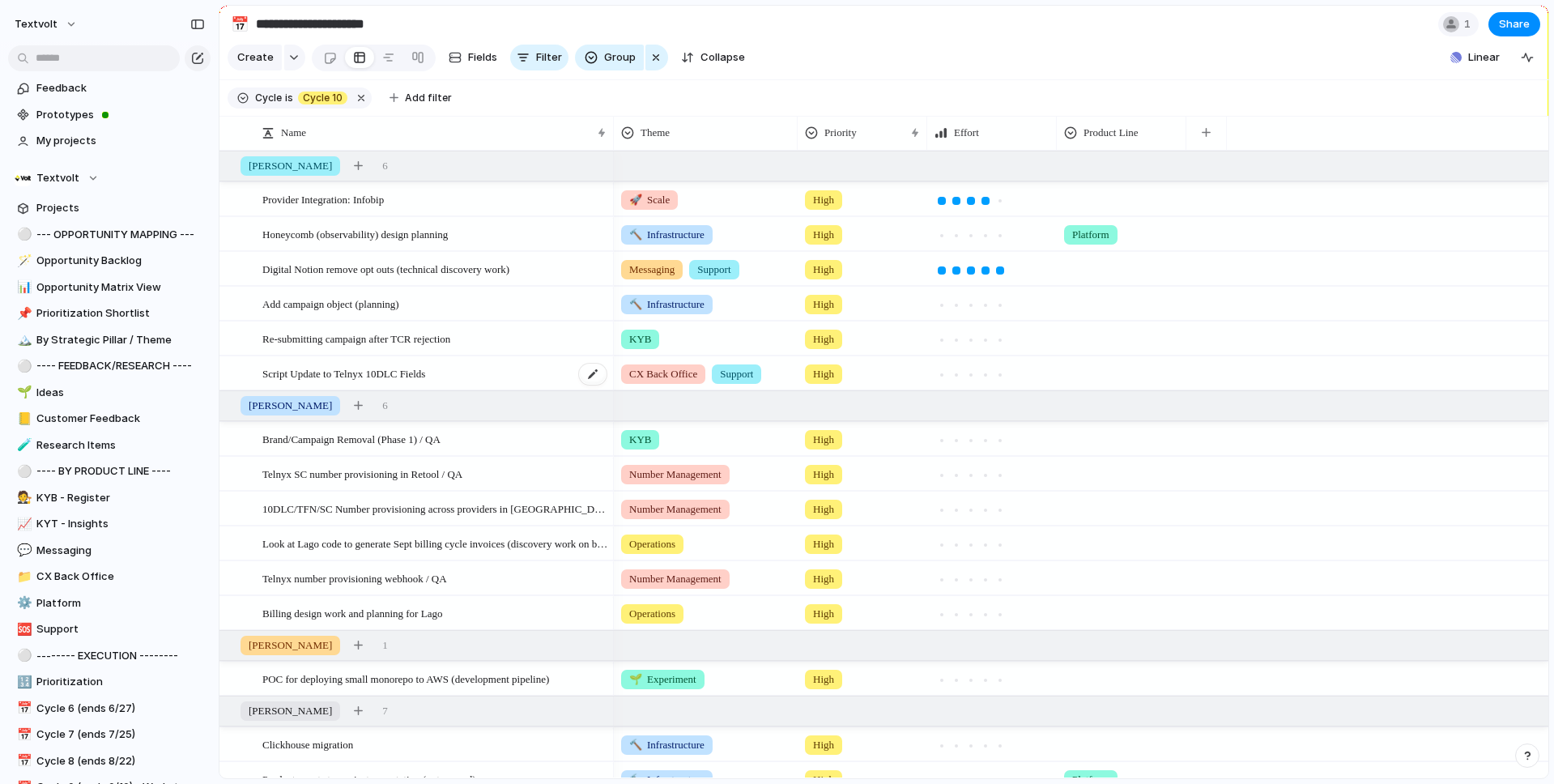
click at [466, 372] on div "Script Update to Telnyx 10DLC Fields" at bounding box center [436, 373] width 346 height 33
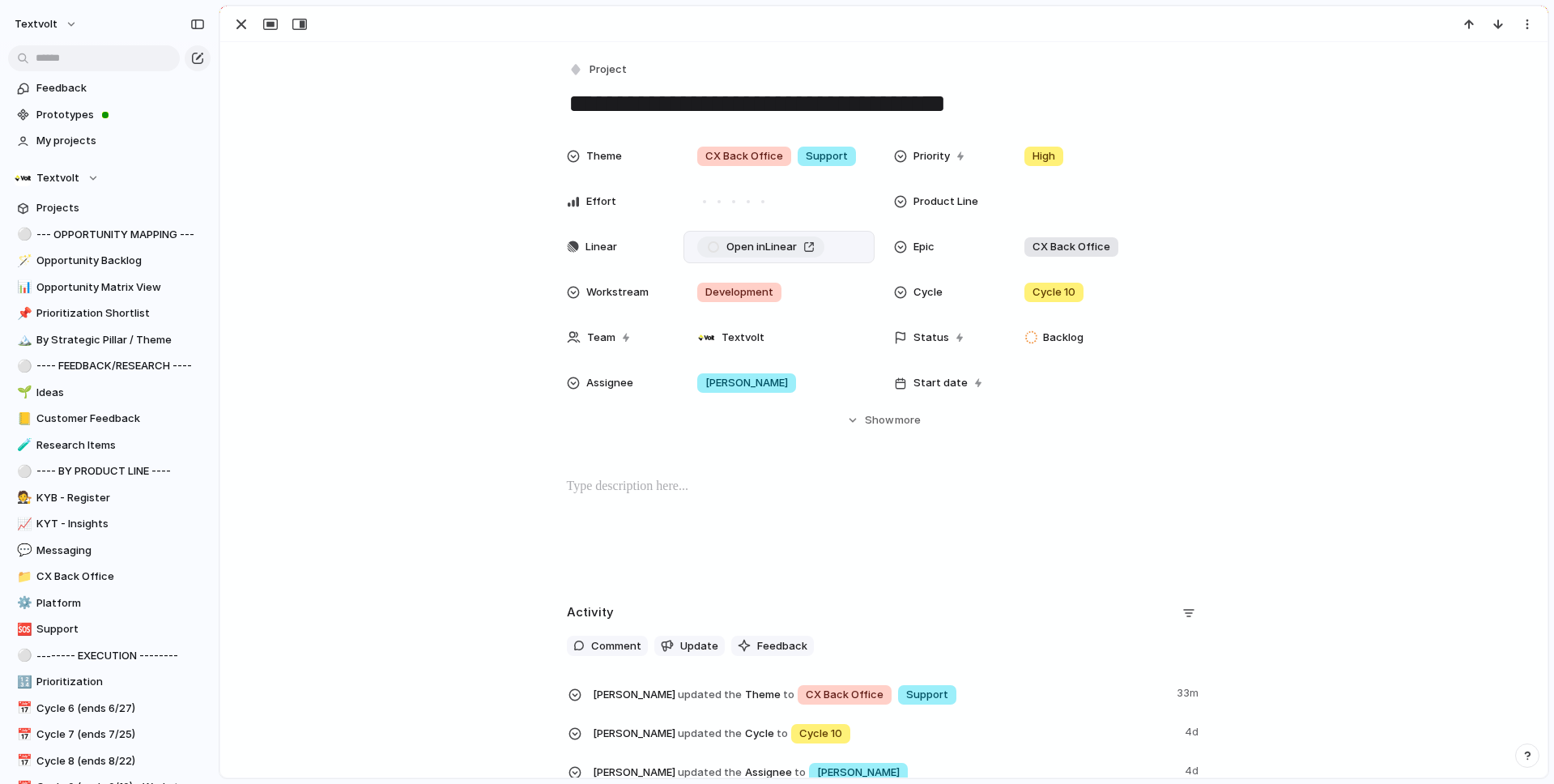
click at [807, 247] on link "Open in Linear" at bounding box center [760, 247] width 127 height 21
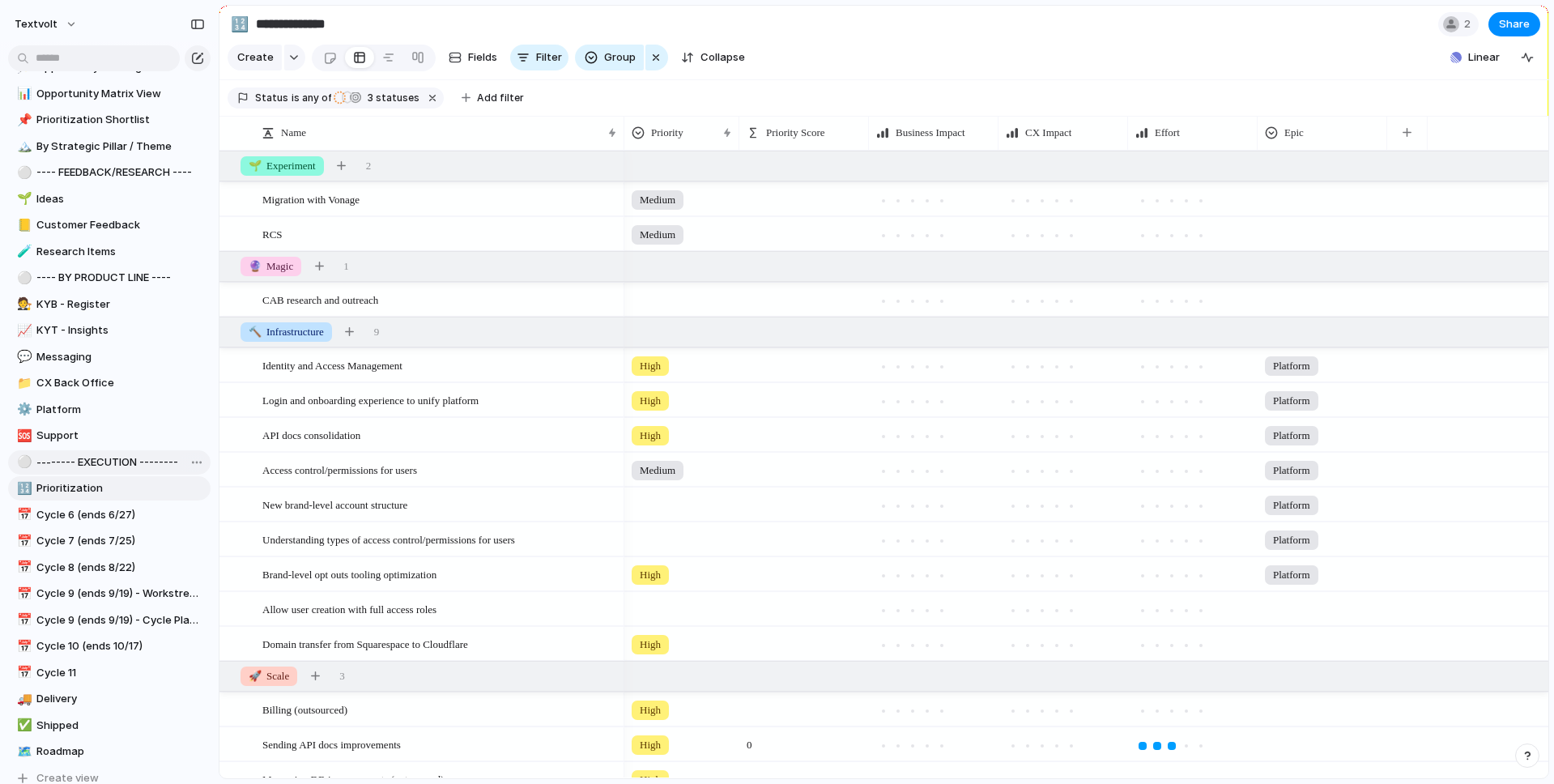
scroll to position [330, 0]
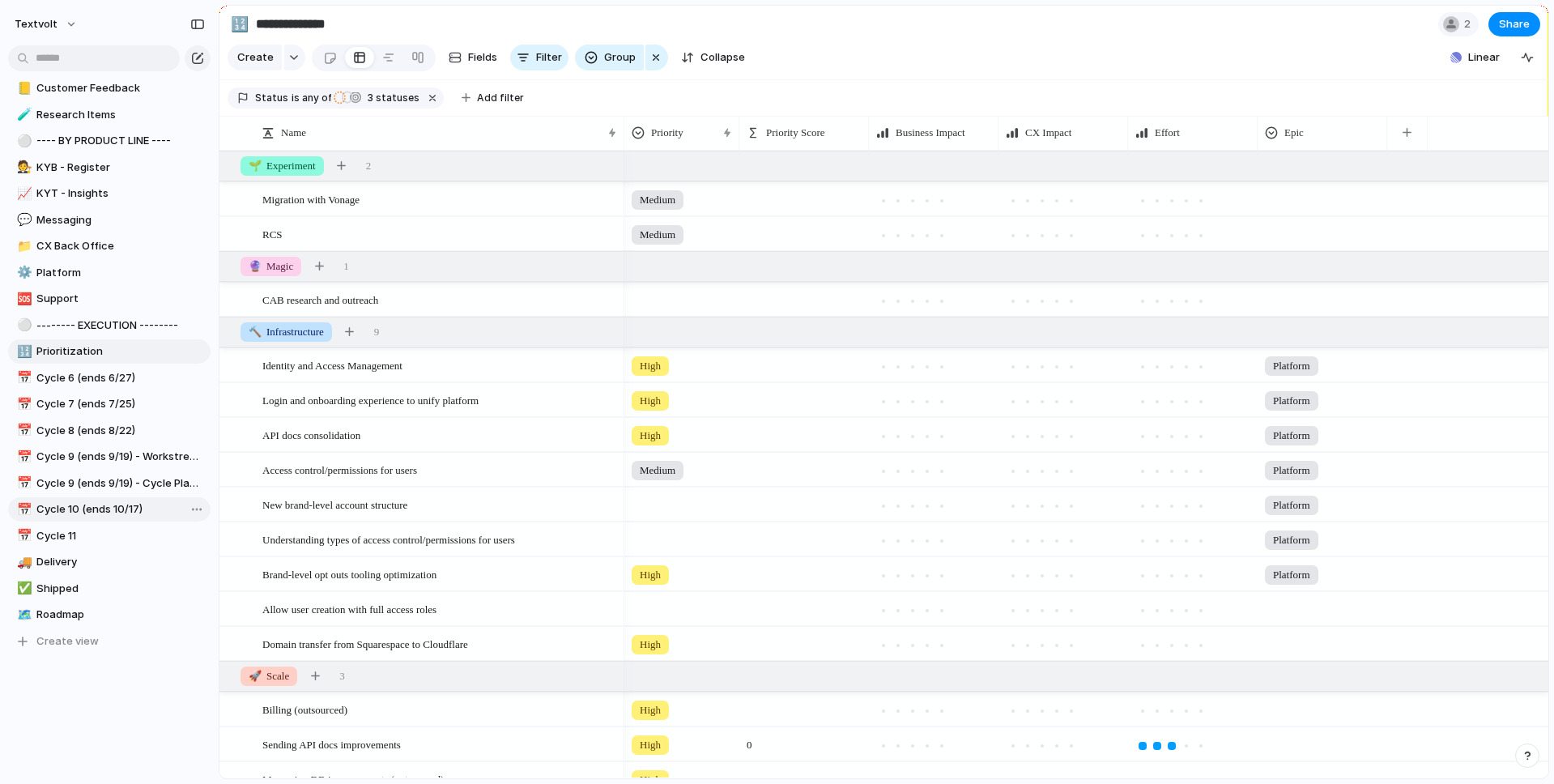
click at [115, 516] on span "Cycle 10 (ends 10/17)" at bounding box center [120, 509] width 168 height 16
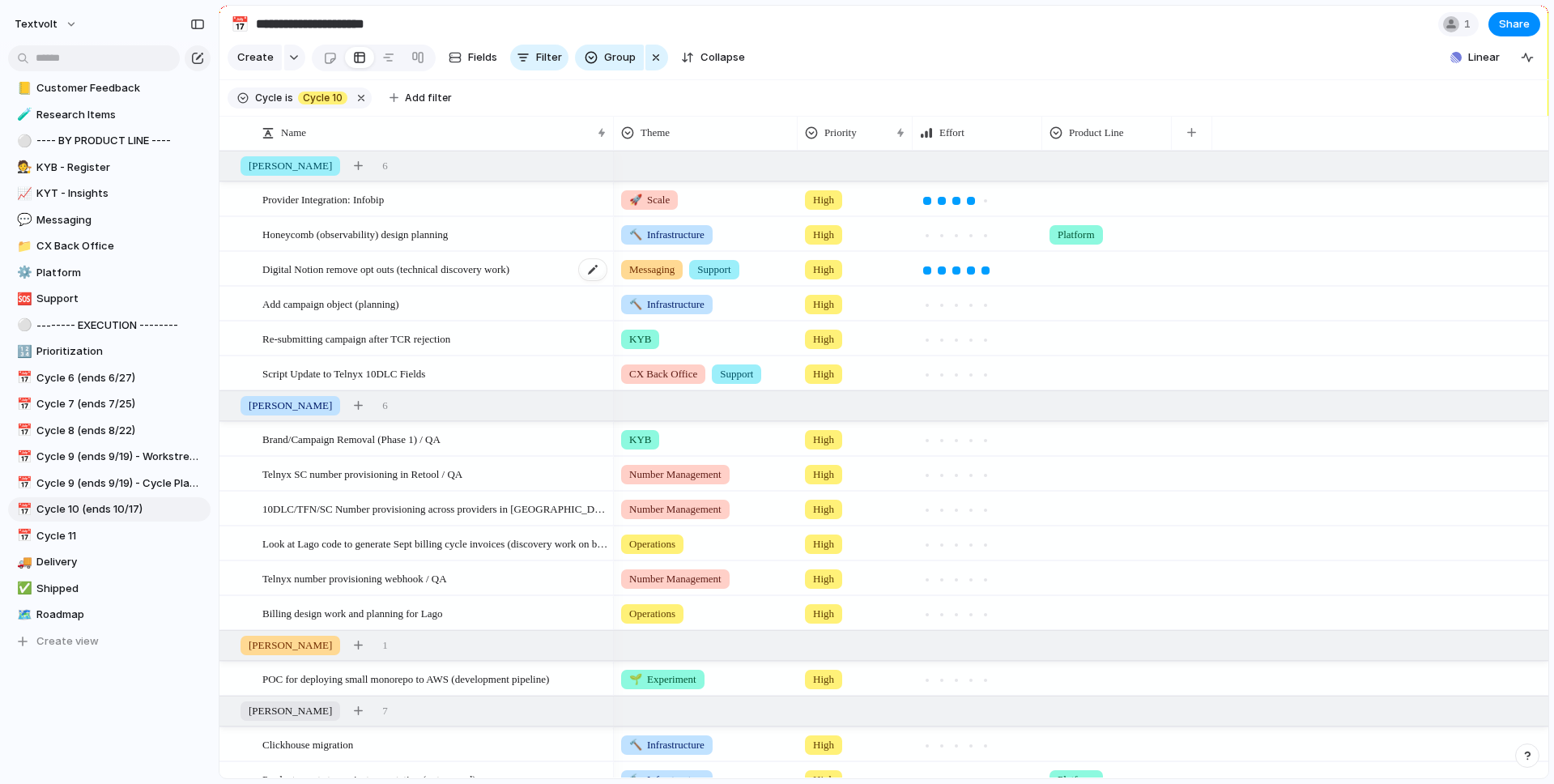
click at [307, 272] on span "Digital Notion remove opt outs (technical discovery work)" at bounding box center [386, 268] width 247 height 19
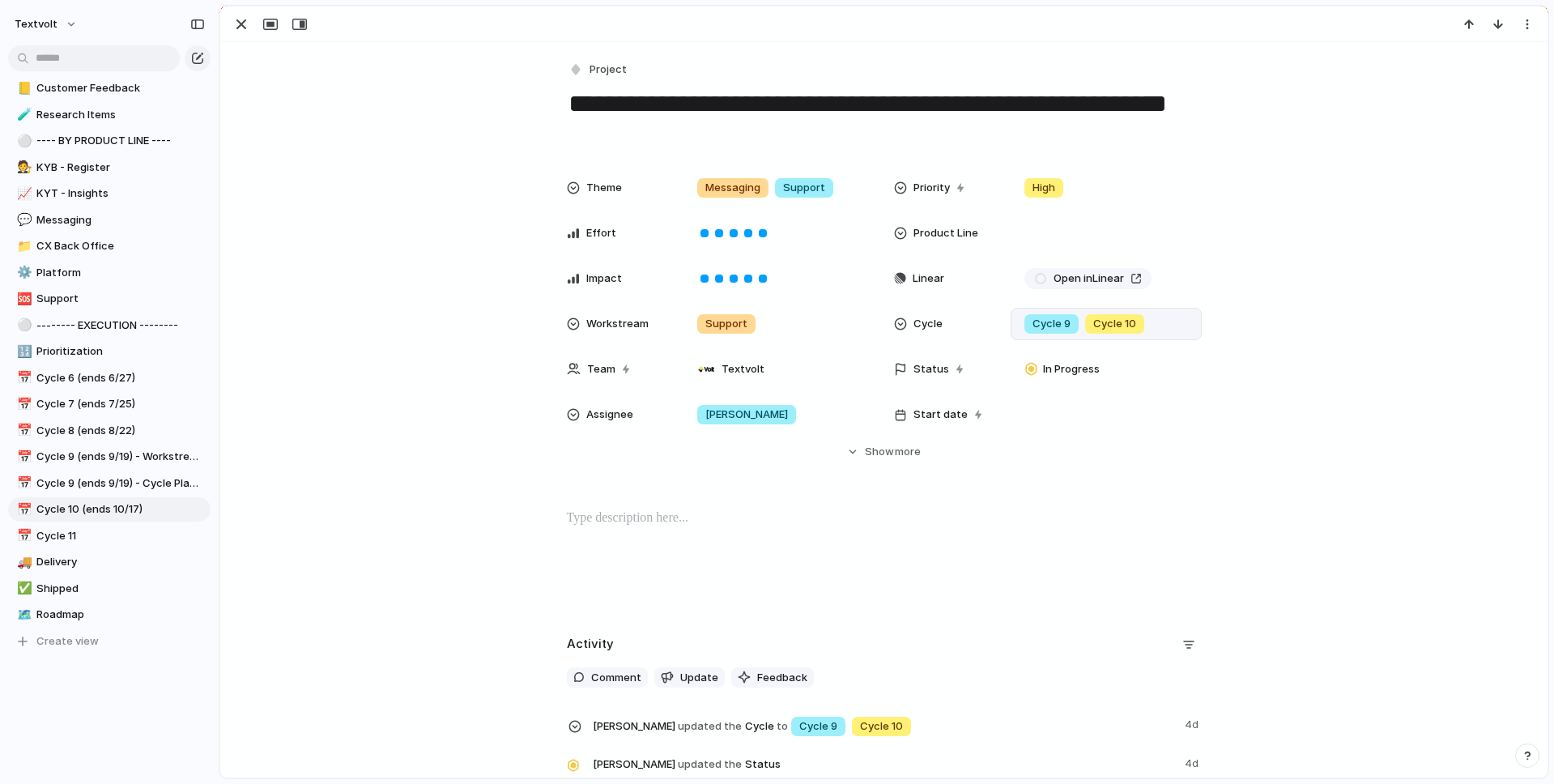
click at [1139, 318] on div "Cycle 10" at bounding box center [1115, 324] width 59 height 19
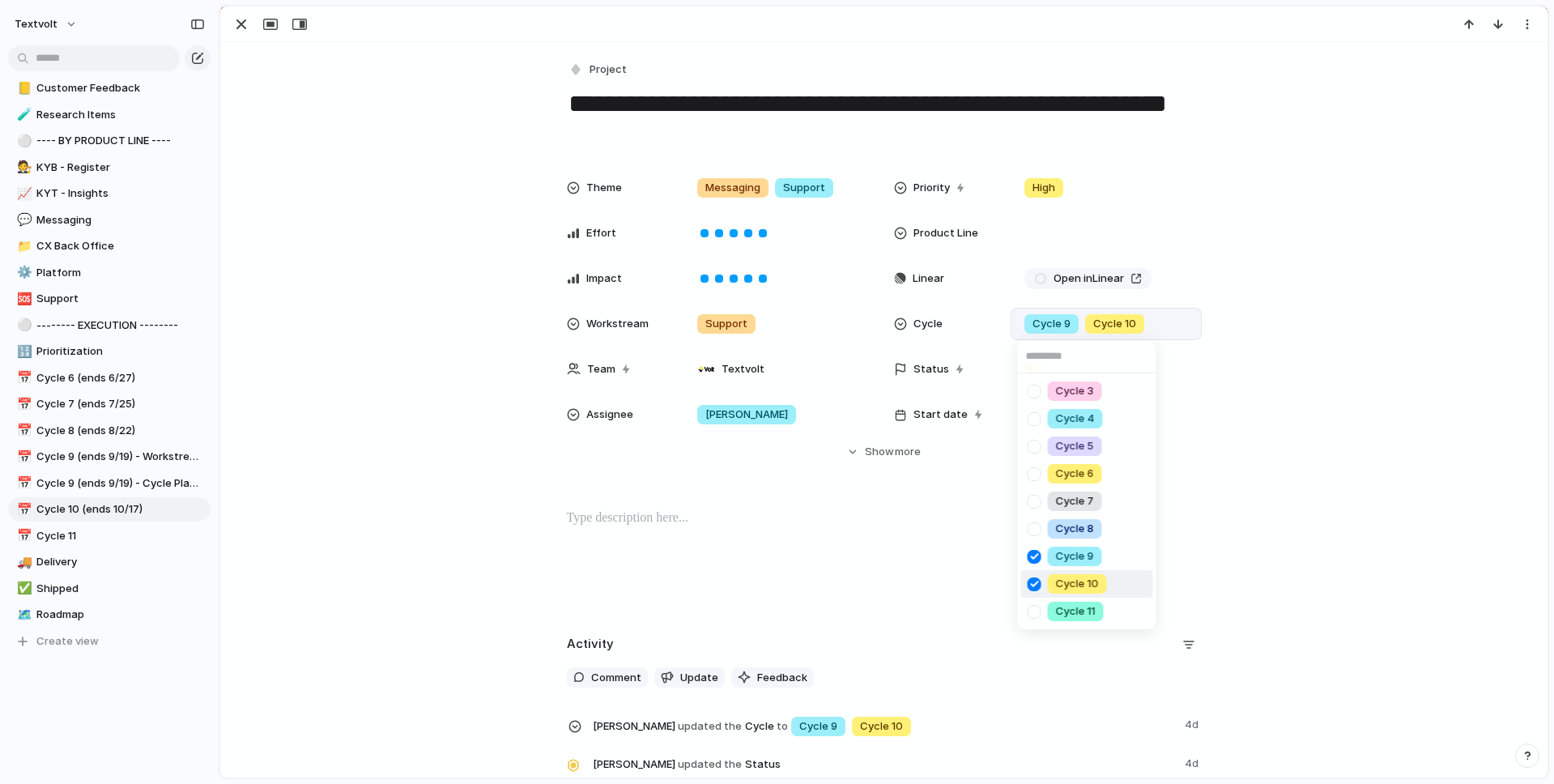
click at [1034, 582] on div at bounding box center [1034, 584] width 29 height 29
click at [1145, 150] on div "Cycle 3 Cycle 4 Cycle 5 Cycle 6 Cycle 7 Cycle 8 Cycle 9 Cycle 10 Cycle 11" at bounding box center [777, 392] width 1554 height 784
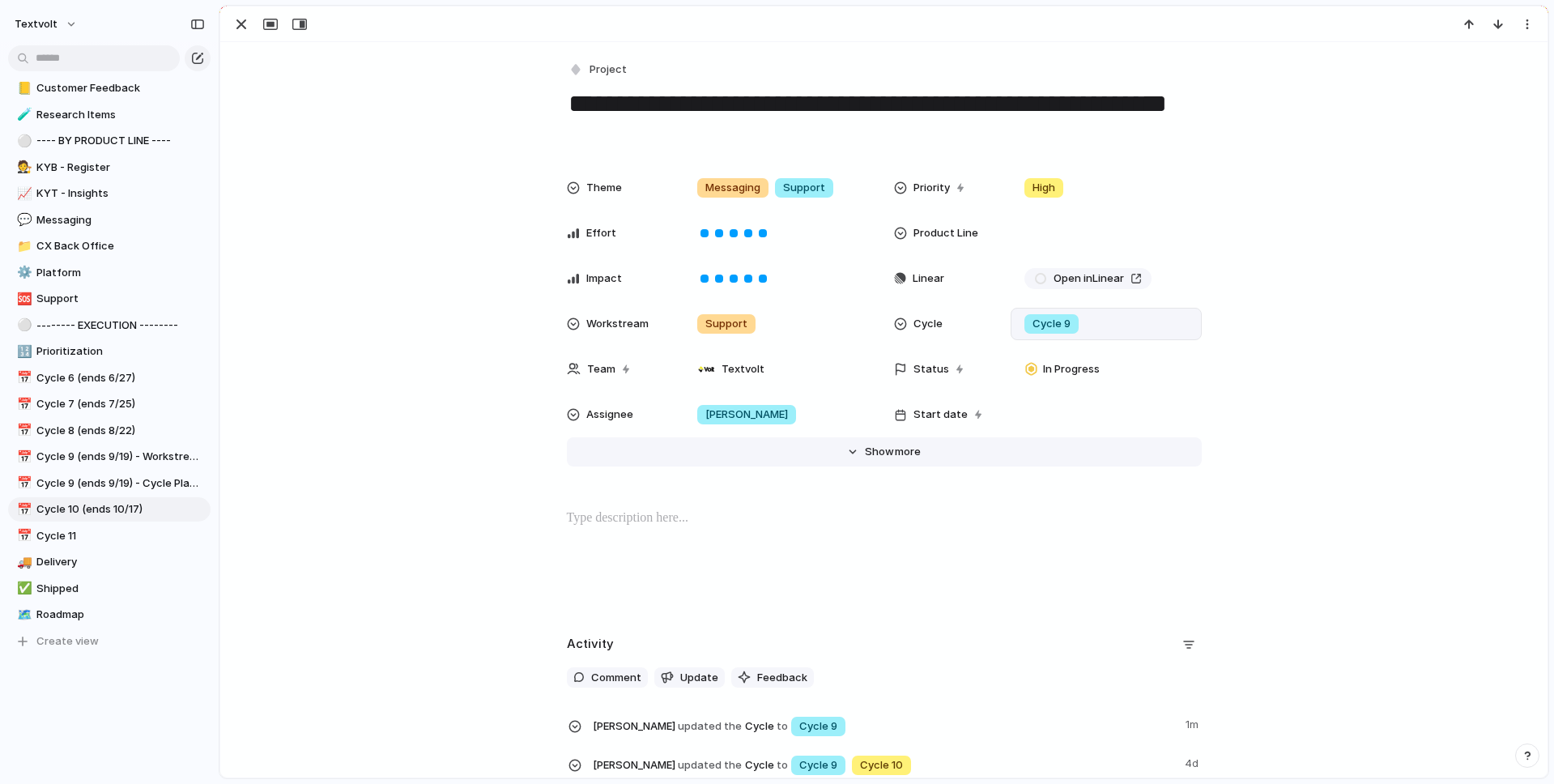
click at [868, 454] on span "Show" at bounding box center [880, 452] width 30 height 16
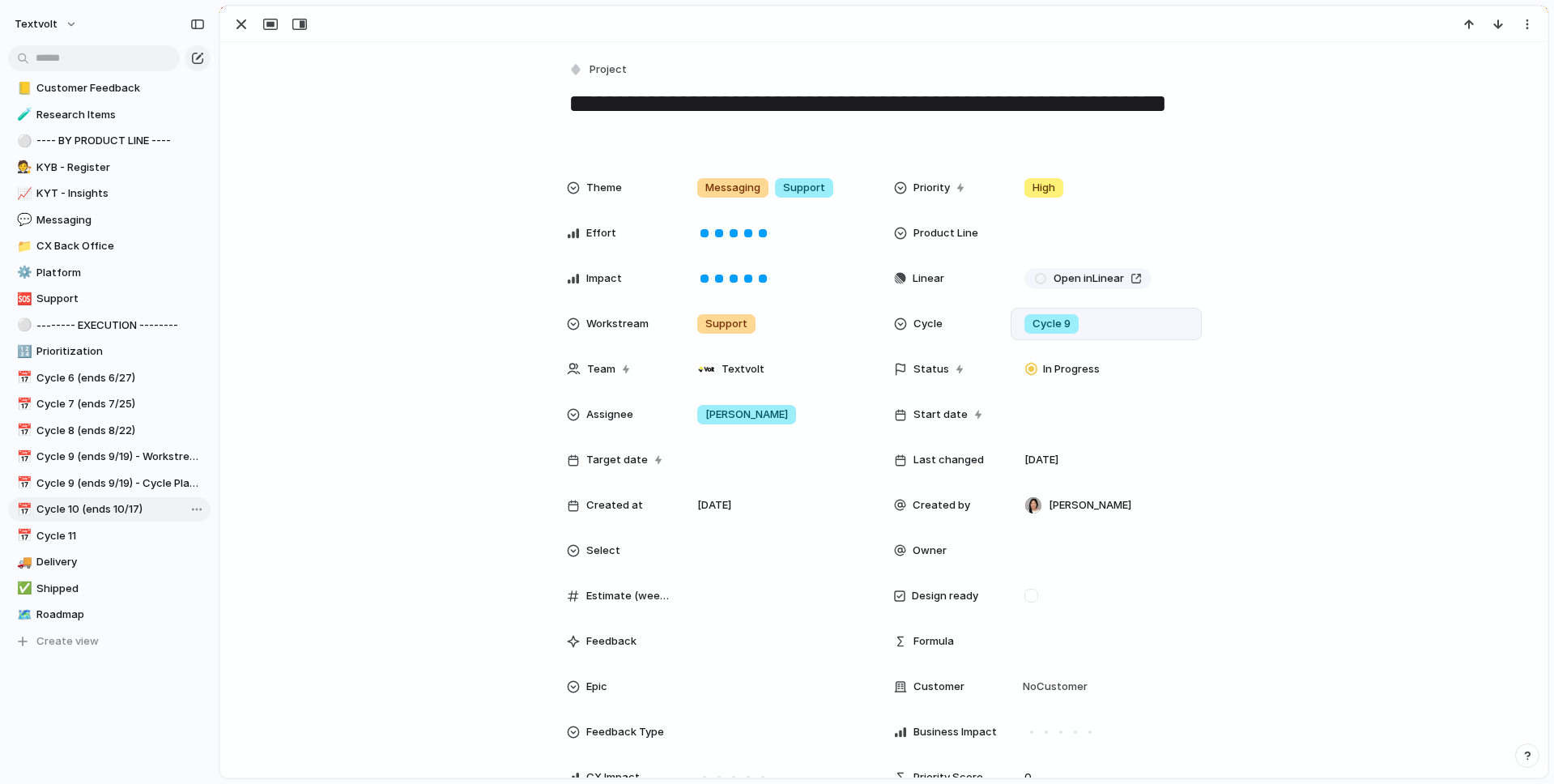
click at [120, 512] on span "Cycle 10 (ends 10/17)" at bounding box center [120, 509] width 168 height 16
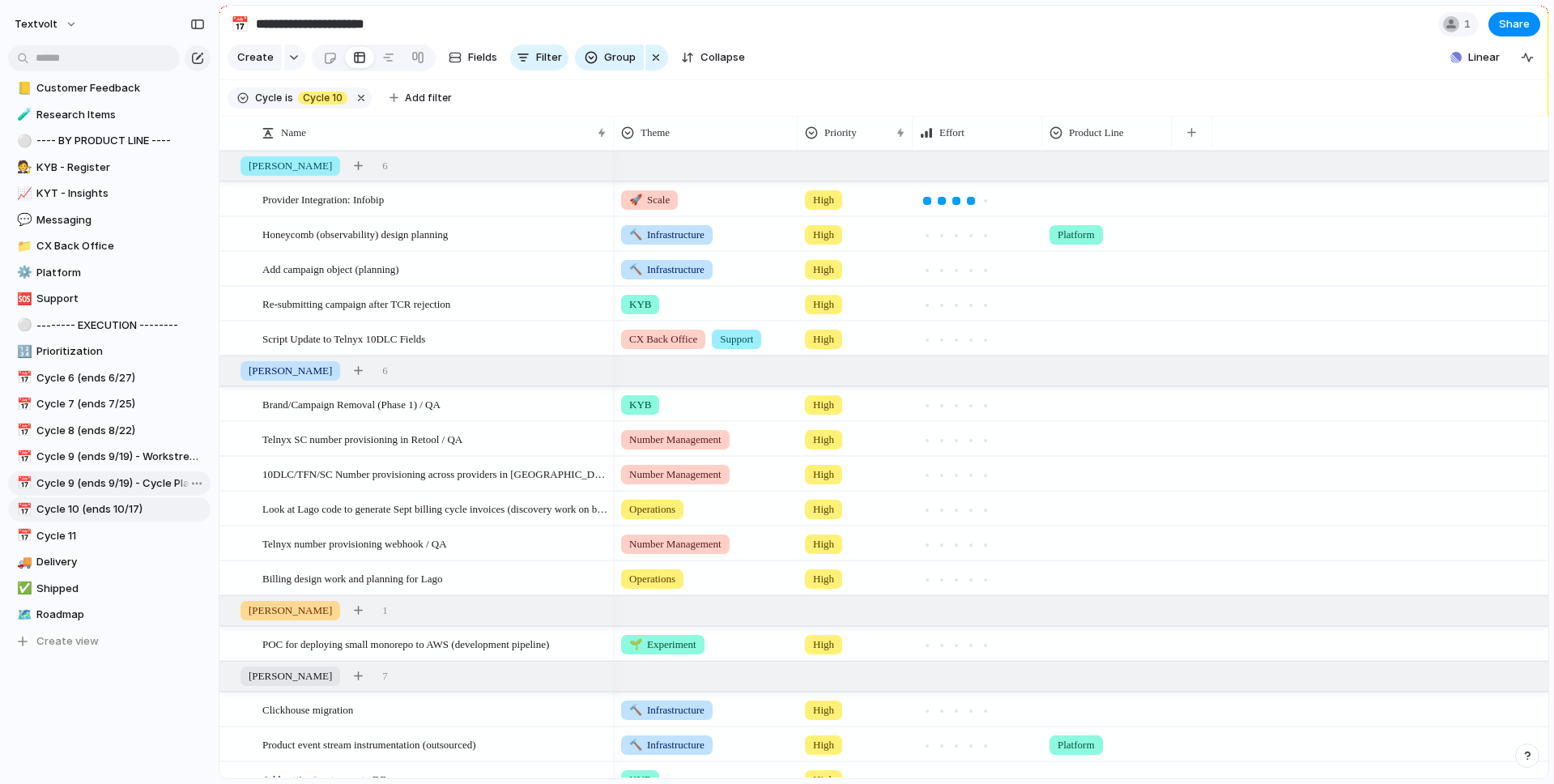
click at [136, 484] on span "Cycle 9 (ends 9/19) - Cycle Planning" at bounding box center [120, 483] width 168 height 16
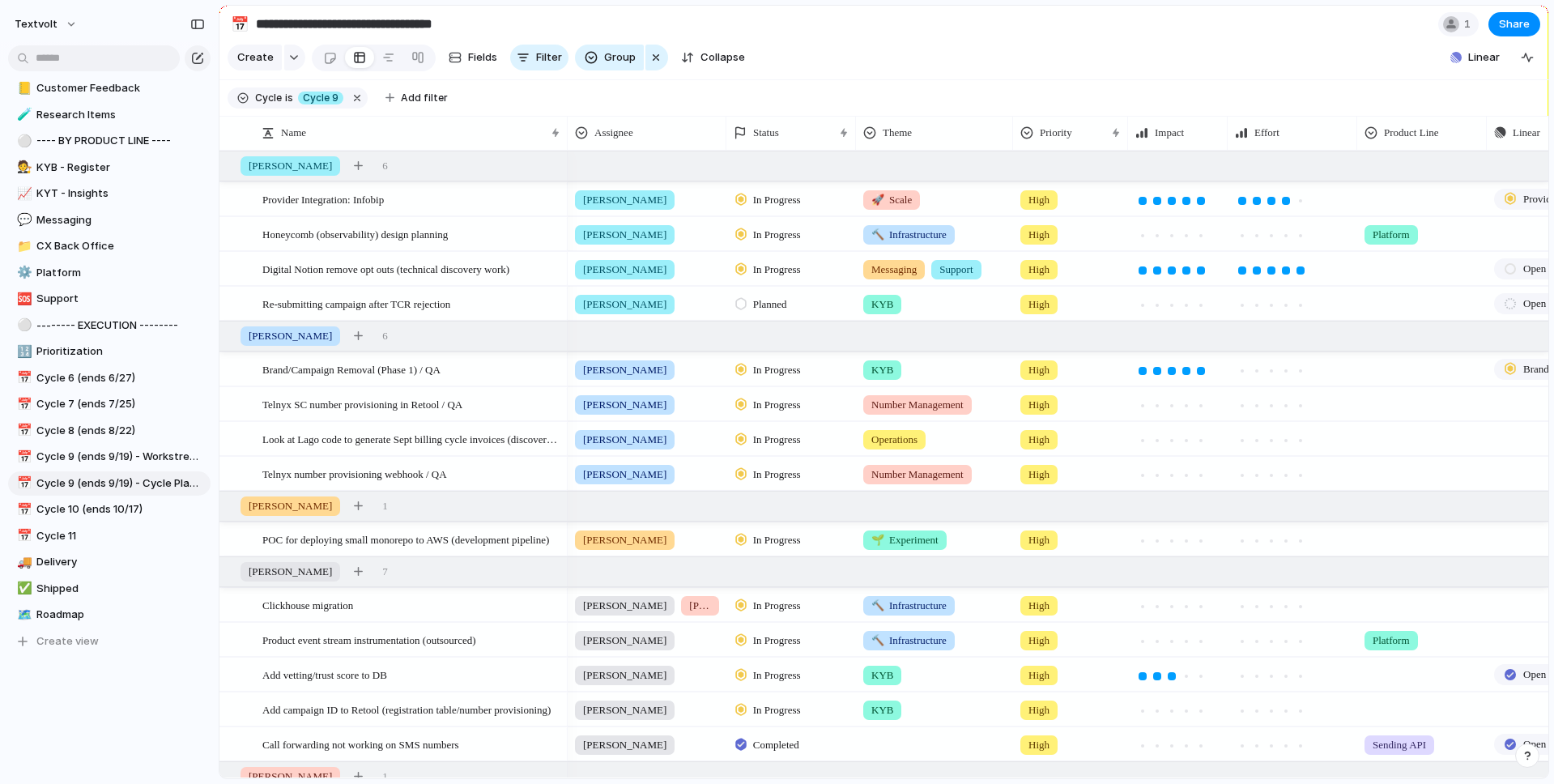
click at [798, 270] on span "In Progress" at bounding box center [777, 269] width 48 height 16
click at [770, 417] on span "Completed" at bounding box center [781, 420] width 56 height 16
click at [104, 503] on span "Cycle 10 (ends 10/17)" at bounding box center [120, 509] width 168 height 16
type input "**********"
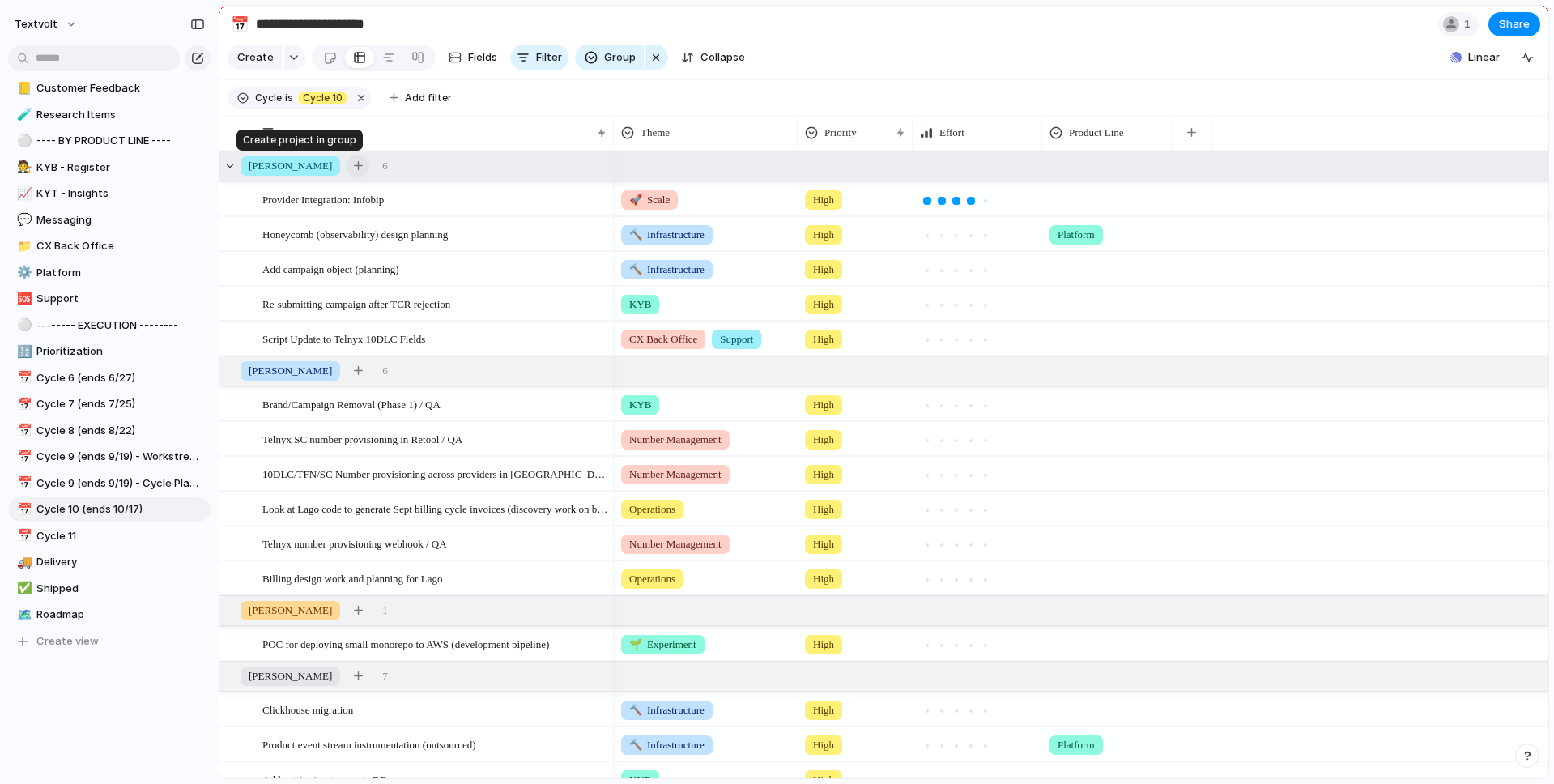
click at [354, 165] on div "button" at bounding box center [358, 165] width 9 height 9
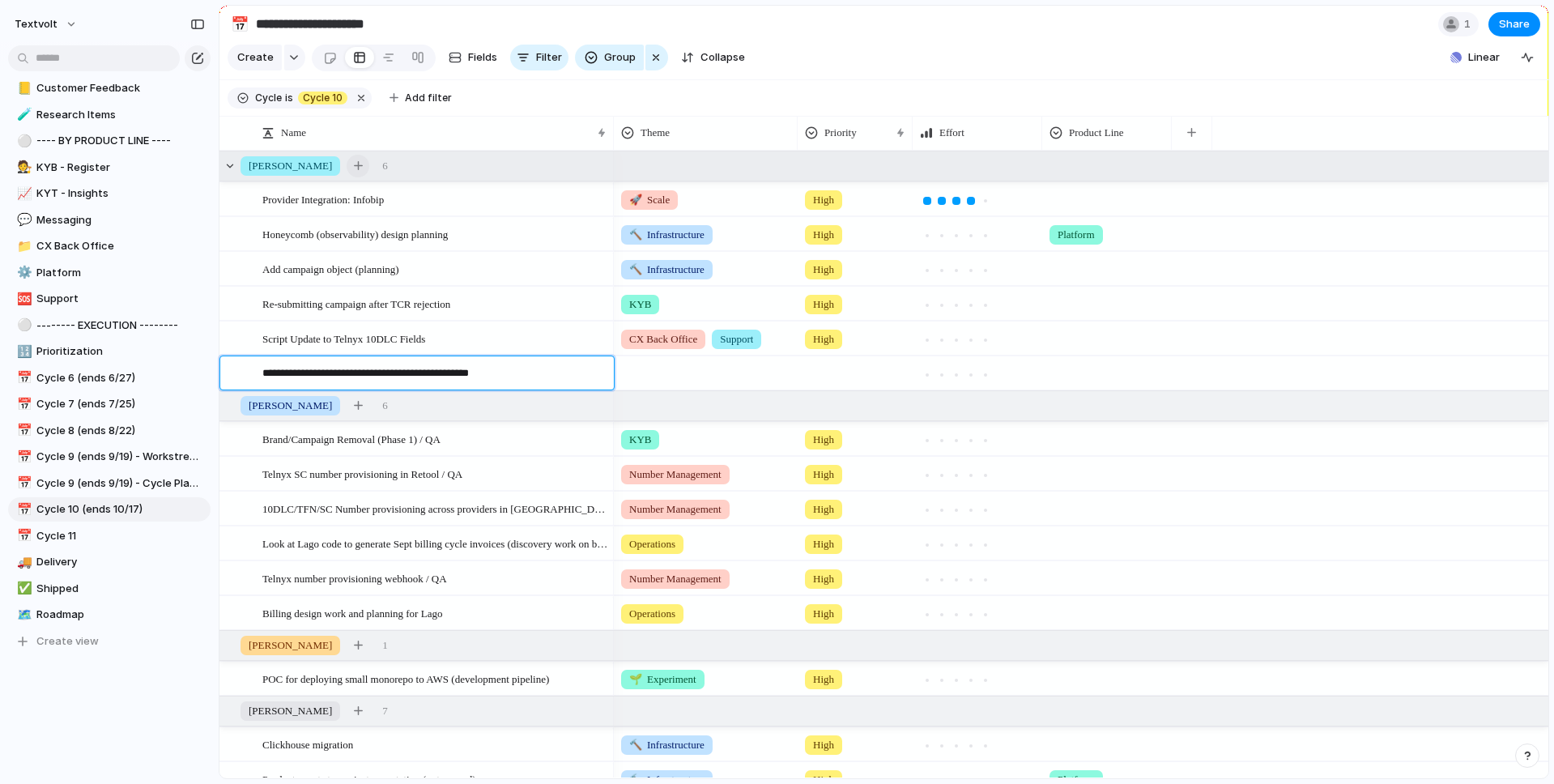
type textarea "**********"
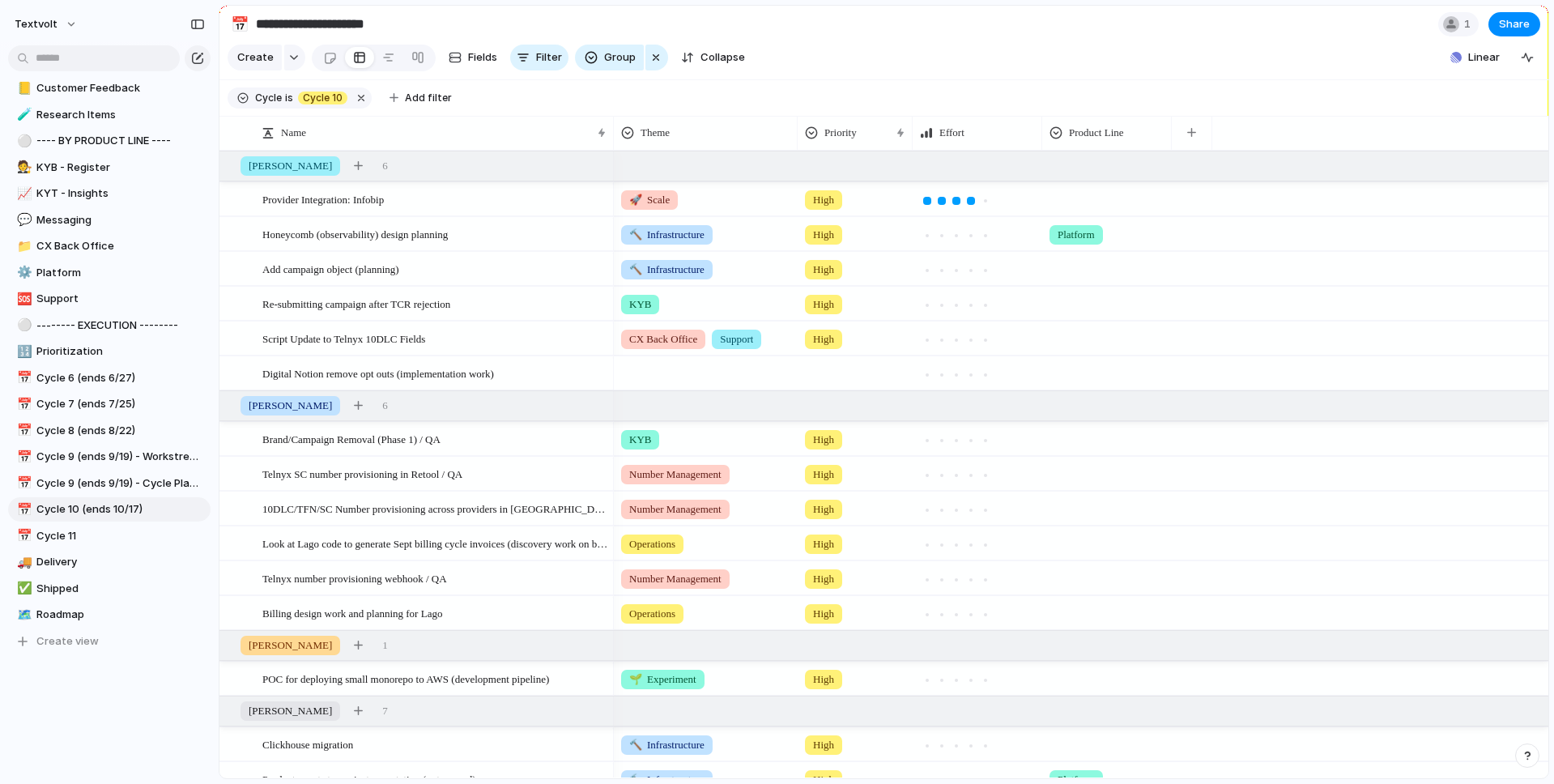
click at [694, 359] on div at bounding box center [706, 371] width 182 height 27
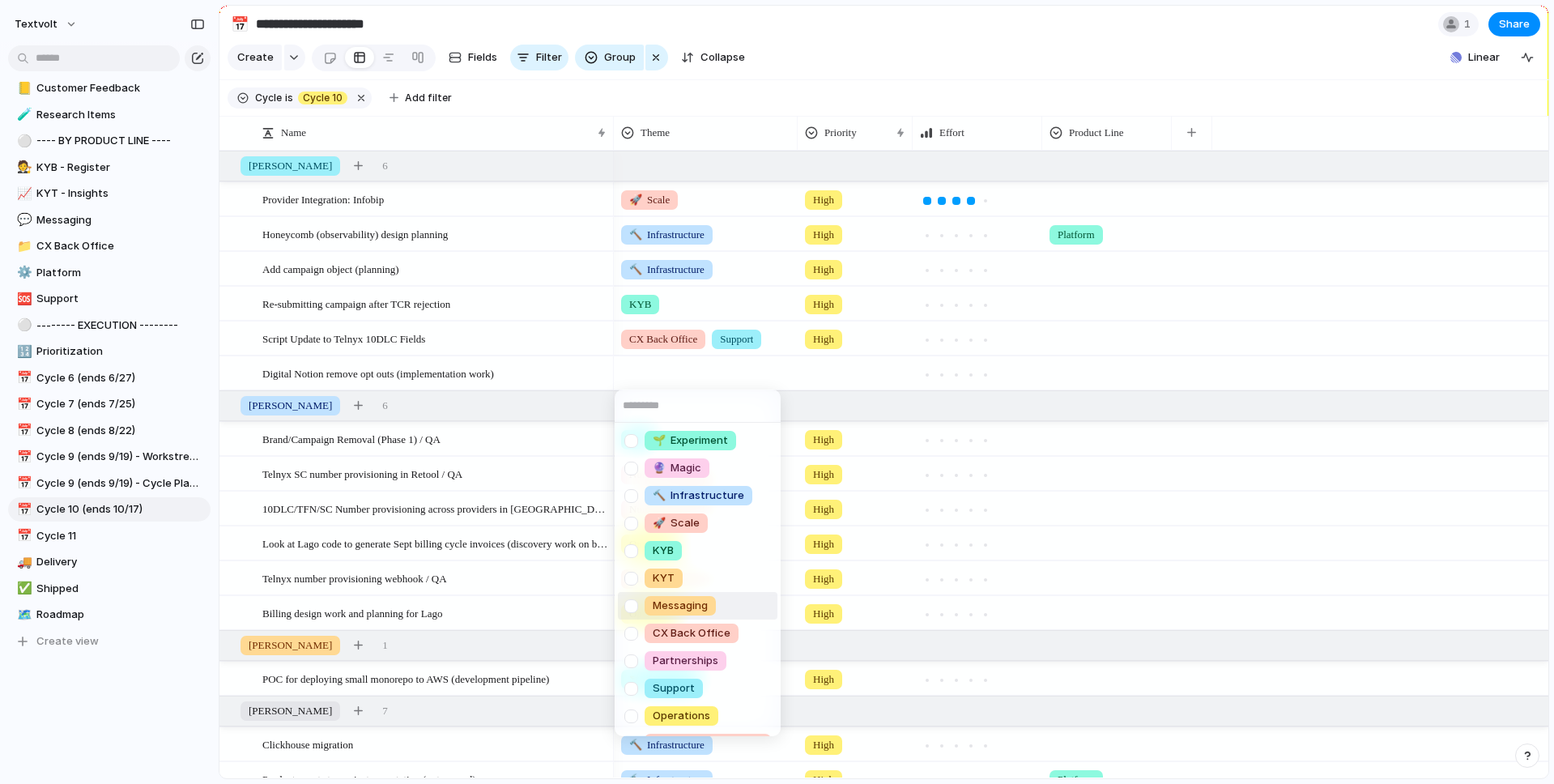
scroll to position [25, 0]
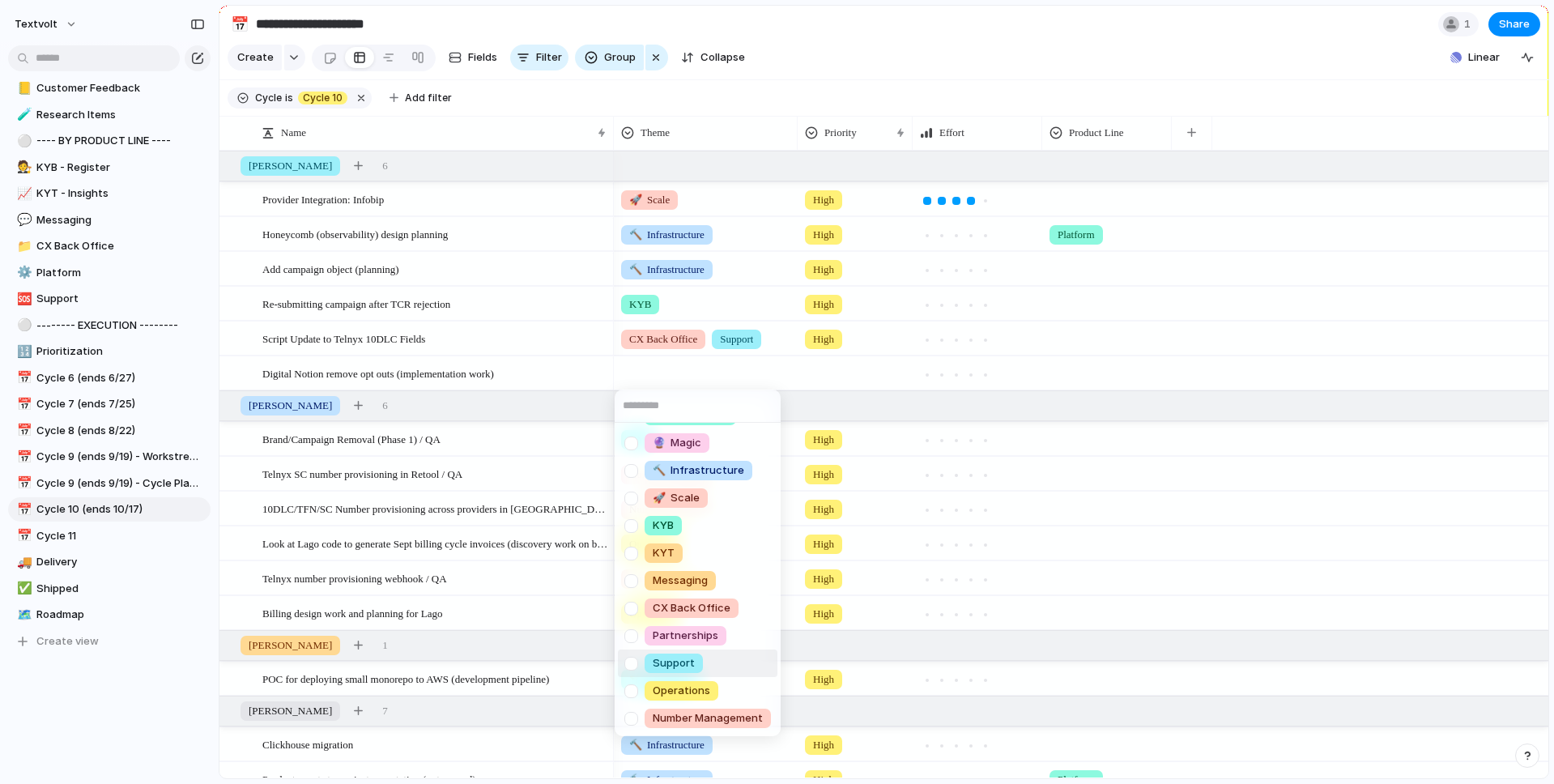
click at [631, 661] on div at bounding box center [631, 664] width 29 height 29
click at [634, 580] on div at bounding box center [631, 582] width 29 height 29
click at [814, 87] on div "🌱 Experiment 🔮 Magic 🔨 Infrastructure 🚀 Scale KYB KYT Messaging CX Back Office …" at bounding box center [777, 392] width 1554 height 784
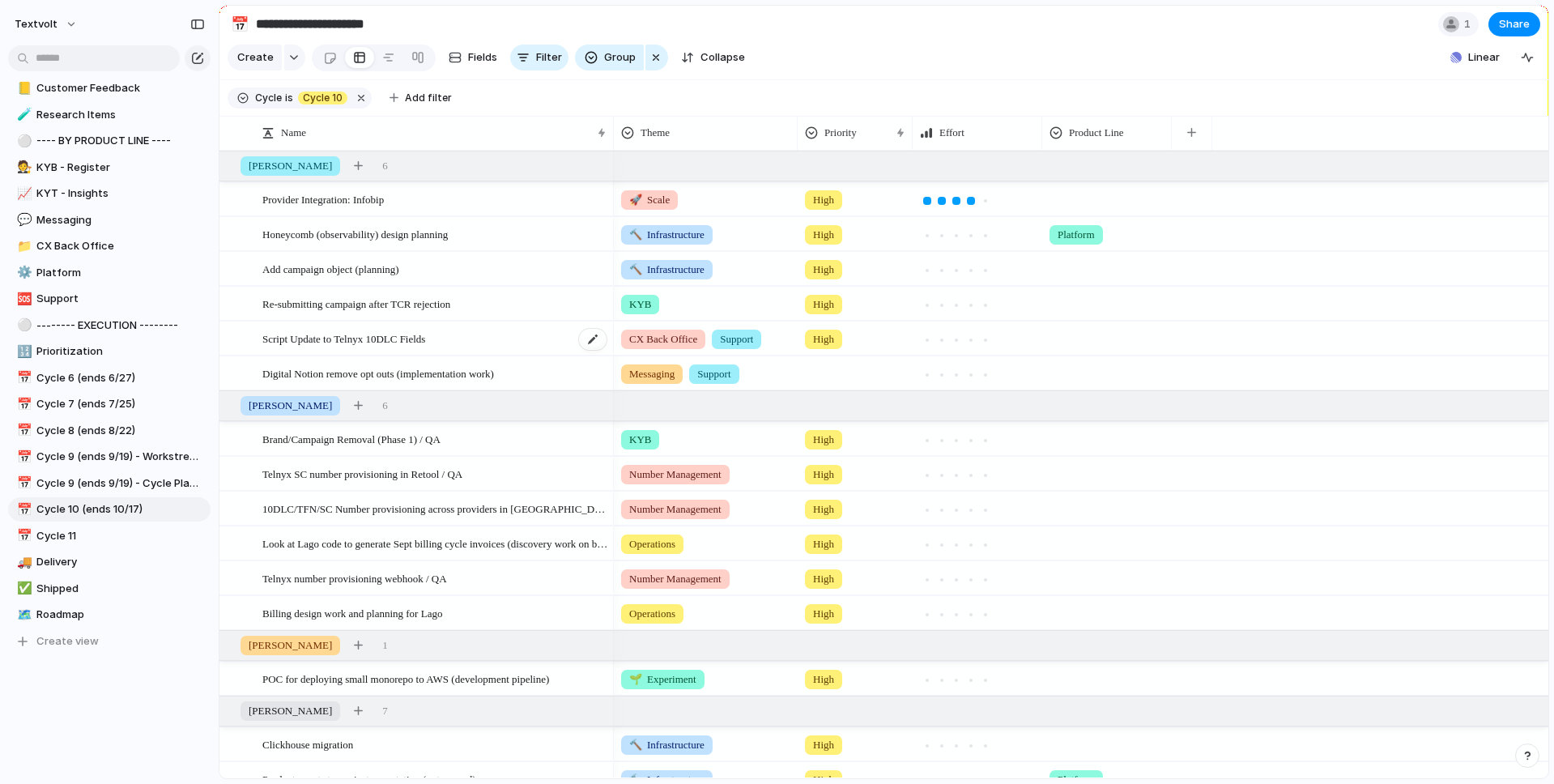
click at [285, 341] on span "Script Update to Telnyx 10DLC Fields" at bounding box center [344, 338] width 162 height 19
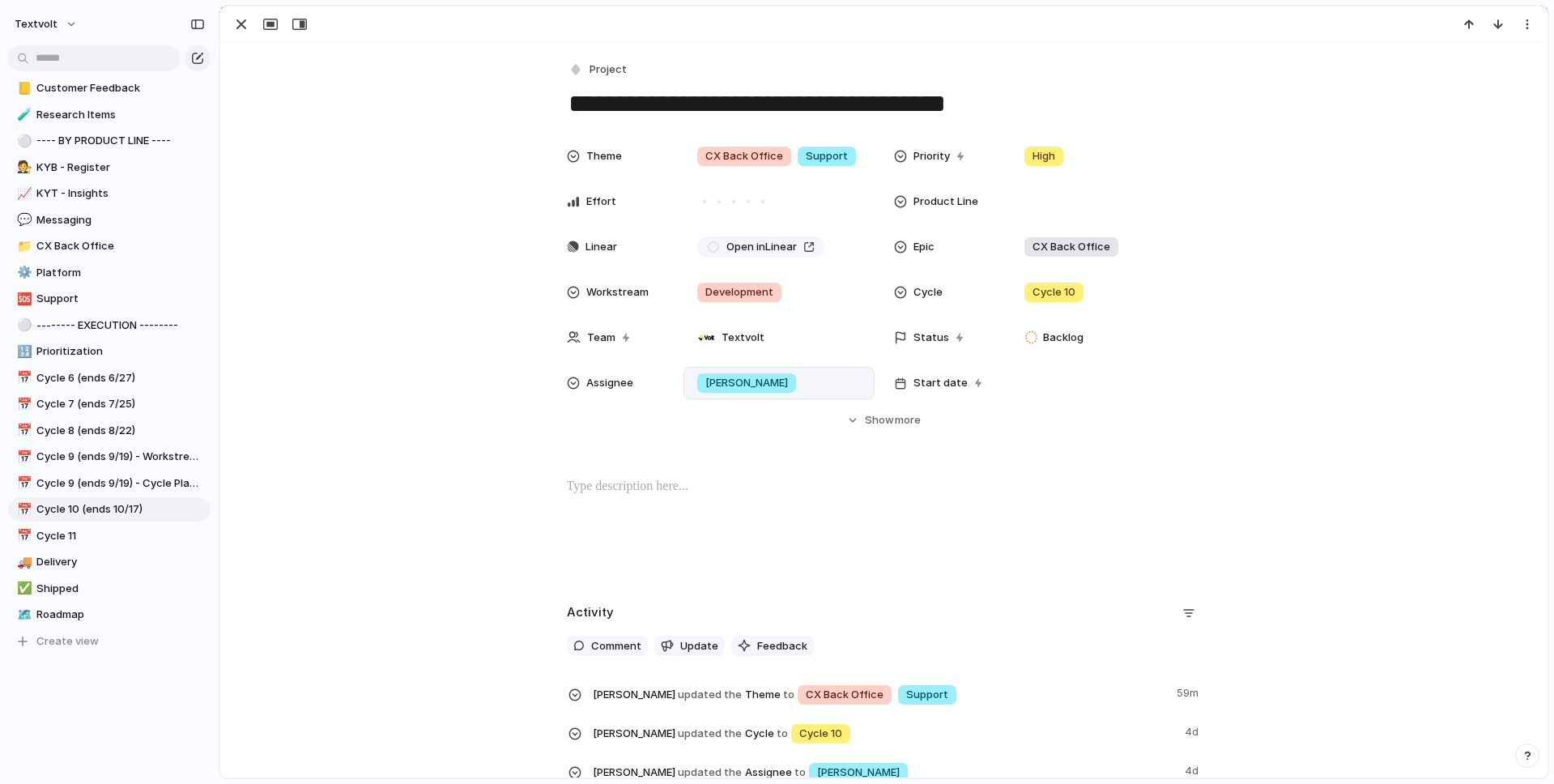
click at [750, 381] on div "[PERSON_NAME]" at bounding box center [778, 383] width 177 height 18
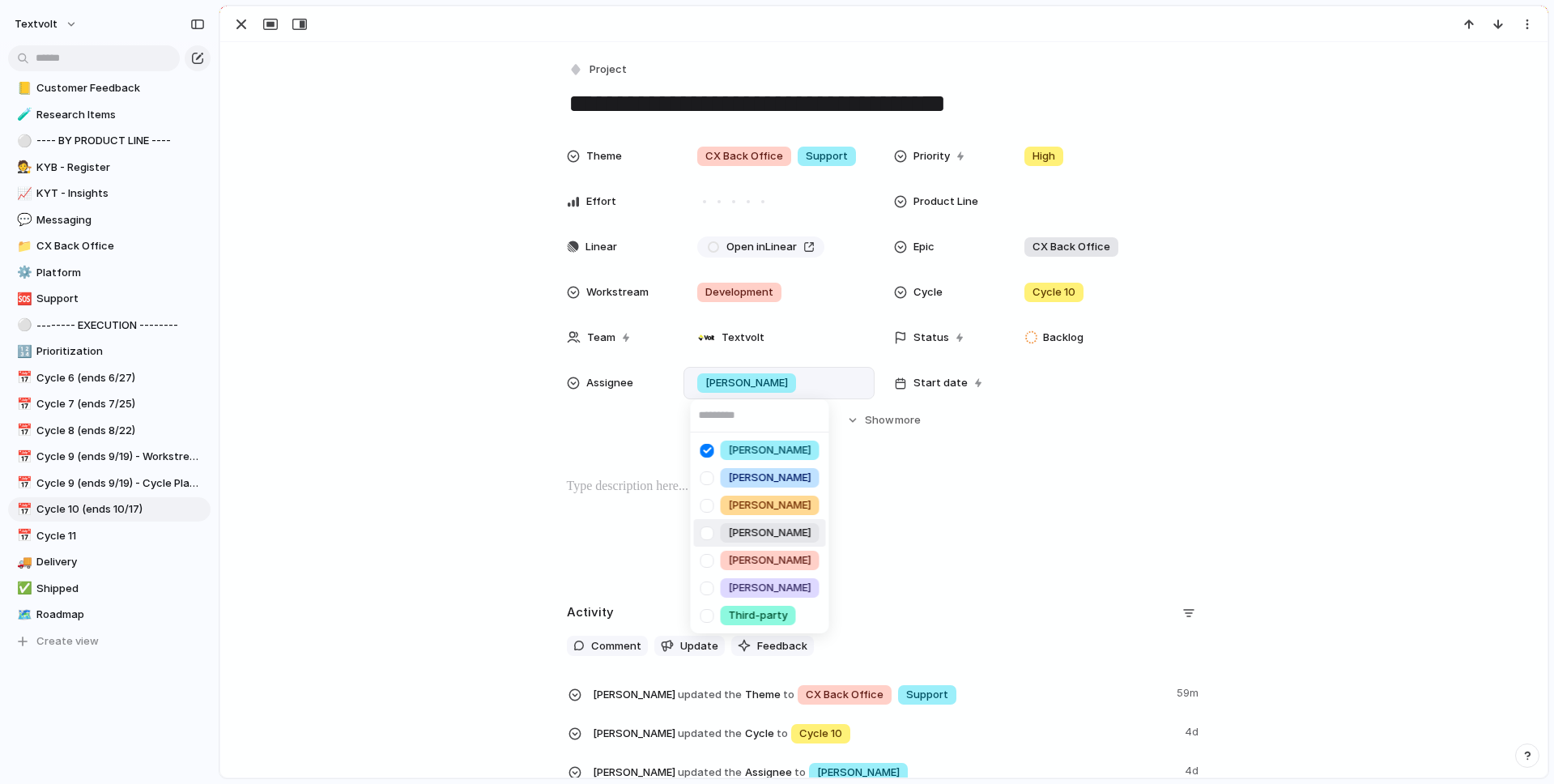
click at [707, 535] on div at bounding box center [708, 534] width 29 height 29
click at [709, 451] on div at bounding box center [708, 451] width 29 height 29
click at [241, 24] on div "[PERSON_NAME] [PERSON_NAME] [PERSON_NAME] [PERSON_NAME] [PERSON_NAME] Third-par…" at bounding box center [777, 392] width 1554 height 784
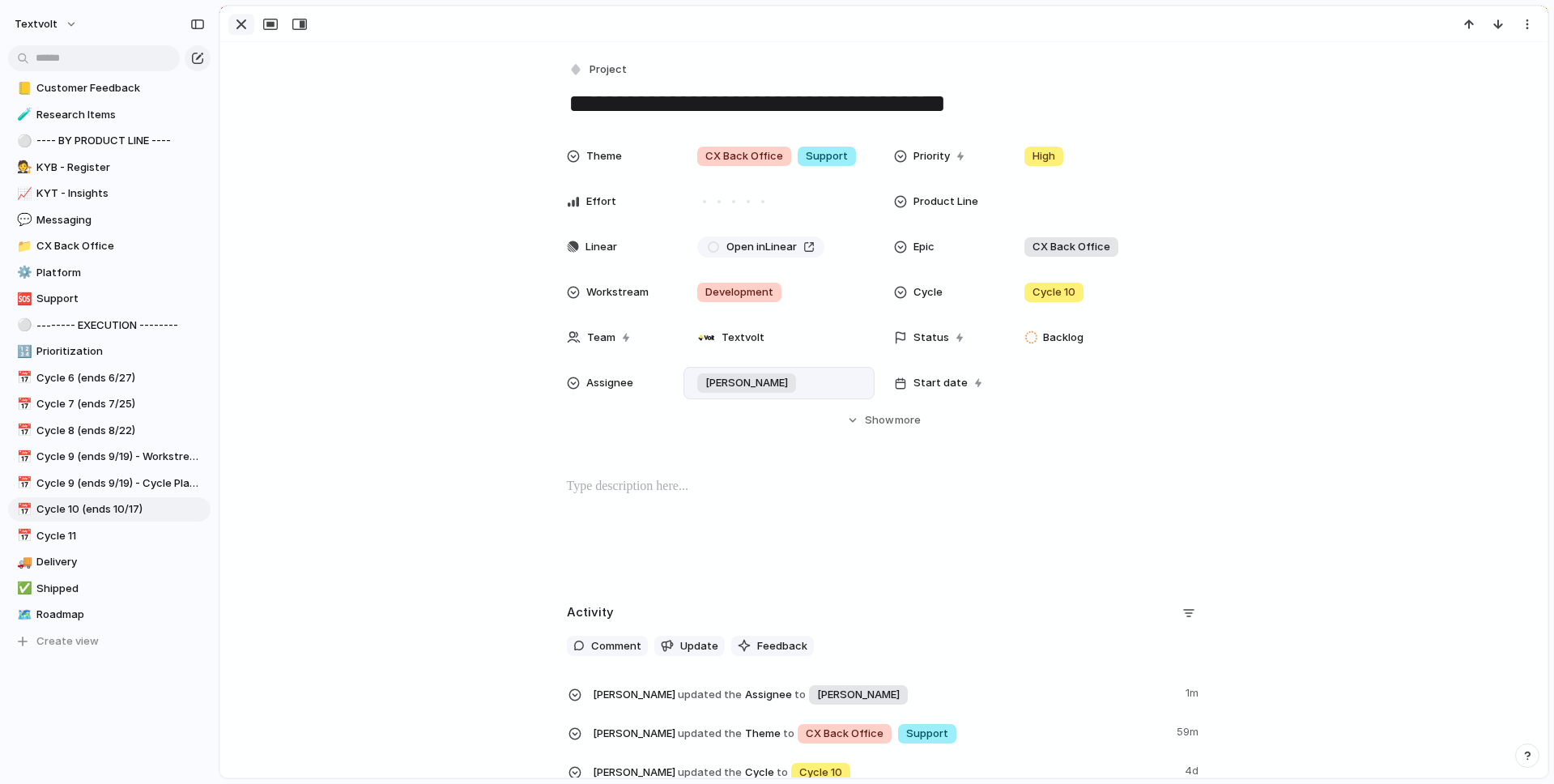
click at [241, 22] on div "button" at bounding box center [242, 24] width 19 height 19
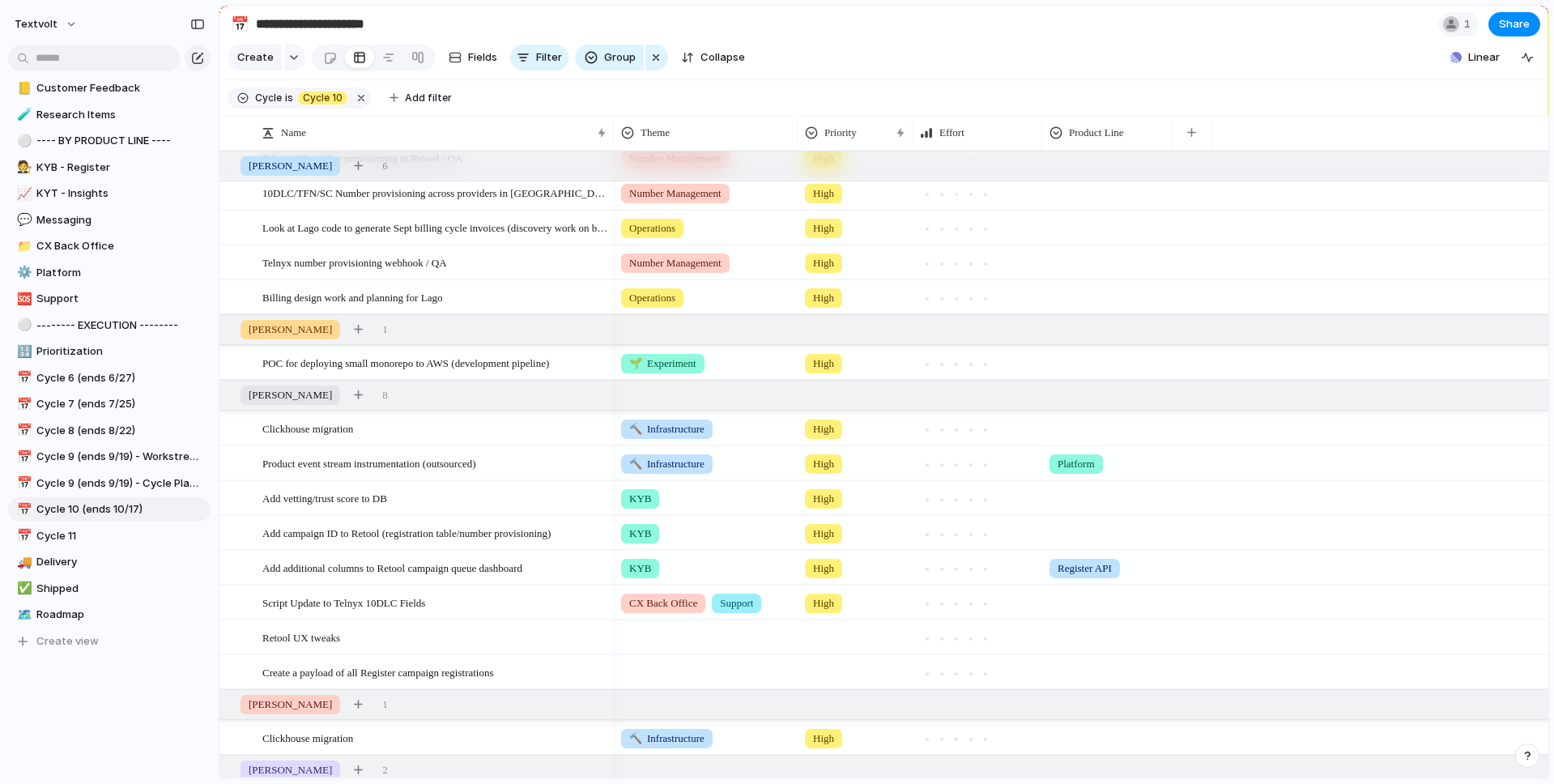
scroll to position [405, 0]
